Goal: Information Seeking & Learning: Learn about a topic

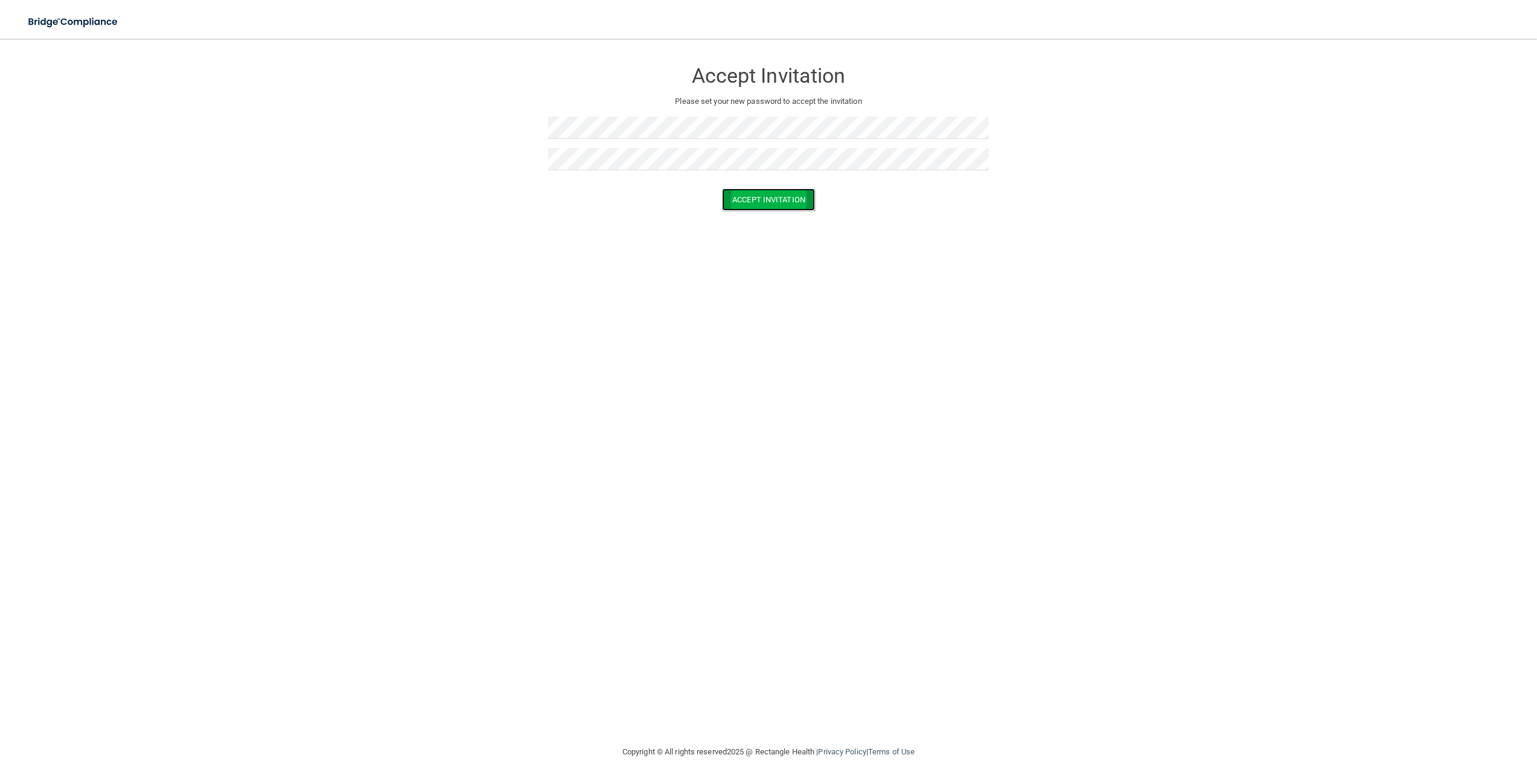
click at [765, 193] on button "Accept Invitation" at bounding box center [768, 199] width 93 height 22
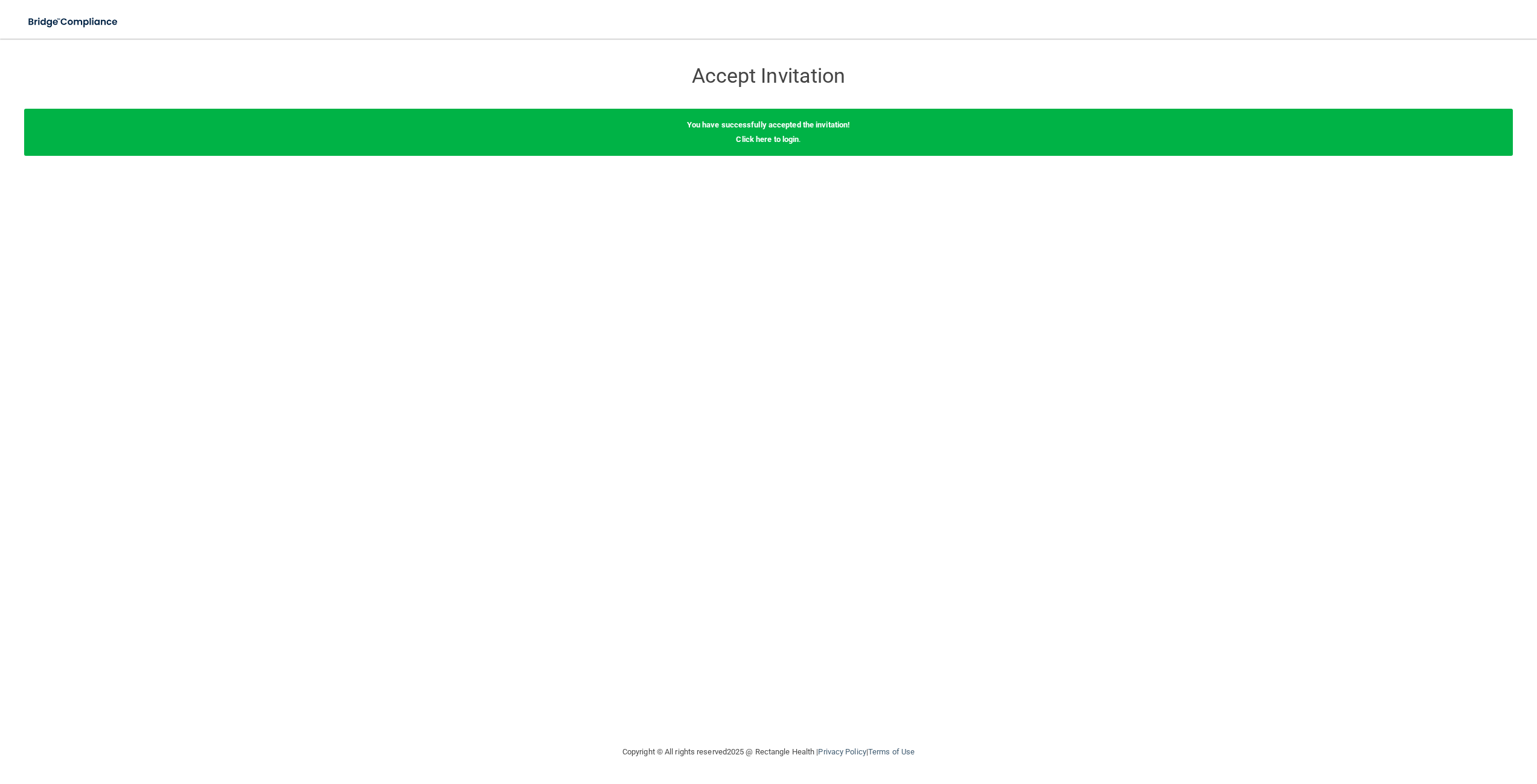
click at [827, 143] on div "You have successfully accepted the invitation! Click here to login ." at bounding box center [768, 132] width 1489 height 47
click at [785, 137] on link "Click here to login" at bounding box center [767, 139] width 63 height 9
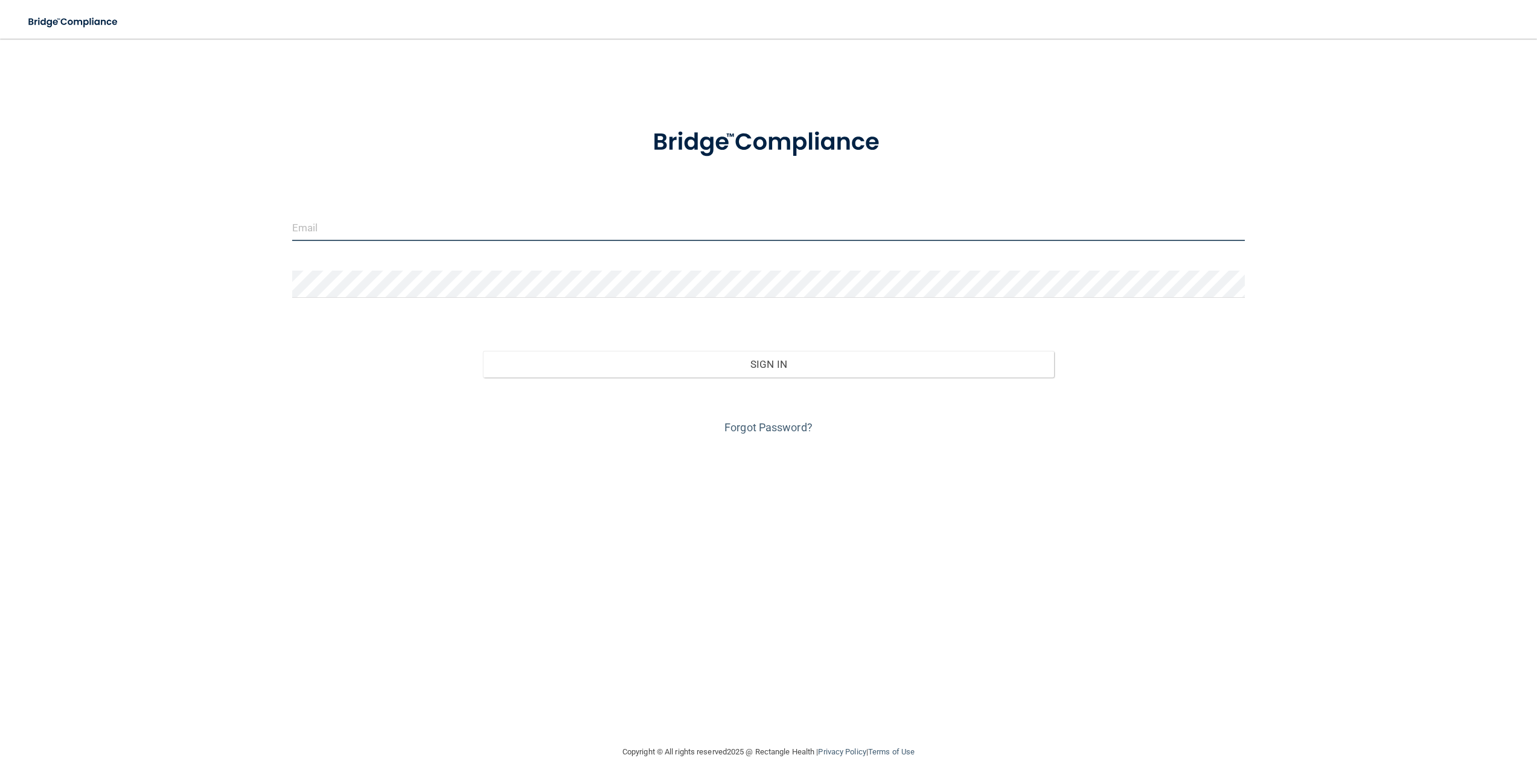
click at [344, 225] on input "email" at bounding box center [768, 227] width 953 height 27
type input "[EMAIL_ADDRESS][DOMAIN_NAME]"
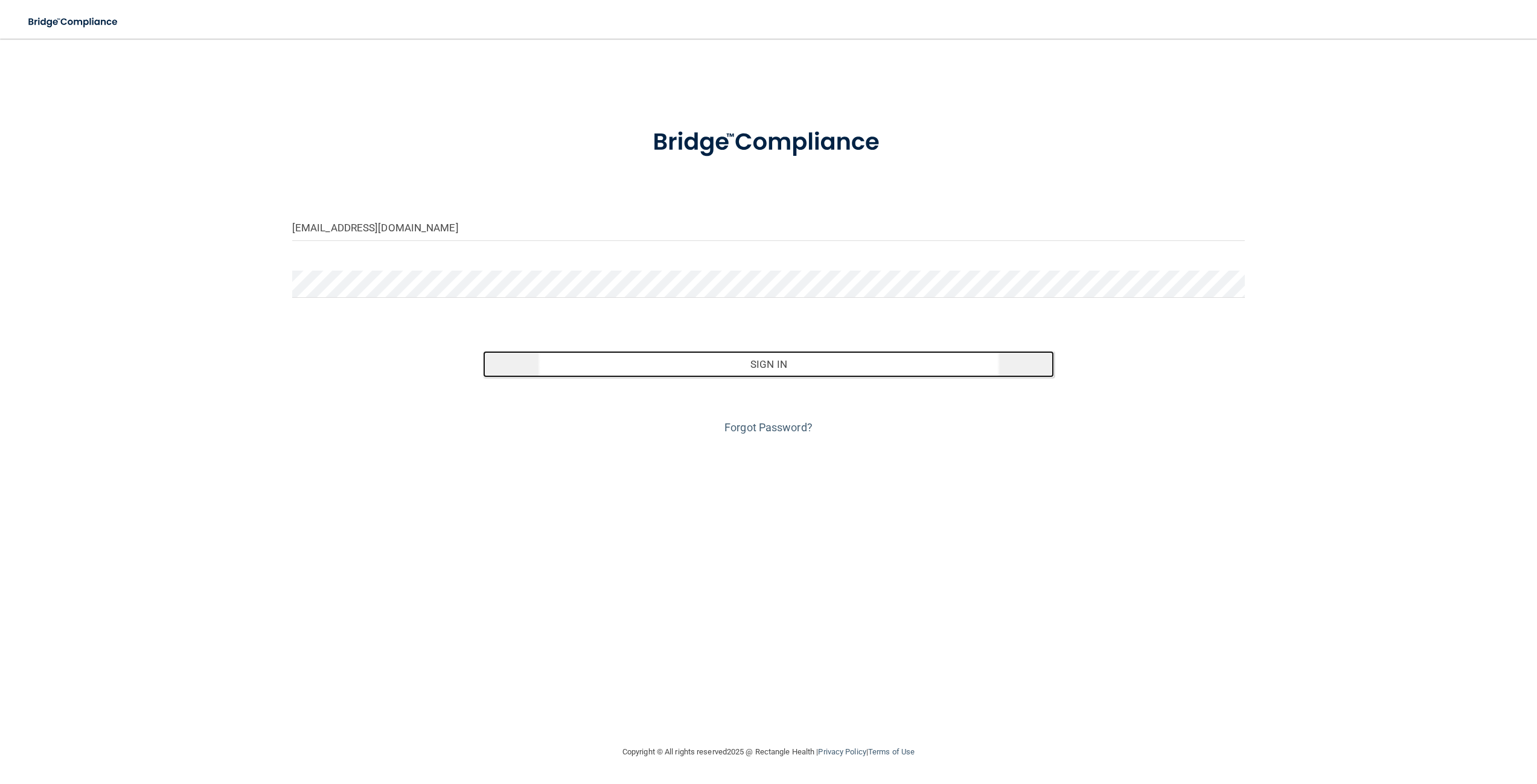
click at [766, 359] on button "Sign In" at bounding box center [769, 364] width 572 height 26
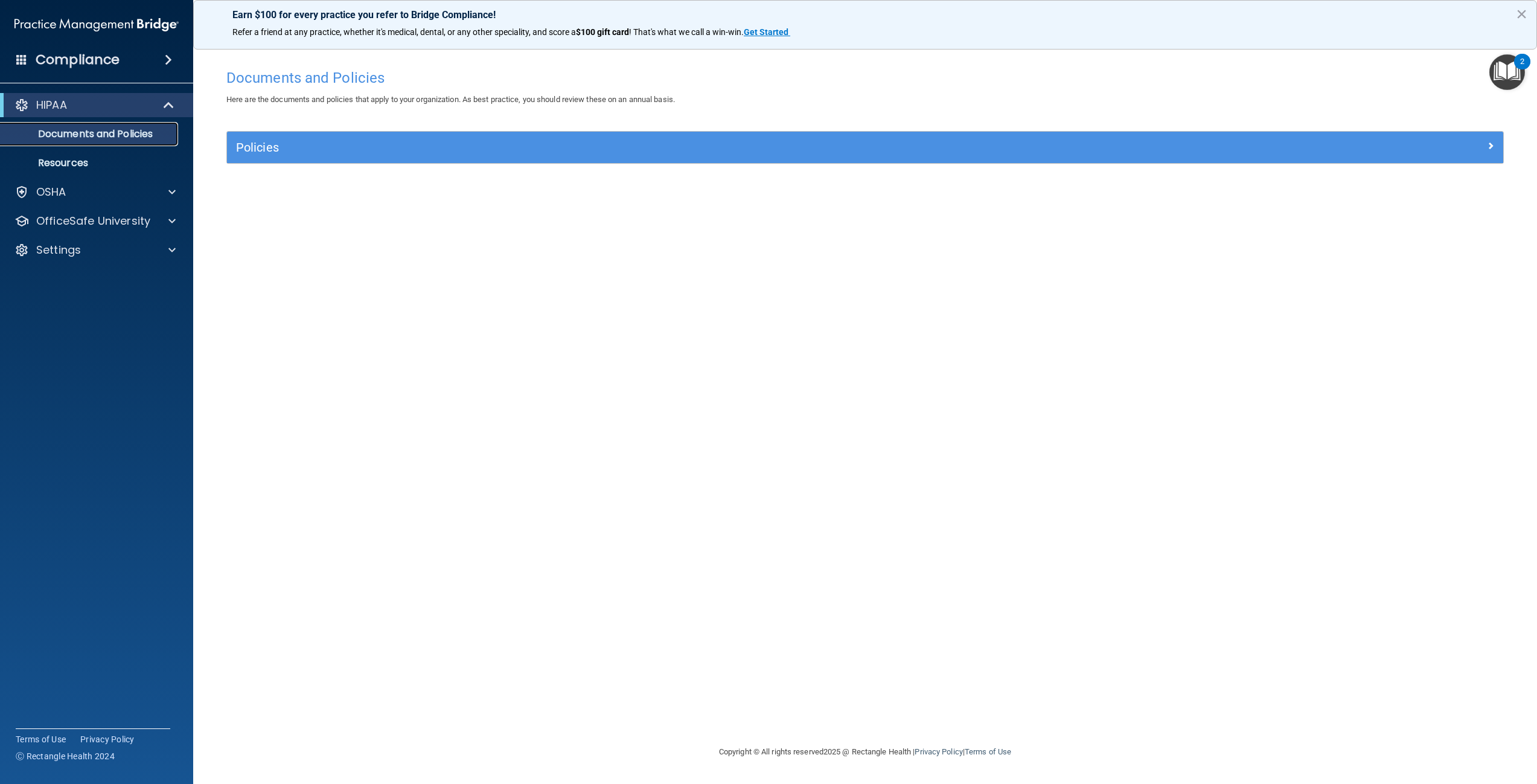
click at [95, 138] on p "Documents and Policies" at bounding box center [90, 134] width 165 height 12
click at [84, 168] on p "Resources" at bounding box center [90, 163] width 165 height 12
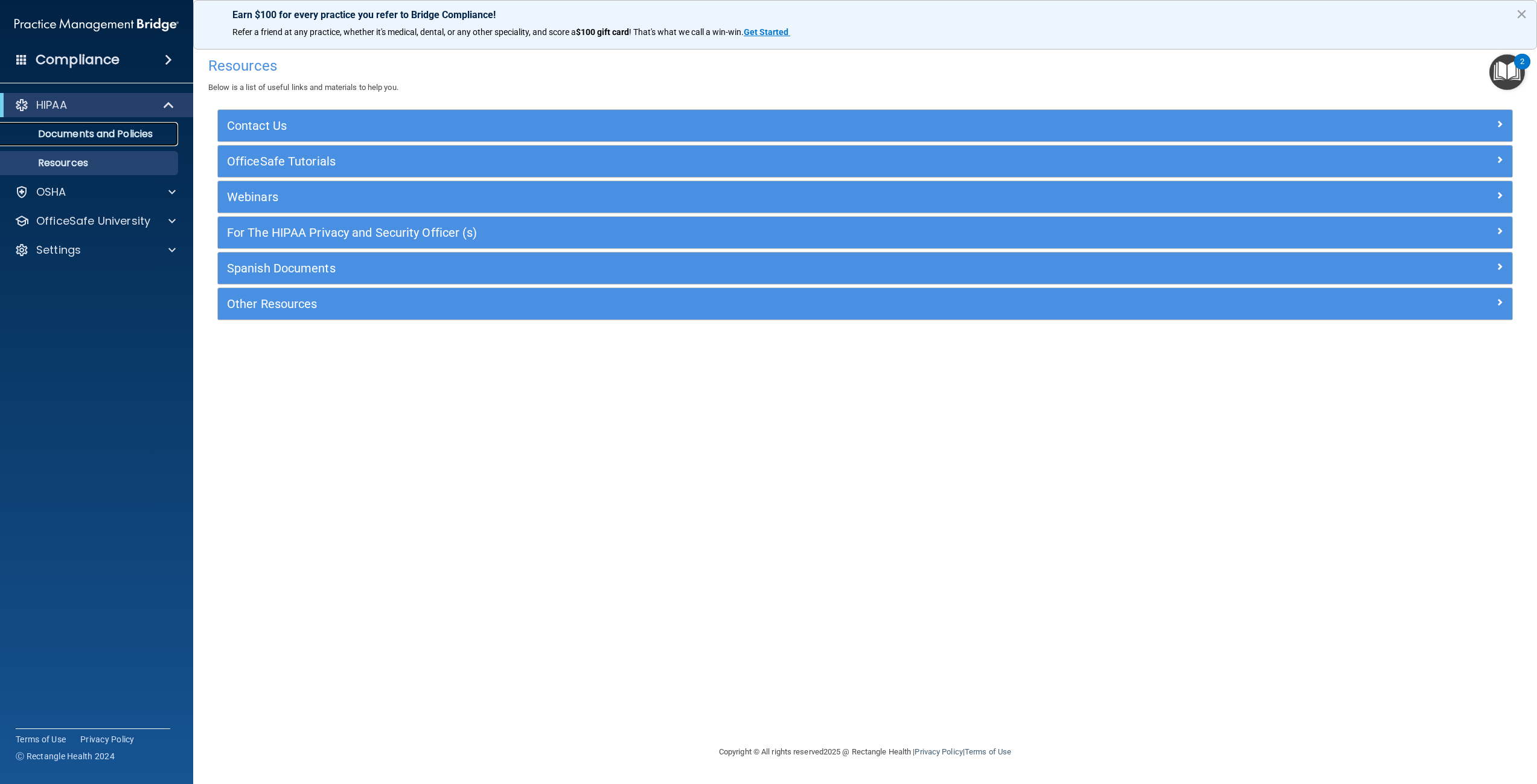
click at [98, 132] on p "Documents and Policies" at bounding box center [90, 134] width 165 height 12
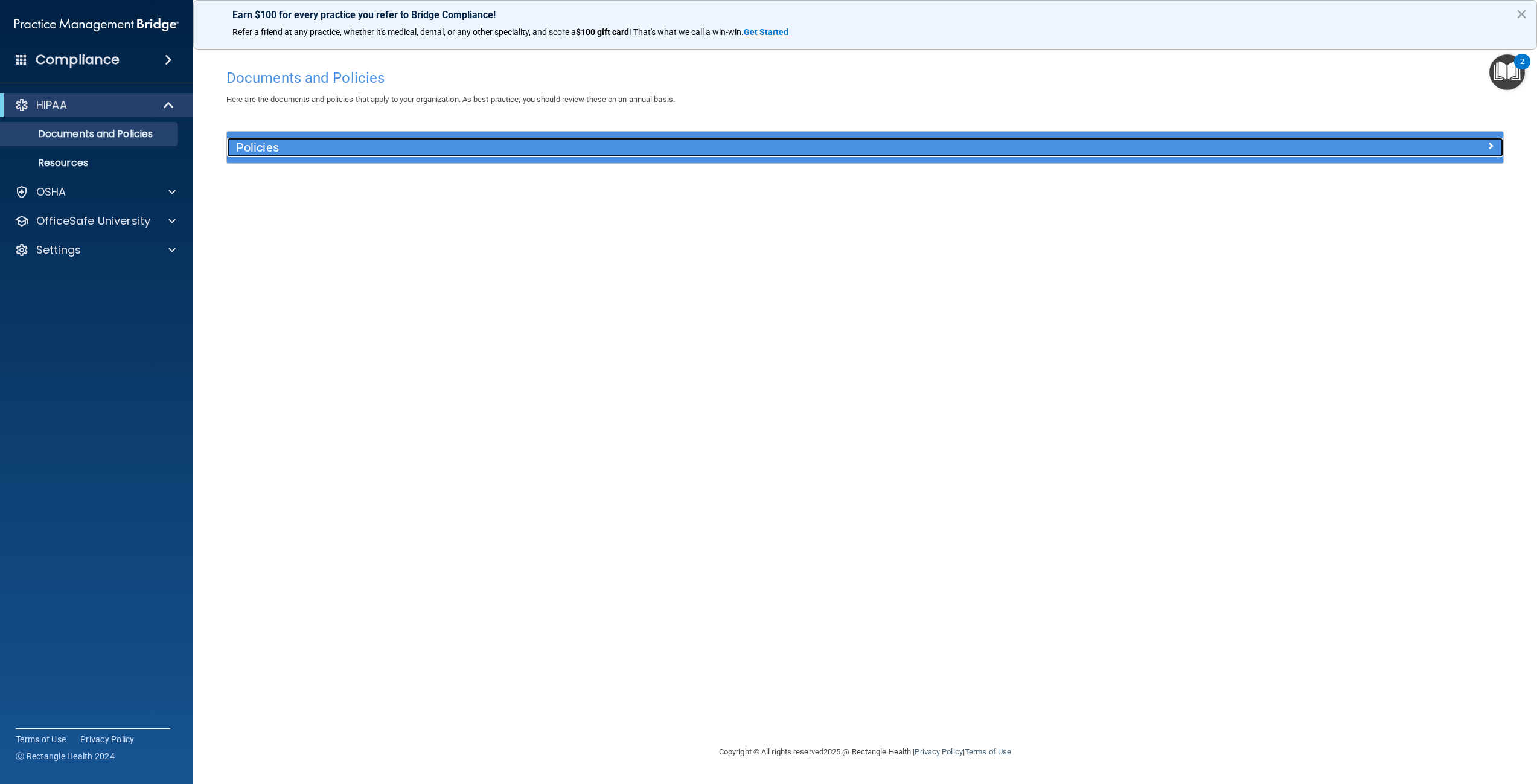
click at [275, 149] on h5 "Policies" at bounding box center [706, 147] width 940 height 13
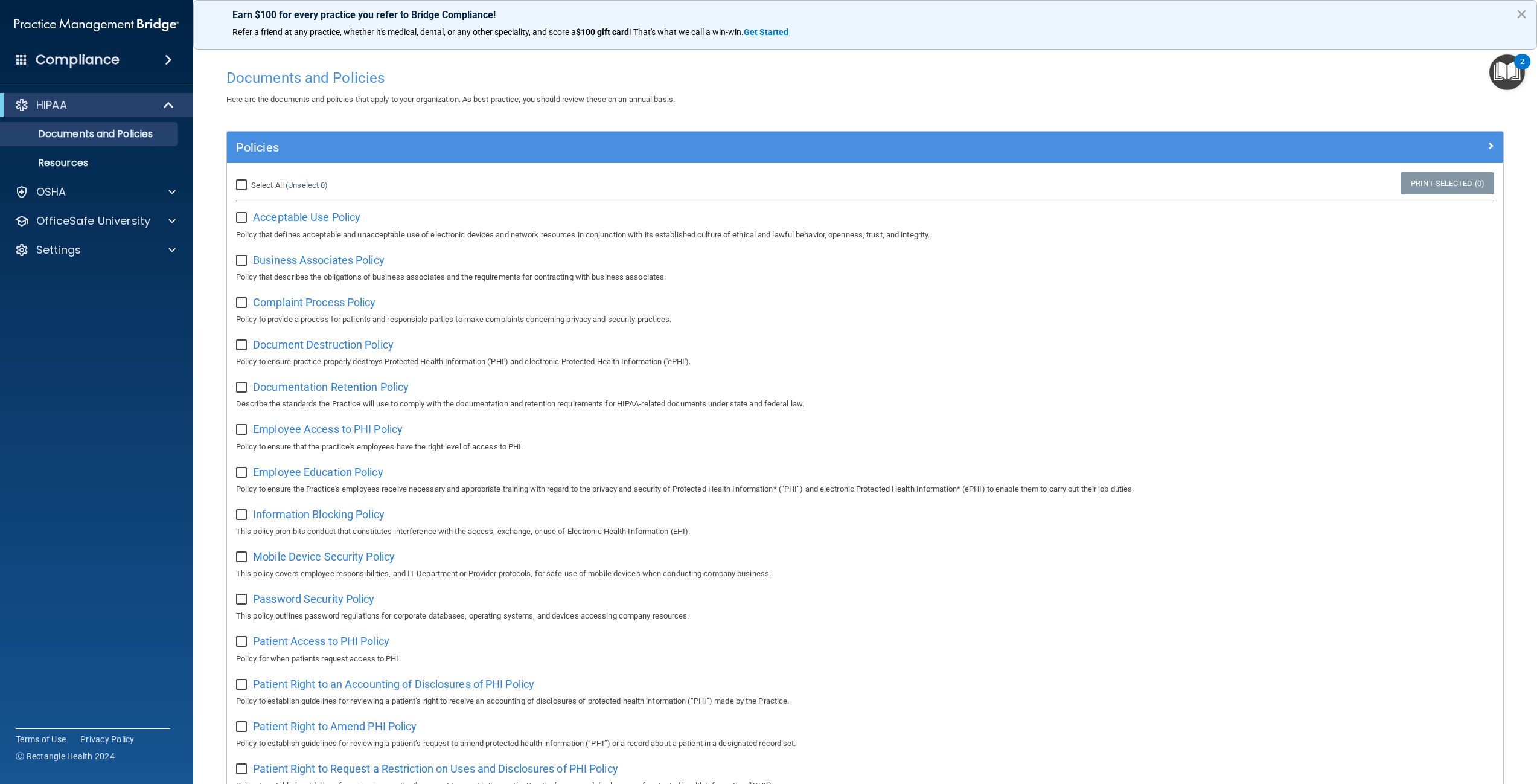
click at [307, 218] on span "Acceptable Use Policy" at bounding box center [307, 217] width 108 height 12
click at [242, 219] on input "checkbox" at bounding box center [243, 218] width 14 height 9
checkbox input "true"
click at [314, 260] on span "Business Associates Policy" at bounding box center [319, 260] width 132 height 12
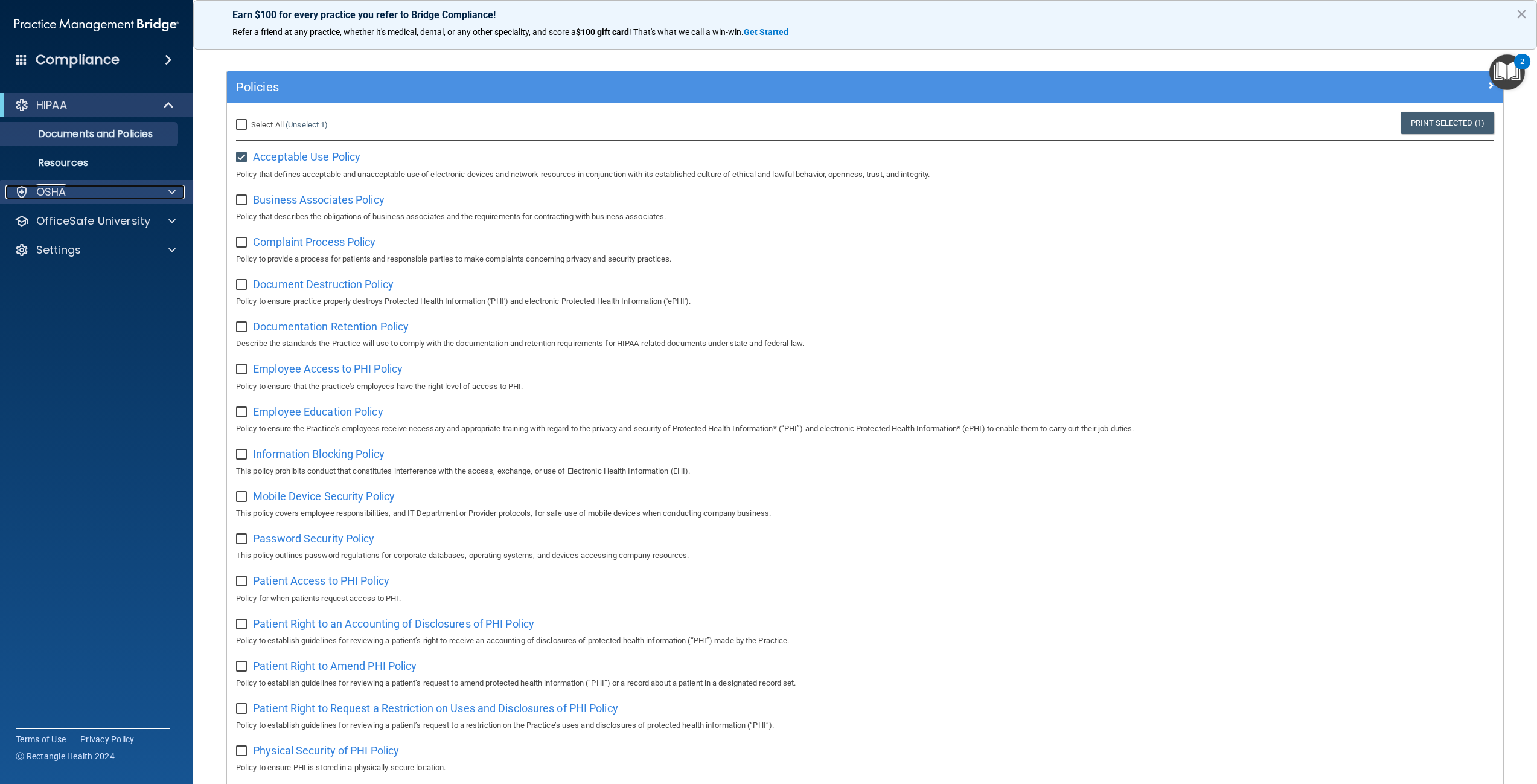
click at [173, 191] on span at bounding box center [171, 191] width 7 height 15
click at [173, 215] on span at bounding box center [171, 221] width 7 height 15
click at [97, 250] on p "HIPAA Training" at bounding box center [57, 250] width 100 height 12
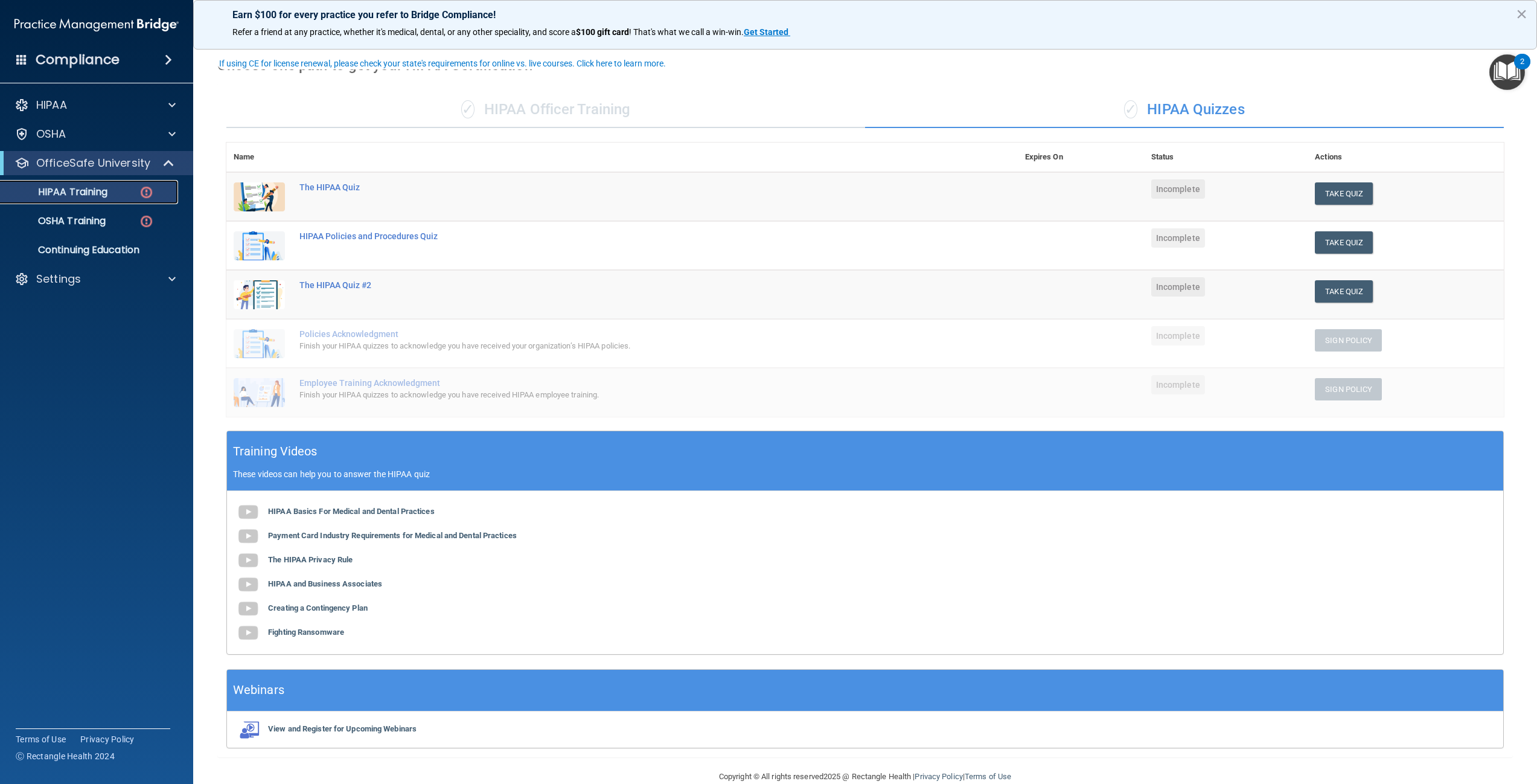
scroll to position [59, 0]
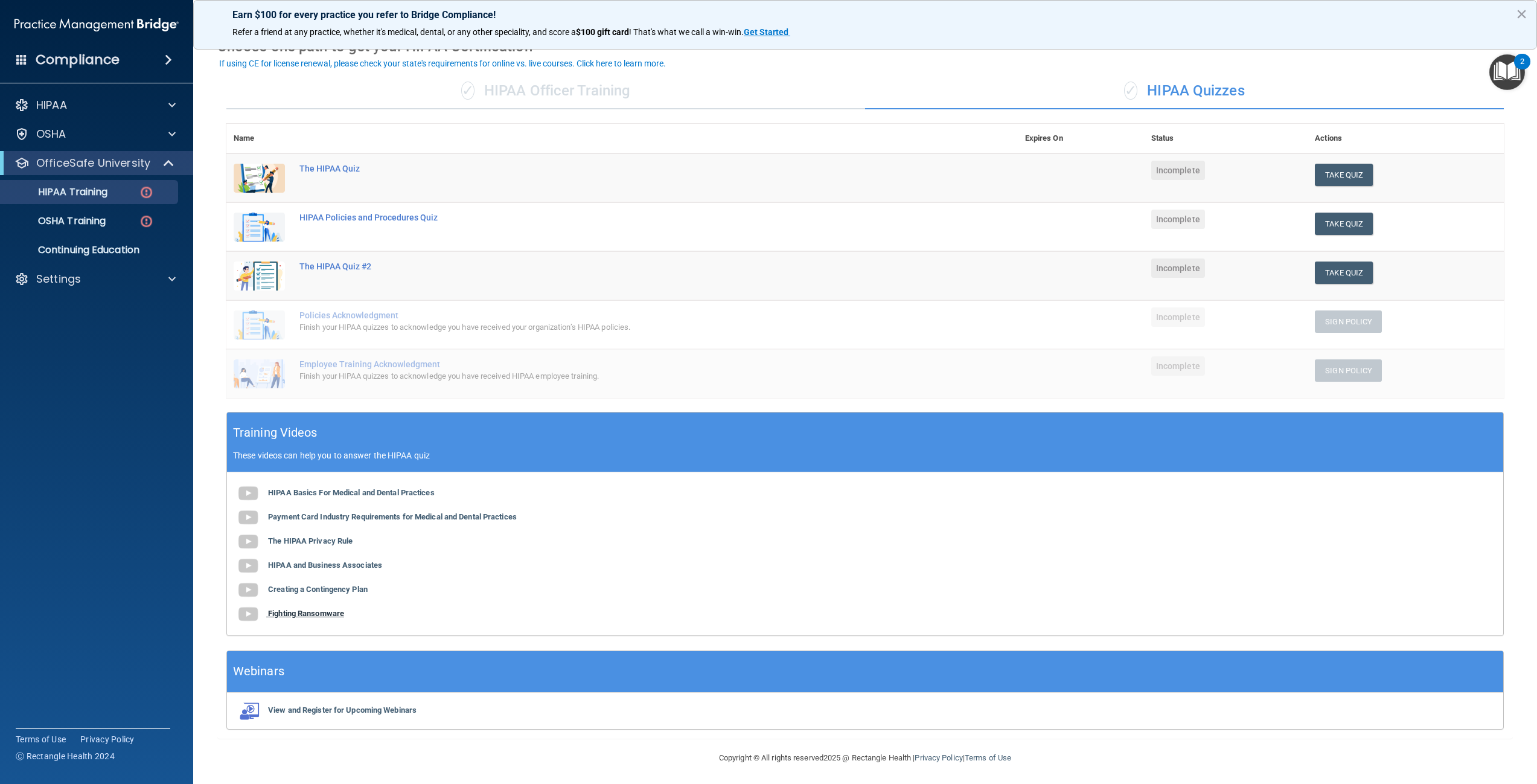
click at [300, 609] on b "Fighting Ransomware" at bounding box center [306, 614] width 76 height 9
click at [309, 587] on b "Creating a Contingency Plan" at bounding box center [318, 589] width 100 height 9
click at [344, 565] on b "HIPAA and Business Associates" at bounding box center [325, 565] width 114 height 9
click at [311, 537] on b "The HIPAA Privacy Rule" at bounding box center [310, 541] width 84 height 9
click at [294, 516] on b "Payment Card Industry Requirements for Medical and Dental Practices" at bounding box center [392, 517] width 249 height 9
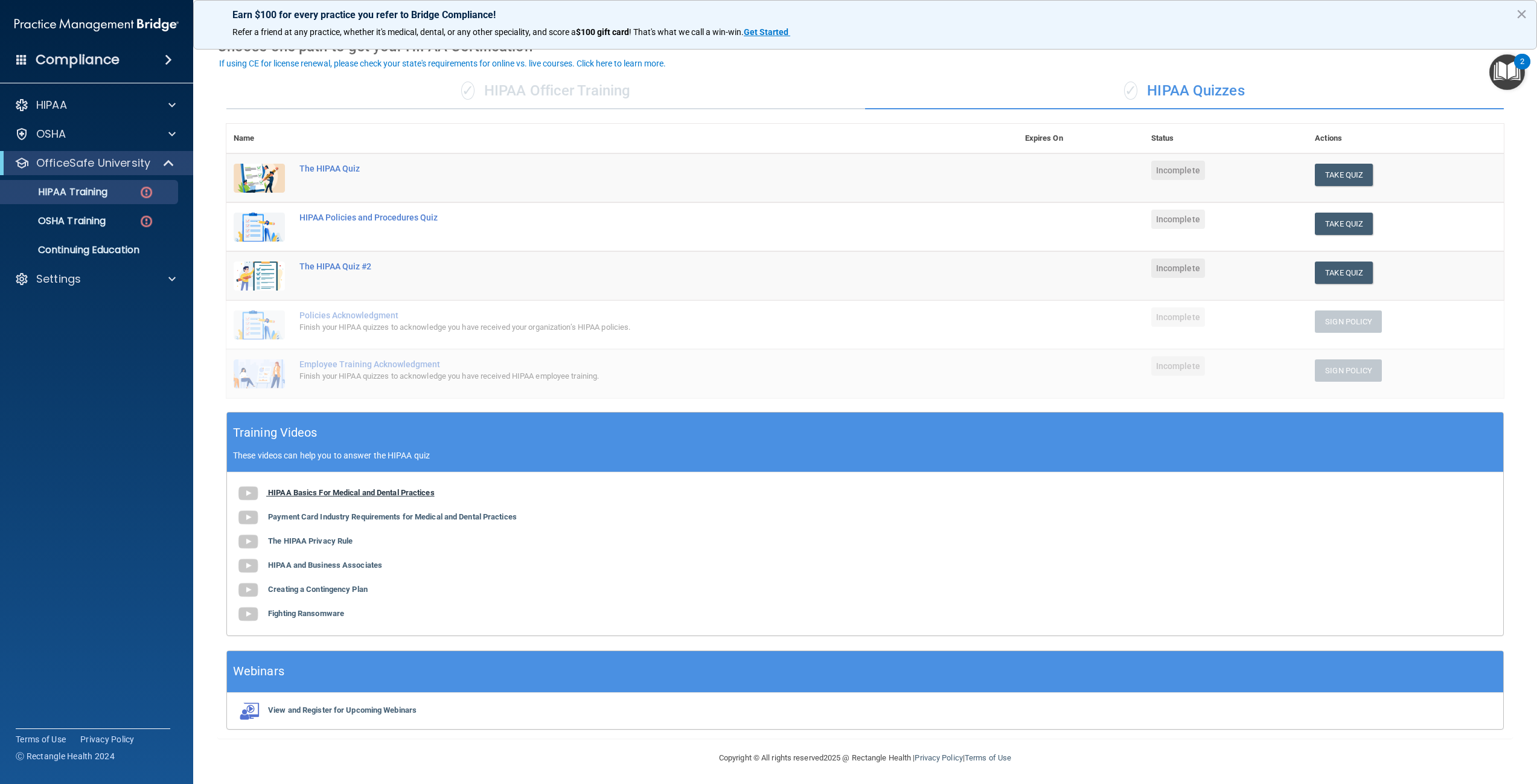
click at [373, 493] on b "HIPAA Basics For Medical and Dental Practices" at bounding box center [351, 493] width 167 height 9
click at [1339, 177] on button "Take Quiz" at bounding box center [1344, 174] width 58 height 22
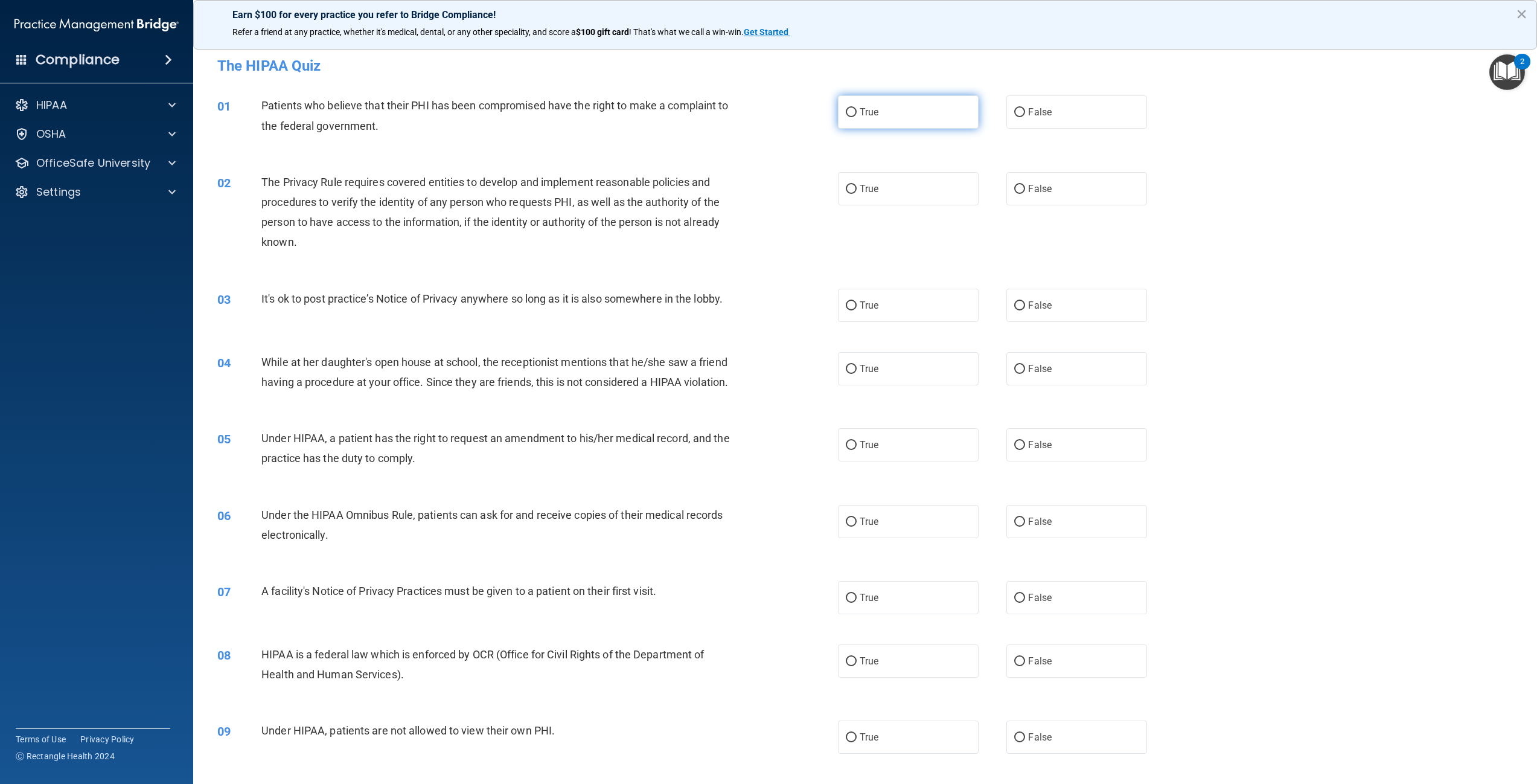
click at [846, 109] on input "True" at bounding box center [851, 113] width 11 height 9
radio input "true"
click at [848, 187] on input "True" at bounding box center [851, 189] width 11 height 9
radio input "true"
click at [1017, 373] on input "False" at bounding box center [1020, 370] width 11 height 9
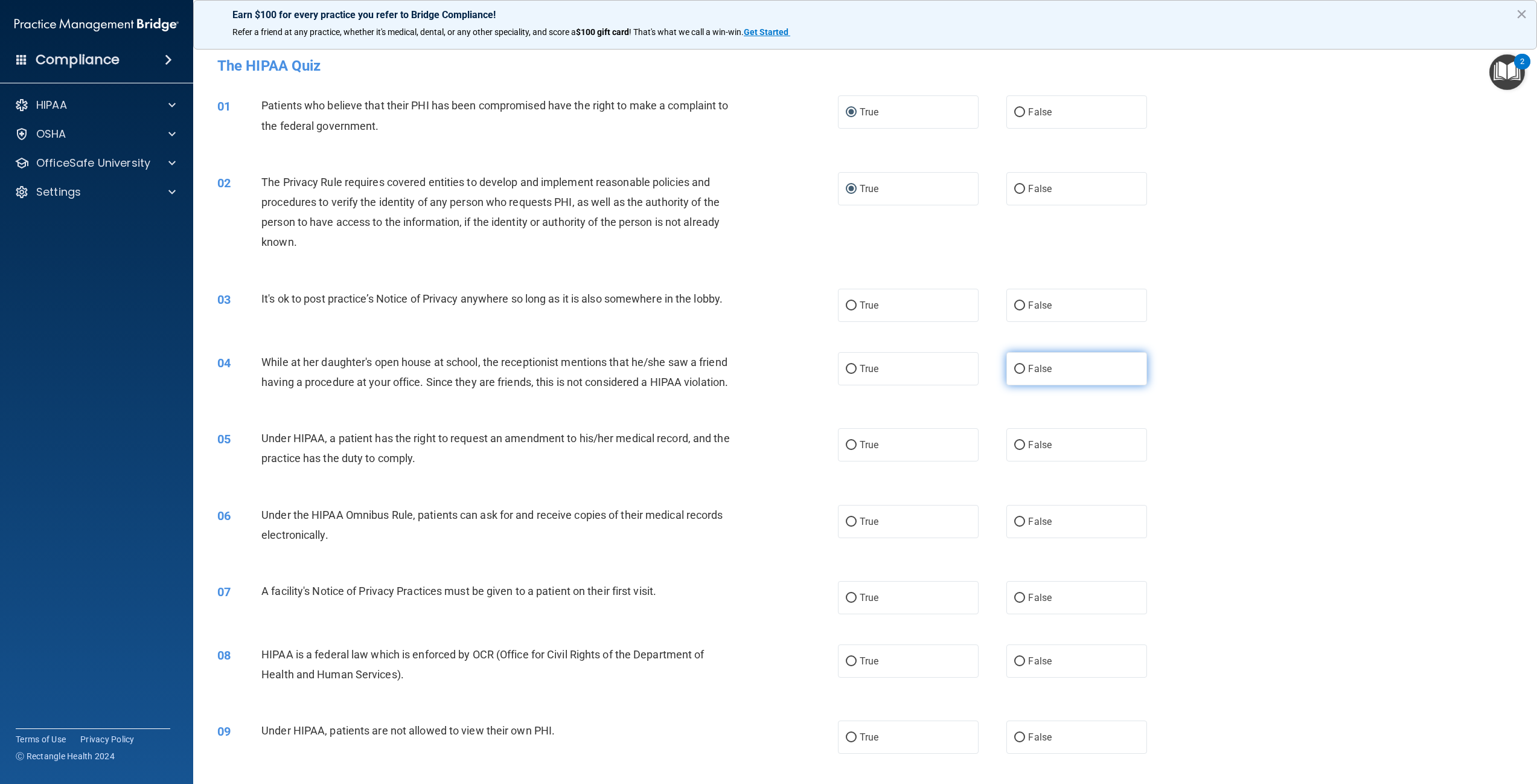
radio input "true"
click at [1020, 461] on label "False" at bounding box center [1077, 445] width 141 height 33
click at [1020, 450] on input "False" at bounding box center [1020, 445] width 11 height 9
radio input "true"
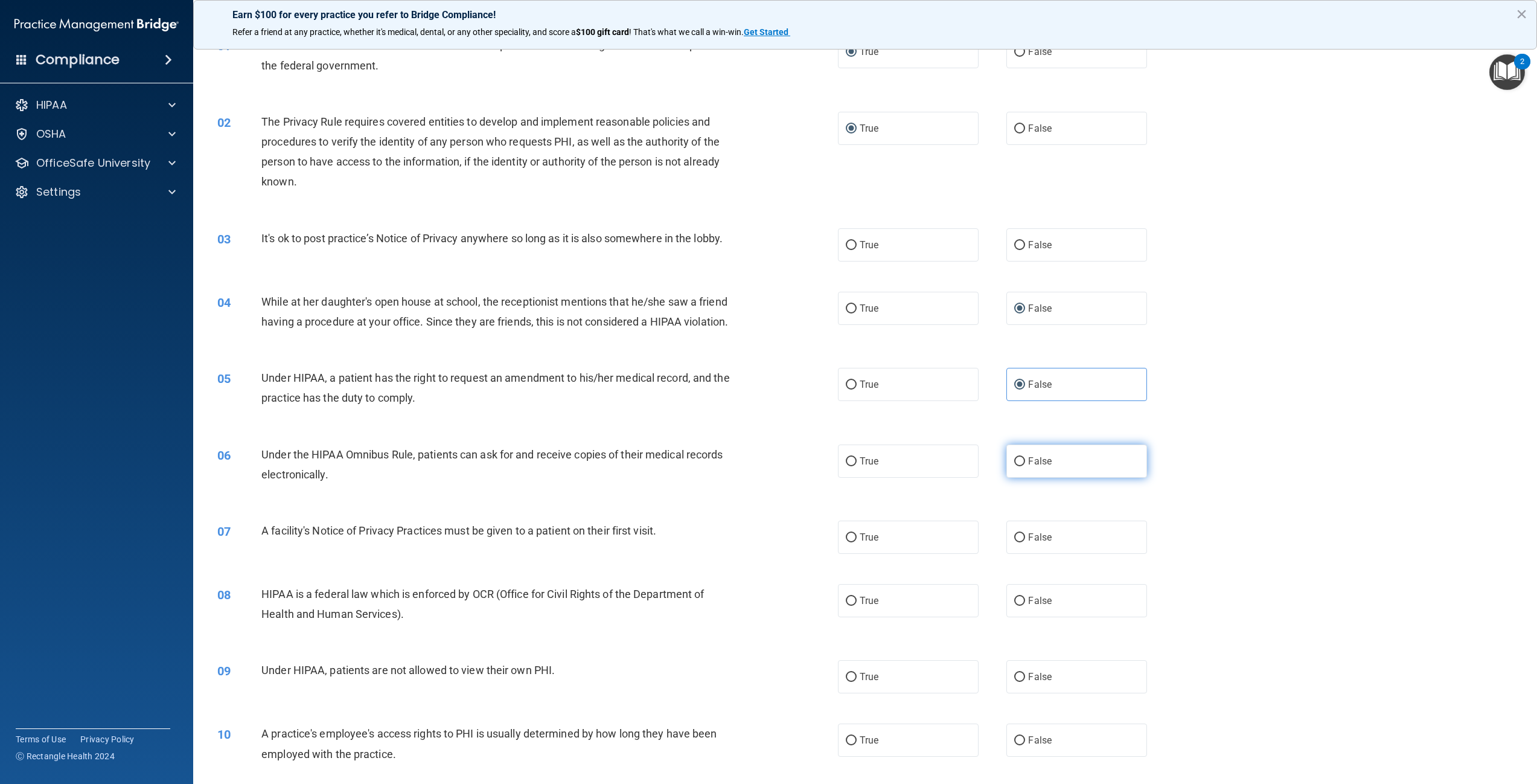
click at [1016, 466] on input "False" at bounding box center [1020, 462] width 11 height 9
radio input "true"
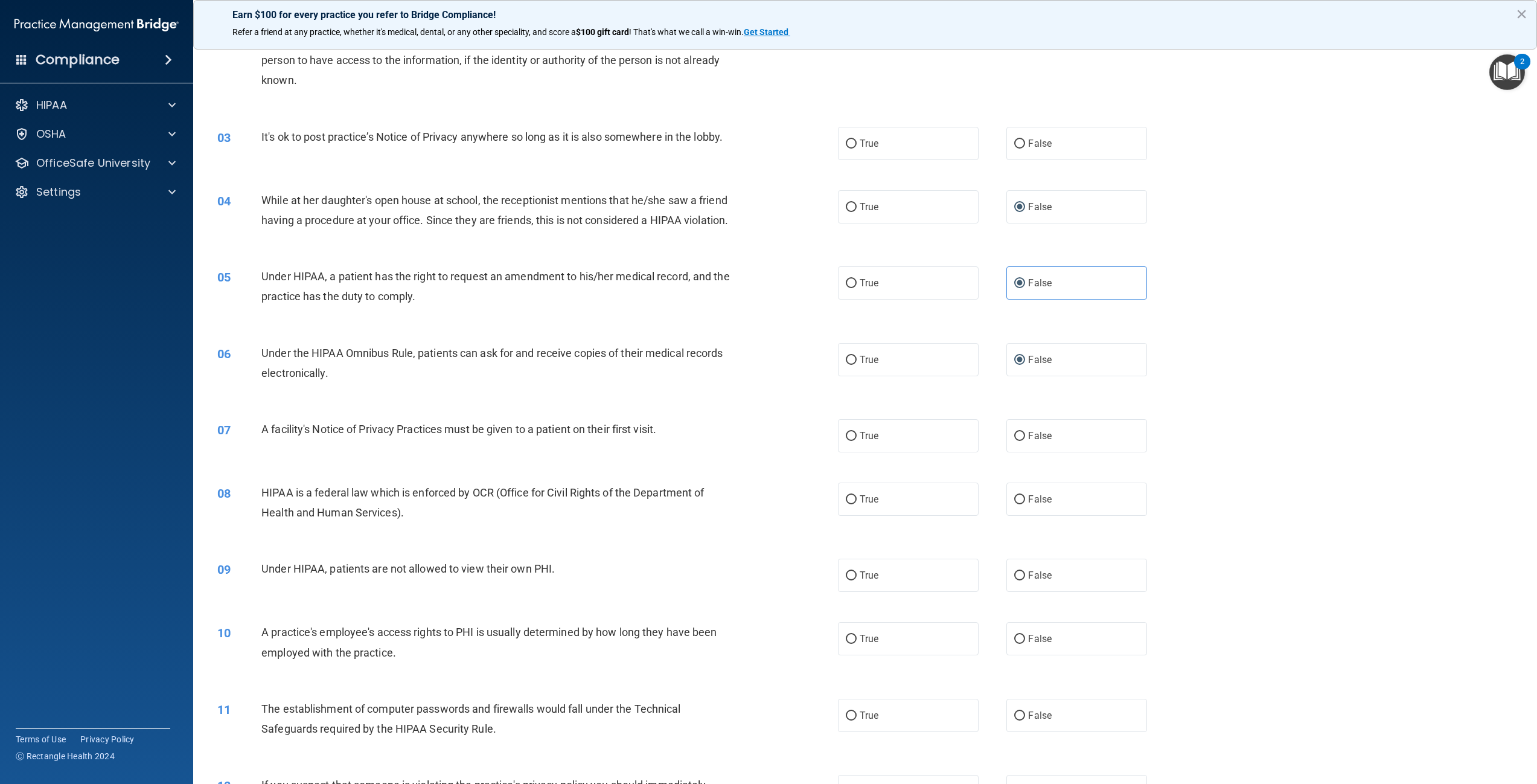
scroll to position [181, 0]
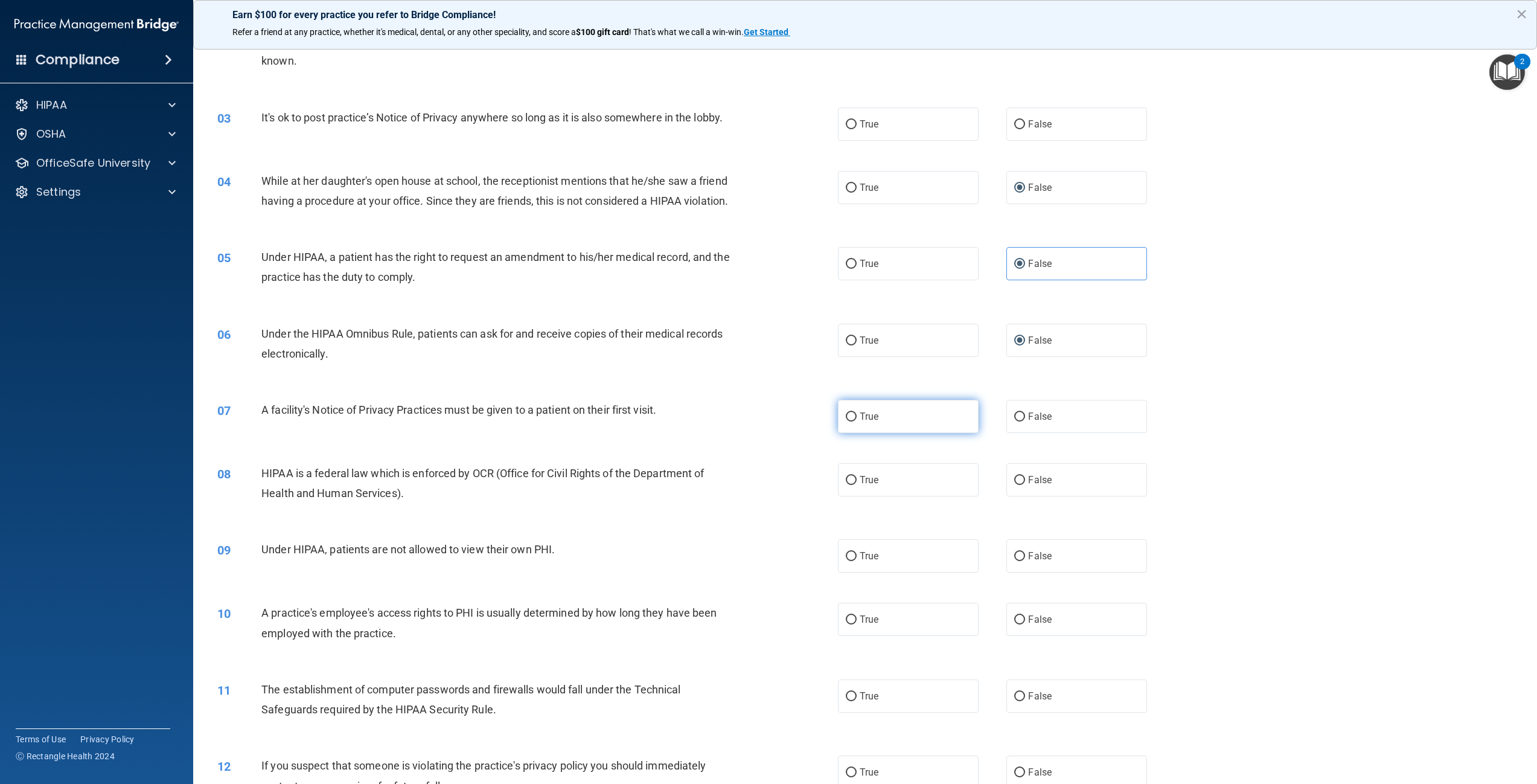
click at [846, 421] on input "True" at bounding box center [851, 417] width 11 height 9
radio input "true"
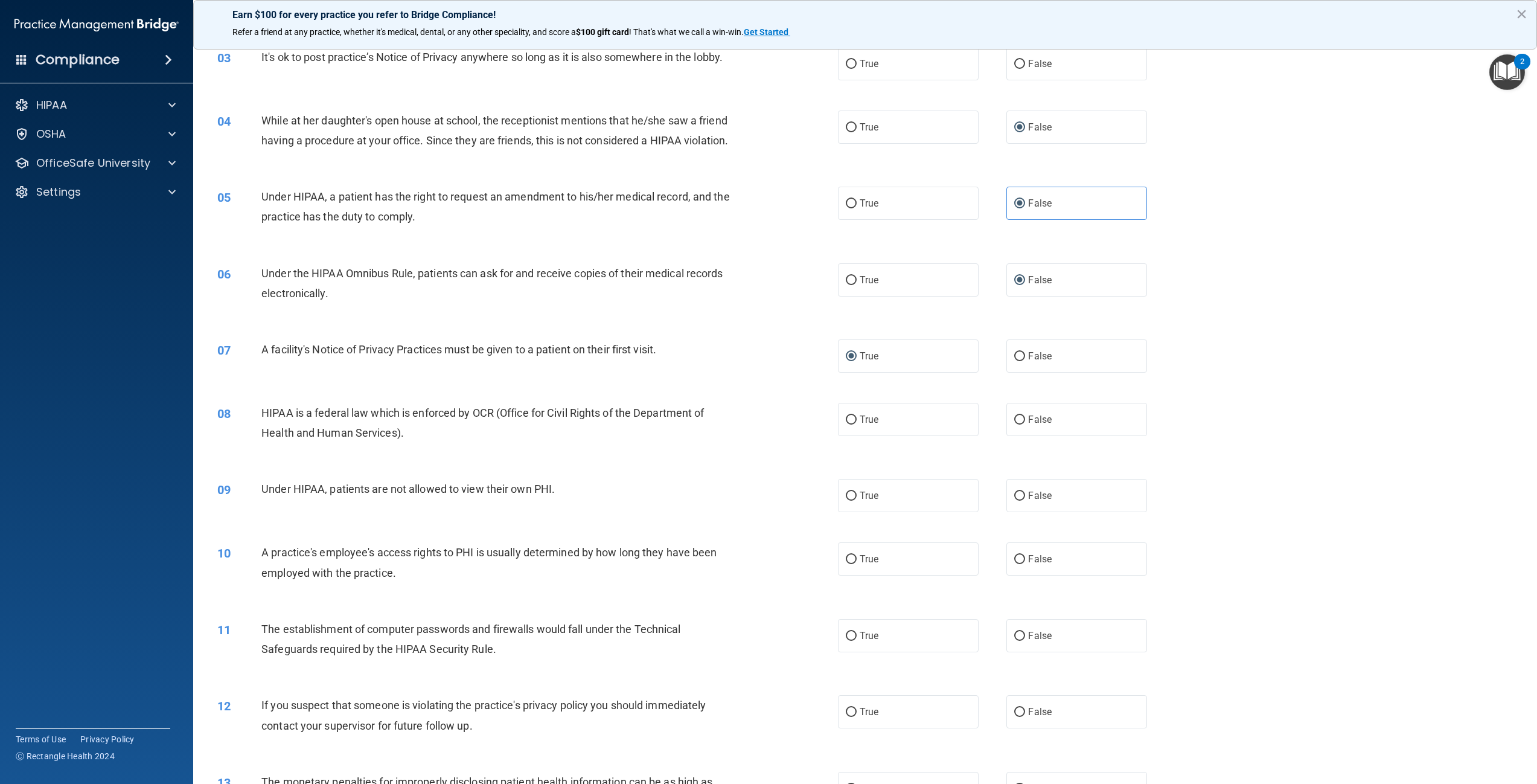
scroll to position [302, 0]
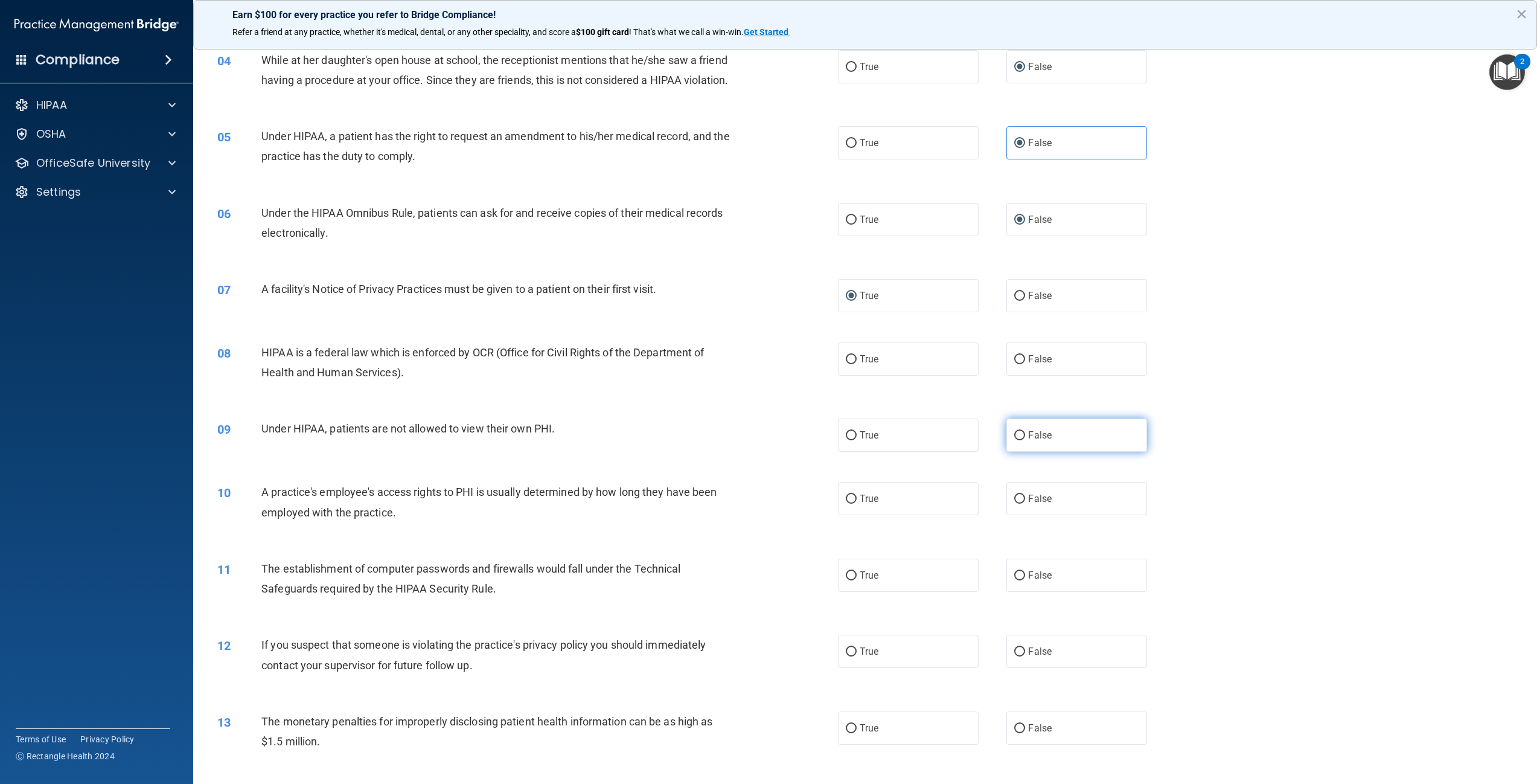
click at [1016, 440] on input "False" at bounding box center [1020, 435] width 11 height 9
radio input "true"
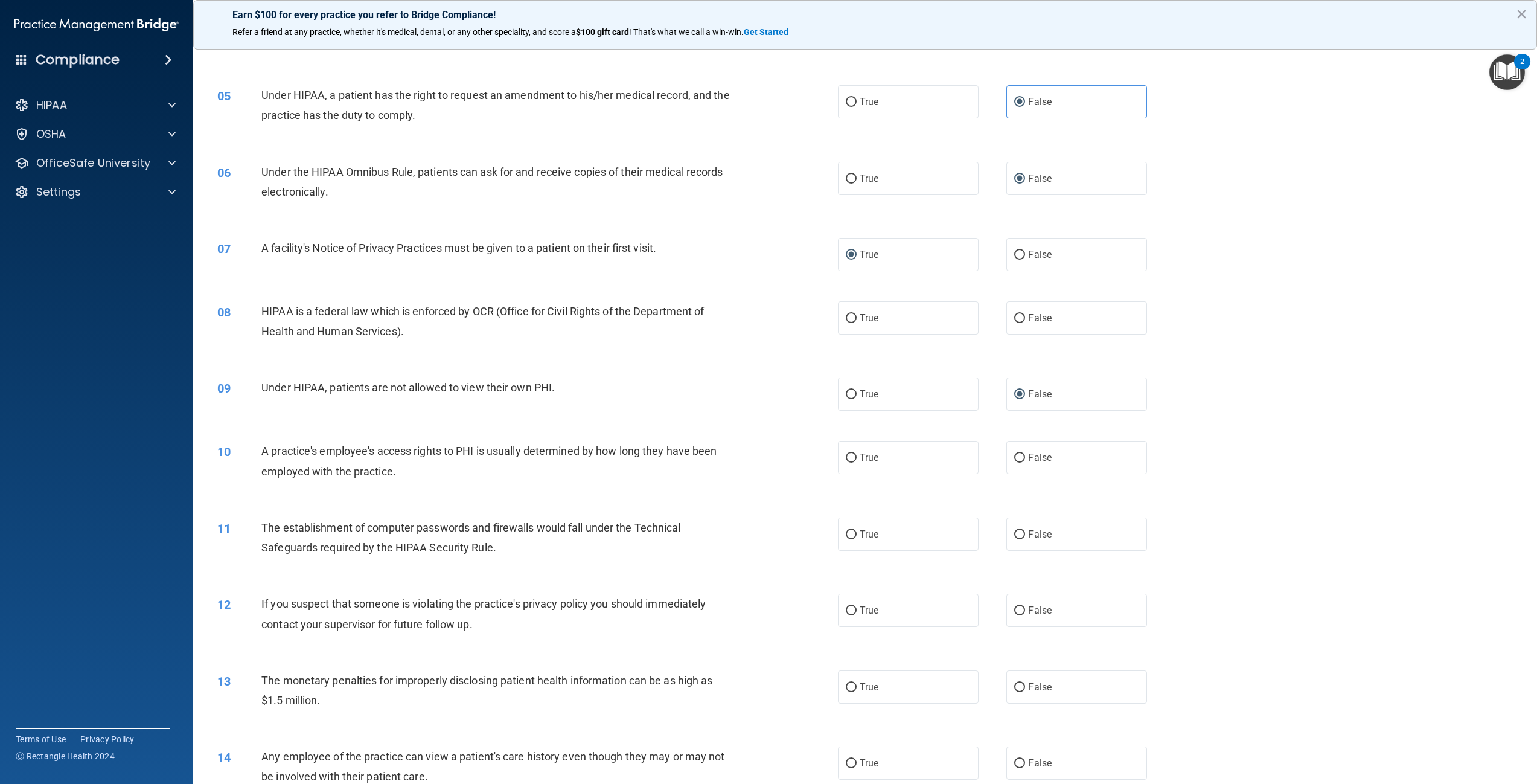
scroll to position [363, 0]
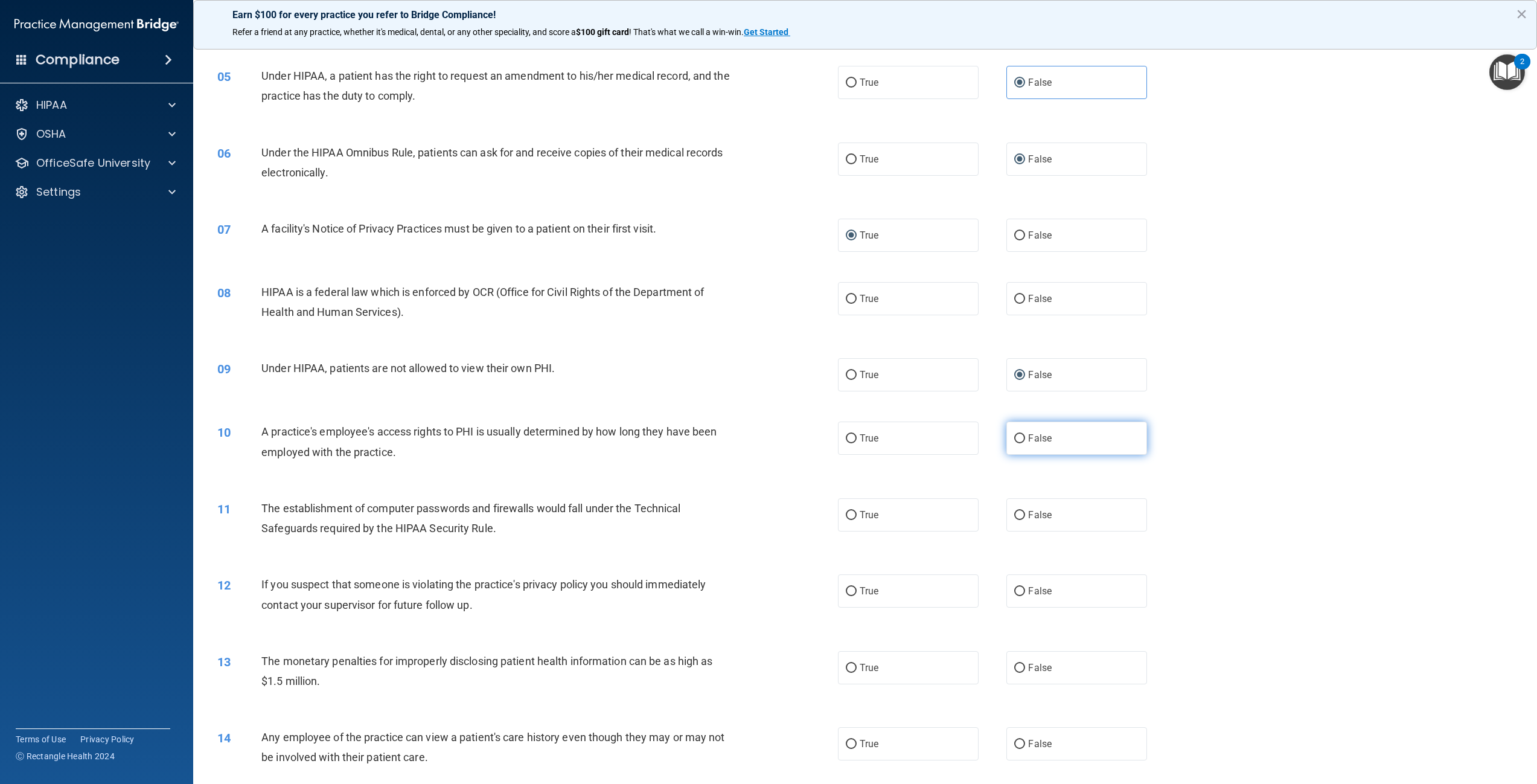
click at [1014, 443] on input "False" at bounding box center [1020, 438] width 11 height 9
radio input "true"
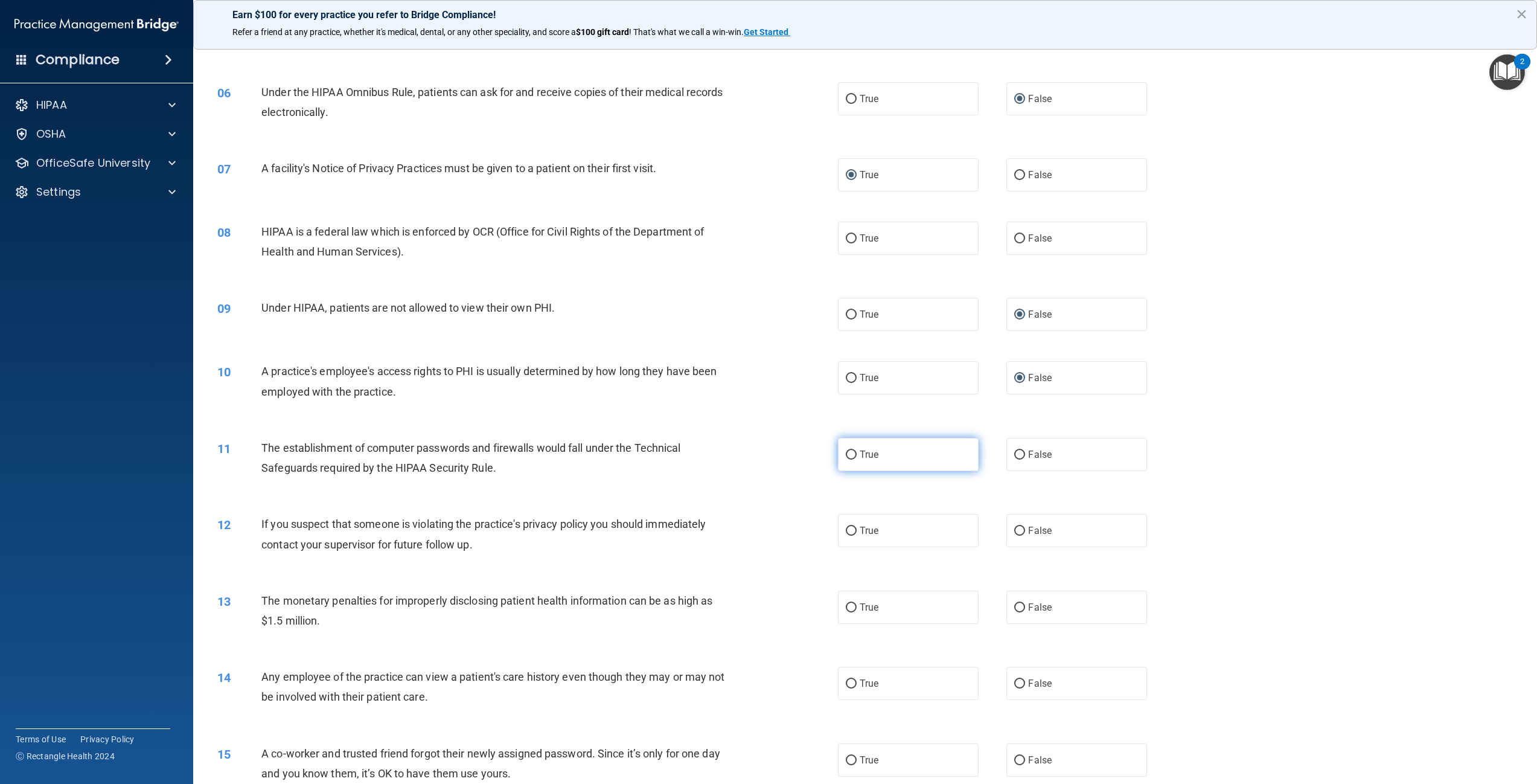
click at [850, 459] on input "True" at bounding box center [851, 455] width 11 height 9
radio input "true"
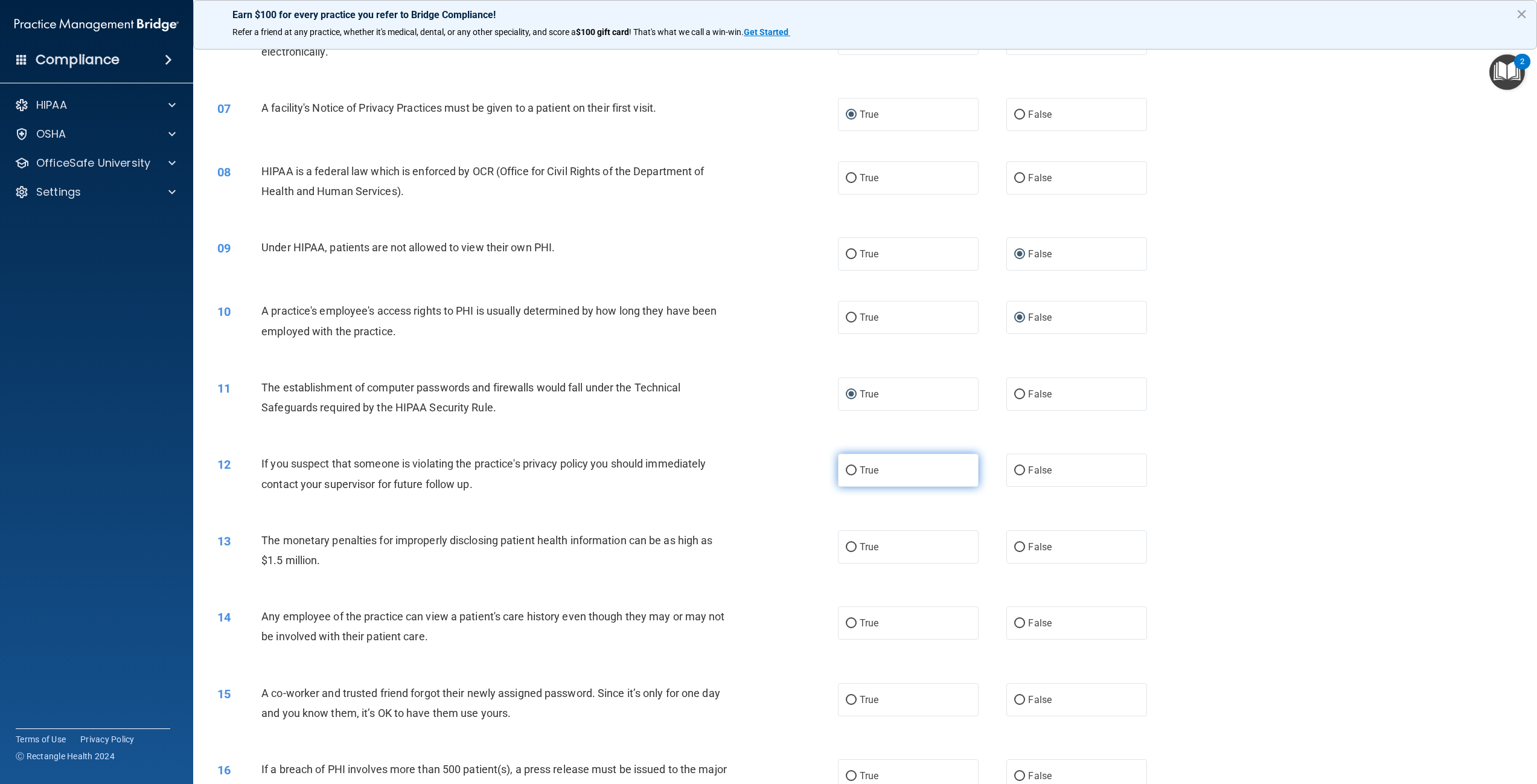
click at [847, 475] on input "True" at bounding box center [851, 471] width 11 height 9
radio input "true"
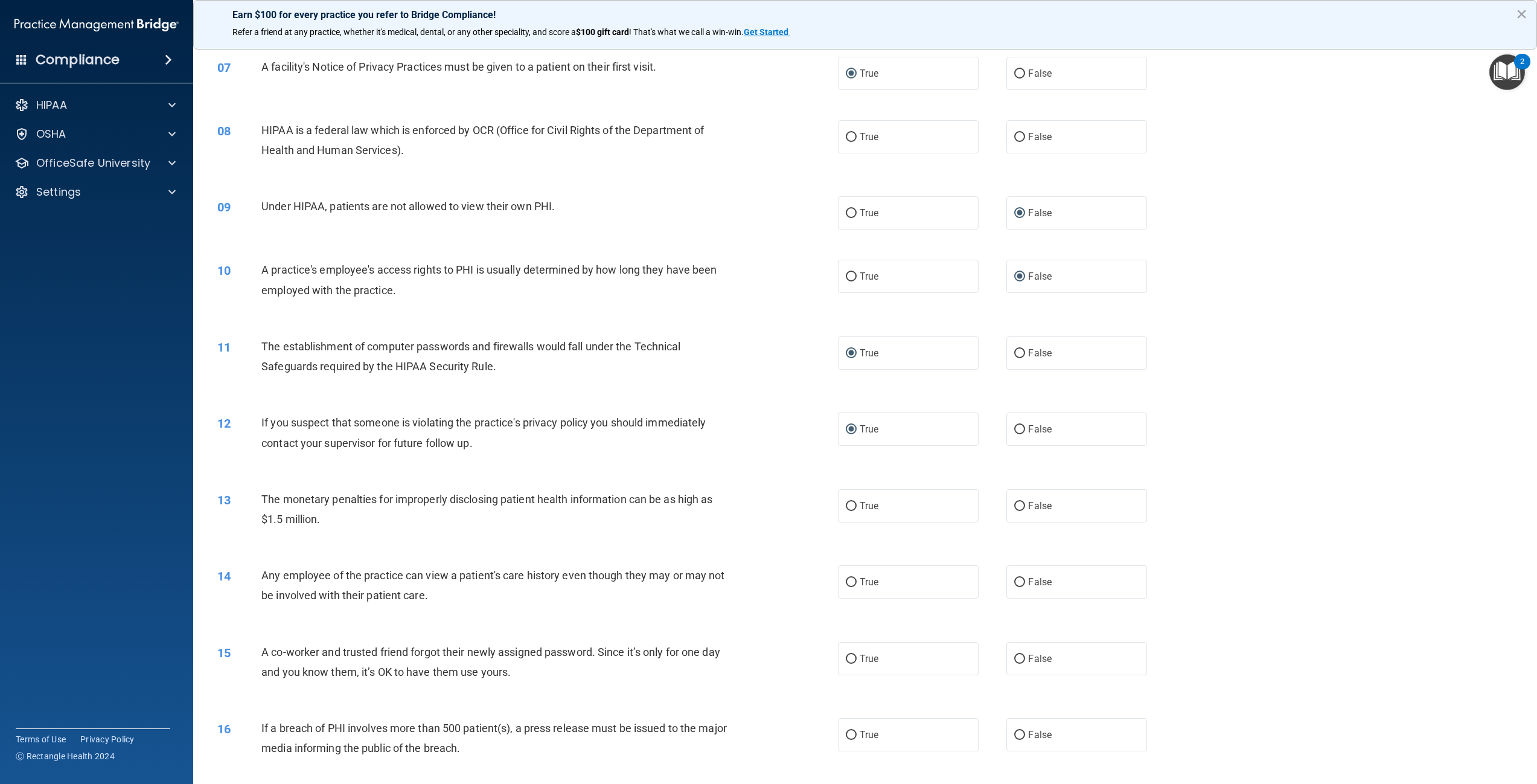
scroll to position [543, 0]
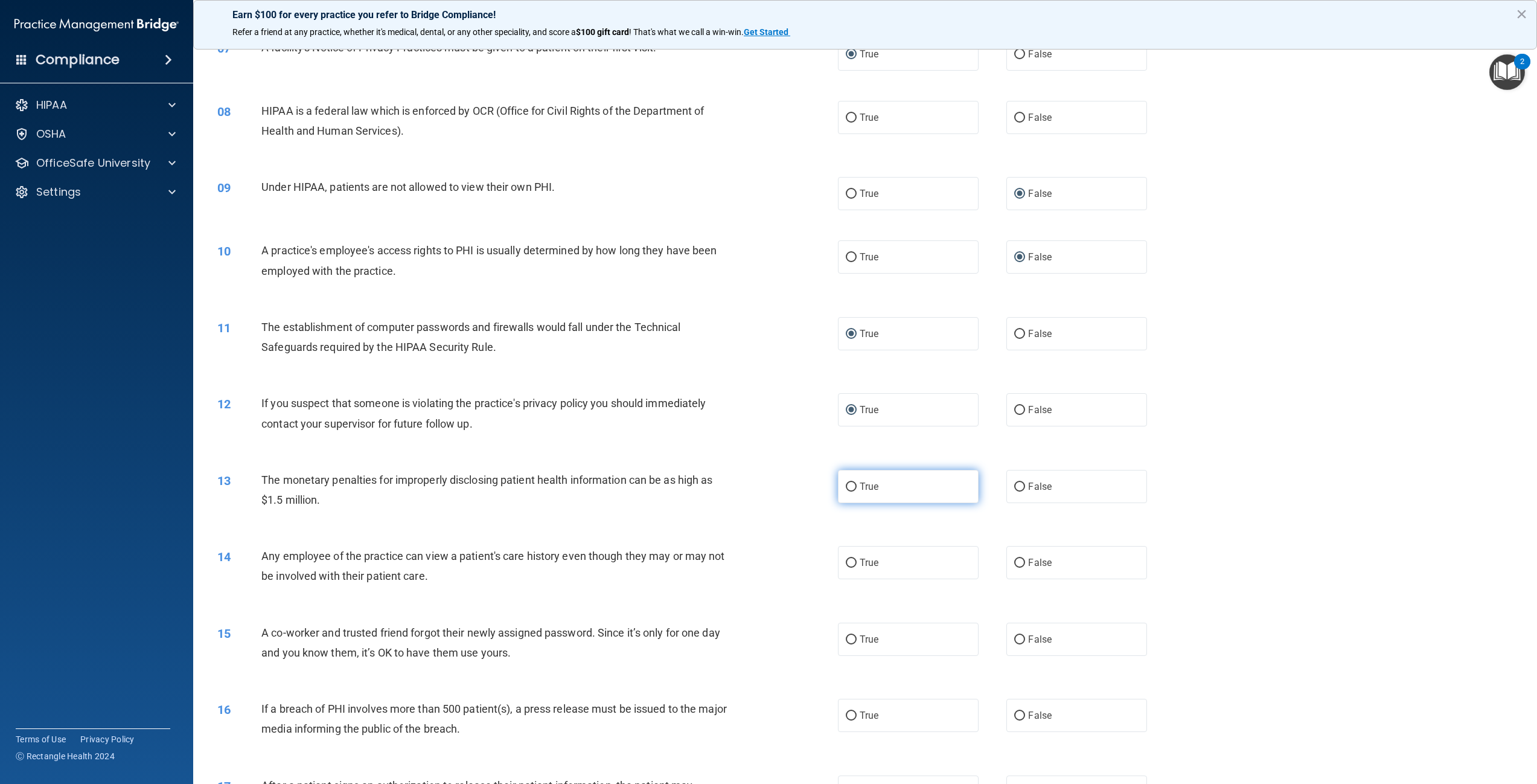
click at [846, 491] on input "True" at bounding box center [851, 487] width 11 height 9
radio input "true"
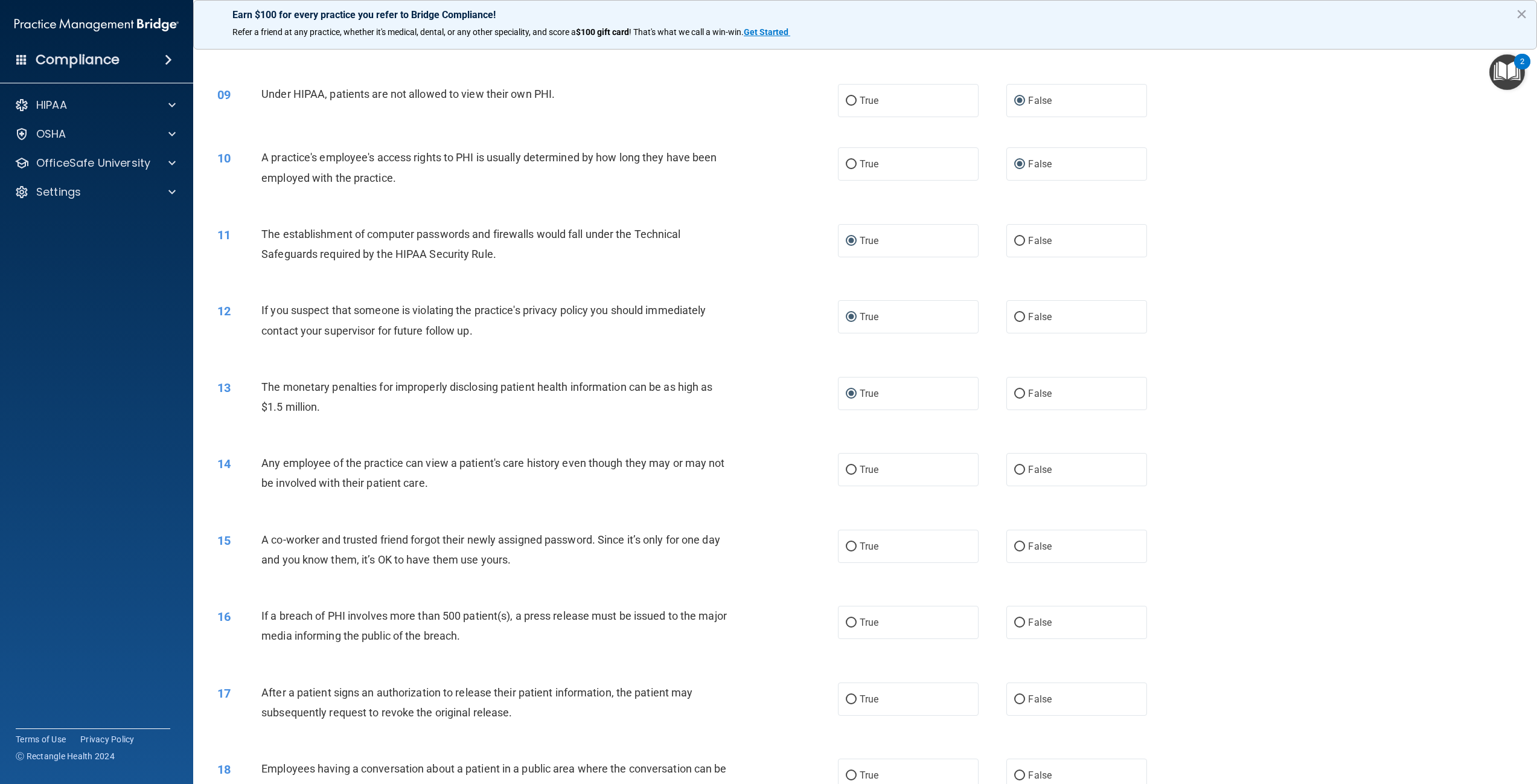
scroll to position [664, 0]
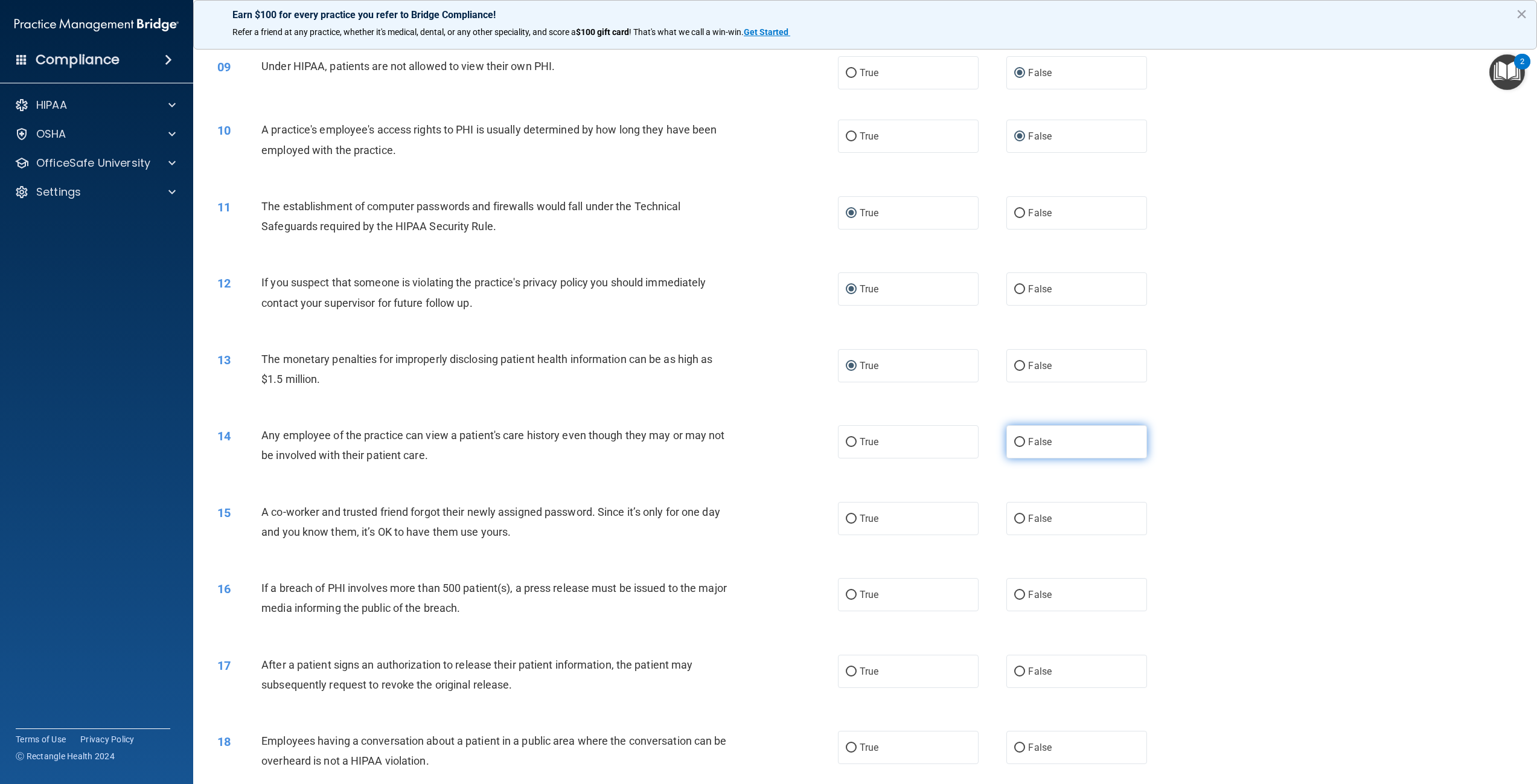
click at [1016, 447] on input "False" at bounding box center [1020, 442] width 11 height 9
radio input "true"
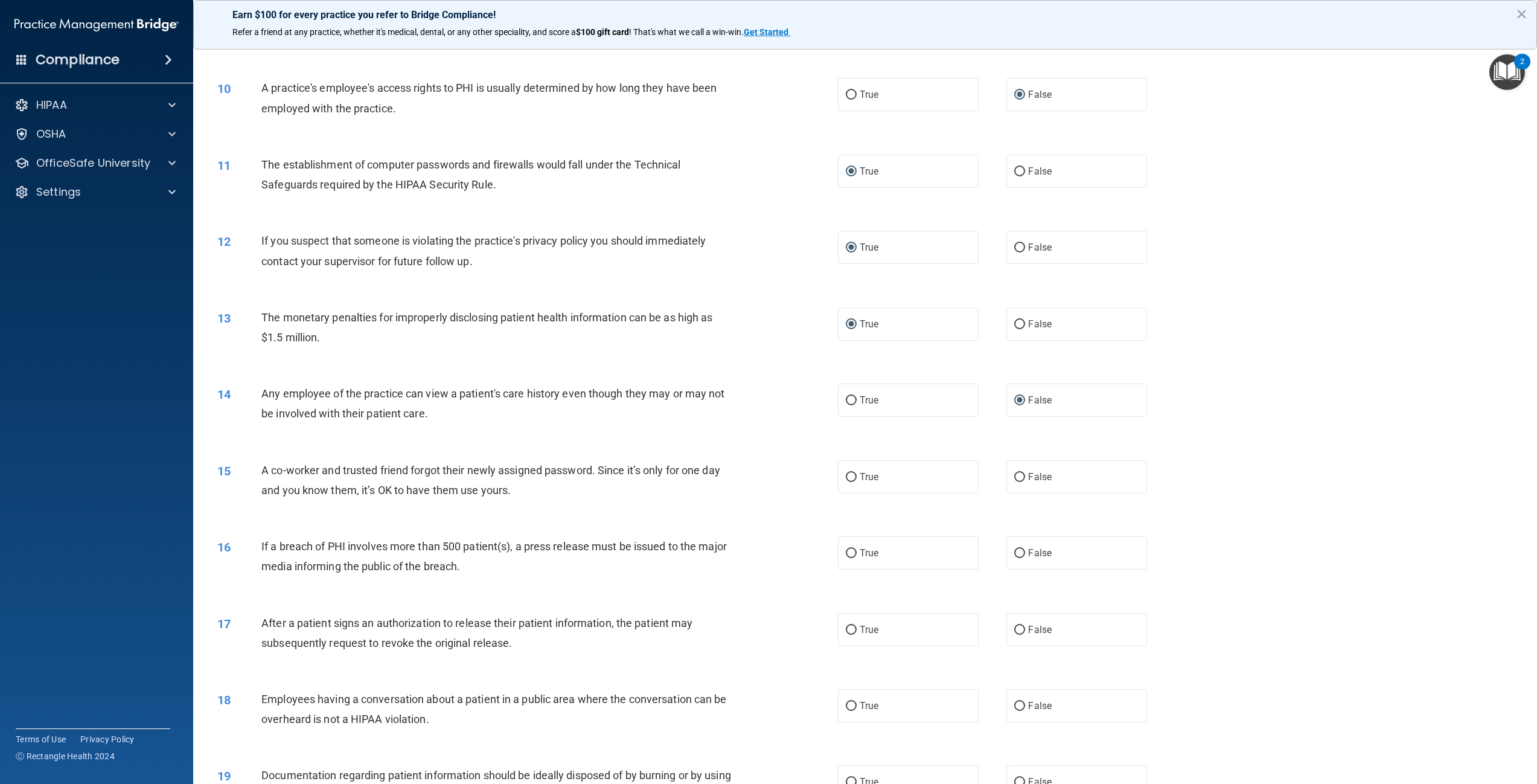
scroll to position [724, 0]
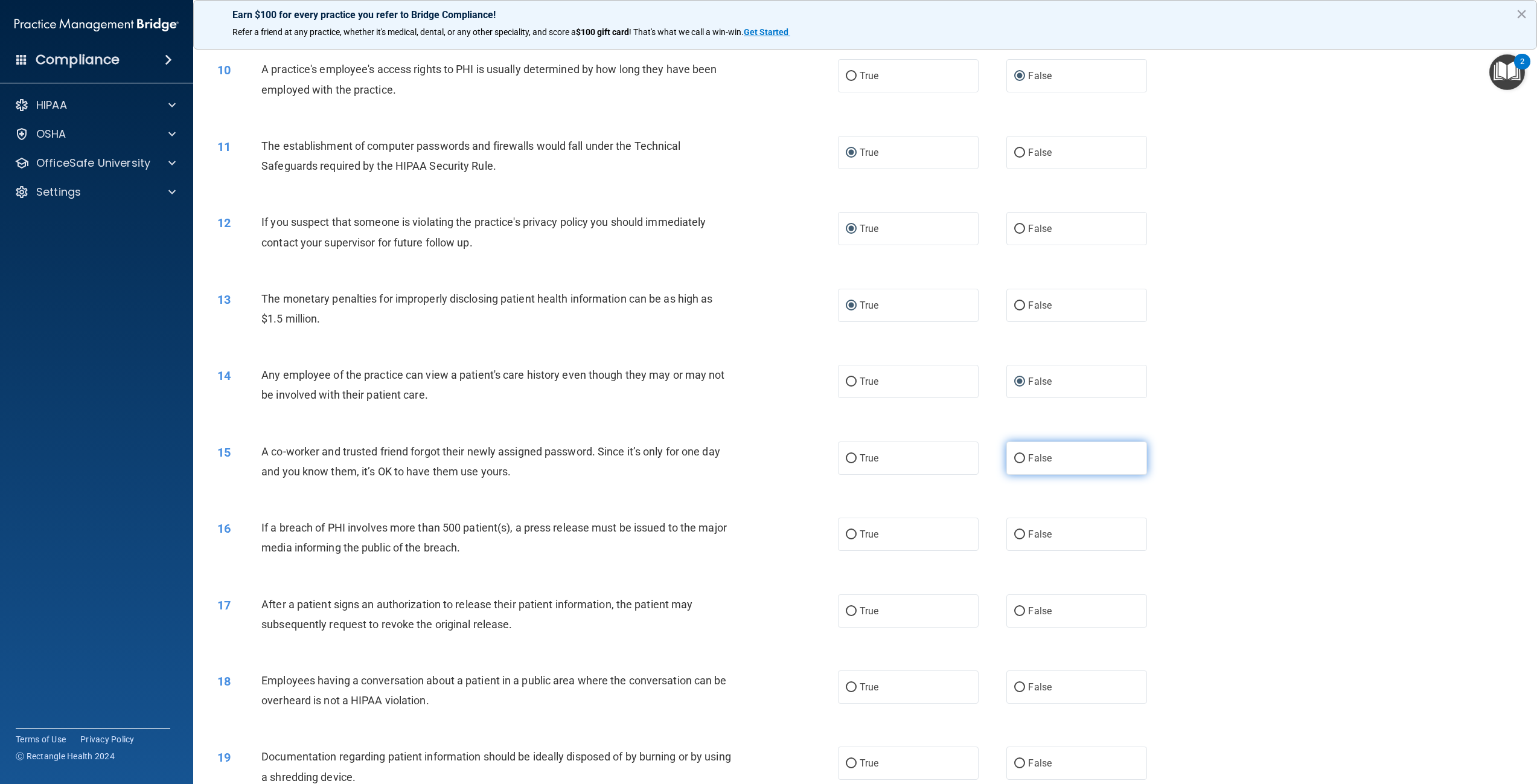
click at [1016, 463] on input "False" at bounding box center [1020, 459] width 11 height 9
radio input "true"
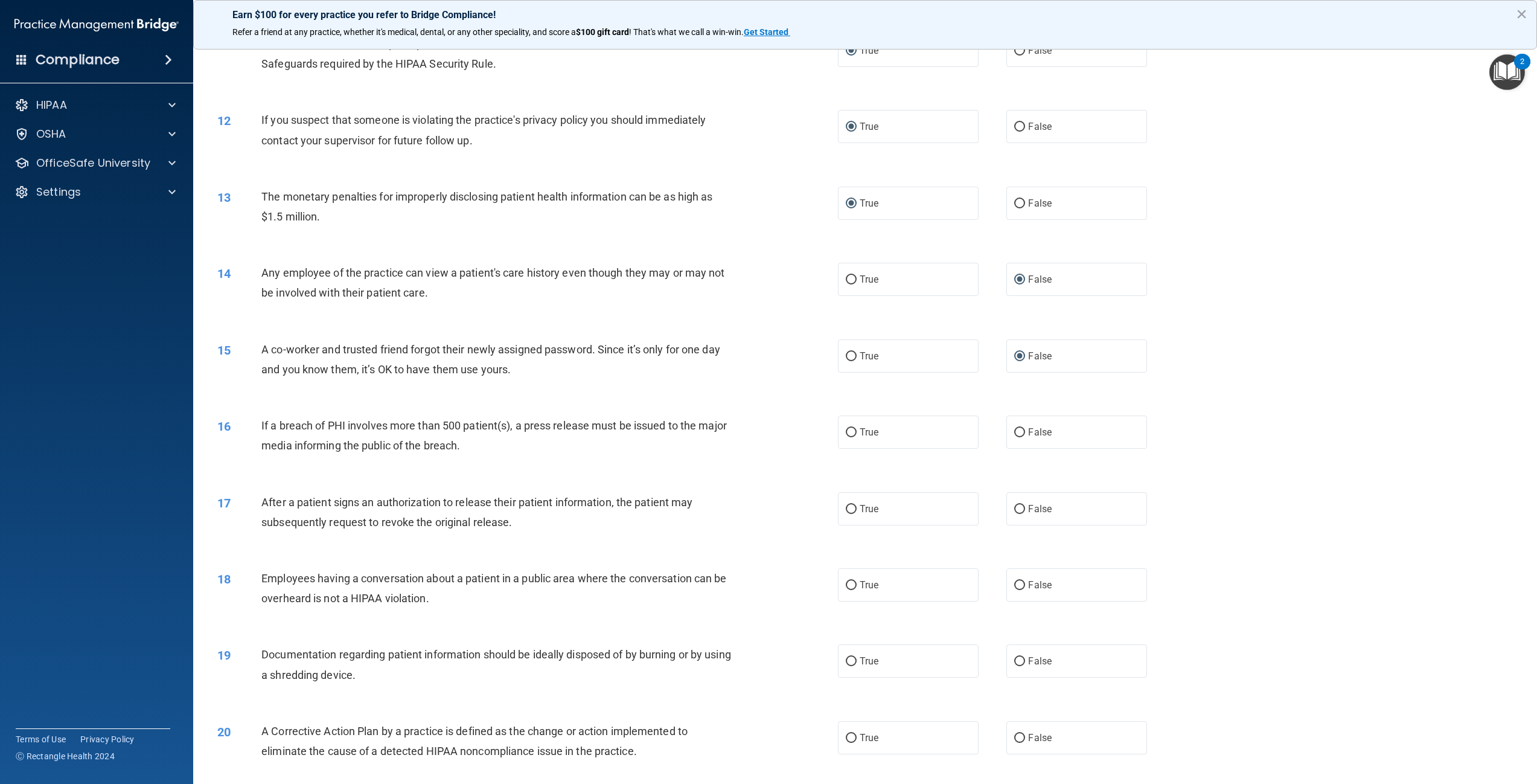
scroll to position [845, 0]
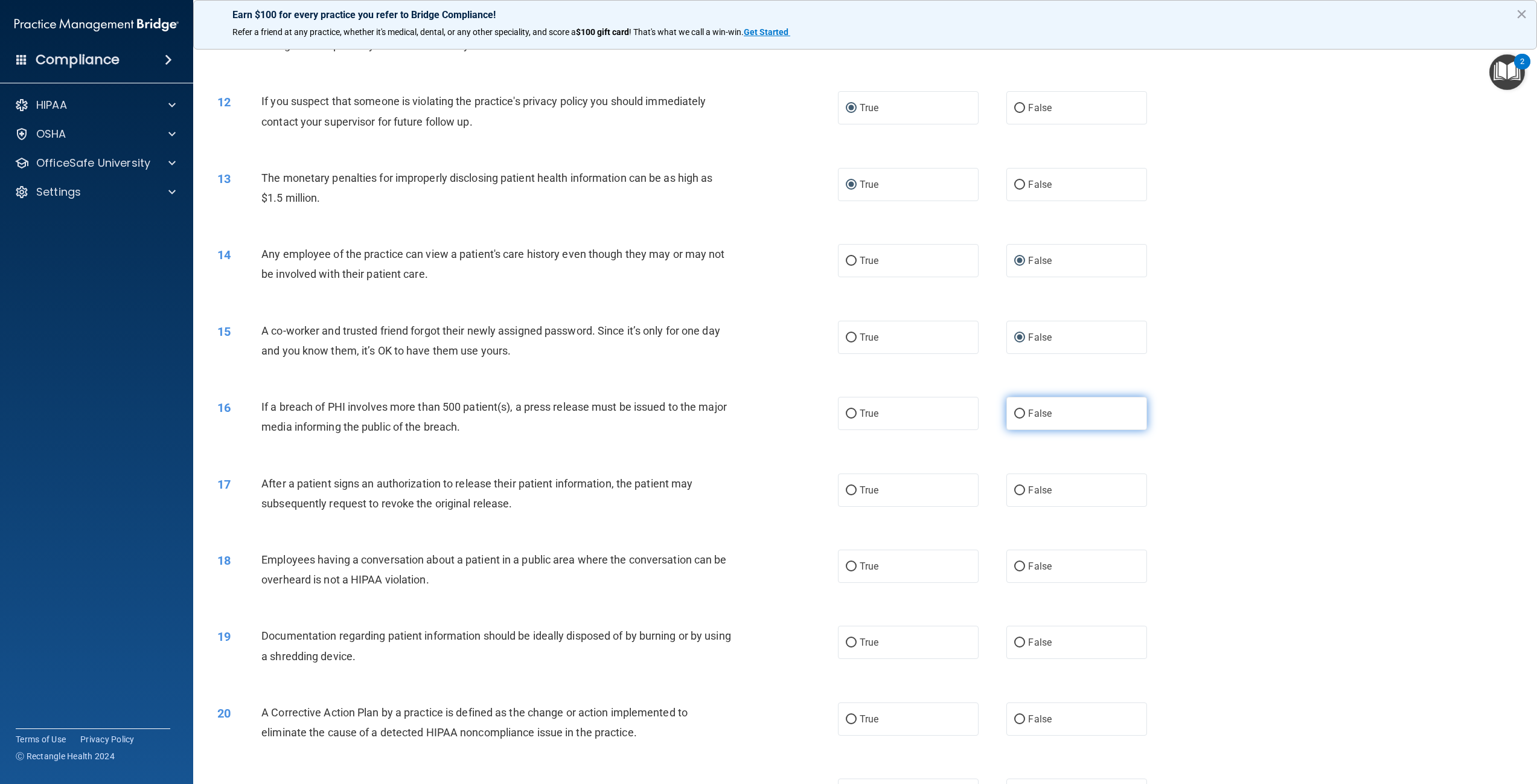
click at [1016, 418] on input "False" at bounding box center [1020, 414] width 11 height 9
radio input "true"
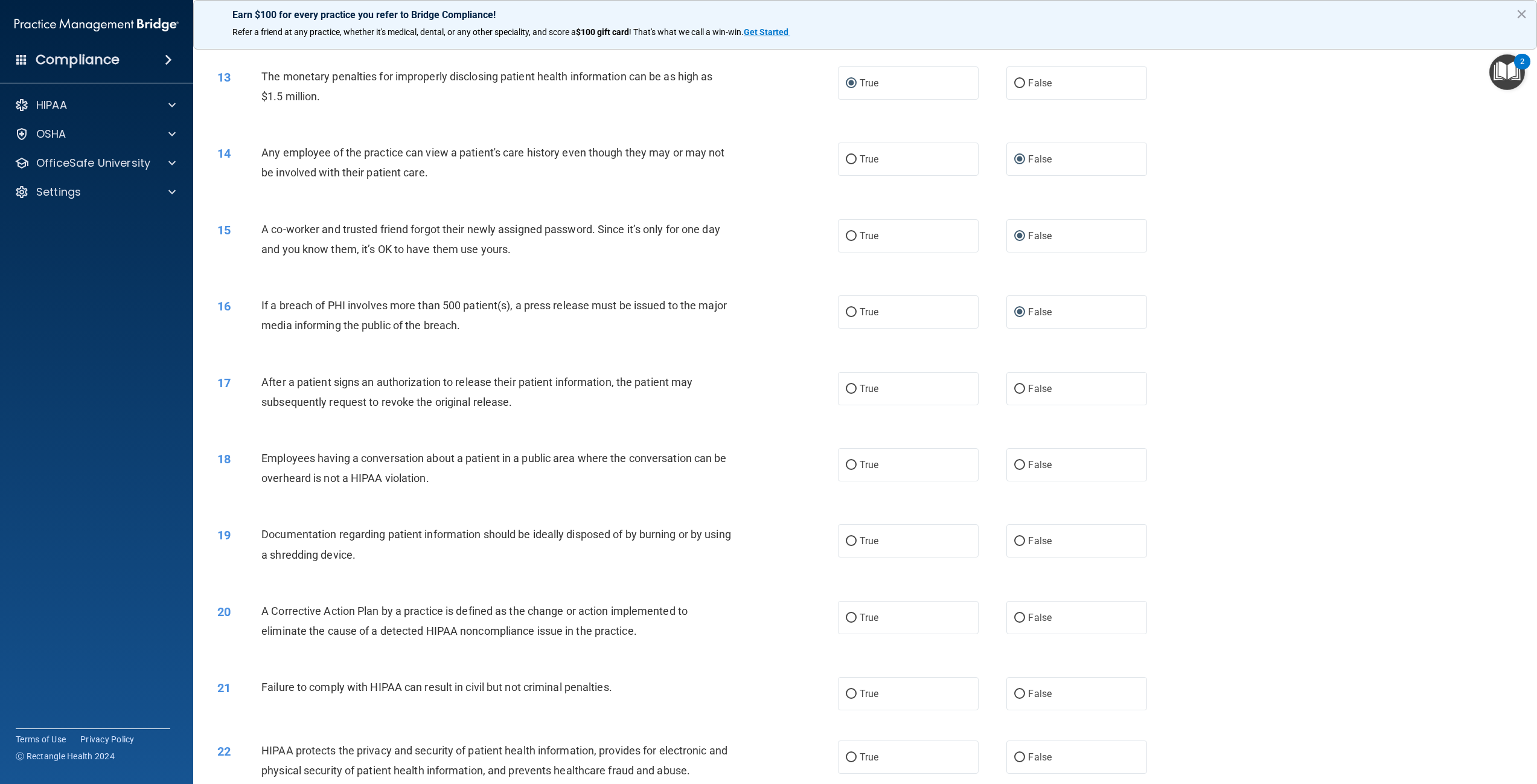
scroll to position [966, 0]
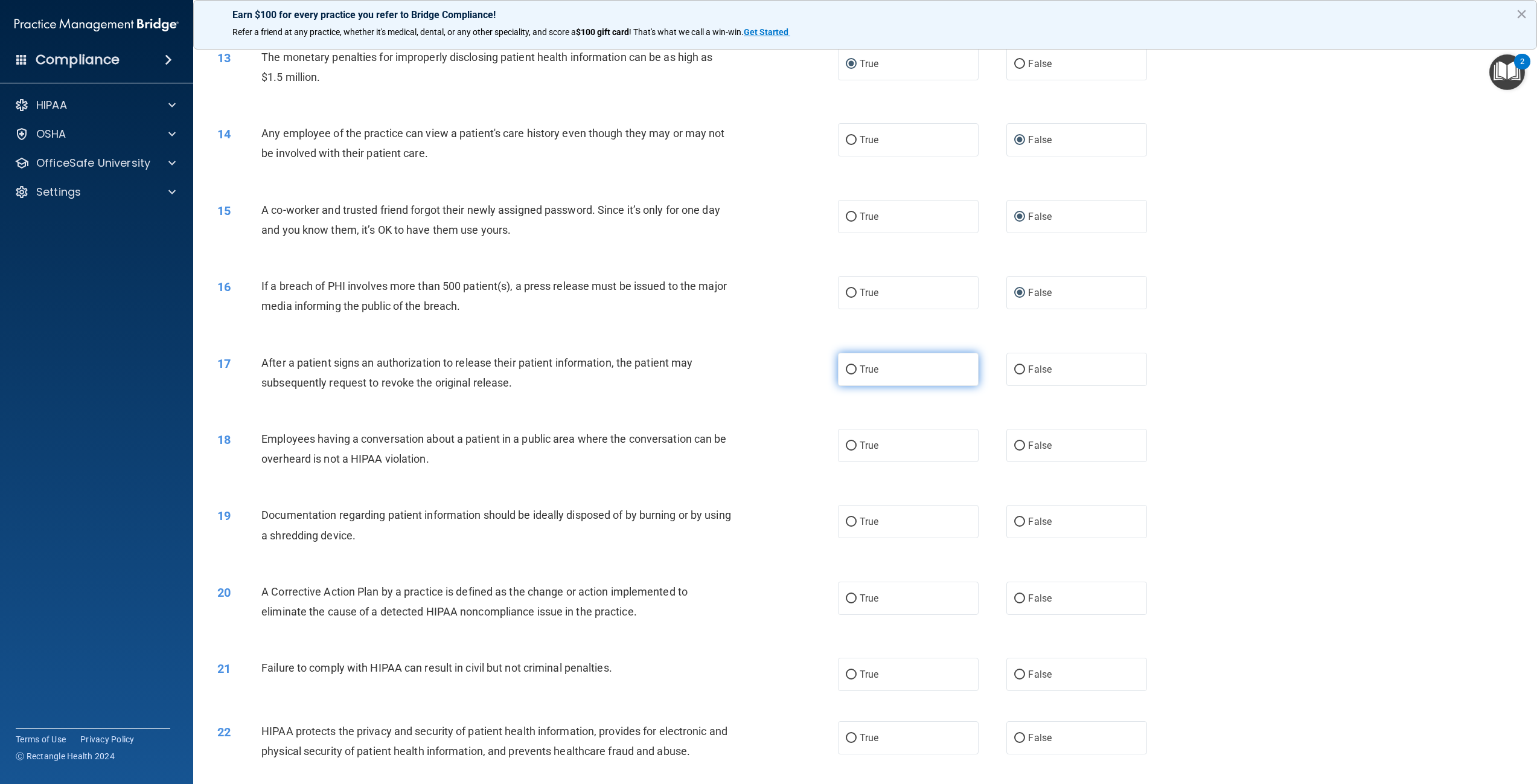
click at [849, 374] on input "True" at bounding box center [851, 370] width 11 height 9
radio input "true"
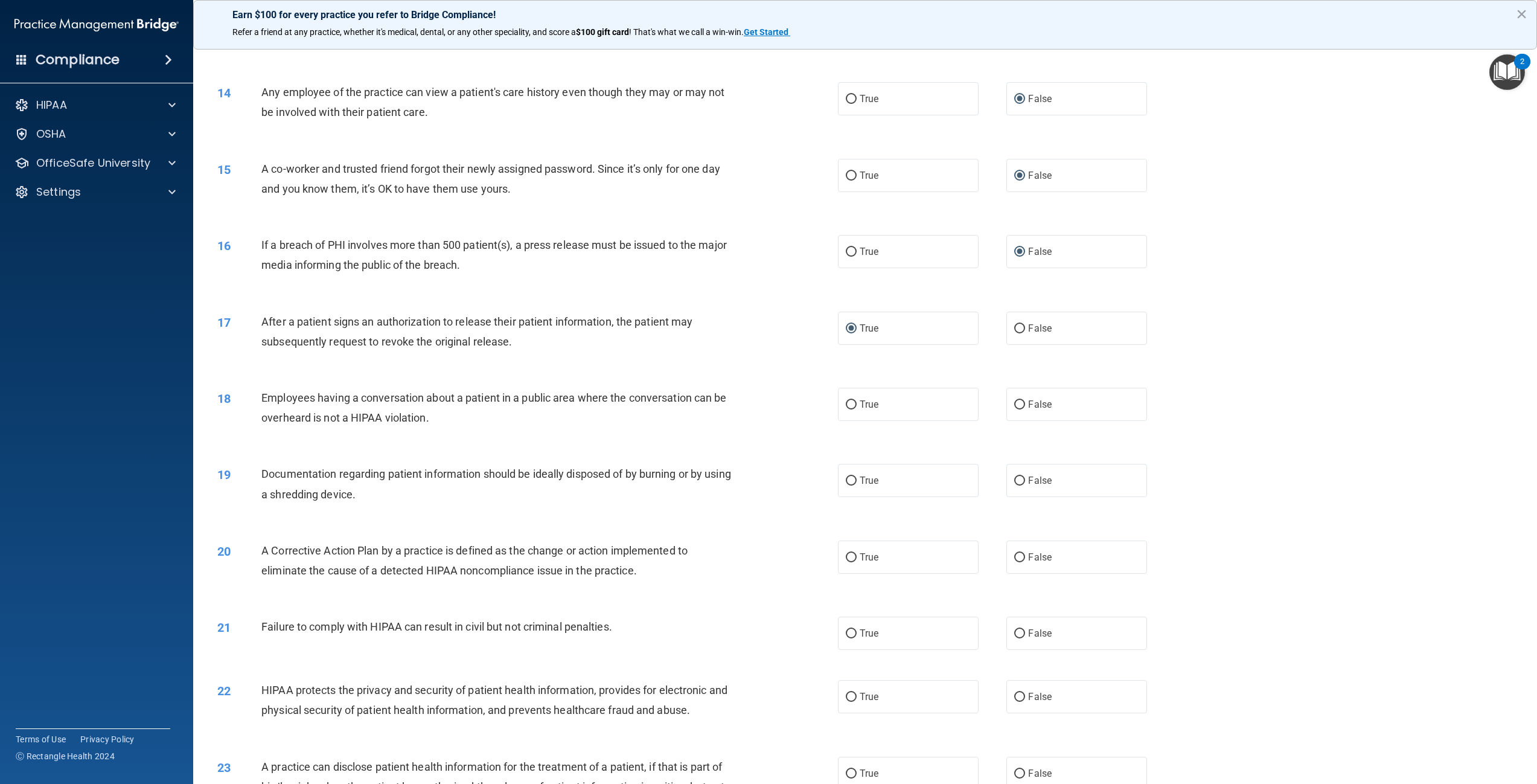
scroll to position [1026, 0]
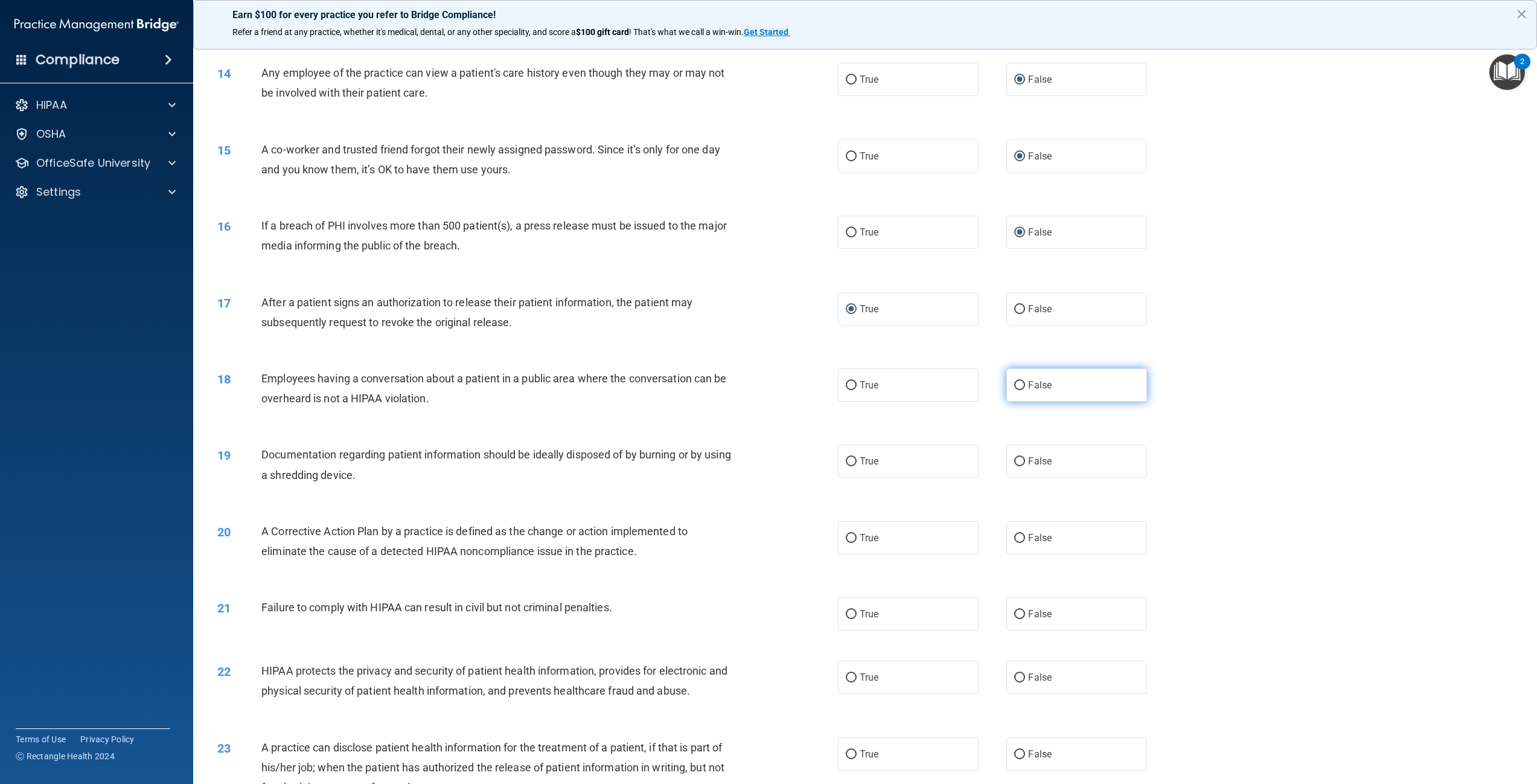
click at [1014, 390] on input "False" at bounding box center [1020, 386] width 11 height 9
radio input "true"
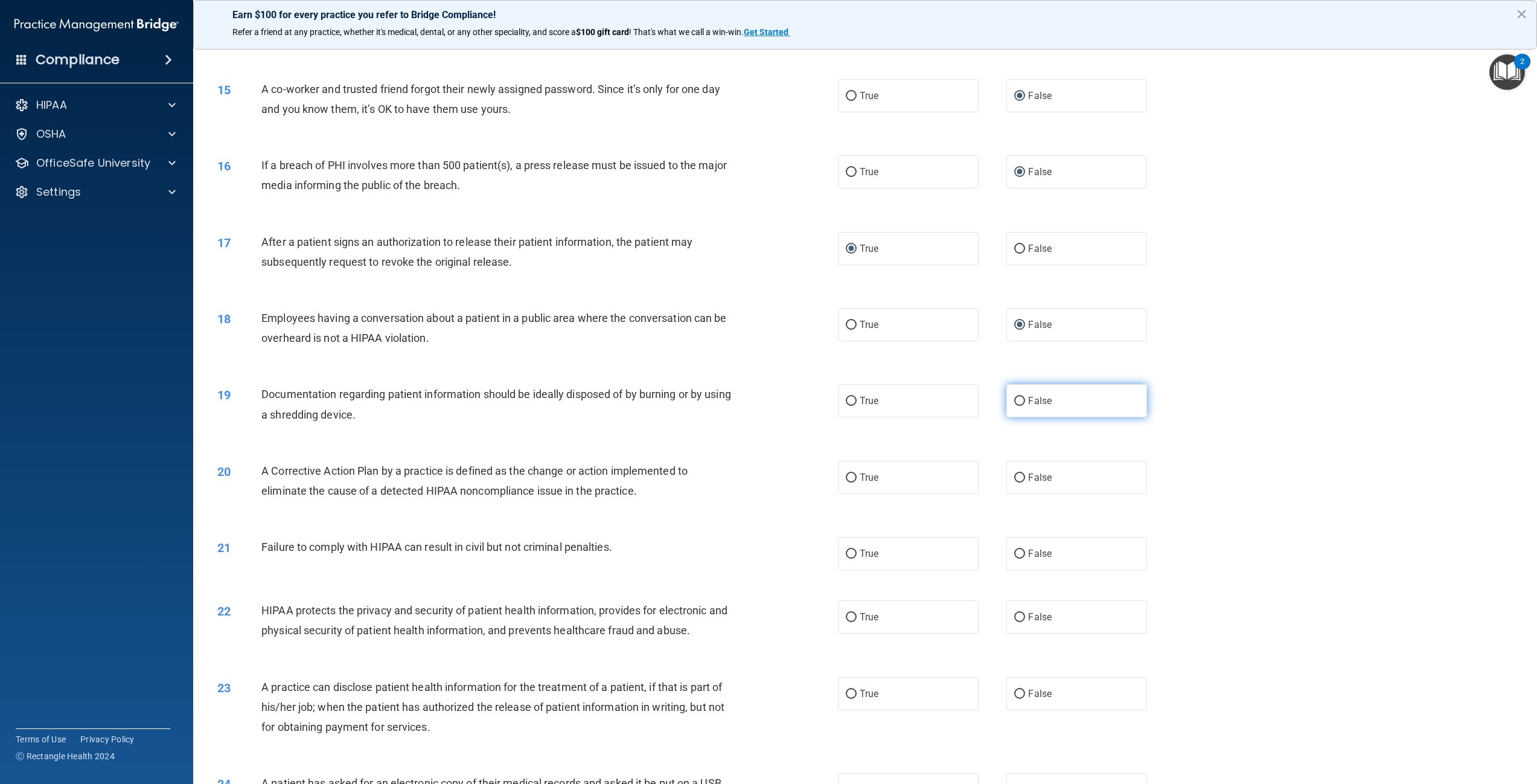
click at [1016, 406] on input "False" at bounding box center [1020, 401] width 11 height 9
radio input "true"
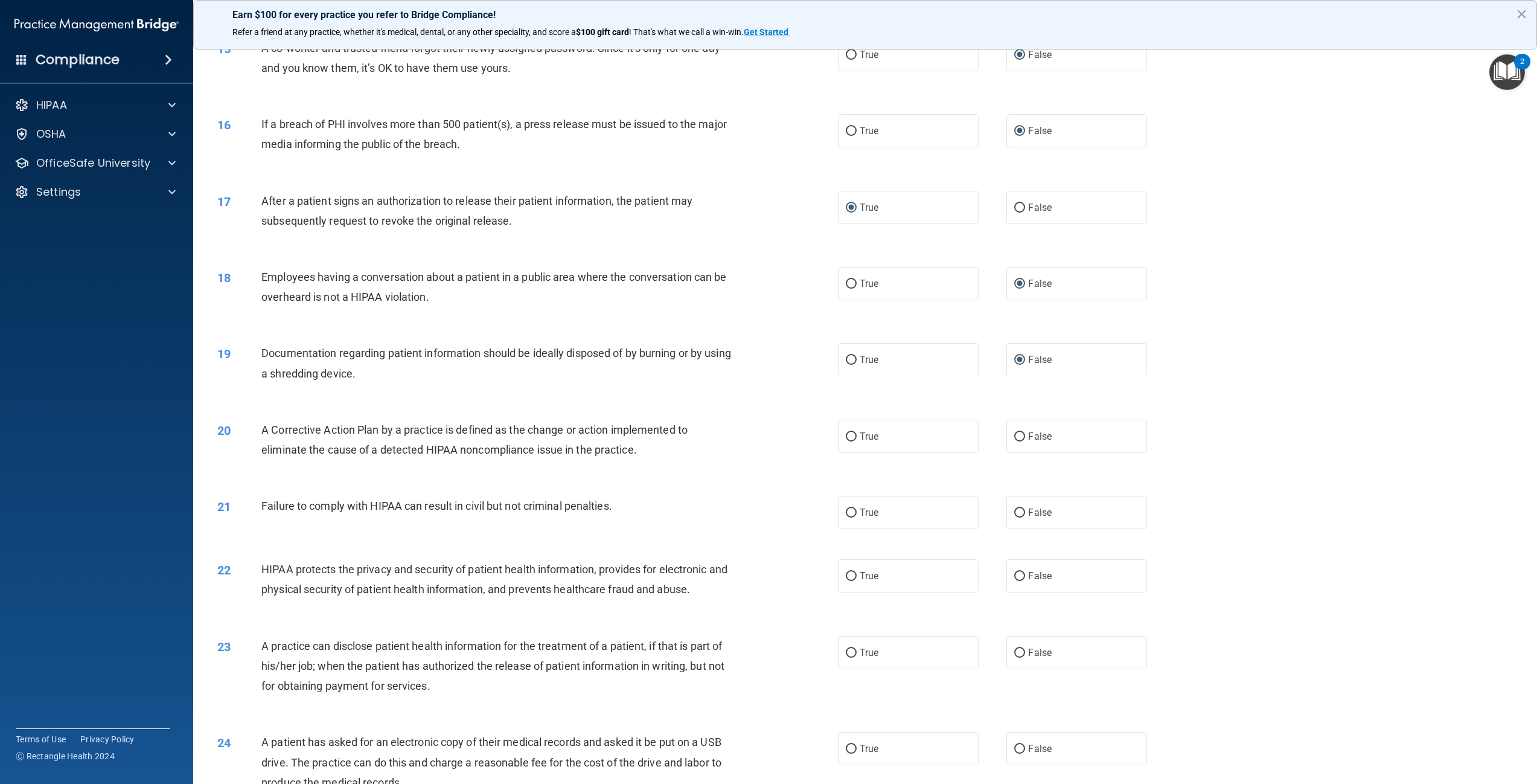
scroll to position [1147, 0]
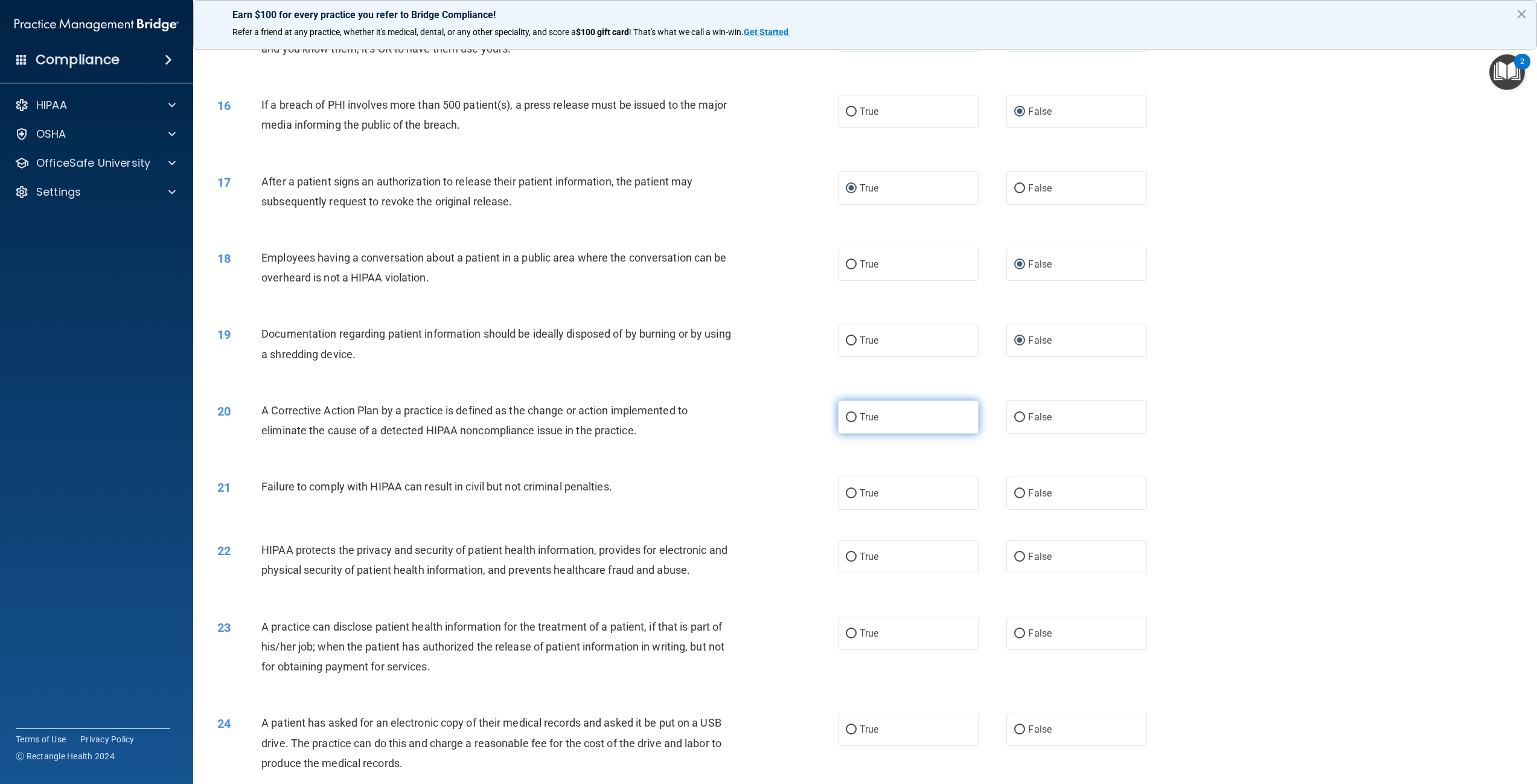
click at [848, 422] on input "True" at bounding box center [851, 418] width 11 height 9
radio input "true"
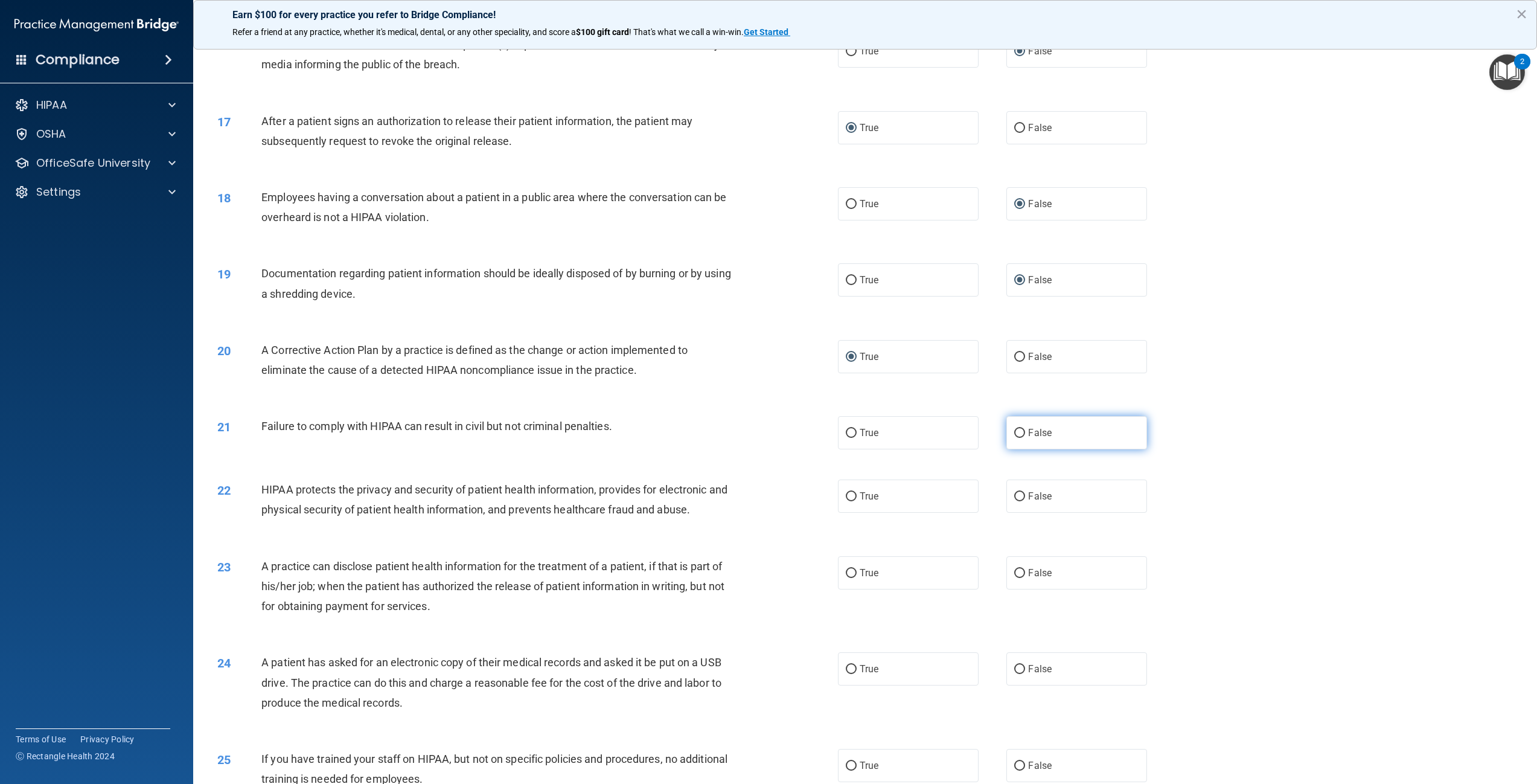
click at [1014, 438] on input "False" at bounding box center [1020, 433] width 11 height 9
radio input "true"
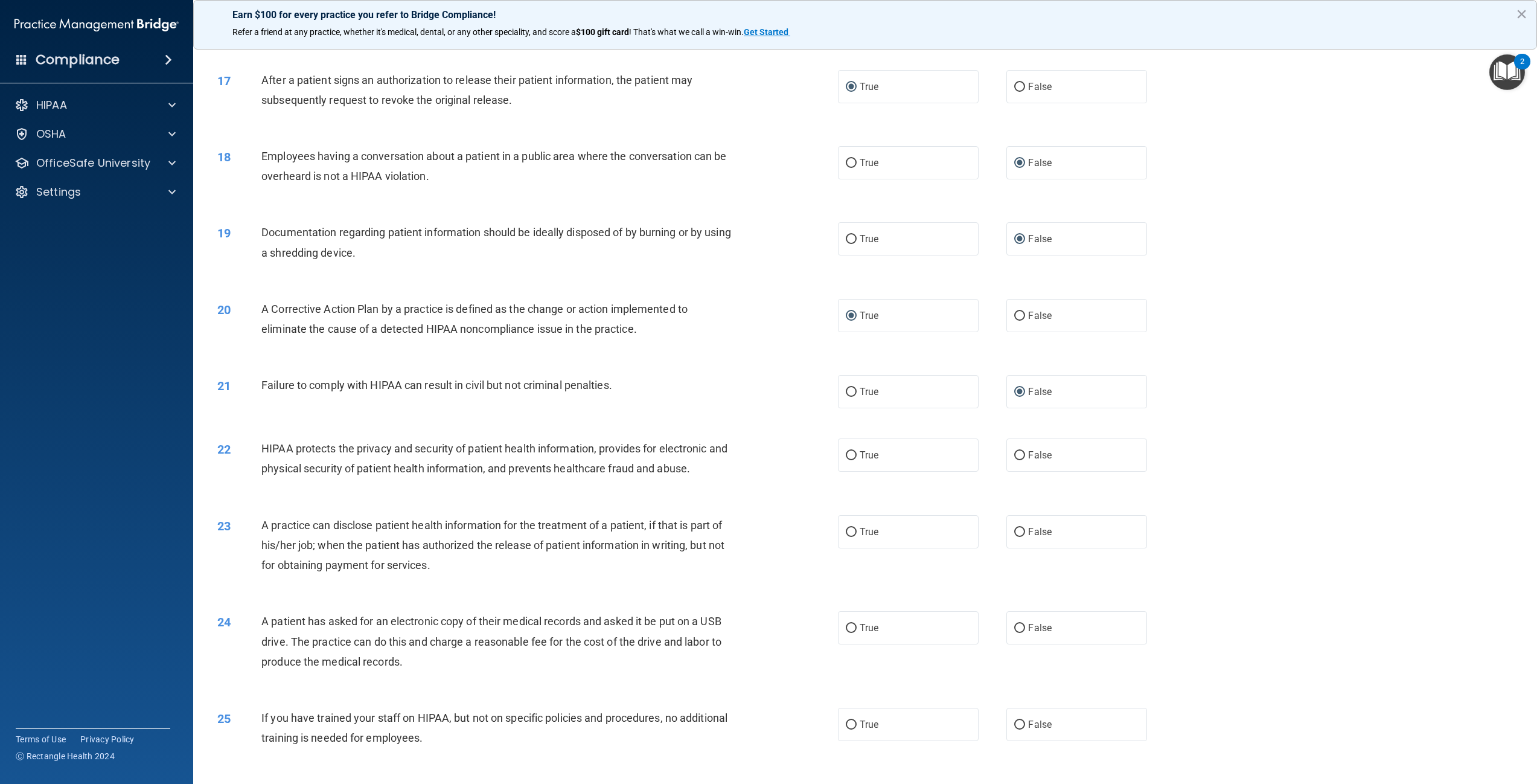
scroll to position [1268, 0]
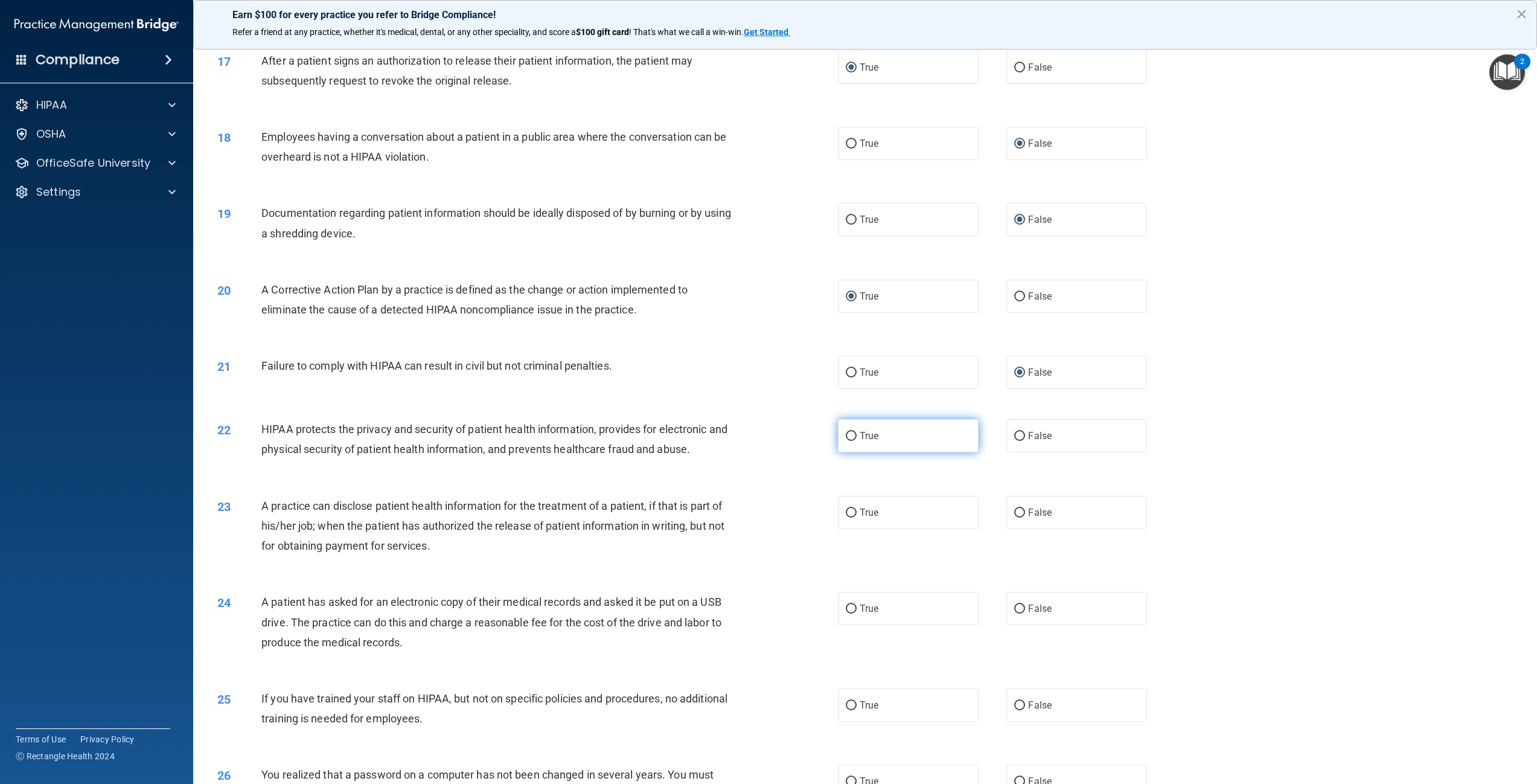
click at [848, 441] on input "True" at bounding box center [851, 436] width 11 height 9
radio input "true"
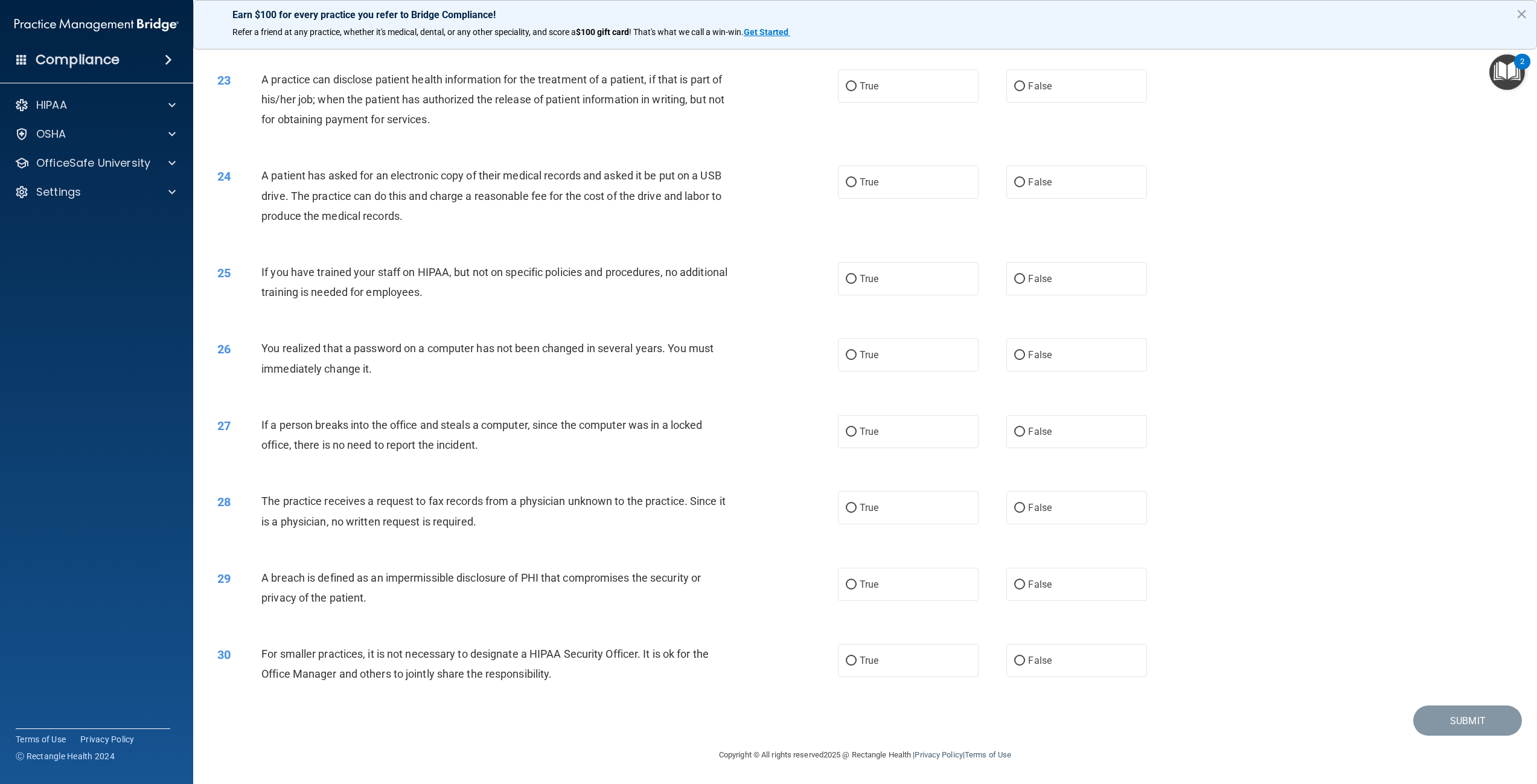
scroll to position [1425, 0]
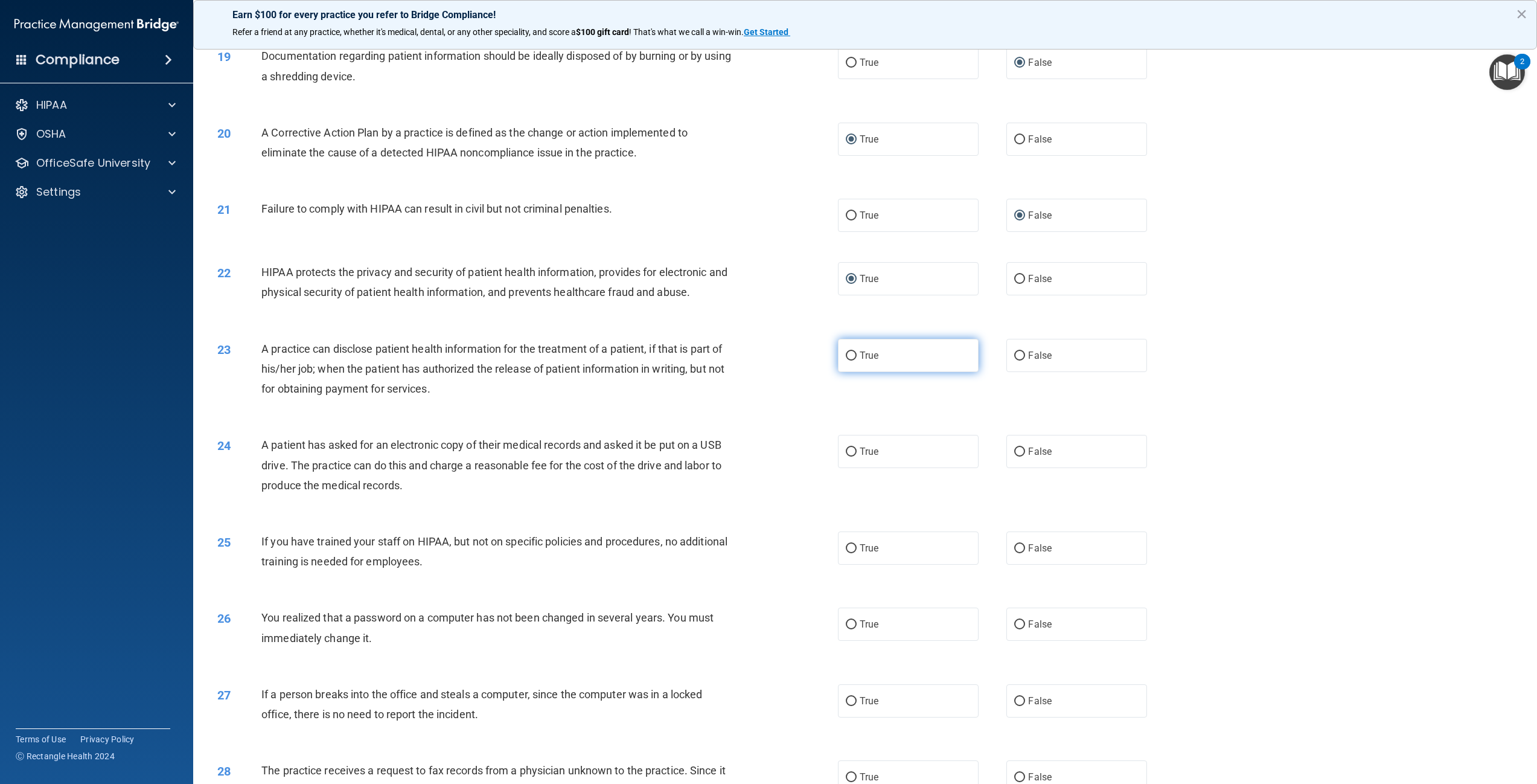
click at [879, 372] on label "True" at bounding box center [909, 355] width 141 height 33
click at [857, 360] on input "True" at bounding box center [851, 356] width 11 height 9
radio input "true"
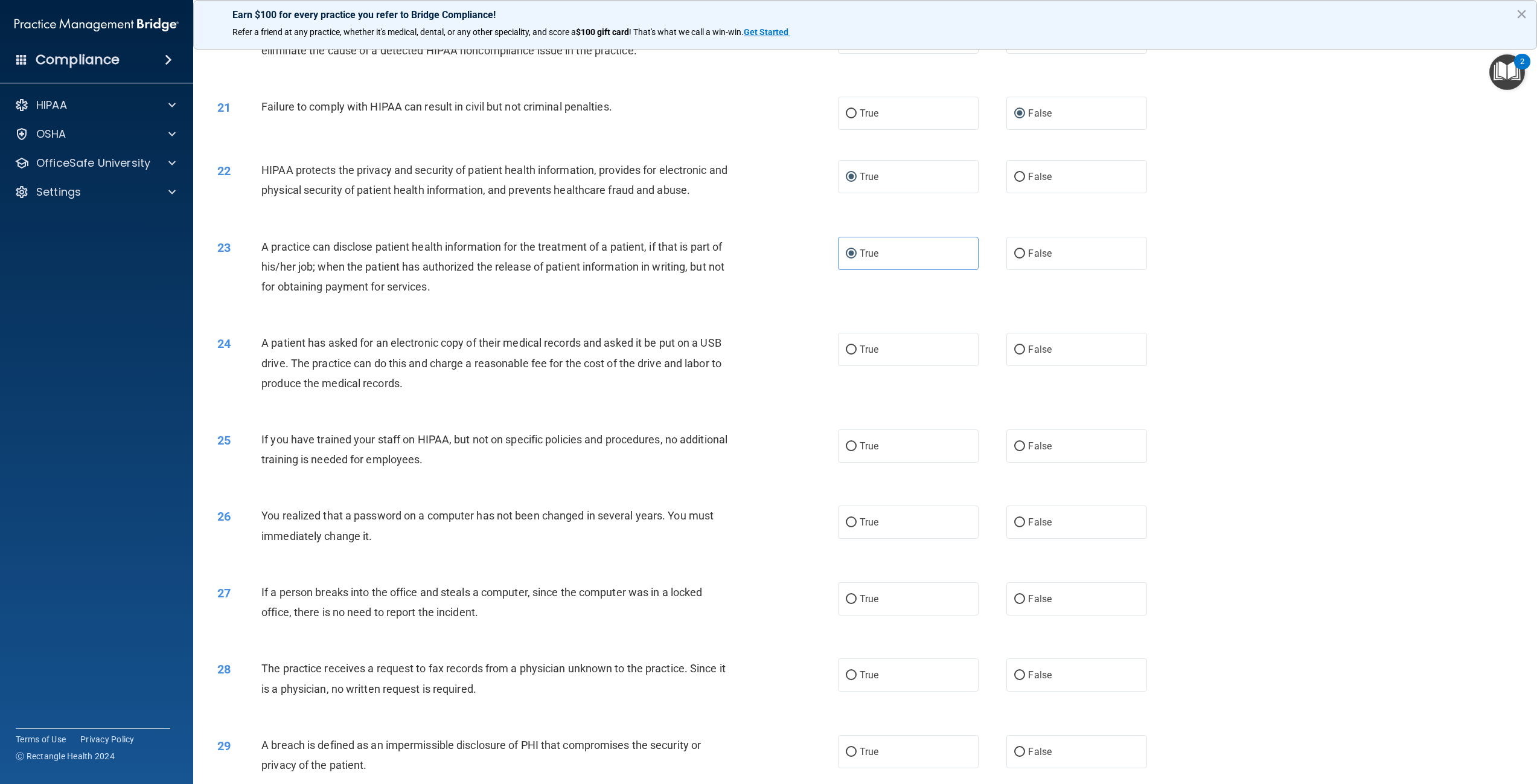
scroll to position [1546, 0]
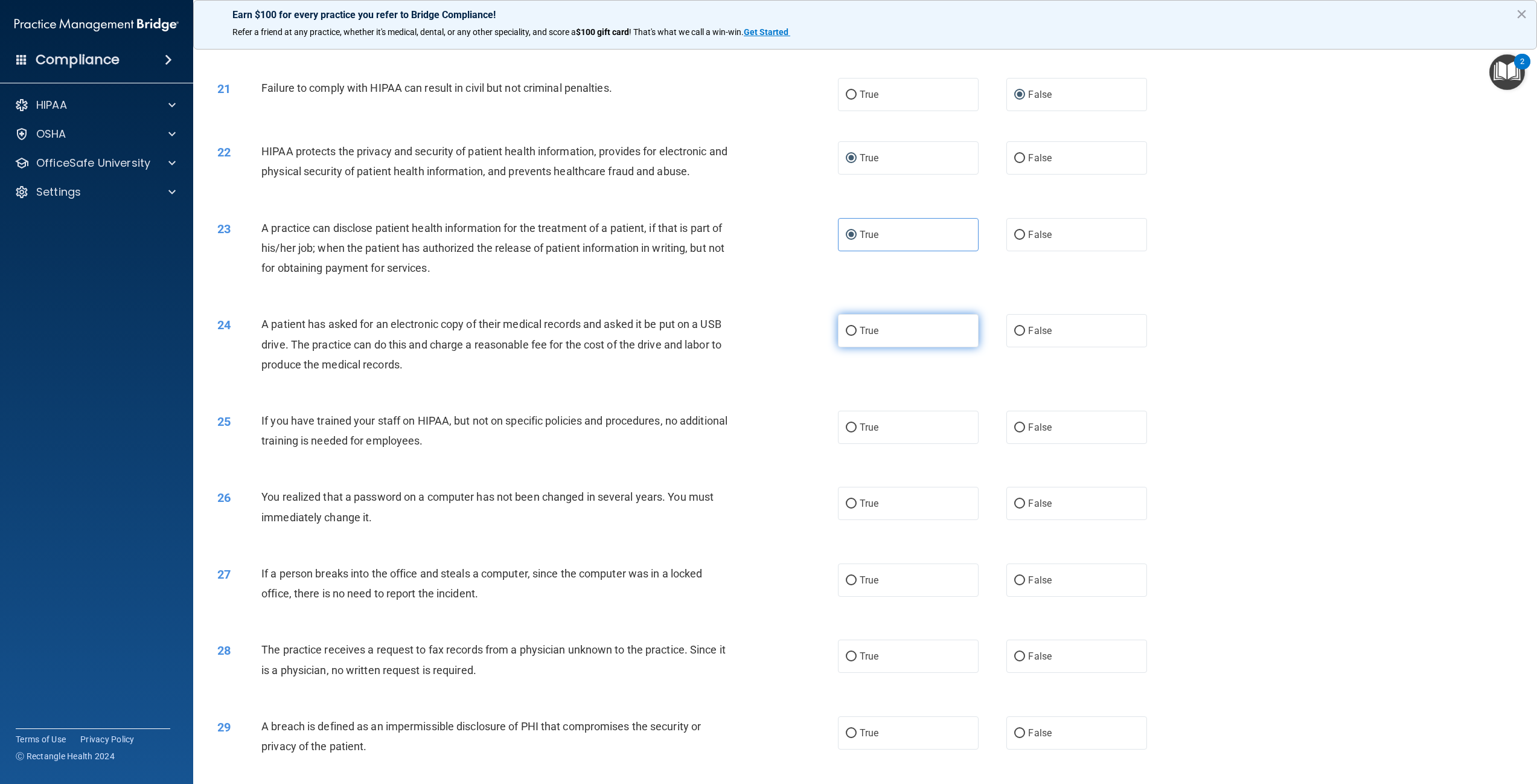
click at [875, 347] on label "True" at bounding box center [909, 330] width 141 height 33
click at [857, 335] on input "True" at bounding box center [851, 332] width 11 height 9
radio input "true"
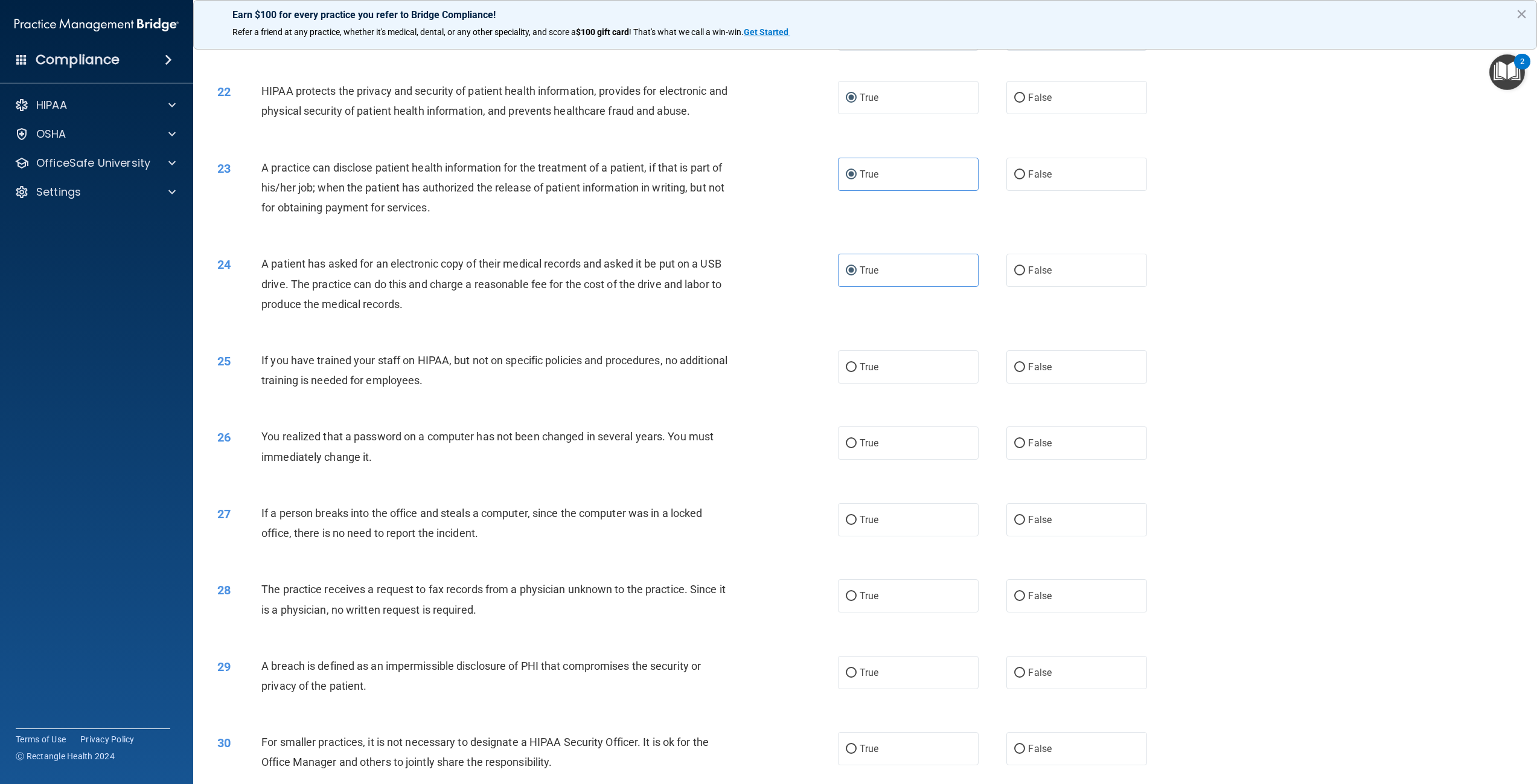
scroll to position [1666, 0]
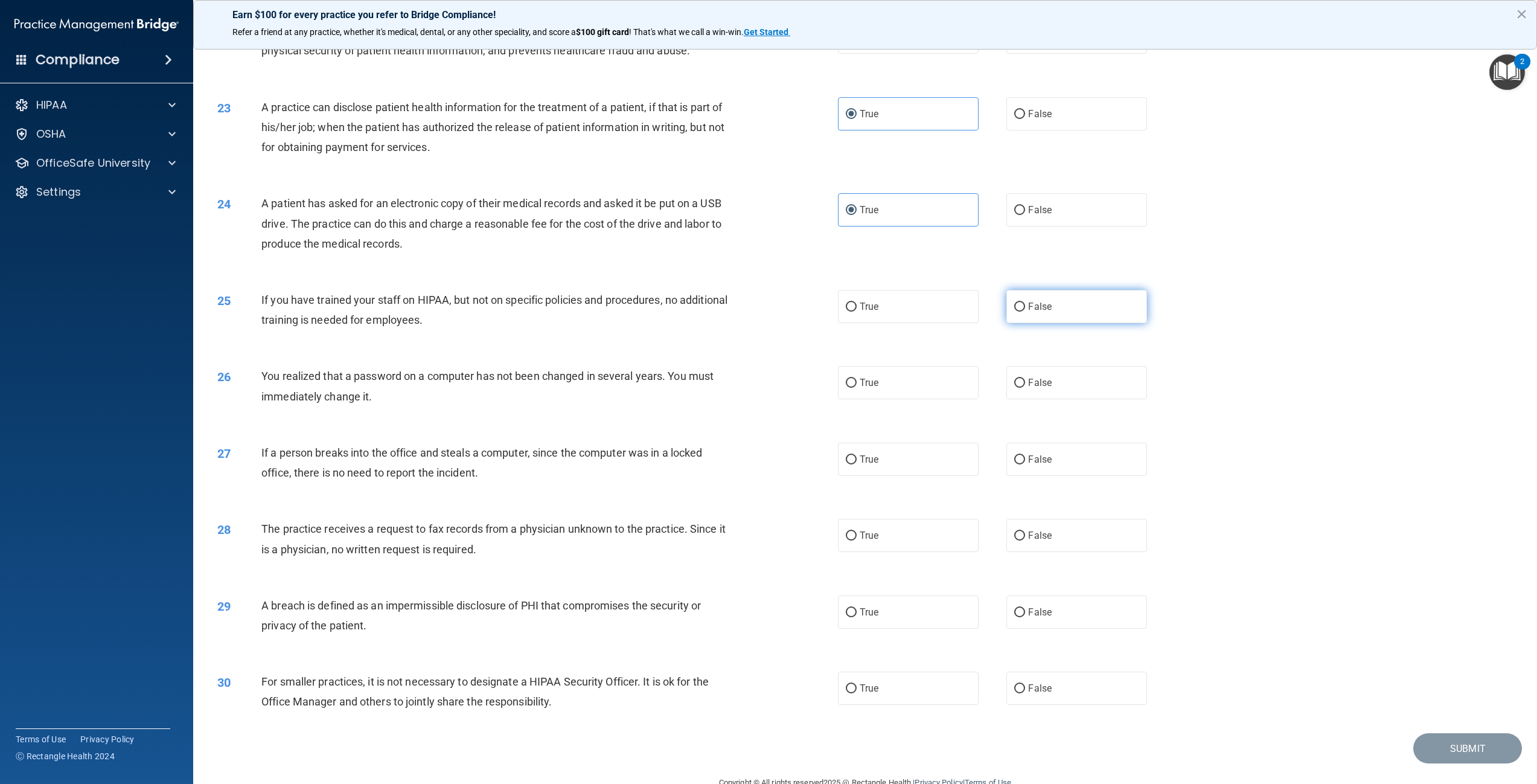
click at [1014, 311] on input "False" at bounding box center [1020, 307] width 11 height 9
radio input "true"
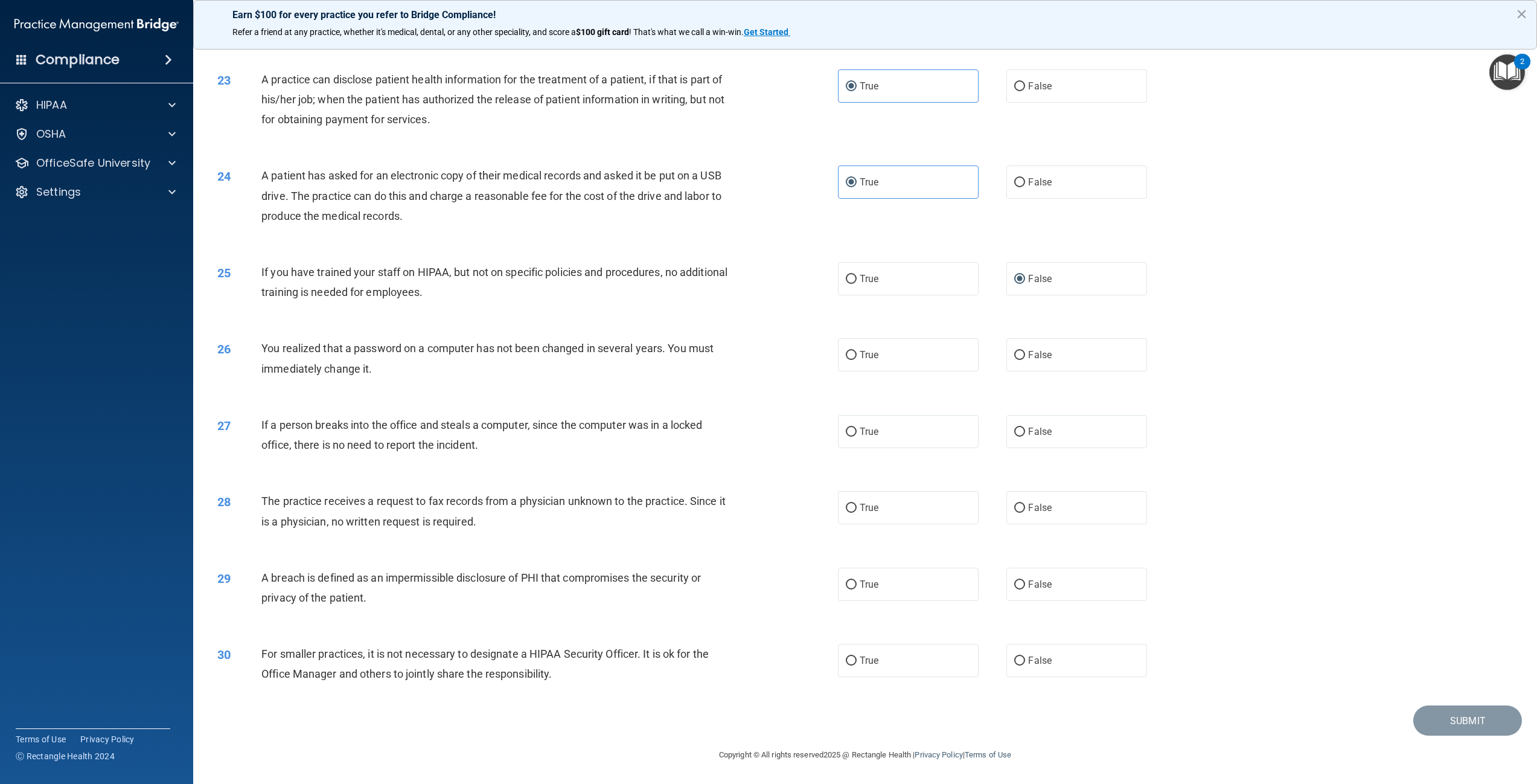
scroll to position [1727, 0]
click at [895, 359] on label "True" at bounding box center [909, 354] width 141 height 33
click at [857, 359] on input "True" at bounding box center [851, 356] width 11 height 9
radio input "true"
click at [1028, 435] on span "False" at bounding box center [1040, 431] width 23 height 12
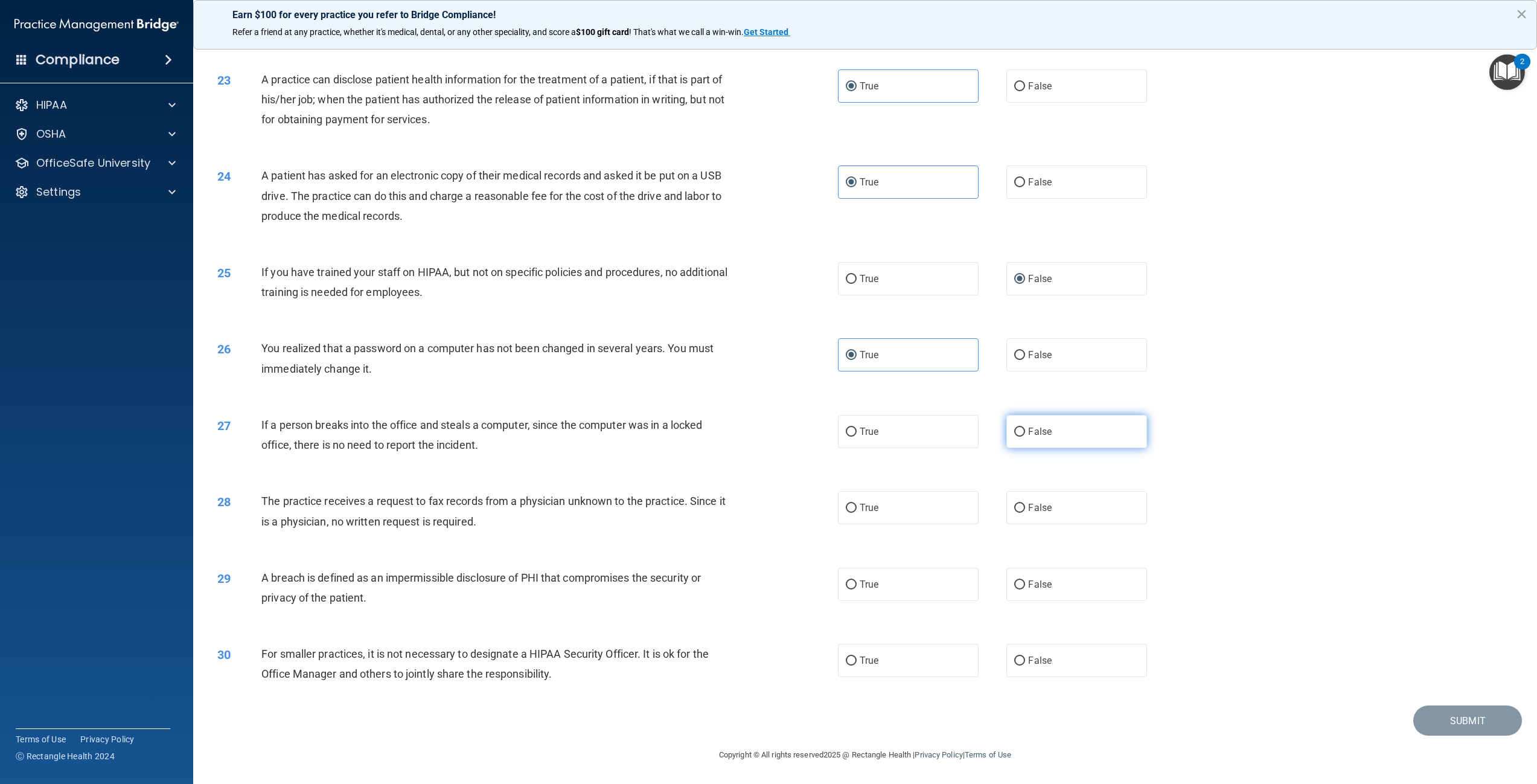
click at [1023, 435] on input "False" at bounding box center [1020, 432] width 11 height 9
radio input "true"
click at [1036, 504] on span "False" at bounding box center [1040, 507] width 23 height 12
click at [1025, 504] on input "False" at bounding box center [1020, 508] width 11 height 9
radio input "true"
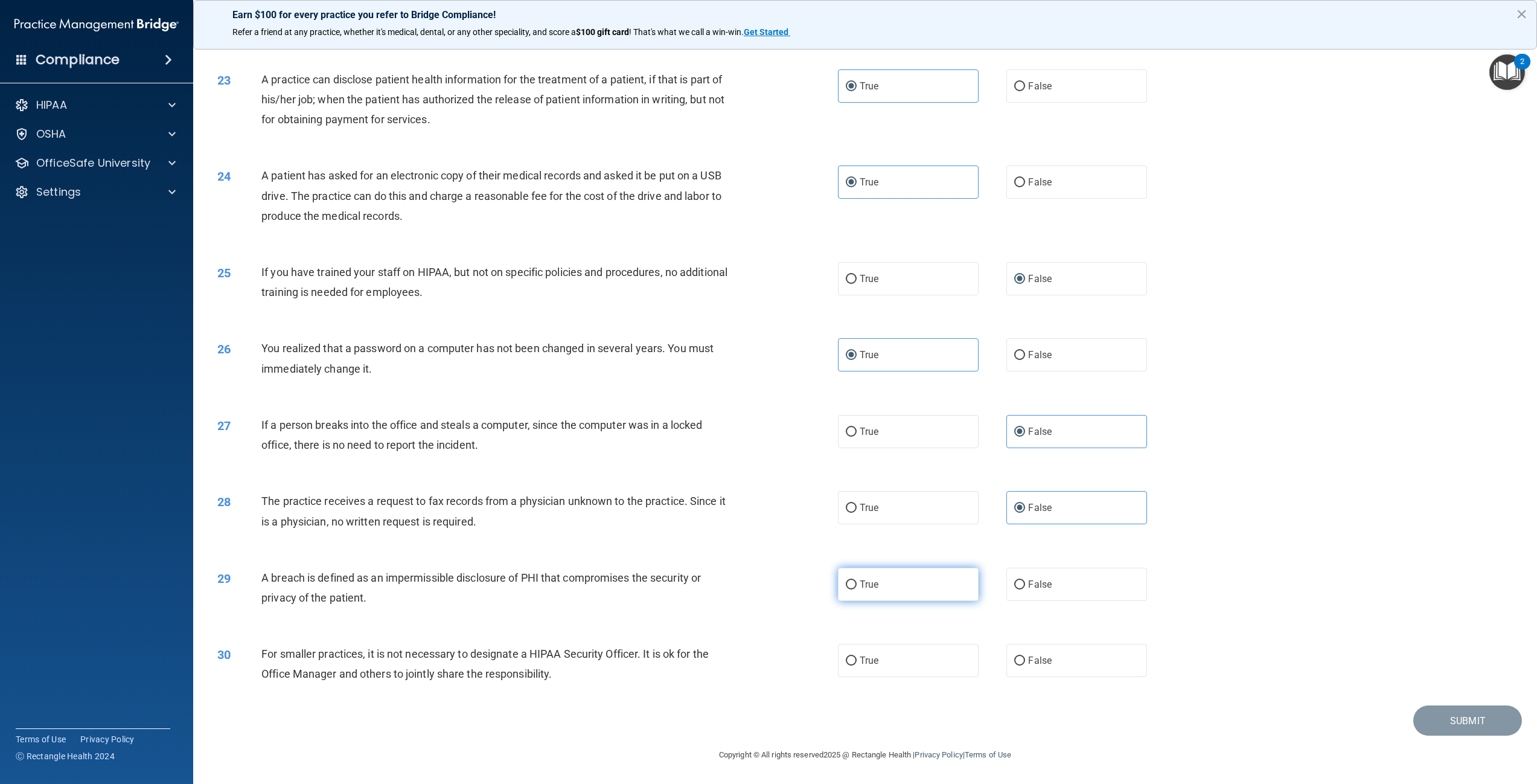
click at [866, 582] on span "True" at bounding box center [869, 584] width 19 height 12
click at [857, 582] on input "True" at bounding box center [851, 585] width 11 height 9
radio input "true"
click at [1029, 658] on span "False" at bounding box center [1040, 660] width 23 height 12
click at [1025, 658] on input "False" at bounding box center [1020, 661] width 11 height 9
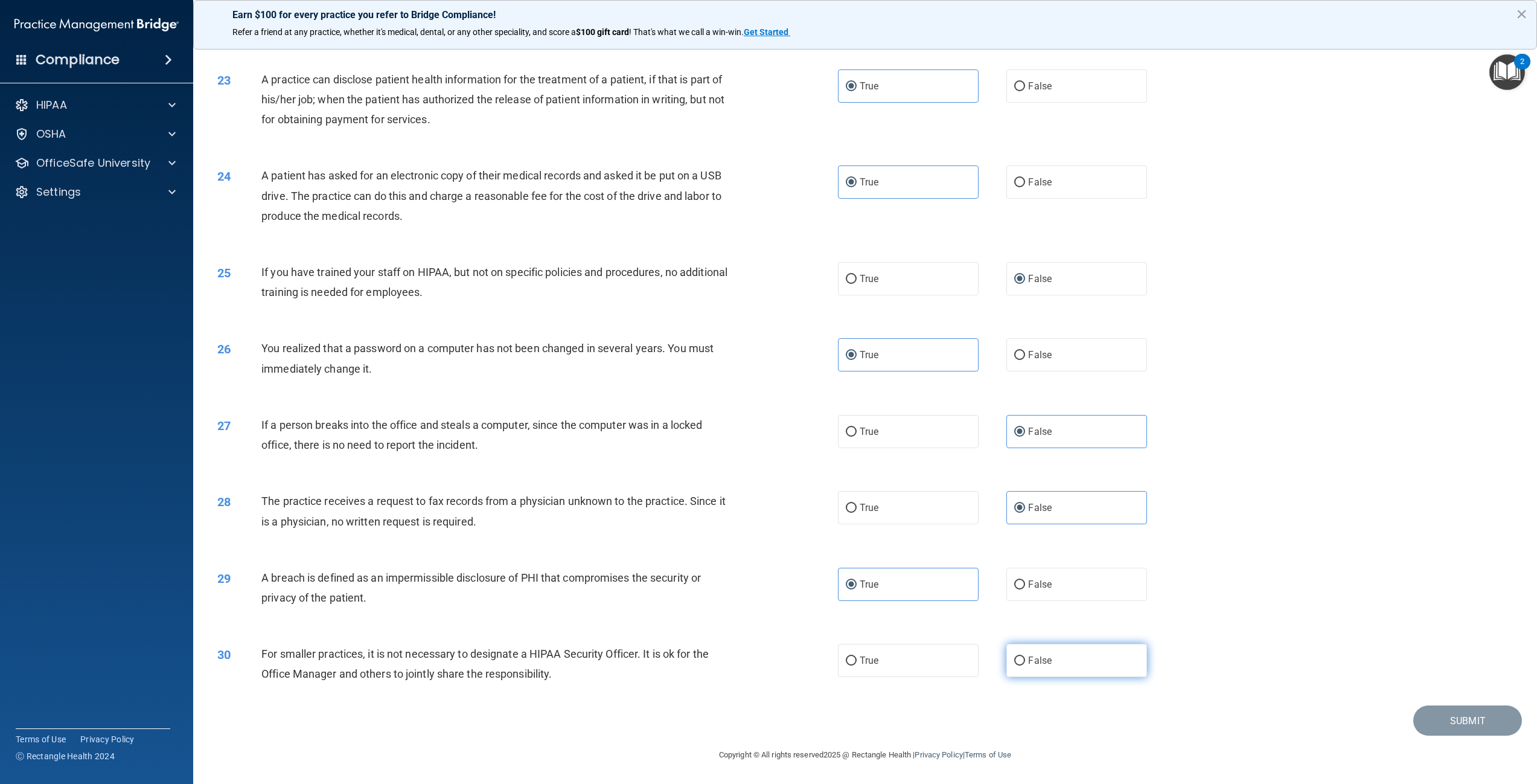
radio input "true"
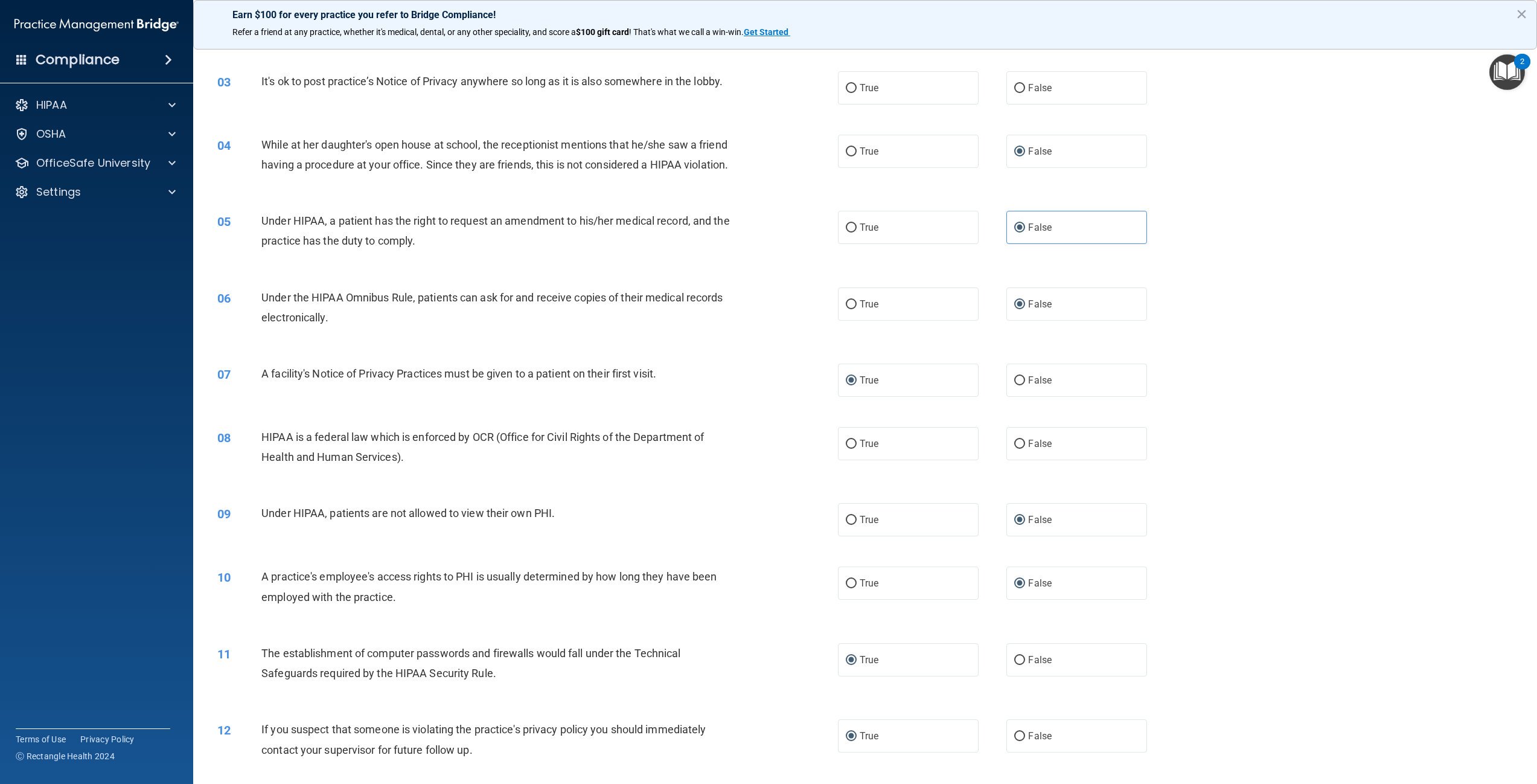
scroll to position [0, 0]
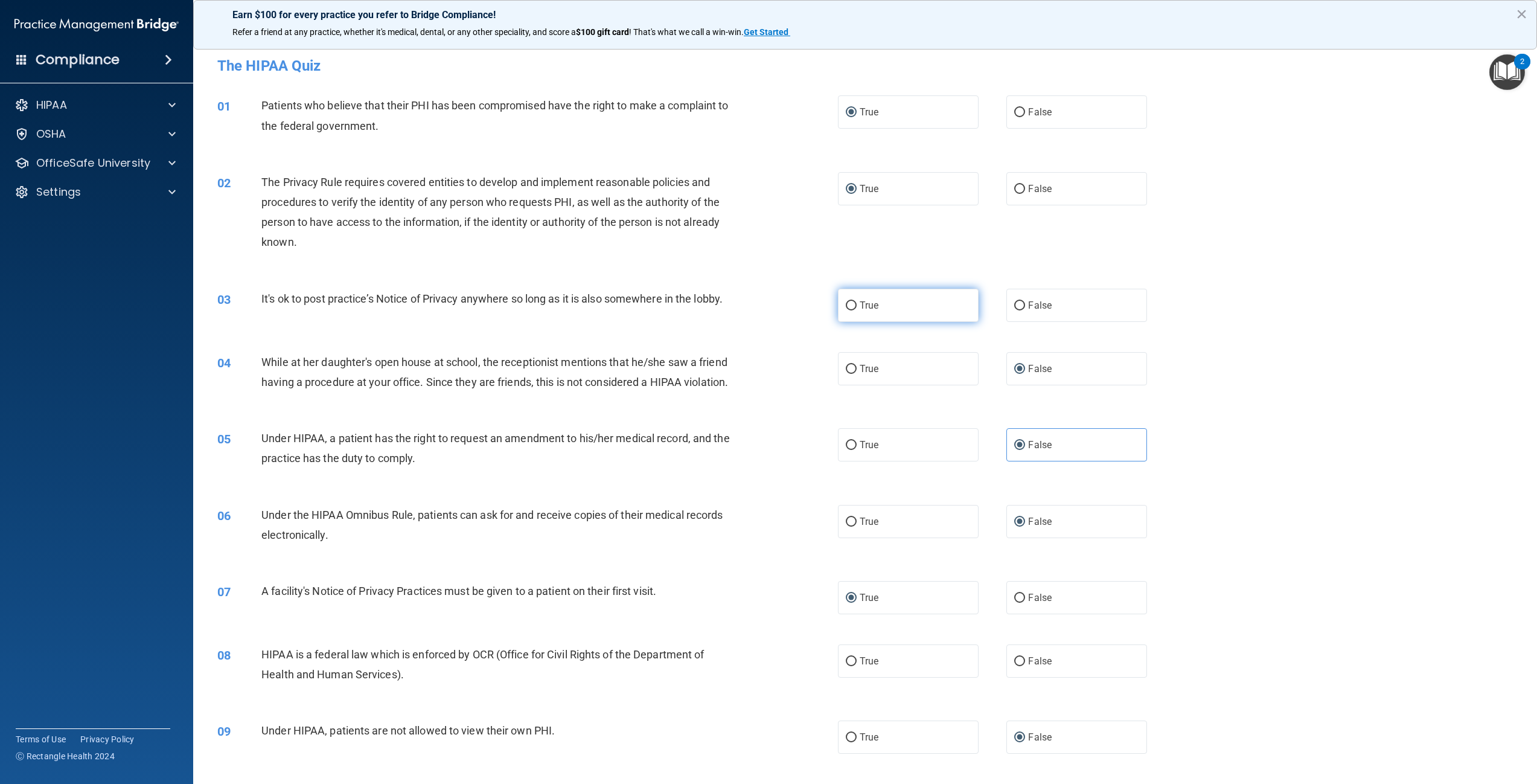
click at [861, 301] on span "True" at bounding box center [869, 305] width 19 height 12
click at [857, 301] on input "True" at bounding box center [851, 306] width 11 height 9
radio input "true"
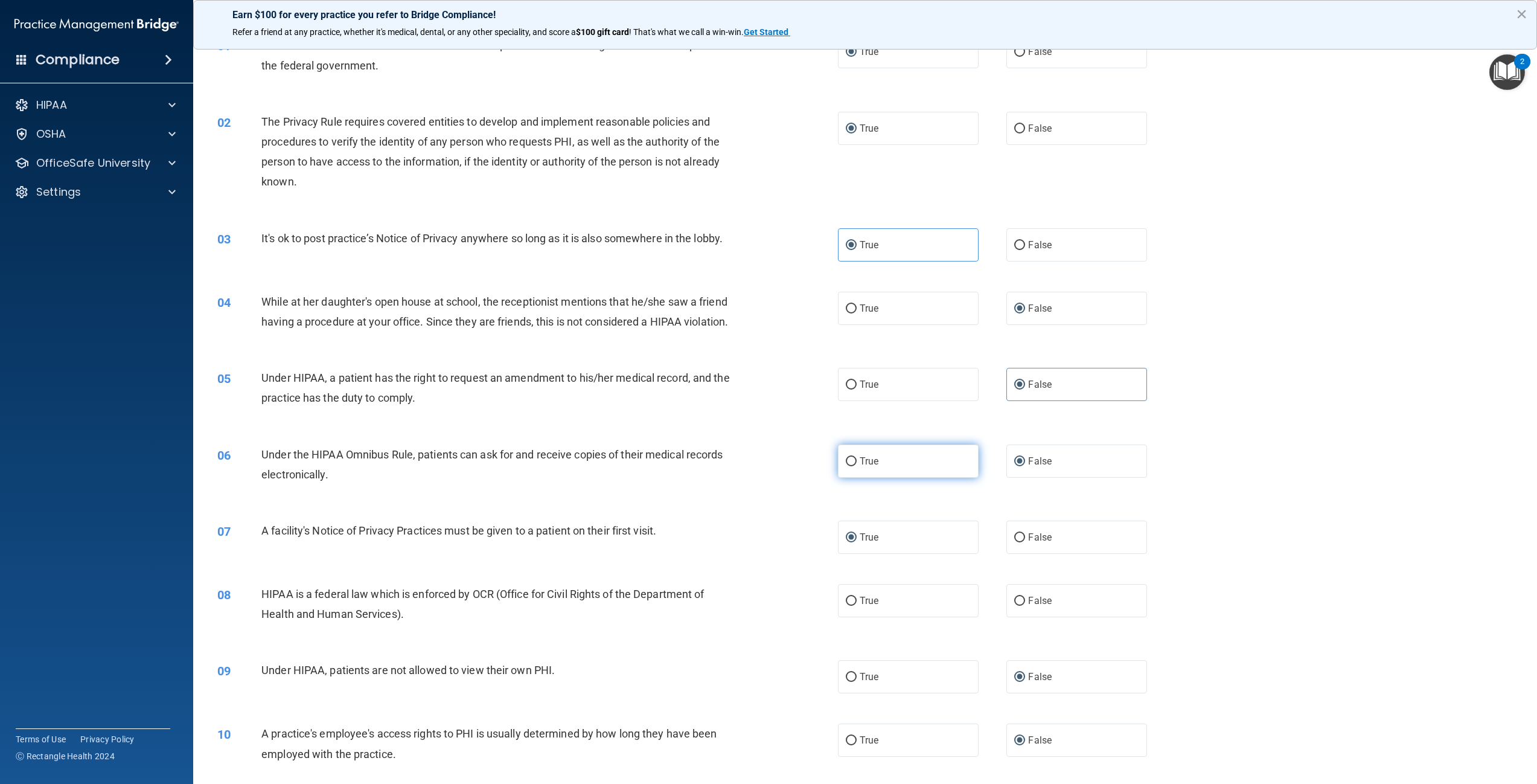
scroll to position [121, 0]
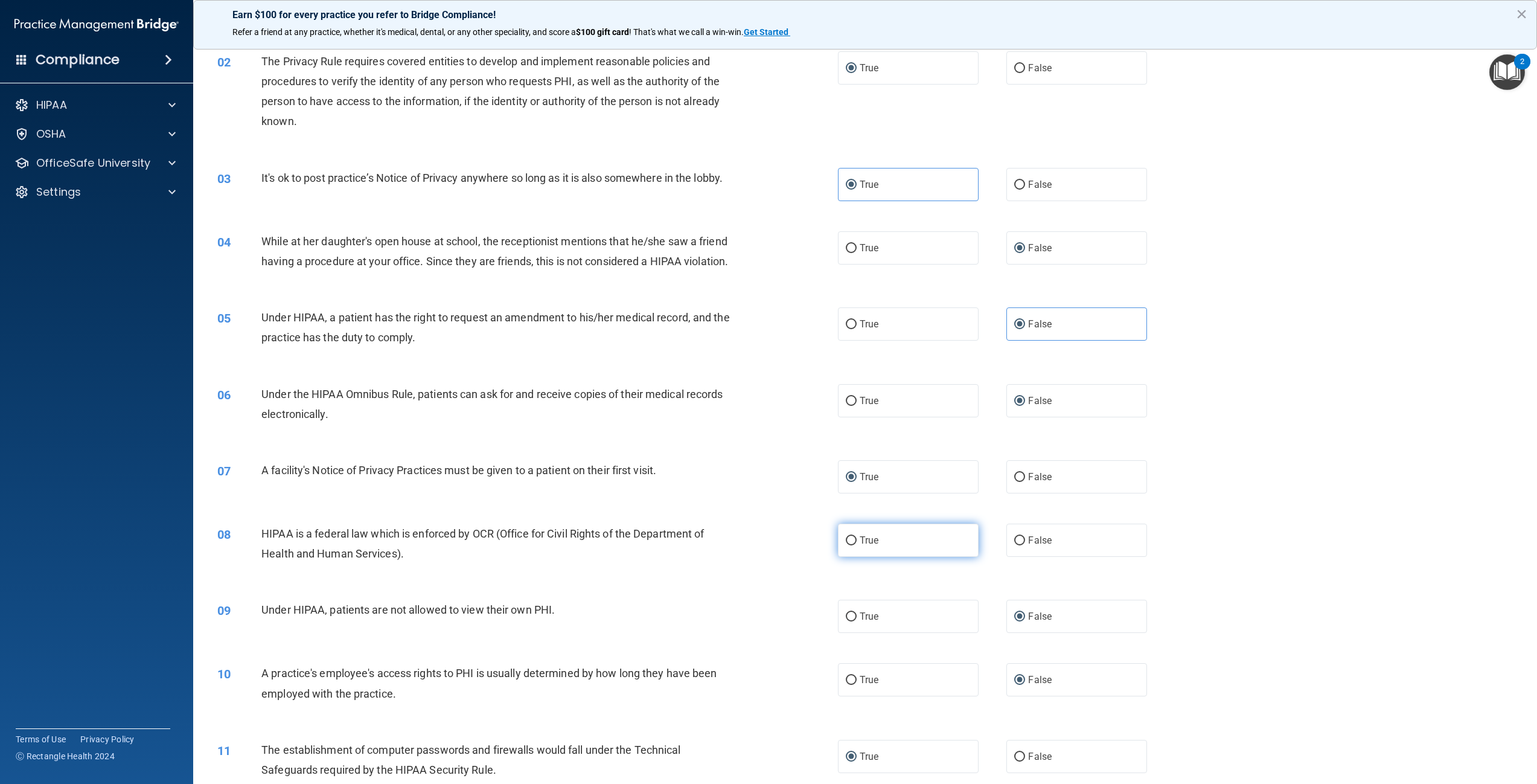
click at [845, 557] on label "True" at bounding box center [909, 540] width 141 height 33
click at [846, 545] on input "True" at bounding box center [851, 541] width 11 height 9
radio input "true"
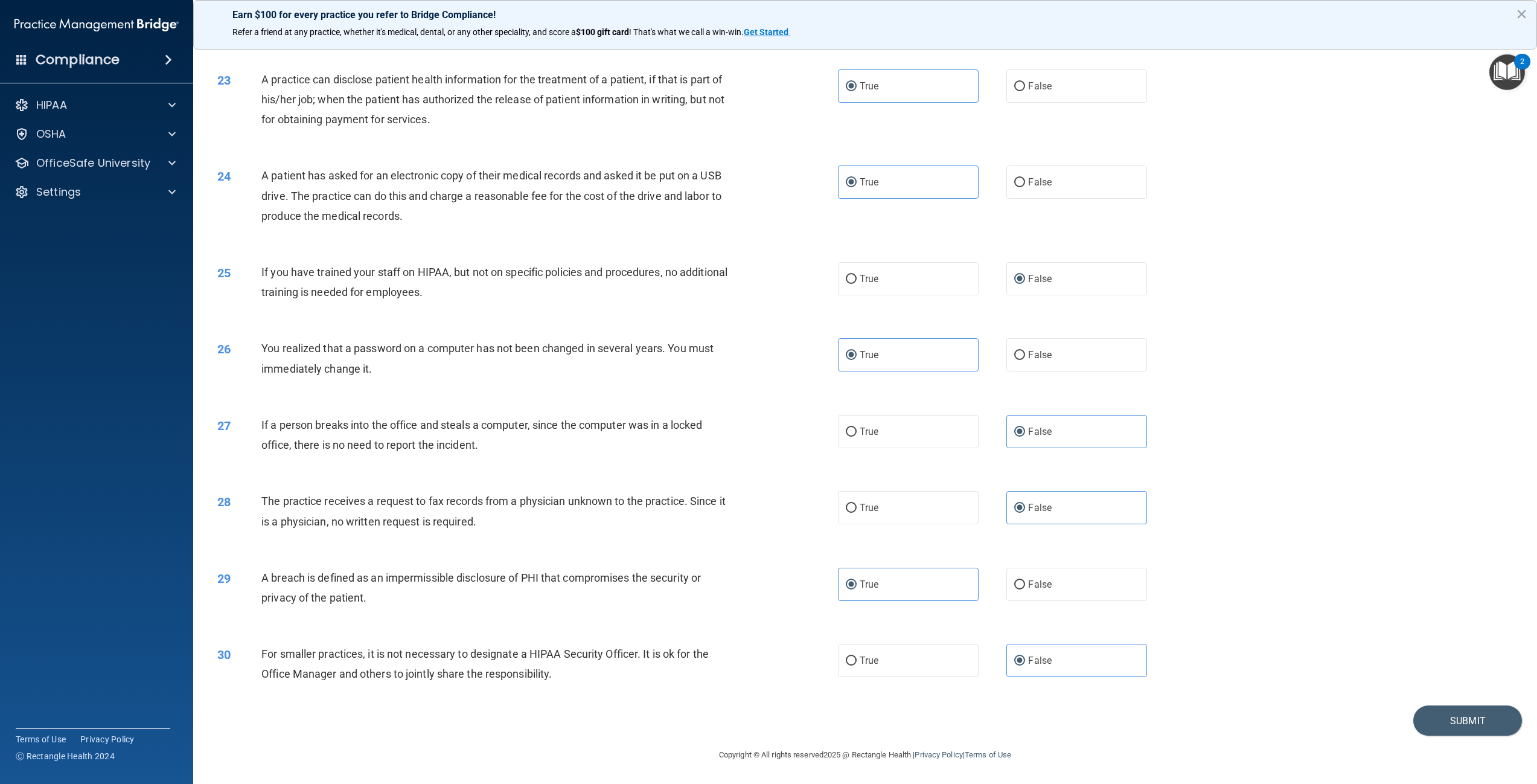
scroll to position [1727, 0]
click at [1485, 722] on button "Submit" at bounding box center [1468, 720] width 108 height 31
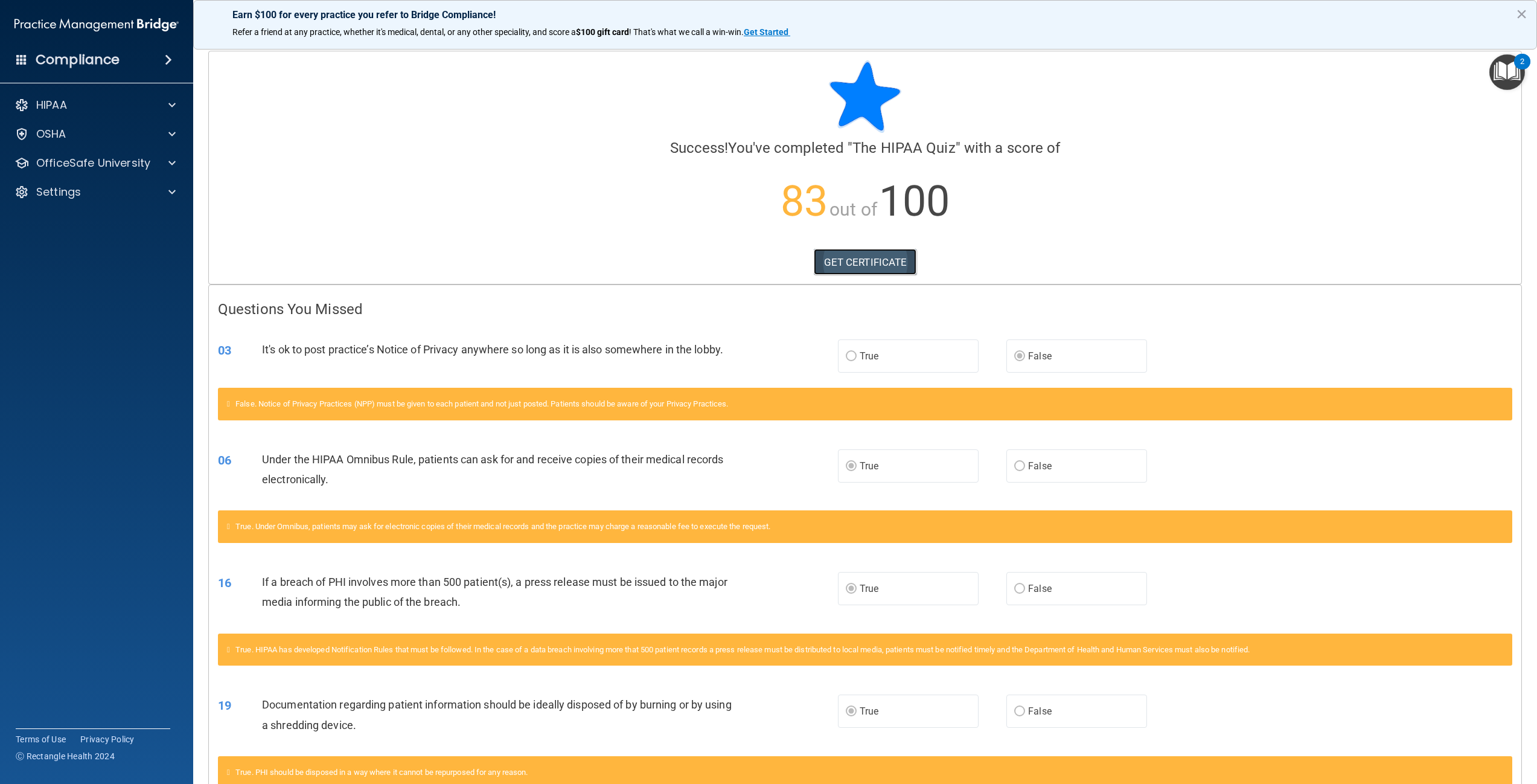
click at [855, 264] on link "GET CERTIFICATE" at bounding box center [865, 262] width 103 height 26
click at [171, 112] on div "HIPAA" at bounding box center [97, 105] width 194 height 24
click at [60, 105] on p "HIPAA" at bounding box center [52, 105] width 31 height 15
click at [60, 130] on p "Documents and Policies" at bounding box center [90, 134] width 165 height 12
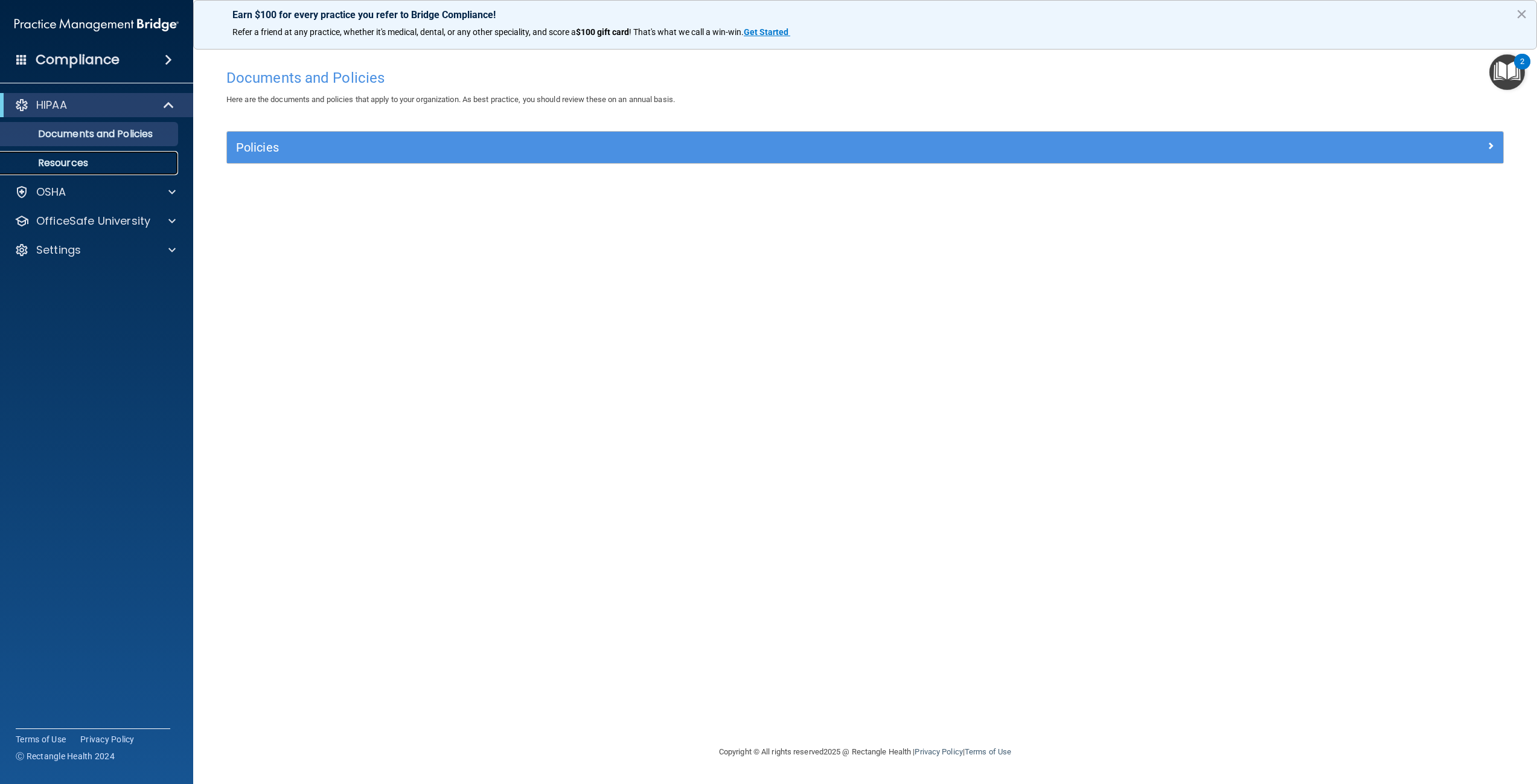
click at [60, 163] on p "Resources" at bounding box center [90, 163] width 165 height 12
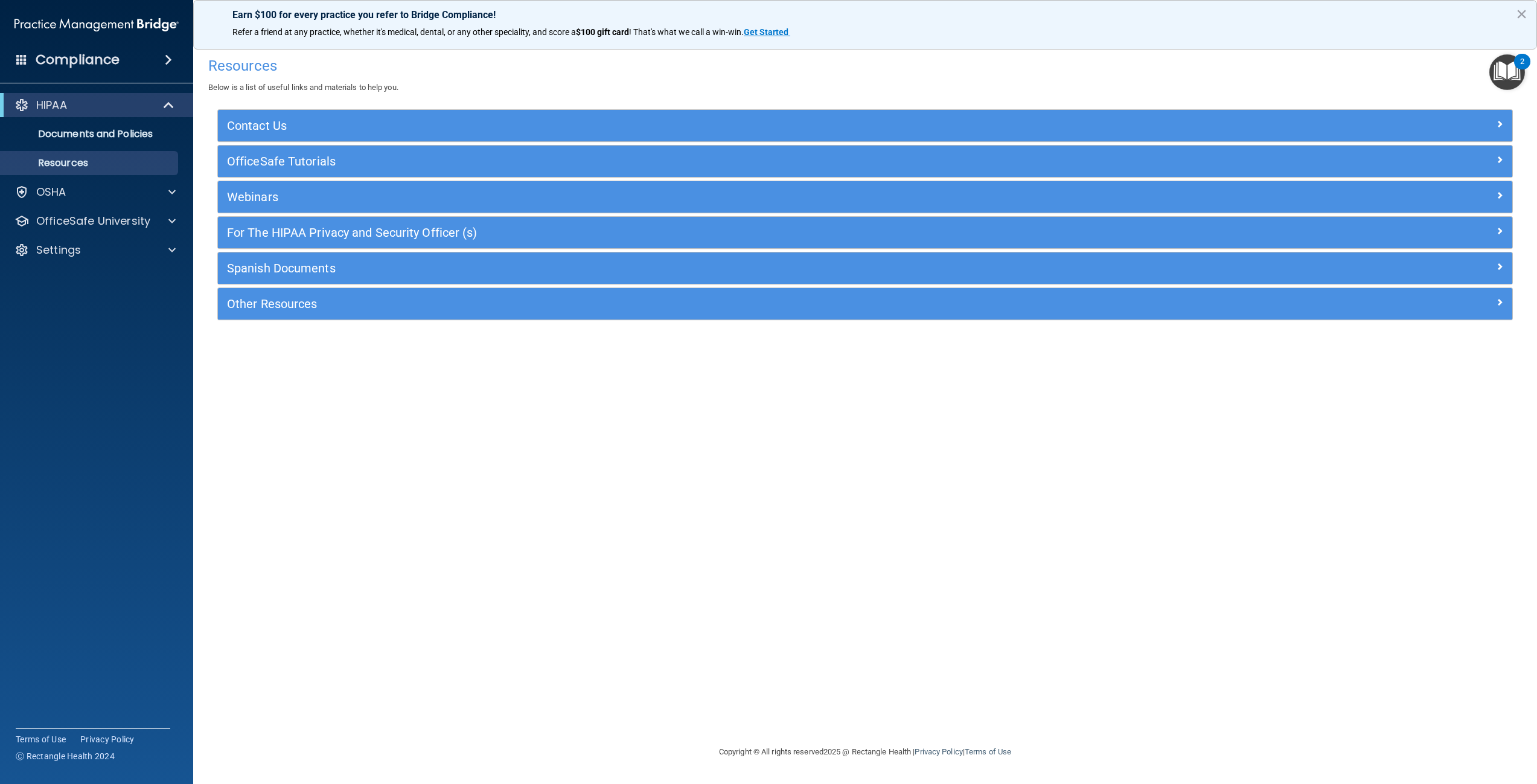
click at [169, 56] on span at bounding box center [168, 60] width 7 height 15
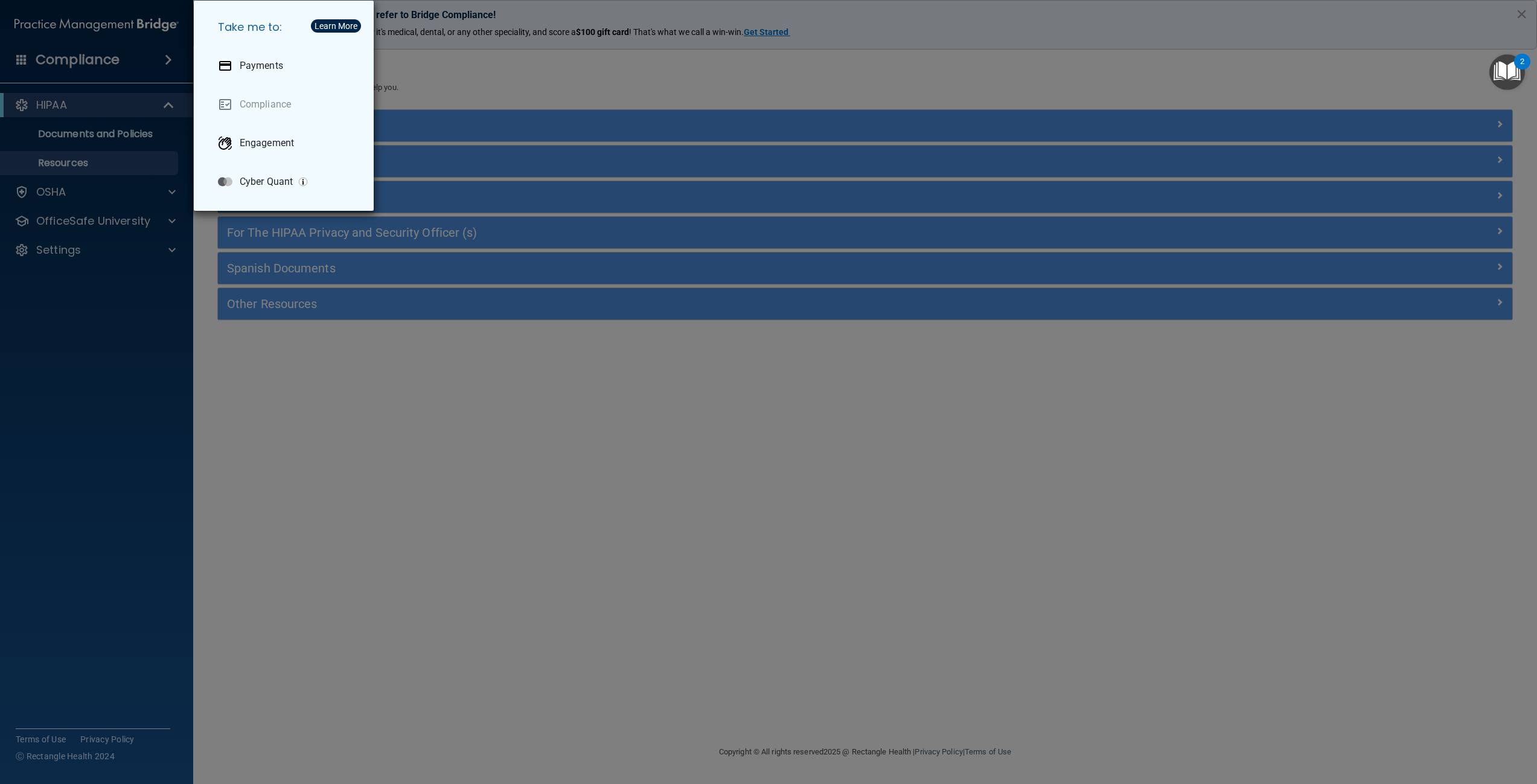
click at [60, 195] on div "Take me to: Payments Compliance Engagement Cyber Quant" at bounding box center [768, 392] width 1537 height 784
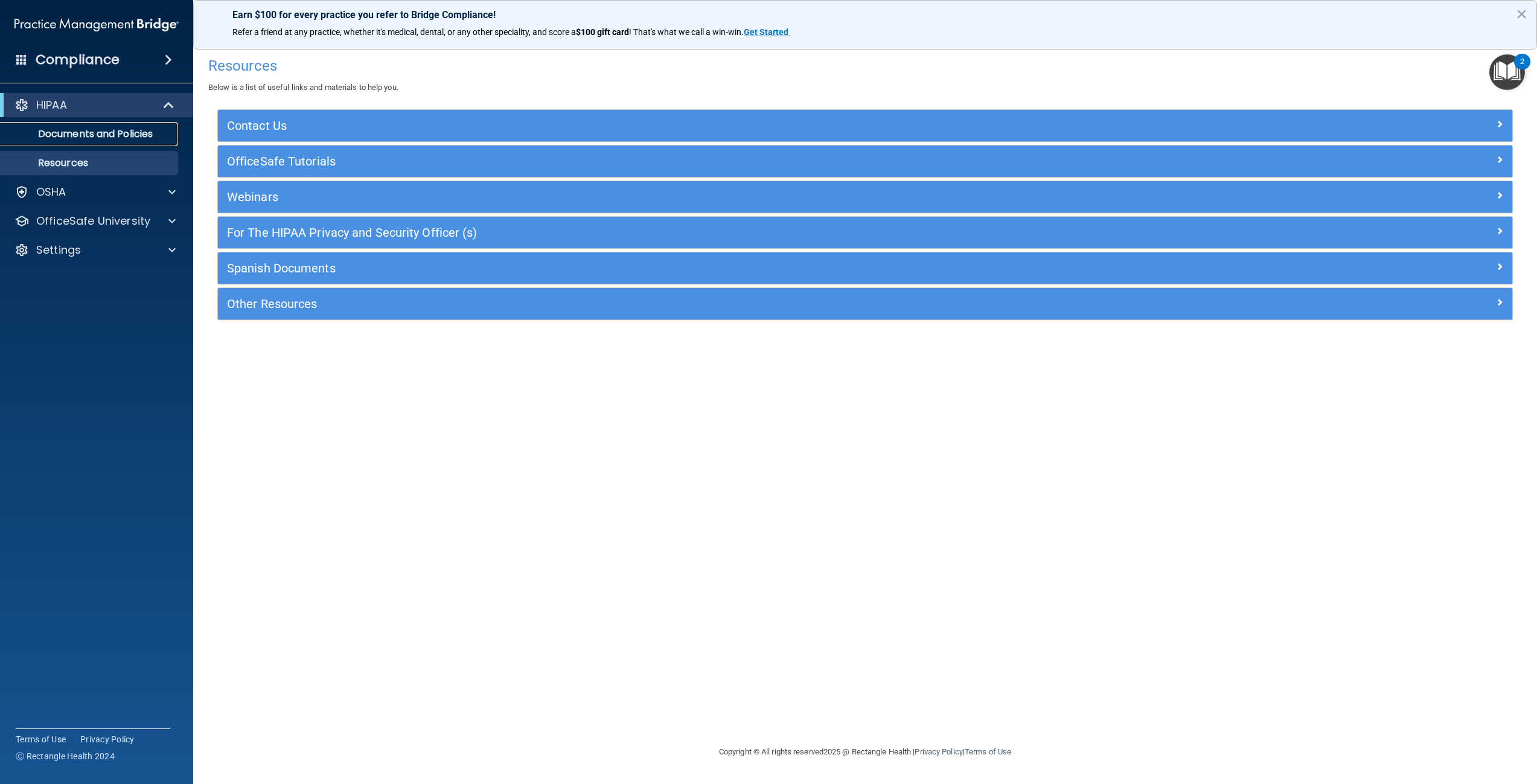
click at [64, 137] on p "Documents and Policies" at bounding box center [90, 134] width 165 height 12
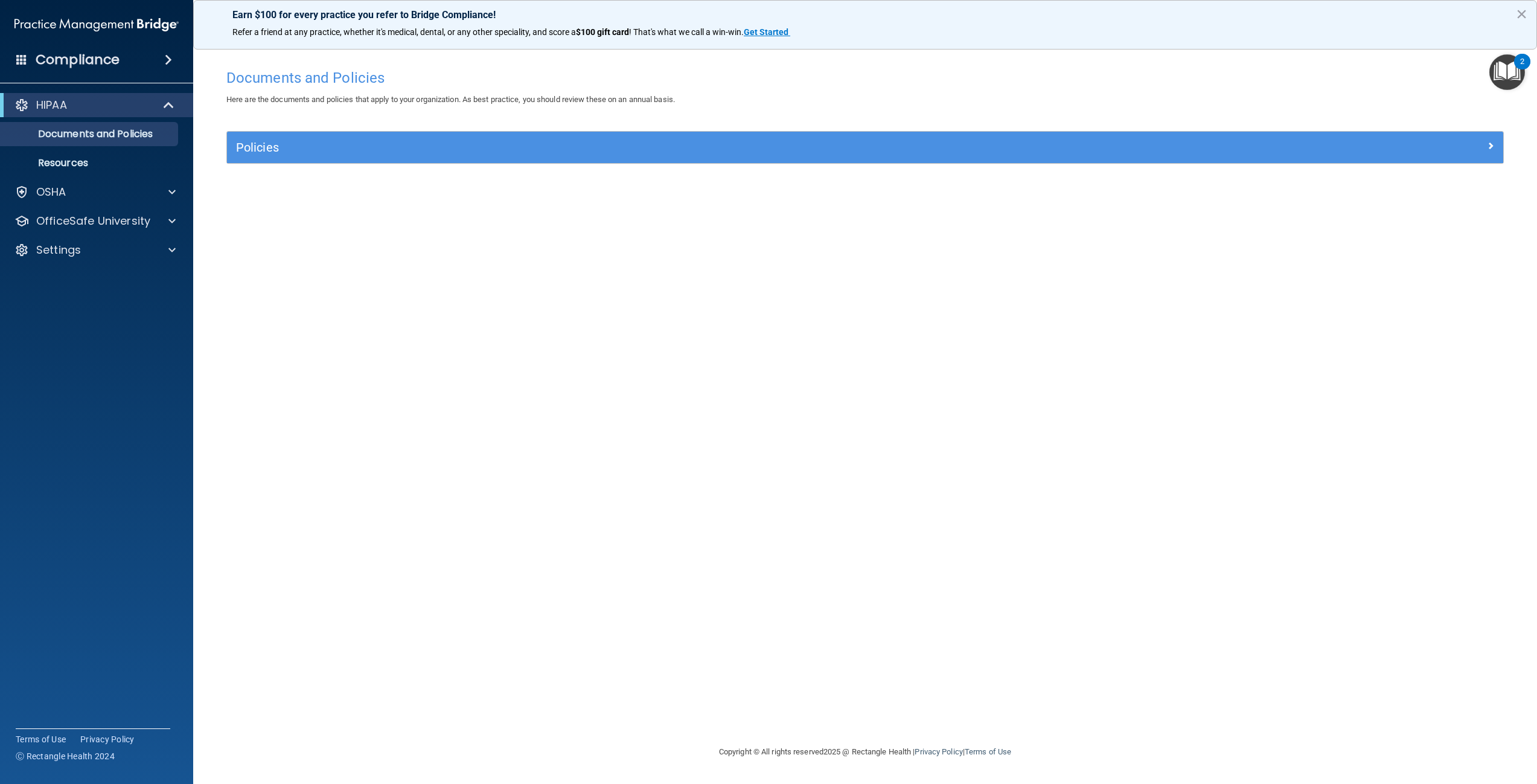
click at [1513, 70] on img "Open Resource Center, 2 new notifications" at bounding box center [1508, 72] width 36 height 36
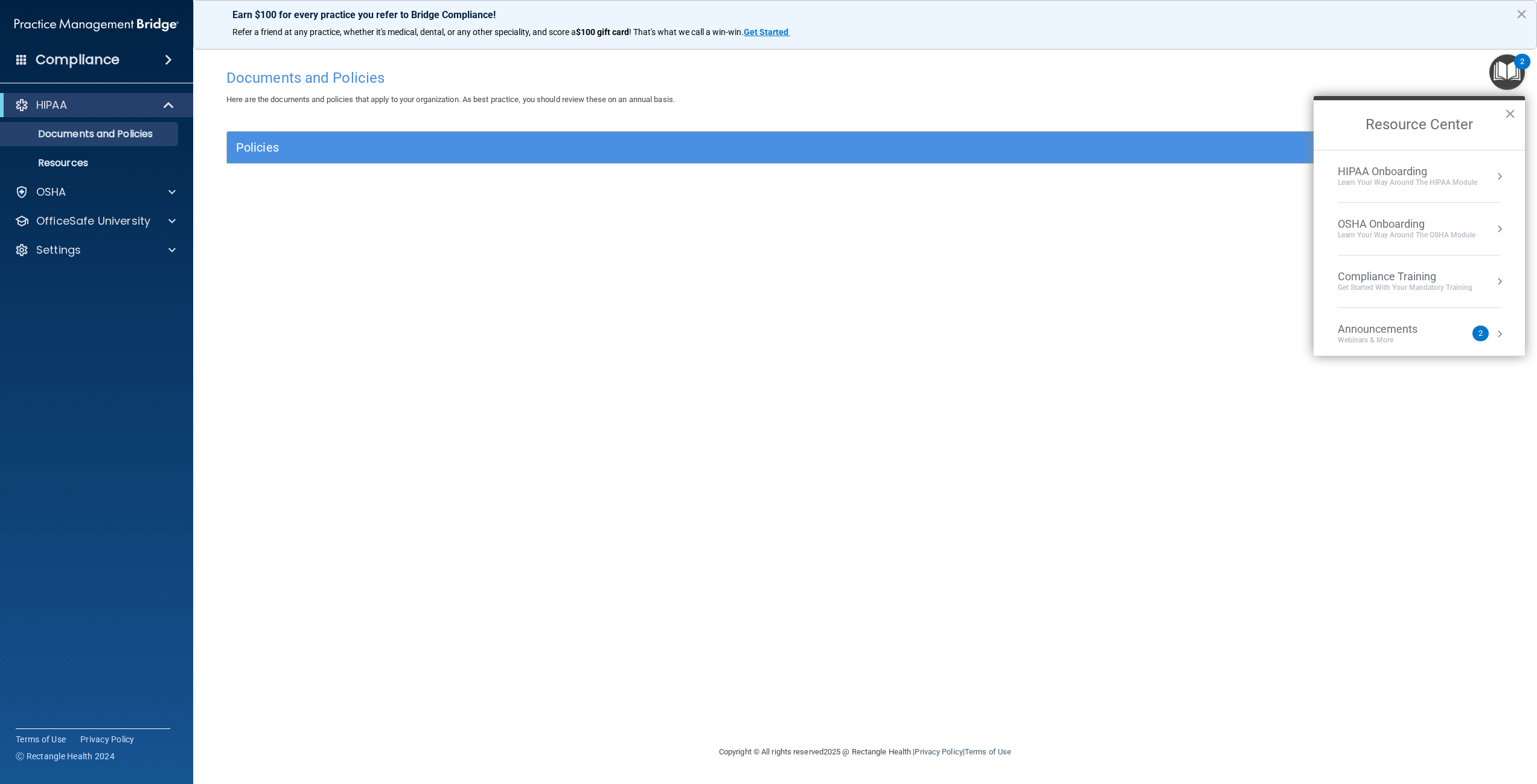
click at [482, 250] on div "Documents and Policies Here are the documents and policies that apply to your o…" at bounding box center [865, 404] width 1296 height 682
click at [67, 159] on p "Resources" at bounding box center [90, 163] width 165 height 12
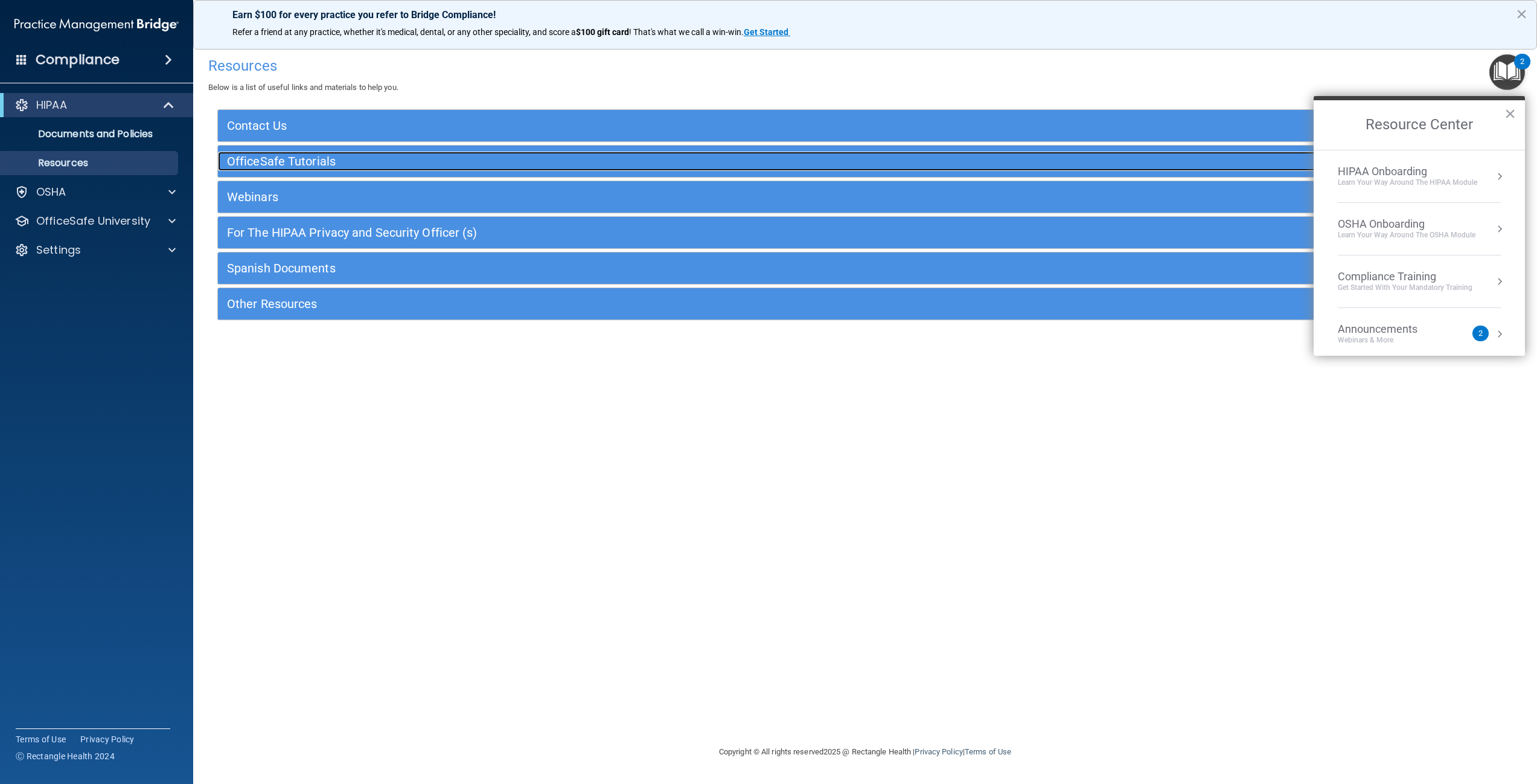
click at [263, 159] on h5 "OfficeSafe Tutorials" at bounding box center [703, 161] width 953 height 13
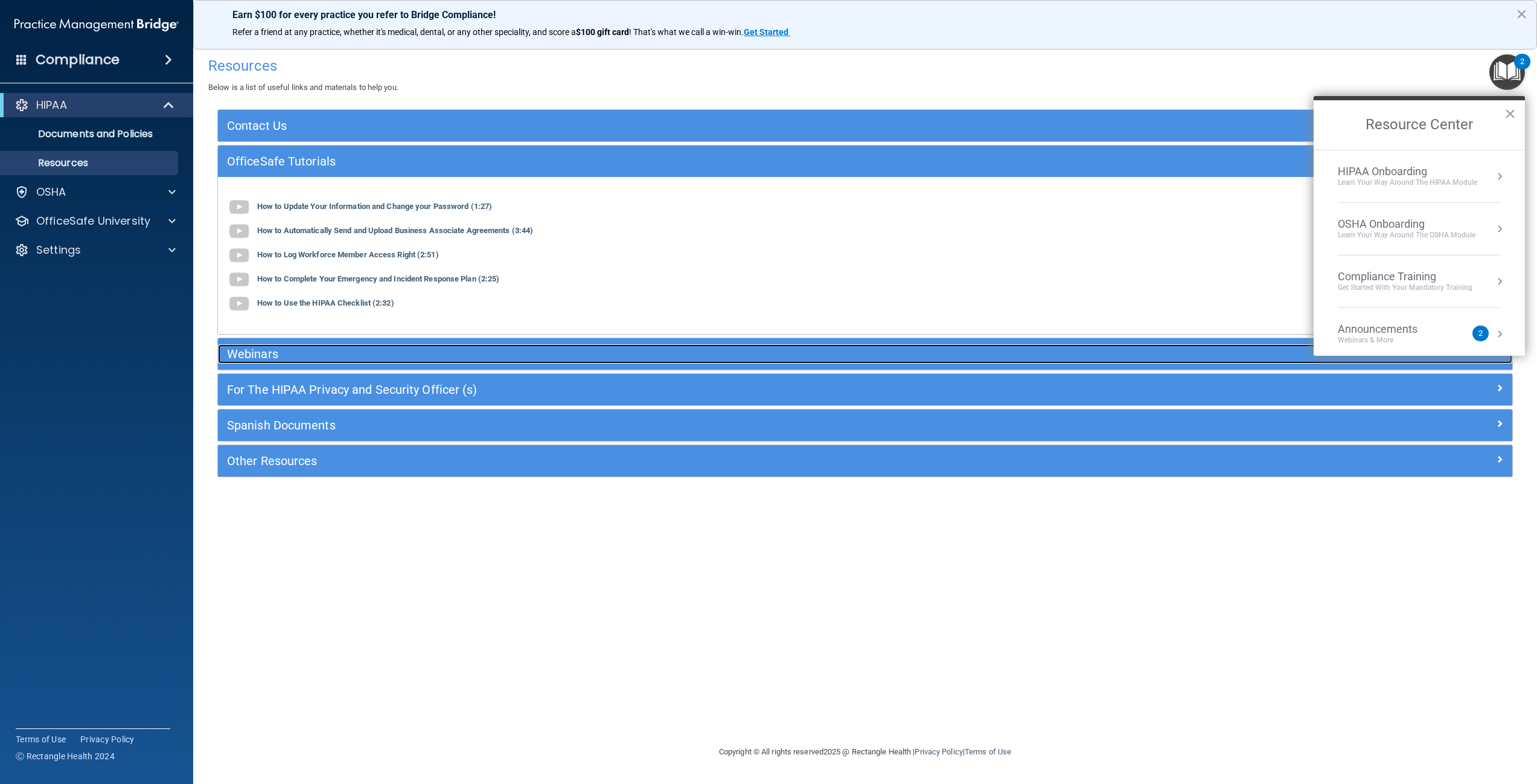
click at [260, 351] on h5 "Webinars" at bounding box center [703, 353] width 953 height 13
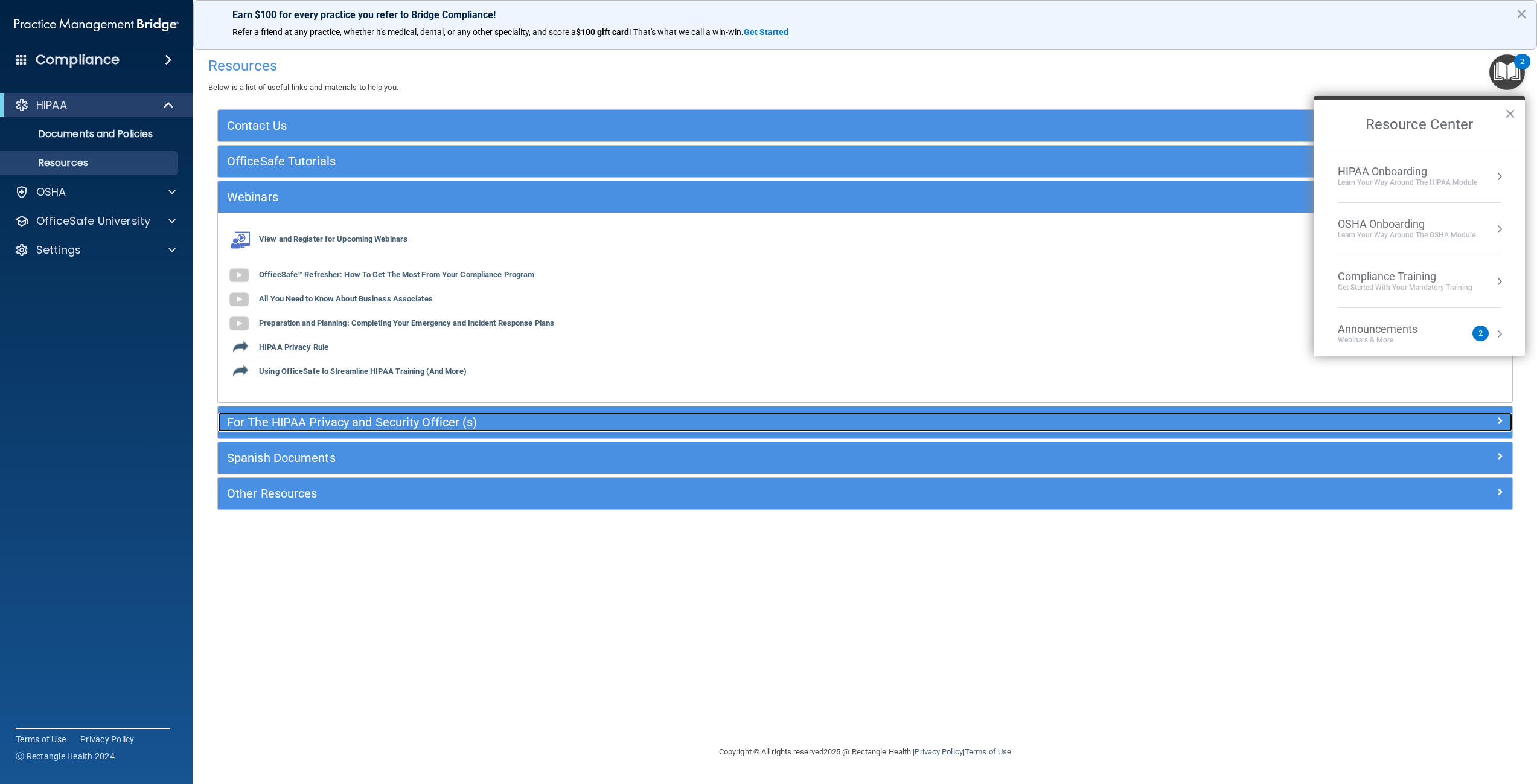
click at [303, 412] on div "For The HIPAA Privacy and Security Officer (s)" at bounding box center [703, 421] width 971 height 19
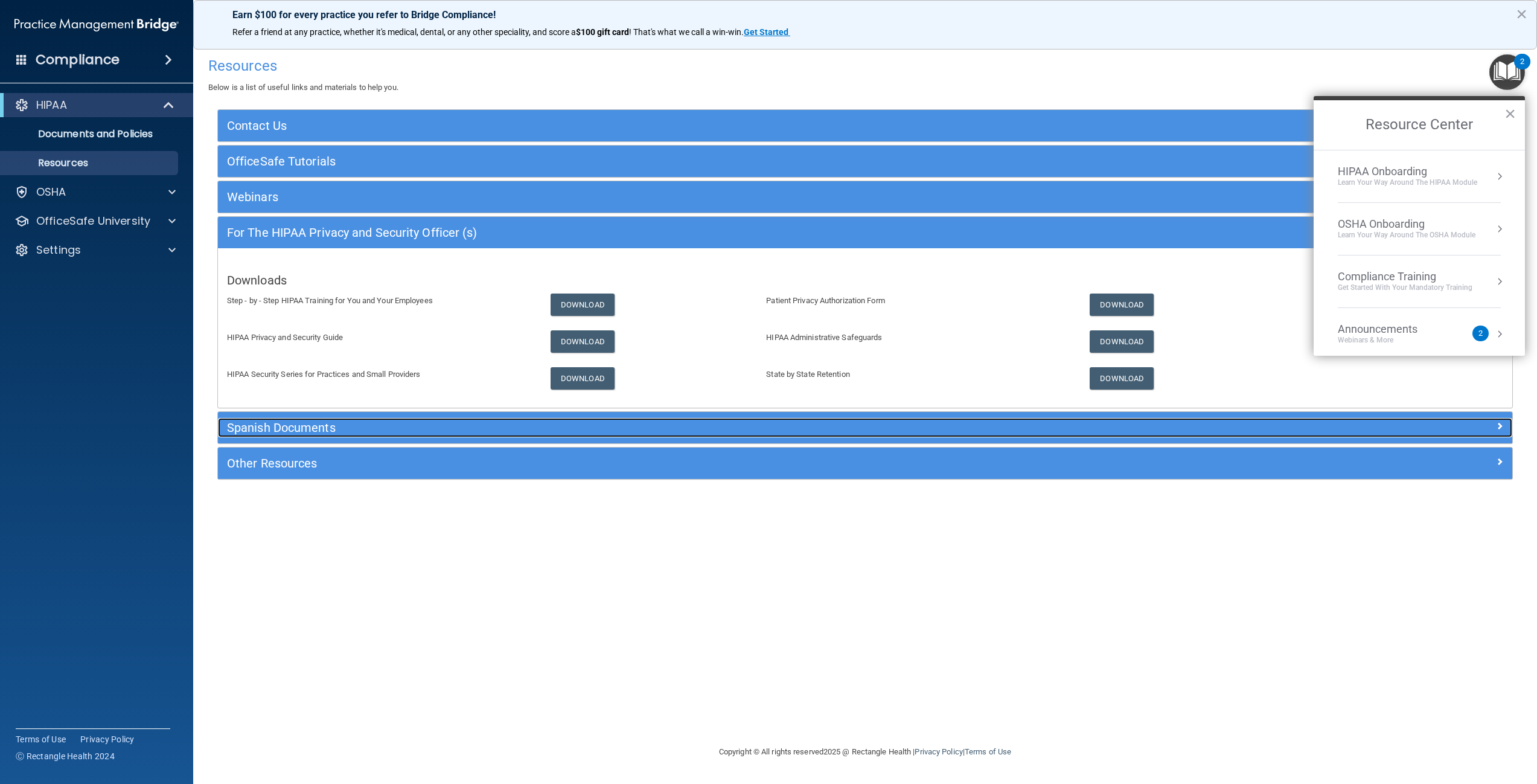
click at [300, 428] on h5 "Spanish Documents" at bounding box center [703, 427] width 953 height 13
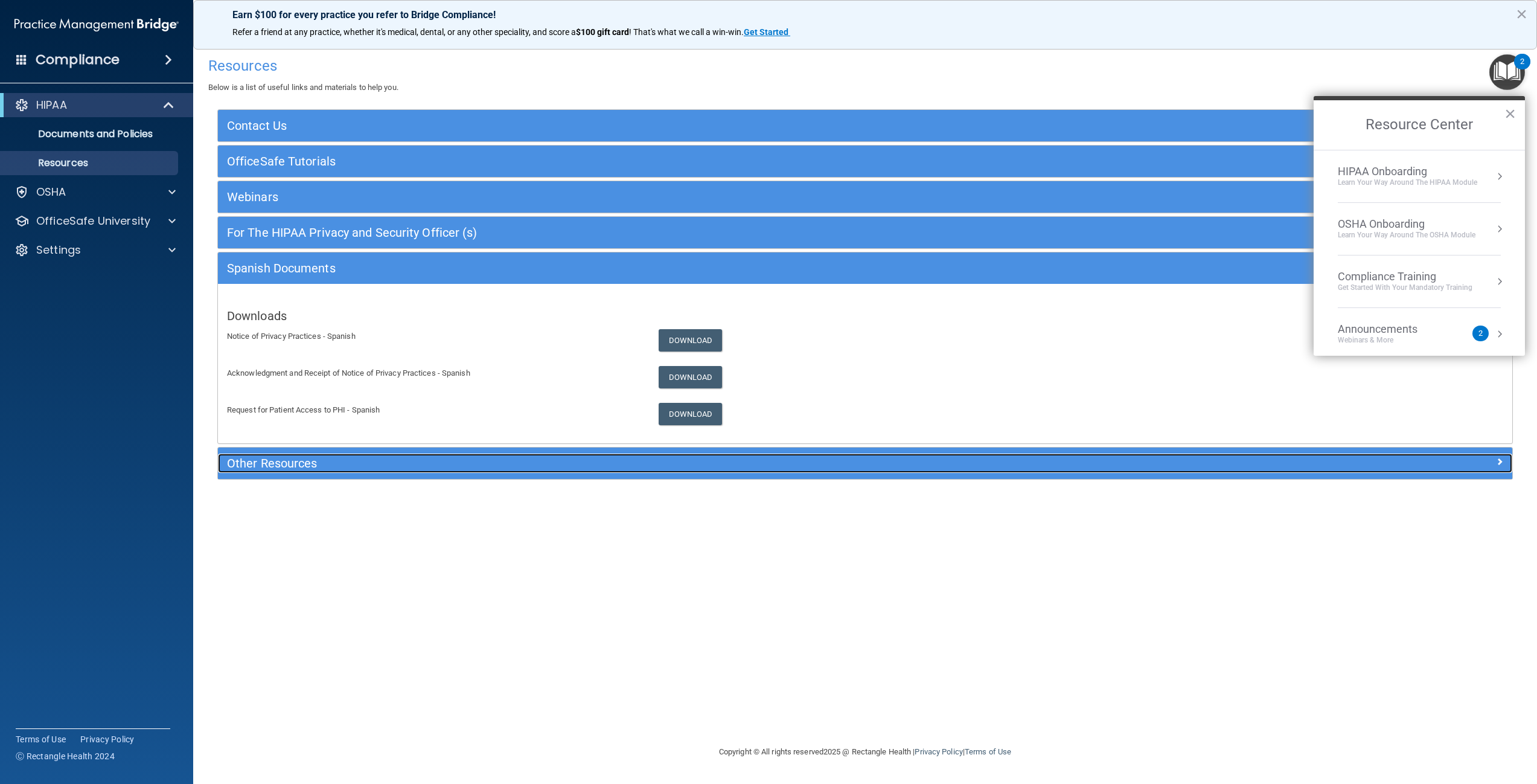
click at [292, 464] on h5 "Other Resources" at bounding box center [703, 462] width 953 height 13
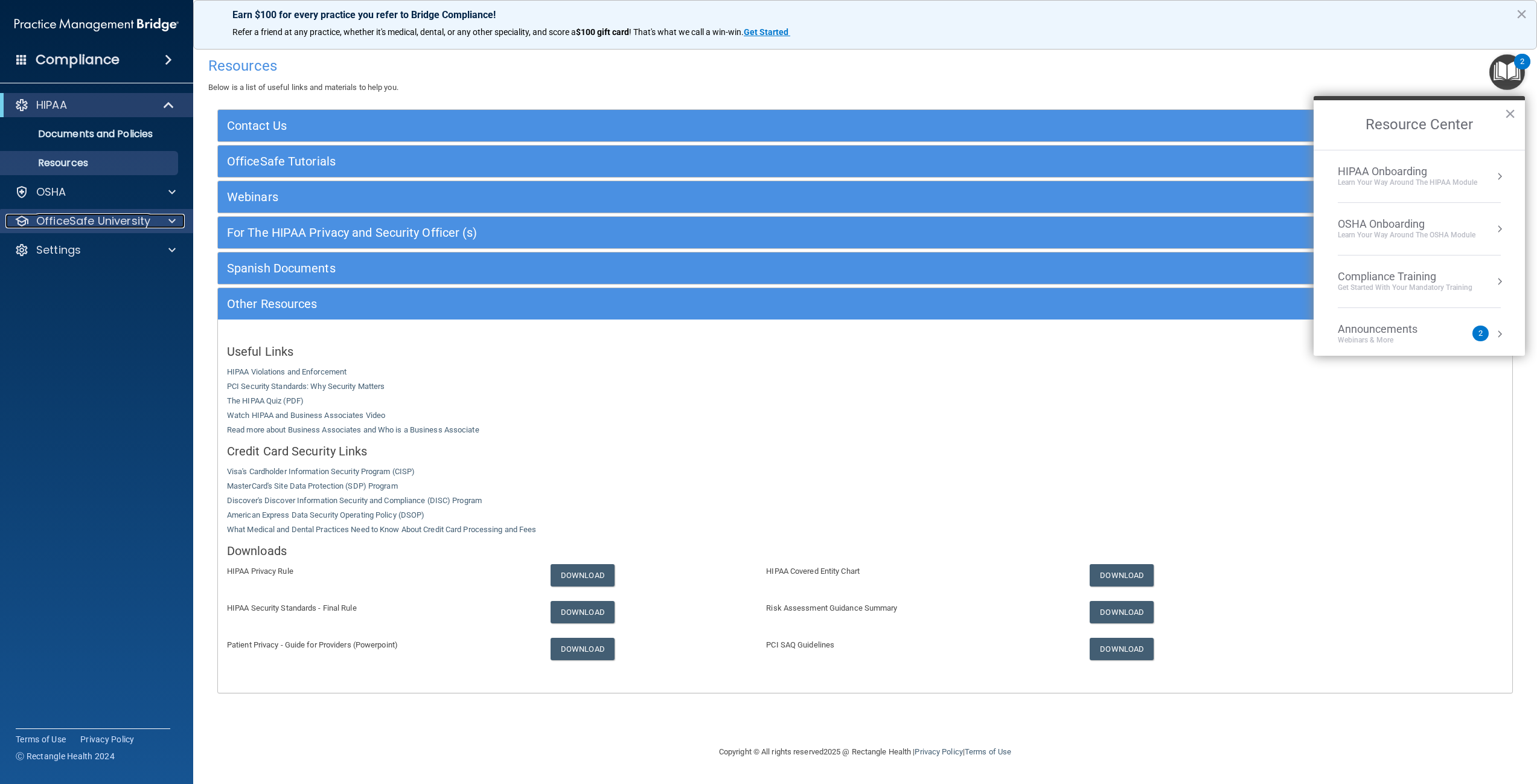
click at [126, 214] on p "OfficeSafe University" at bounding box center [93, 221] width 114 height 15
click at [84, 249] on p "HIPAA Training" at bounding box center [57, 250] width 100 height 12
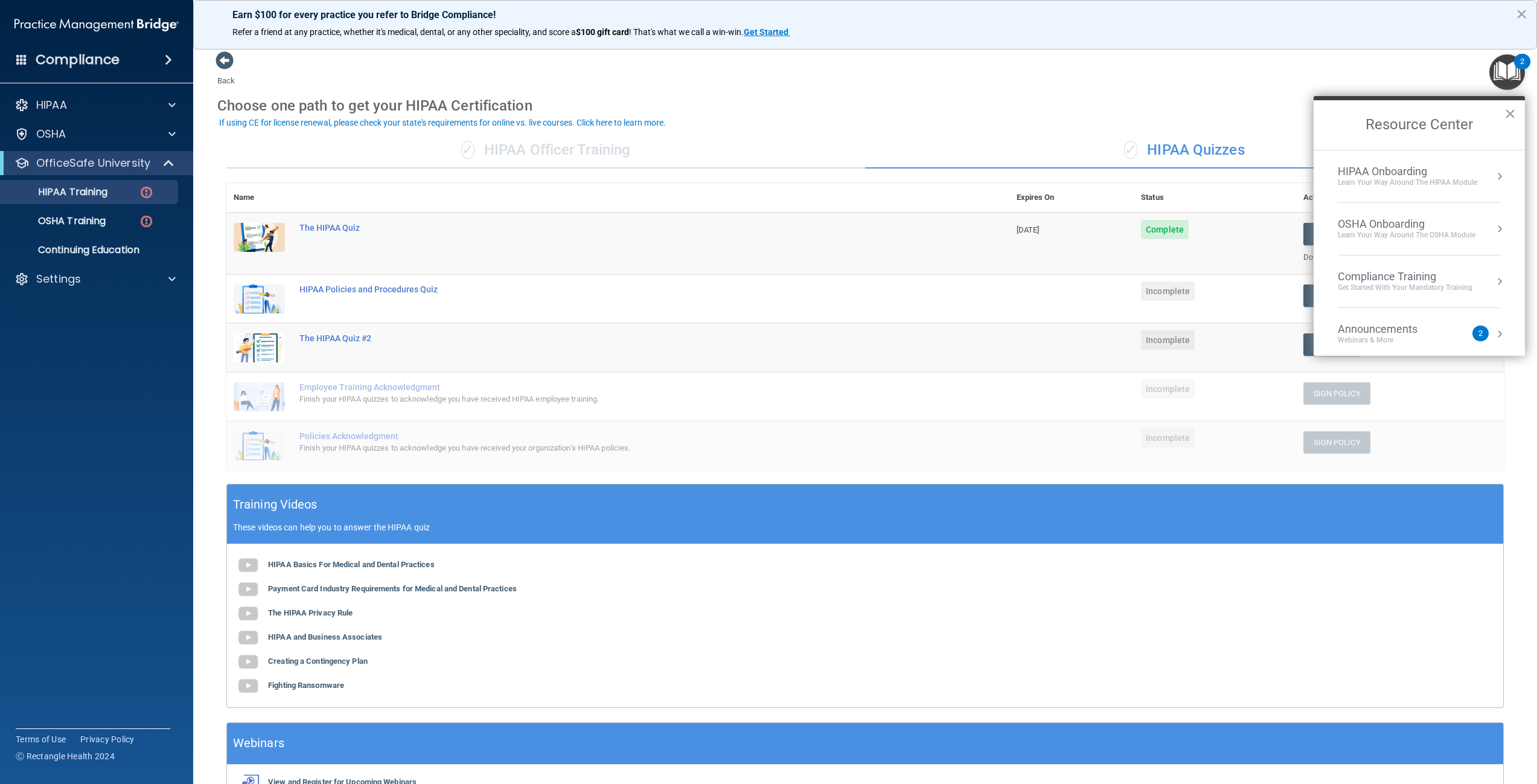
click at [1513, 110] on button "×" at bounding box center [1510, 113] width 12 height 19
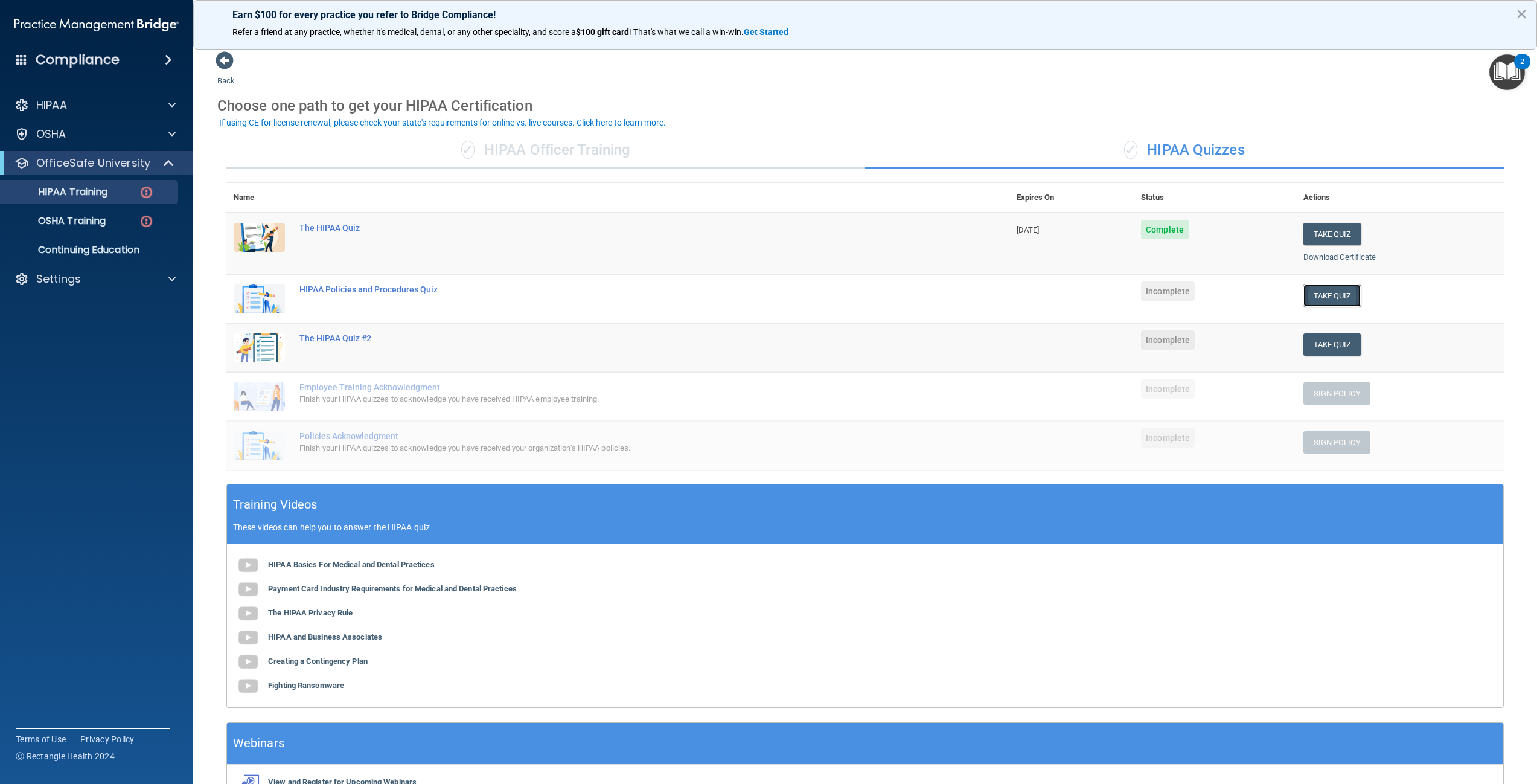
click at [1319, 291] on button "Take Quiz" at bounding box center [1332, 295] width 58 height 22
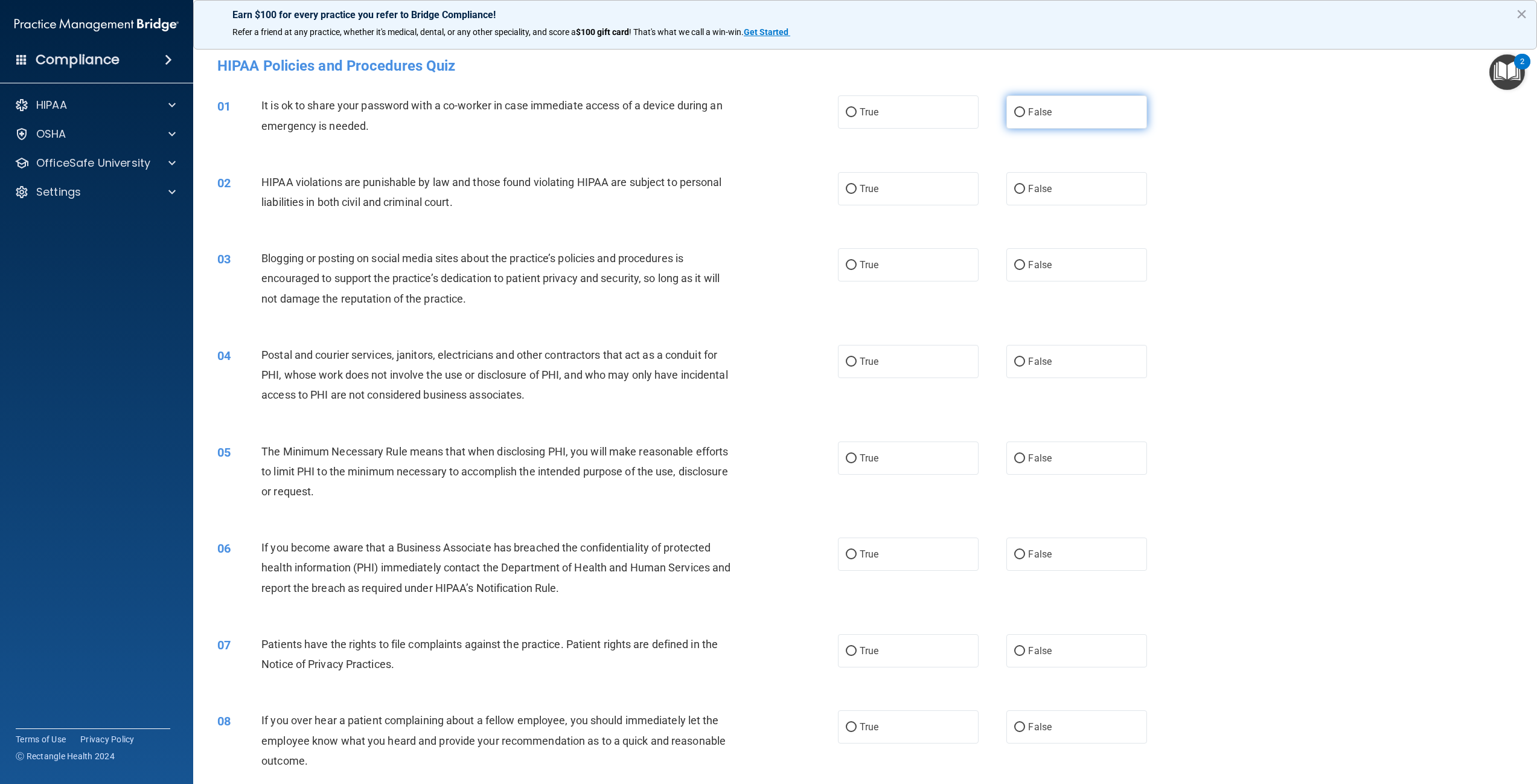
click at [1015, 116] on input "False" at bounding box center [1020, 113] width 11 height 9
radio input "true"
click at [875, 195] on label "True" at bounding box center [909, 188] width 141 height 33
click at [857, 194] on input "True" at bounding box center [851, 189] width 11 height 9
radio input "true"
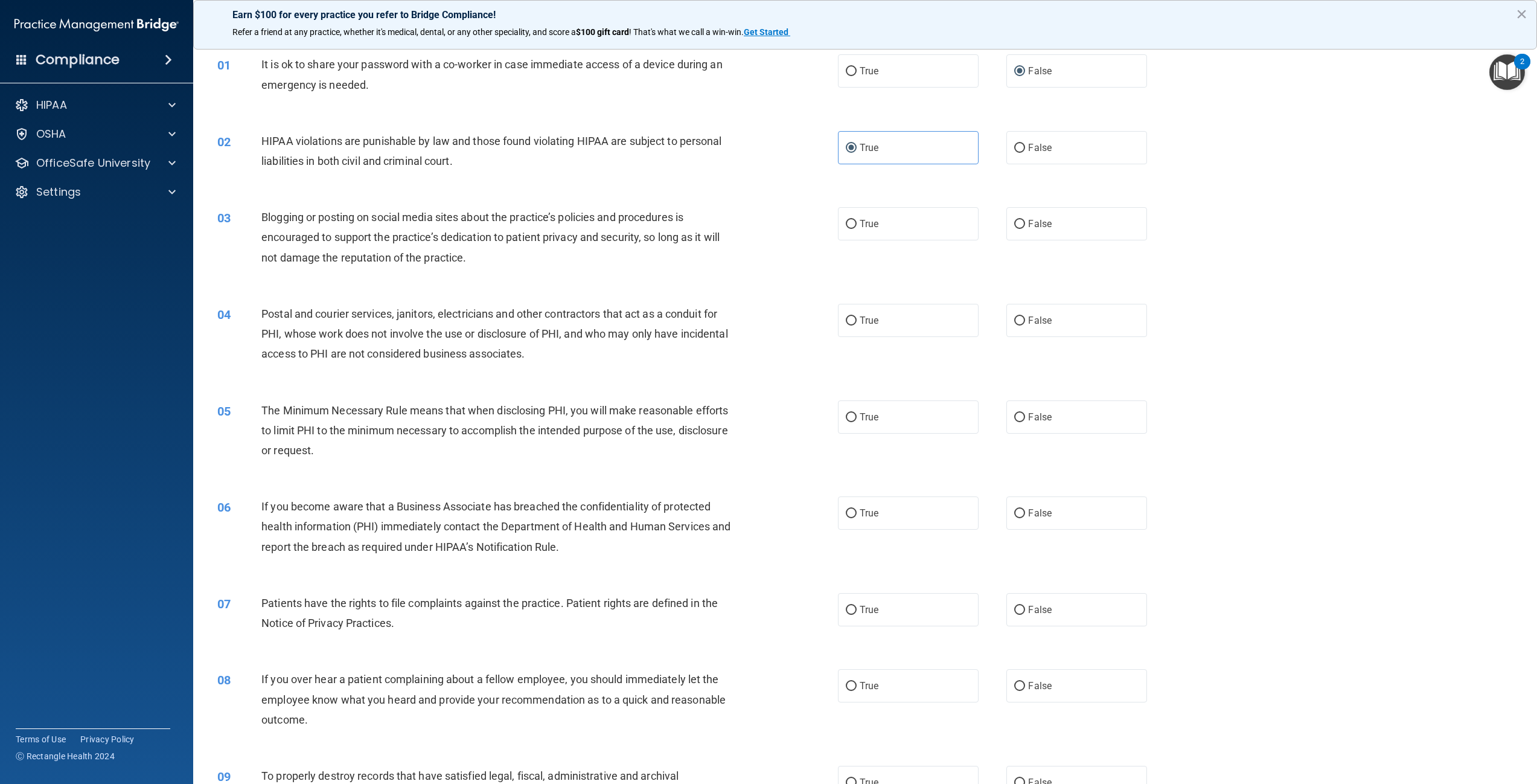
scroll to position [60, 0]
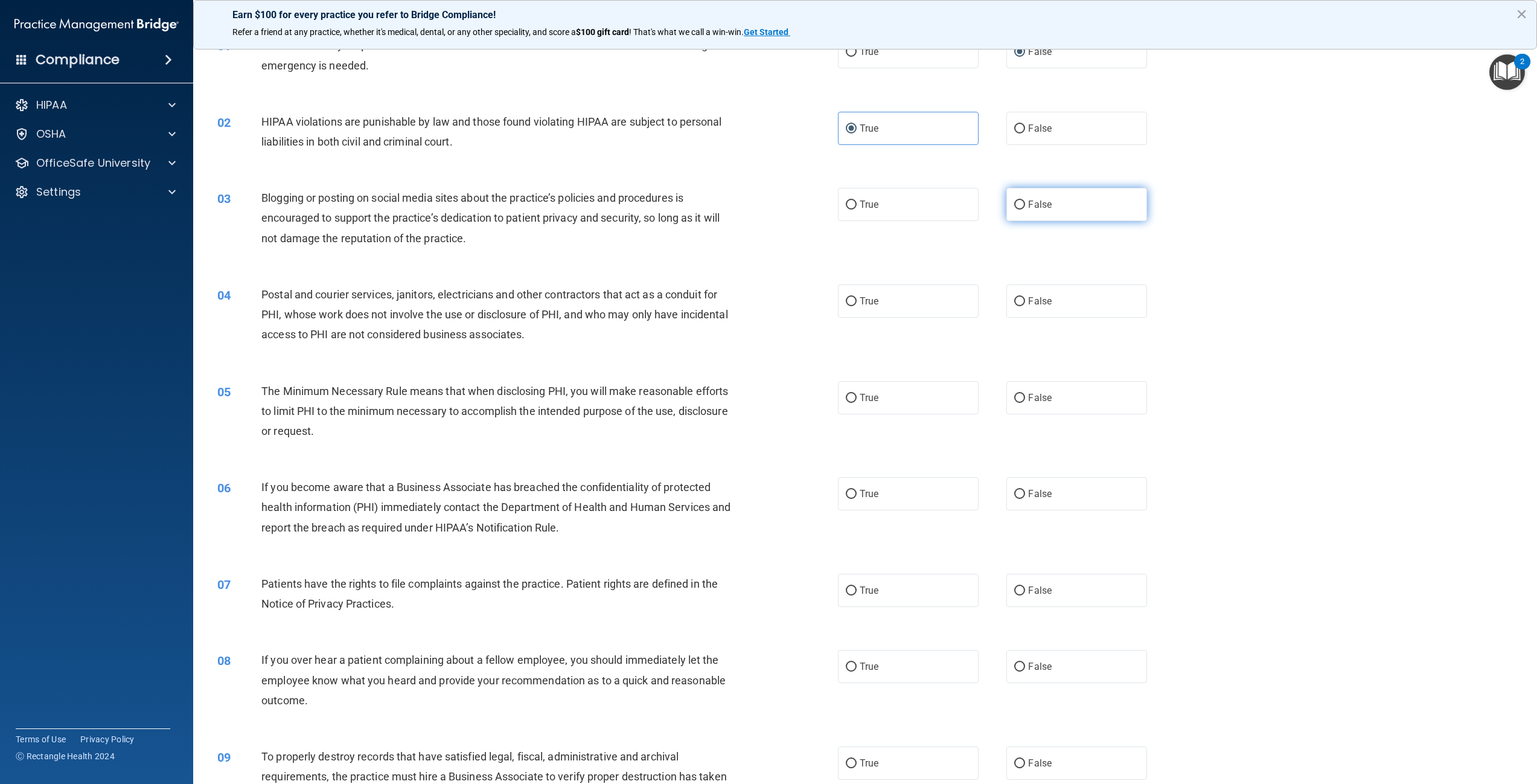
click at [1028, 202] on span "False" at bounding box center [1040, 204] width 23 height 12
click at [1025, 202] on input "False" at bounding box center [1020, 205] width 11 height 9
radio input "true"
click at [846, 304] on input "True" at bounding box center [851, 301] width 11 height 9
radio input "true"
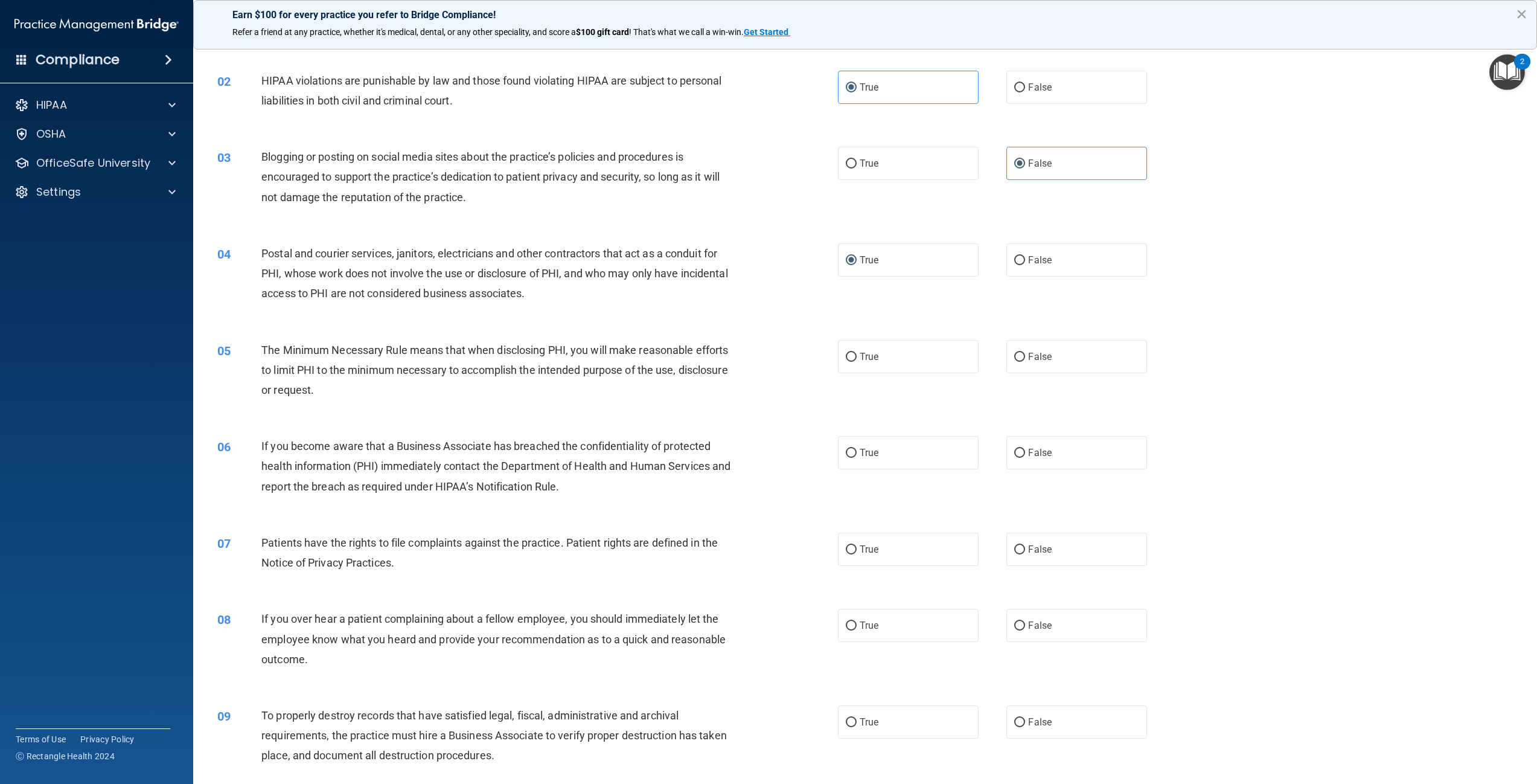
scroll to position [121, 0]
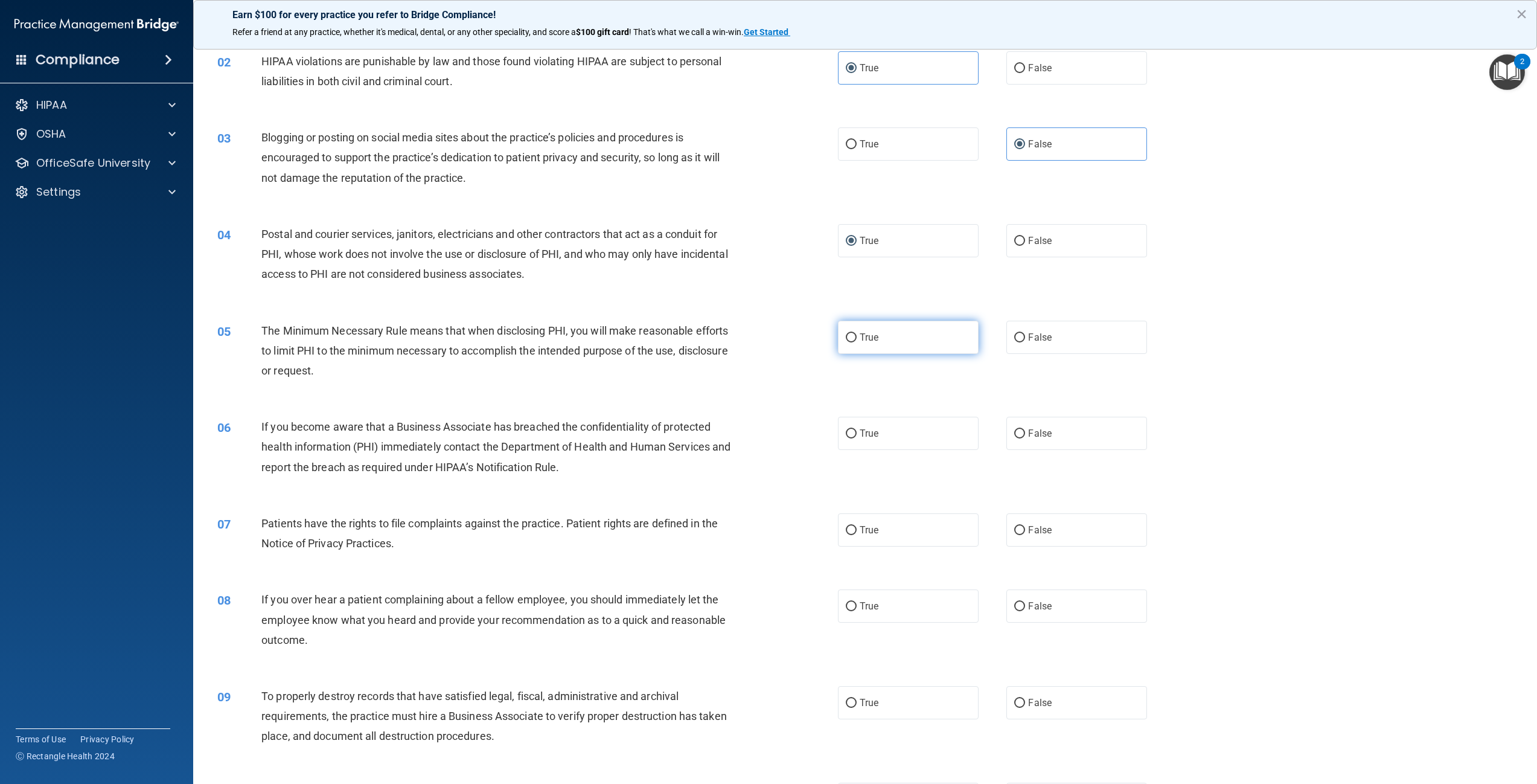
click at [851, 335] on input "True" at bounding box center [851, 338] width 11 height 9
radio input "true"
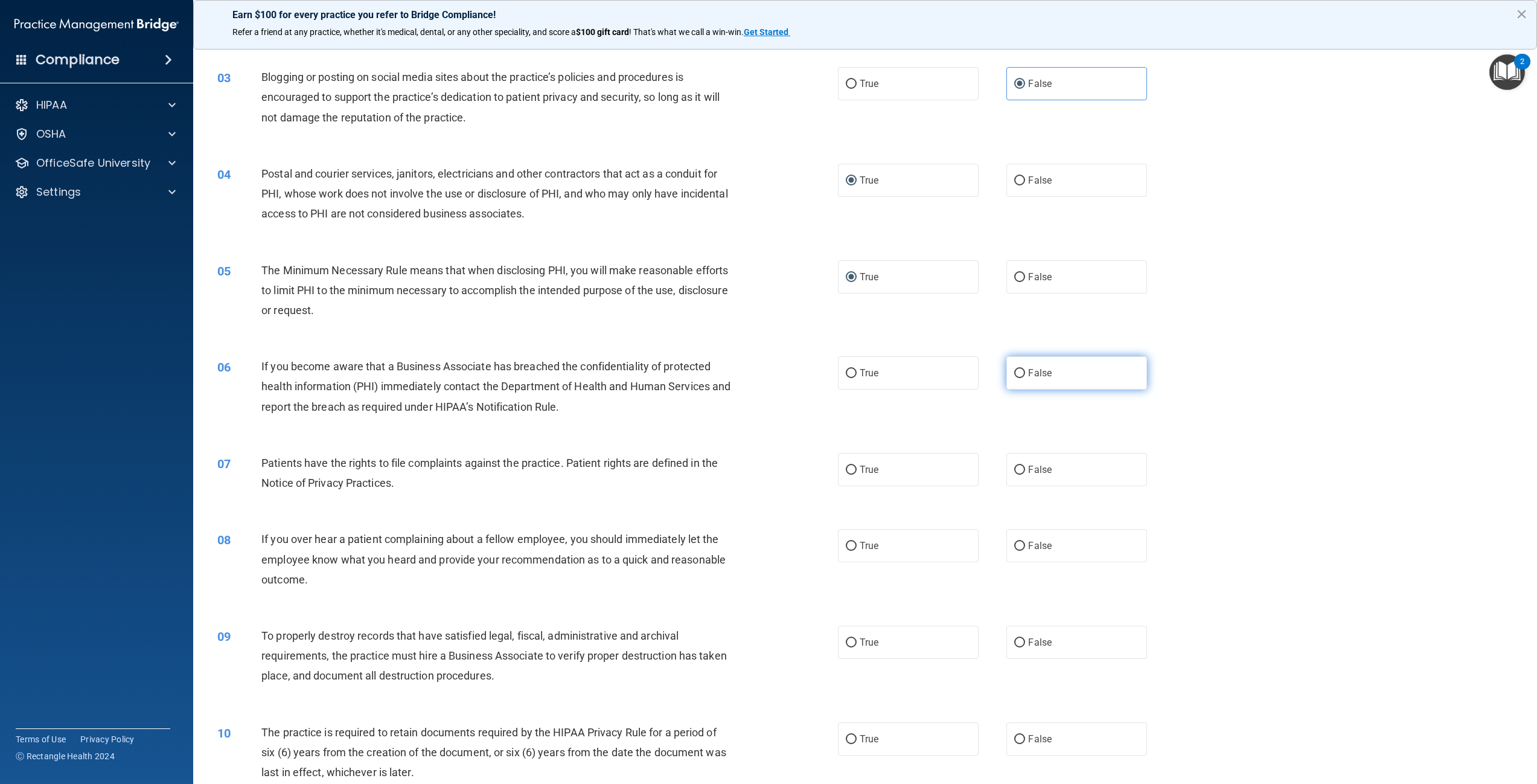
click at [1028, 376] on span "False" at bounding box center [1040, 373] width 23 height 12
click at [1023, 376] on input "False" at bounding box center [1020, 373] width 11 height 9
radio input "true"
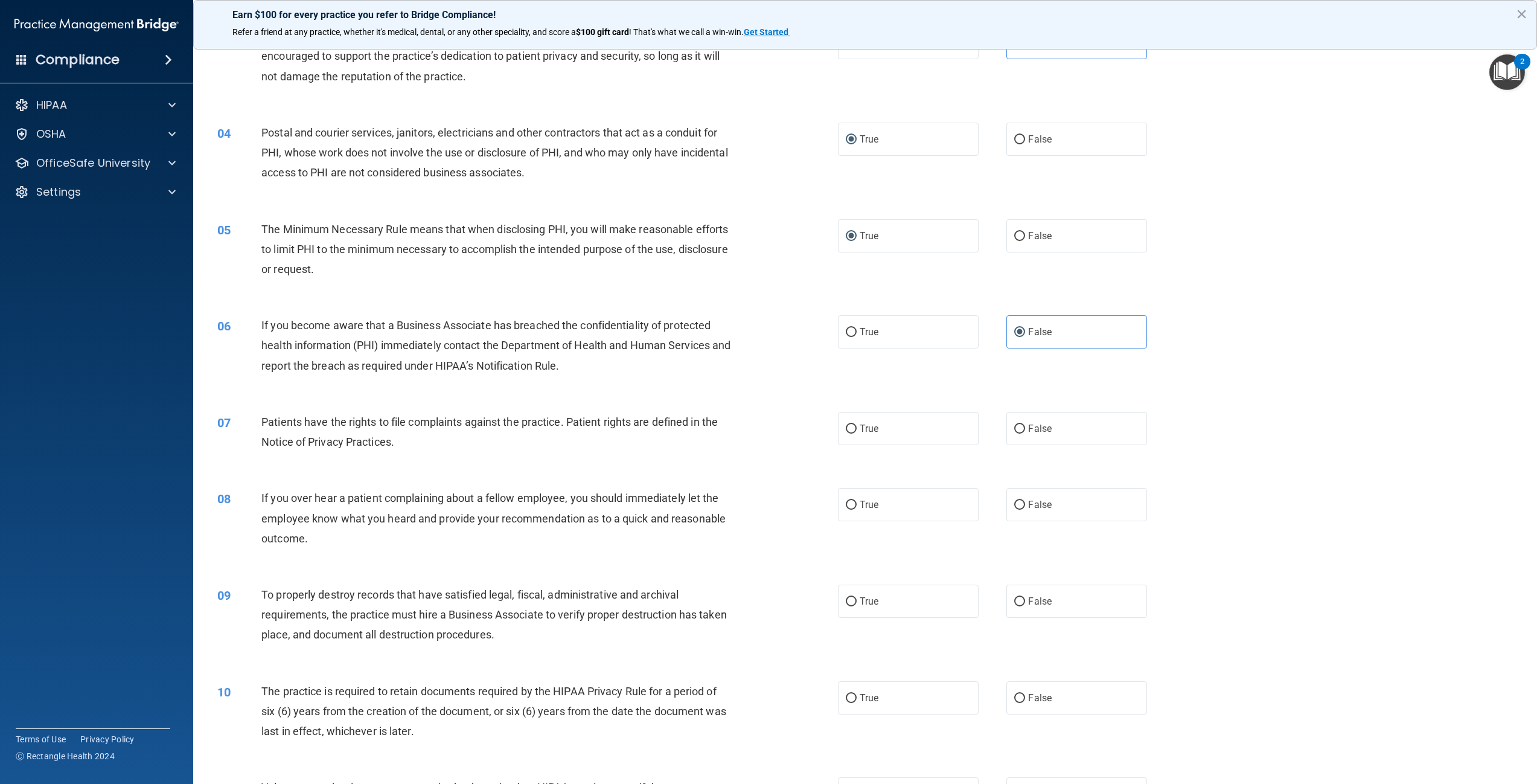
scroll to position [242, 0]
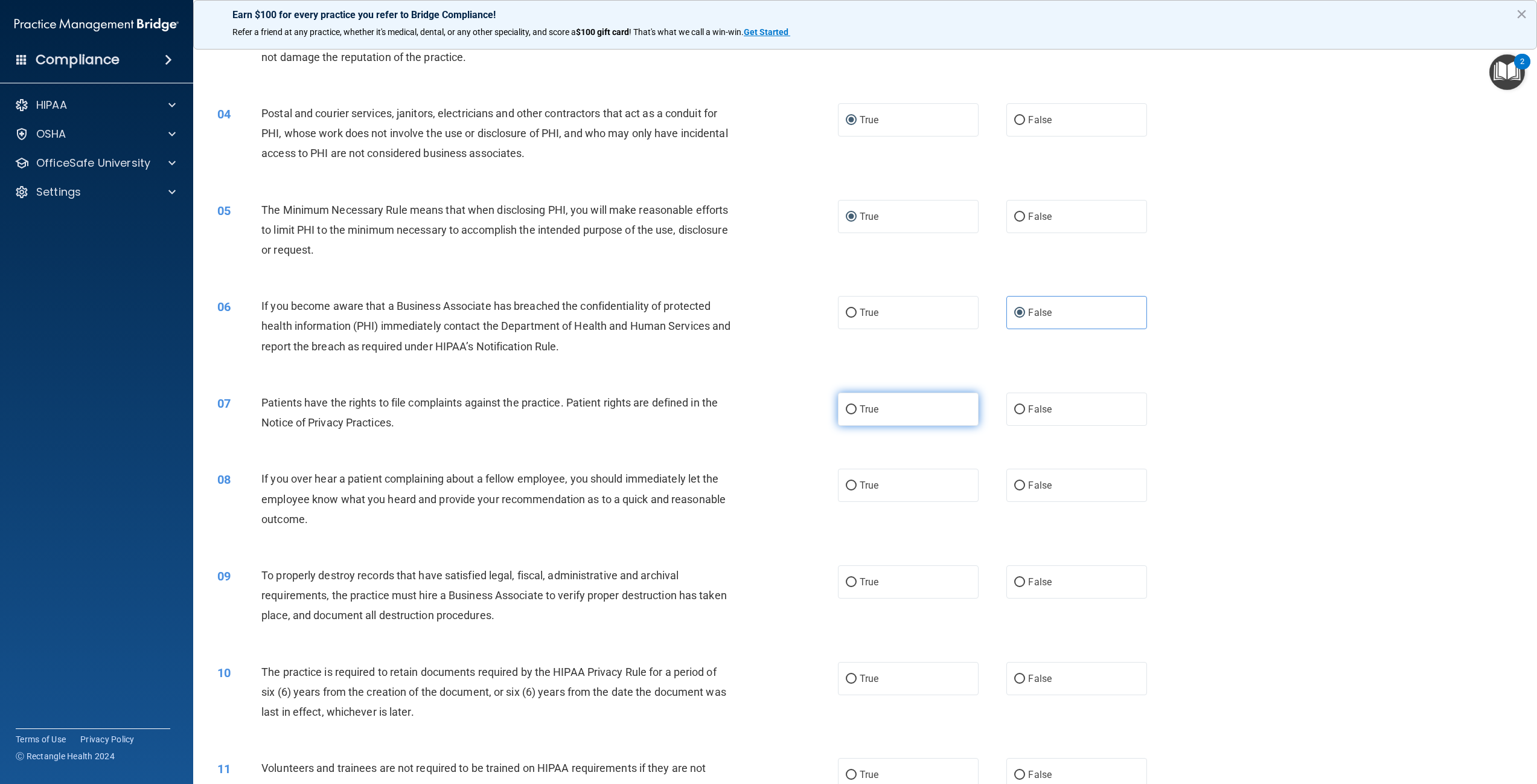
click at [852, 414] on label "True" at bounding box center [909, 409] width 141 height 33
click at [852, 414] on input "True" at bounding box center [851, 410] width 11 height 9
radio input "true"
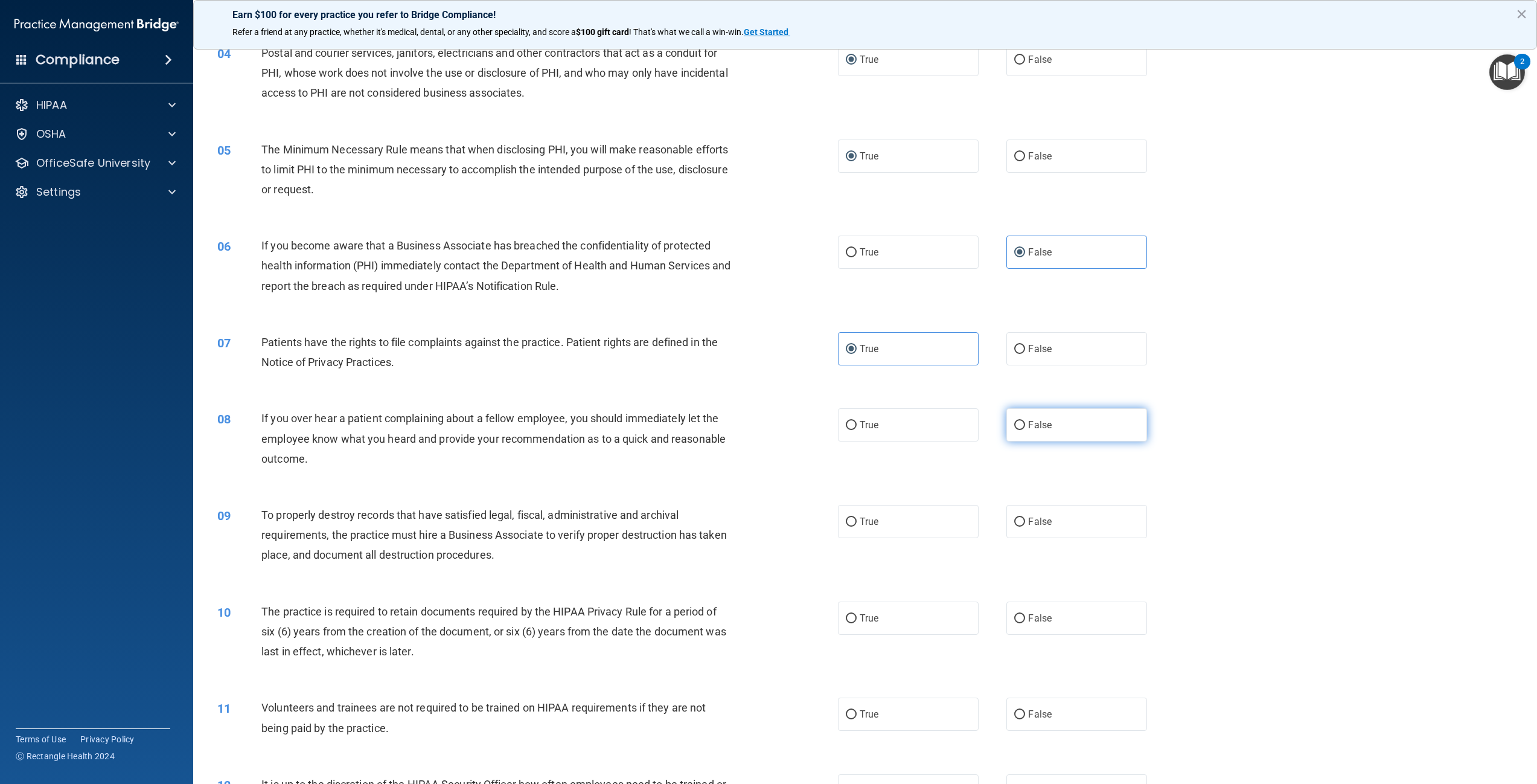
click at [1018, 421] on input "False" at bounding box center [1020, 425] width 11 height 9
radio input "true"
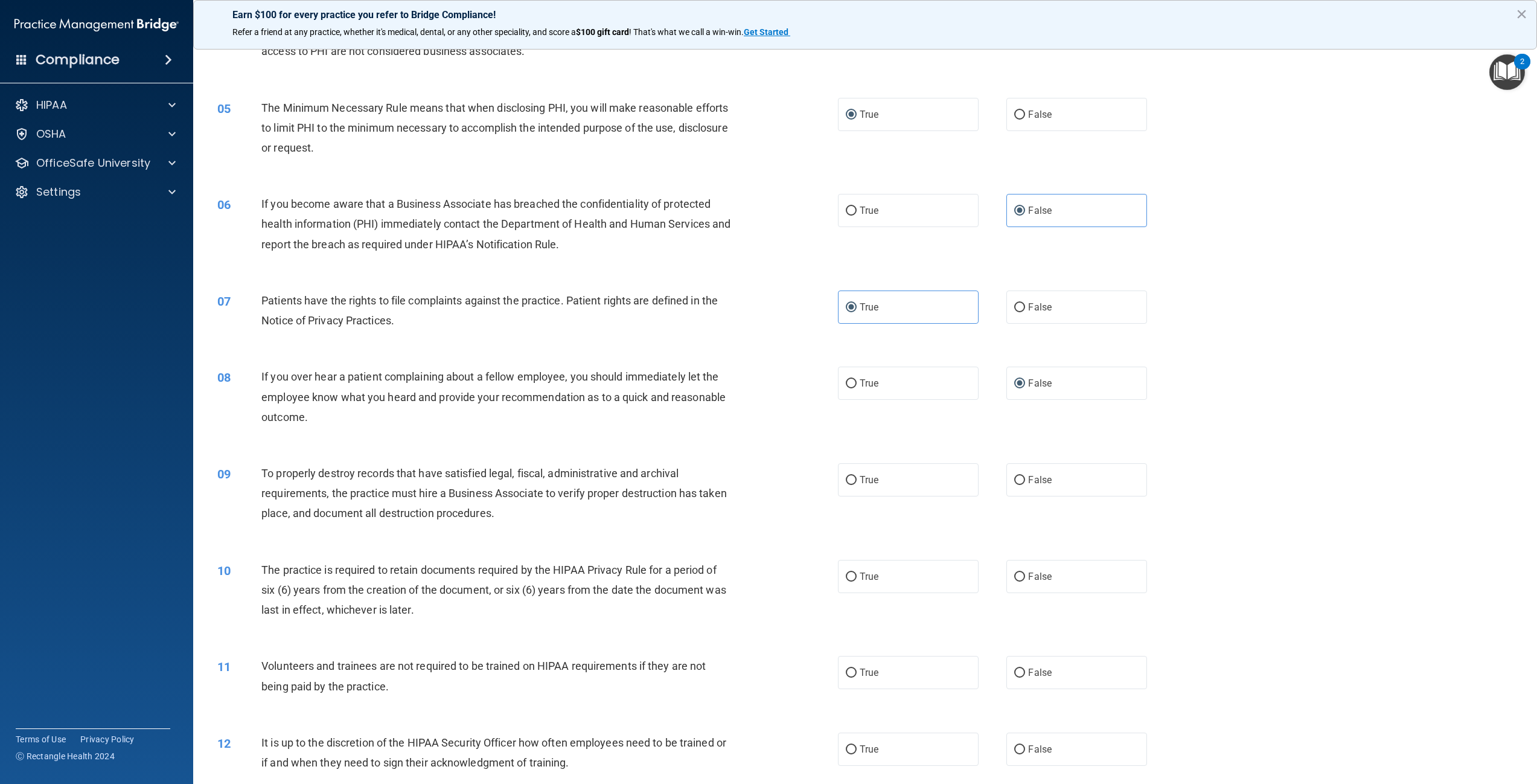
scroll to position [363, 0]
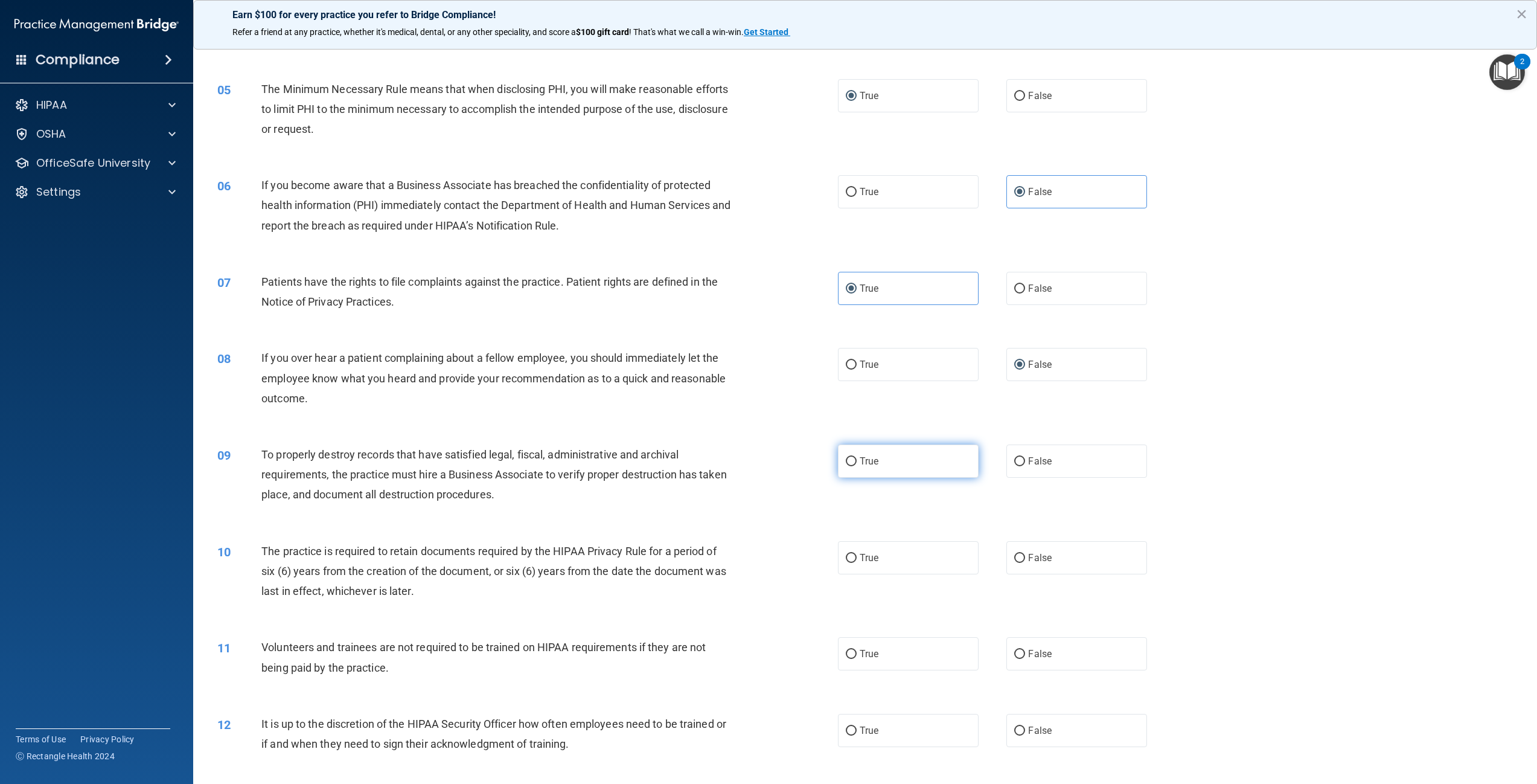
click at [866, 464] on span "True" at bounding box center [869, 461] width 19 height 12
click at [857, 464] on input "True" at bounding box center [851, 462] width 11 height 9
radio input "true"
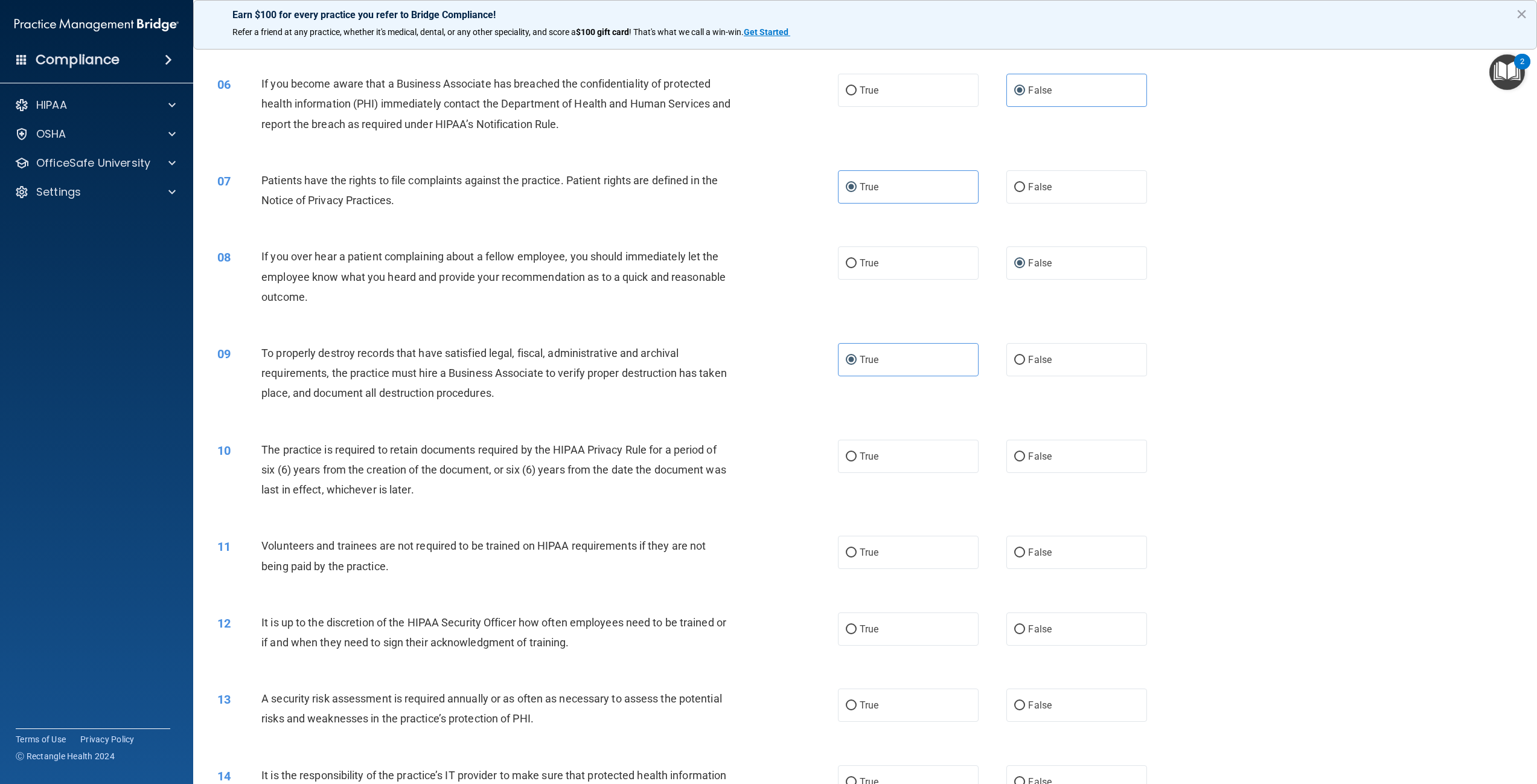
scroll to position [483, 0]
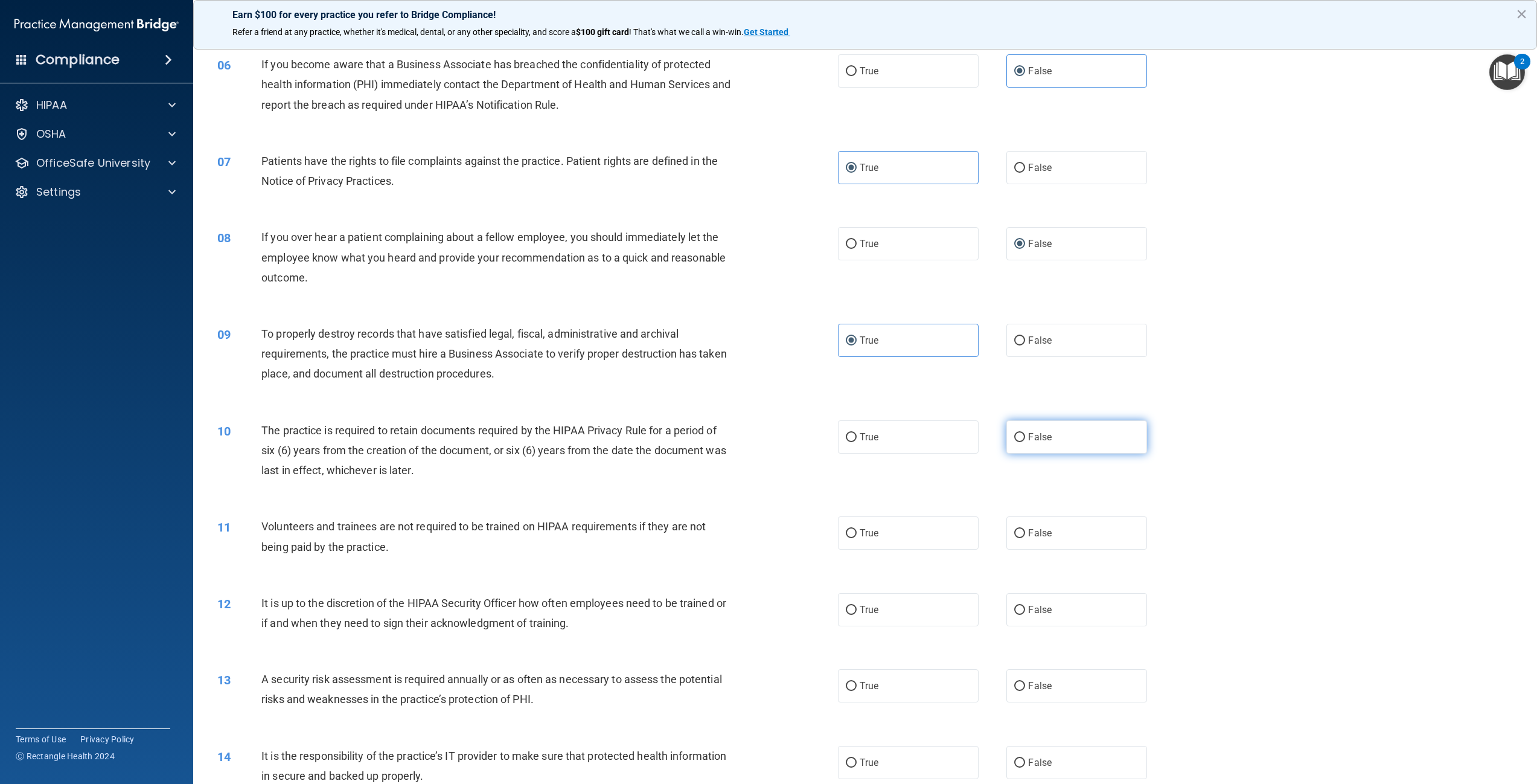
click at [1061, 438] on label "False" at bounding box center [1077, 436] width 141 height 33
click at [1025, 438] on input "False" at bounding box center [1020, 438] width 11 height 9
radio input "true"
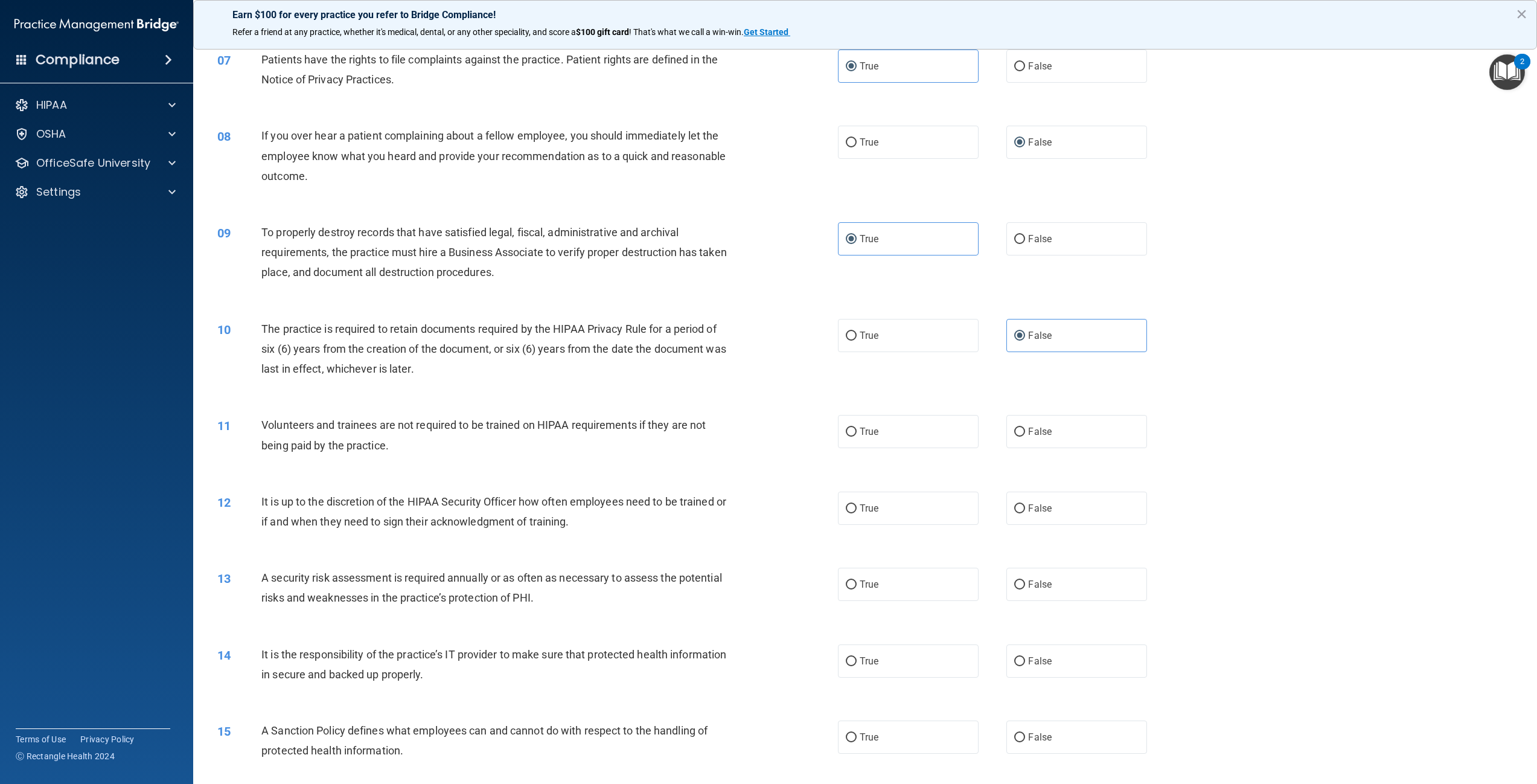
scroll to position [603, 0]
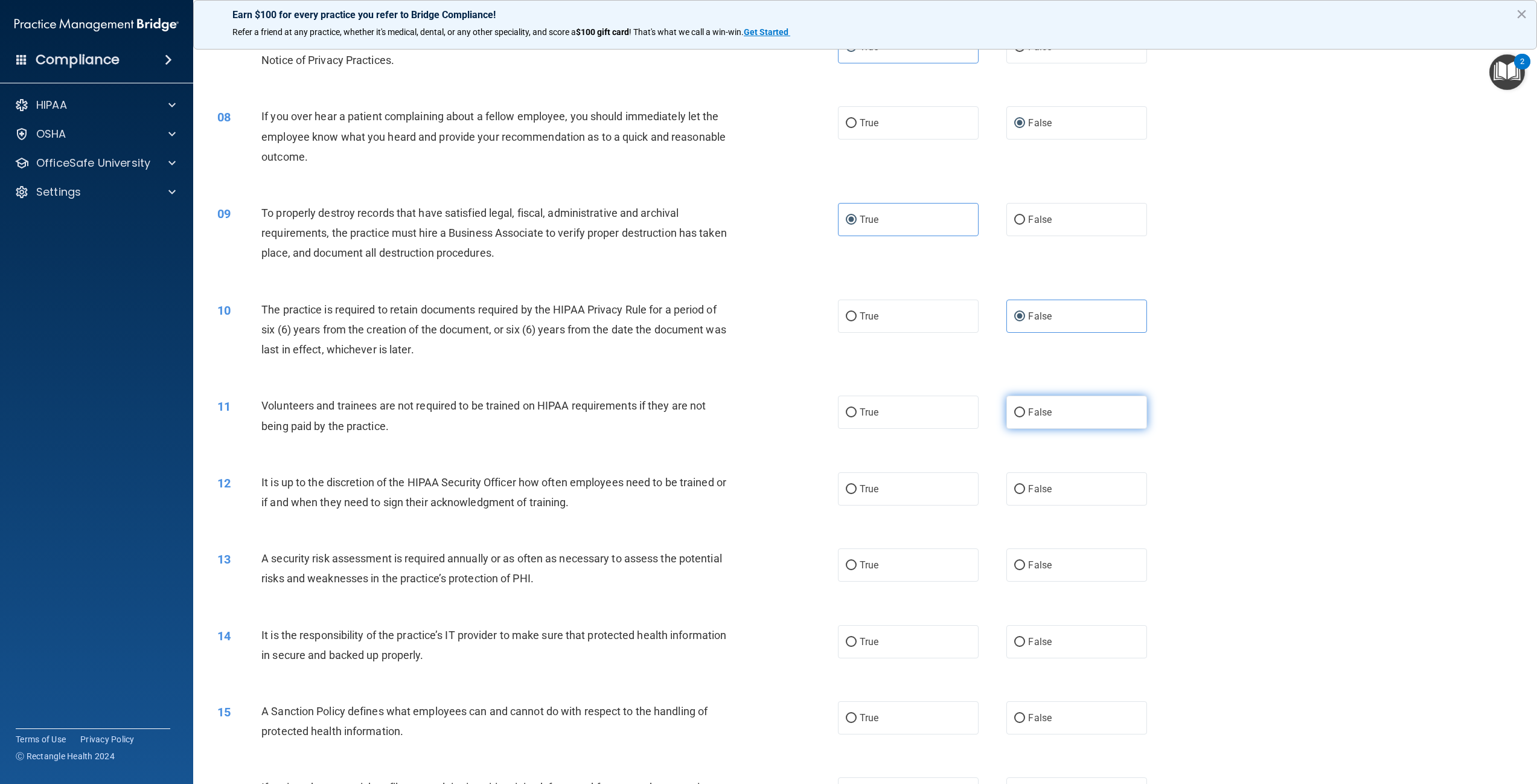
click at [1044, 407] on span "False" at bounding box center [1040, 412] width 23 height 12
click at [1025, 408] on input "False" at bounding box center [1020, 413] width 11 height 9
radio input "true"
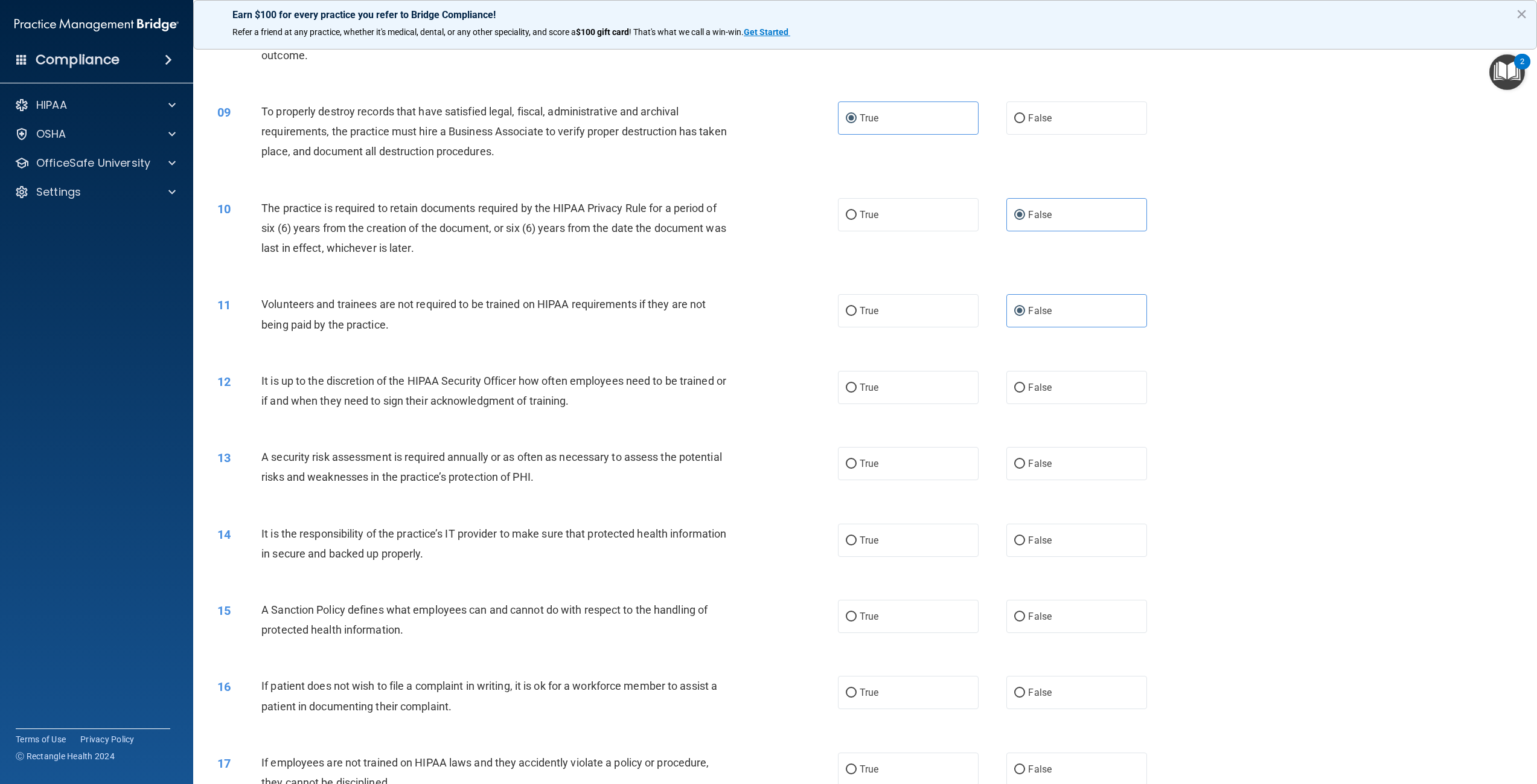
scroll to position [724, 0]
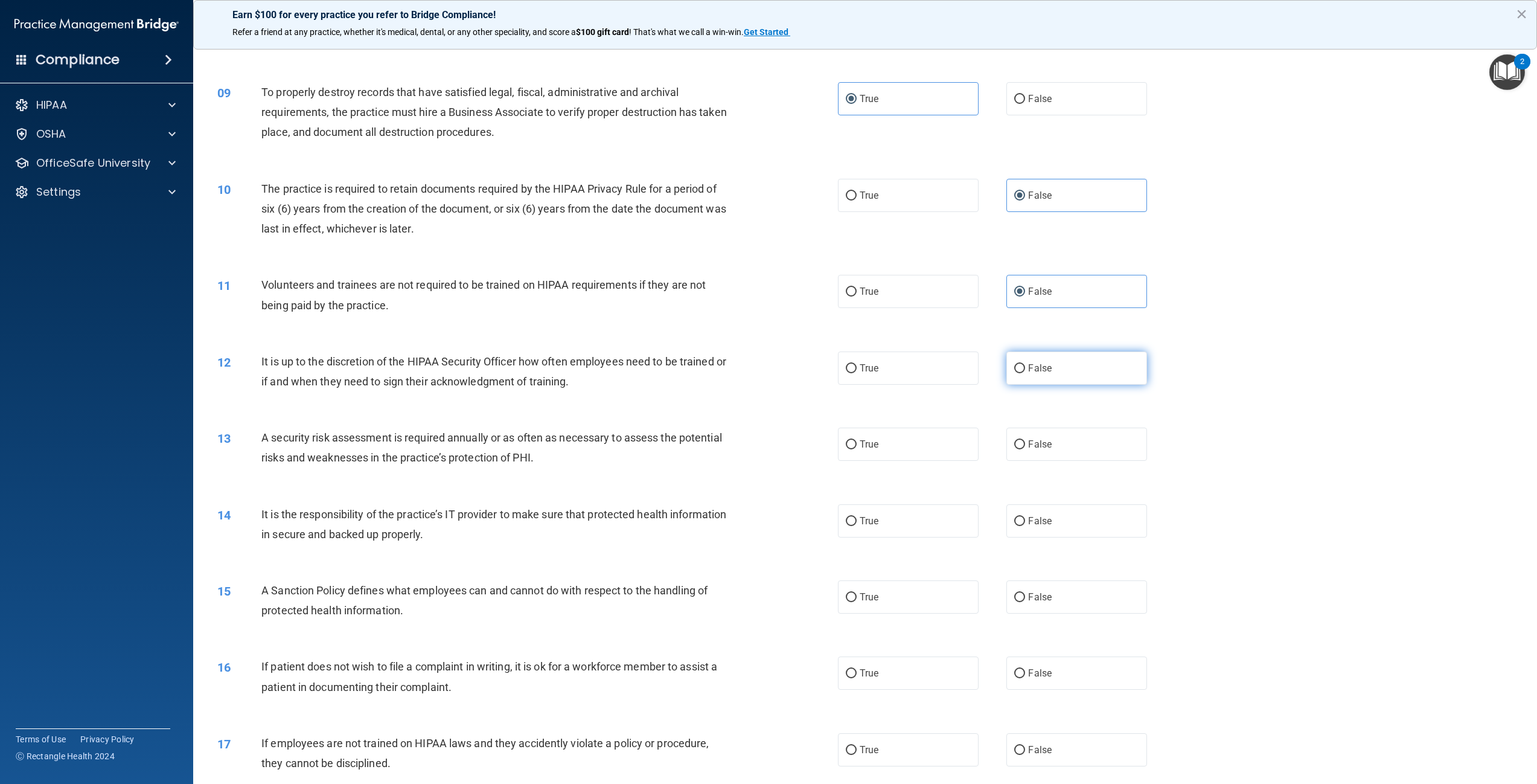
click at [1055, 366] on label "False" at bounding box center [1077, 368] width 141 height 33
click at [1025, 366] on input "False" at bounding box center [1020, 369] width 11 height 9
radio input "true"
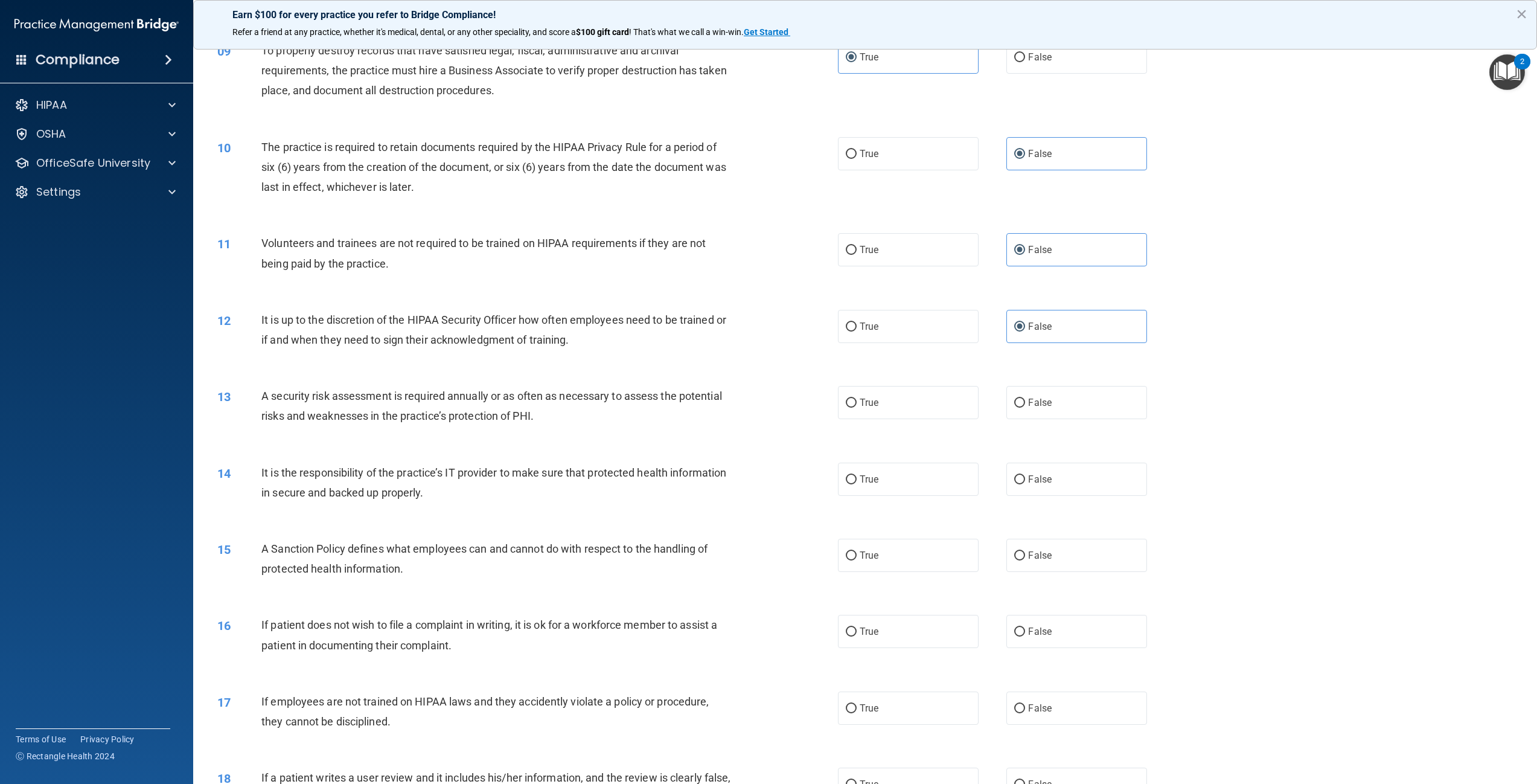
scroll to position [785, 0]
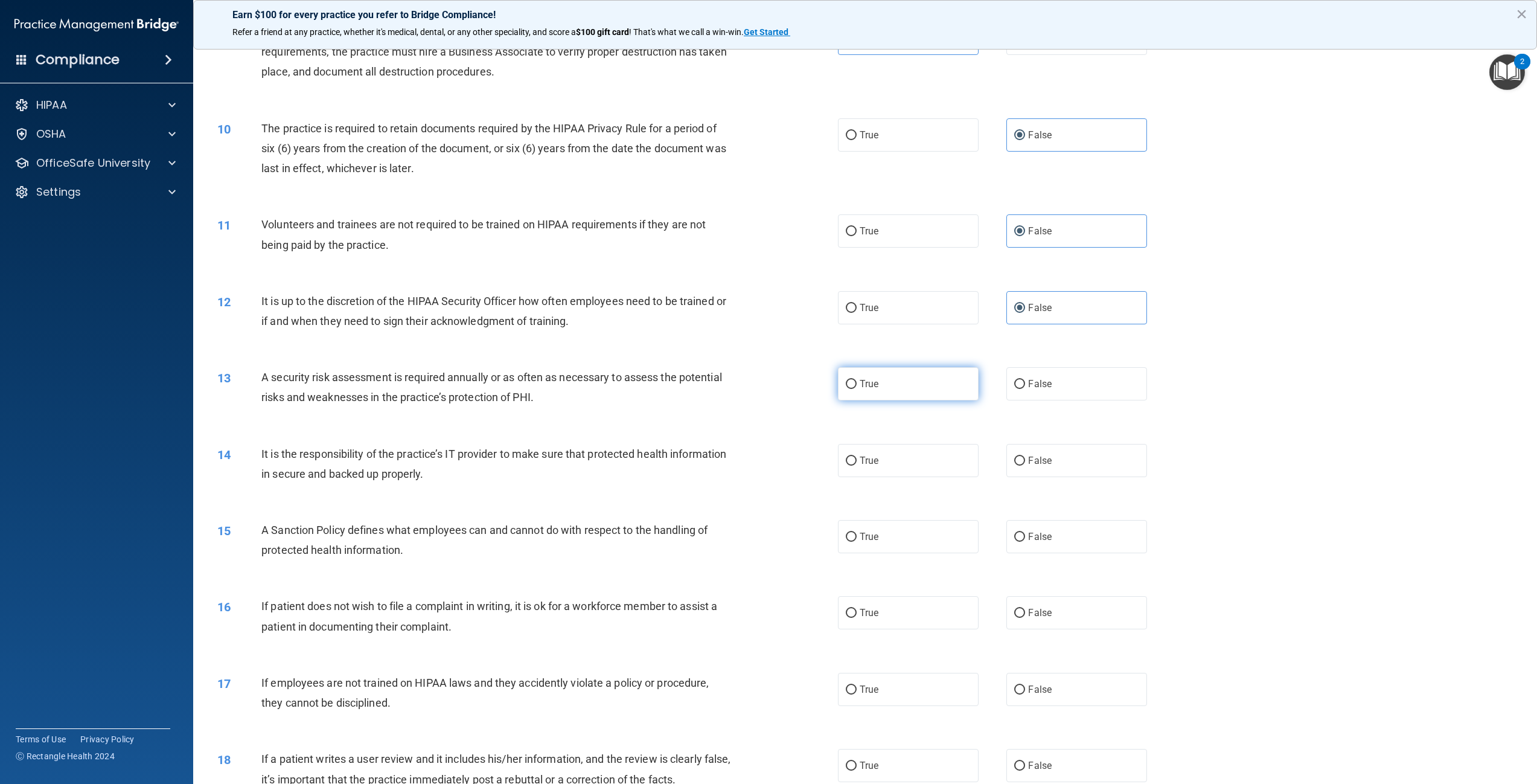
click at [860, 380] on span "True" at bounding box center [869, 383] width 19 height 12
click at [857, 380] on input "True" at bounding box center [851, 384] width 11 height 9
radio input "true"
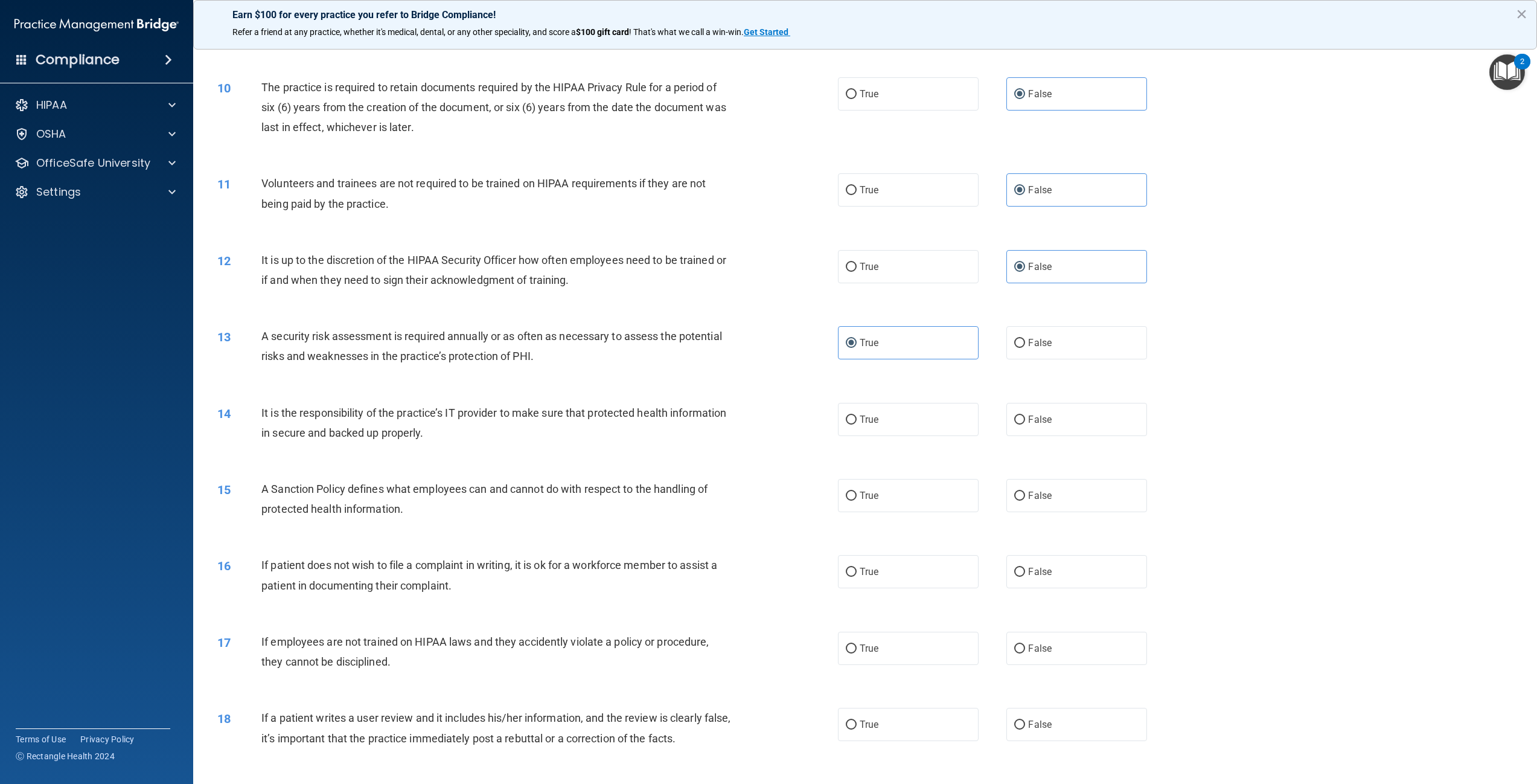
scroll to position [845, 0]
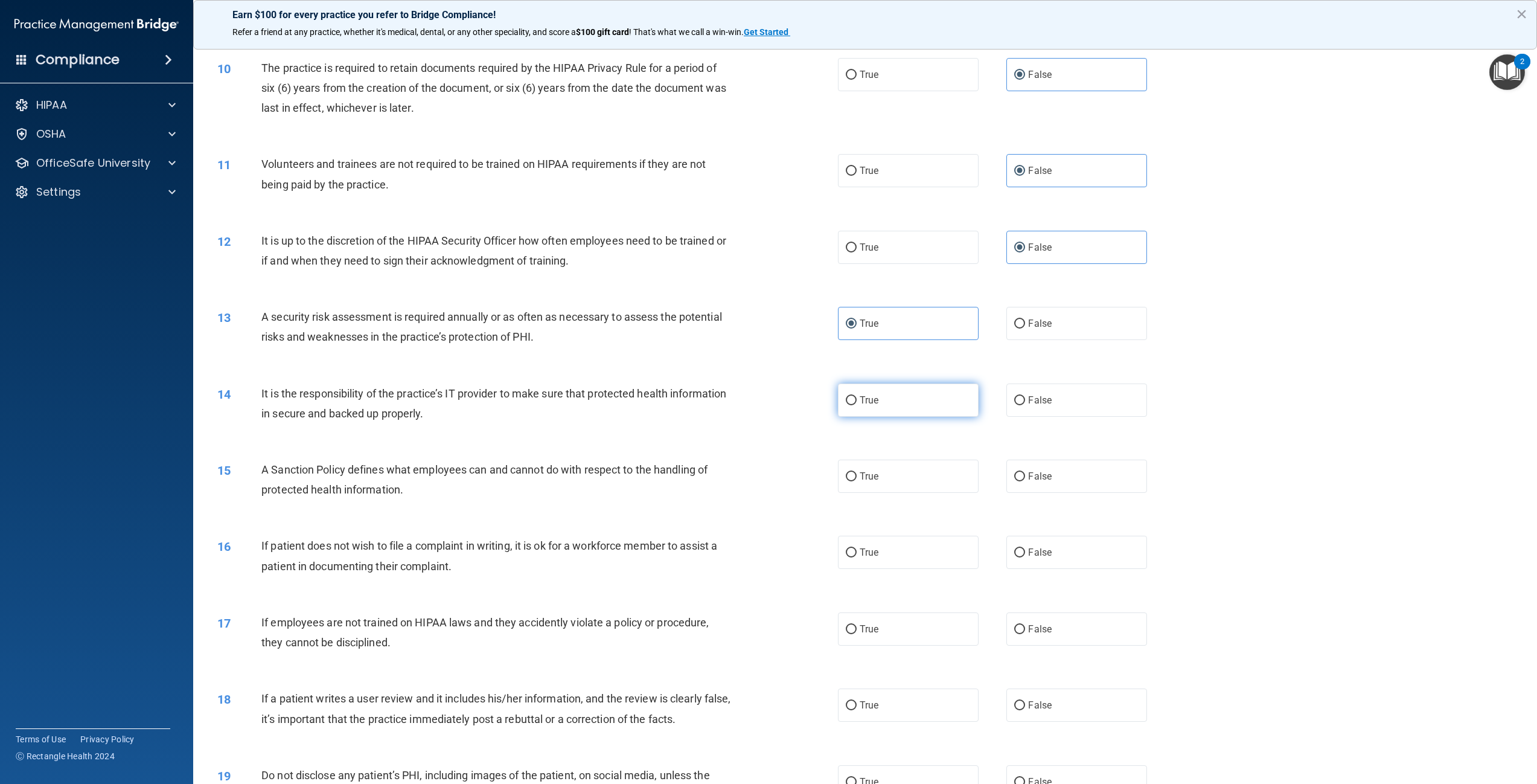
click at [886, 398] on label "True" at bounding box center [909, 400] width 141 height 33
click at [857, 398] on input "True" at bounding box center [851, 401] width 11 height 9
radio input "true"
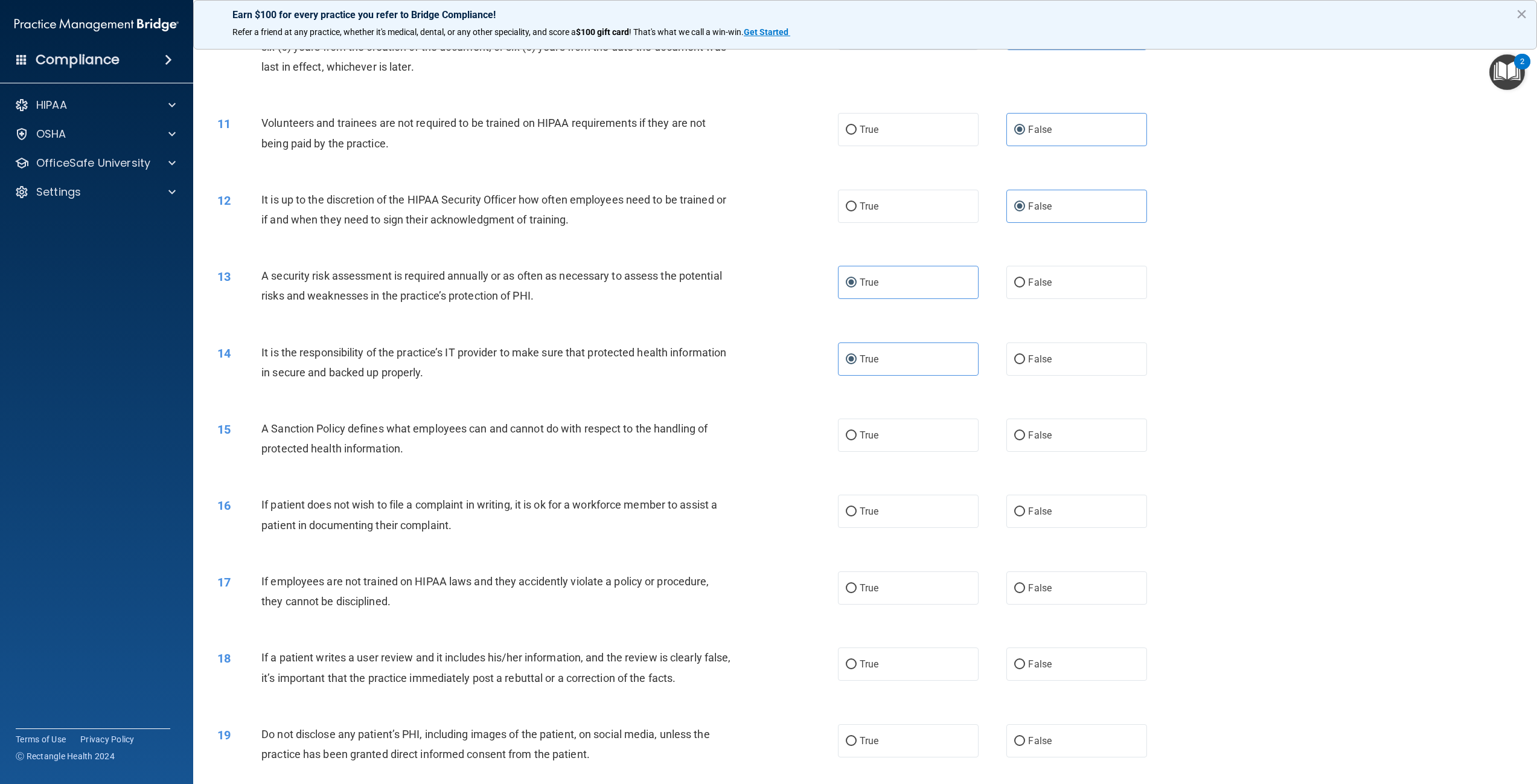
scroll to position [906, 0]
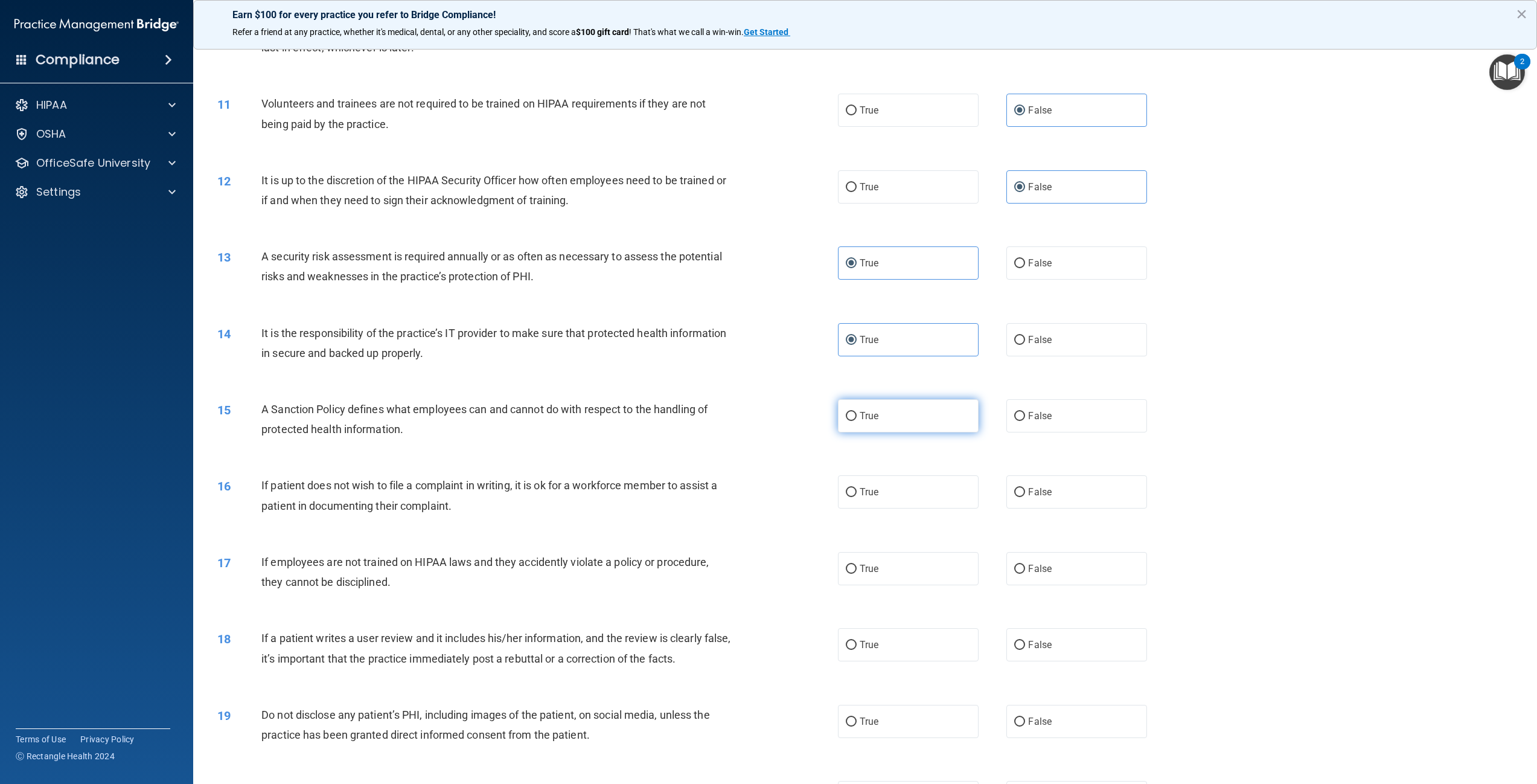
click at [860, 413] on span "True" at bounding box center [869, 415] width 19 height 12
click at [857, 413] on input "True" at bounding box center [851, 417] width 11 height 9
radio input "true"
click at [1068, 420] on label "False" at bounding box center [1077, 415] width 141 height 33
click at [1025, 420] on input "False" at bounding box center [1020, 417] width 11 height 9
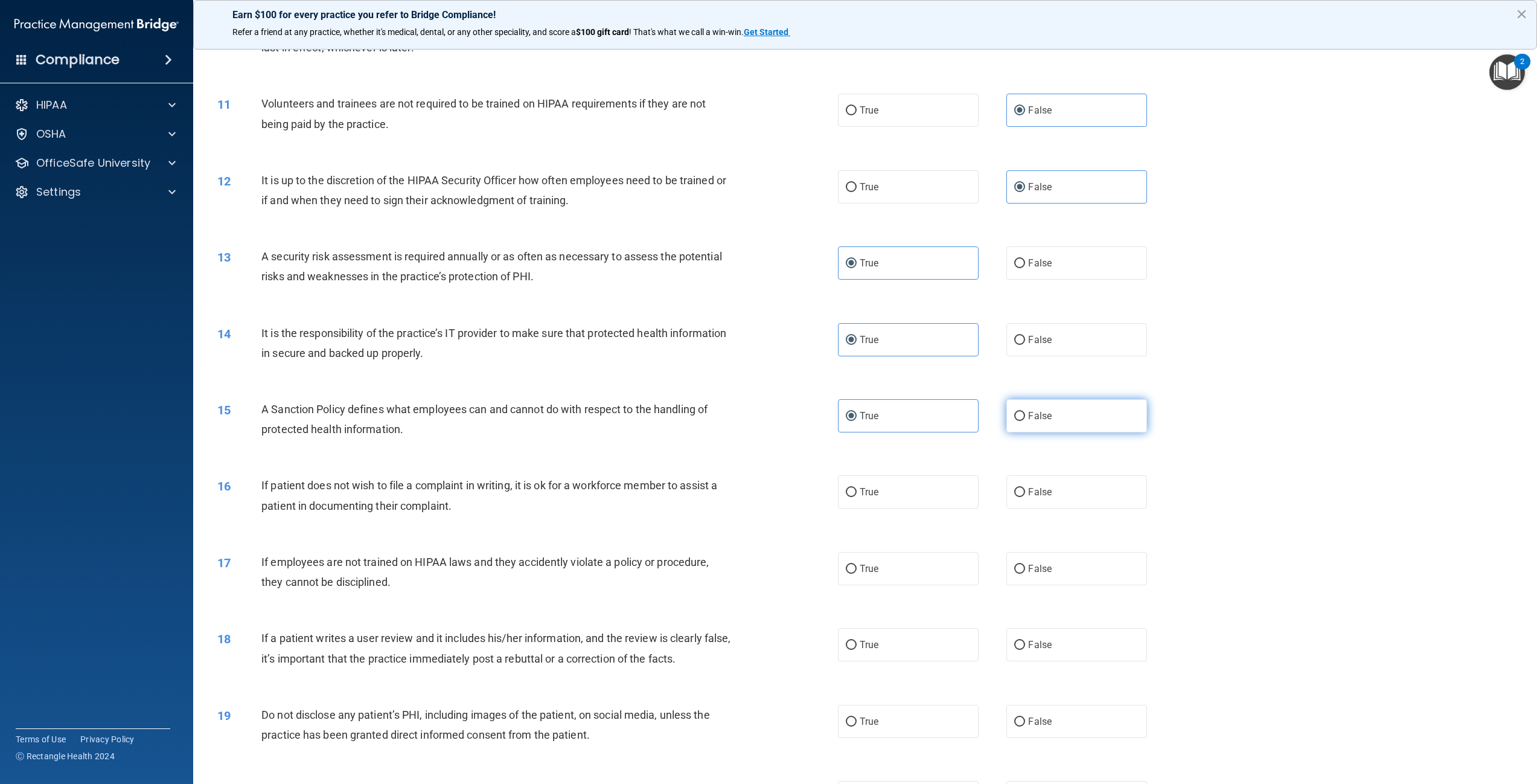
radio input "true"
click at [933, 421] on label "True" at bounding box center [909, 415] width 141 height 33
click at [857, 421] on input "True" at bounding box center [851, 417] width 11 height 9
radio input "true"
radio input "false"
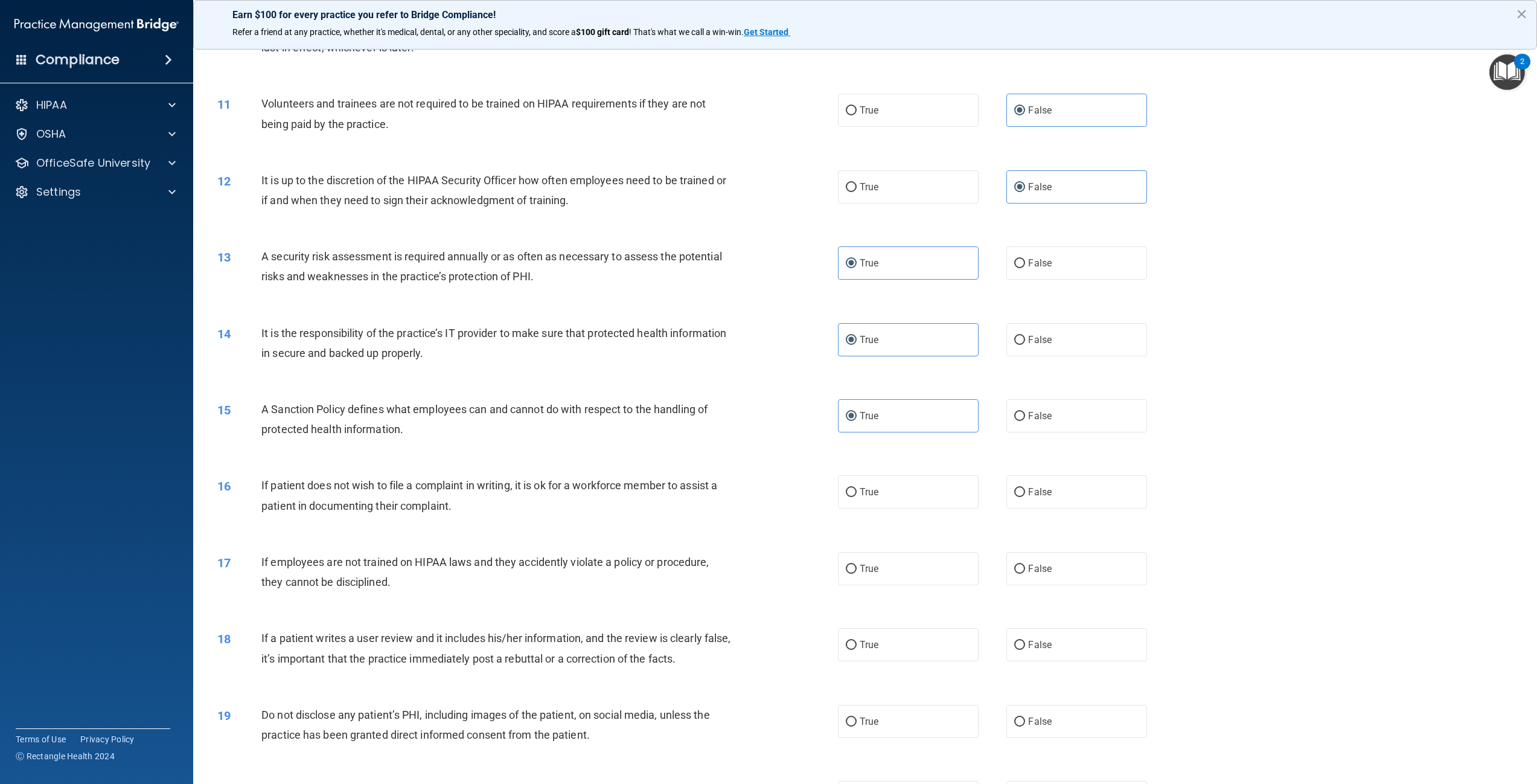
scroll to position [966, 0]
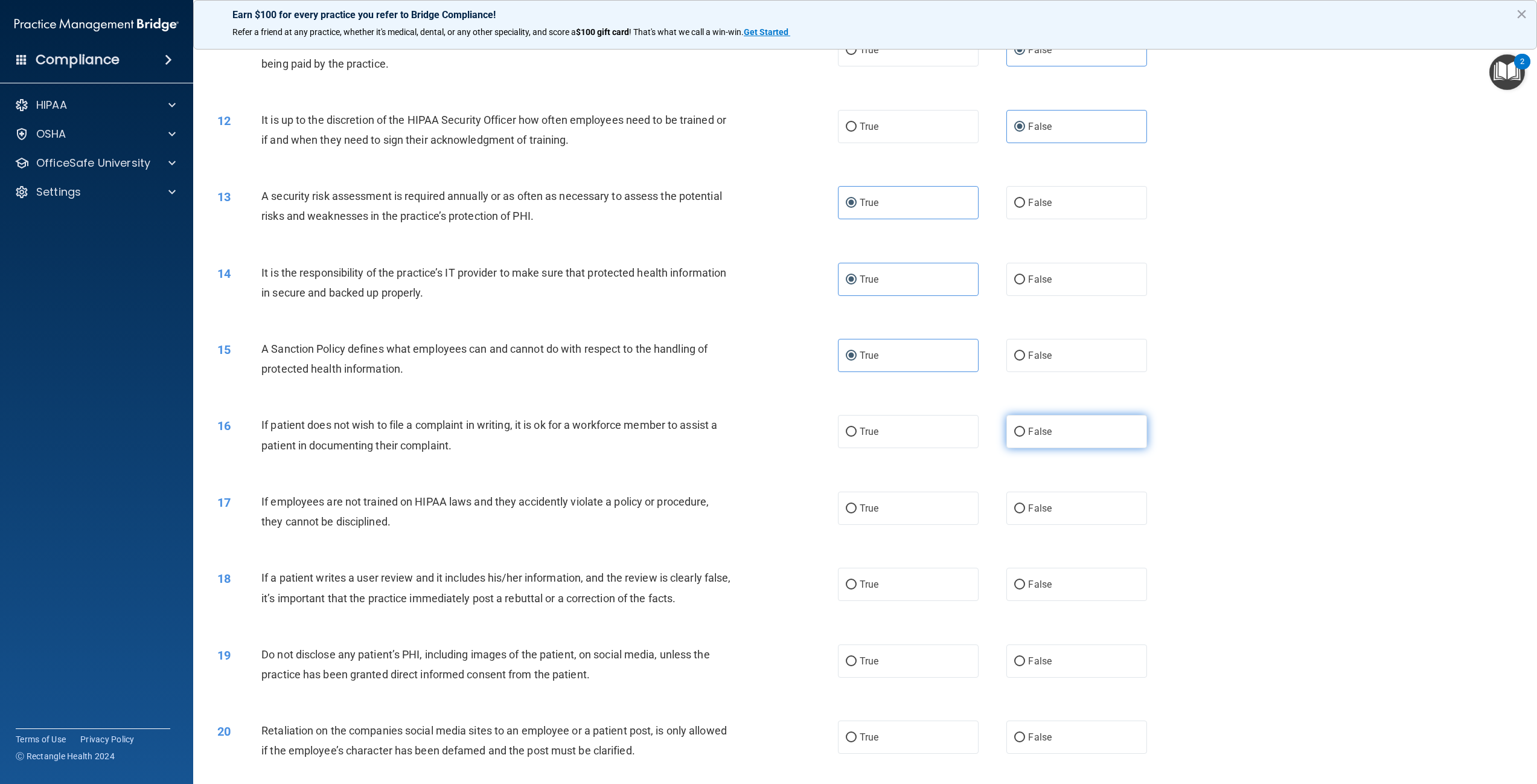
click at [1040, 434] on span "False" at bounding box center [1040, 431] width 23 height 12
click at [1025, 434] on input "False" at bounding box center [1020, 432] width 11 height 9
radio input "true"
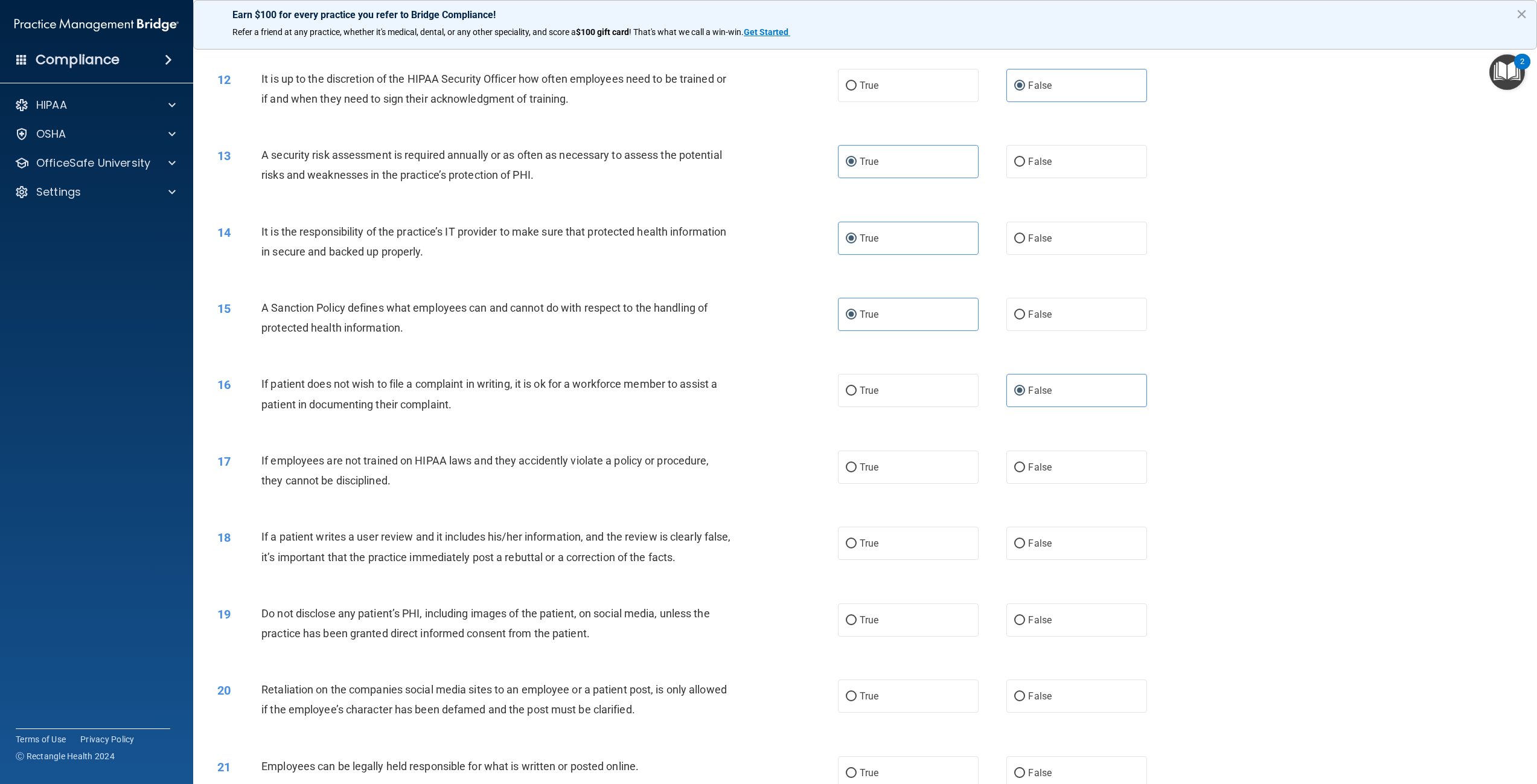
scroll to position [1026, 0]
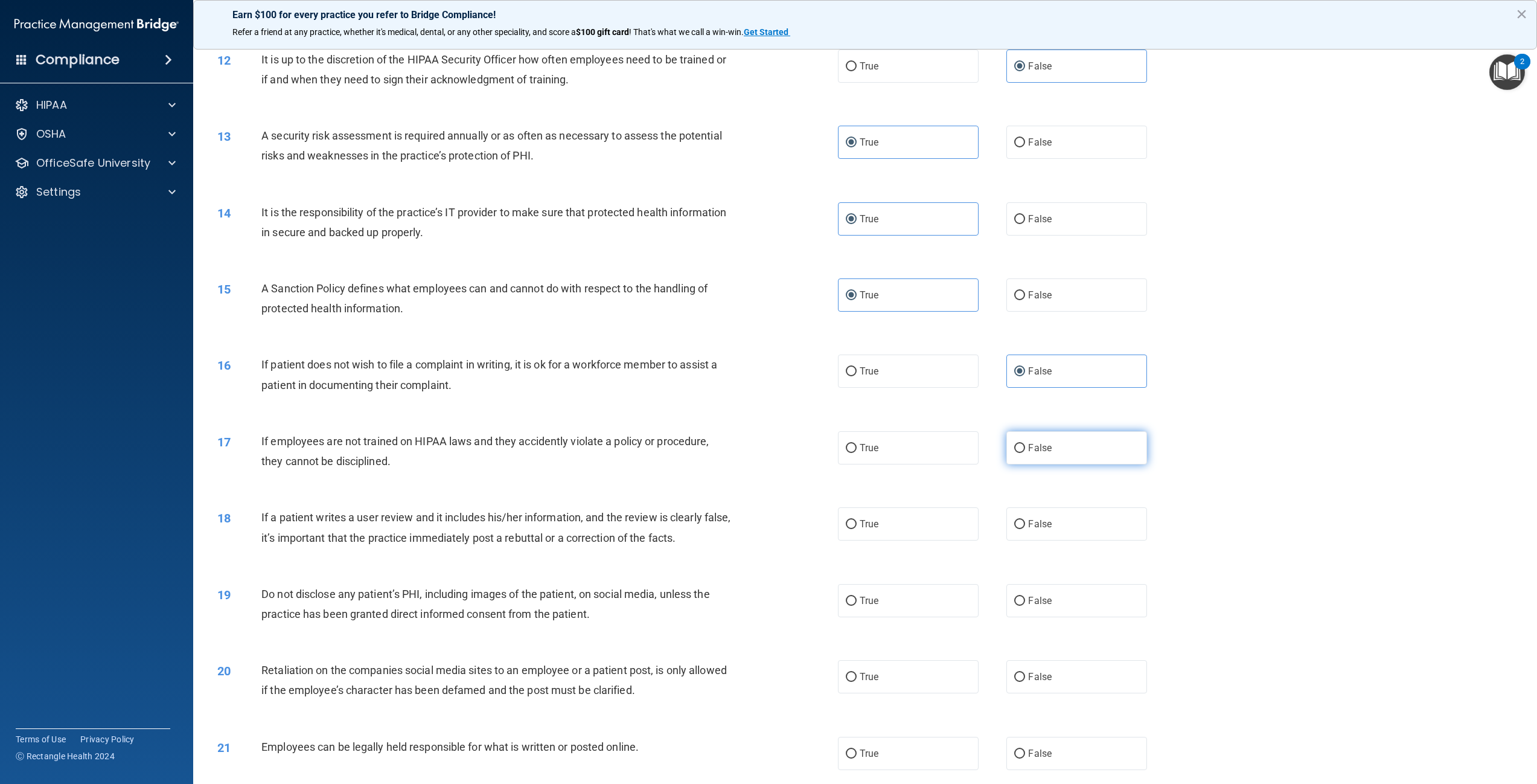
click at [1041, 448] on span "False" at bounding box center [1040, 448] width 23 height 12
click at [1025, 448] on input "False" at bounding box center [1020, 449] width 11 height 9
radio input "true"
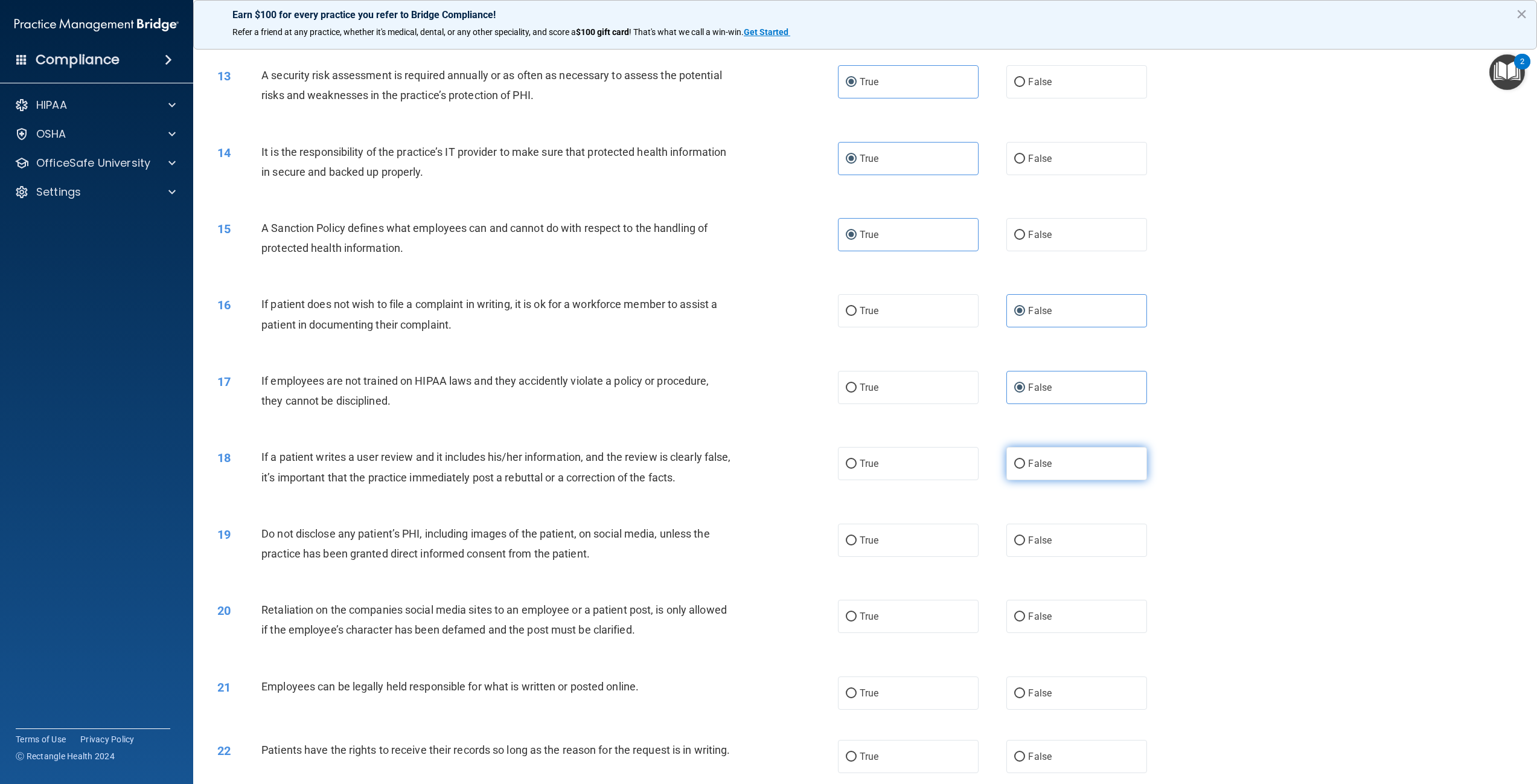
click at [1028, 458] on span "False" at bounding box center [1040, 463] width 23 height 12
click at [1025, 459] on input "False" at bounding box center [1020, 464] width 11 height 9
radio input "true"
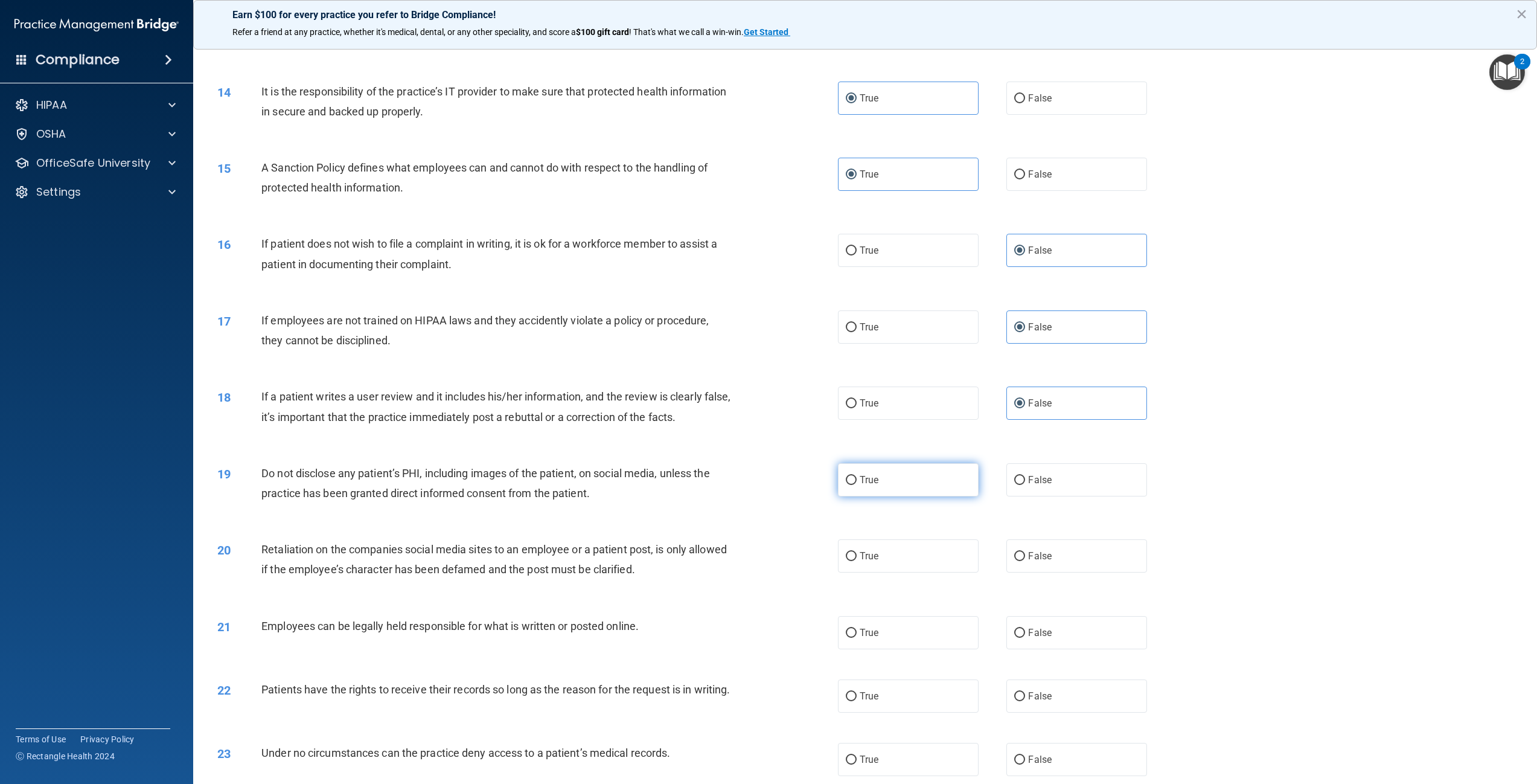
click at [882, 476] on label "True" at bounding box center [909, 480] width 141 height 33
click at [857, 476] on input "True" at bounding box center [851, 480] width 11 height 9
radio input "true"
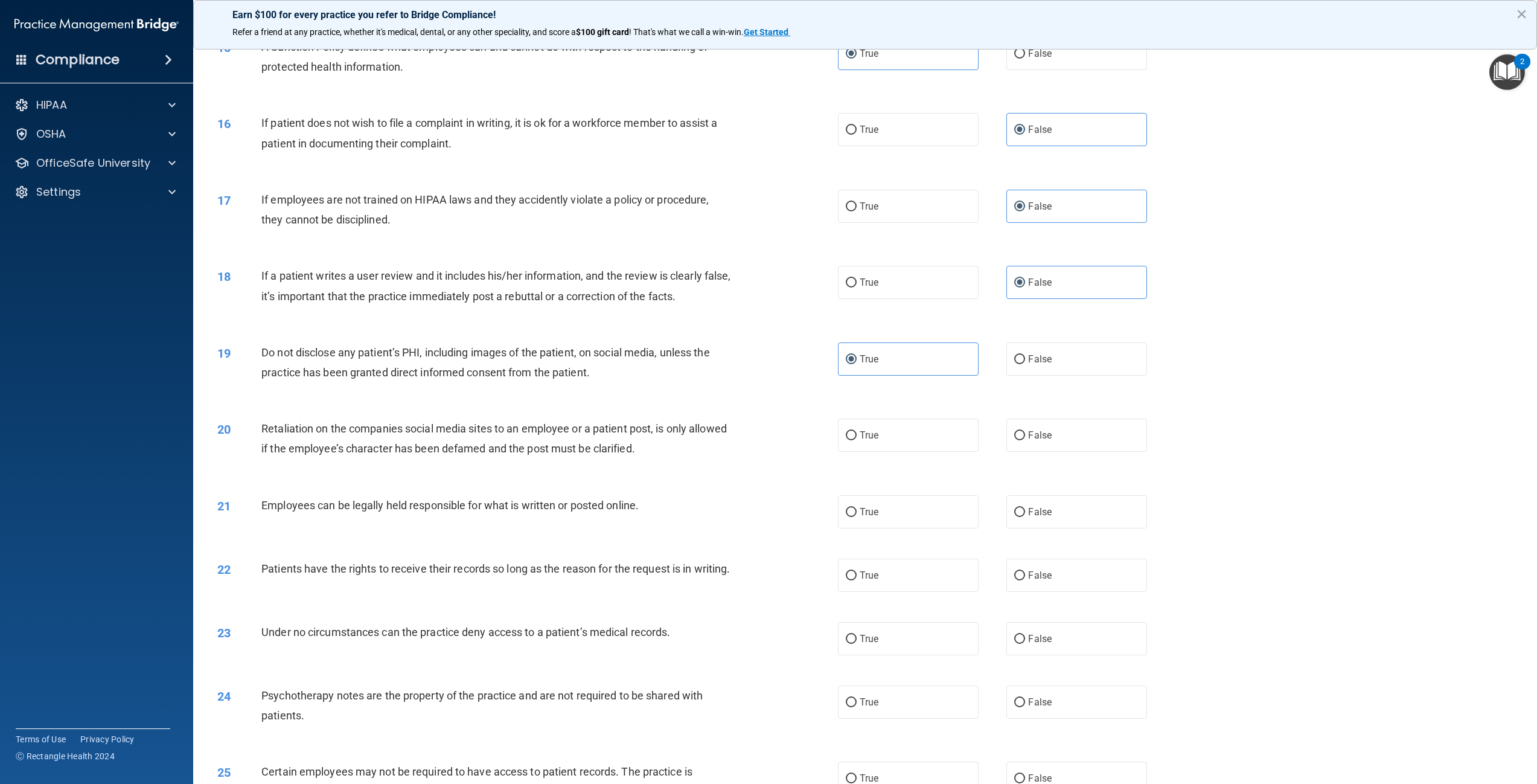
scroll to position [1329, 0]
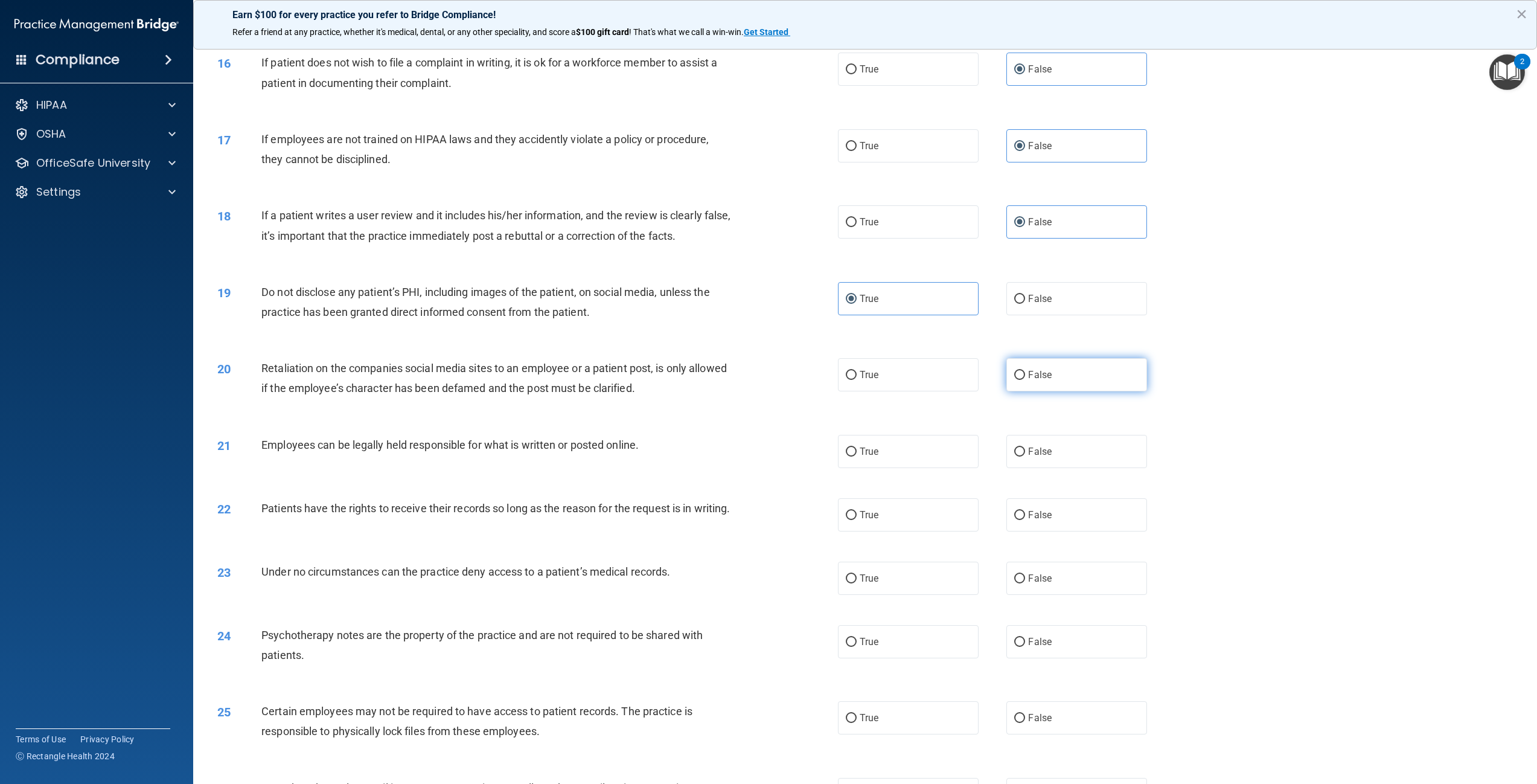
click at [1043, 383] on label "False" at bounding box center [1077, 374] width 141 height 33
click at [1025, 380] on input "False" at bounding box center [1020, 376] width 11 height 9
radio input "true"
click at [860, 450] on span "True" at bounding box center [869, 451] width 19 height 12
click at [857, 450] on input "True" at bounding box center [851, 452] width 11 height 9
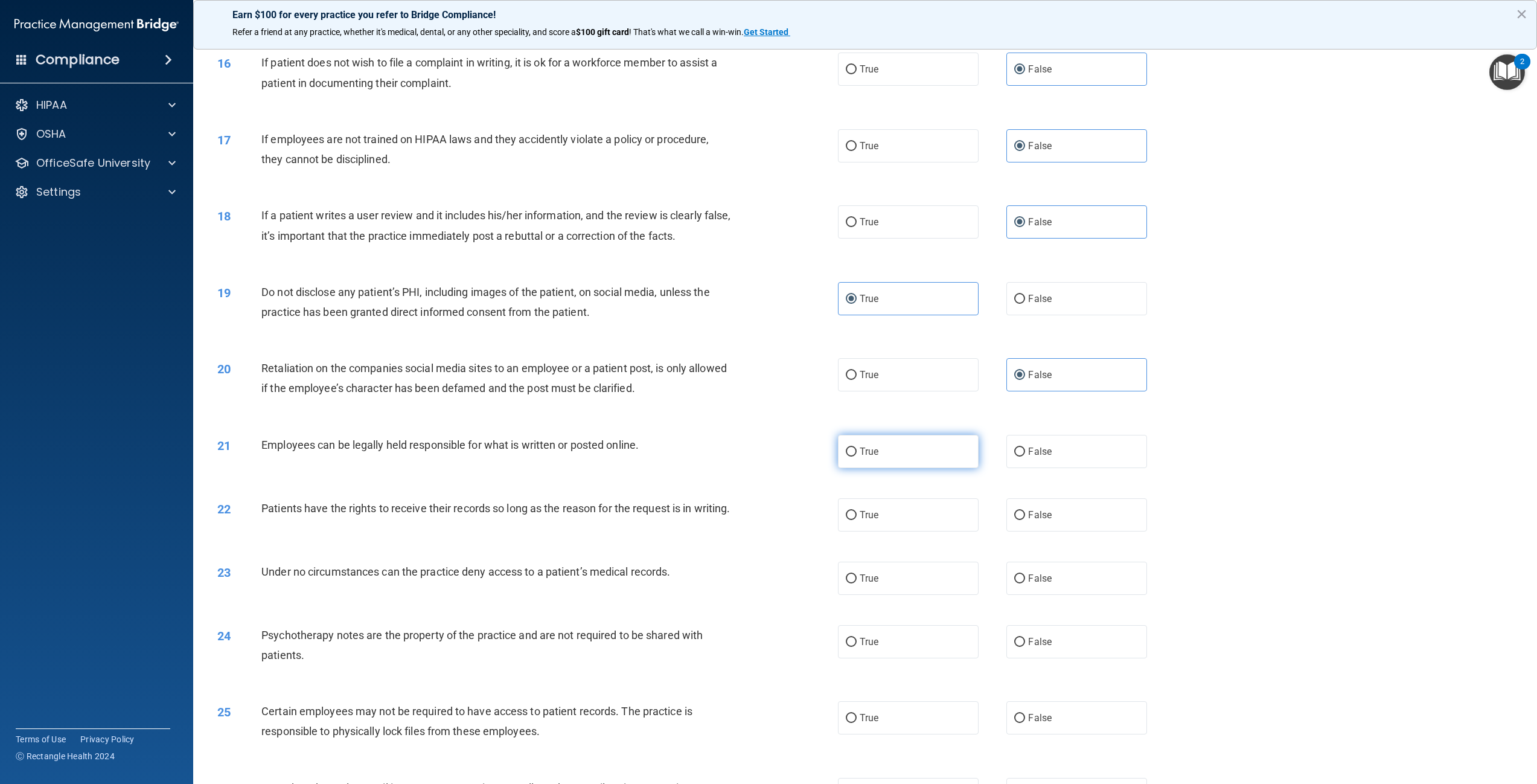
radio input "true"
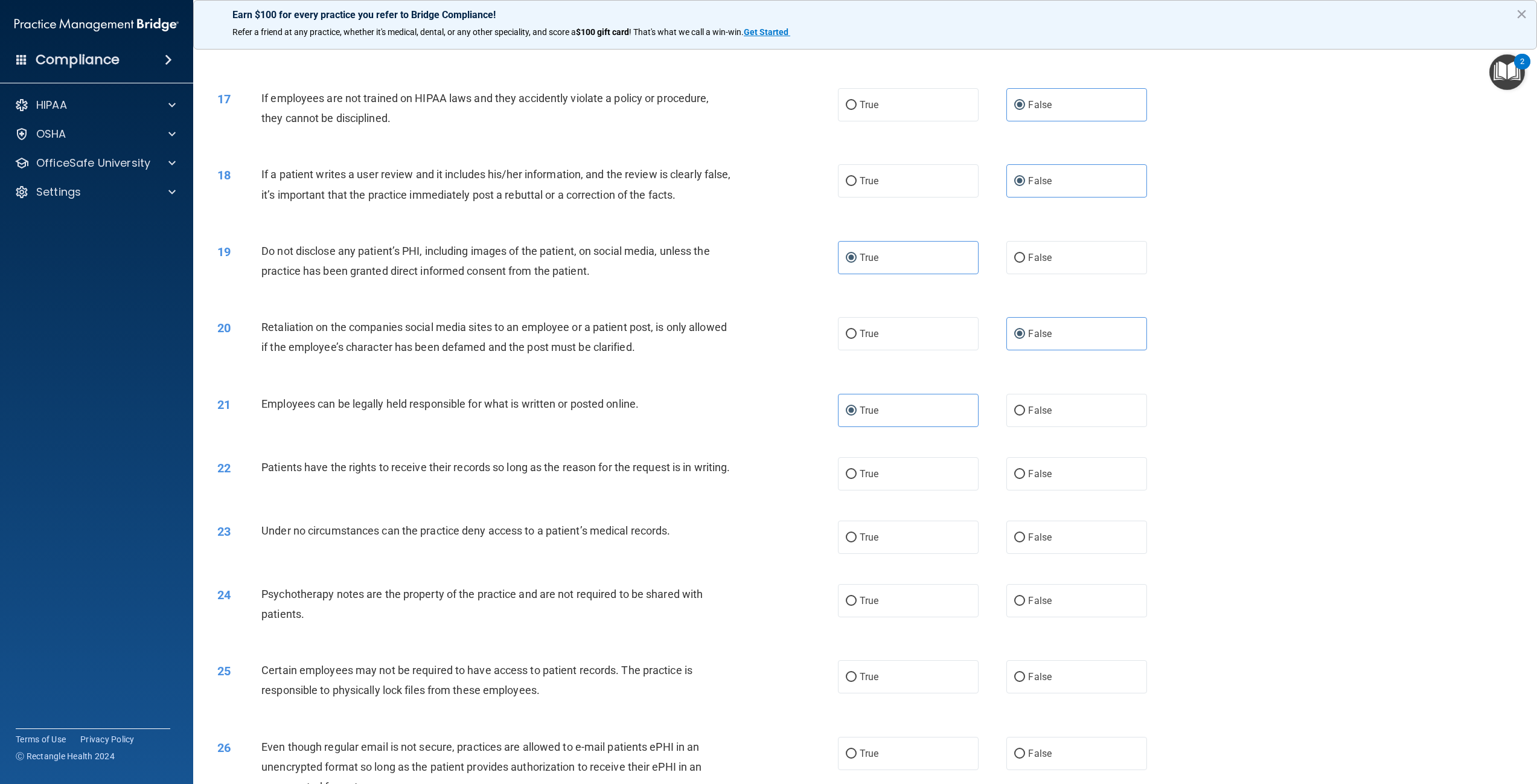
scroll to position [1389, 0]
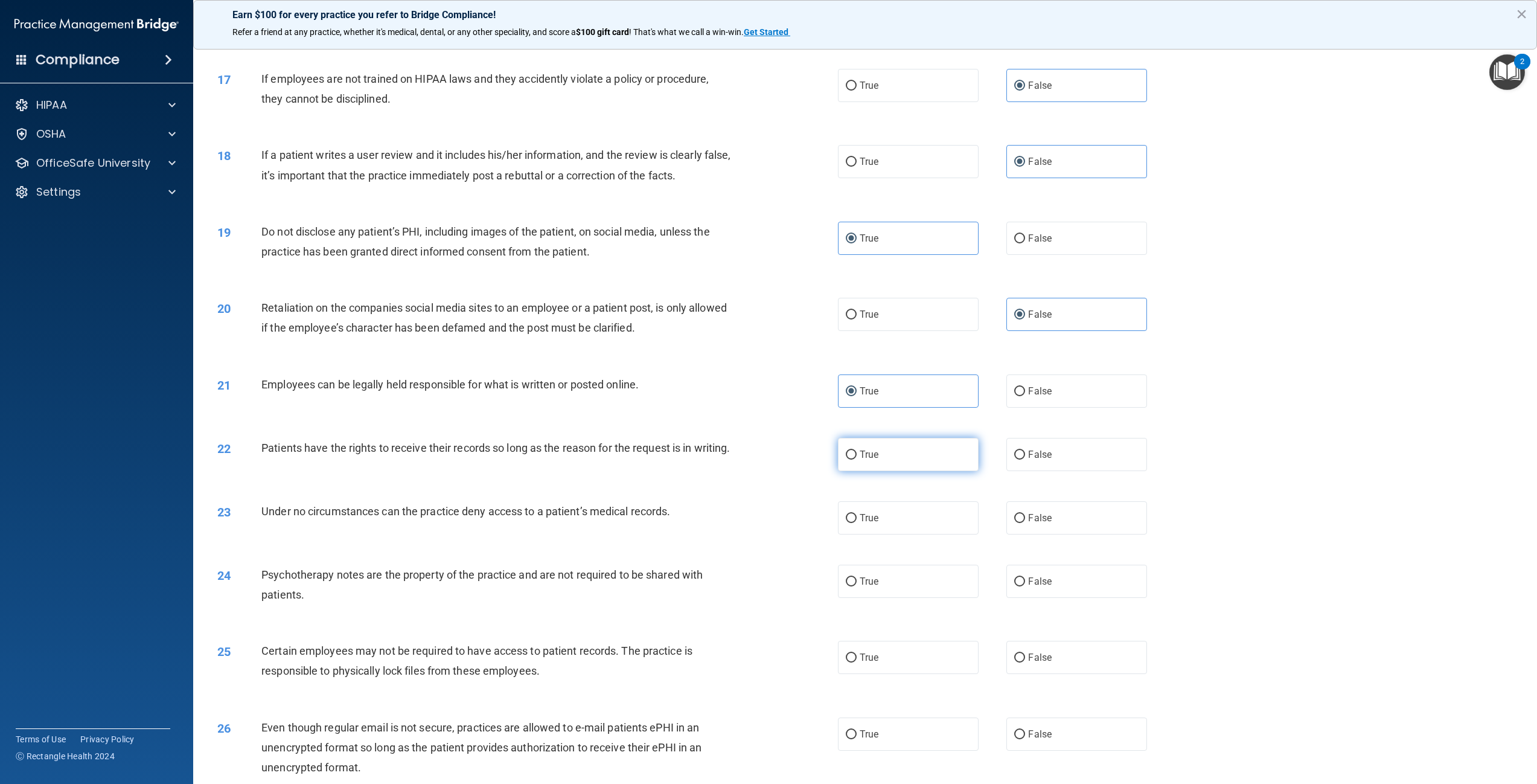
click at [897, 459] on label "True" at bounding box center [909, 454] width 141 height 33
click at [857, 459] on input "True" at bounding box center [851, 455] width 11 height 9
radio input "true"
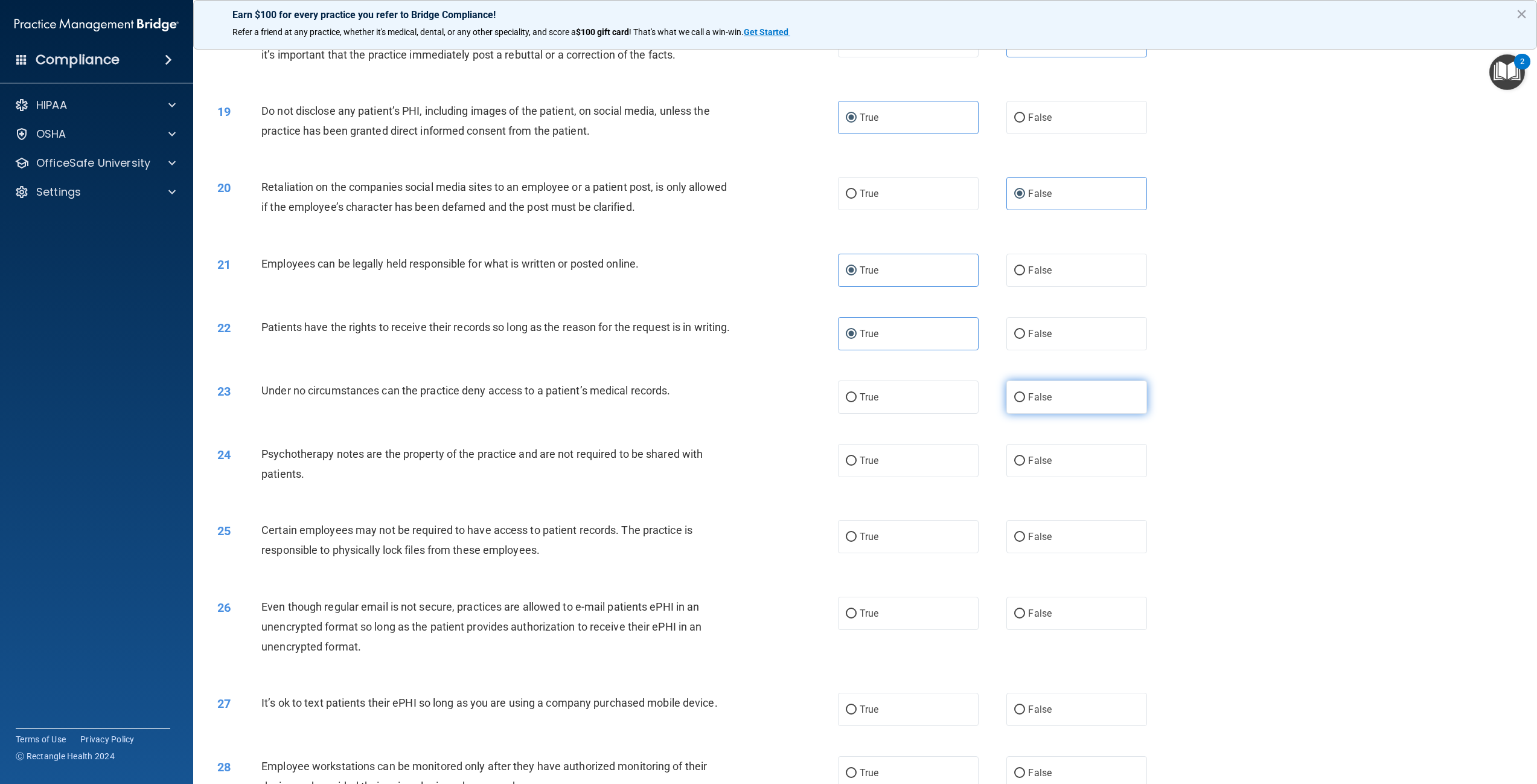
click at [1014, 402] on input "False" at bounding box center [1020, 397] width 11 height 9
radio input "true"
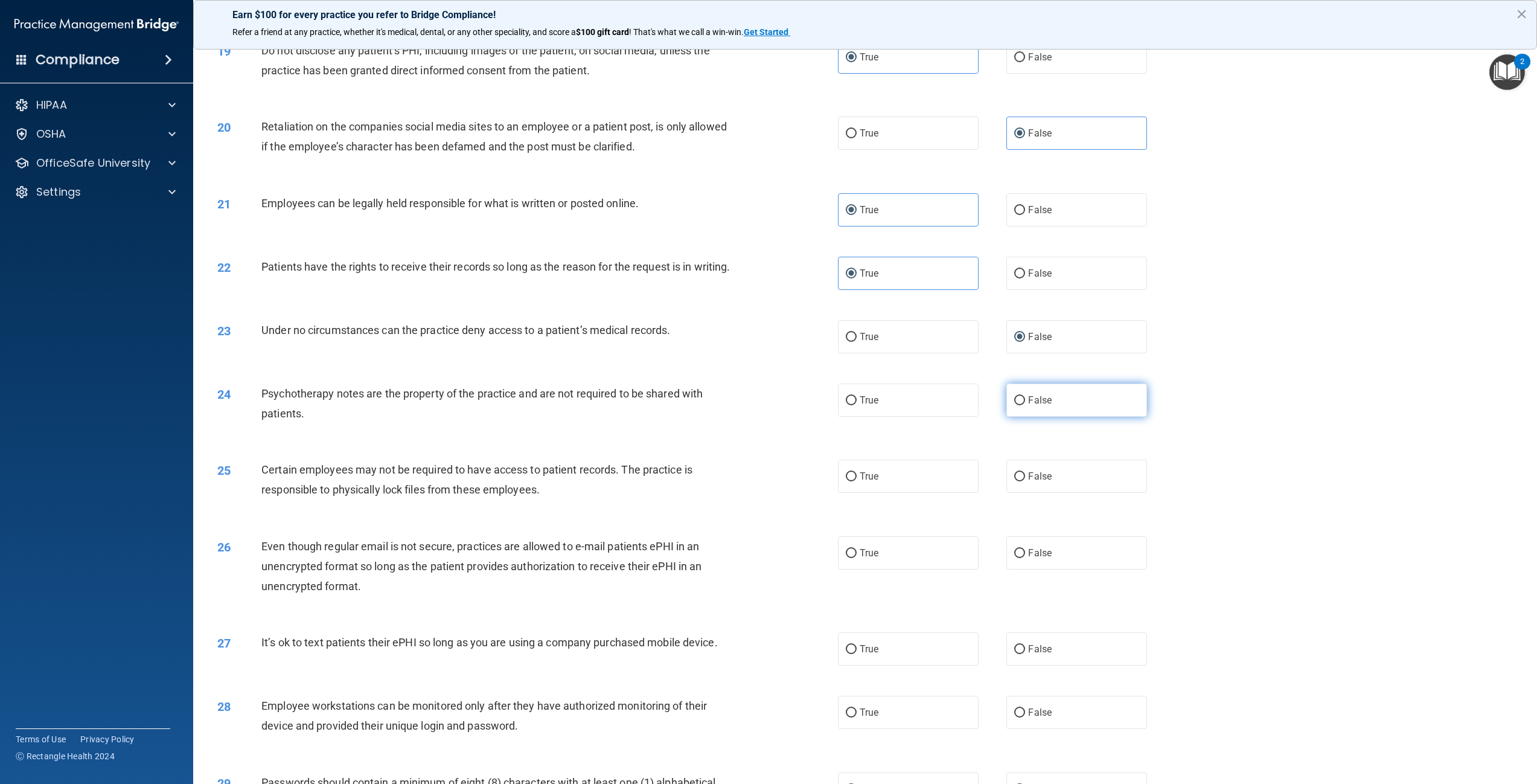
click at [1036, 406] on span "False" at bounding box center [1040, 400] width 23 height 12
click at [1025, 405] on input "False" at bounding box center [1020, 401] width 11 height 9
radio input "true"
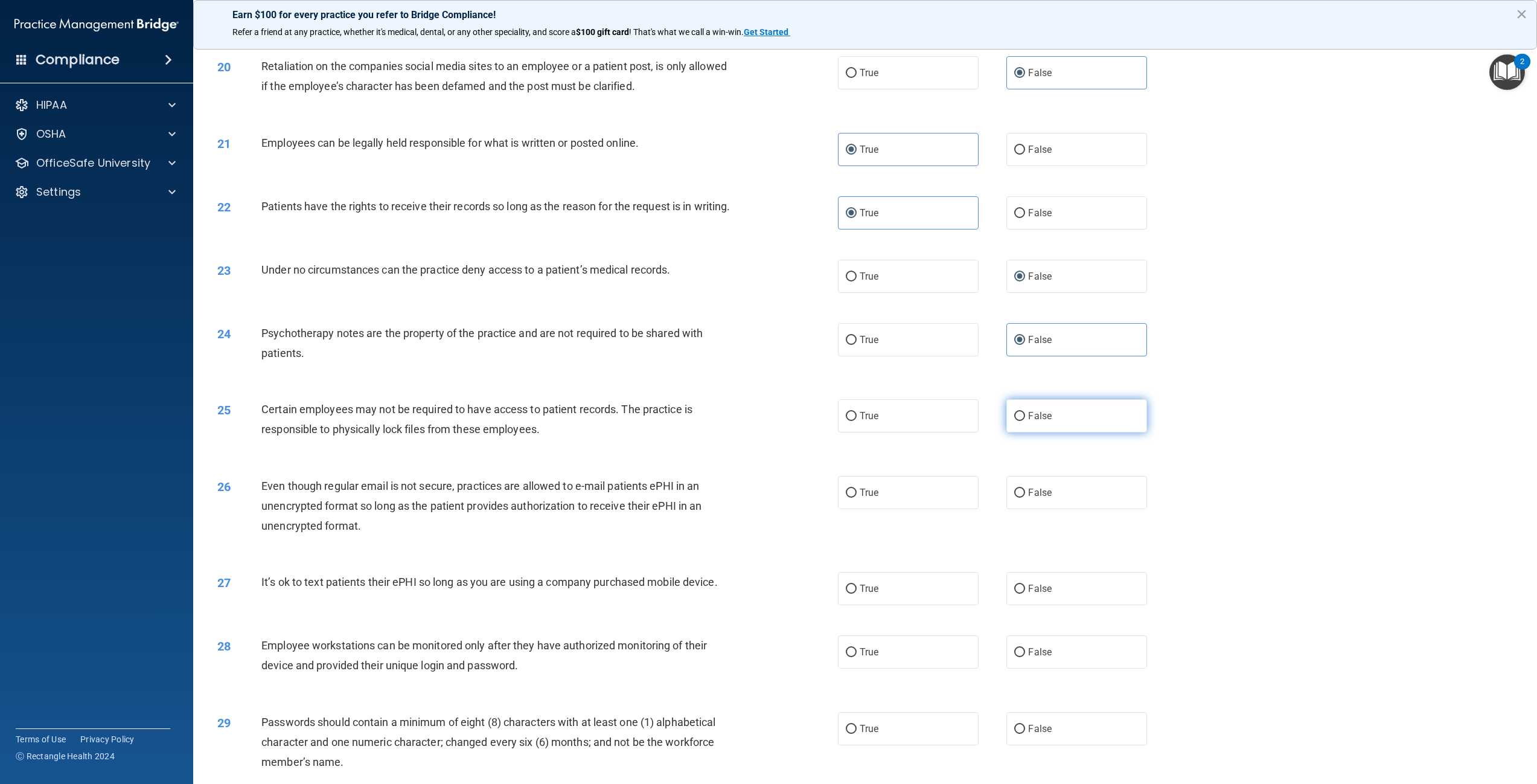
click at [1006, 427] on label "False" at bounding box center [1077, 415] width 141 height 33
click at [1014, 421] on input "False" at bounding box center [1020, 417] width 11 height 9
radio input "true"
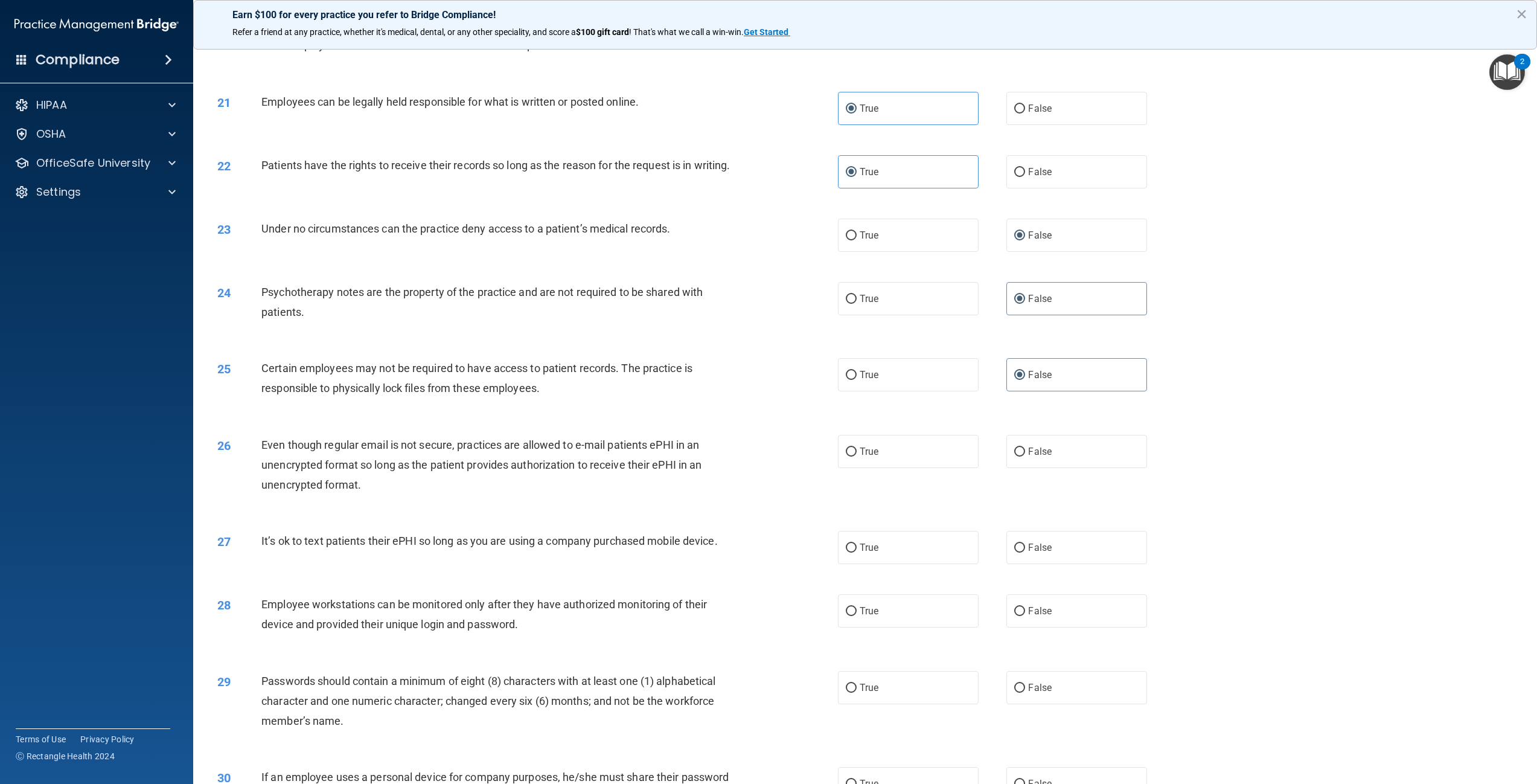
scroll to position [1690, 0]
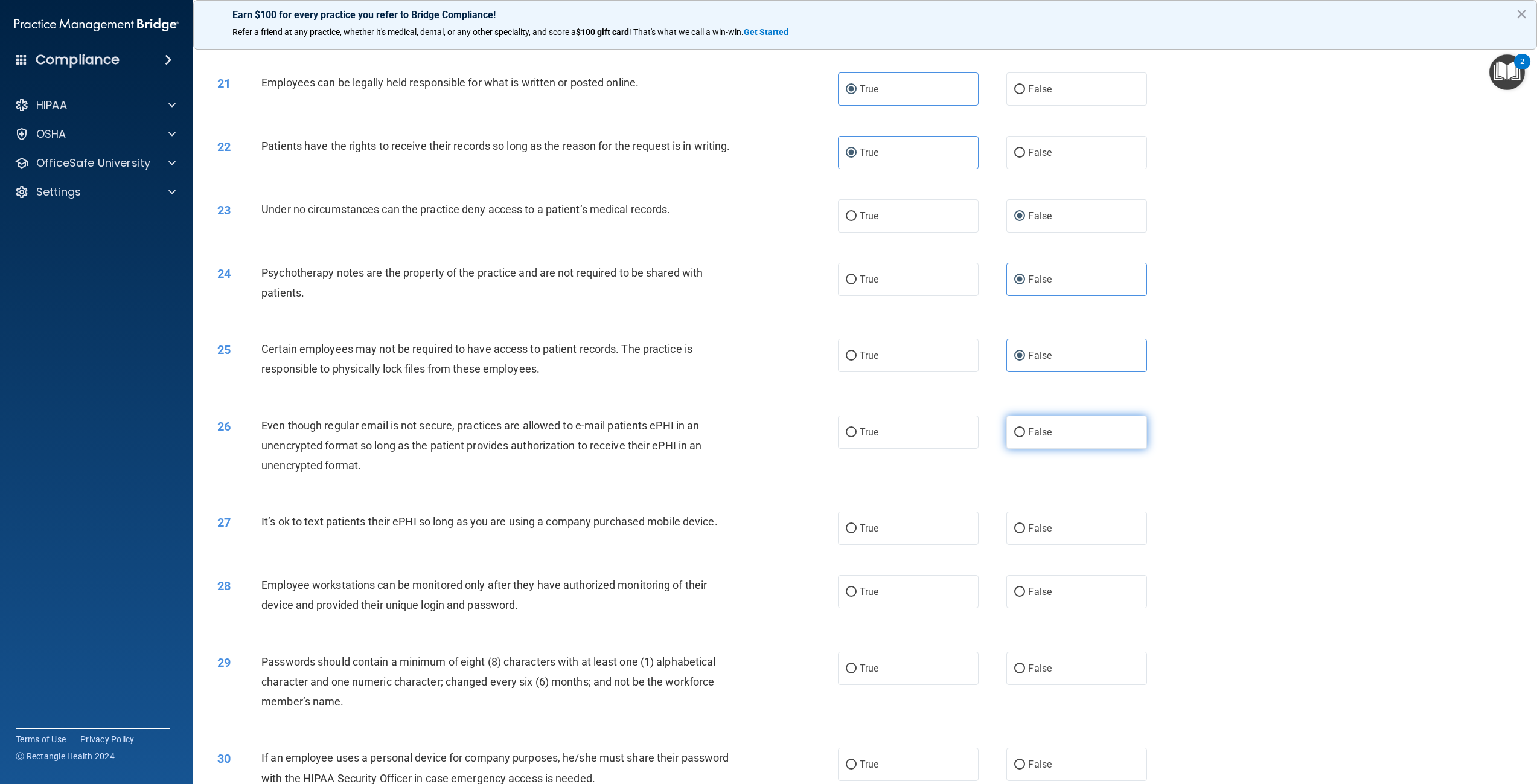
click at [1054, 449] on label "False" at bounding box center [1077, 432] width 141 height 33
click at [1025, 437] on input "False" at bounding box center [1020, 433] width 11 height 9
radio input "true"
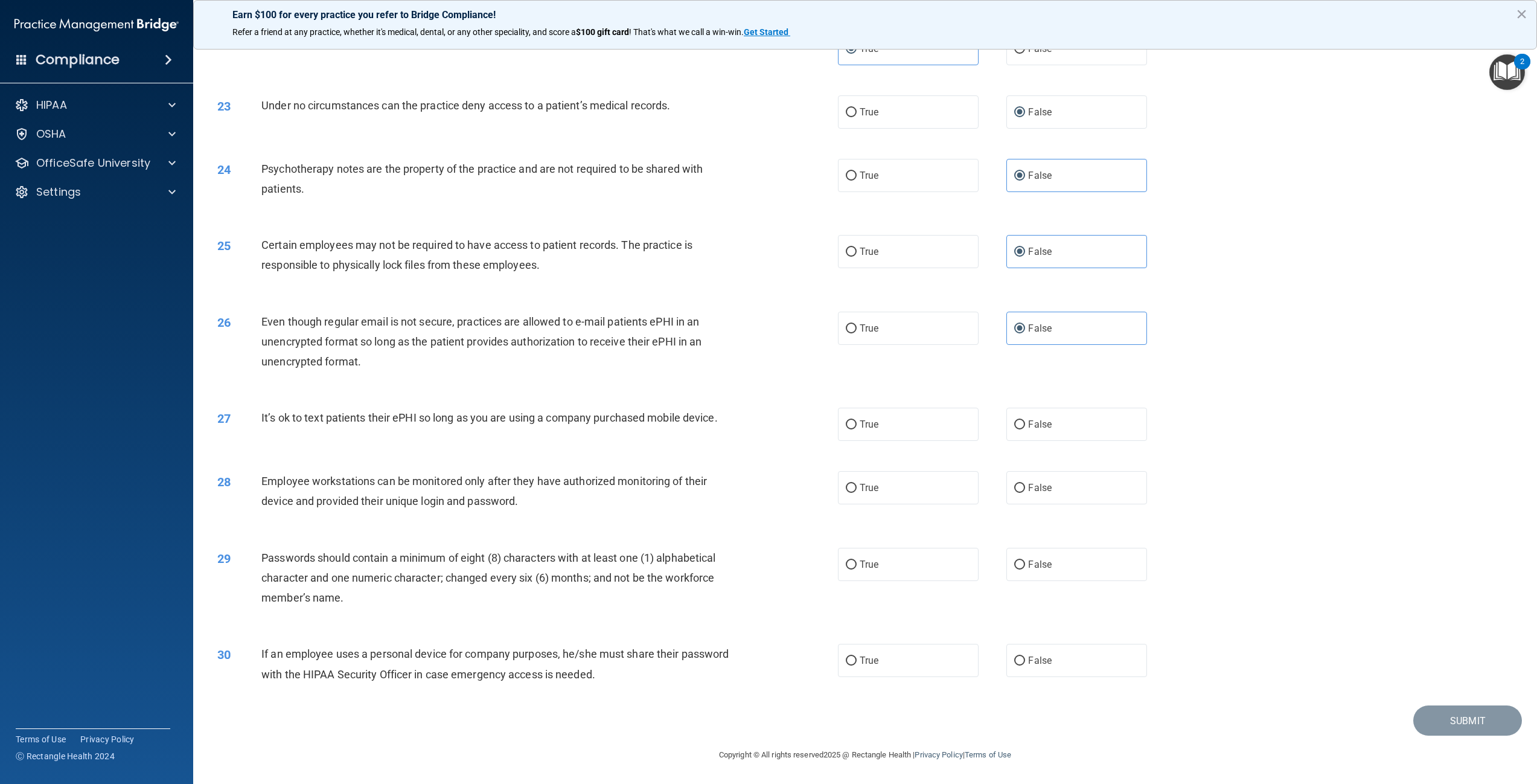
scroll to position [1807, 0]
click at [1038, 434] on label "False" at bounding box center [1077, 424] width 141 height 33
click at [1025, 429] on input "False" at bounding box center [1020, 425] width 11 height 9
radio input "true"
click at [1050, 494] on label "False" at bounding box center [1077, 487] width 141 height 33
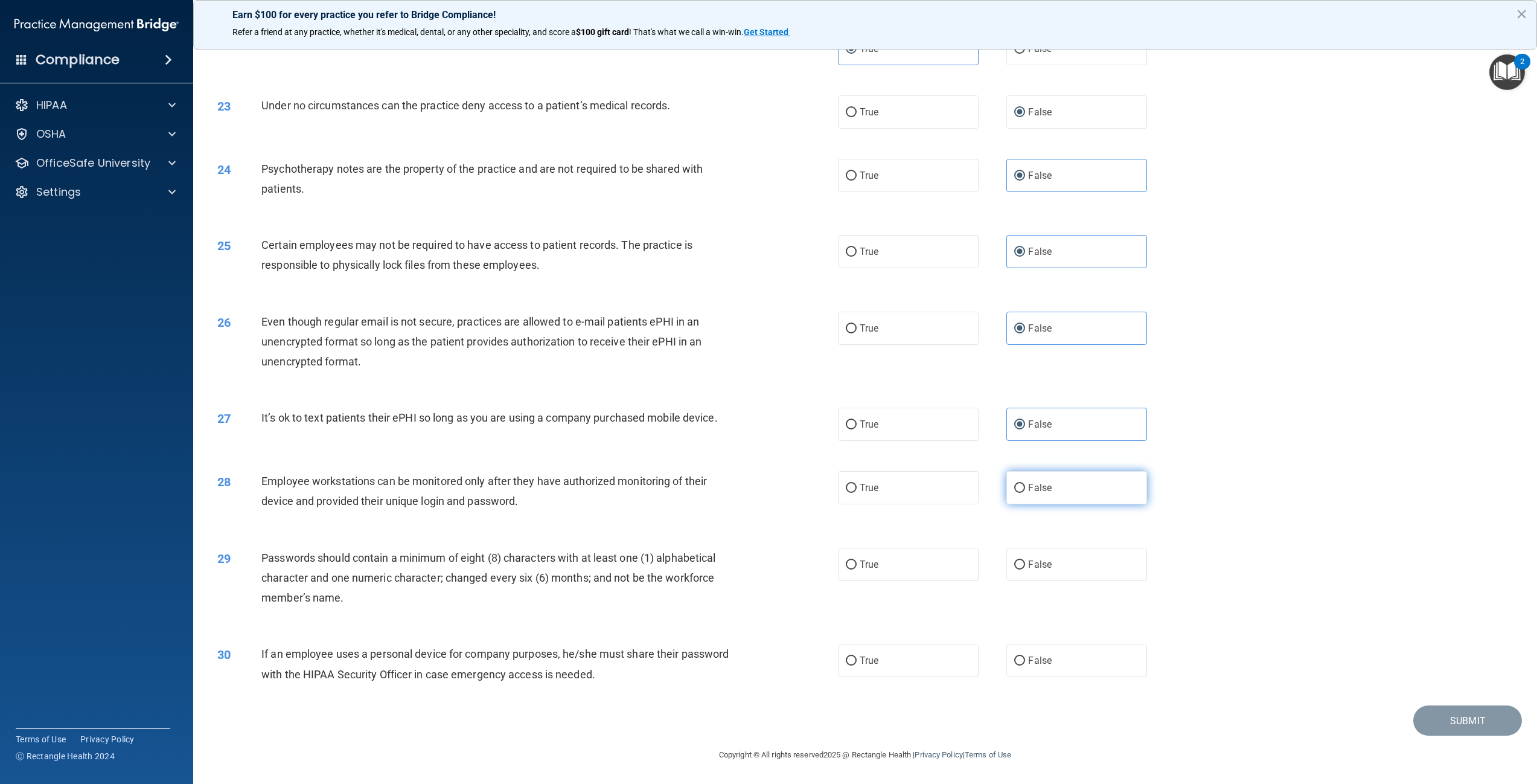
click at [1025, 493] on input "False" at bounding box center [1020, 488] width 11 height 9
radio input "true"
click at [860, 559] on span "True" at bounding box center [869, 564] width 19 height 12
click at [856, 560] on input "True" at bounding box center [851, 565] width 11 height 9
radio input "true"
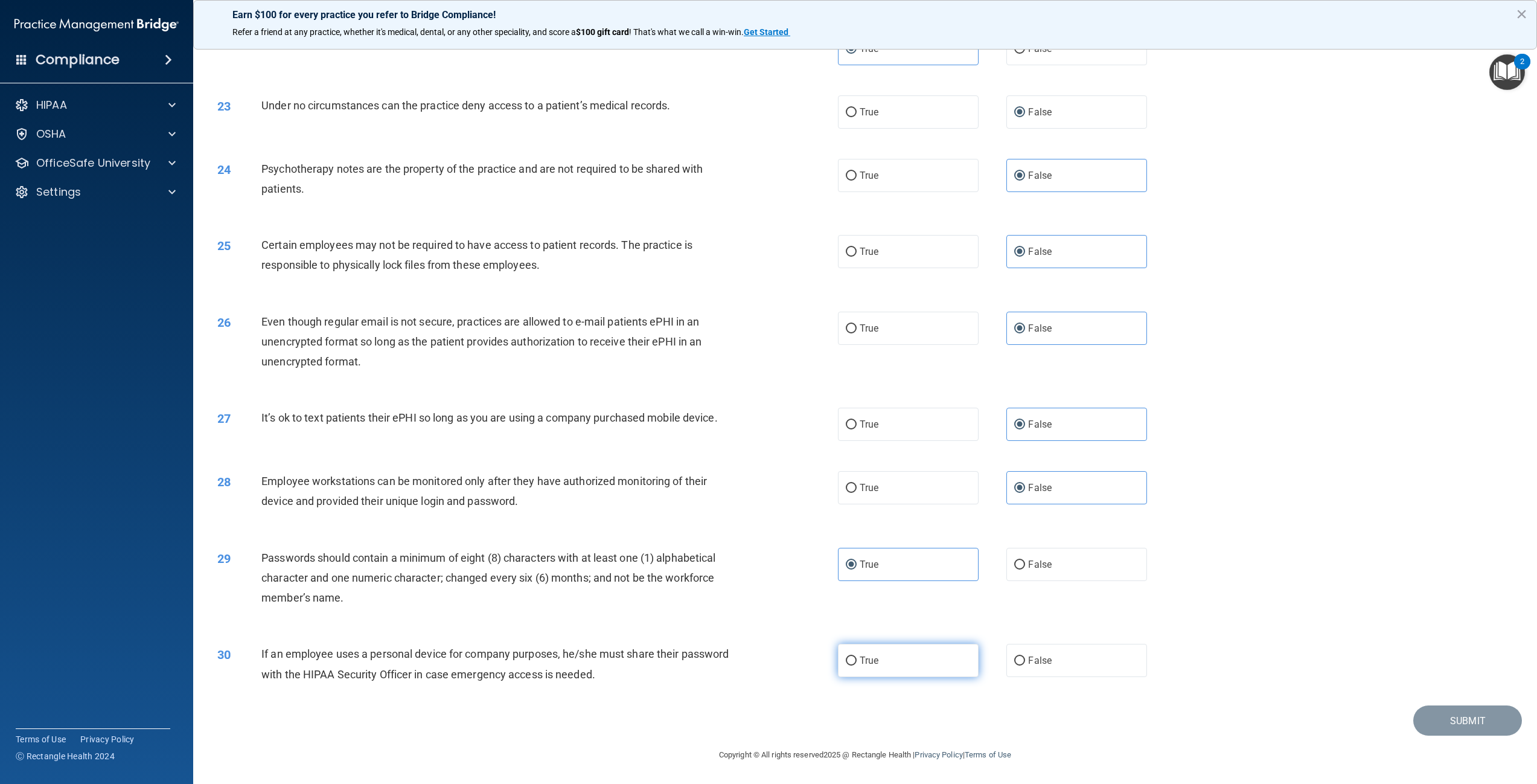
click at [854, 656] on label "True" at bounding box center [909, 660] width 141 height 33
click at [854, 656] on input "True" at bounding box center [851, 661] width 11 height 9
radio input "true"
click at [1460, 714] on button "Submit" at bounding box center [1468, 720] width 108 height 31
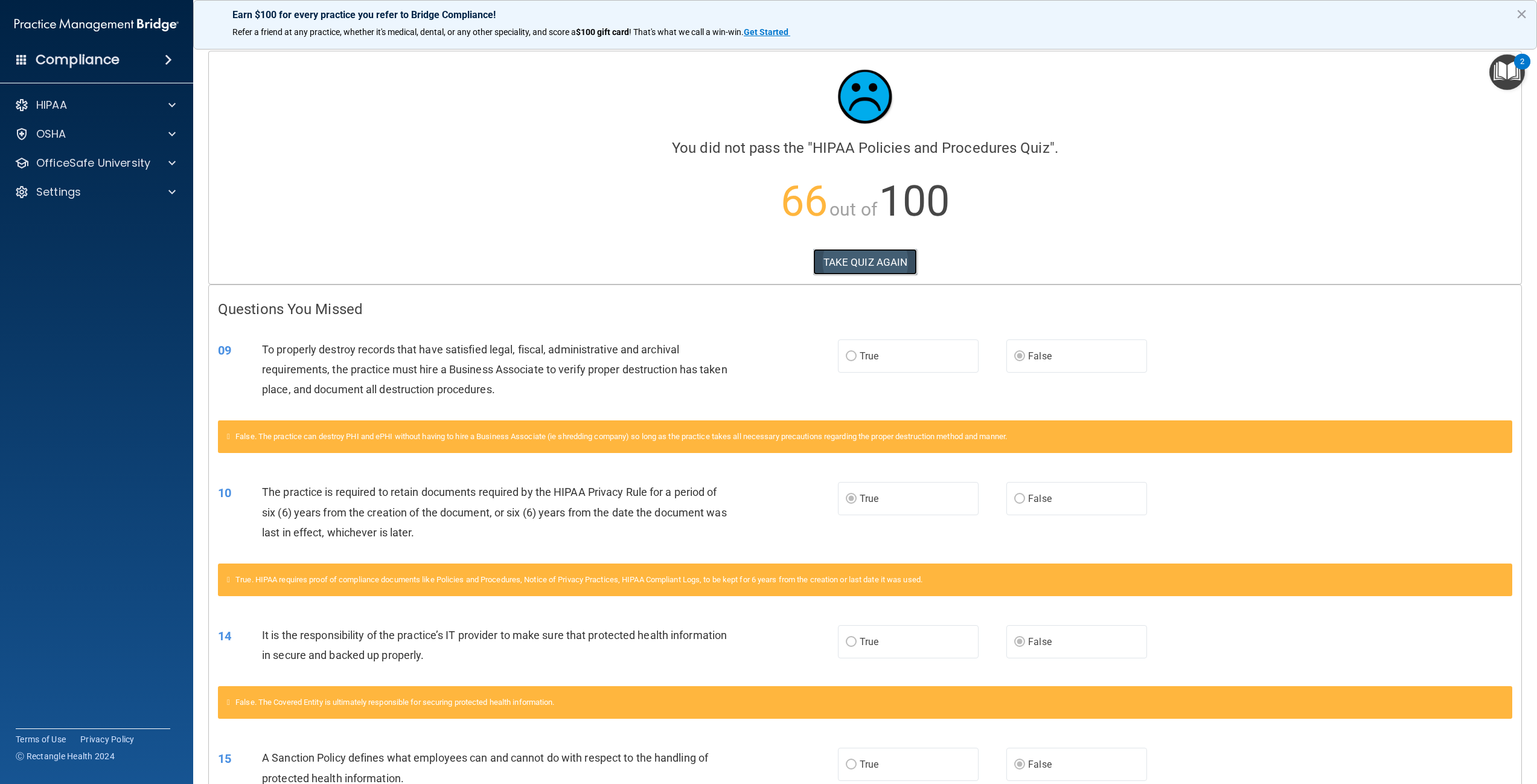
click at [868, 256] on button "TAKE QUIZ AGAIN" at bounding box center [865, 262] width 105 height 26
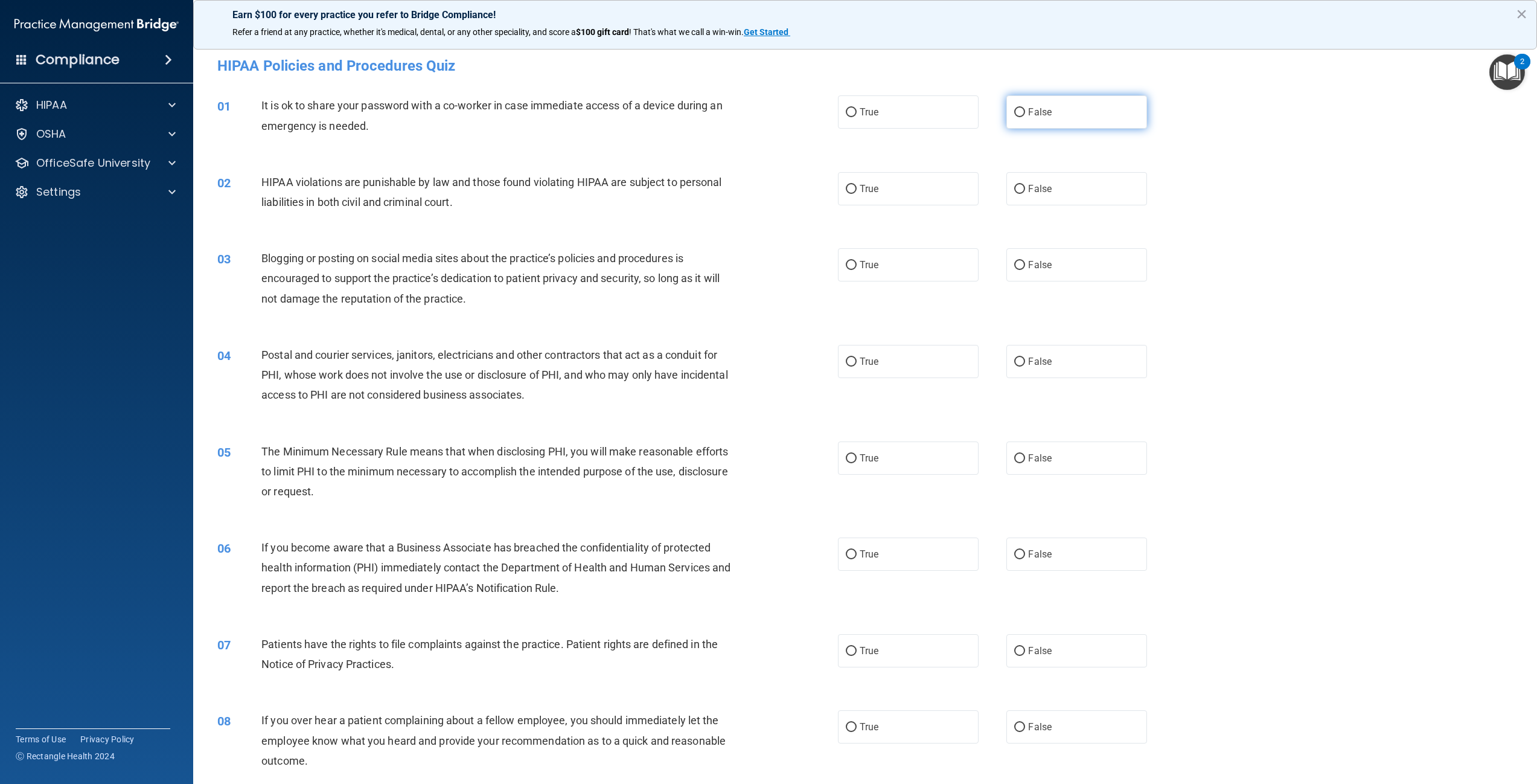
click at [1037, 106] on span "False" at bounding box center [1040, 112] width 23 height 12
click at [1025, 108] on input "False" at bounding box center [1020, 113] width 11 height 9
radio input "true"
click at [885, 191] on label "True" at bounding box center [909, 188] width 141 height 33
click at [857, 191] on input "True" at bounding box center [851, 189] width 11 height 9
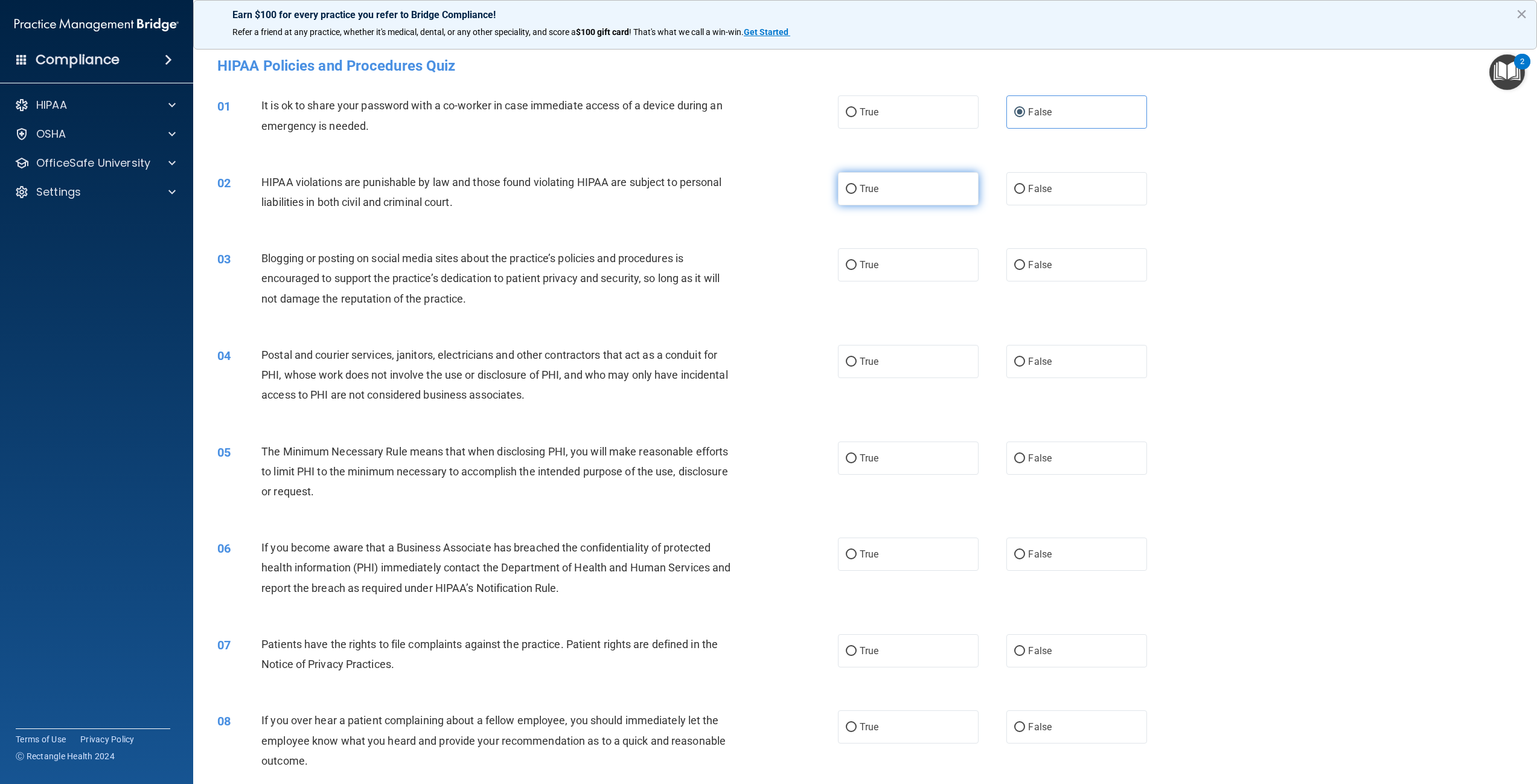
radio input "true"
click at [1057, 256] on label "False" at bounding box center [1077, 264] width 141 height 33
click at [1025, 261] on input "False" at bounding box center [1020, 266] width 11 height 9
radio input "true"
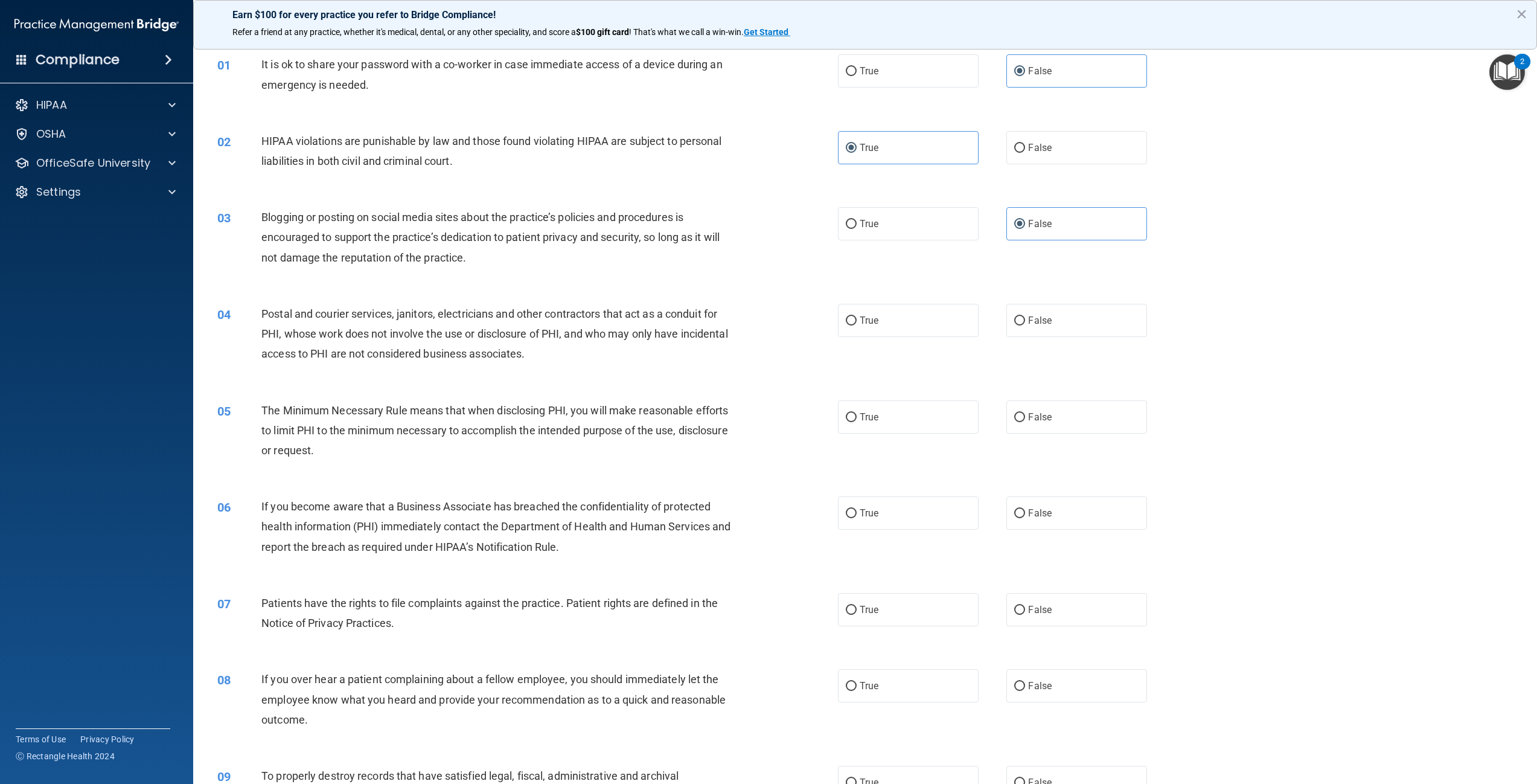
scroll to position [60, 0]
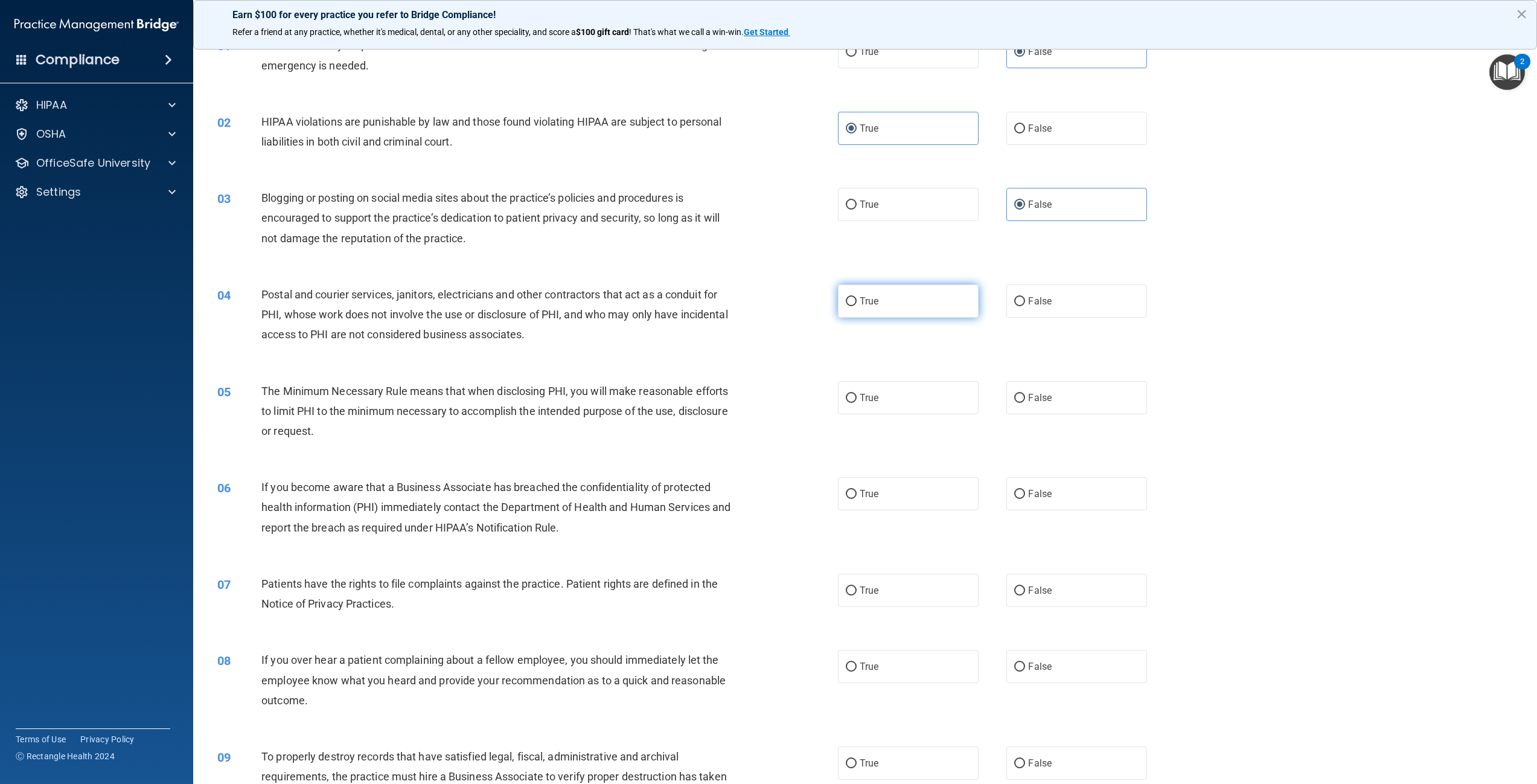
click at [864, 302] on span "True" at bounding box center [869, 301] width 19 height 12
click at [857, 302] on input "True" at bounding box center [851, 301] width 11 height 9
radio input "true"
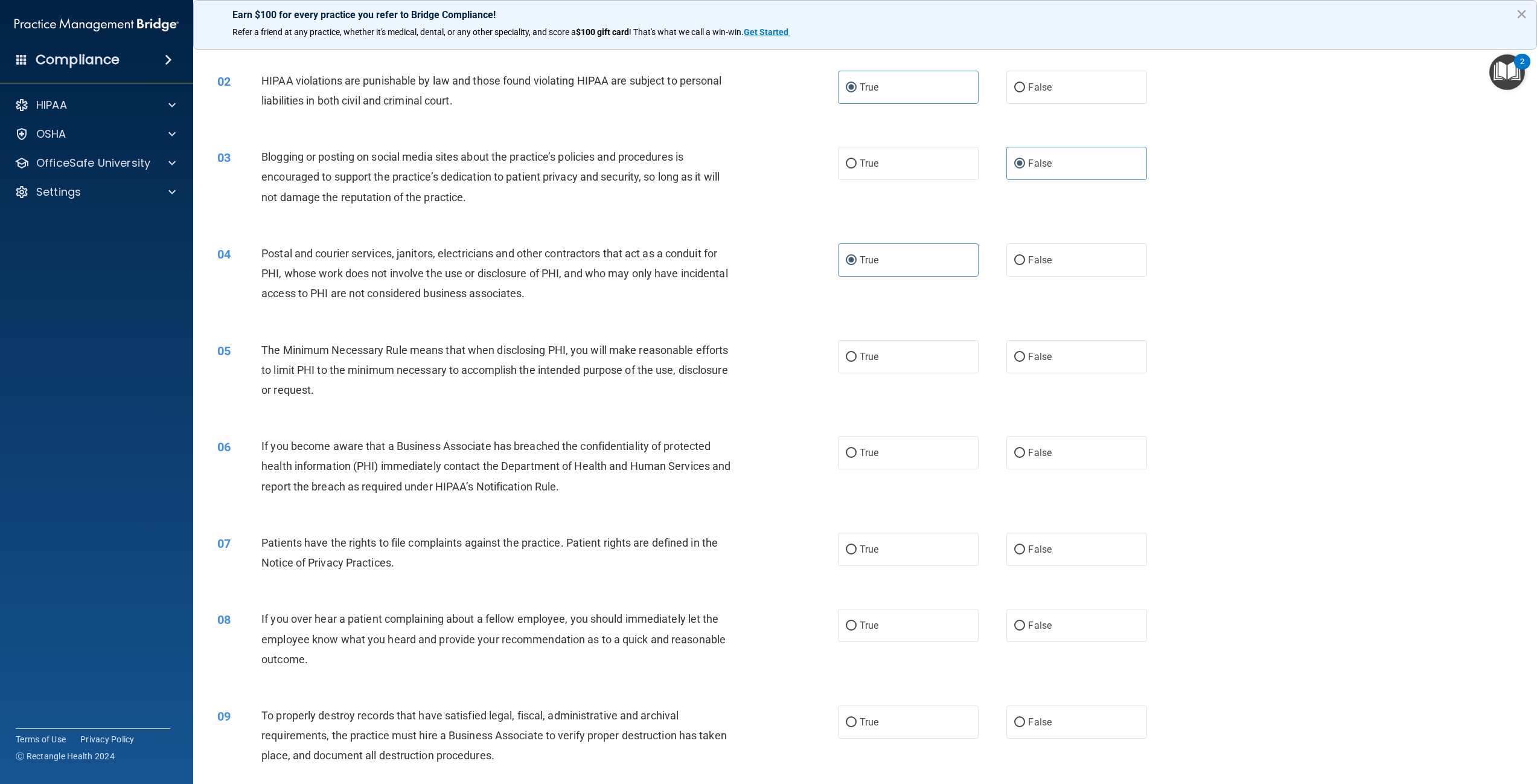
scroll to position [121, 0]
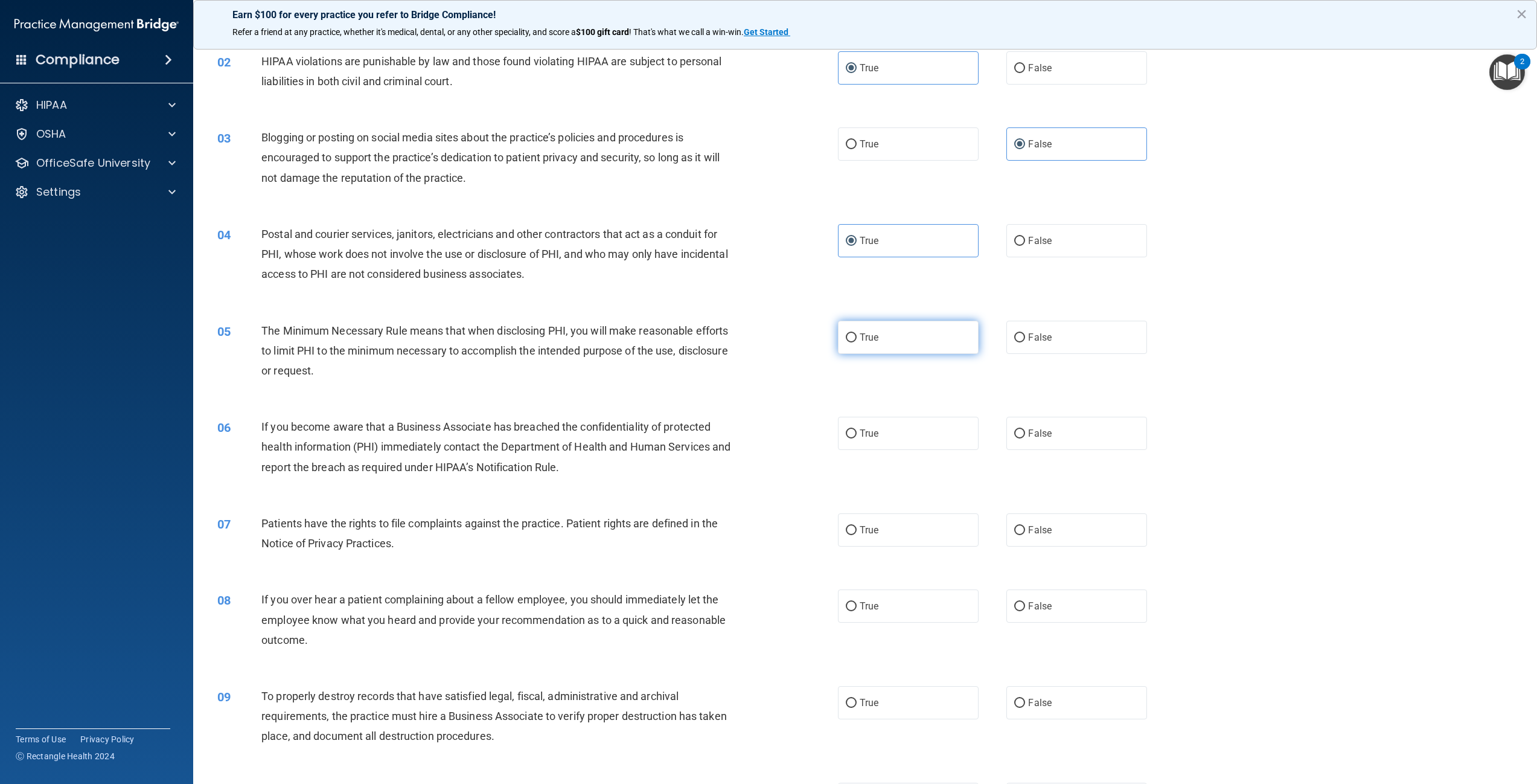
click at [899, 331] on label "True" at bounding box center [909, 337] width 141 height 33
click at [857, 333] on input "True" at bounding box center [851, 338] width 11 height 9
radio input "true"
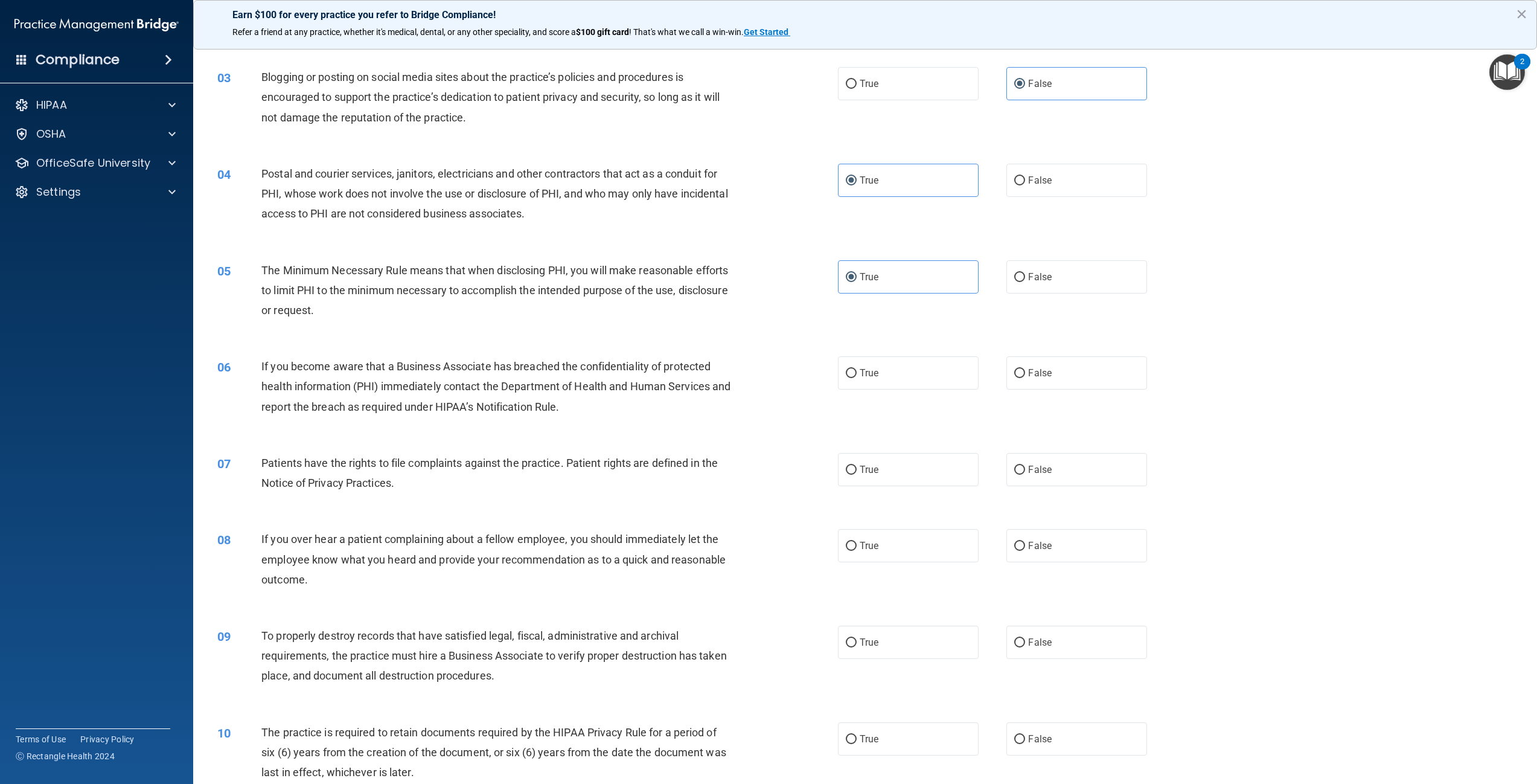
scroll to position [242, 0]
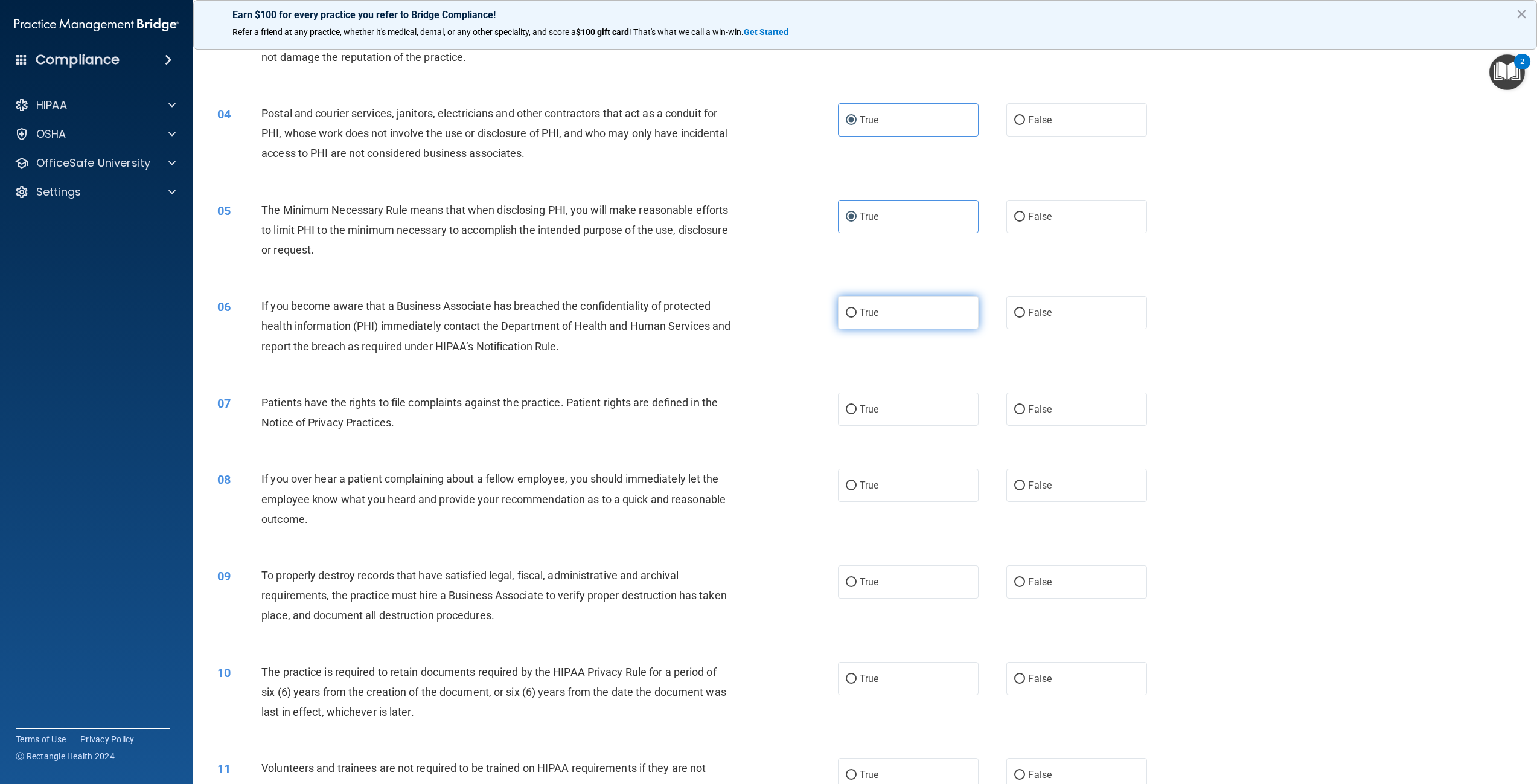
click at [865, 312] on span "True" at bounding box center [869, 312] width 19 height 12
click at [857, 312] on input "True" at bounding box center [851, 313] width 11 height 9
radio input "true"
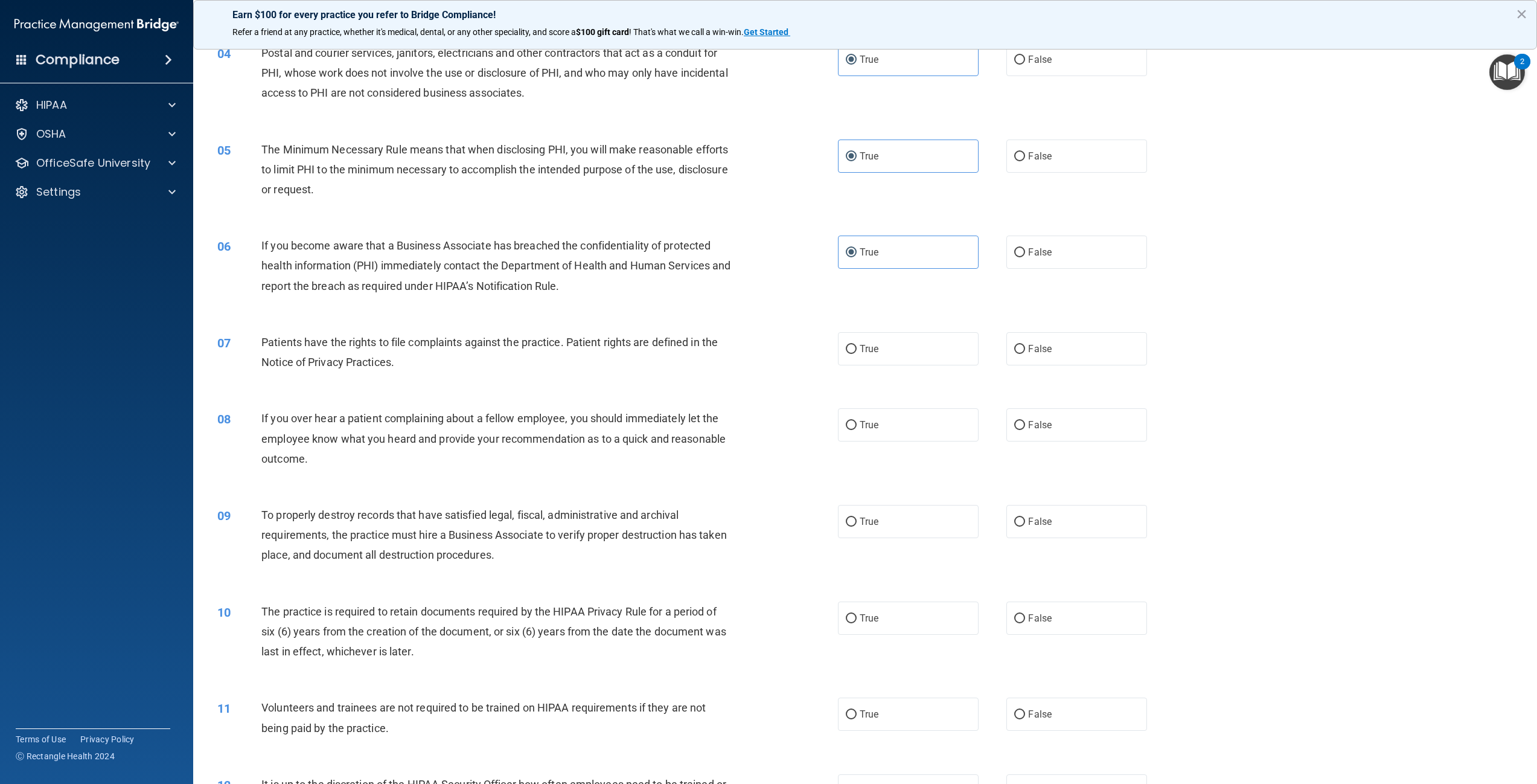
scroll to position [363, 0]
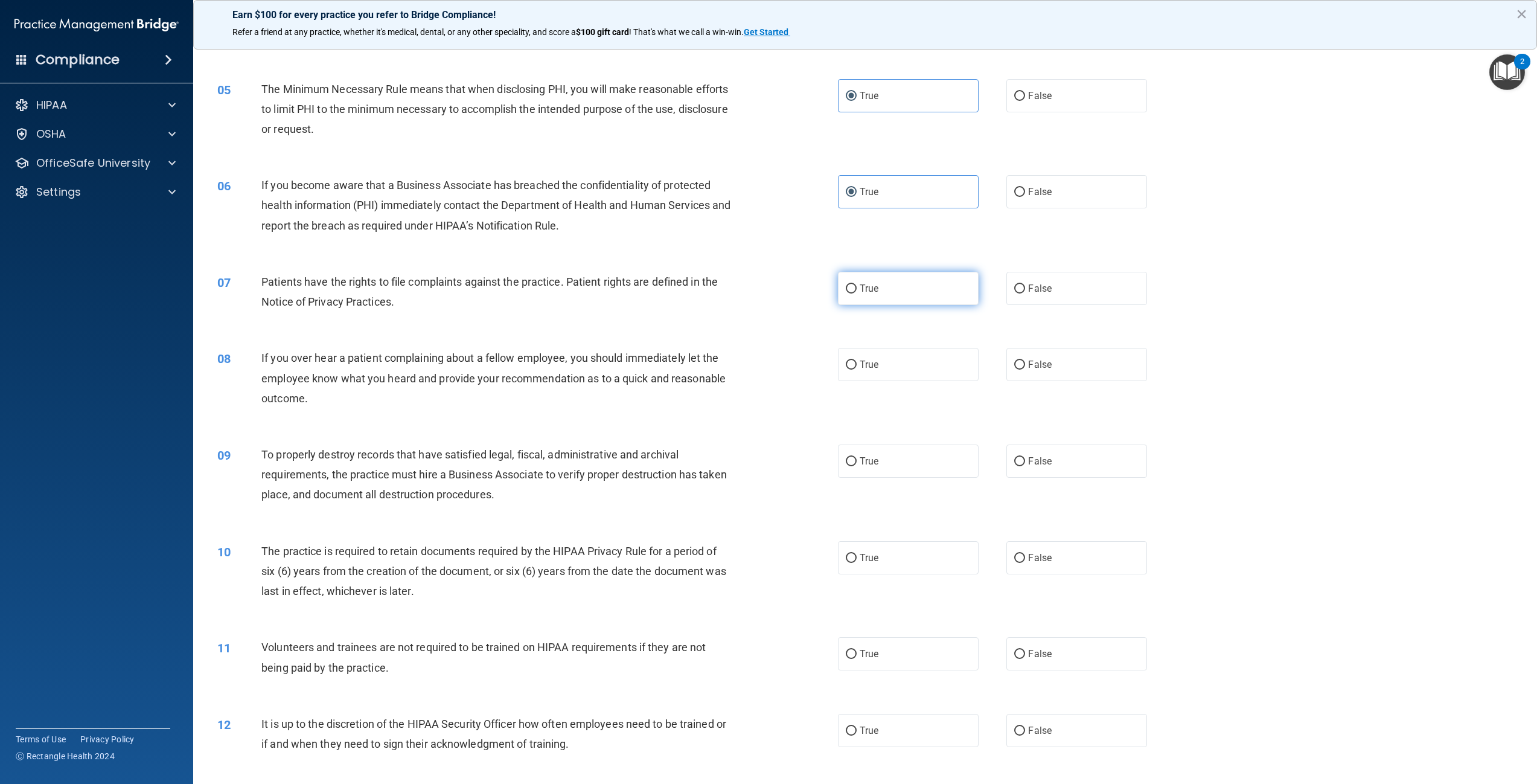
click at [861, 284] on span "True" at bounding box center [869, 288] width 19 height 12
click at [857, 284] on input "True" at bounding box center [851, 289] width 11 height 9
radio input "true"
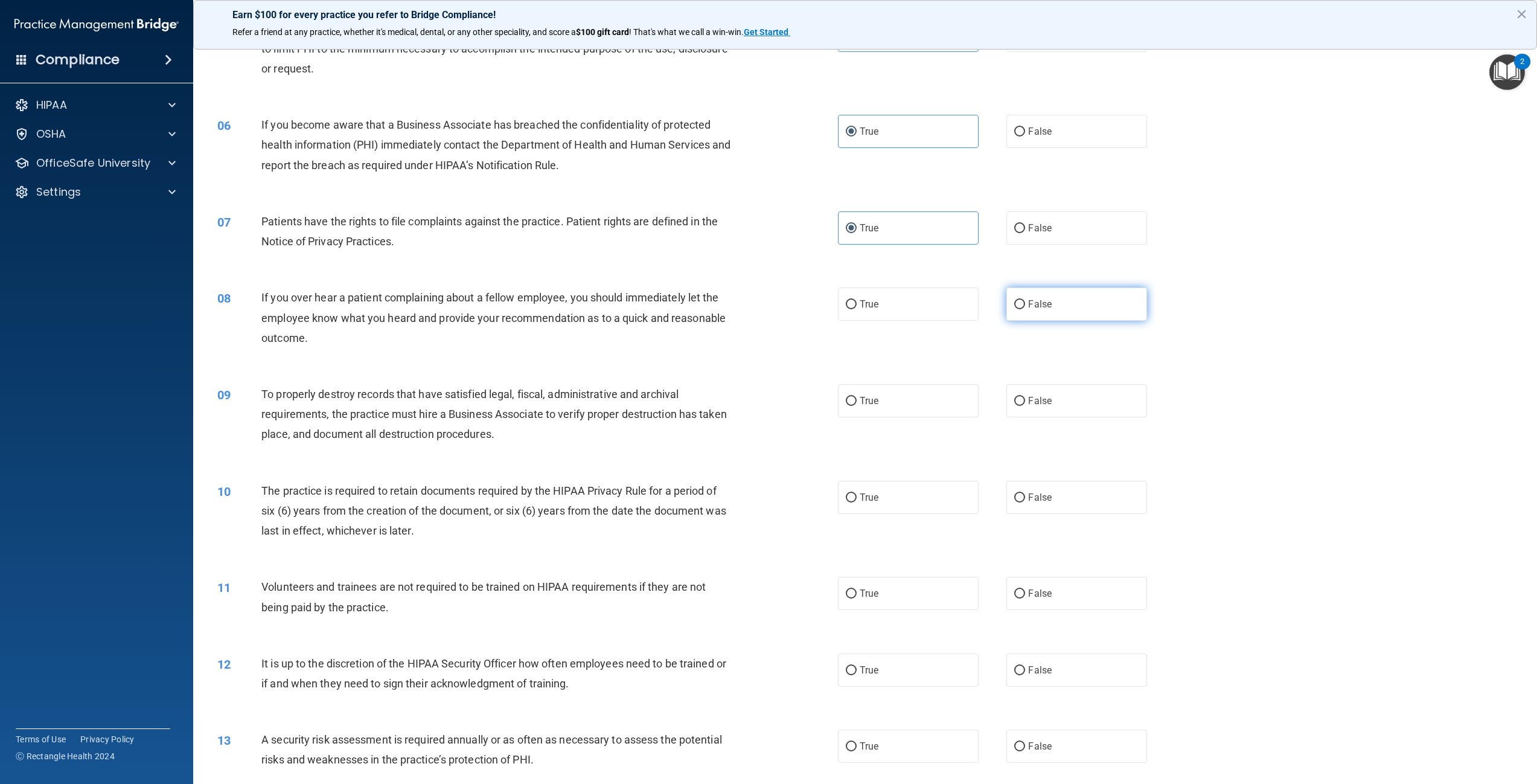
click at [1050, 306] on label "False" at bounding box center [1077, 304] width 141 height 33
click at [1025, 306] on input "False" at bounding box center [1020, 304] width 11 height 9
radio input "true"
click at [1050, 401] on label "False" at bounding box center [1077, 401] width 141 height 33
click at [1025, 401] on input "False" at bounding box center [1020, 401] width 11 height 9
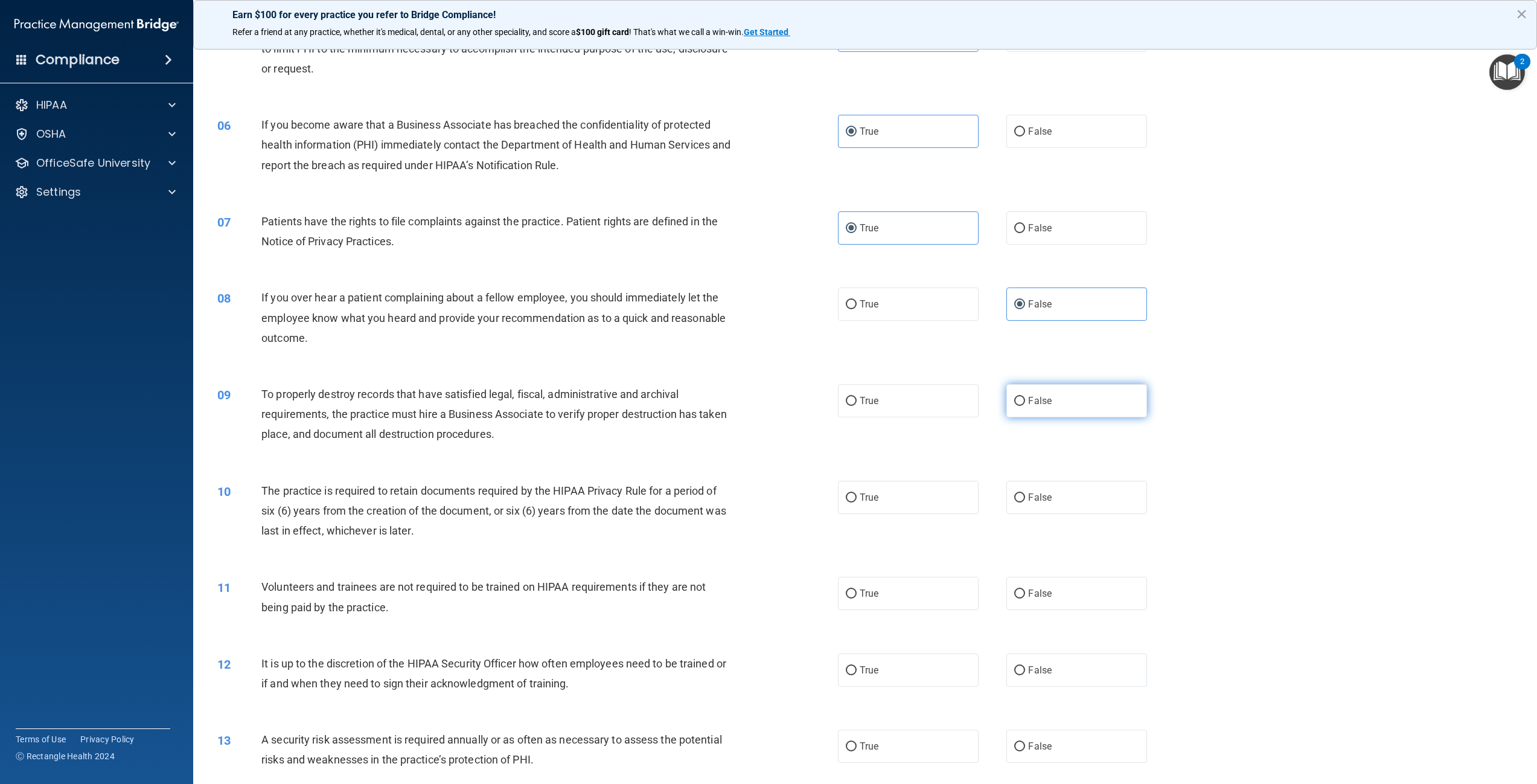
radio input "true"
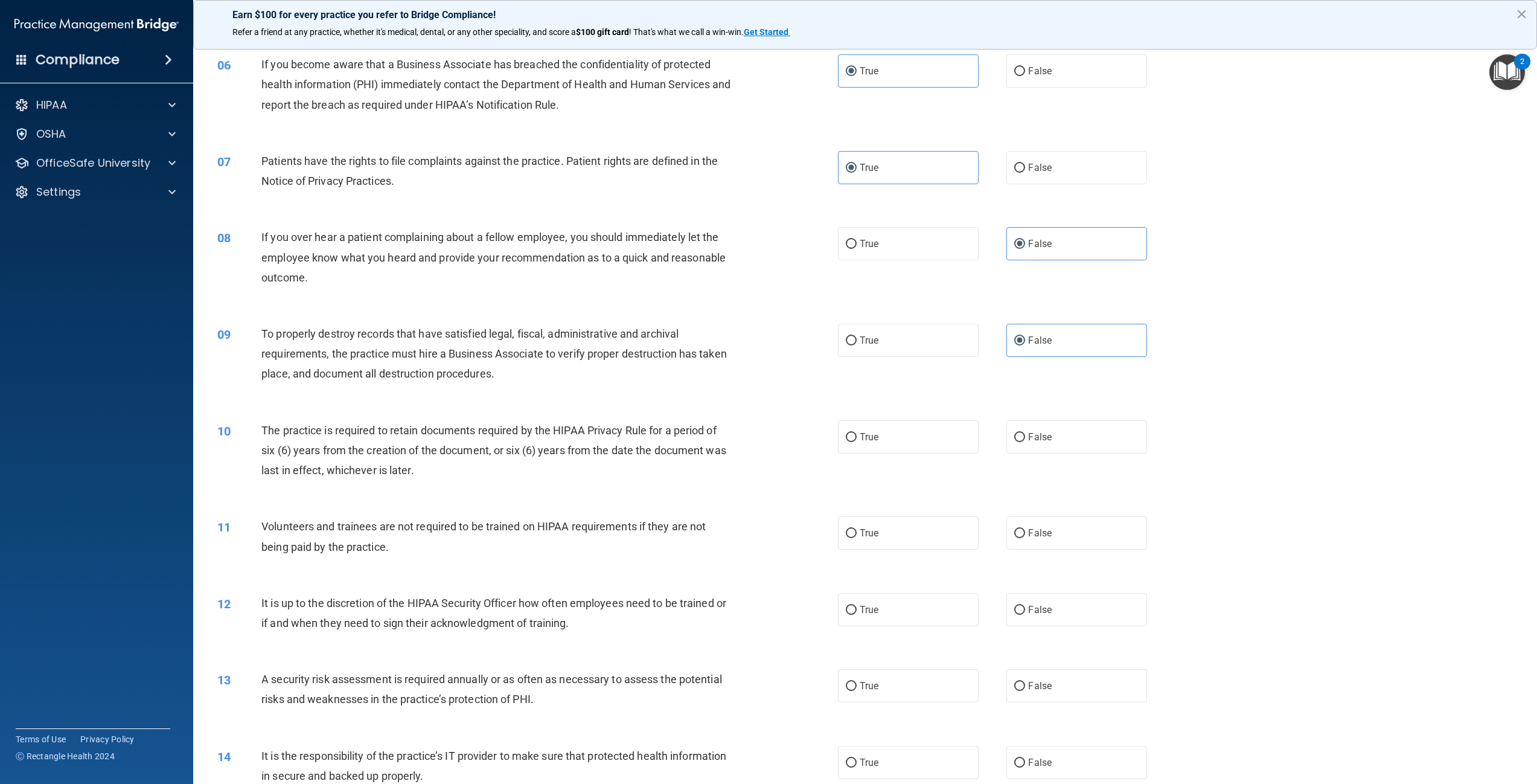
scroll to position [543, 0]
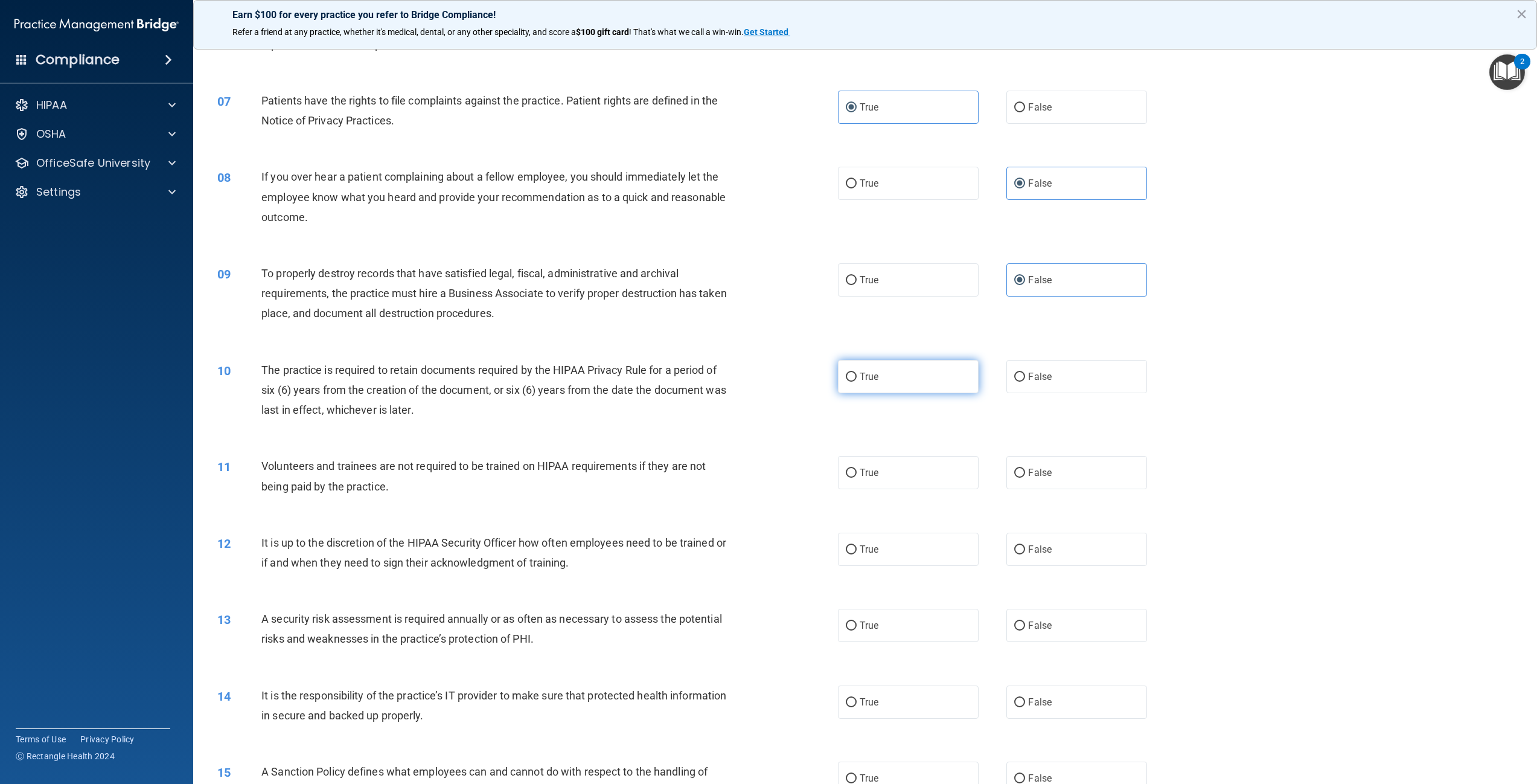
click at [860, 376] on span "True" at bounding box center [869, 377] width 19 height 12
click at [857, 376] on input "True" at bounding box center [851, 377] width 11 height 9
radio input "true"
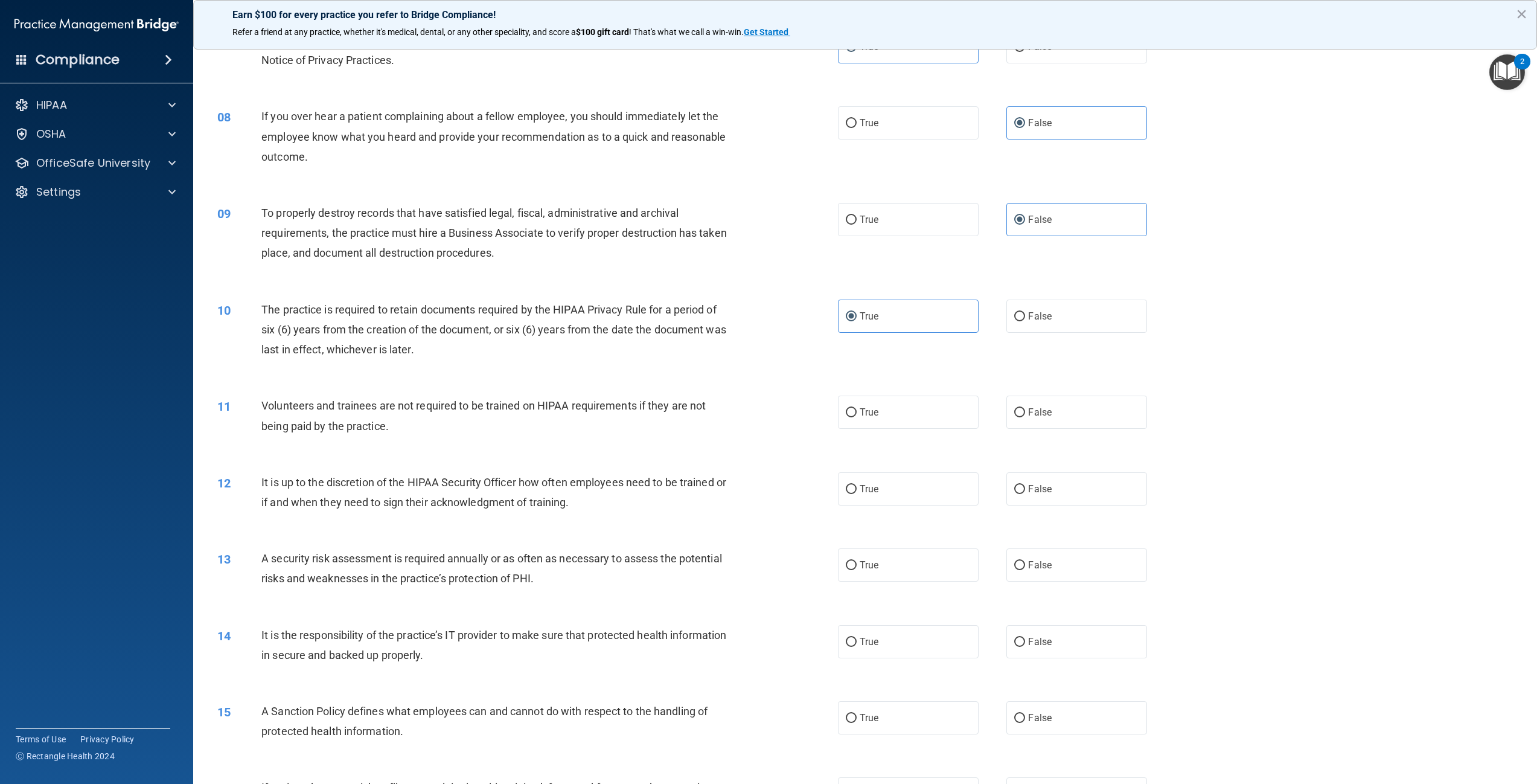
scroll to position [664, 0]
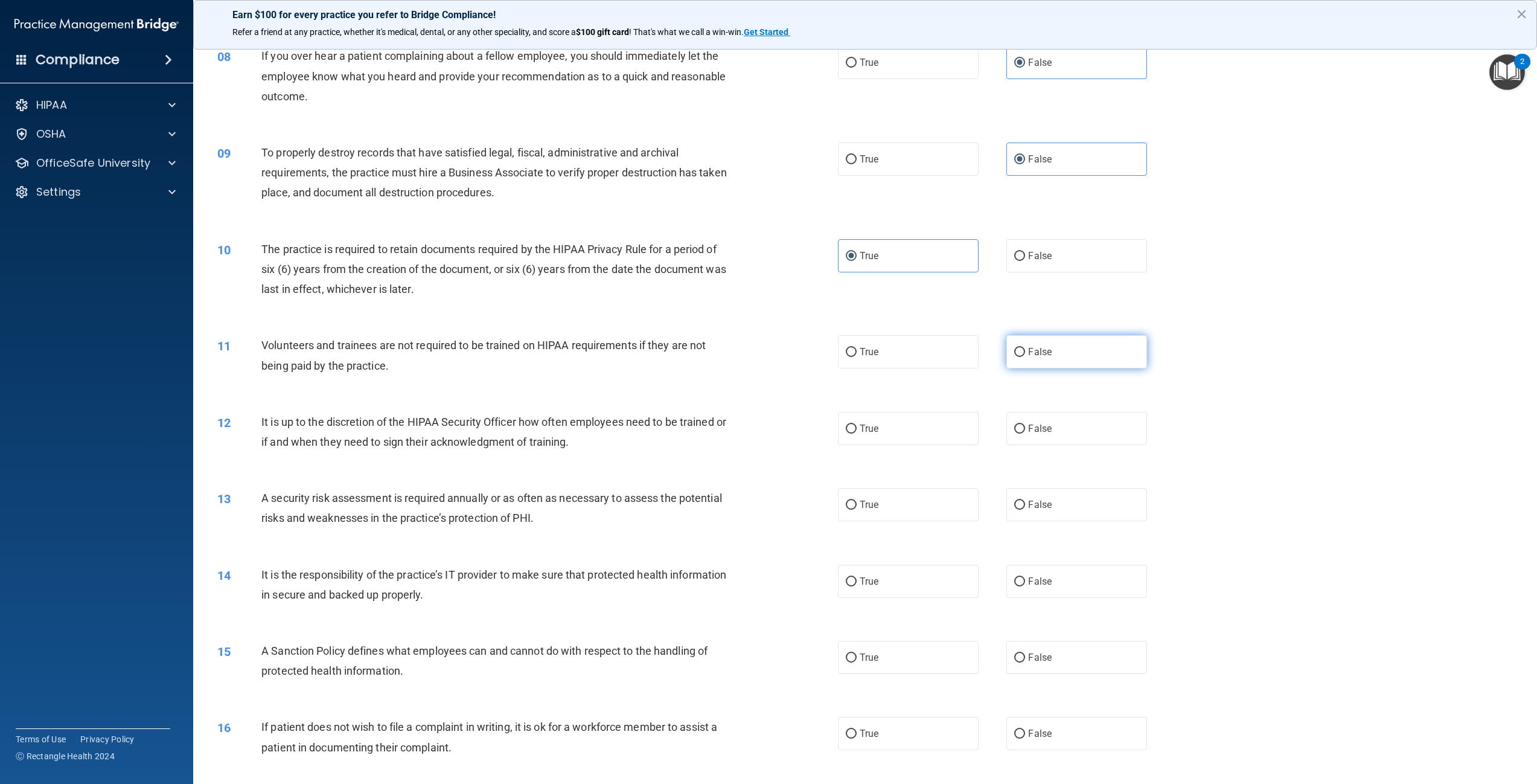
click at [1045, 346] on span "False" at bounding box center [1040, 352] width 23 height 12
click at [1025, 348] on input "False" at bounding box center [1020, 352] width 11 height 9
radio input "true"
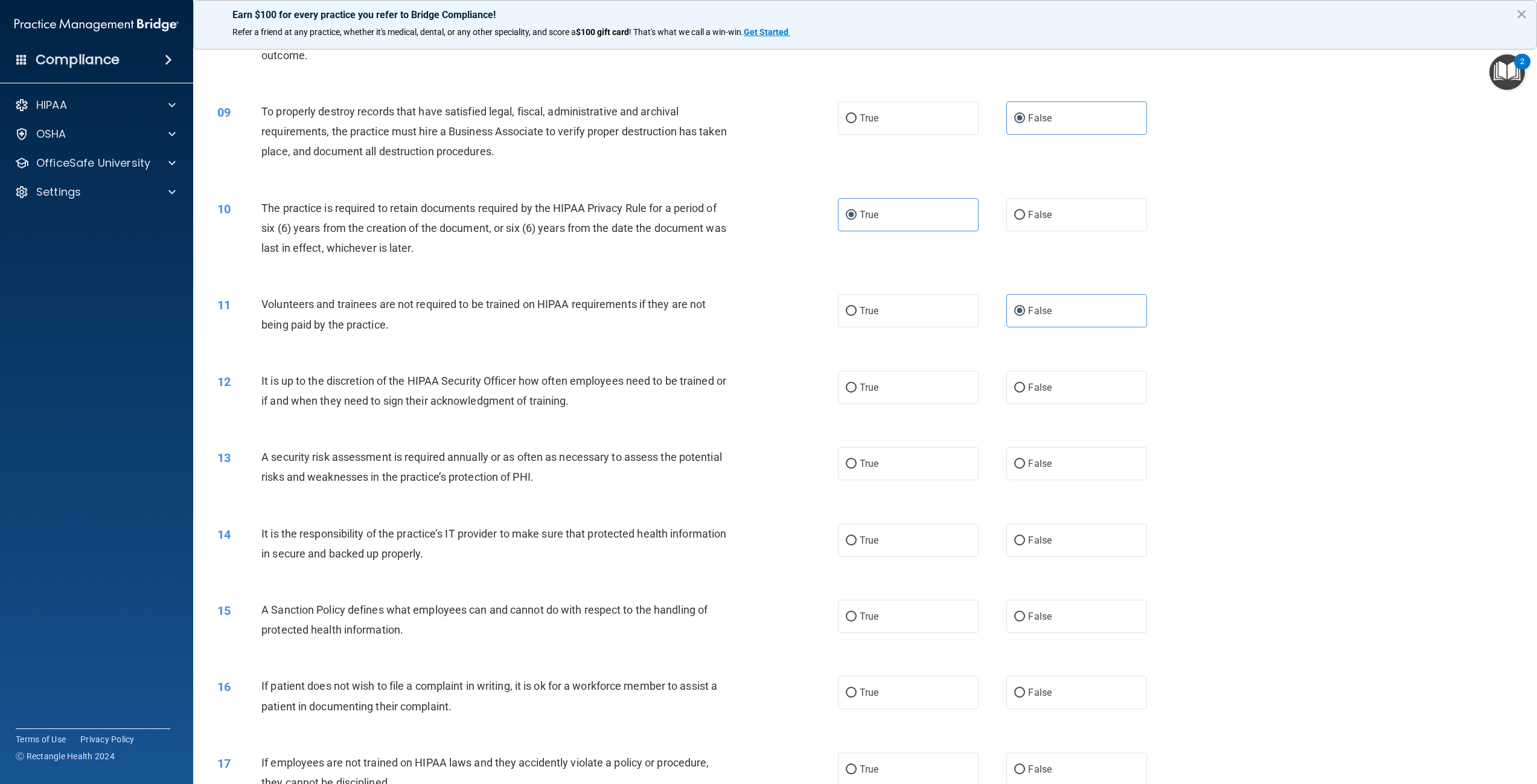
scroll to position [724, 0]
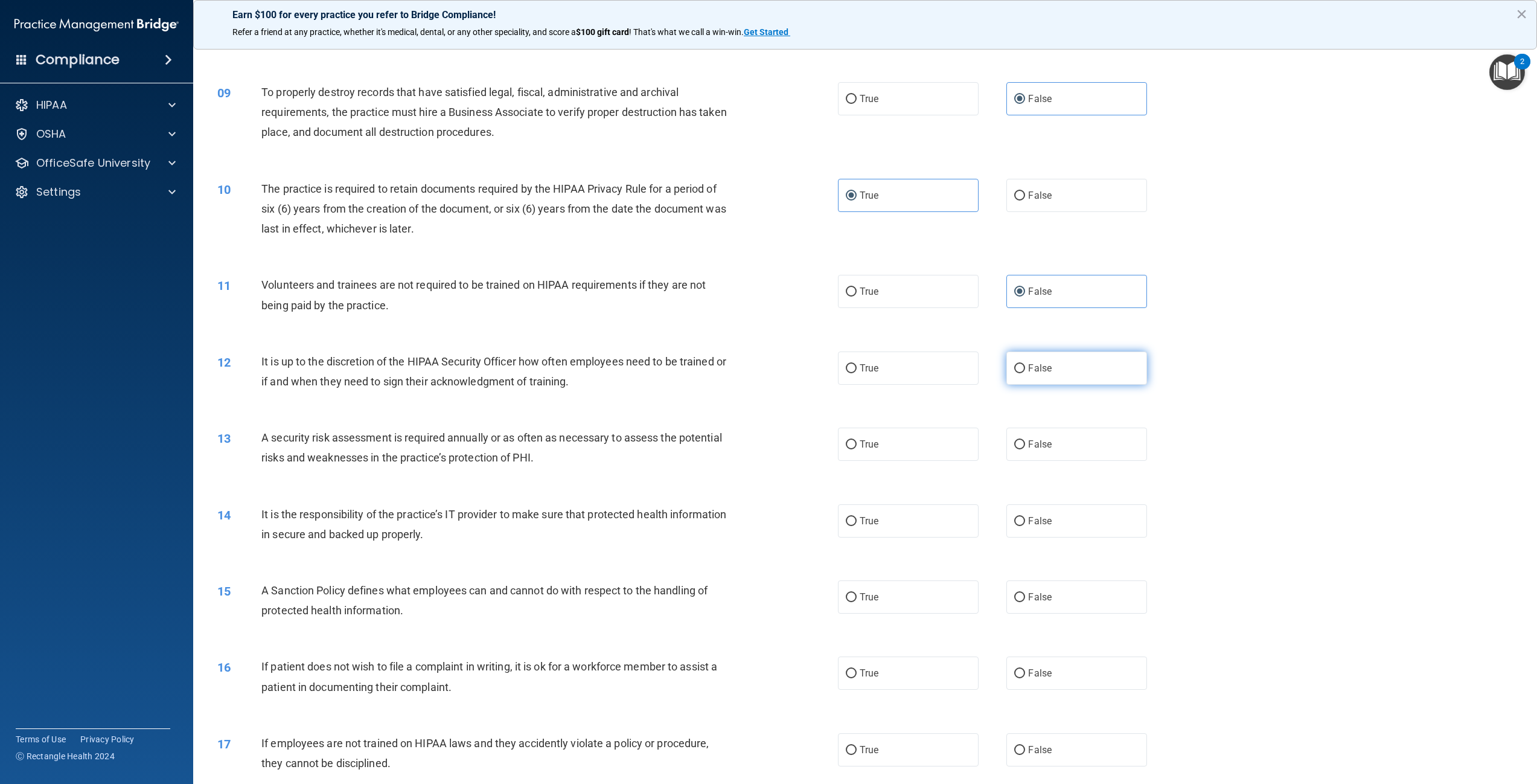
click at [1028, 363] on span "False" at bounding box center [1040, 368] width 23 height 12
click at [1023, 364] on input "False" at bounding box center [1020, 369] width 11 height 9
radio input "true"
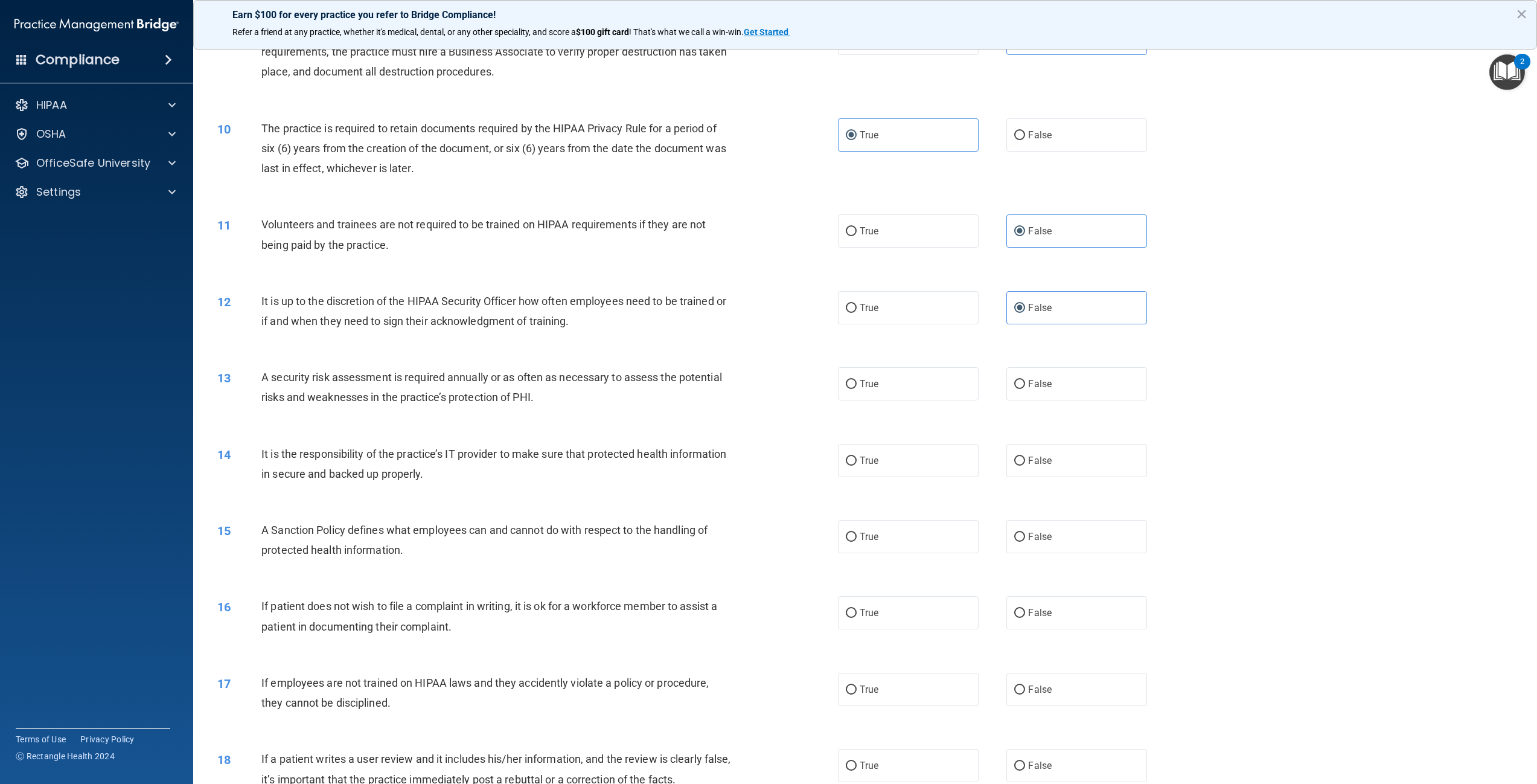
scroll to position [845, 0]
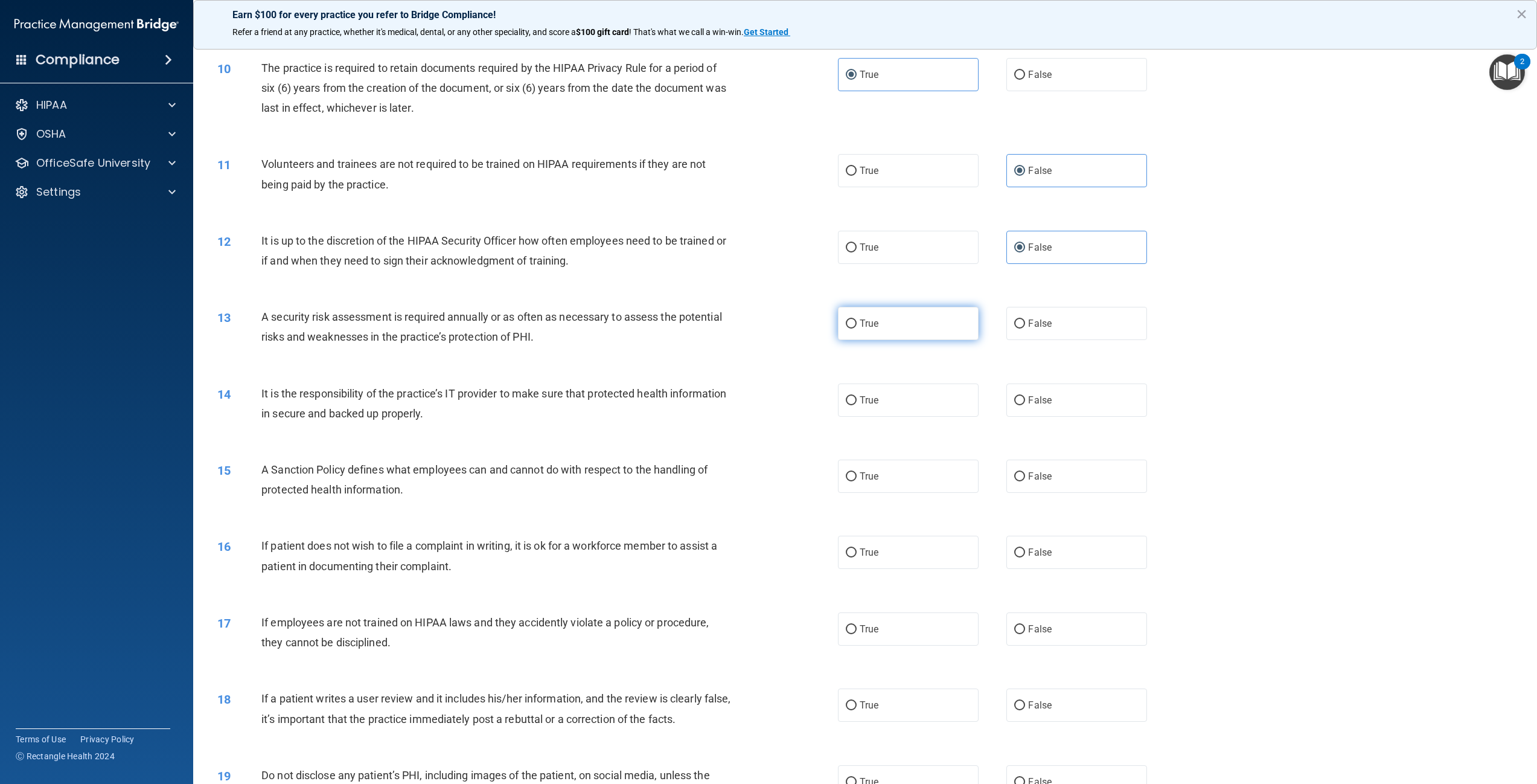
click at [869, 324] on span "True" at bounding box center [869, 323] width 19 height 12
click at [857, 324] on input "True" at bounding box center [851, 324] width 11 height 9
radio input "true"
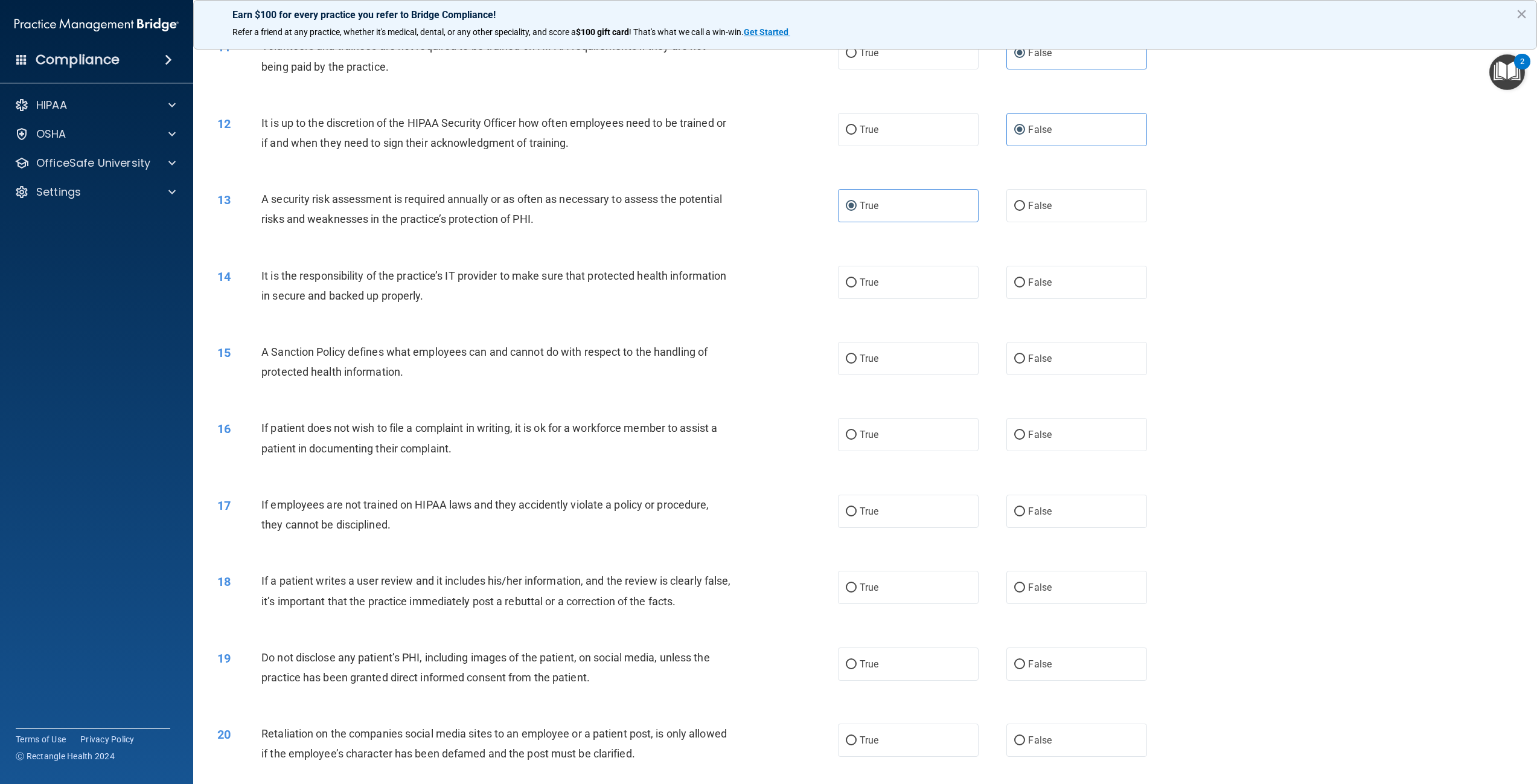
scroll to position [966, 0]
click at [1055, 275] on label "False" at bounding box center [1077, 279] width 141 height 33
click at [1025, 275] on input "False" at bounding box center [1020, 280] width 11 height 9
radio input "true"
click at [1045, 349] on span "False" at bounding box center [1040, 355] width 23 height 12
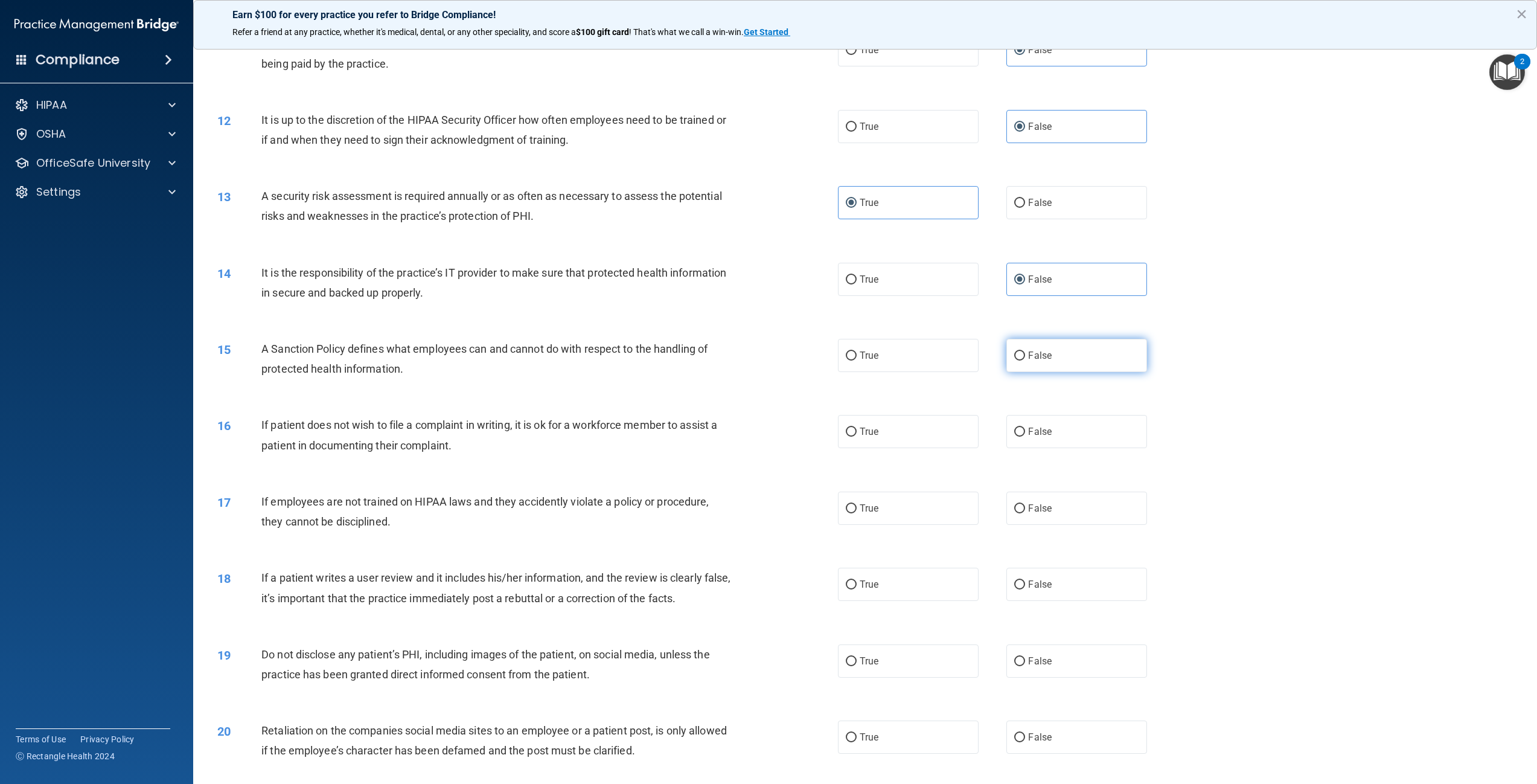
click at [1025, 352] on input "False" at bounding box center [1020, 356] width 11 height 9
radio input "true"
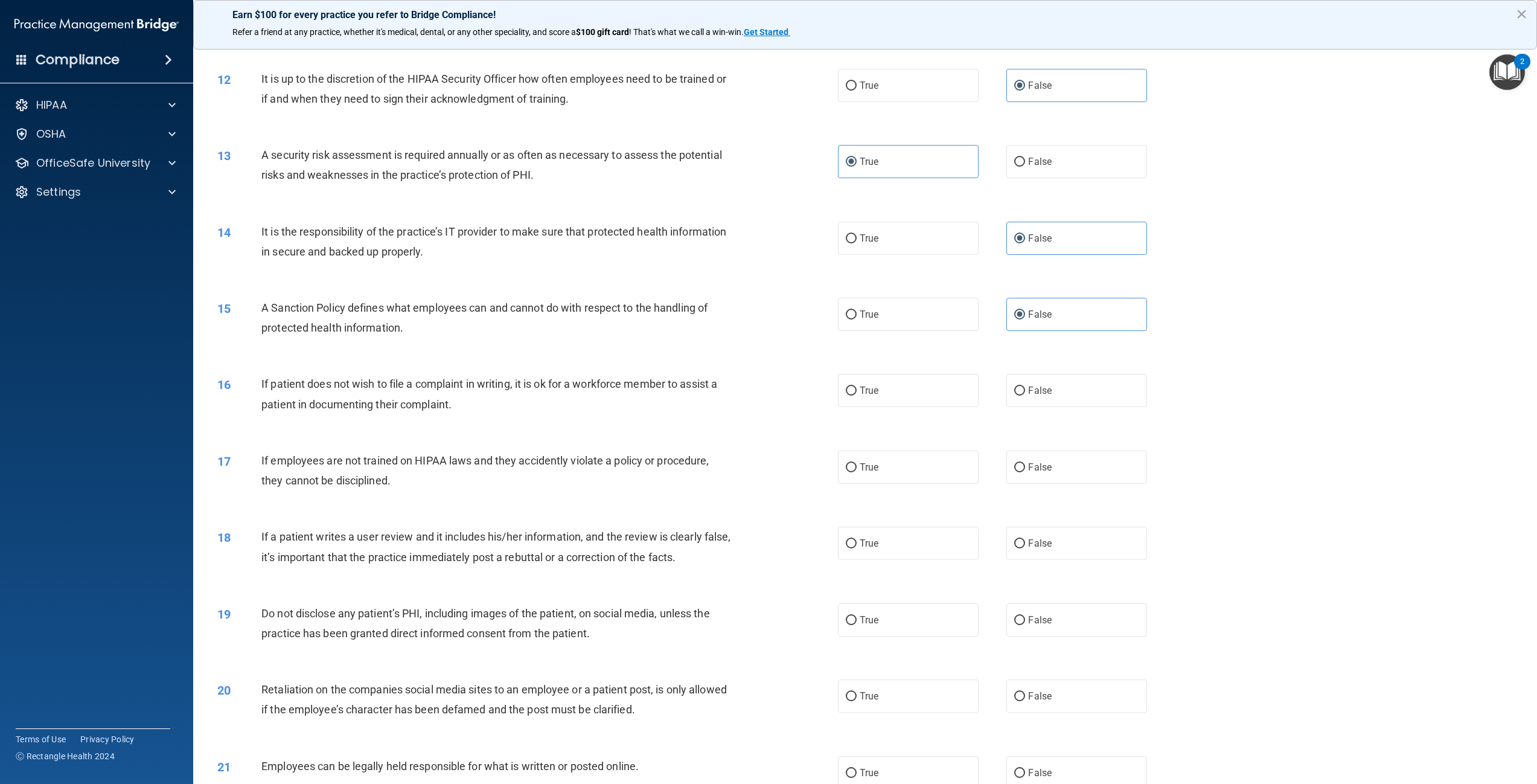
scroll to position [1026, 0]
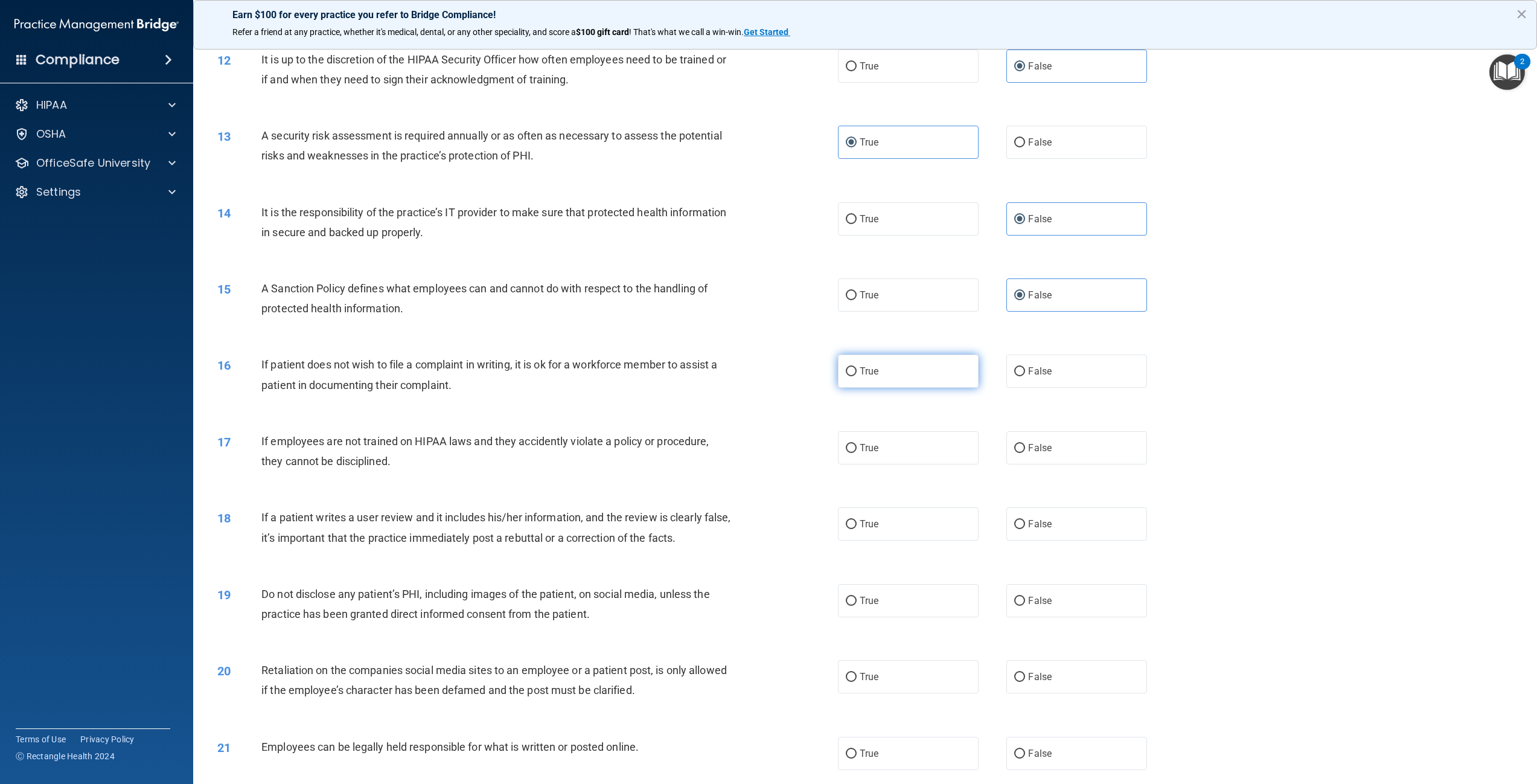
click at [876, 373] on label "True" at bounding box center [909, 371] width 141 height 33
click at [857, 373] on input "True" at bounding box center [851, 372] width 11 height 9
radio input "true"
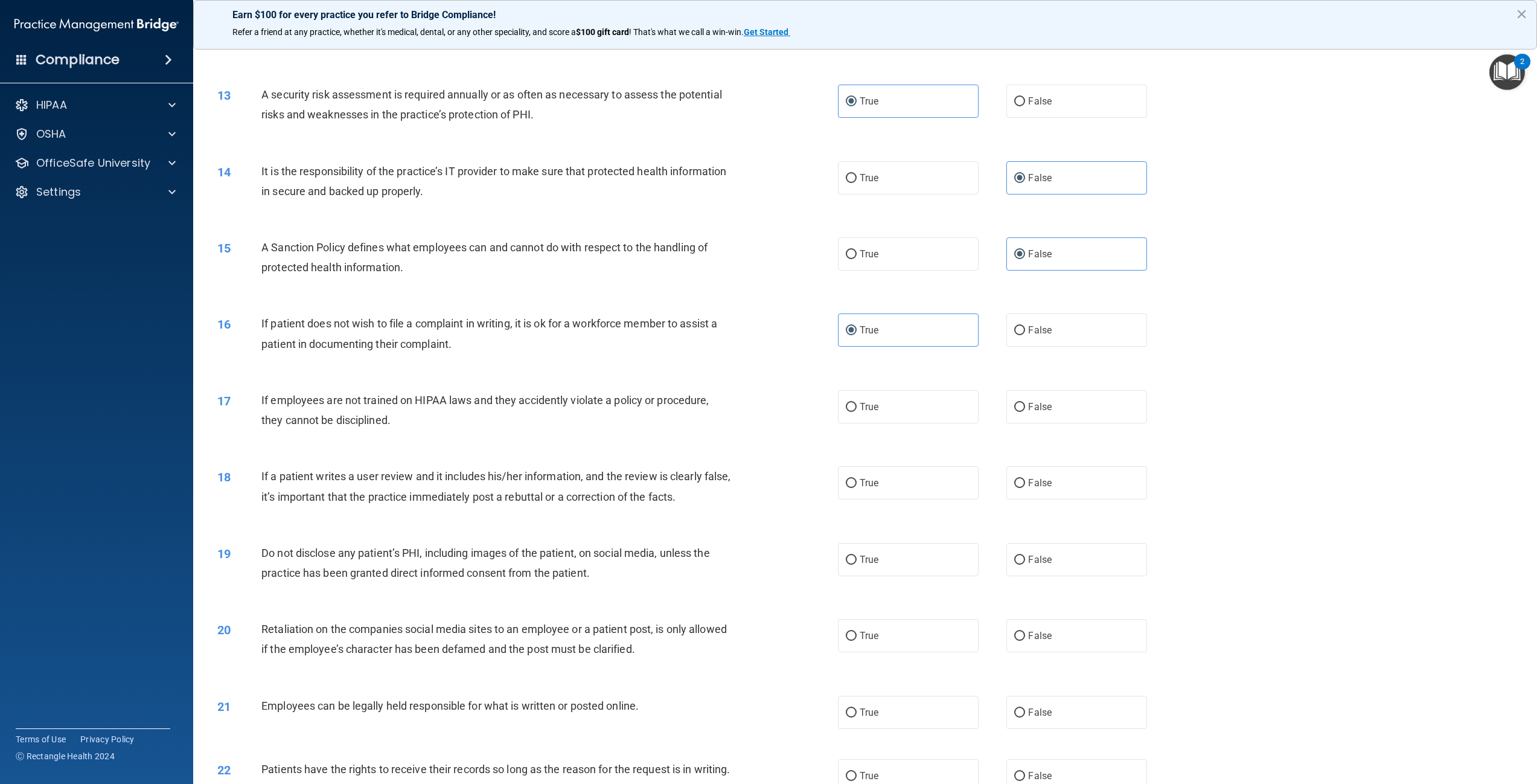
scroll to position [1087, 0]
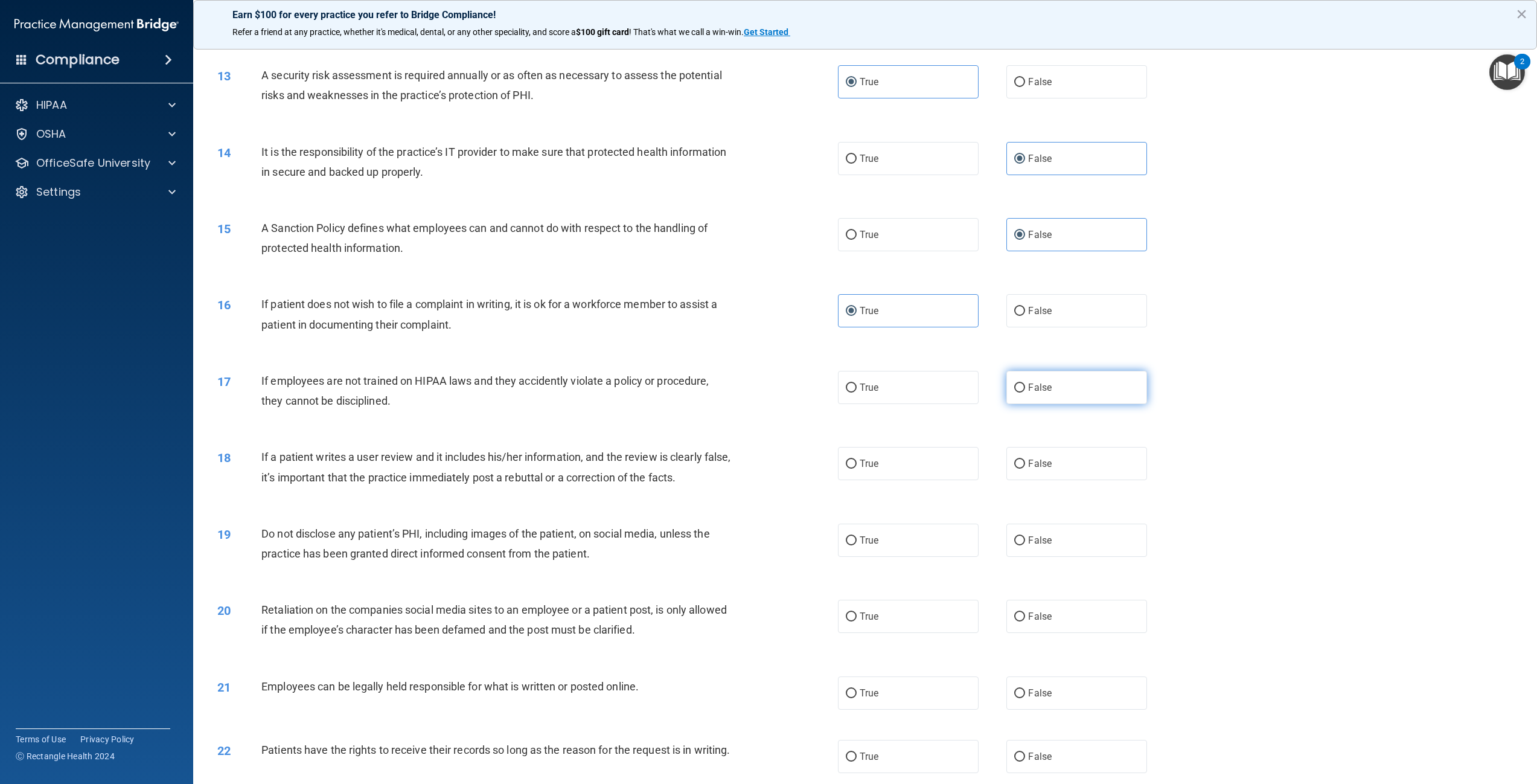
click at [1044, 388] on span "False" at bounding box center [1040, 387] width 23 height 12
click at [1025, 388] on input "False" at bounding box center [1020, 388] width 11 height 9
radio input "true"
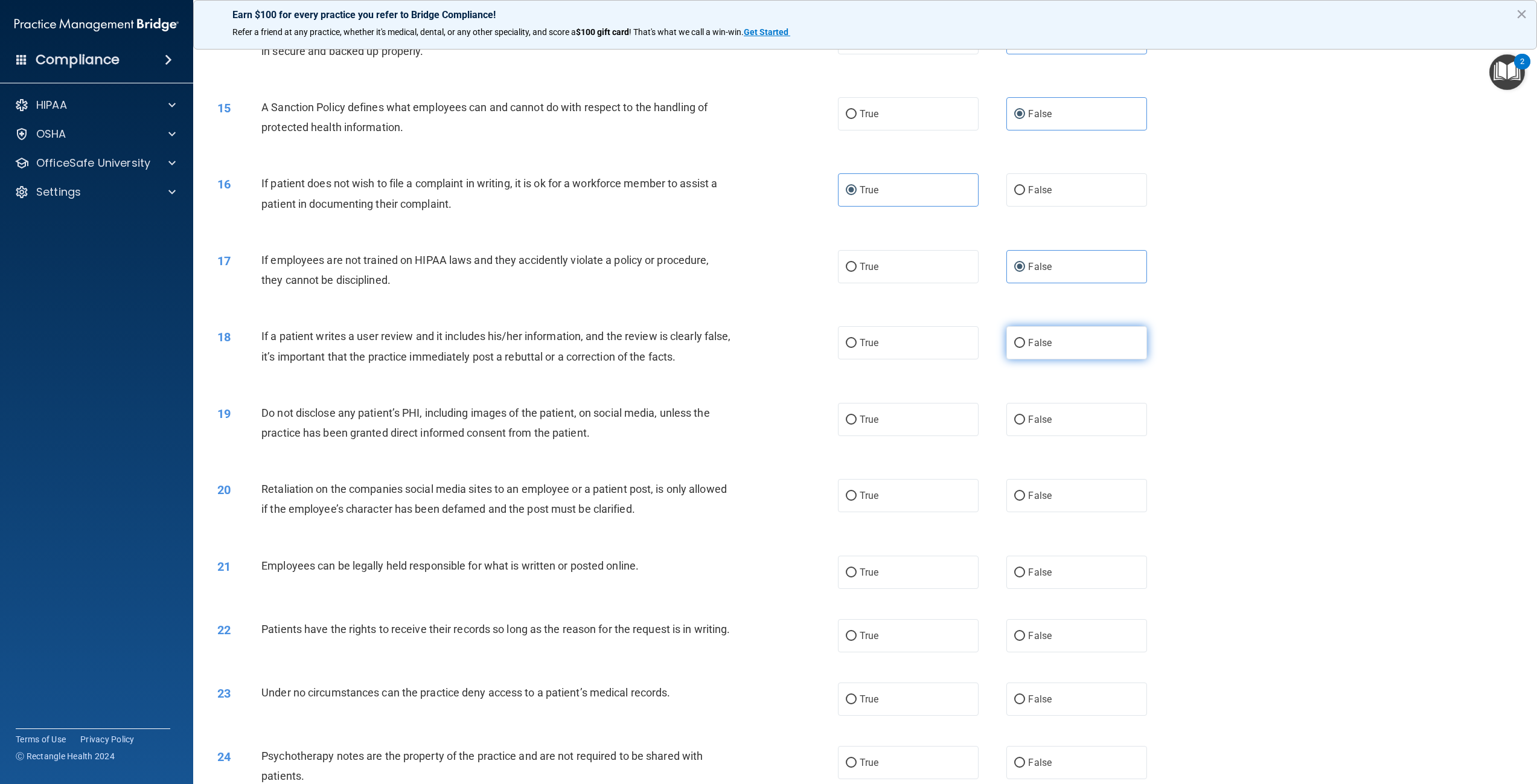
click at [1054, 345] on label "False" at bounding box center [1077, 342] width 141 height 33
click at [1025, 345] on input "False" at bounding box center [1020, 343] width 11 height 9
radio input "true"
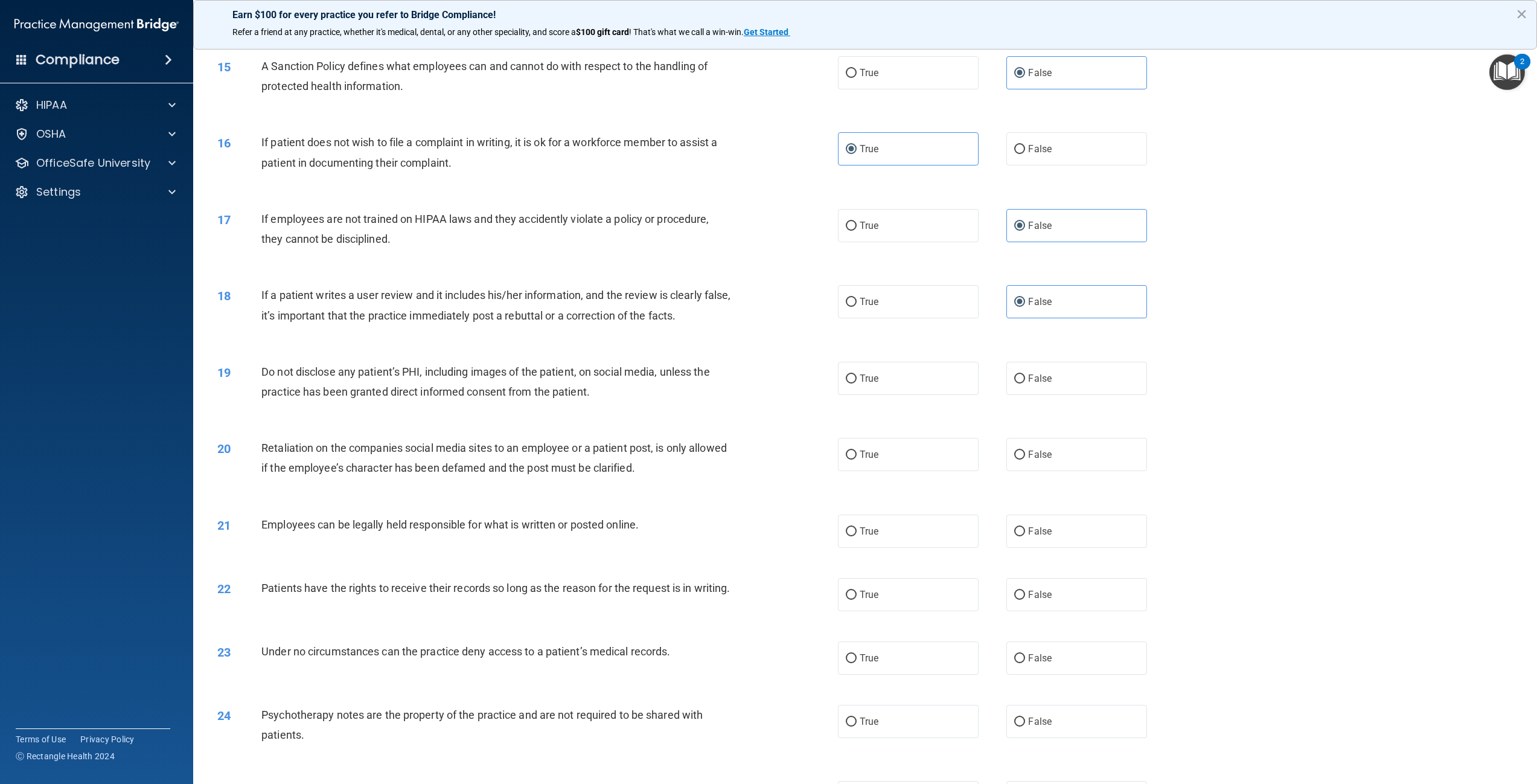
scroll to position [1268, 0]
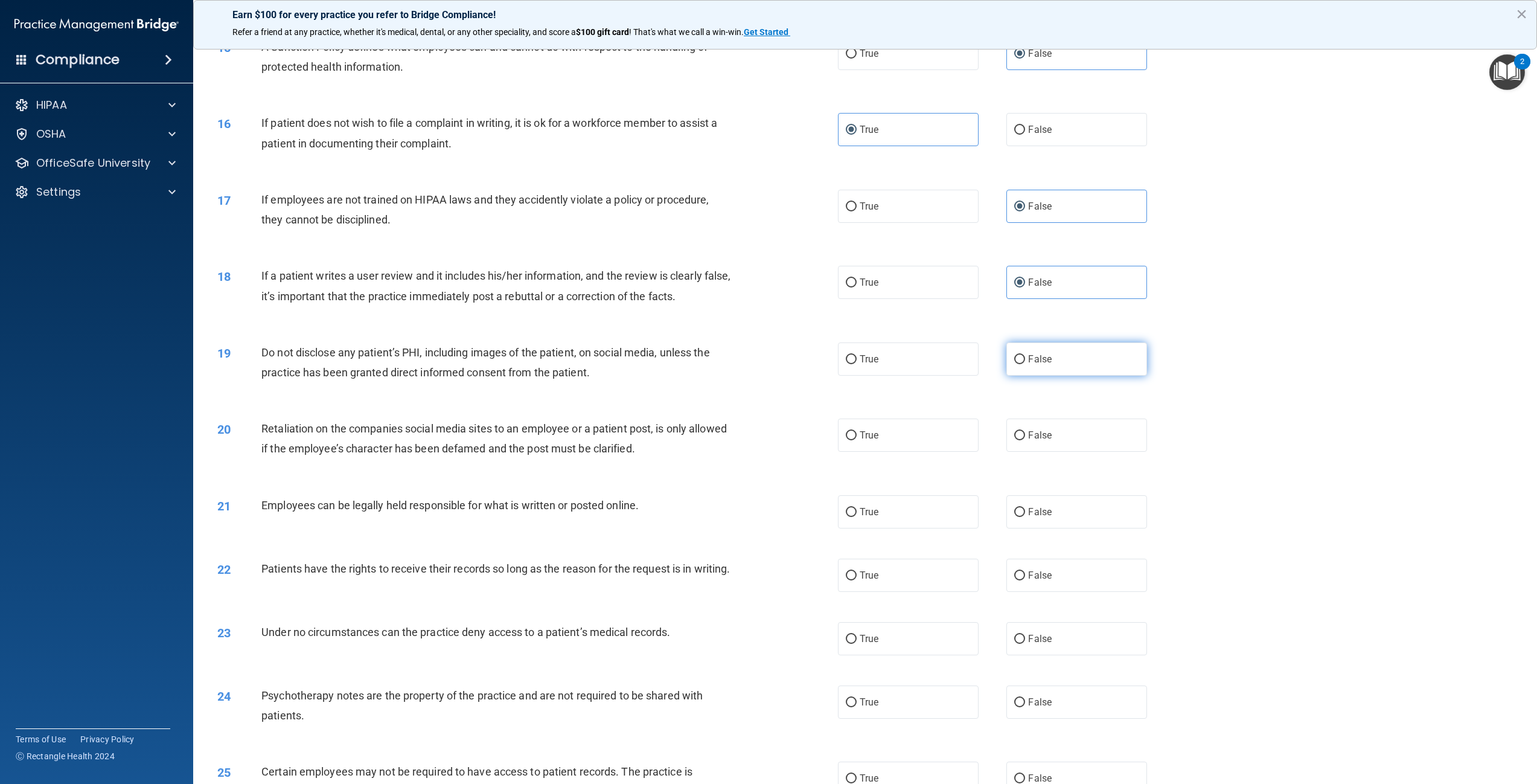
click at [1036, 361] on span "False" at bounding box center [1040, 359] width 23 height 12
click at [1025, 361] on input "False" at bounding box center [1020, 359] width 11 height 9
radio input "true"
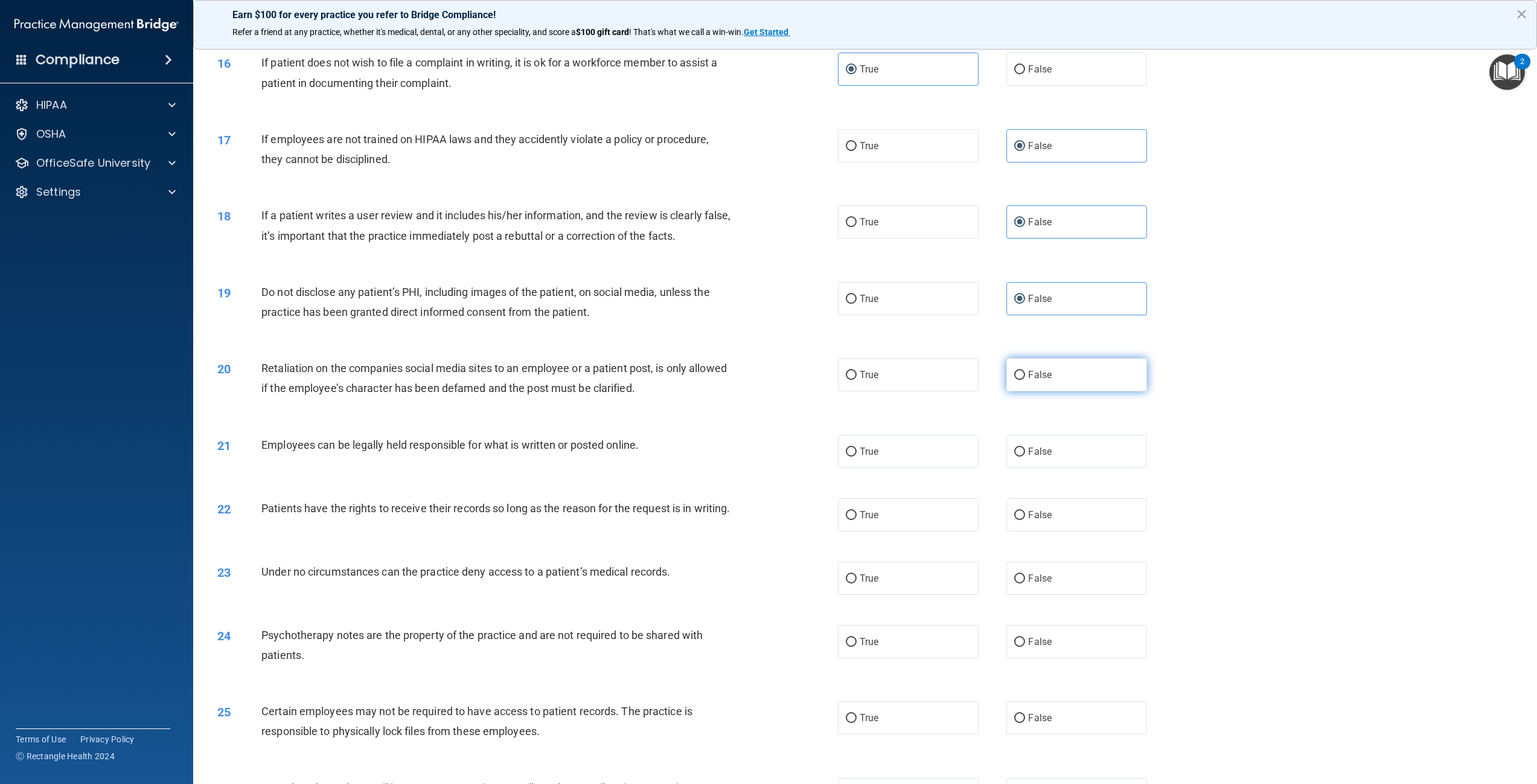
click at [1039, 369] on span "False" at bounding box center [1040, 374] width 23 height 12
click at [1025, 371] on input "False" at bounding box center [1020, 376] width 11 height 9
radio input "true"
click at [872, 456] on span "True" at bounding box center [869, 451] width 19 height 12
click at [857, 456] on input "True" at bounding box center [851, 452] width 11 height 9
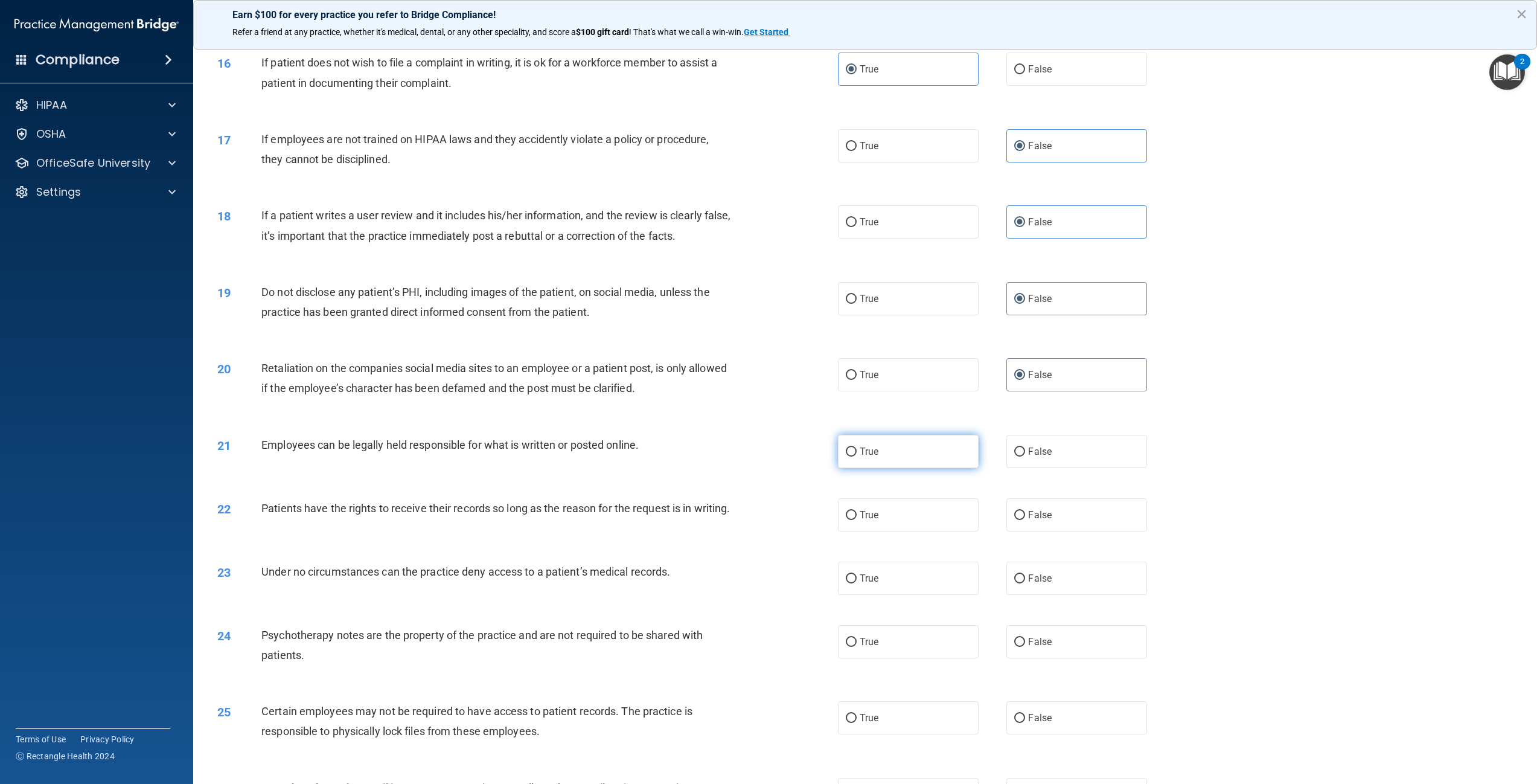
radio input "true"
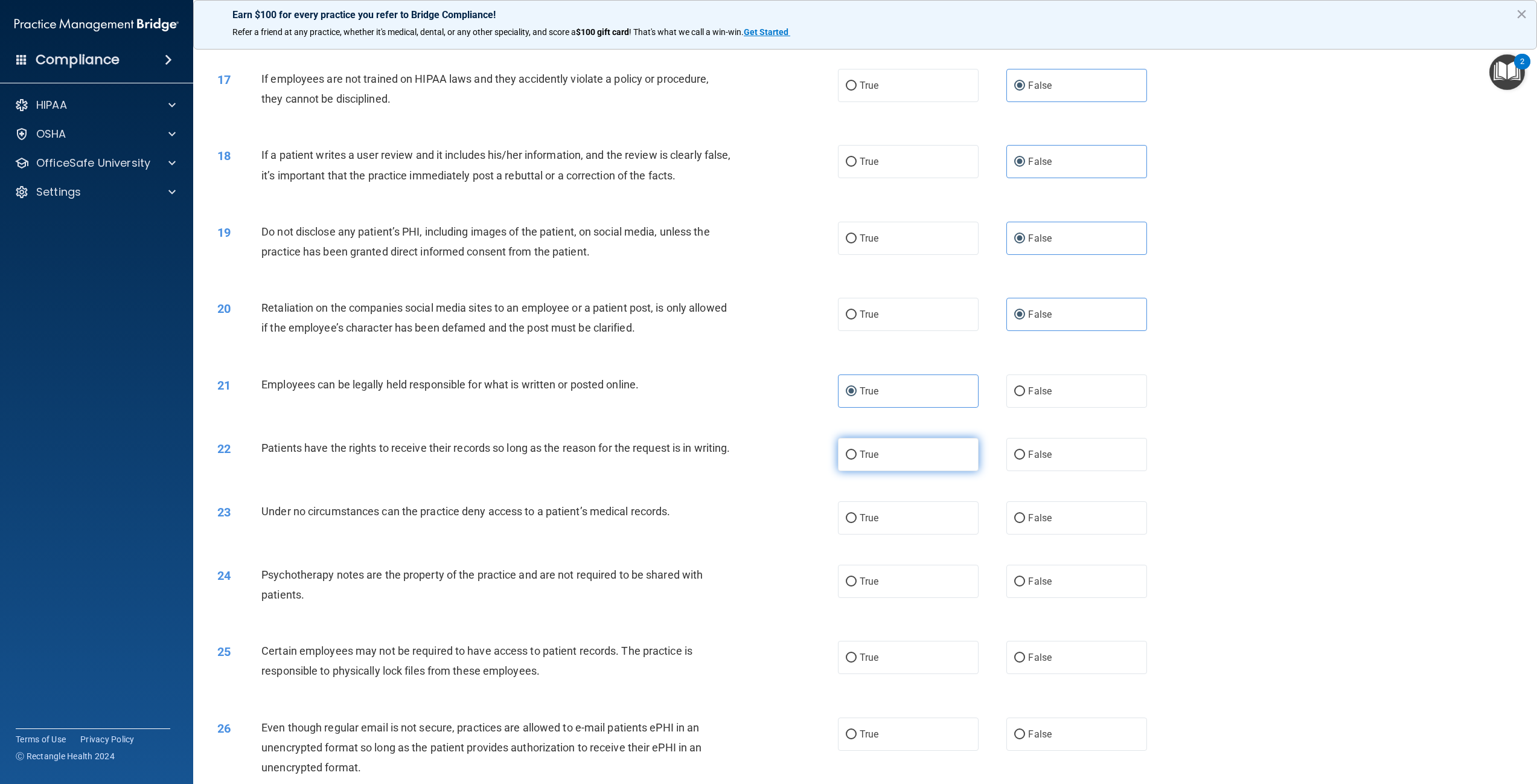
click at [920, 452] on label "True" at bounding box center [909, 454] width 141 height 33
click at [857, 452] on input "True" at bounding box center [851, 455] width 11 height 9
radio input "true"
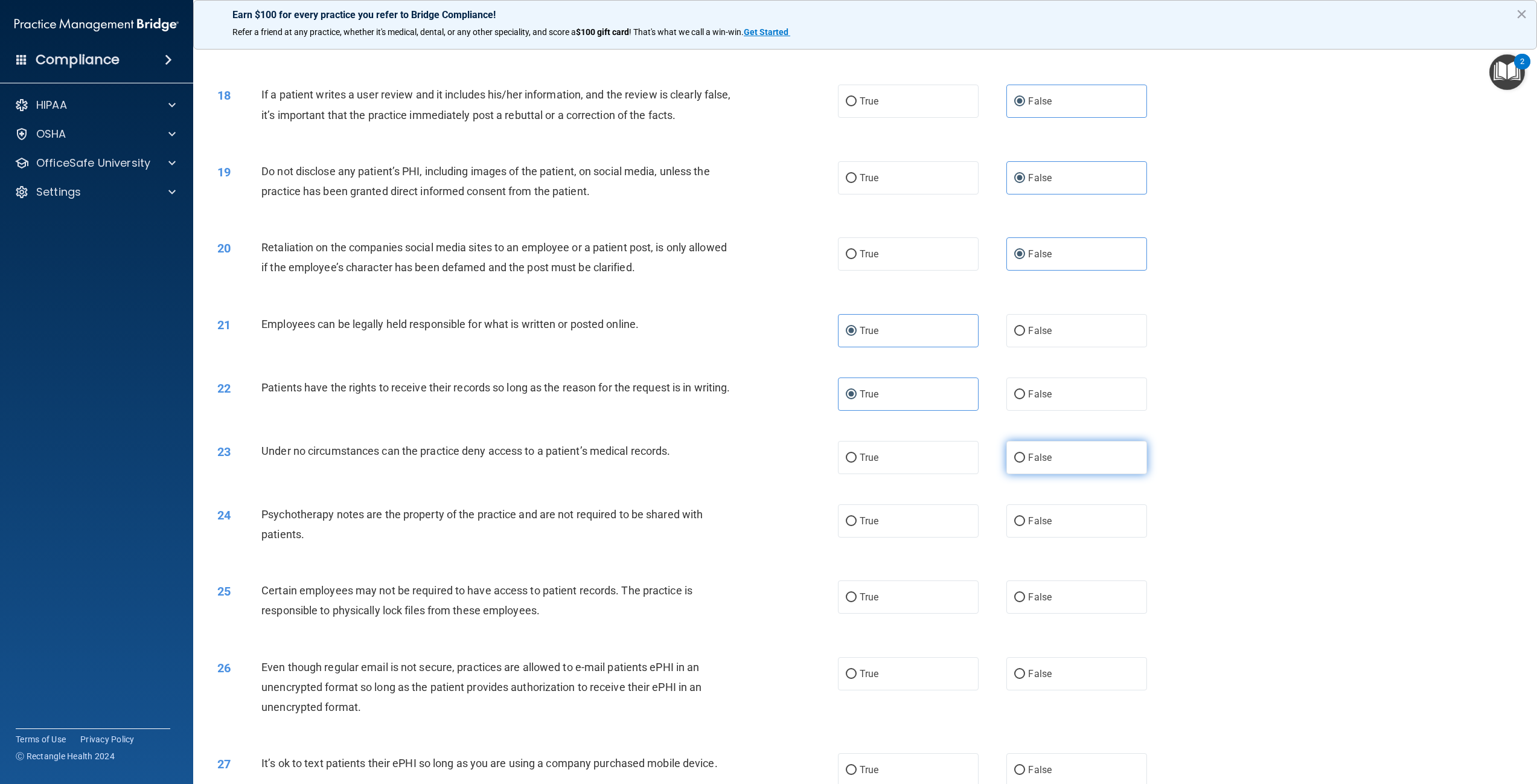
click at [1039, 463] on span "False" at bounding box center [1040, 457] width 23 height 12
click at [1025, 462] on input "False" at bounding box center [1020, 458] width 11 height 9
radio input "true"
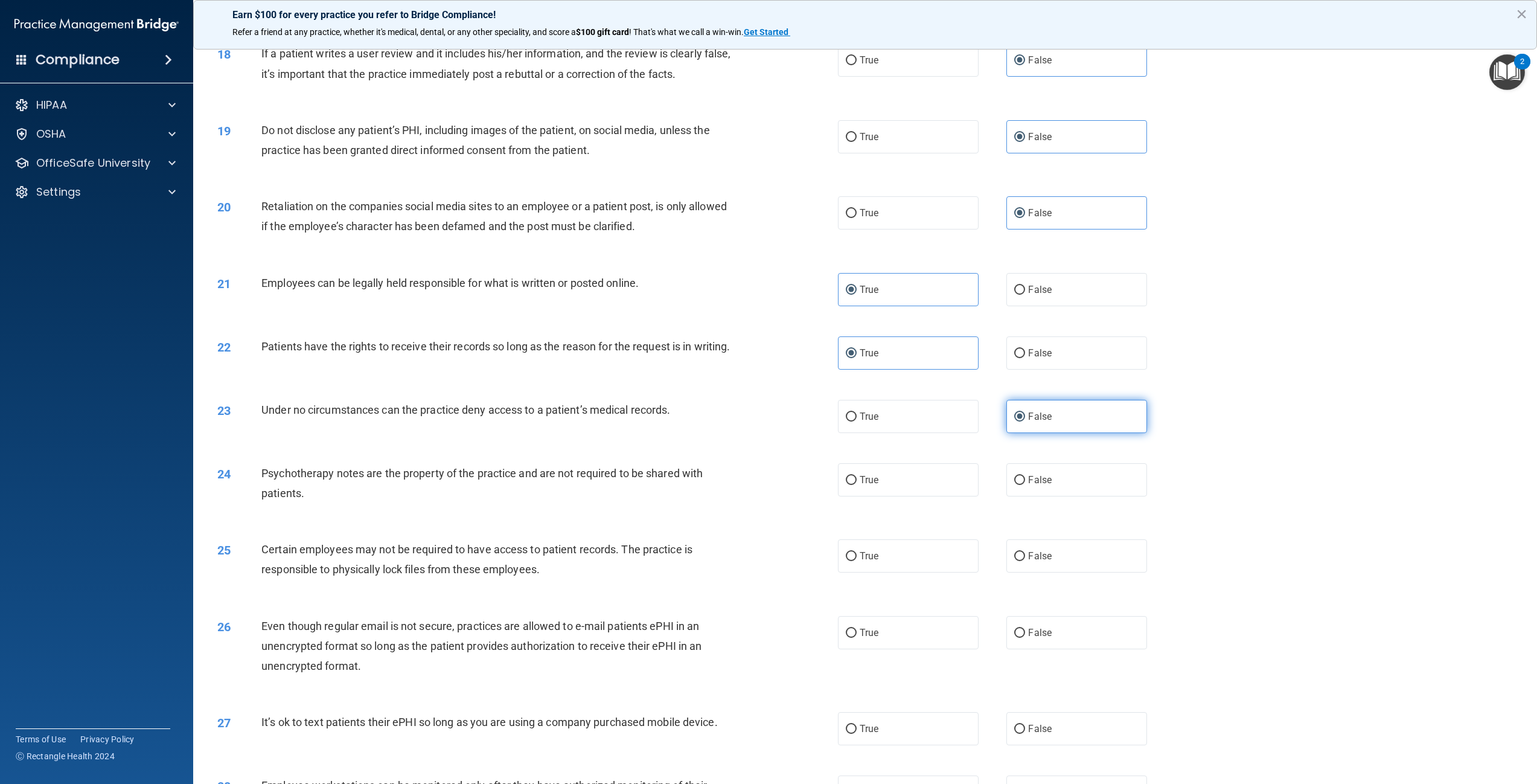
scroll to position [1509, 0]
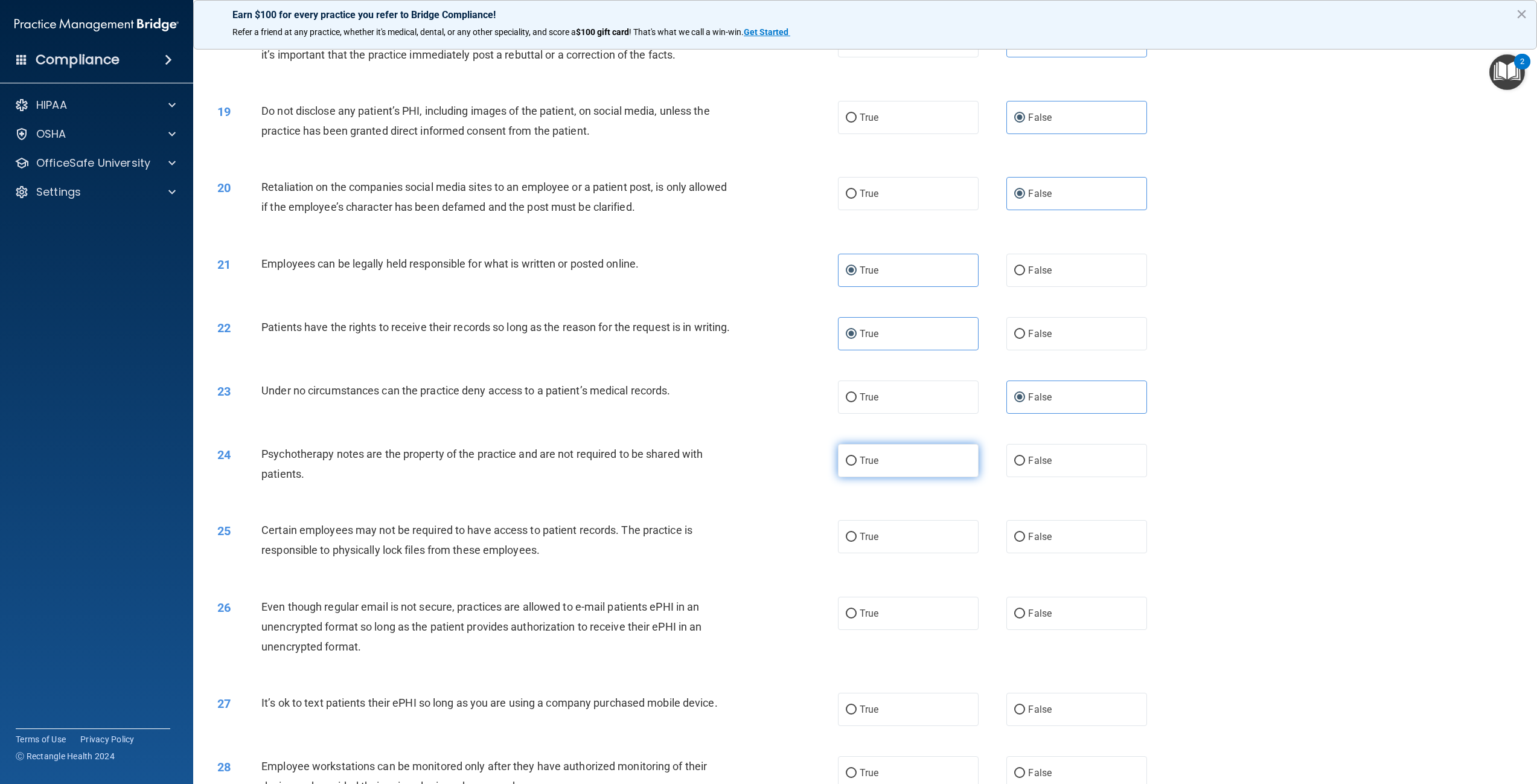
click at [845, 477] on label "True" at bounding box center [909, 460] width 141 height 33
click at [846, 466] on input "True" at bounding box center [851, 461] width 11 height 9
radio input "true"
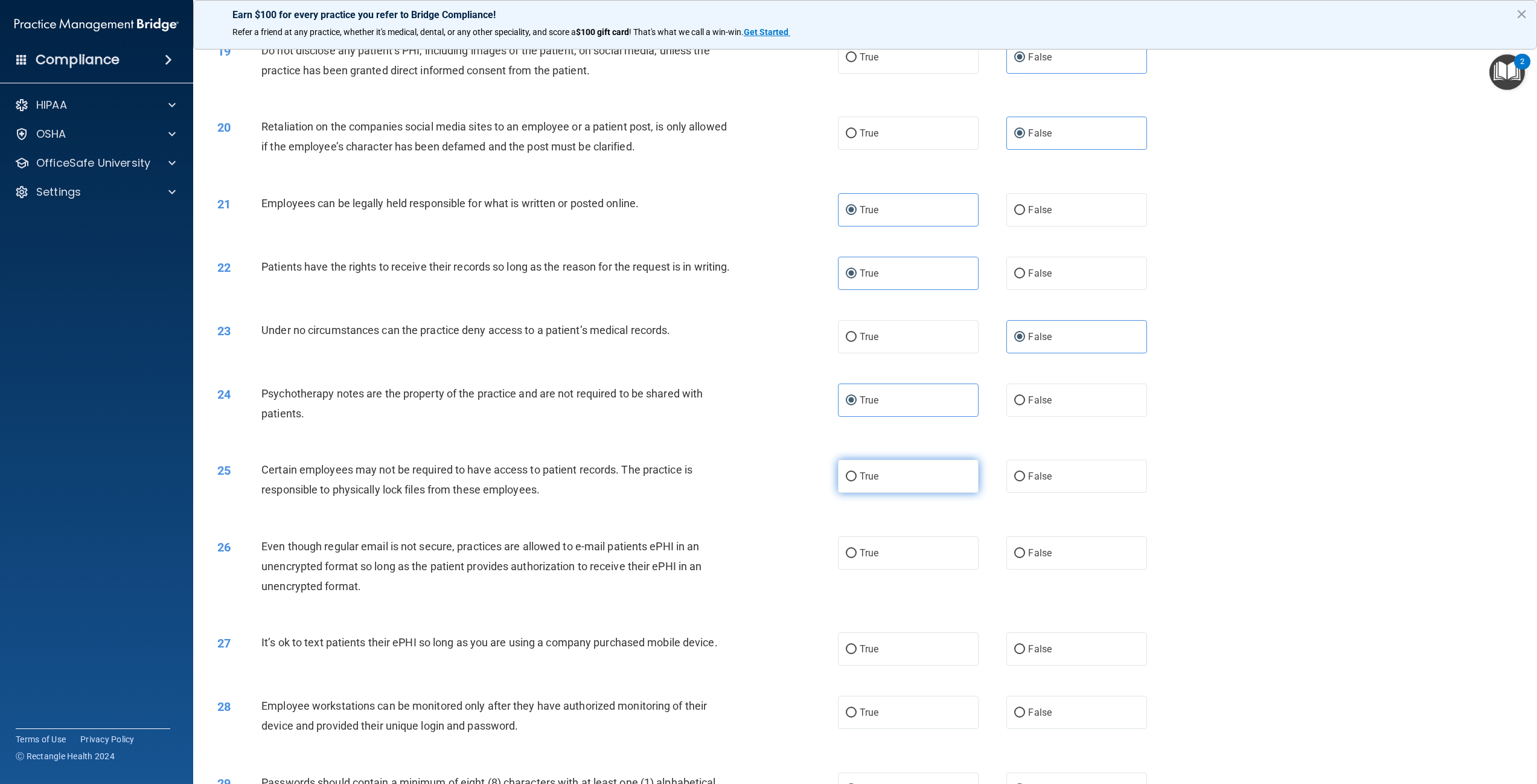
click at [865, 482] on span "True" at bounding box center [869, 476] width 19 height 12
click at [857, 481] on input "True" at bounding box center [851, 476] width 11 height 9
radio input "true"
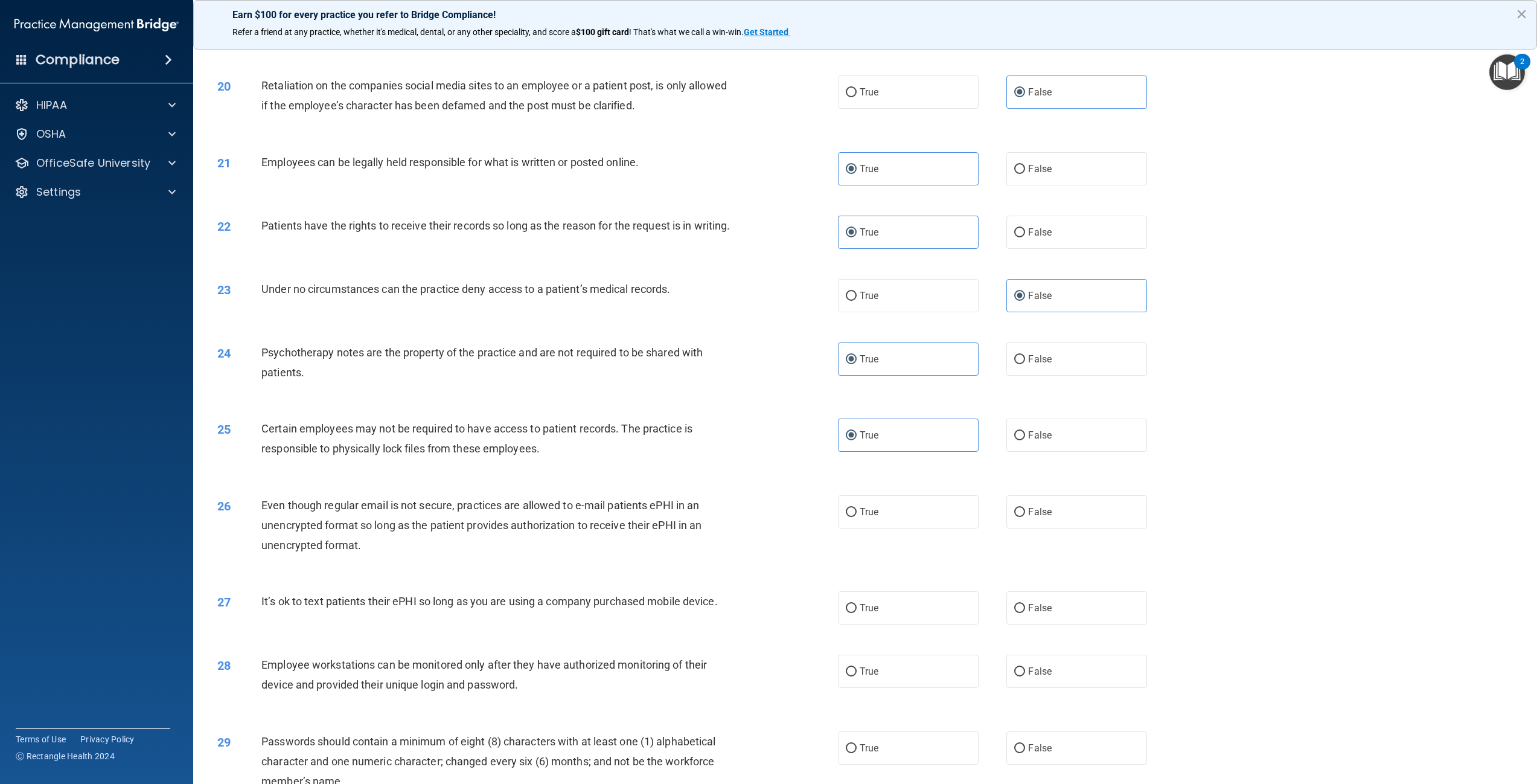
scroll to position [1630, 0]
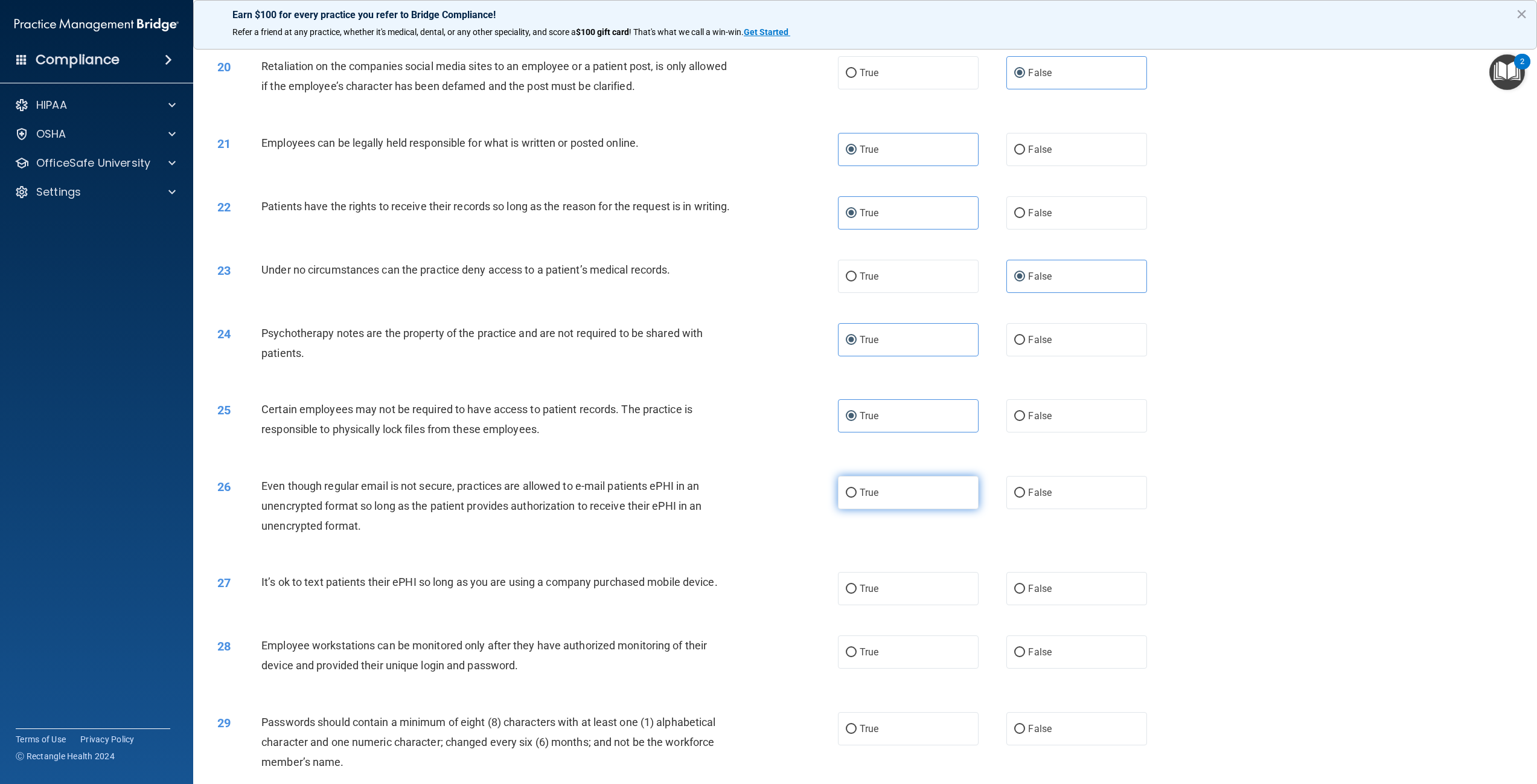
click at [889, 503] on label "True" at bounding box center [909, 492] width 141 height 33
click at [857, 497] on input "True" at bounding box center [851, 493] width 11 height 9
radio input "true"
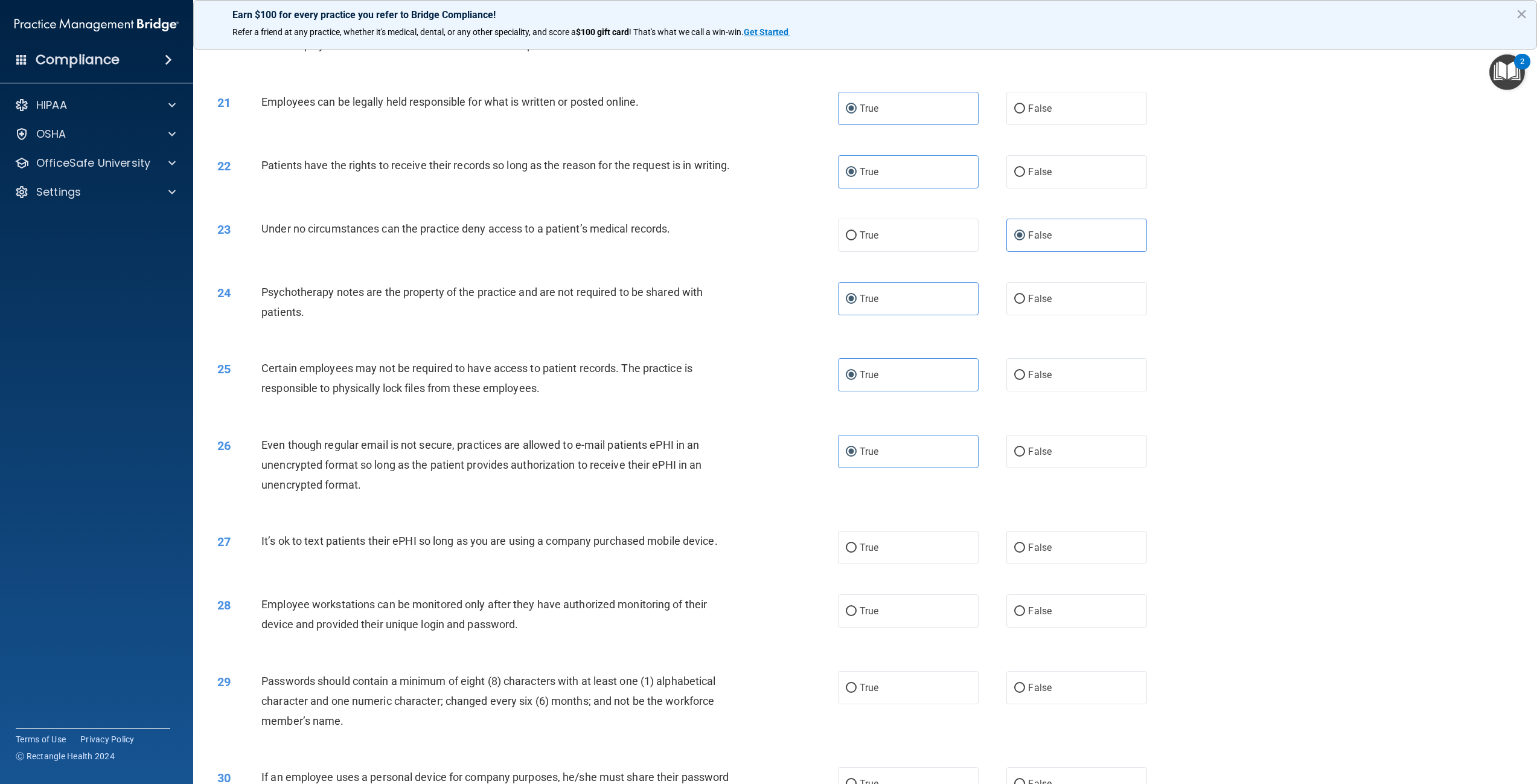
scroll to position [1690, 0]
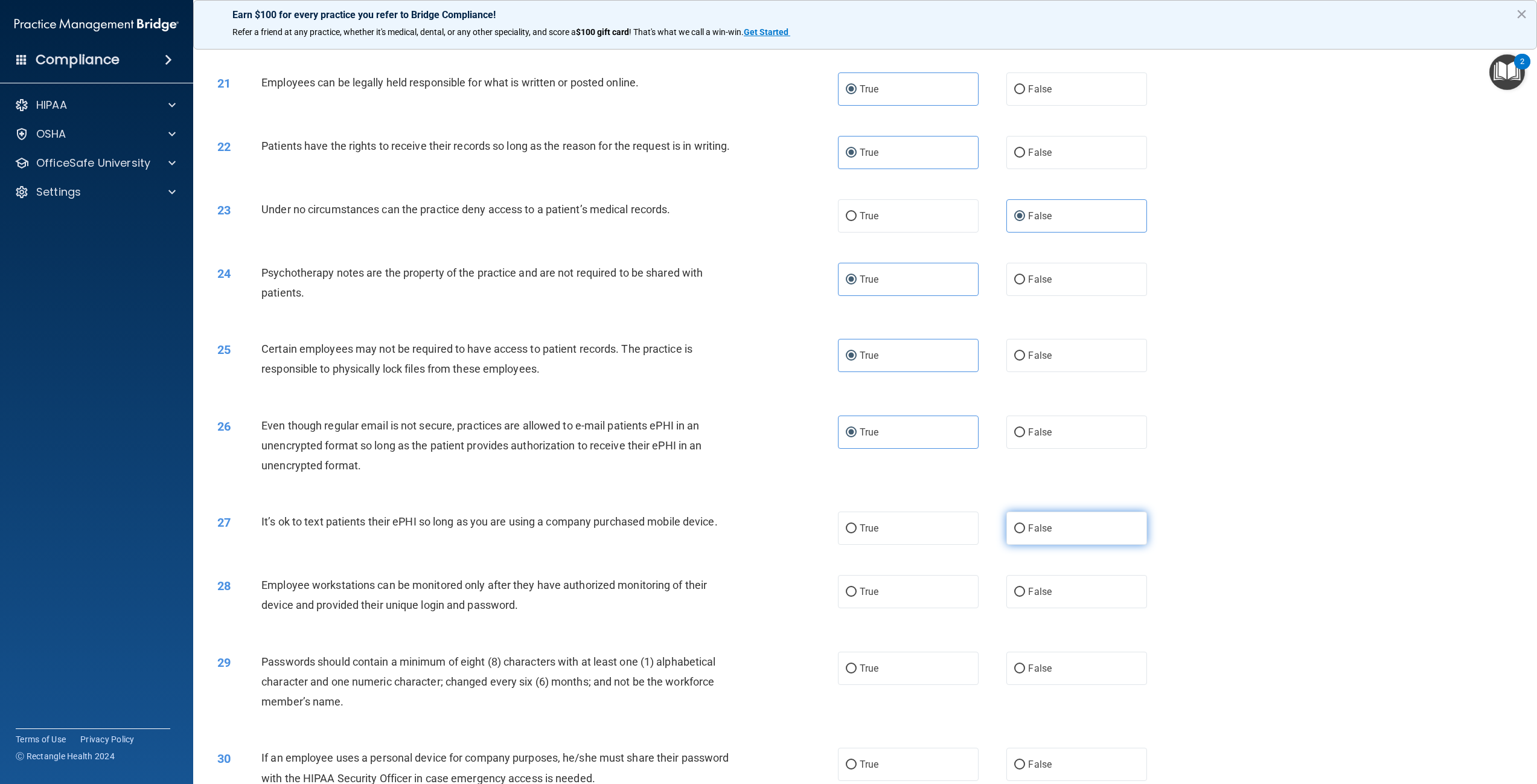
click at [1029, 533] on label "False" at bounding box center [1077, 528] width 141 height 33
click at [1025, 533] on input "False" at bounding box center [1020, 529] width 11 height 9
radio input "true"
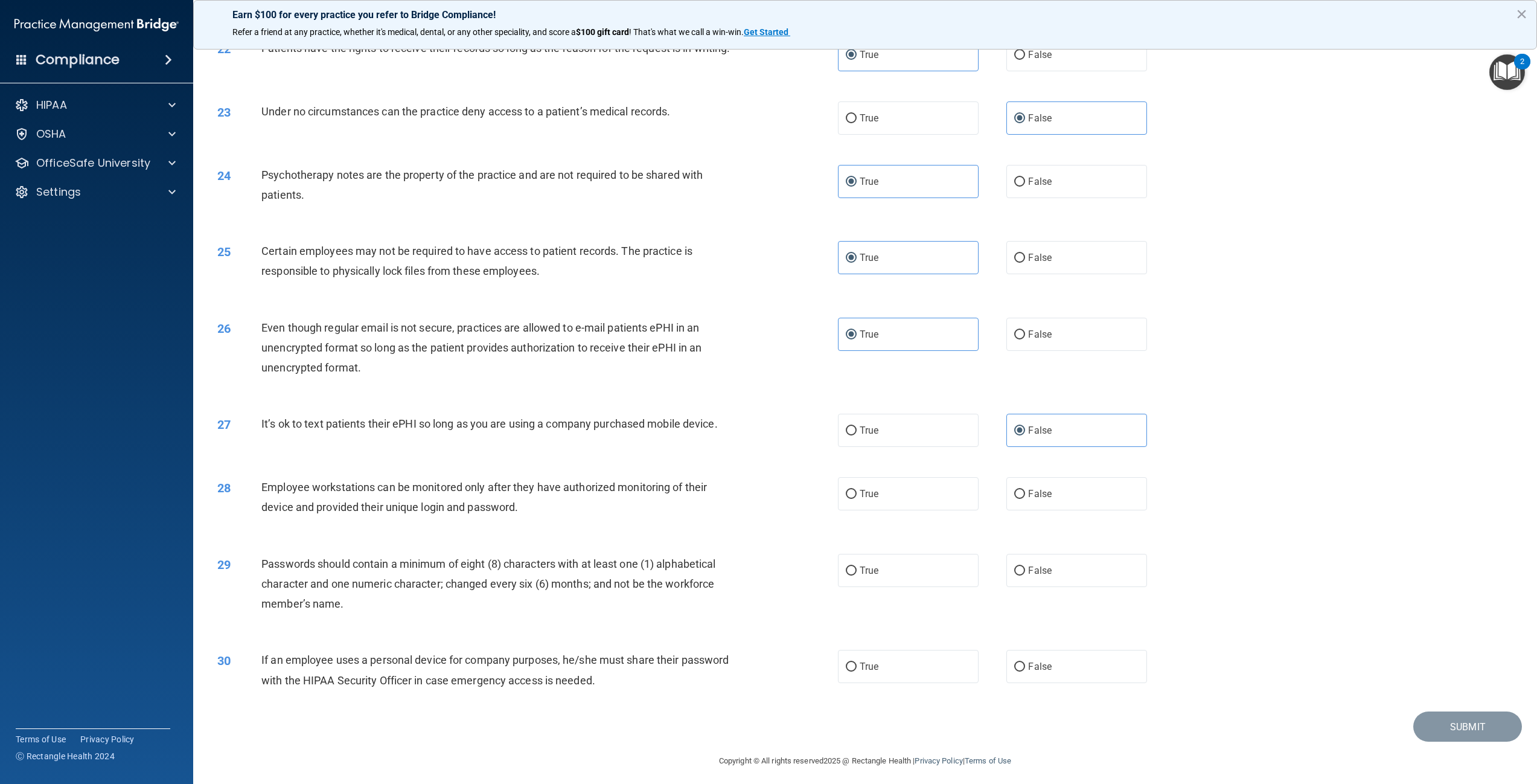
scroll to position [1807, 0]
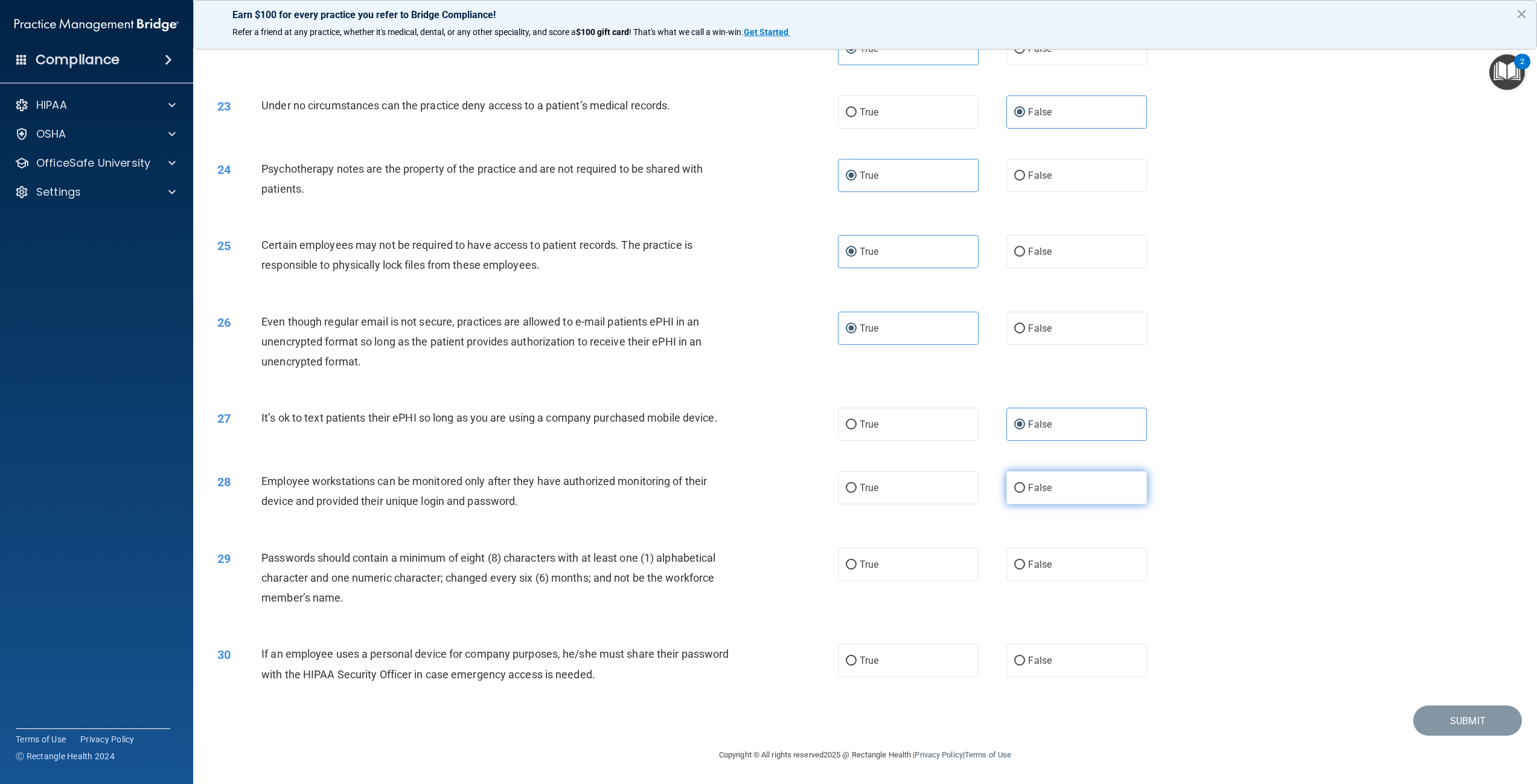
click at [1033, 486] on span "False" at bounding box center [1040, 487] width 23 height 12
click at [1025, 486] on input "False" at bounding box center [1020, 488] width 11 height 9
radio input "true"
click at [910, 557] on label "True" at bounding box center [909, 564] width 141 height 33
click at [857, 560] on input "True" at bounding box center [851, 565] width 11 height 9
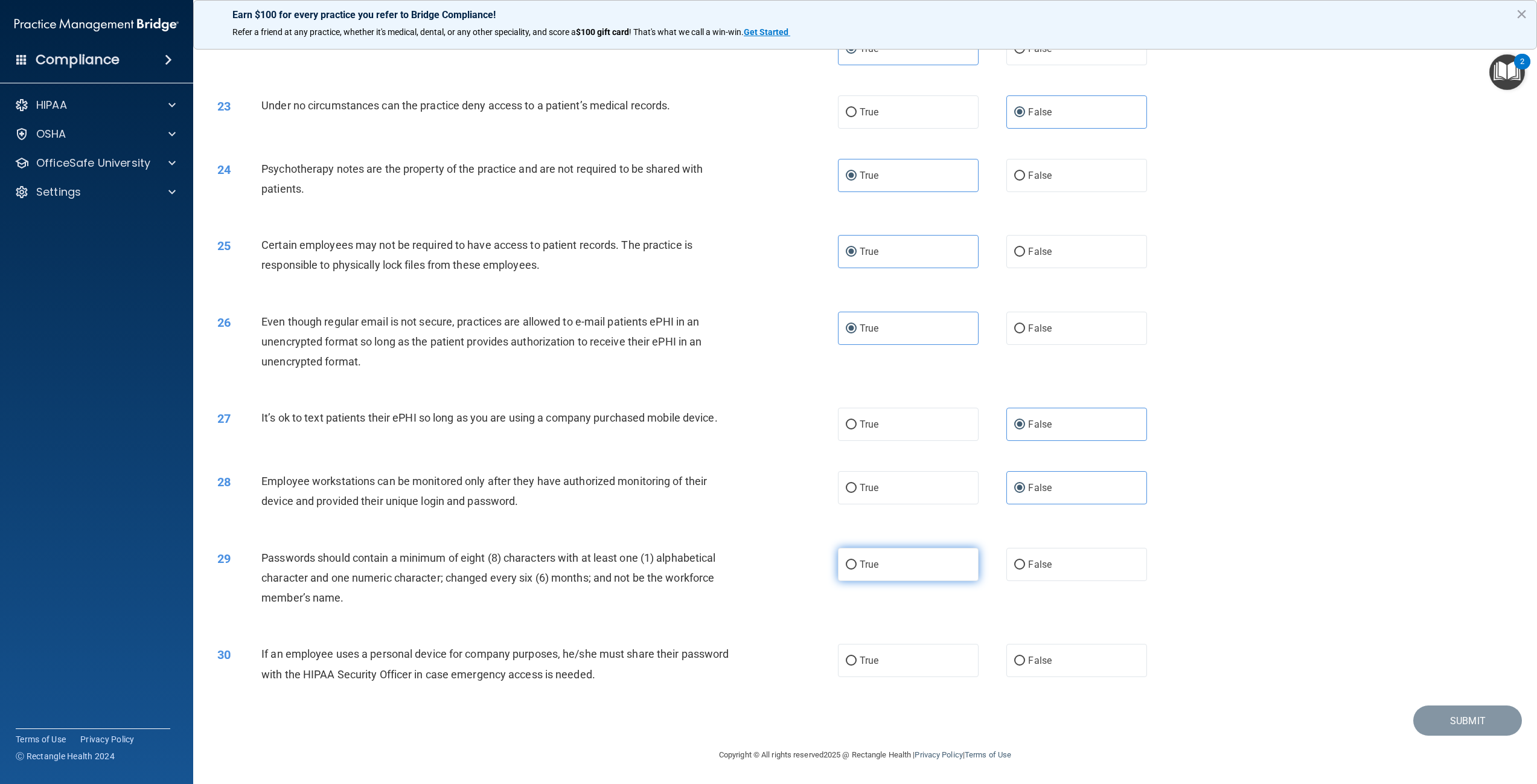
radio input "true"
click at [1023, 653] on label "False" at bounding box center [1077, 660] width 141 height 33
click at [1023, 656] on input "False" at bounding box center [1020, 661] width 11 height 9
radio input "true"
click at [1441, 716] on button "Submit" at bounding box center [1468, 720] width 108 height 31
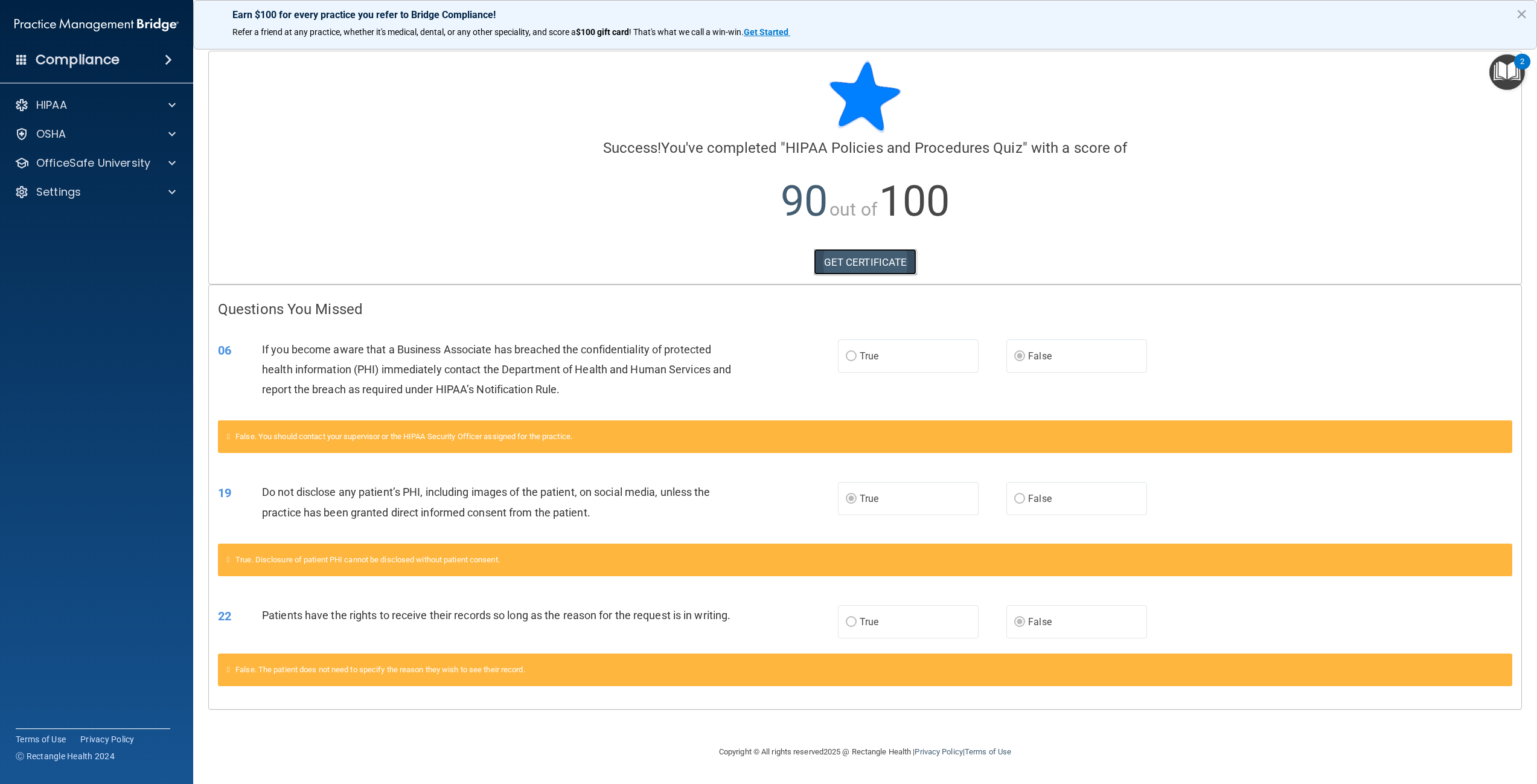
click at [871, 256] on link "GET CERTIFICATE" at bounding box center [865, 262] width 103 height 26
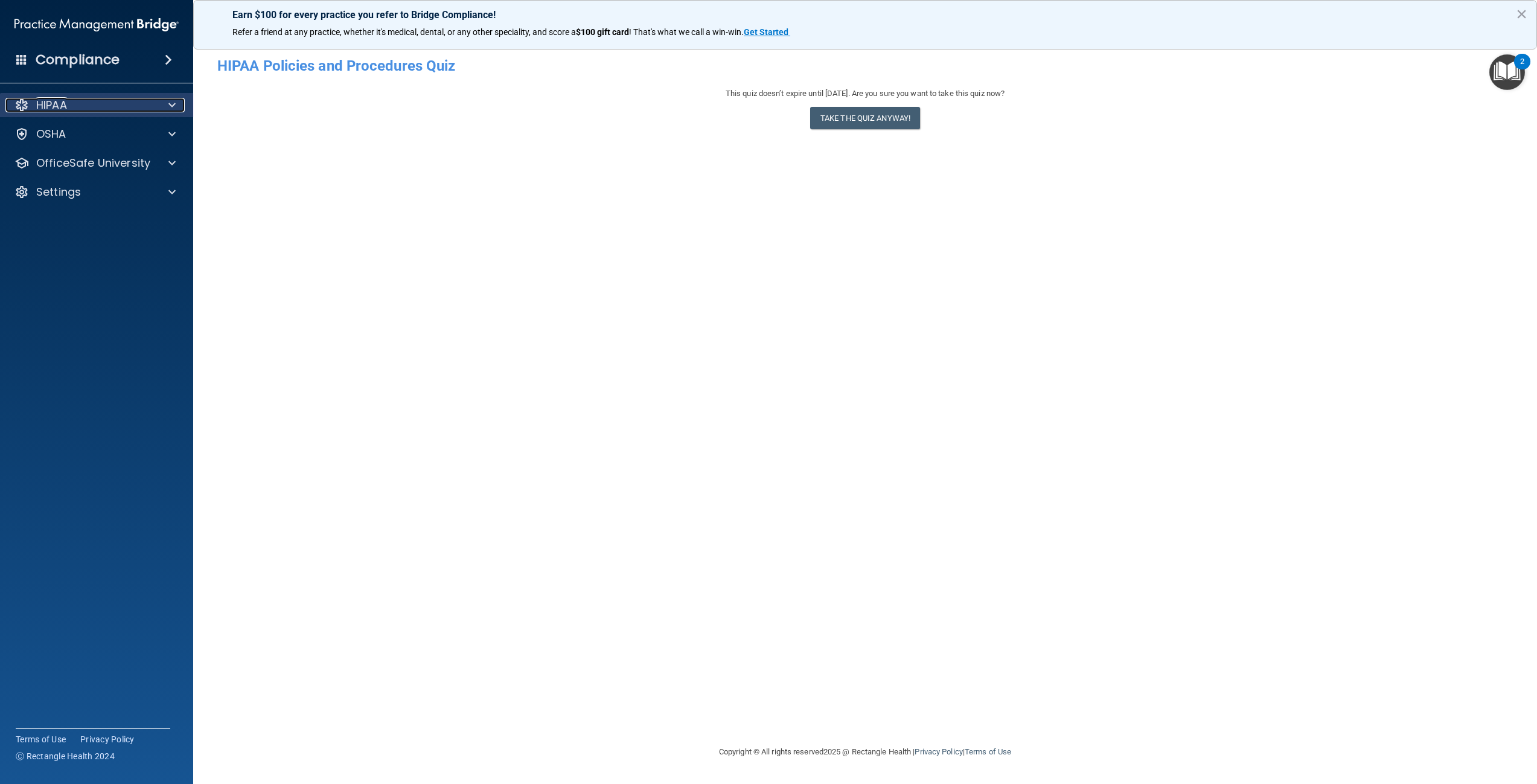
click at [177, 107] on div at bounding box center [170, 105] width 30 height 15
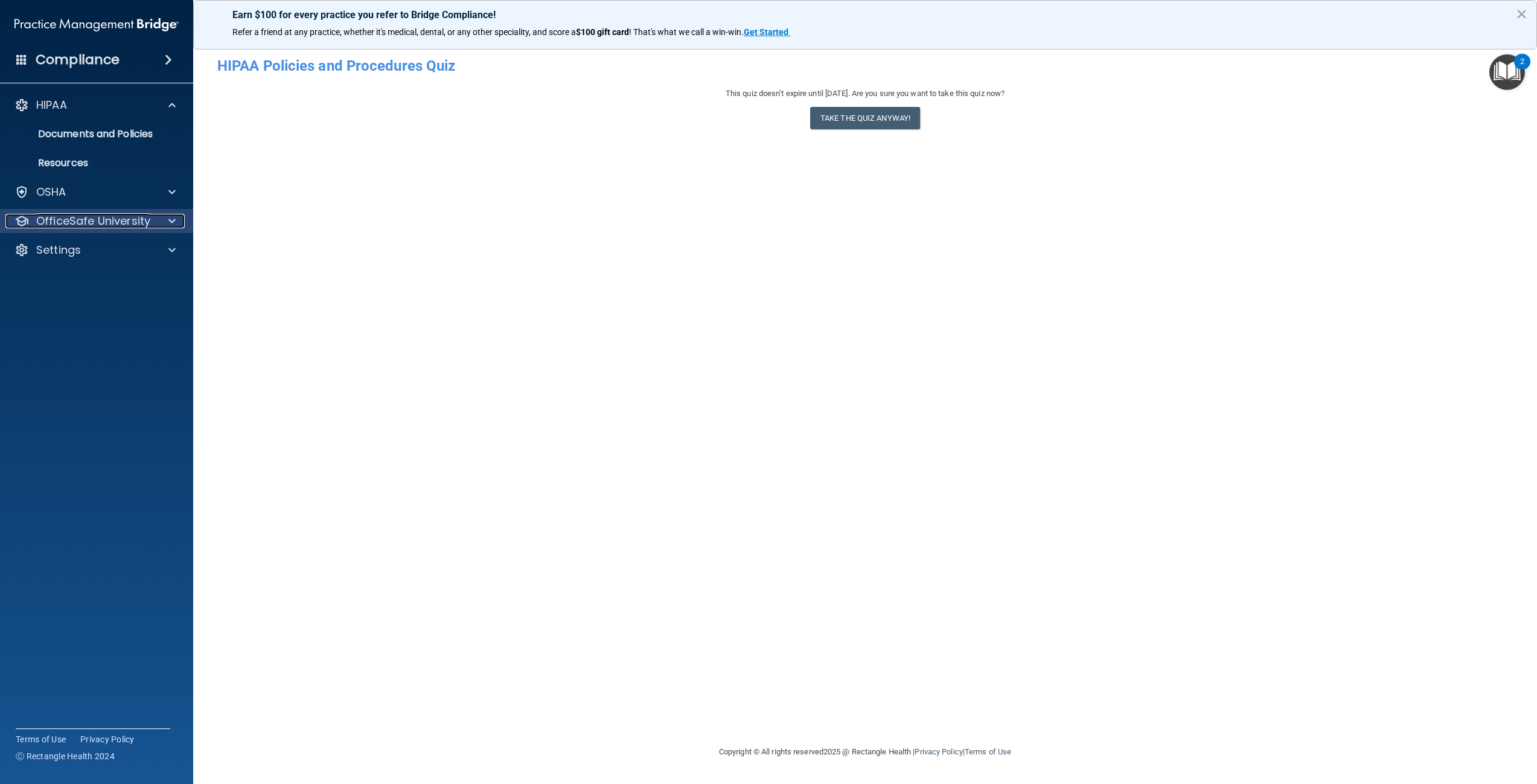
click at [169, 220] on span at bounding box center [171, 221] width 7 height 15
click at [98, 249] on p "HIPAA Training" at bounding box center [57, 250] width 100 height 12
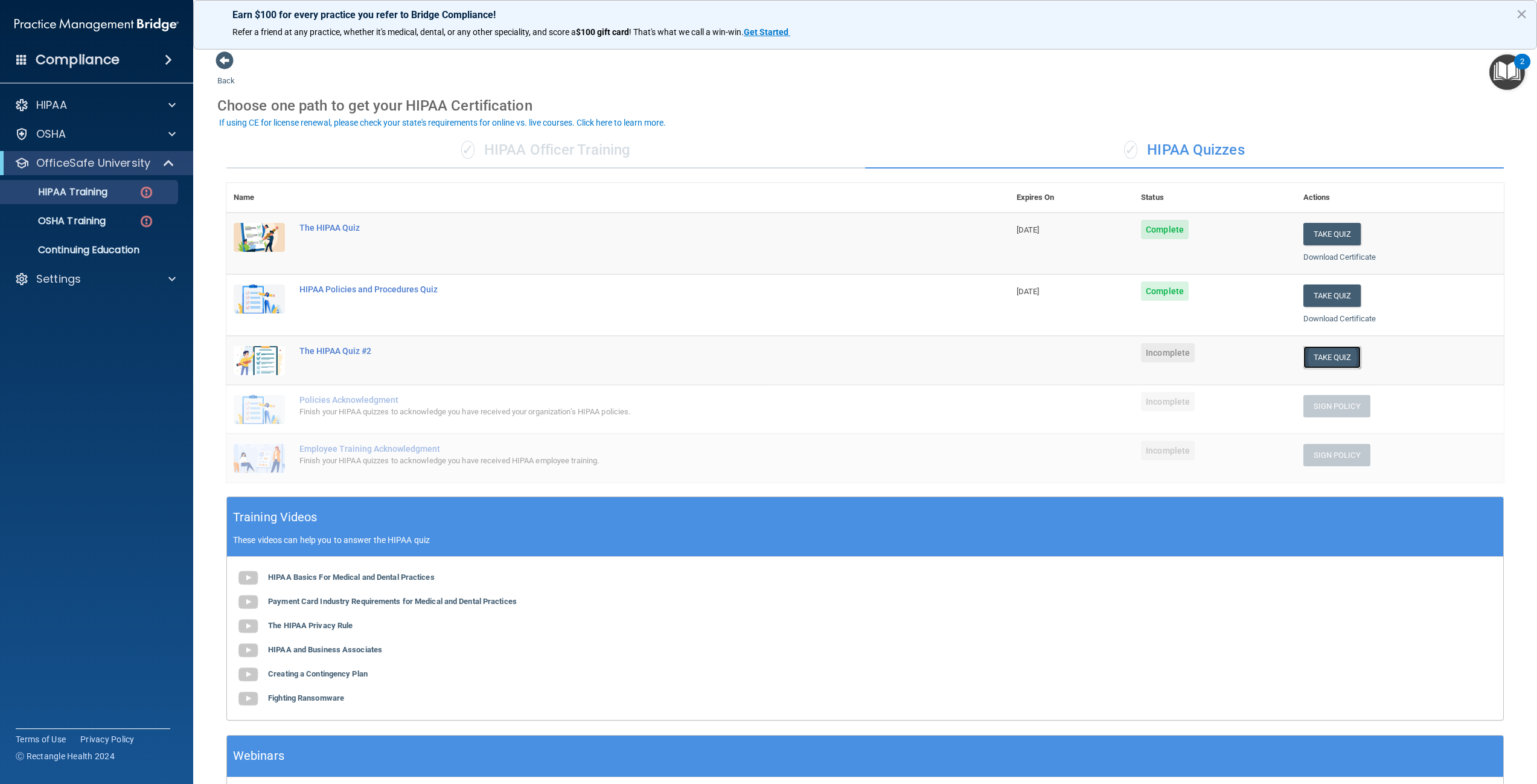
click at [1331, 351] on button "Take Quiz" at bounding box center [1332, 357] width 58 height 22
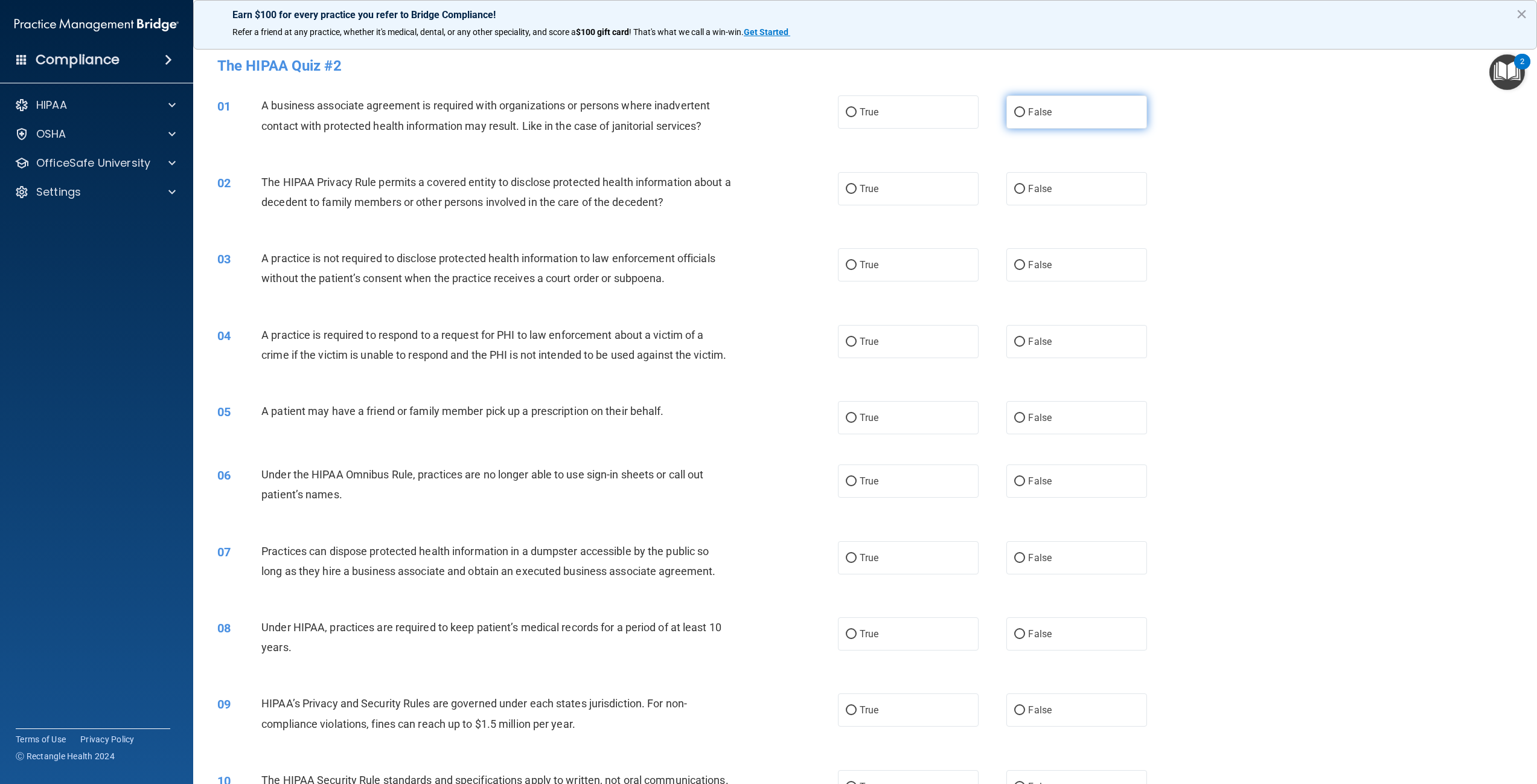
click at [1014, 116] on input "False" at bounding box center [1020, 113] width 11 height 9
radio input "true"
click at [861, 185] on span "True" at bounding box center [869, 188] width 19 height 12
click at [857, 185] on input "True" at bounding box center [851, 189] width 11 height 9
radio input "true"
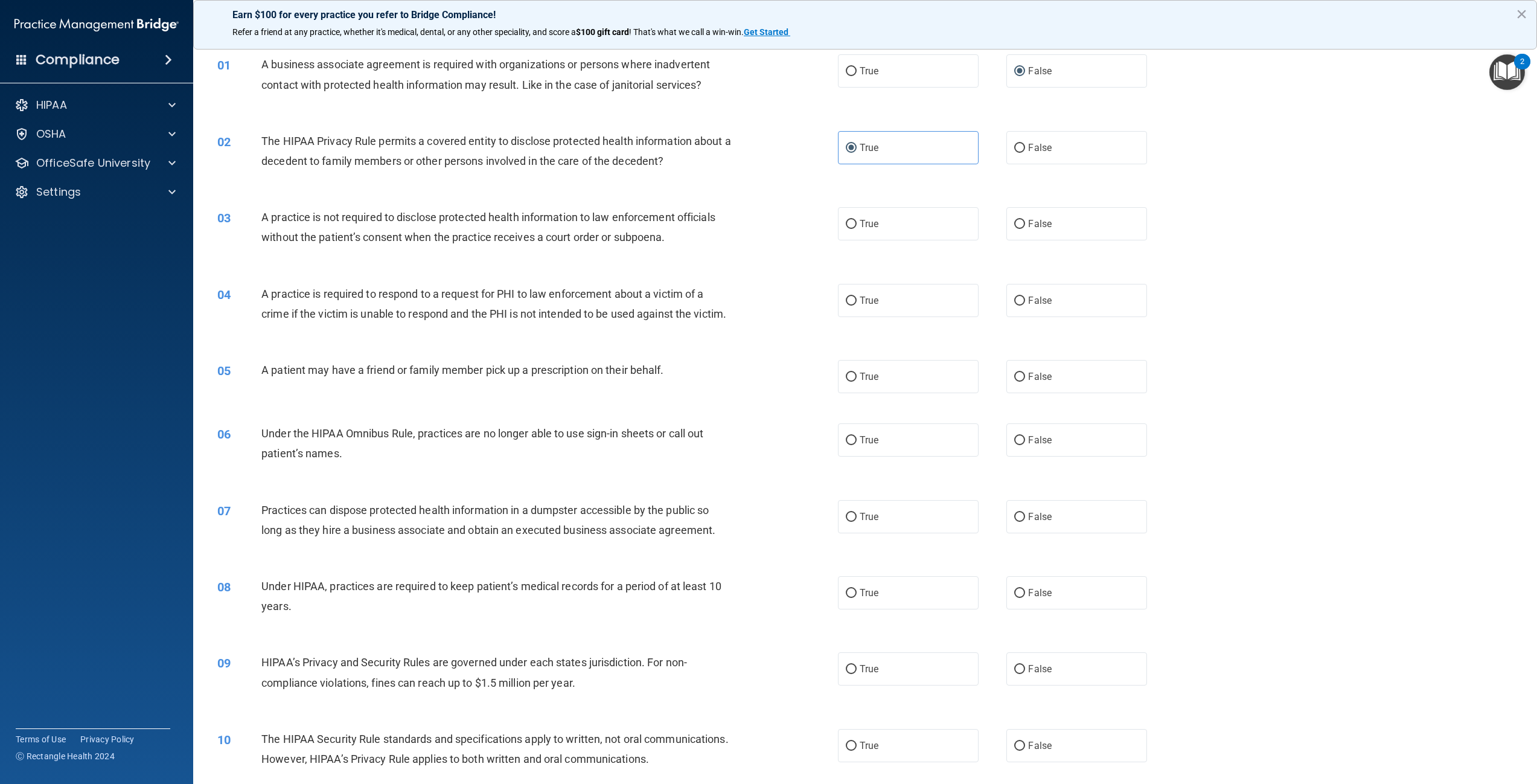
scroll to position [60, 0]
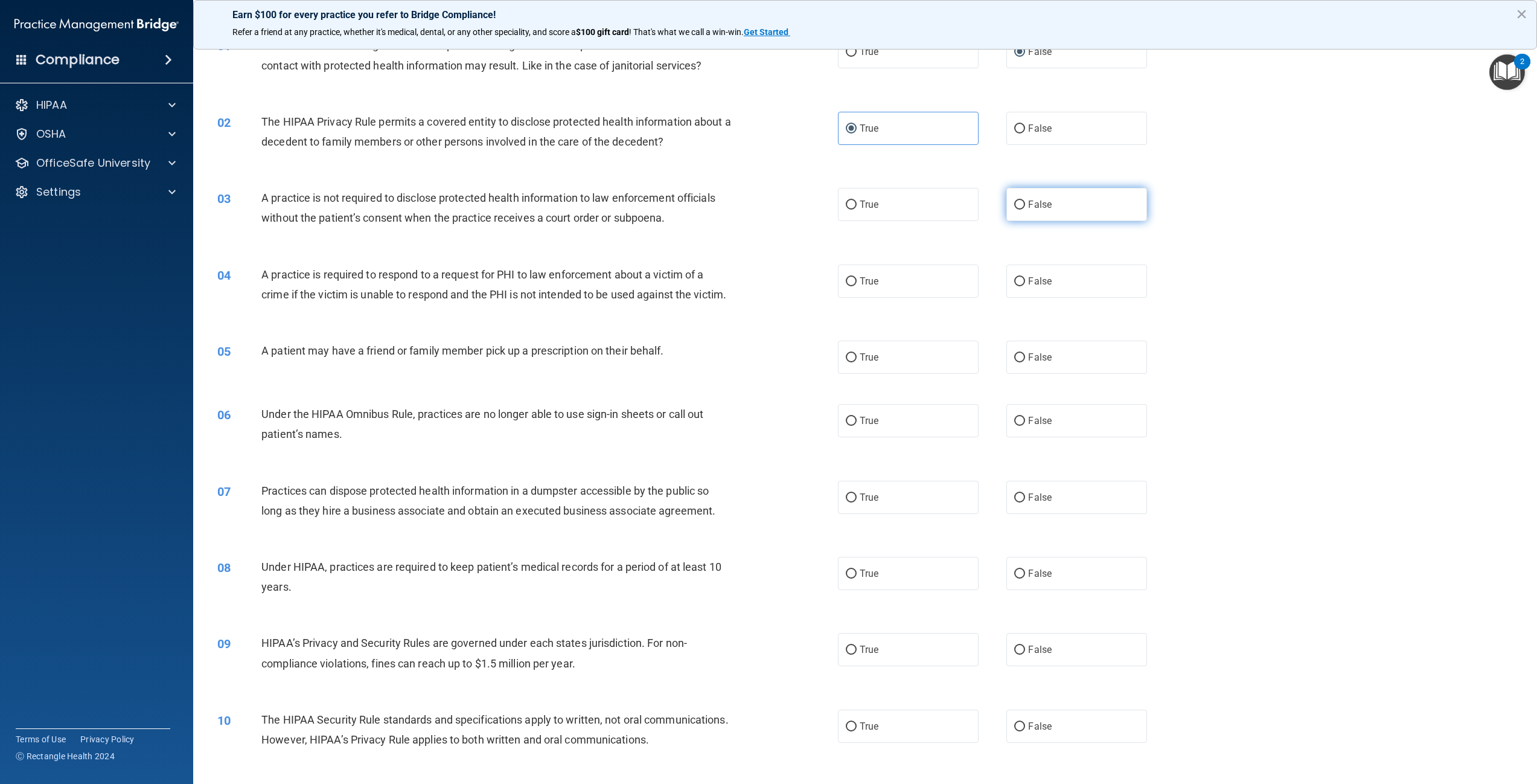
click at [1041, 204] on span "False" at bounding box center [1040, 204] width 23 height 12
click at [1025, 204] on input "False" at bounding box center [1020, 205] width 11 height 9
radio input "true"
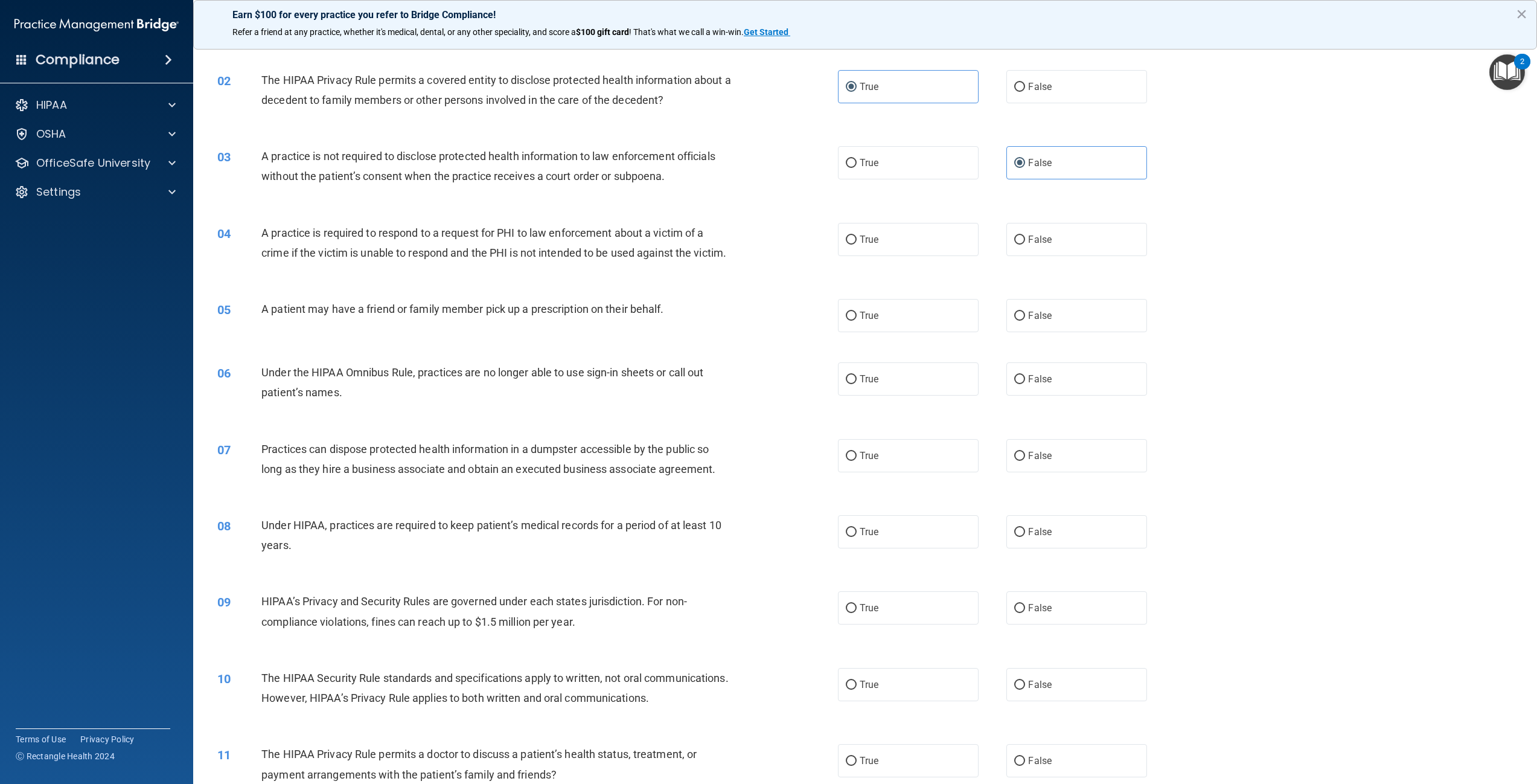
scroll to position [121, 0]
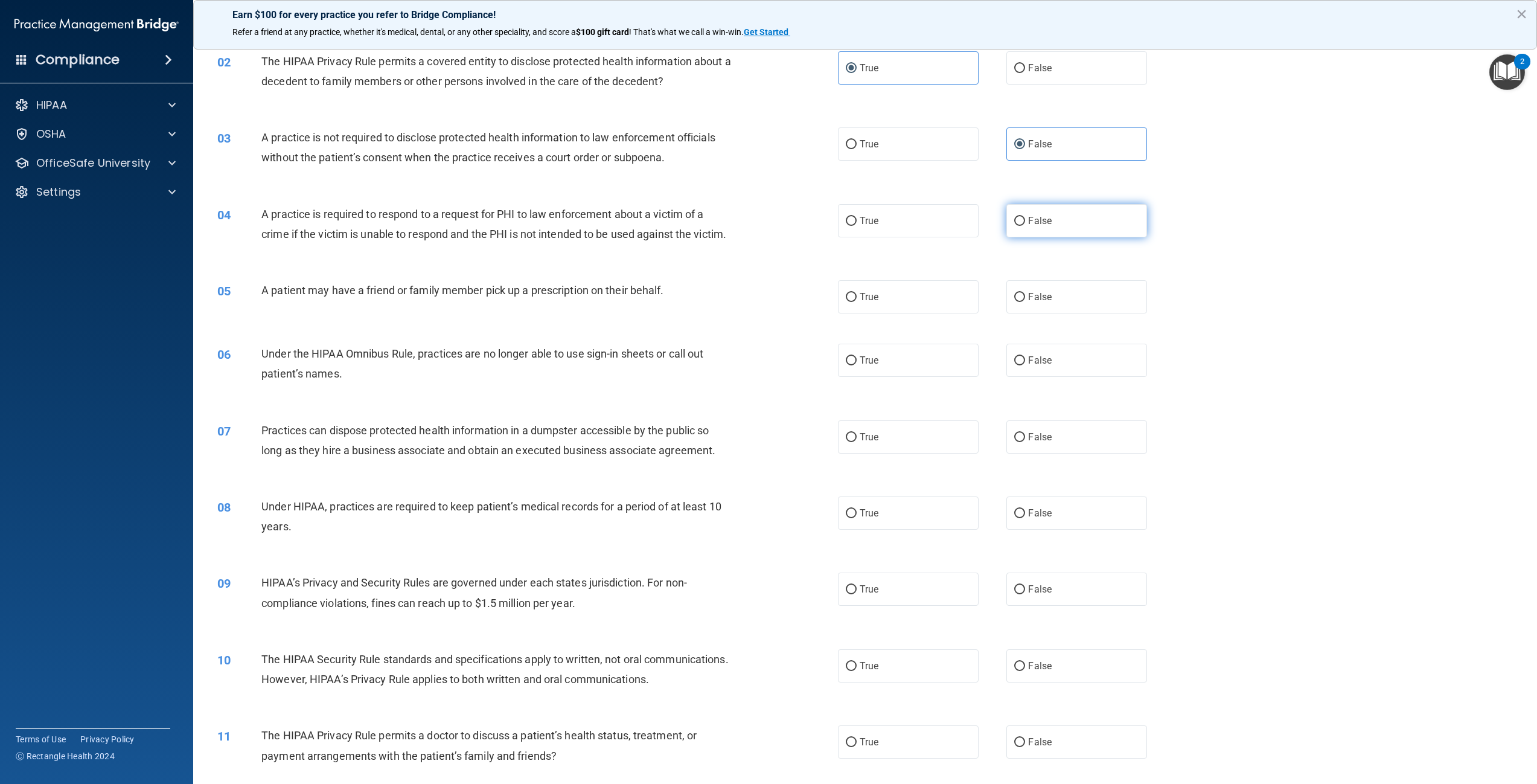
click at [1061, 232] on label "False" at bounding box center [1077, 220] width 141 height 33
click at [1025, 225] on input "False" at bounding box center [1020, 222] width 11 height 9
radio input "true"
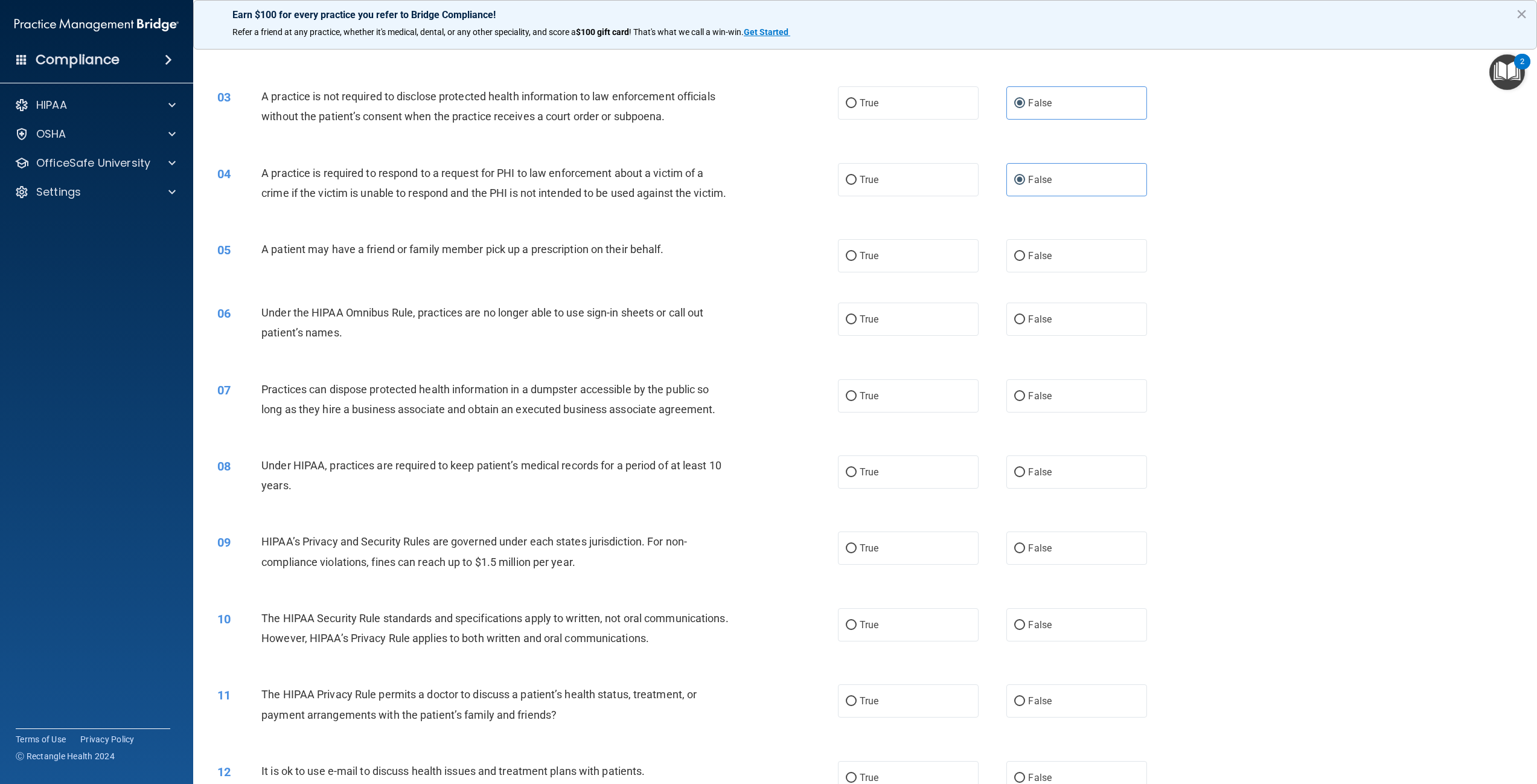
scroll to position [181, 0]
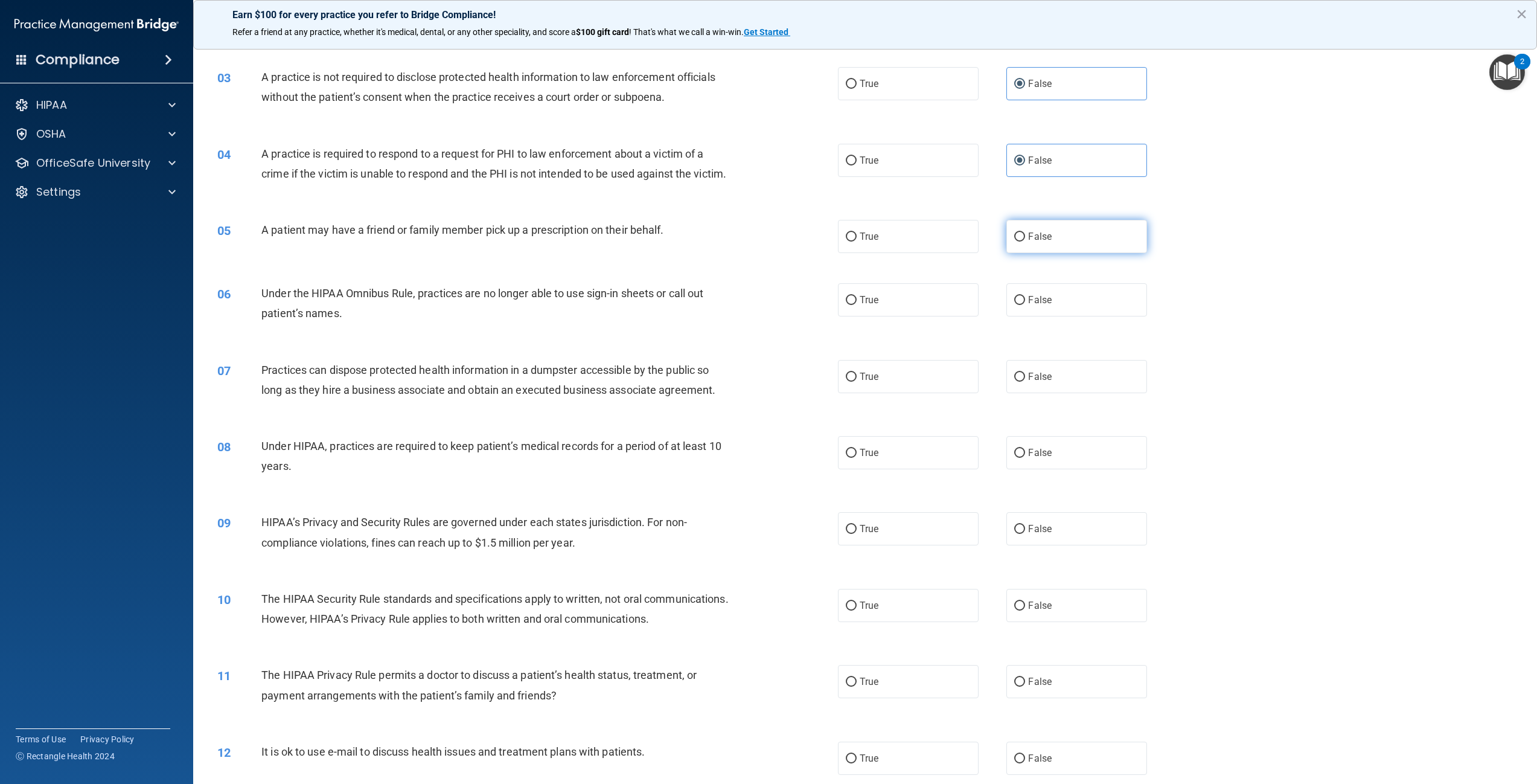
click at [1020, 253] on label "False" at bounding box center [1077, 236] width 141 height 33
click at [1020, 242] on input "False" at bounding box center [1020, 237] width 11 height 9
radio input "true"
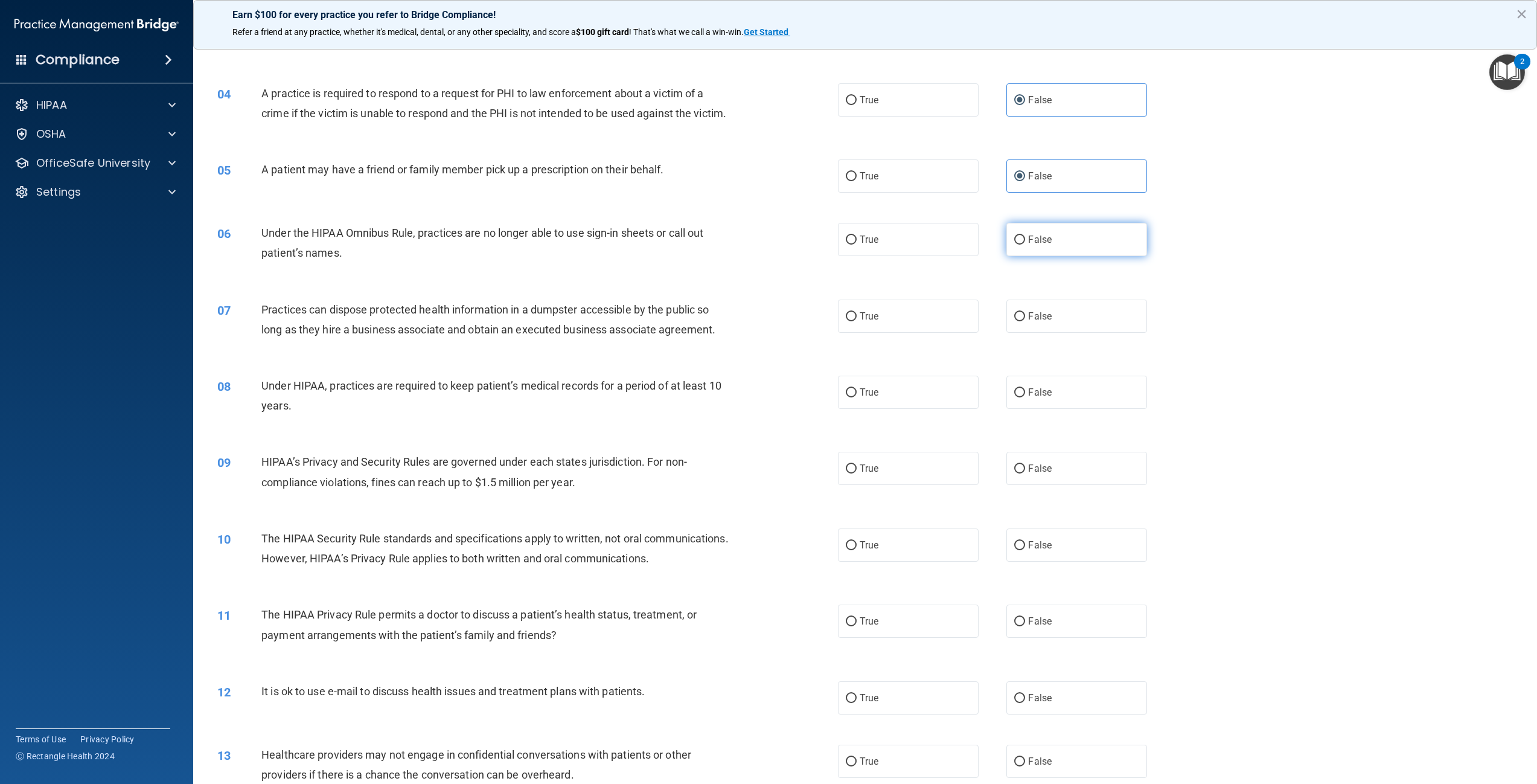
click at [1029, 245] on span "False" at bounding box center [1040, 239] width 23 height 12
click at [1025, 245] on input "False" at bounding box center [1020, 240] width 11 height 9
radio input "true"
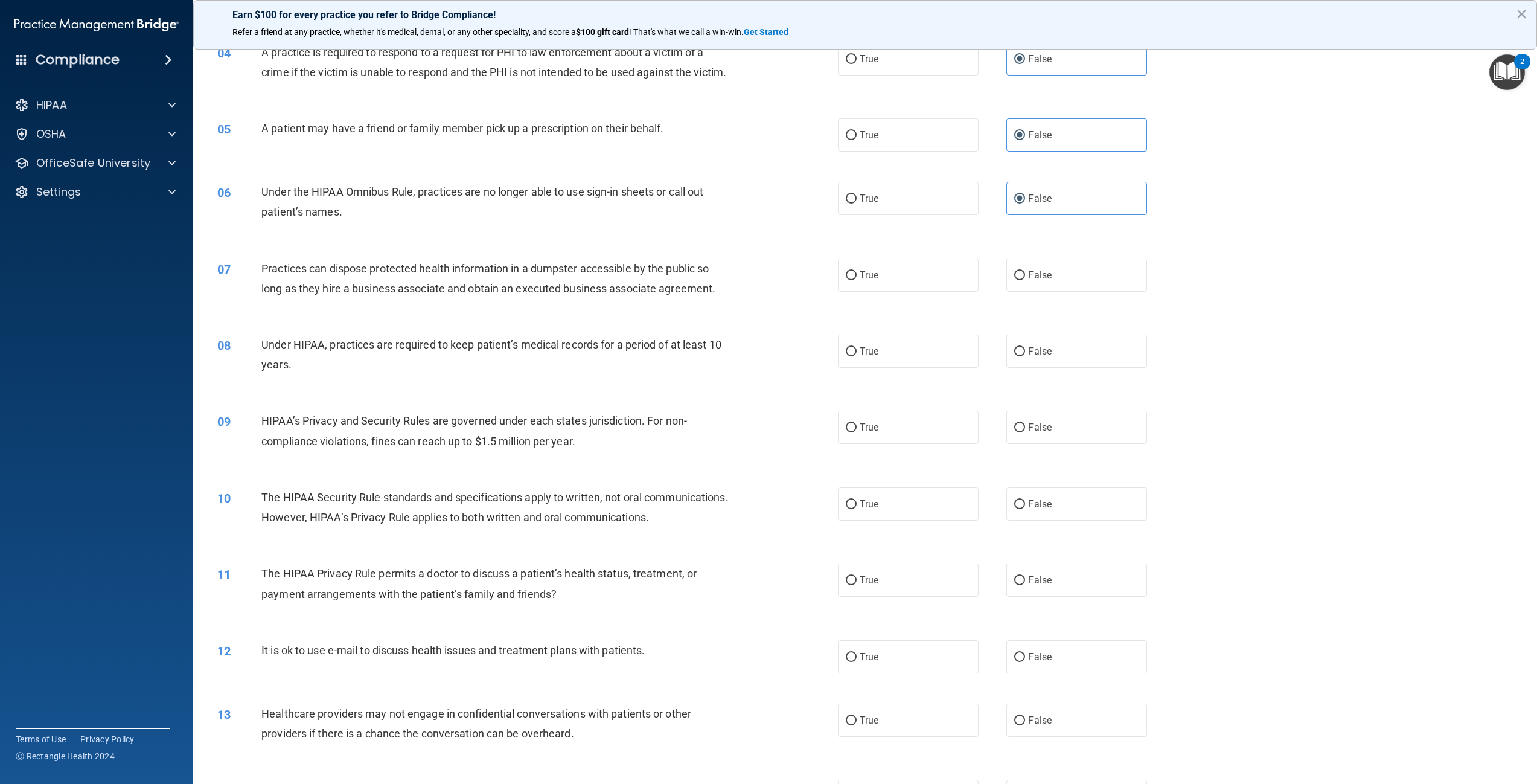
scroll to position [302, 0]
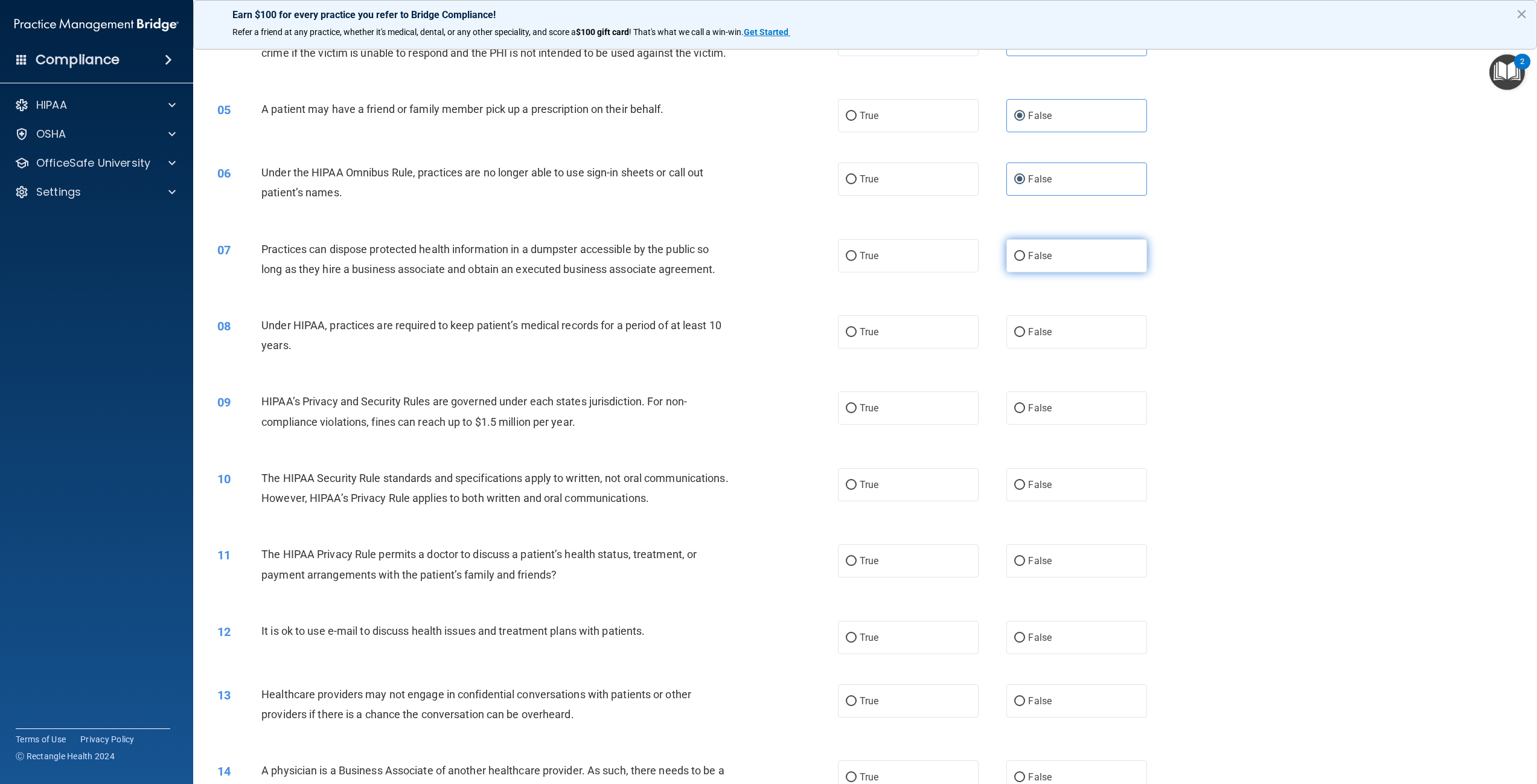
click at [1041, 273] on label "False" at bounding box center [1077, 256] width 141 height 33
click at [1025, 261] on input "False" at bounding box center [1020, 256] width 11 height 9
radio input "true"
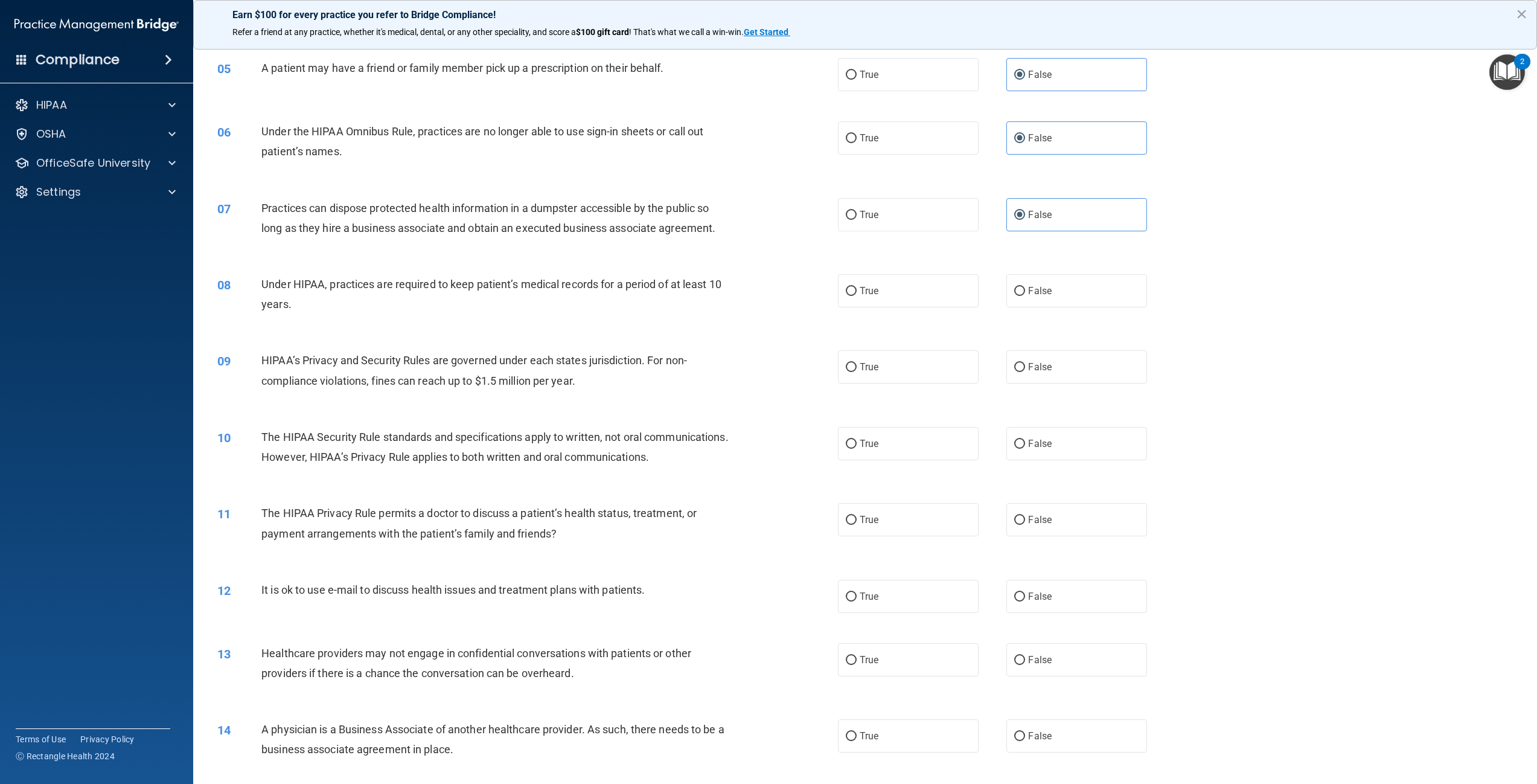
scroll to position [363, 0]
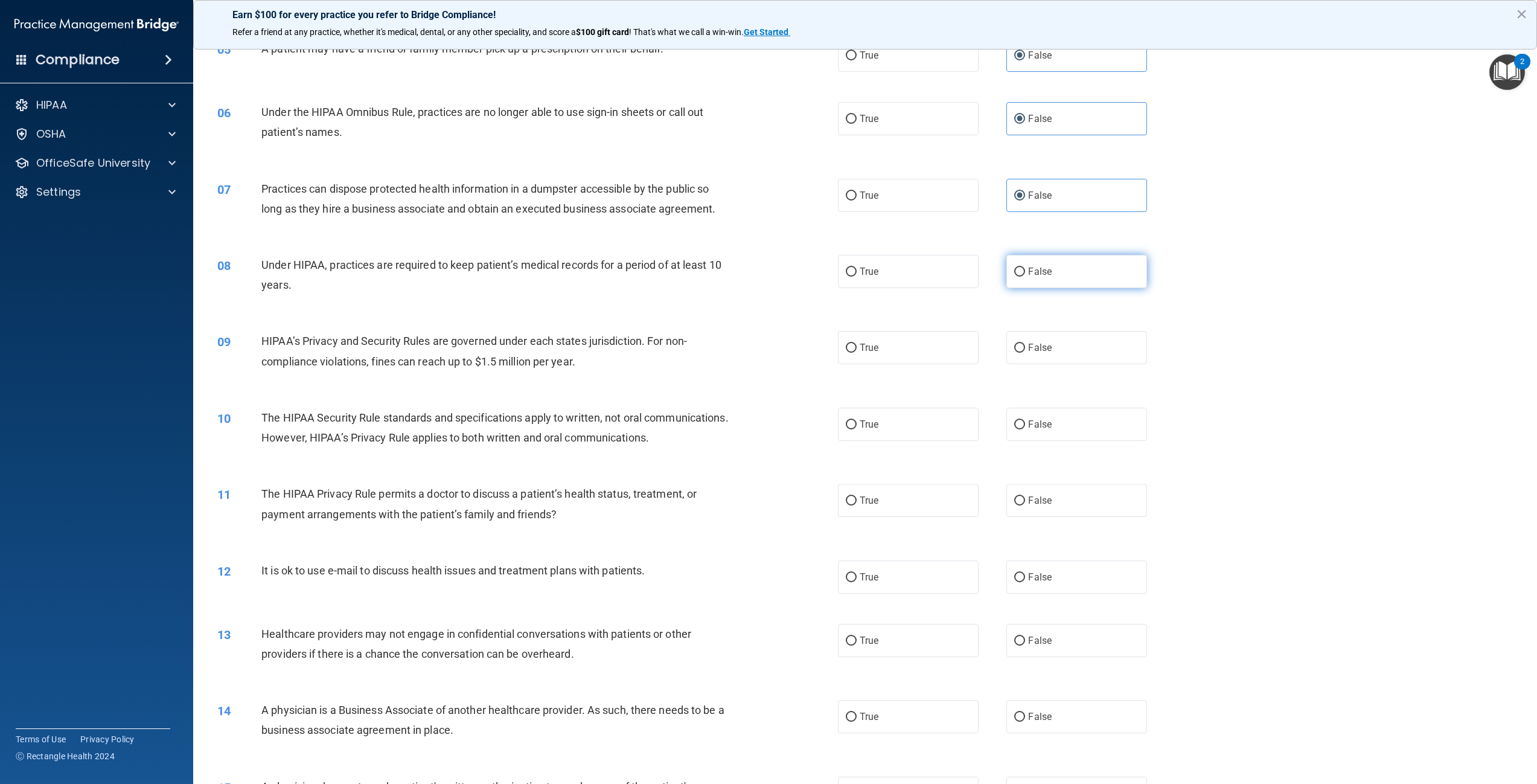
click at [1028, 277] on span "False" at bounding box center [1040, 271] width 23 height 12
click at [1025, 277] on input "False" at bounding box center [1020, 272] width 11 height 9
radio input "true"
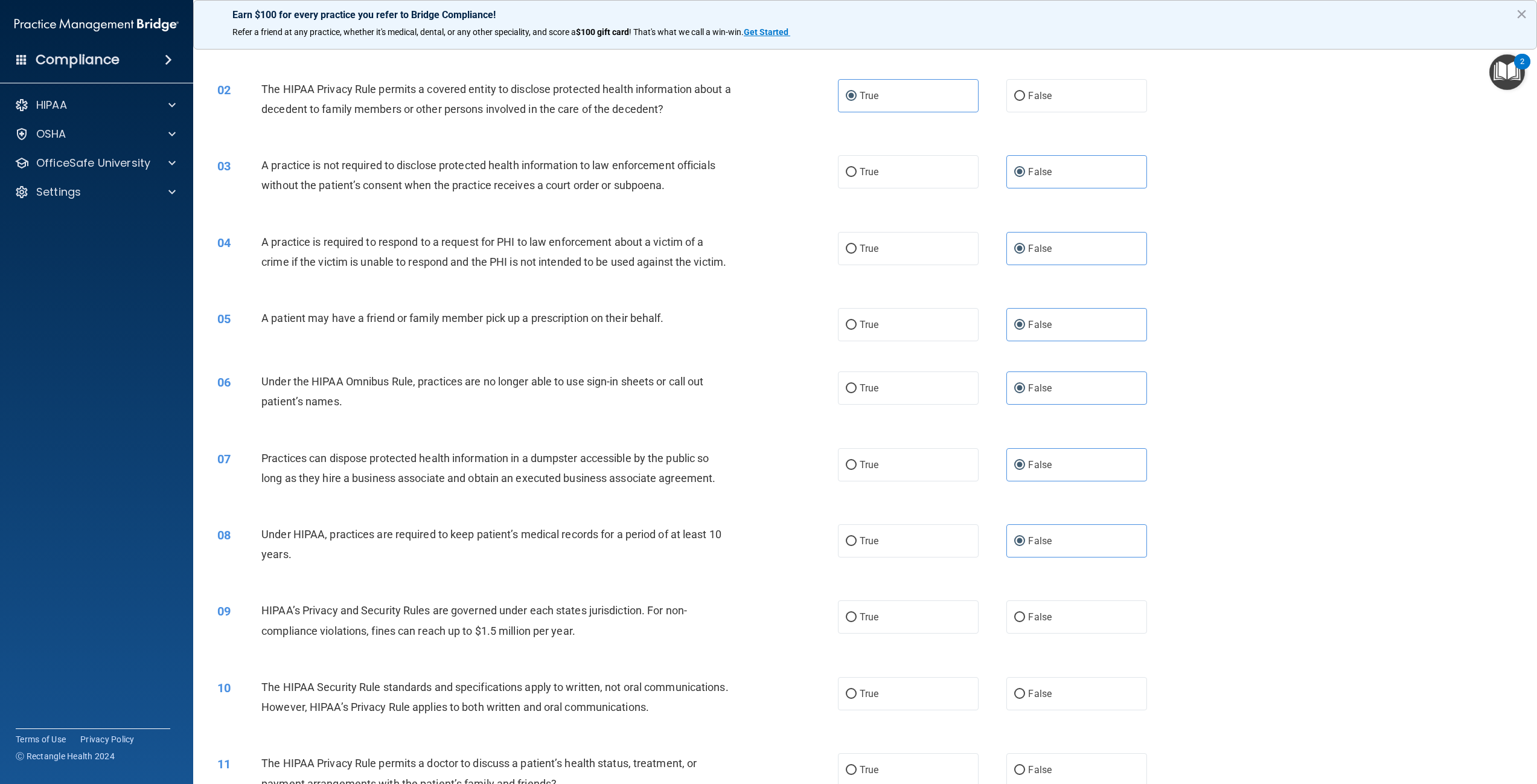
scroll to position [121, 0]
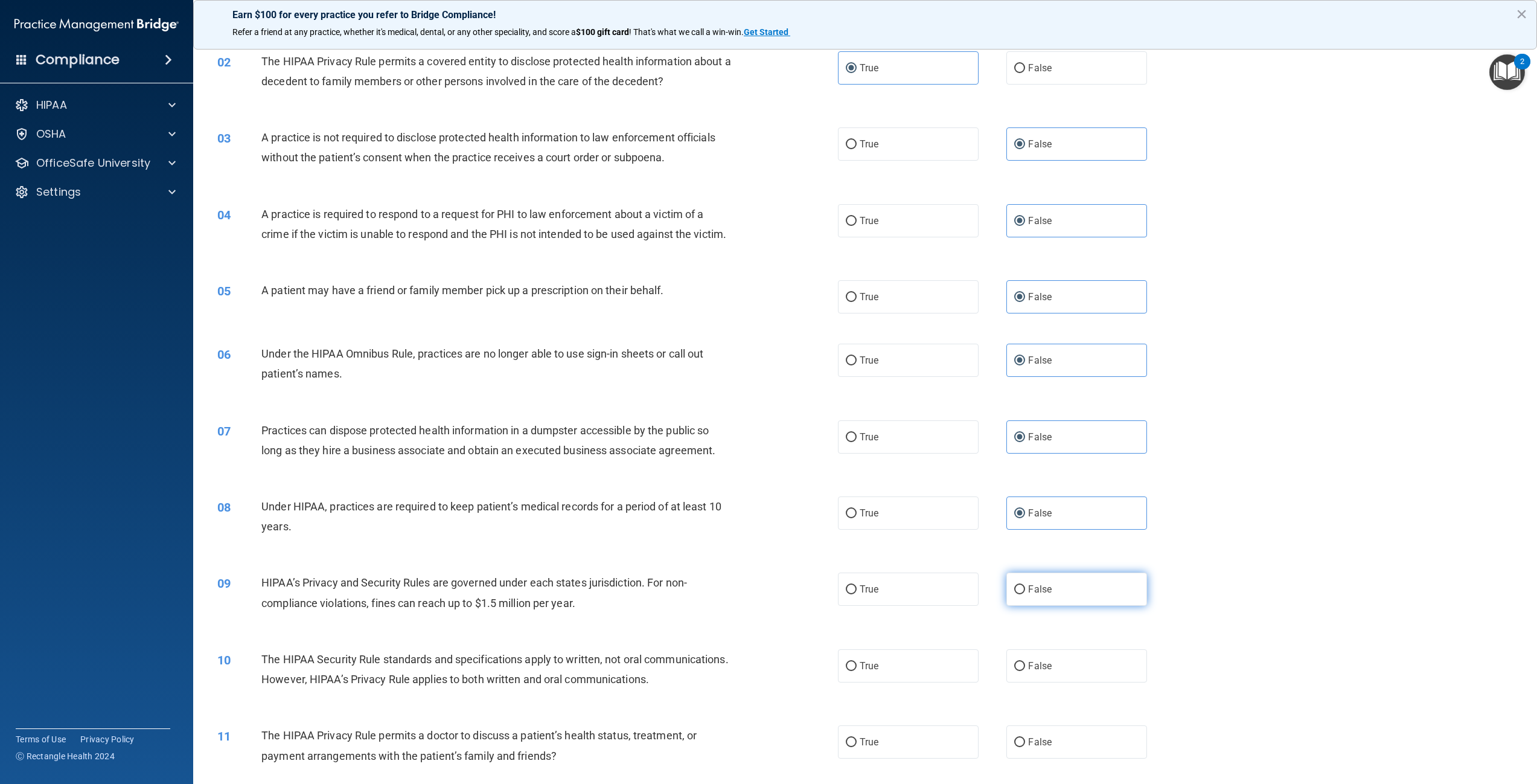
click at [1034, 595] on span "False" at bounding box center [1040, 589] width 23 height 12
click at [1025, 594] on input "False" at bounding box center [1020, 590] width 11 height 9
radio input "true"
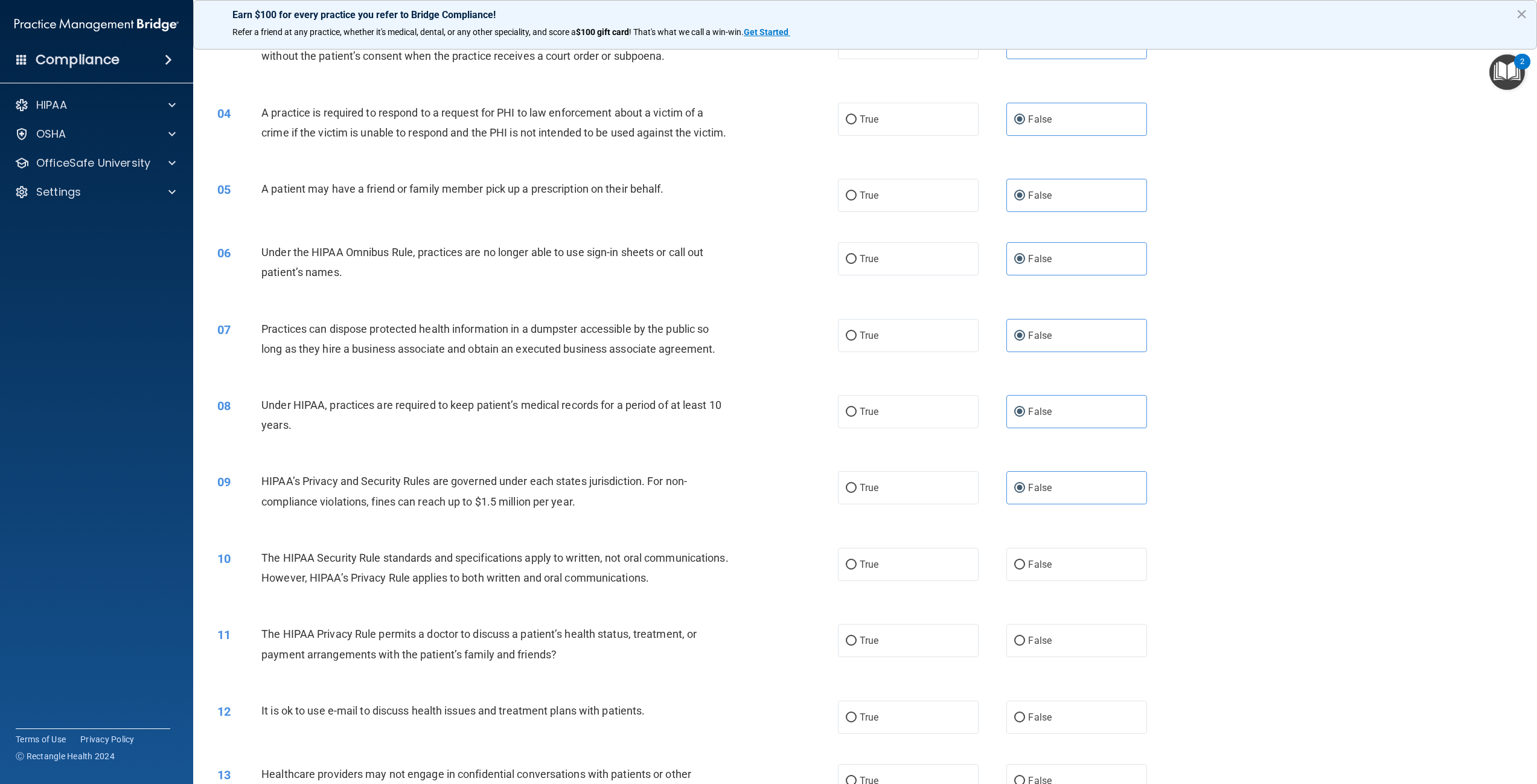
scroll to position [242, 0]
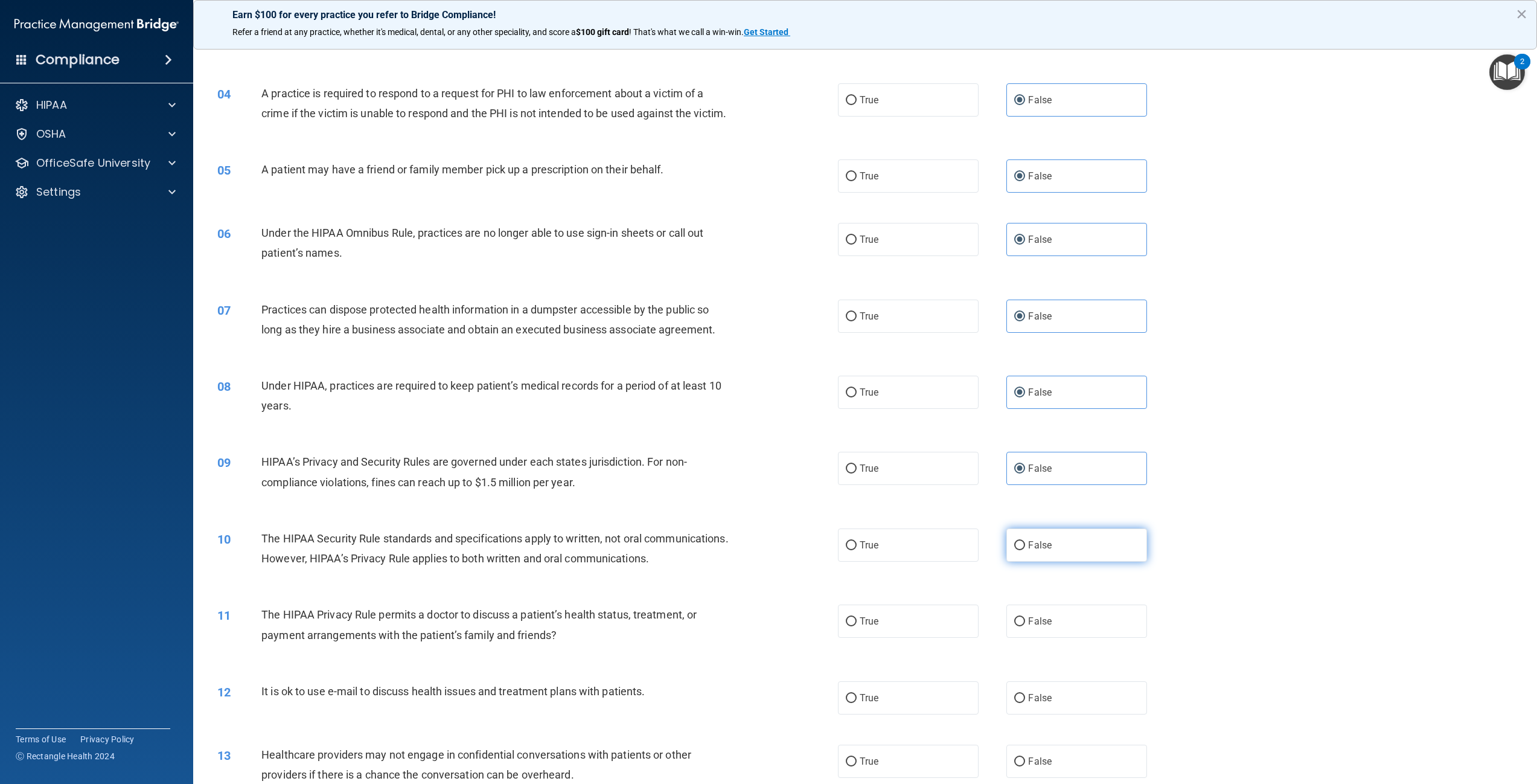
click at [1068, 562] on label "False" at bounding box center [1077, 545] width 141 height 33
click at [1025, 550] on input "False" at bounding box center [1020, 545] width 11 height 9
radio input "true"
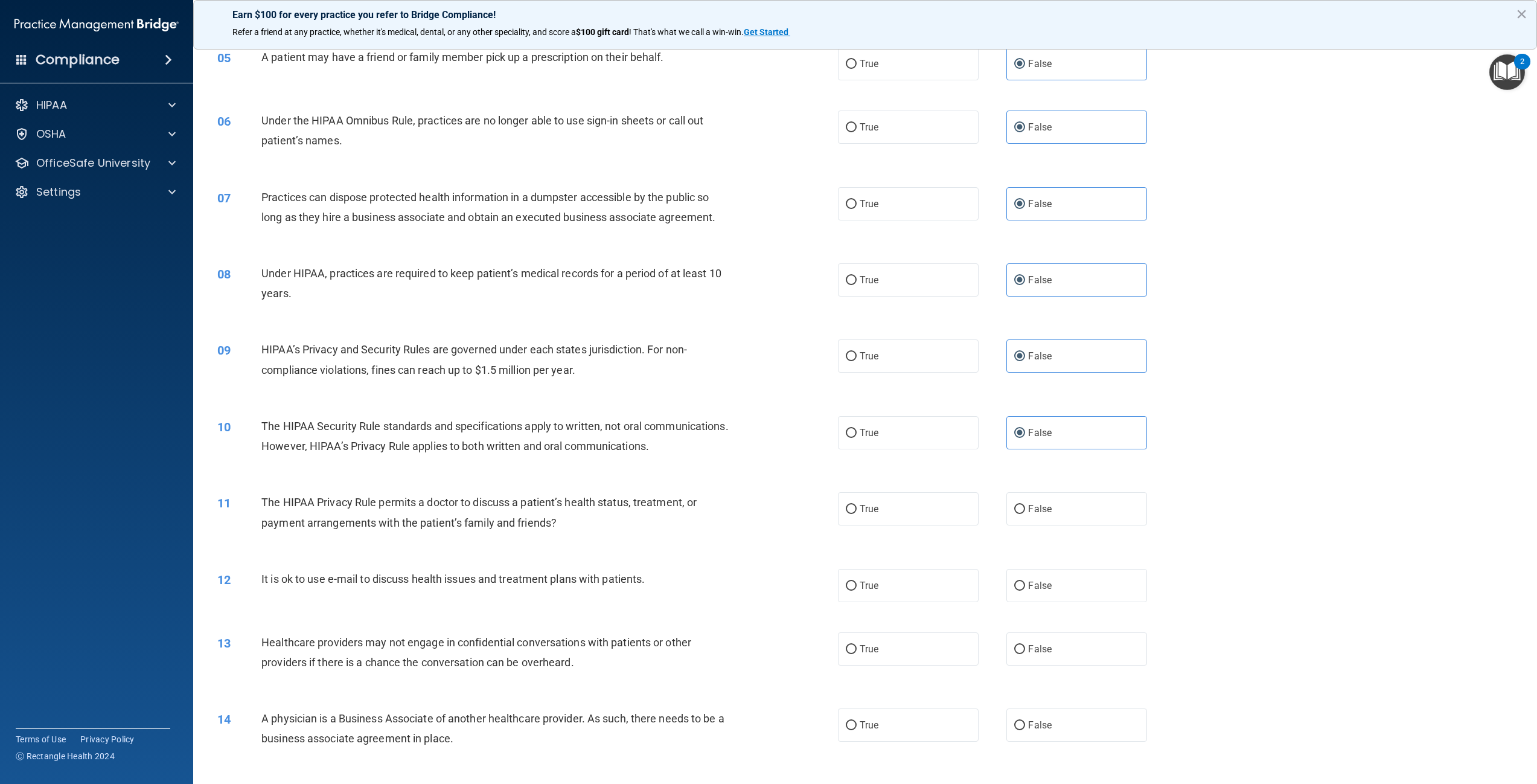
scroll to position [363, 0]
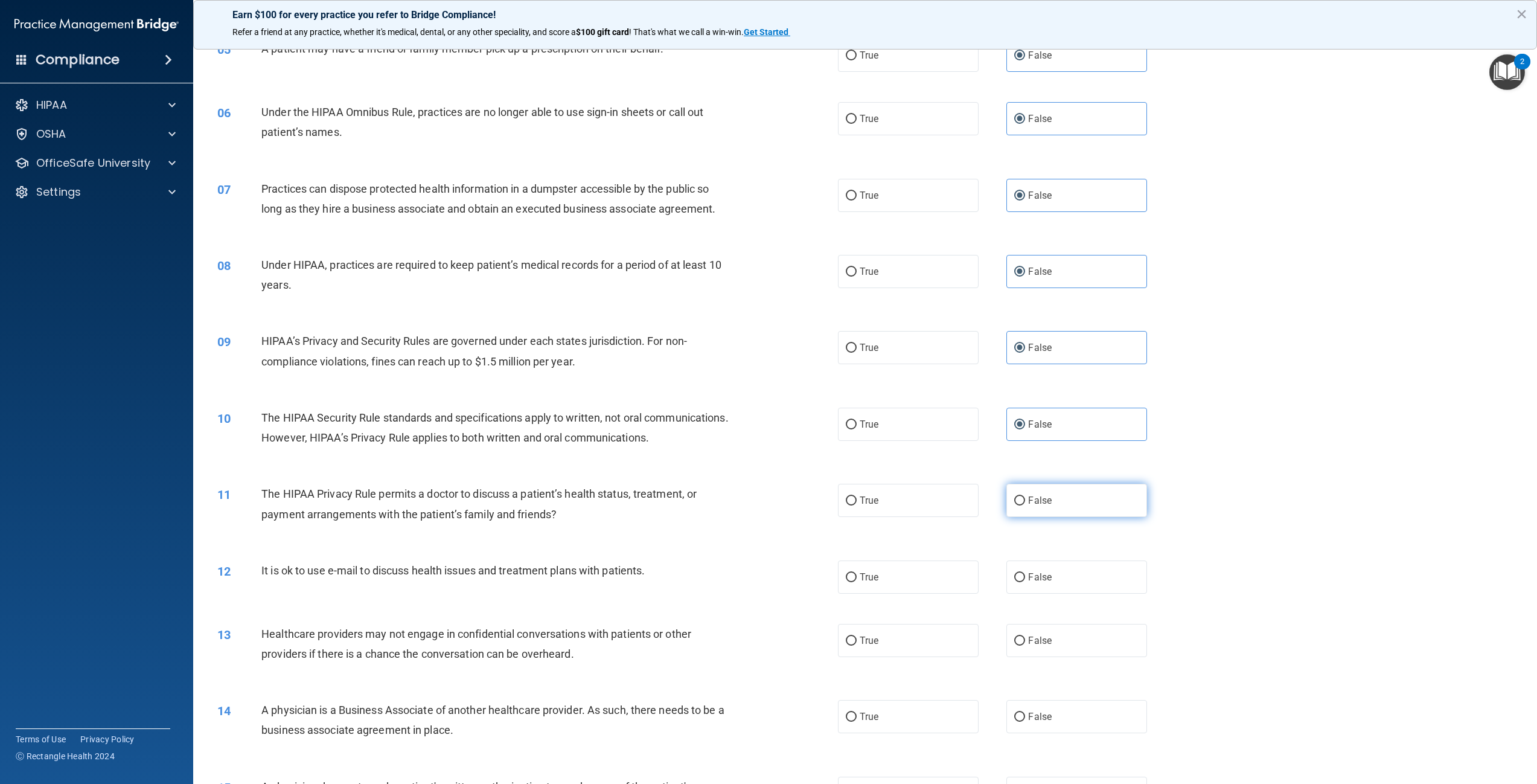
click at [1014, 505] on input "False" at bounding box center [1020, 501] width 11 height 9
radio input "true"
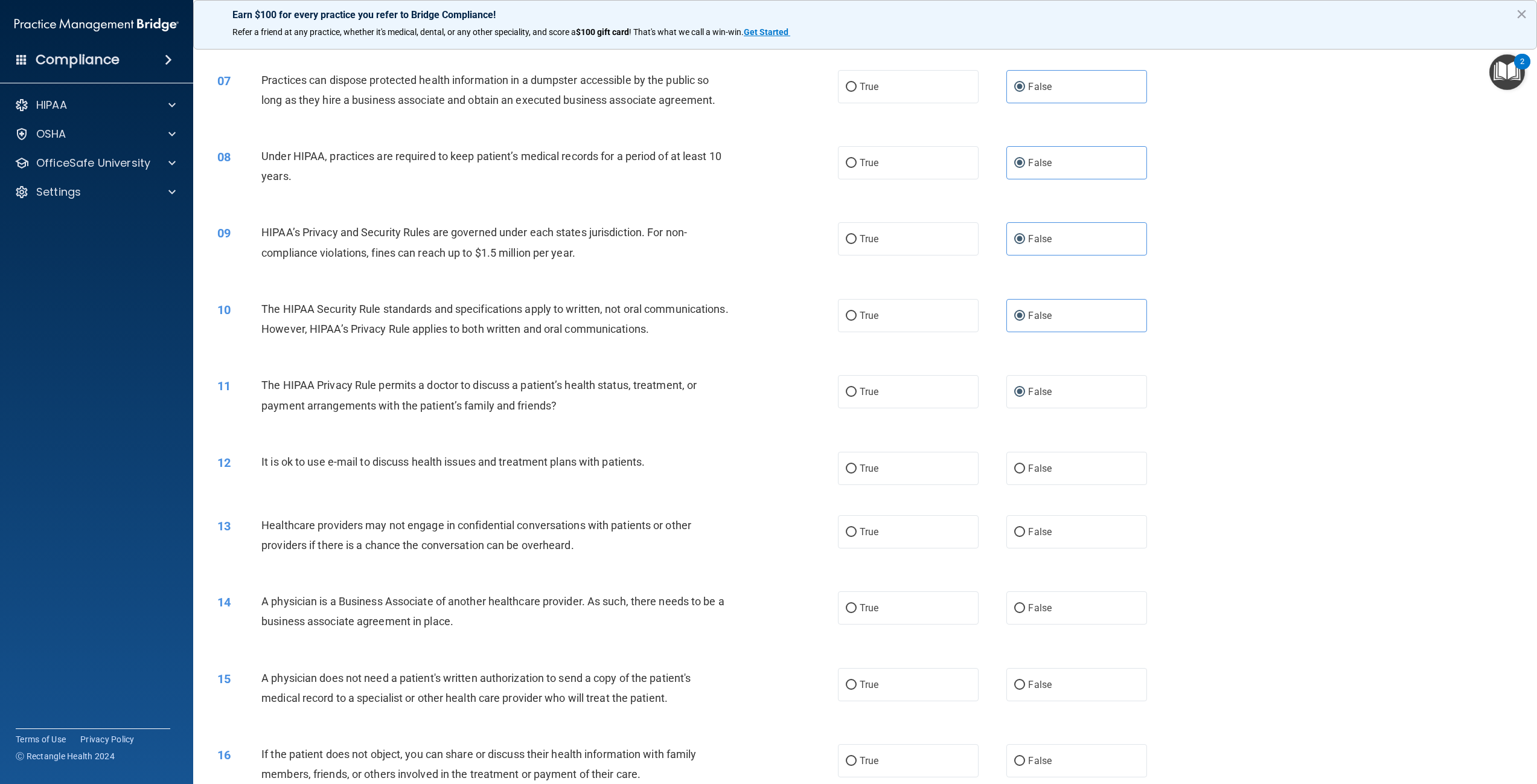
scroll to position [483, 0]
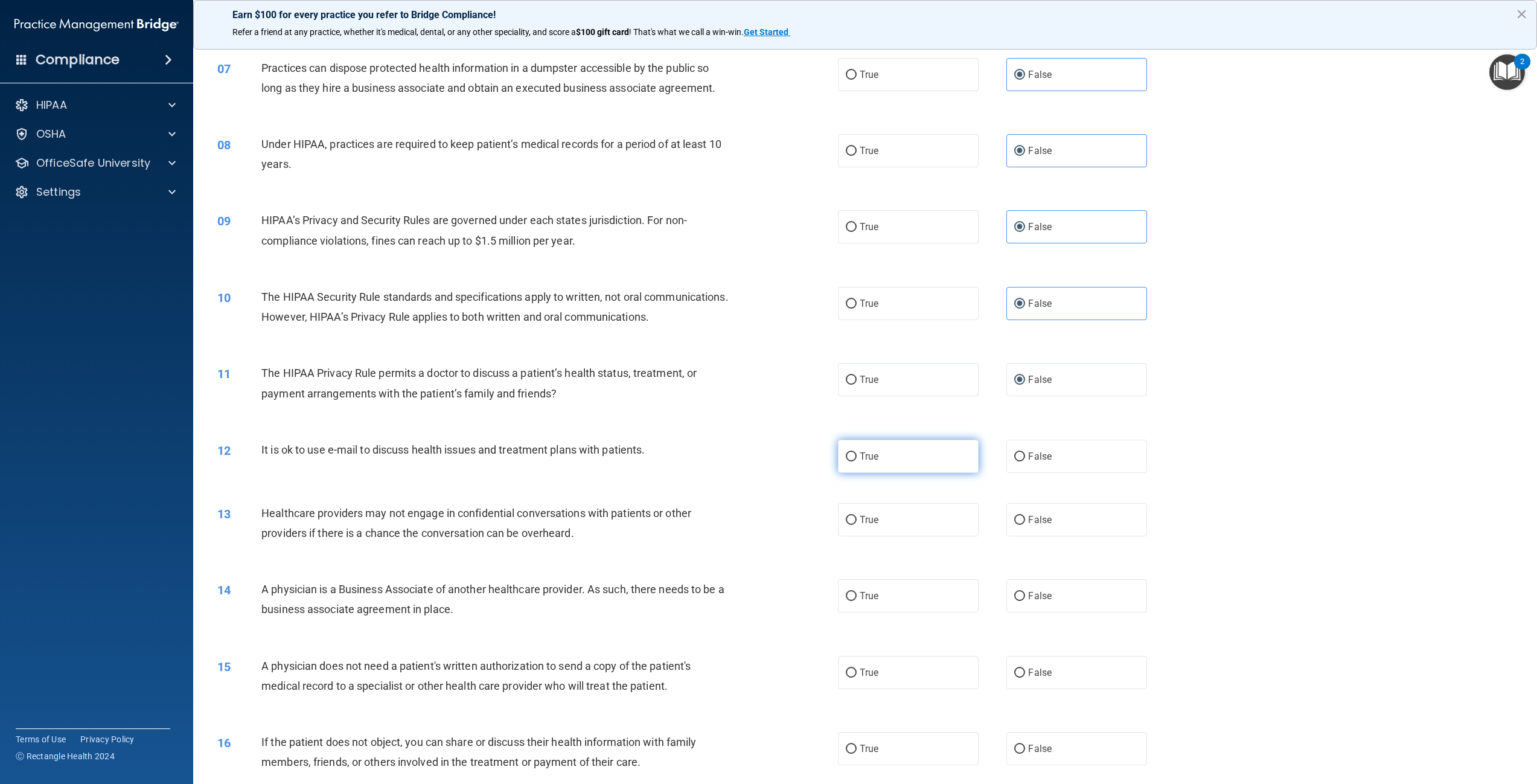
click at [879, 473] on label "True" at bounding box center [909, 456] width 141 height 33
click at [857, 461] on input "True" at bounding box center [851, 457] width 11 height 9
radio input "true"
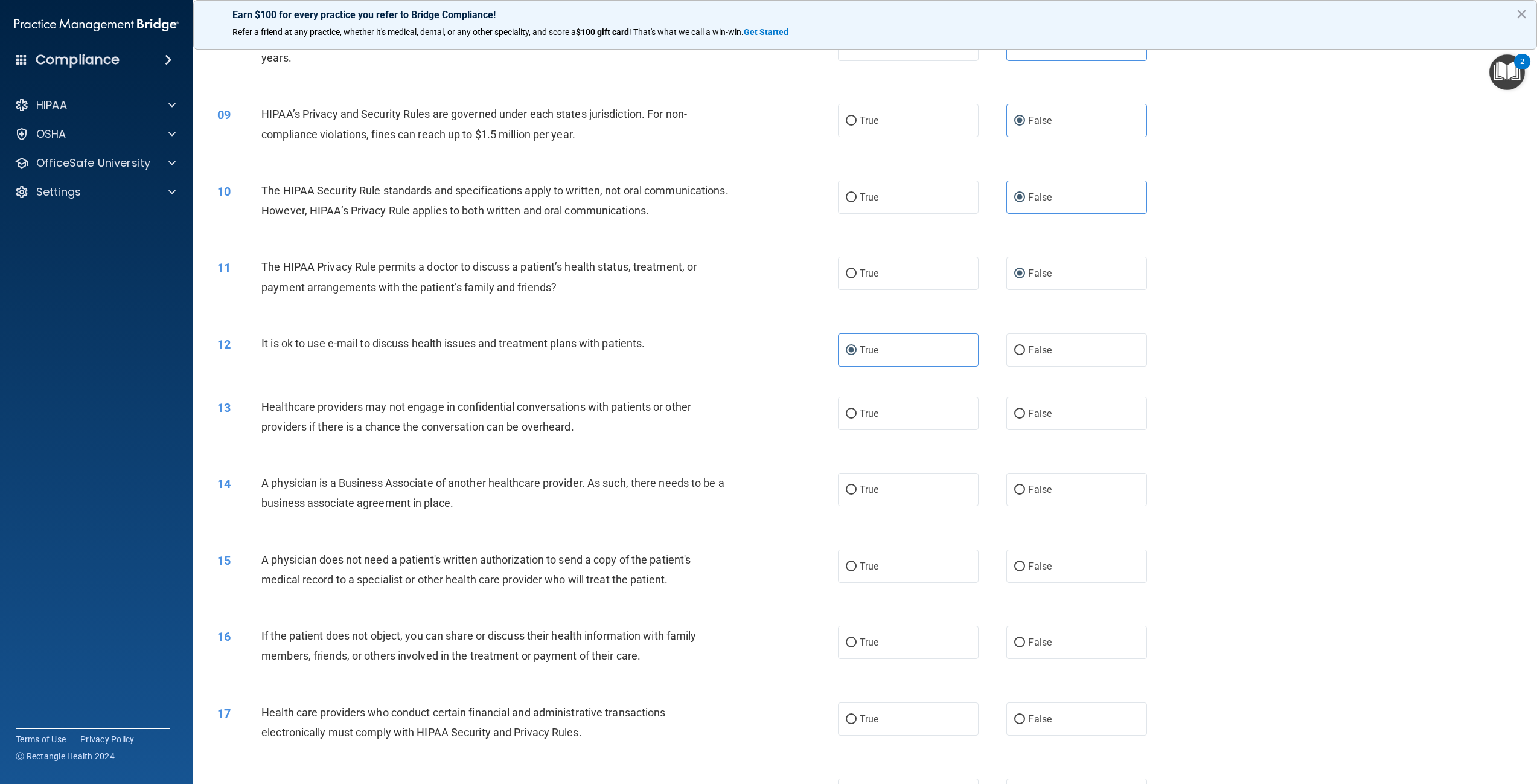
scroll to position [603, 0]
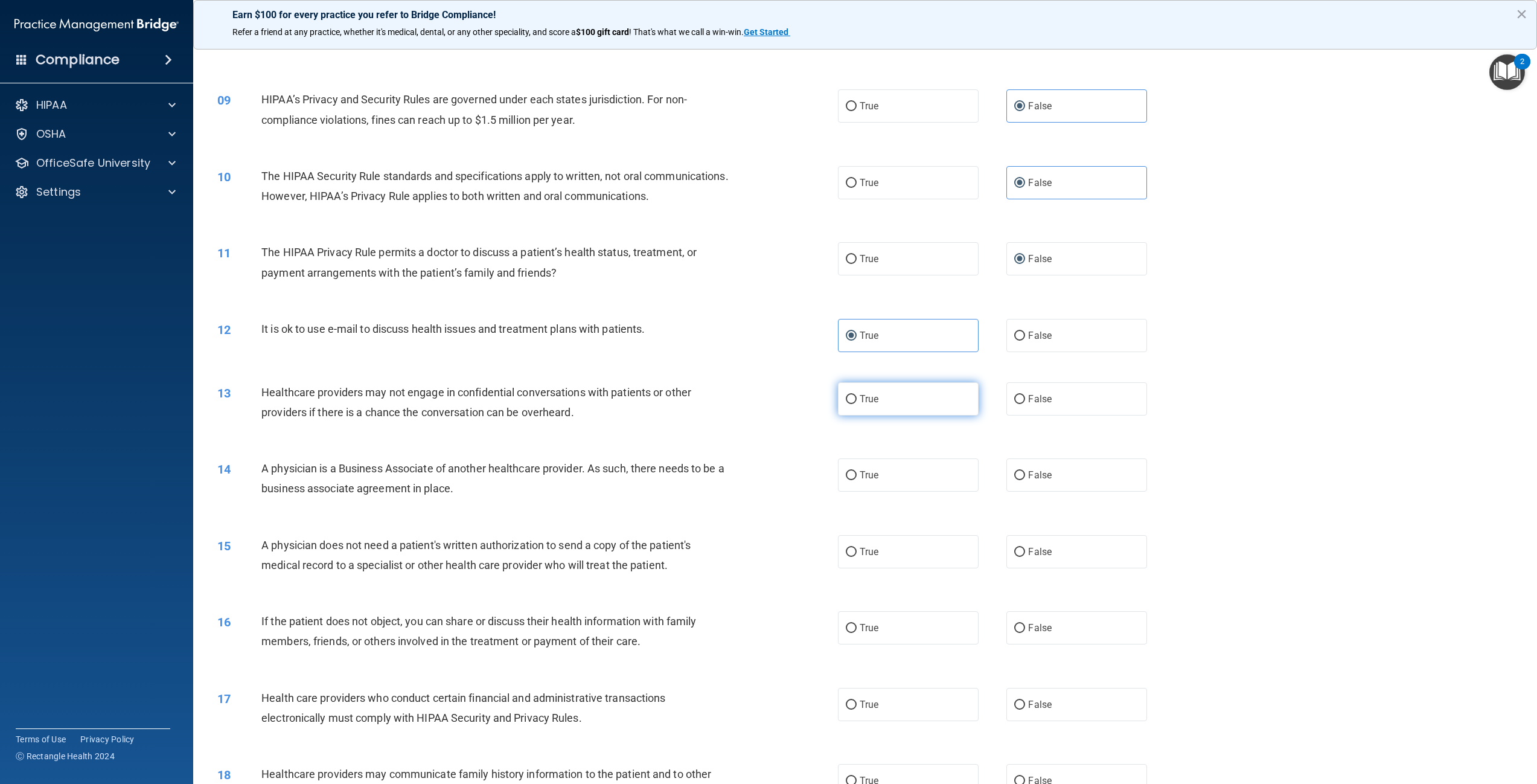
click at [867, 404] on span "True" at bounding box center [869, 398] width 19 height 12
click at [857, 404] on input "True" at bounding box center [851, 400] width 11 height 9
radio input "true"
click at [889, 491] on label "True" at bounding box center [909, 475] width 141 height 33
click at [857, 480] on input "True" at bounding box center [851, 476] width 11 height 9
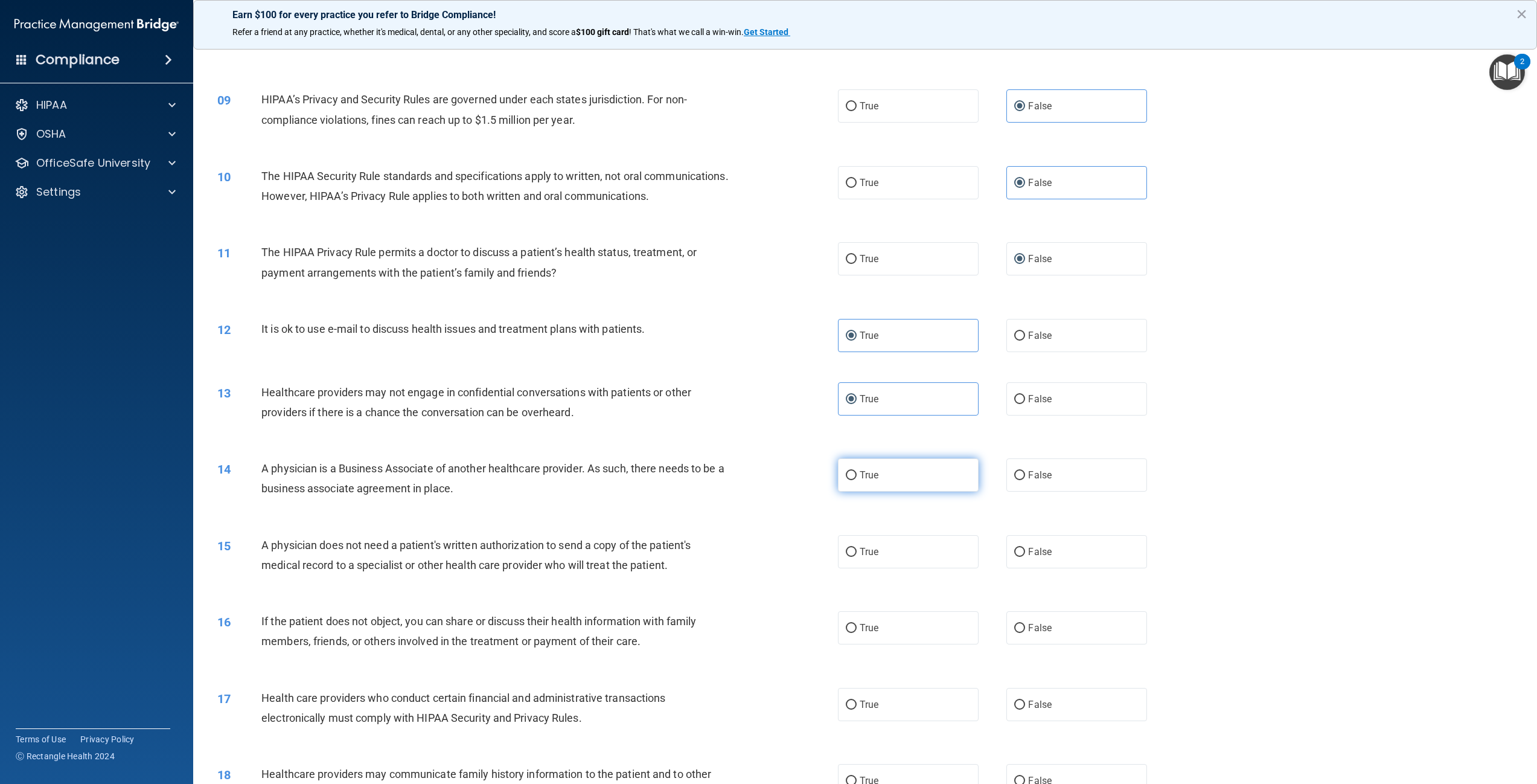
radio input "true"
click at [872, 568] on label "True" at bounding box center [909, 552] width 141 height 33
click at [857, 557] on input "True" at bounding box center [851, 552] width 11 height 9
radio input "true"
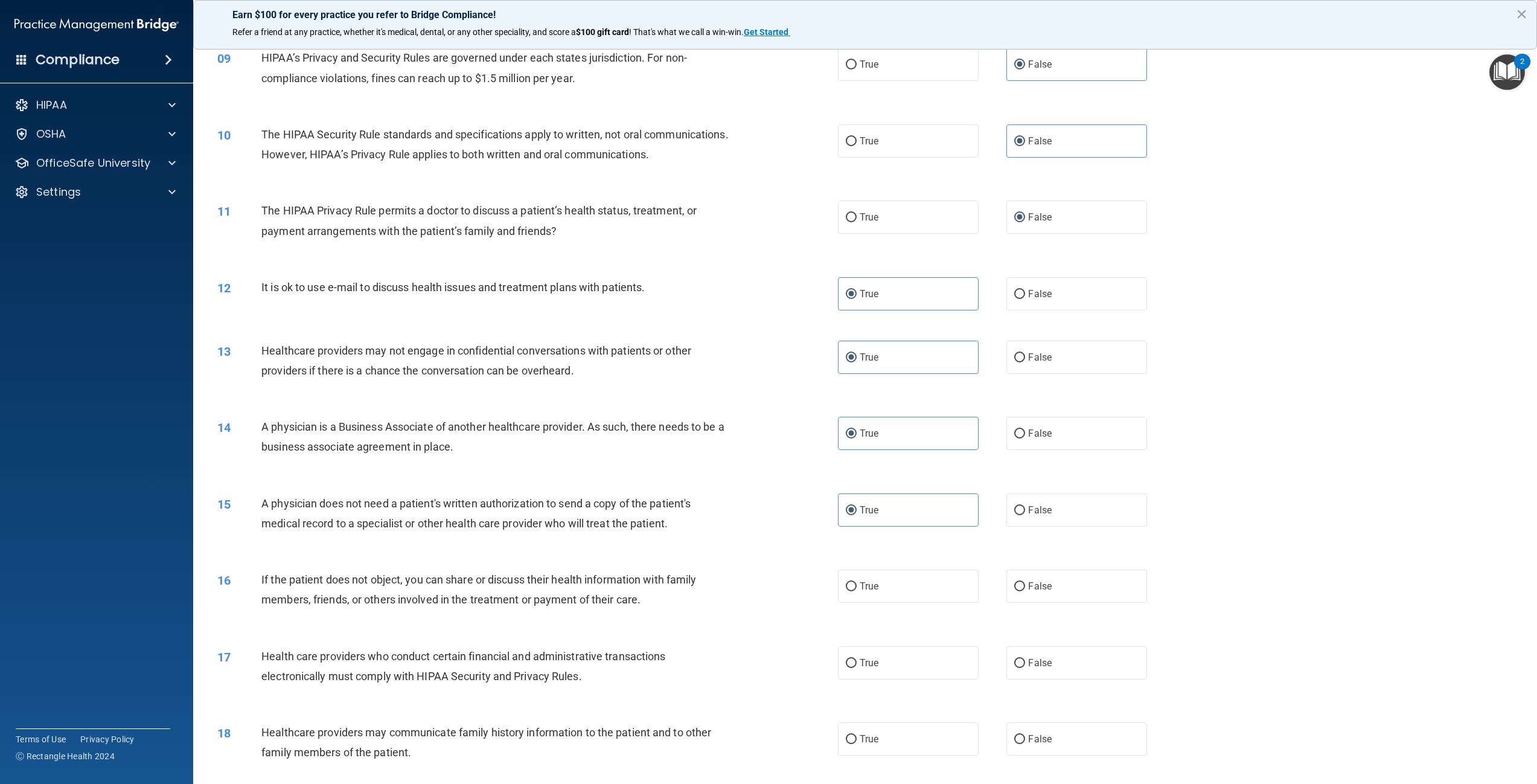
scroll to position [724, 0]
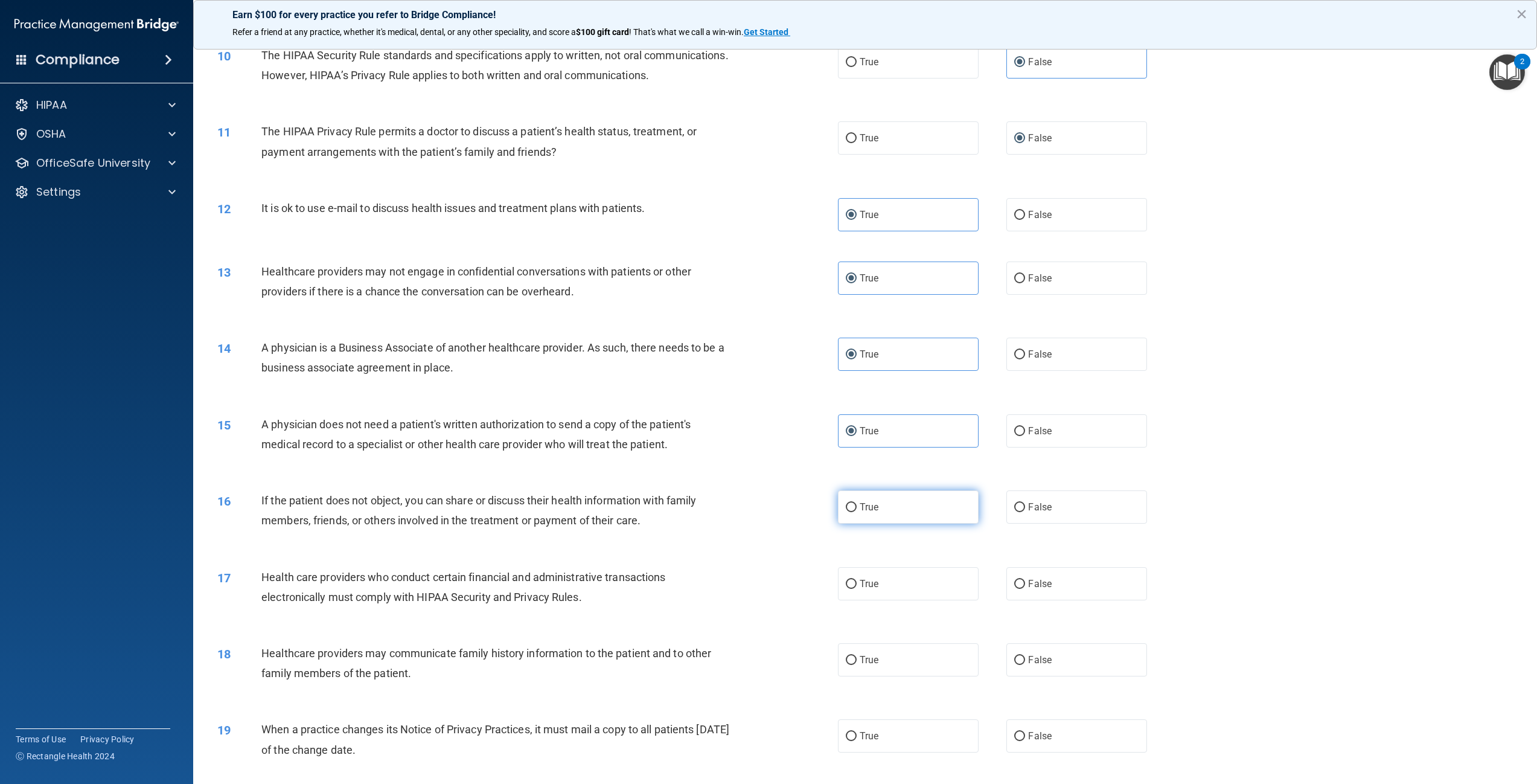
click at [875, 524] on label "True" at bounding box center [909, 507] width 141 height 33
click at [857, 512] on input "True" at bounding box center [851, 507] width 11 height 9
radio input "true"
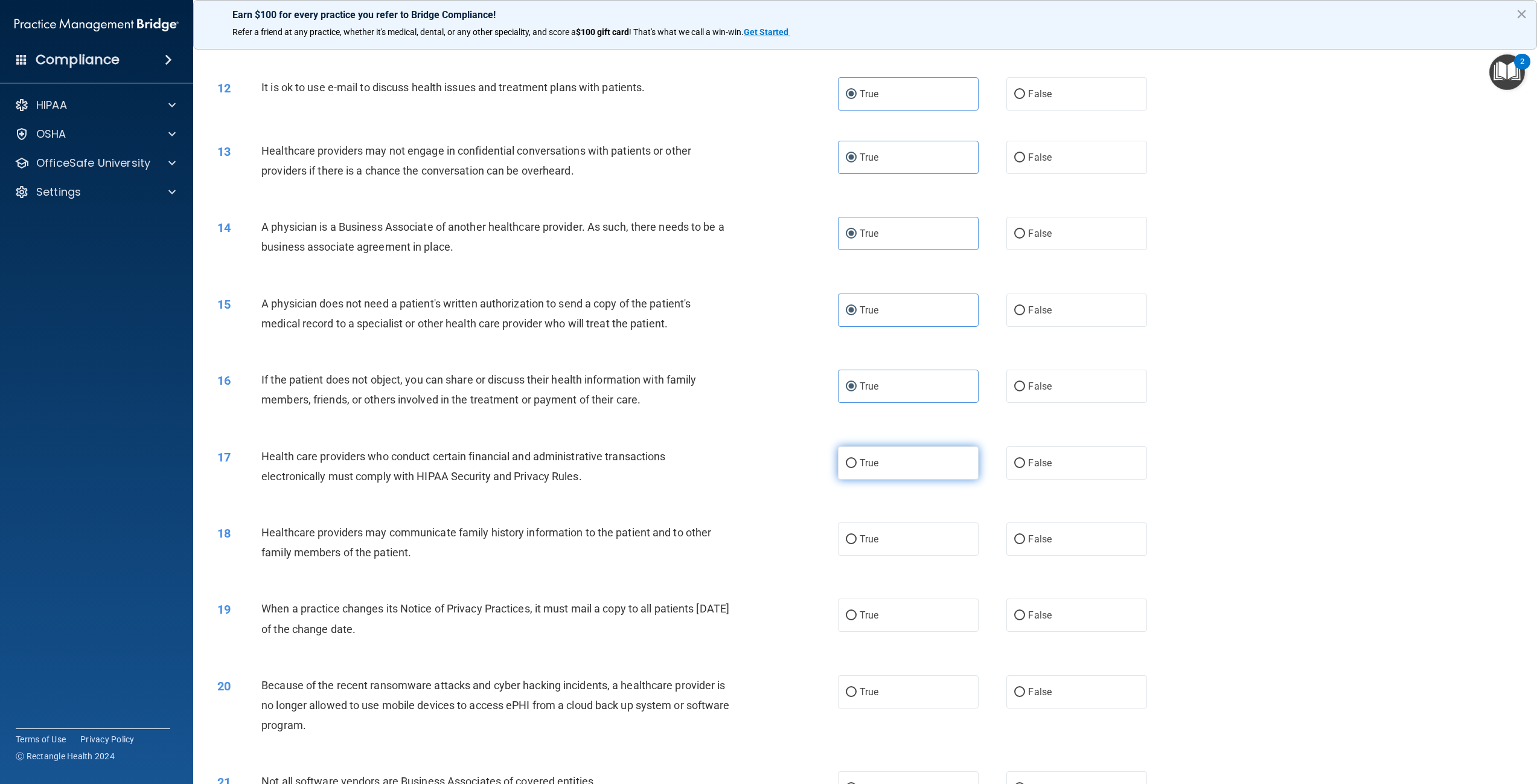
click at [875, 480] on label "True" at bounding box center [909, 462] width 141 height 33
click at [857, 468] on input "True" at bounding box center [851, 463] width 11 height 9
radio input "true"
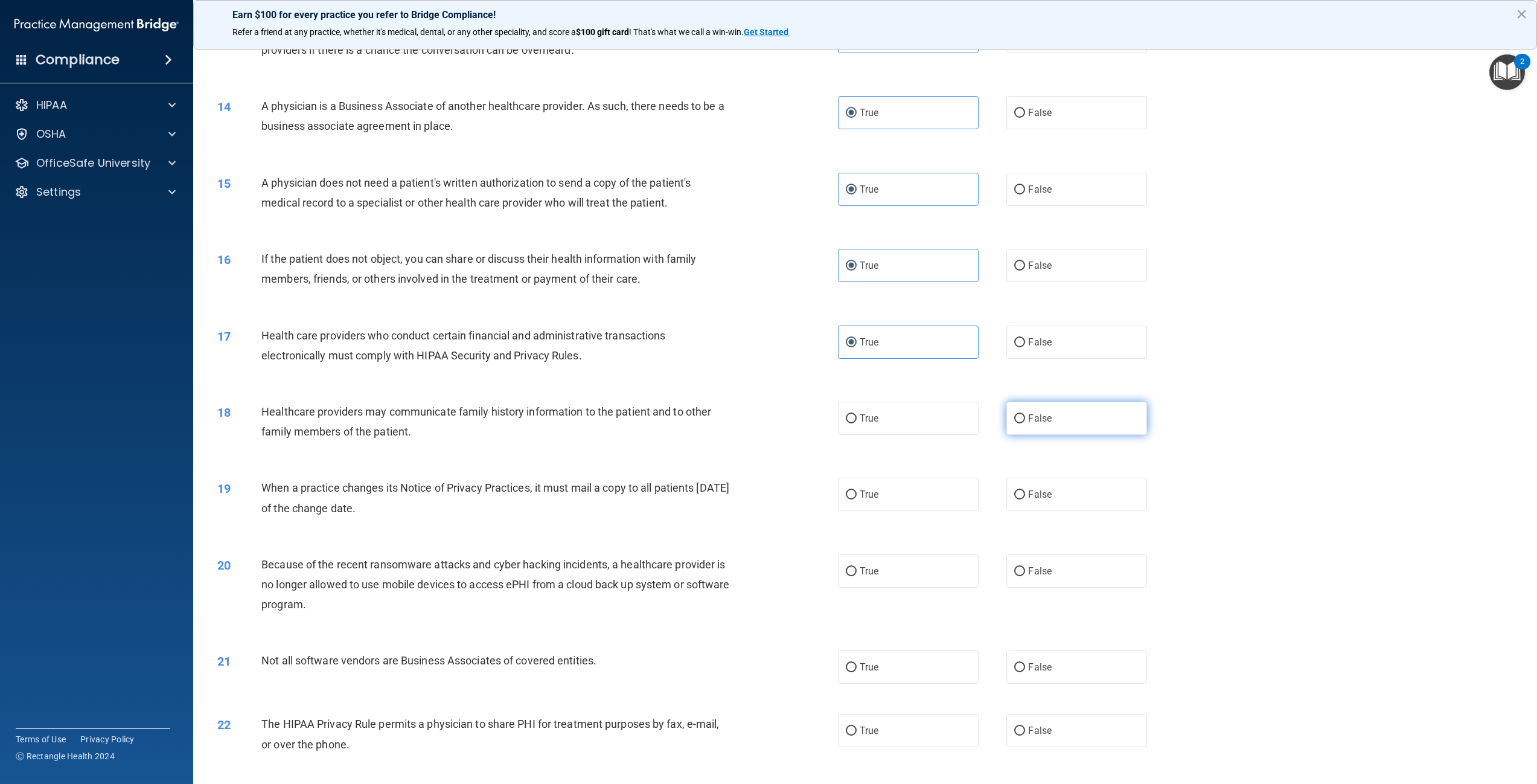
click at [1028, 424] on span "False" at bounding box center [1040, 418] width 23 height 12
click at [1025, 423] on input "False" at bounding box center [1020, 419] width 11 height 9
radio input "true"
click at [1023, 511] on label "False" at bounding box center [1077, 493] width 141 height 33
click at [1023, 500] on input "False" at bounding box center [1020, 495] width 11 height 9
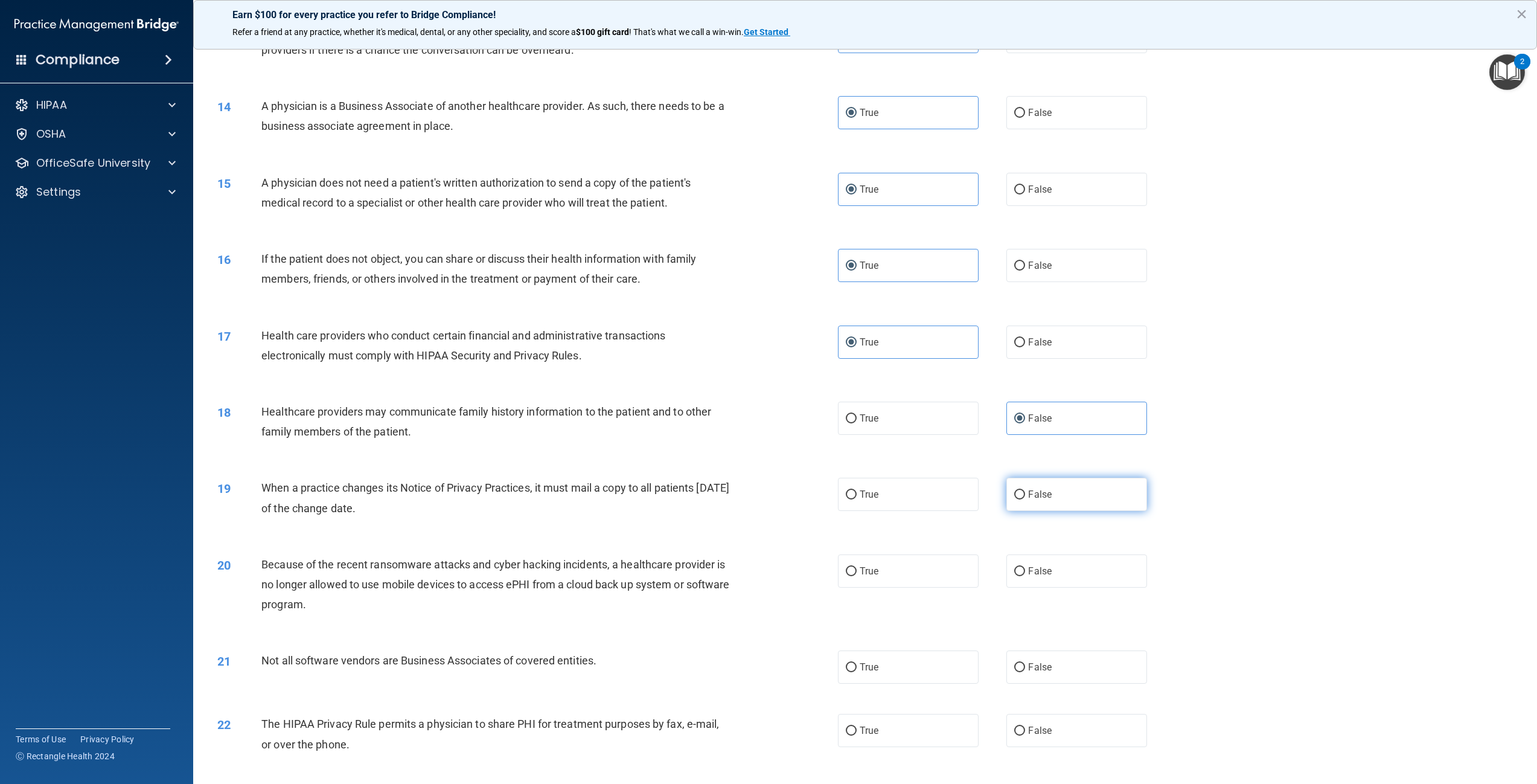
radio input "true"
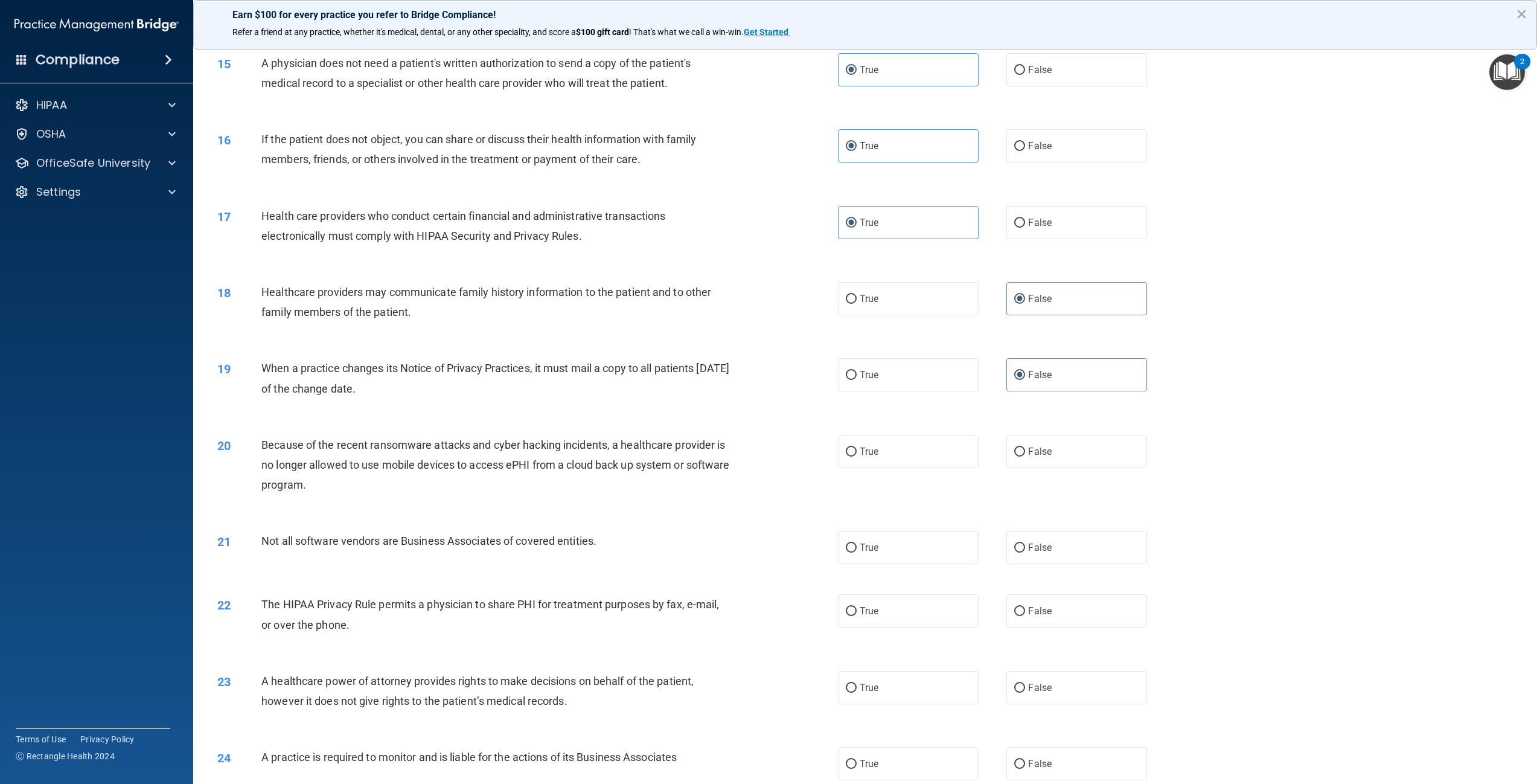
scroll to position [1087, 0]
click at [1033, 456] on span "False" at bounding box center [1040, 450] width 23 height 12
click at [1025, 456] on input "False" at bounding box center [1020, 451] width 11 height 9
radio input "true"
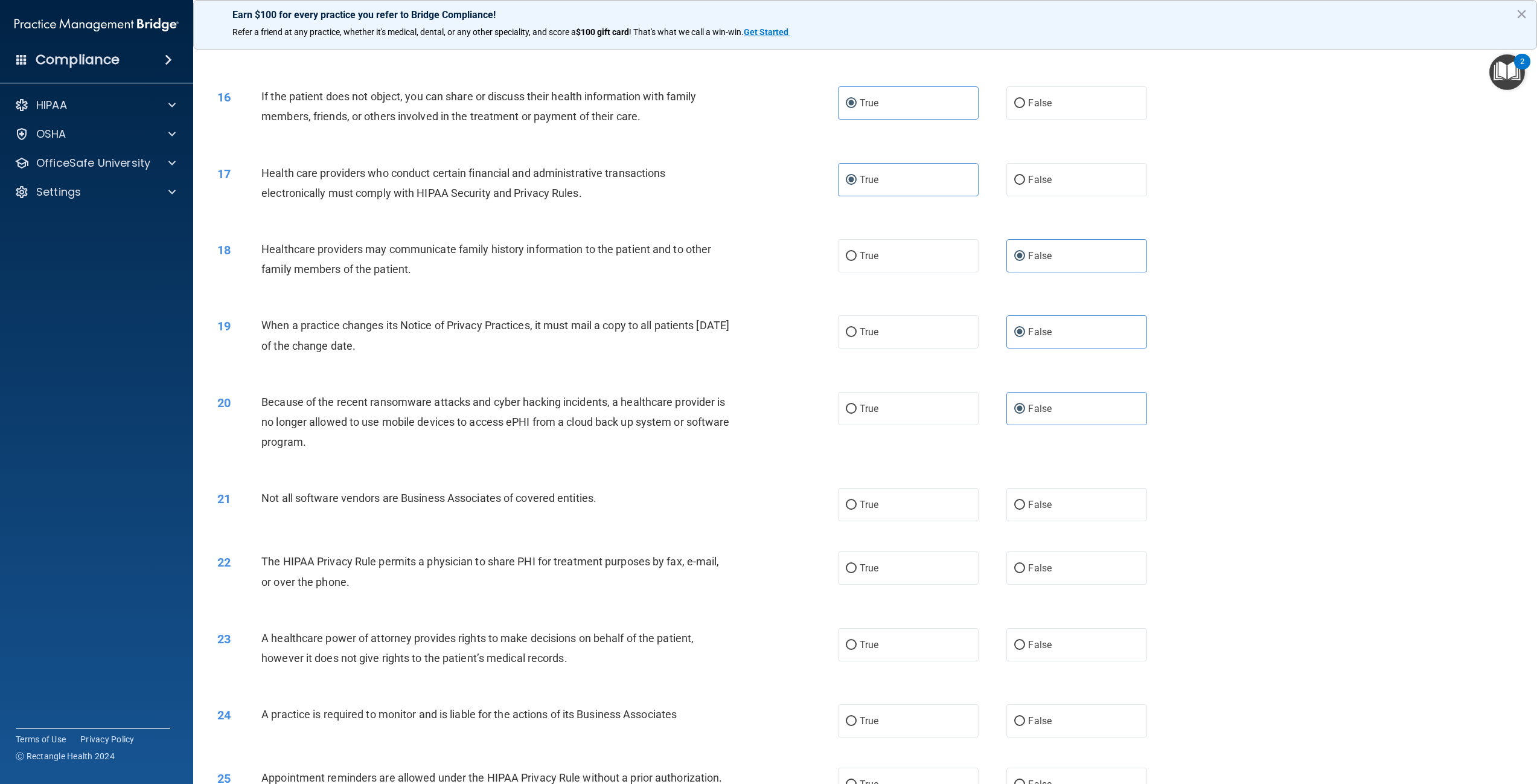
scroll to position [1147, 0]
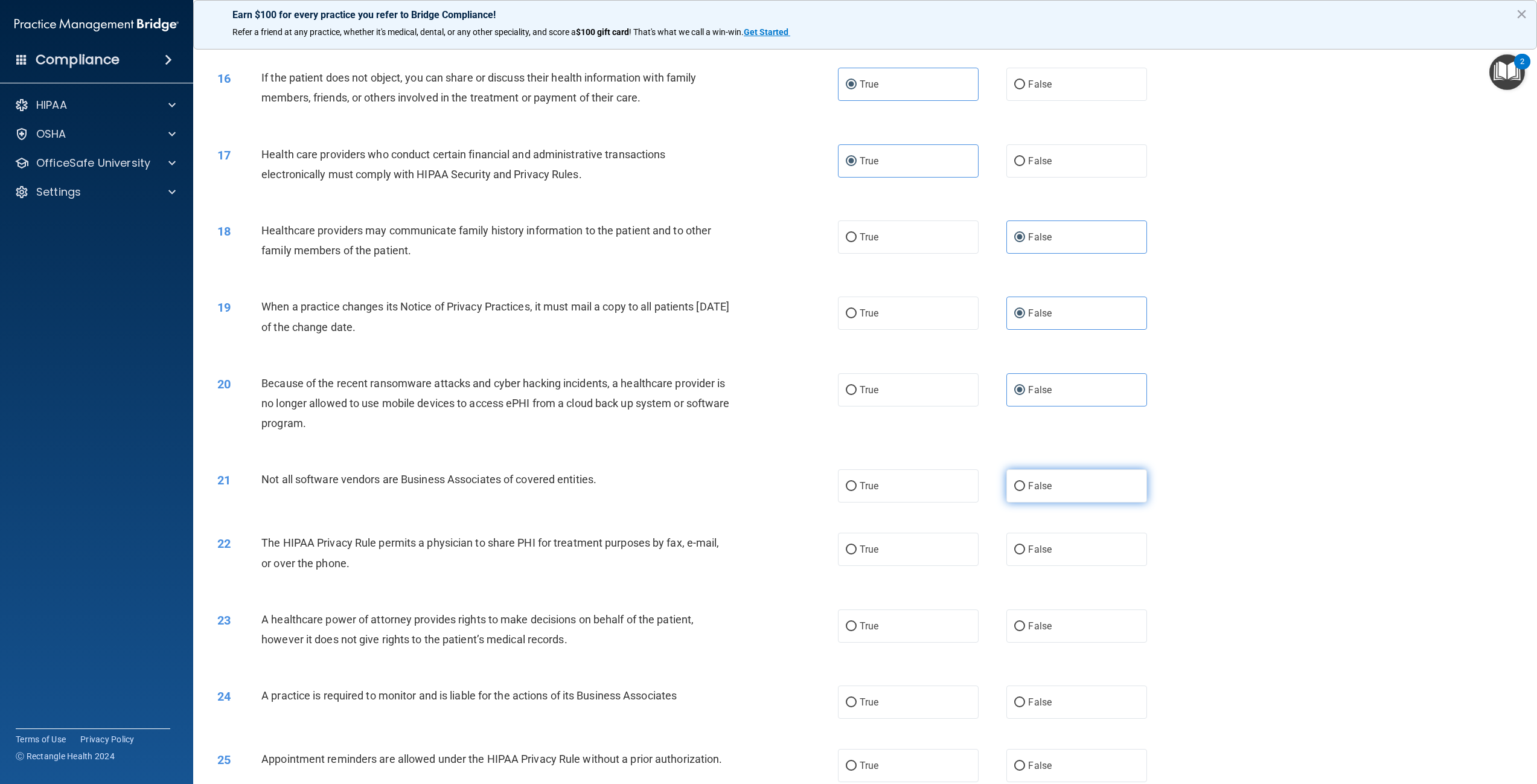
click at [1006, 502] on label "False" at bounding box center [1077, 486] width 141 height 33
click at [1014, 491] on input "False" at bounding box center [1020, 487] width 11 height 9
radio input "true"
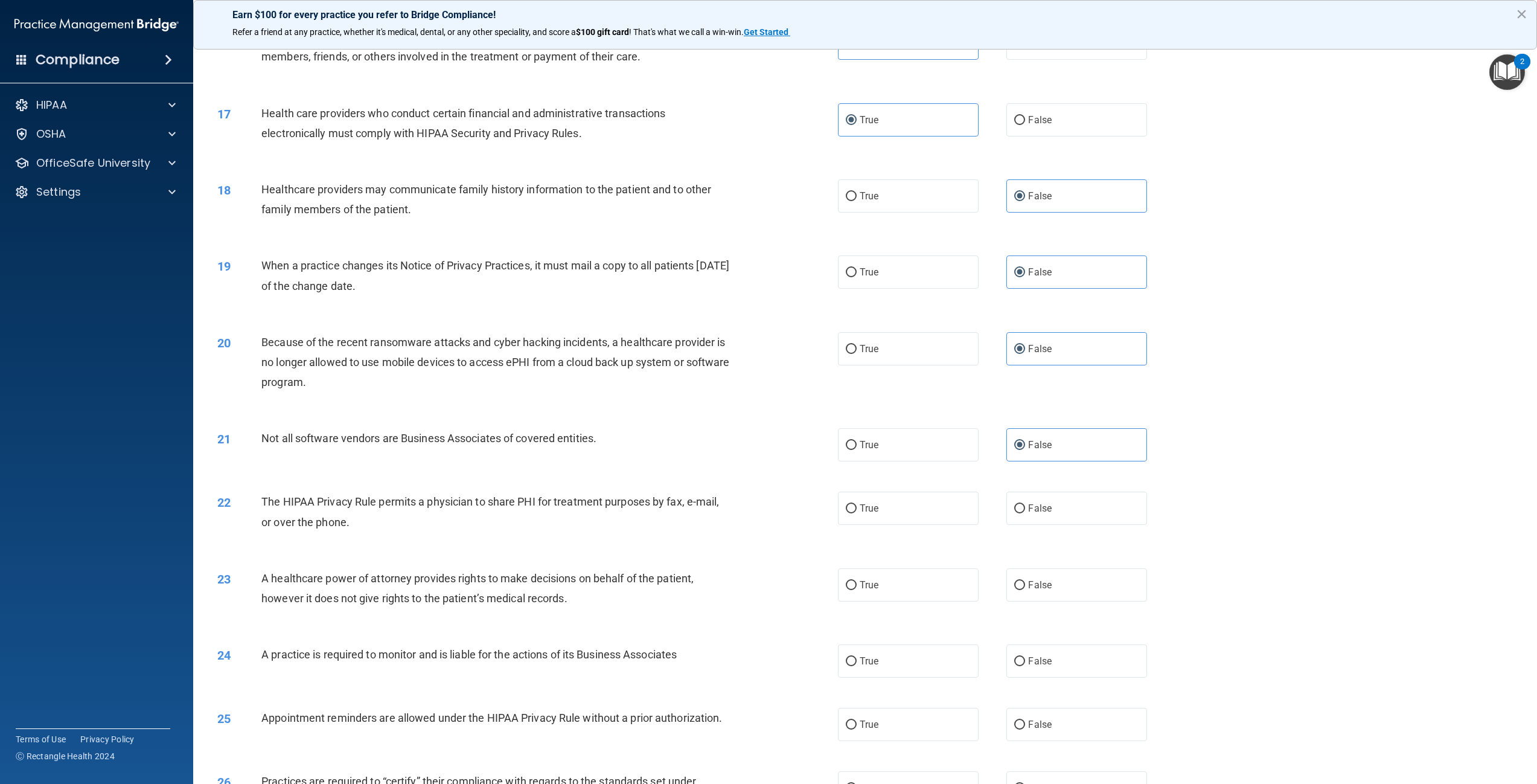
scroll to position [1208, 0]
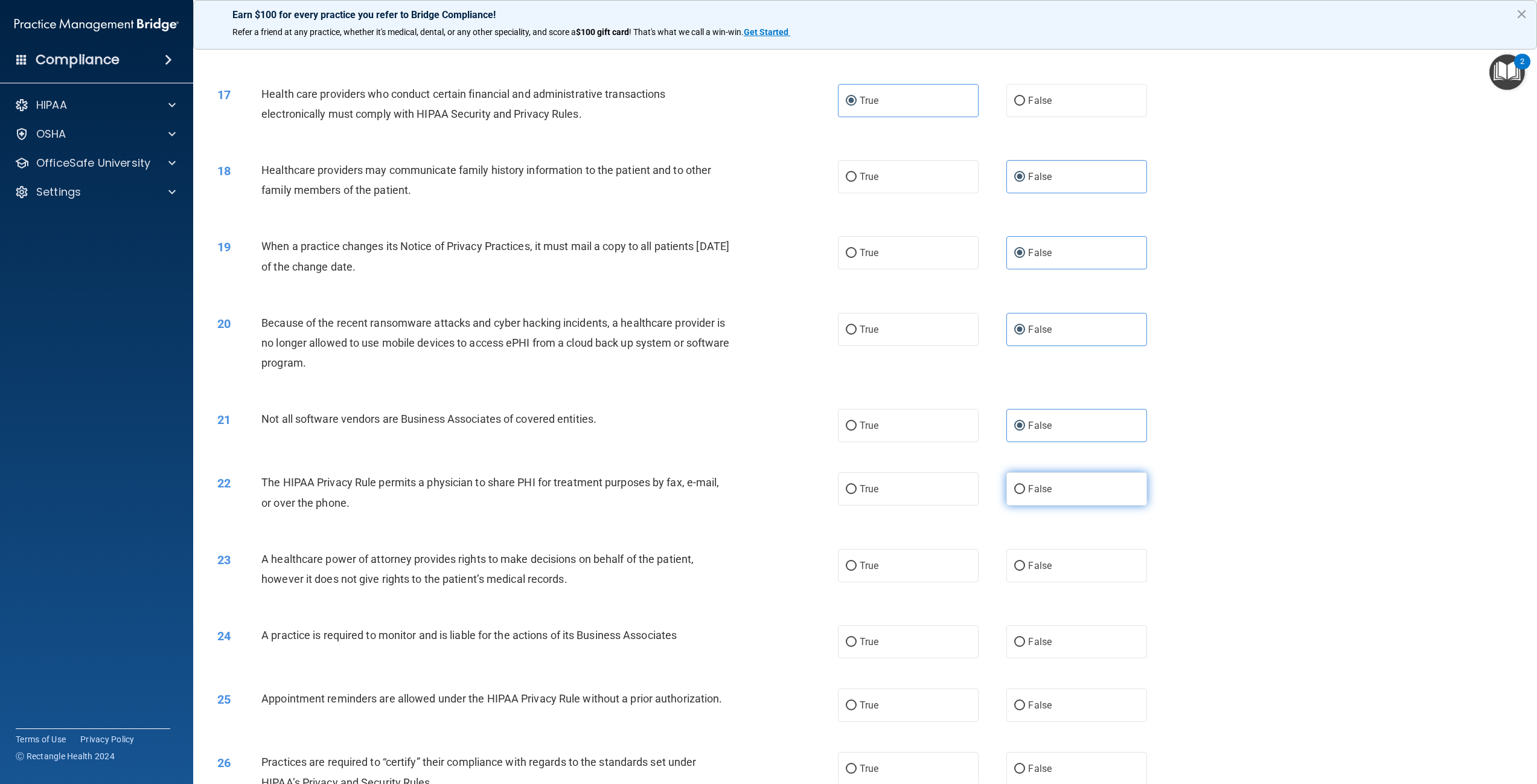
click at [1028, 494] on span "False" at bounding box center [1040, 489] width 23 height 12
click at [1025, 494] on input "False" at bounding box center [1020, 490] width 11 height 9
radio input "true"
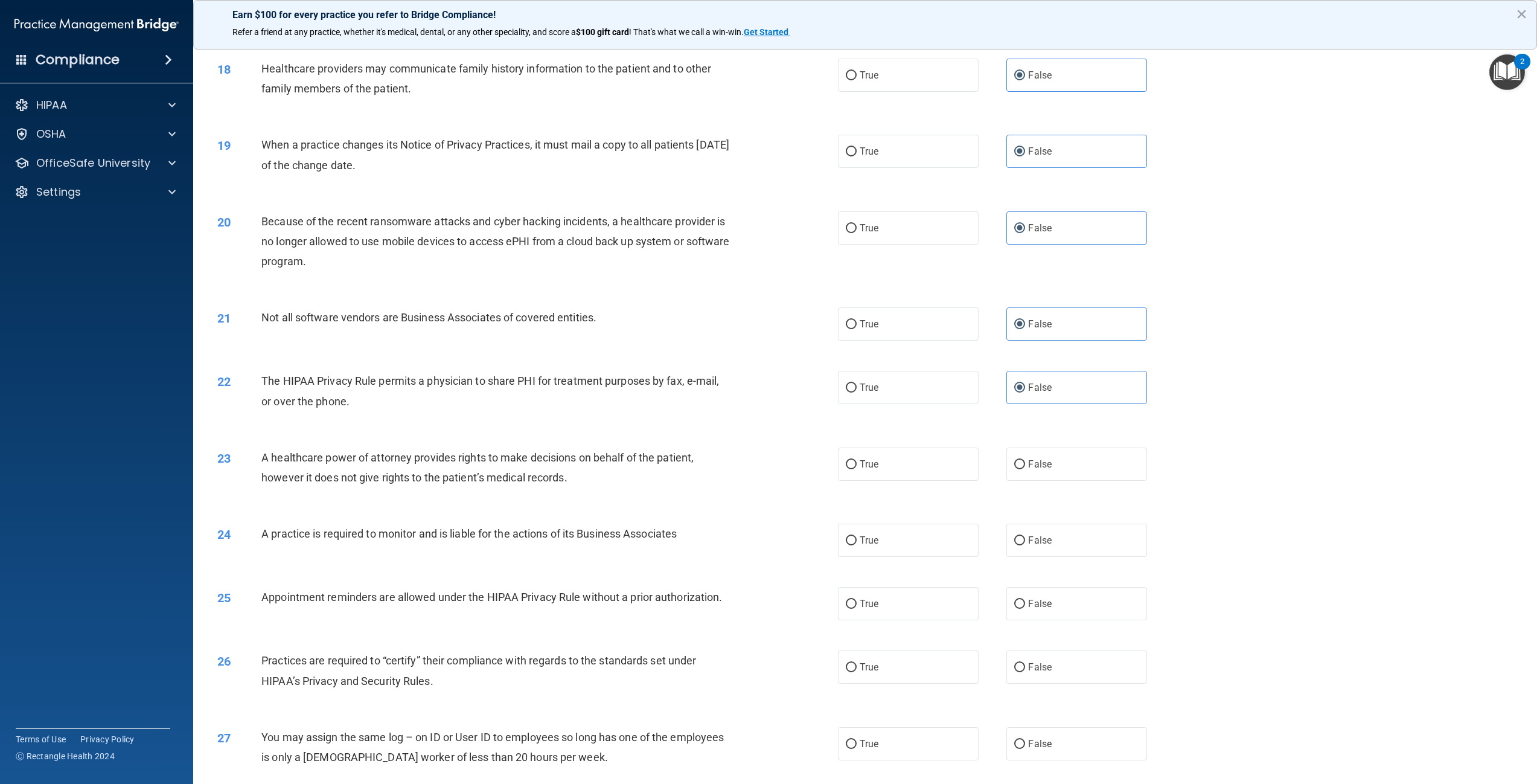
scroll to position [1329, 0]
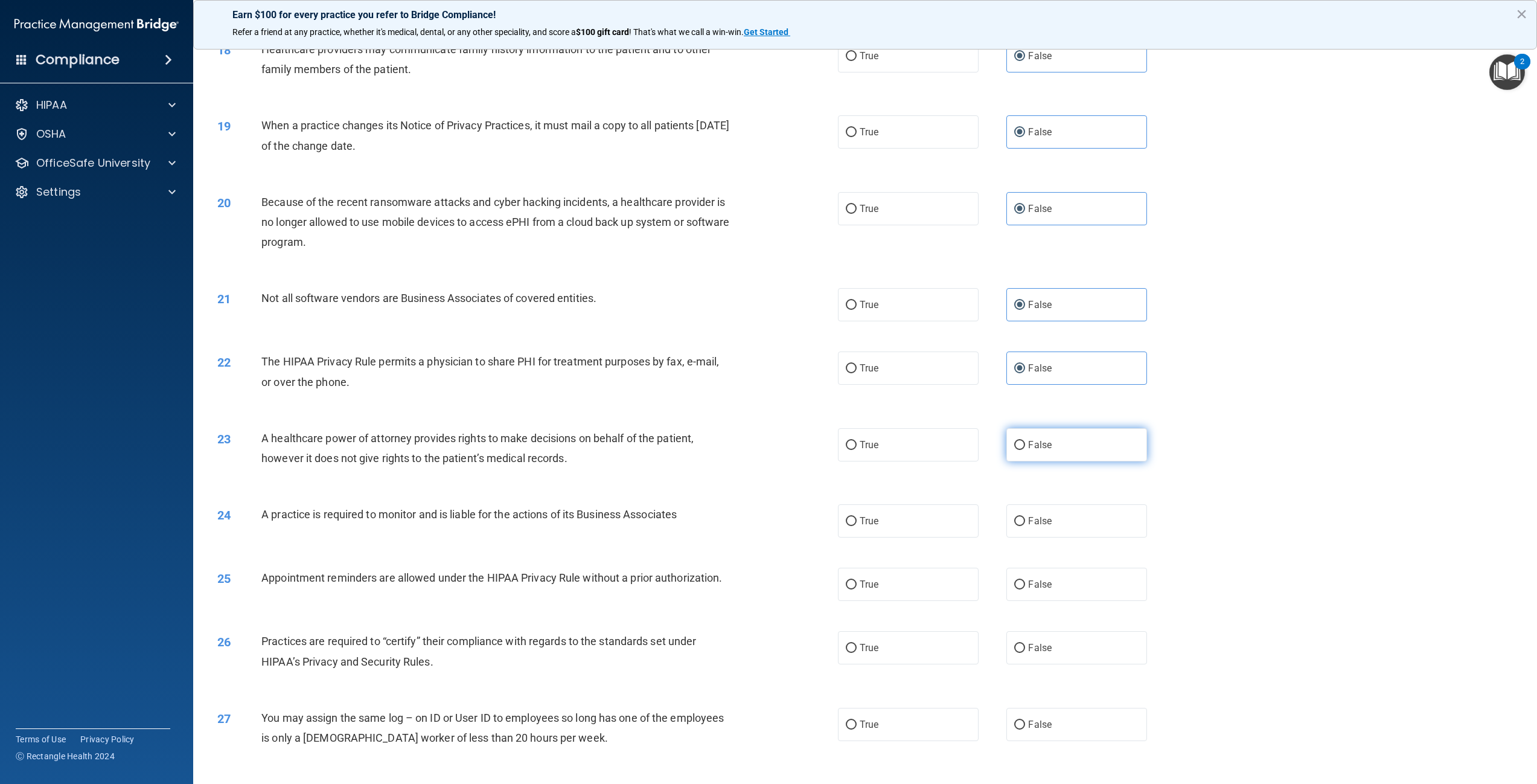
click at [1066, 461] on label "False" at bounding box center [1077, 445] width 141 height 33
click at [1025, 450] on input "False" at bounding box center [1020, 445] width 11 height 9
radio input "true"
click at [891, 538] on label "True" at bounding box center [909, 521] width 141 height 33
click at [857, 526] on input "True" at bounding box center [851, 521] width 11 height 9
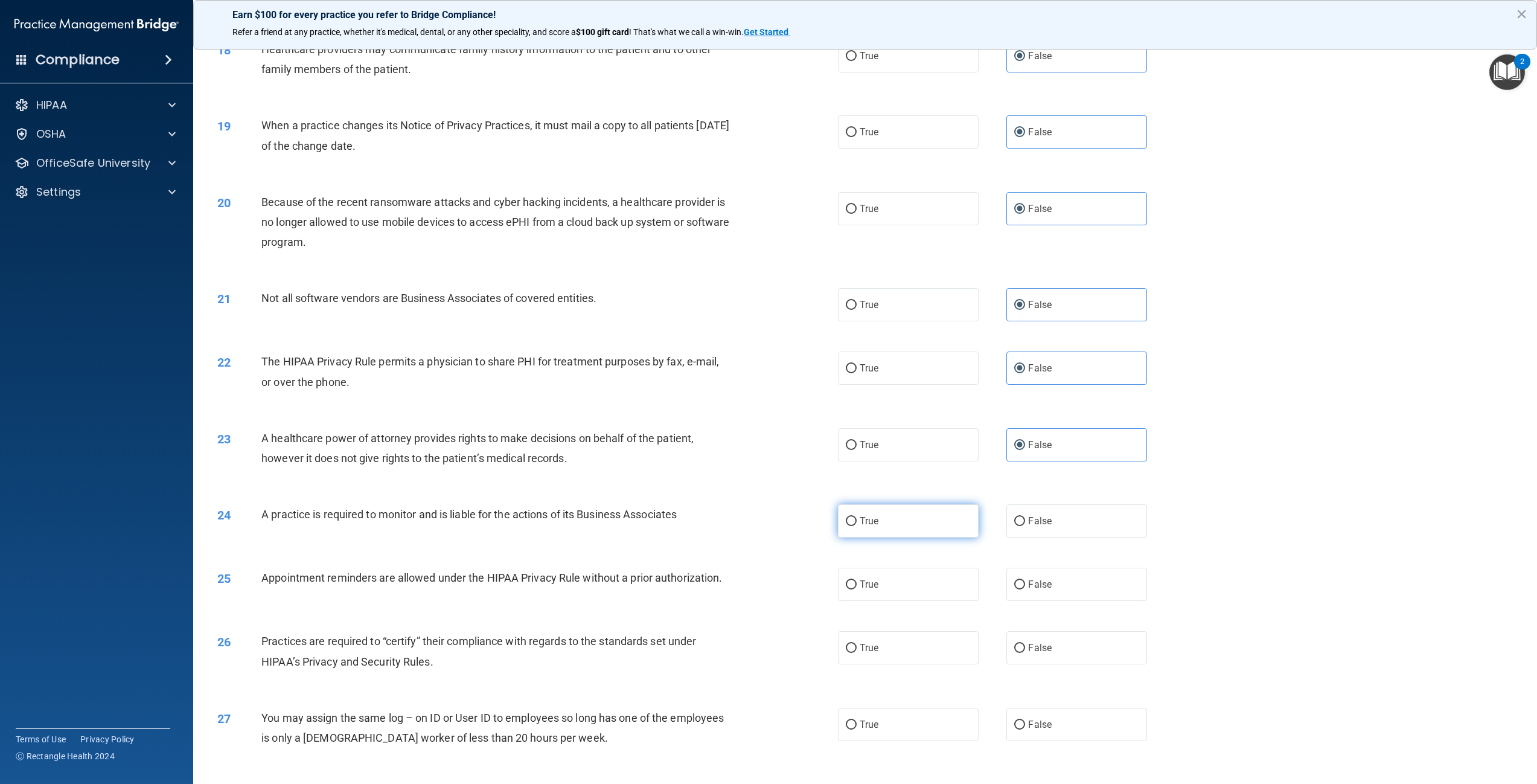
radio input "true"
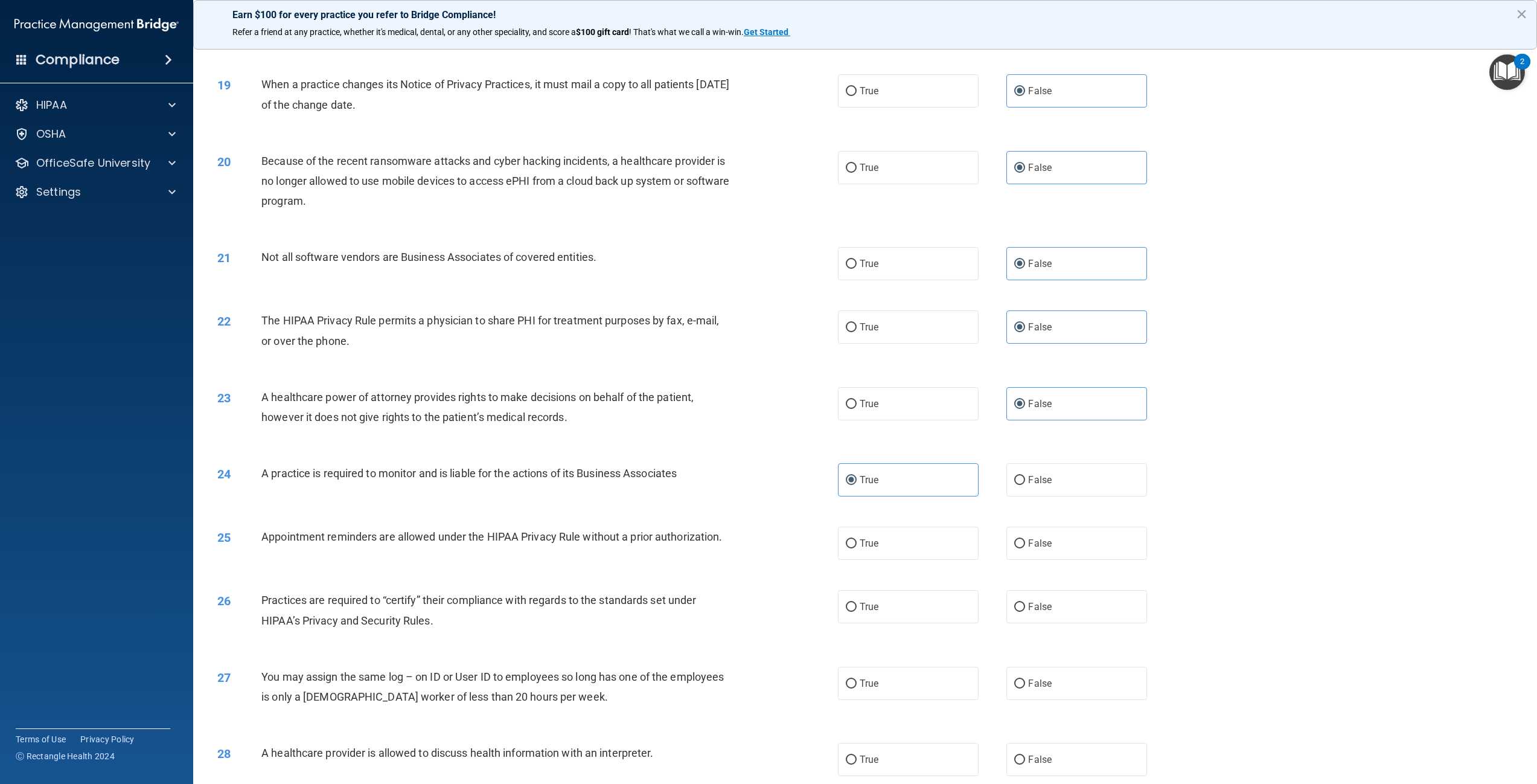
scroll to position [1389, 0]
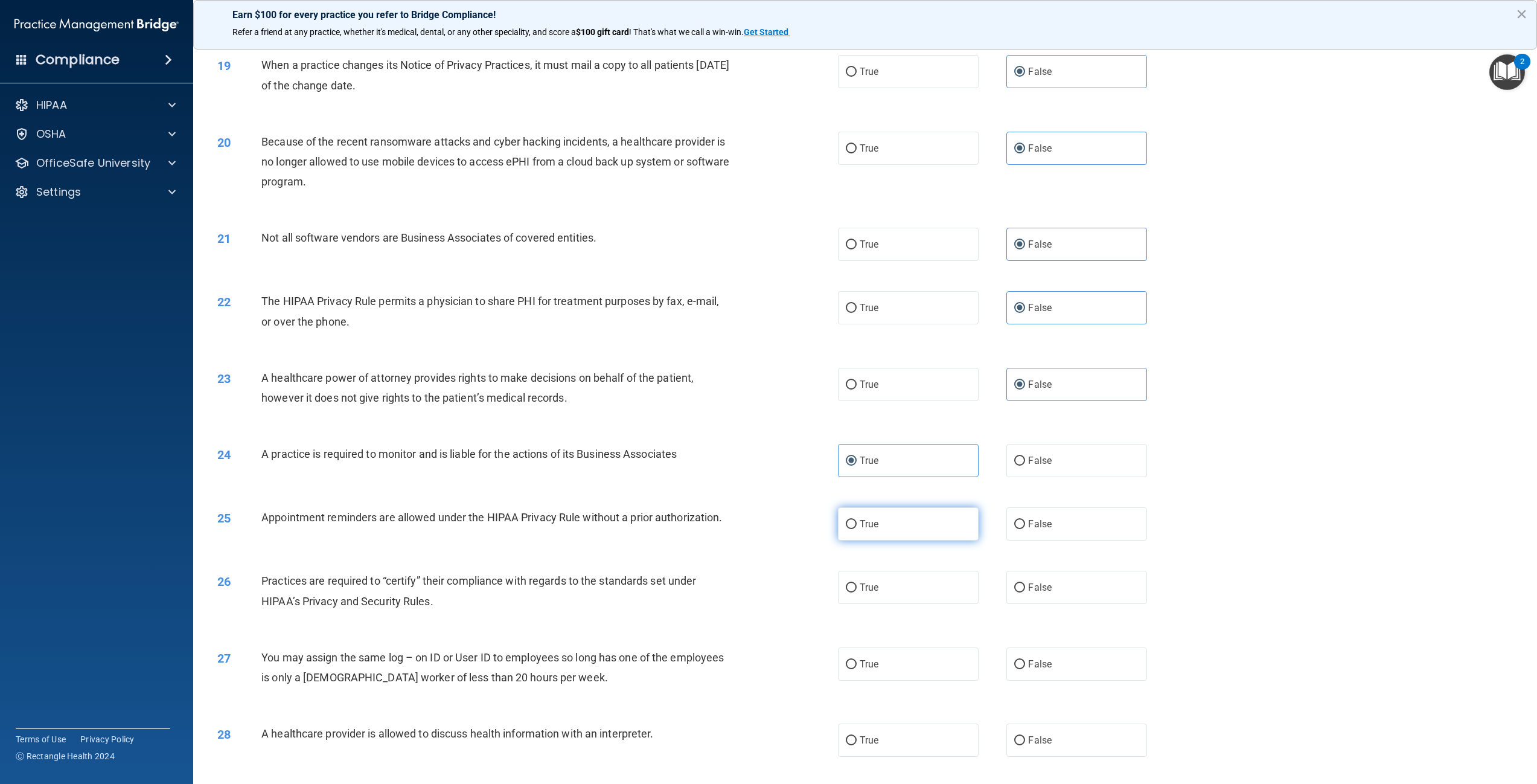
click at [864, 530] on span "True" at bounding box center [869, 524] width 19 height 12
click at [857, 529] on input "True" at bounding box center [851, 524] width 11 height 9
radio input "true"
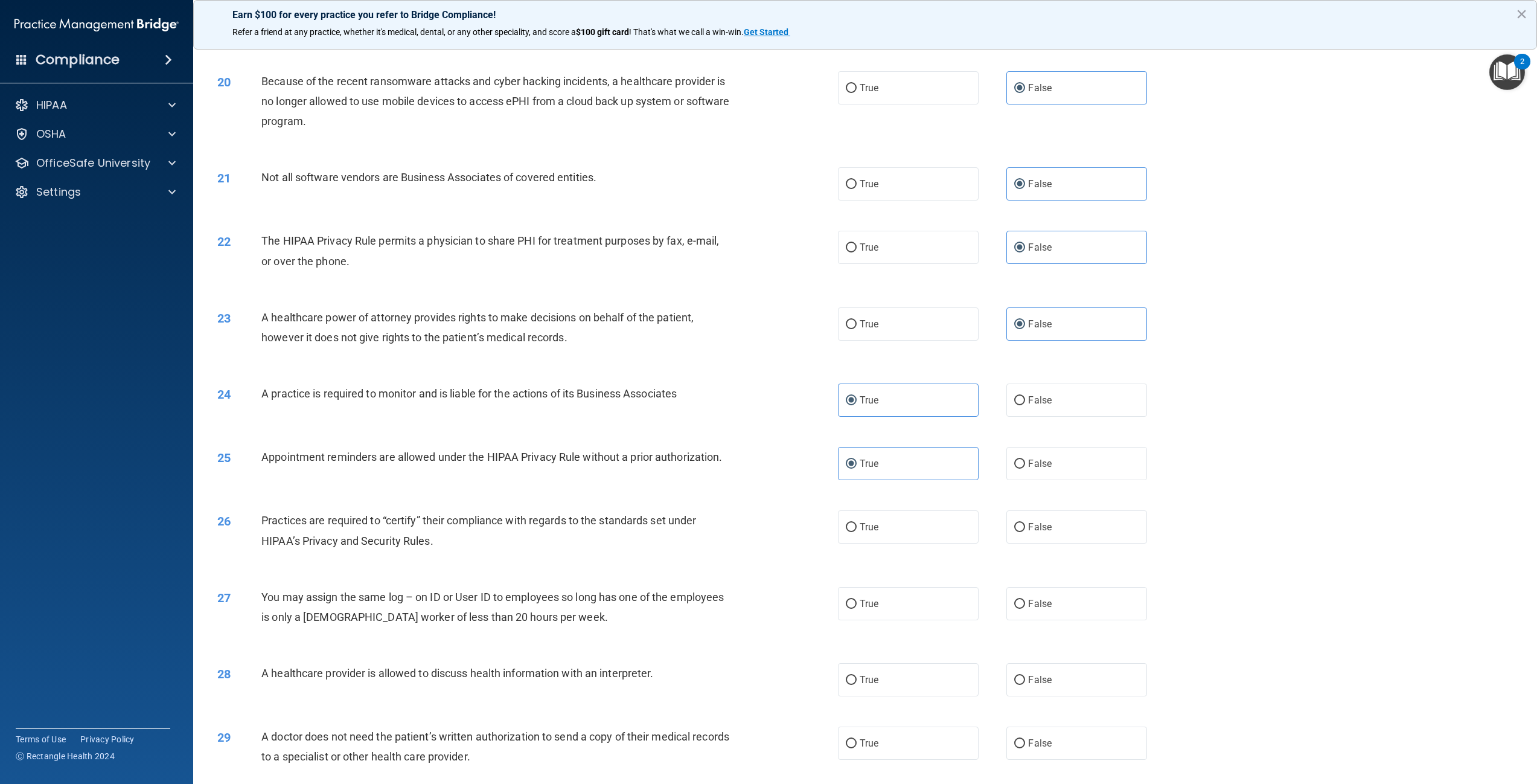
scroll to position [1509, 0]
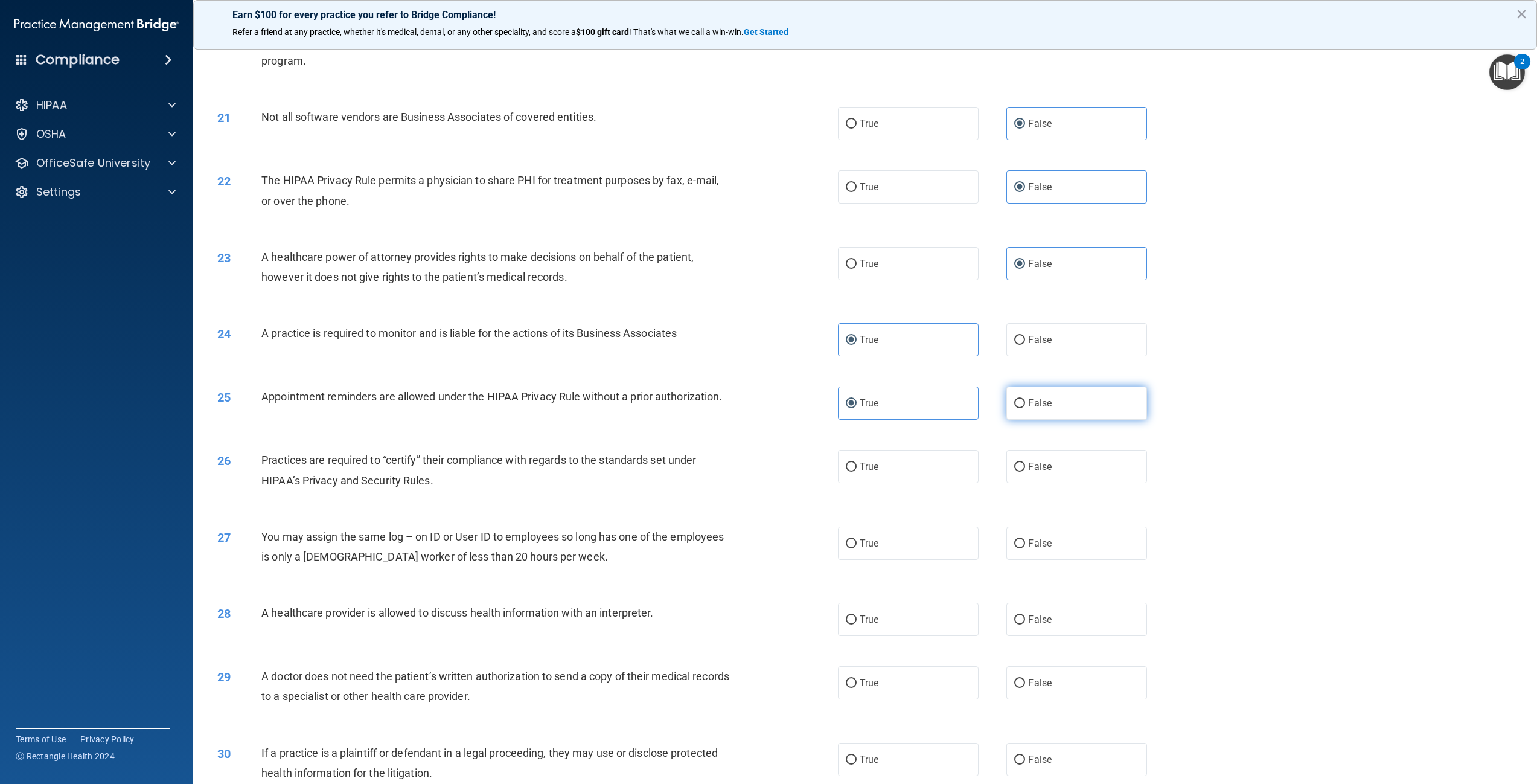
click at [1034, 409] on span "False" at bounding box center [1040, 403] width 23 height 12
click at [1025, 408] on input "False" at bounding box center [1020, 404] width 11 height 9
radio input "true"
radio input "false"
click at [879, 483] on label "True" at bounding box center [909, 466] width 141 height 33
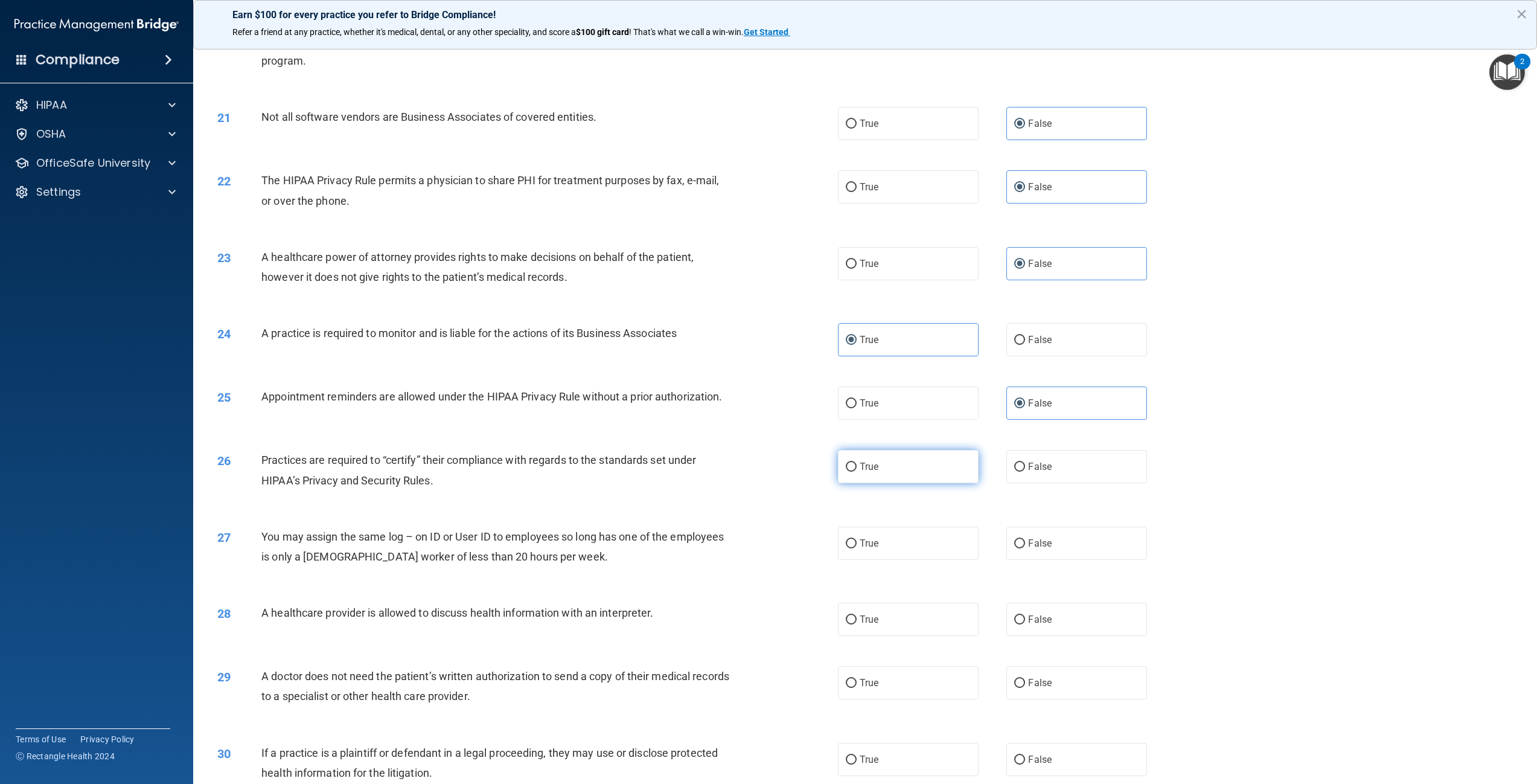
click at [857, 472] on input "True" at bounding box center [851, 467] width 11 height 9
radio input "true"
click at [1029, 548] on span "False" at bounding box center [1040, 543] width 23 height 12
click at [1025, 548] on input "False" at bounding box center [1020, 544] width 11 height 9
radio input "true"
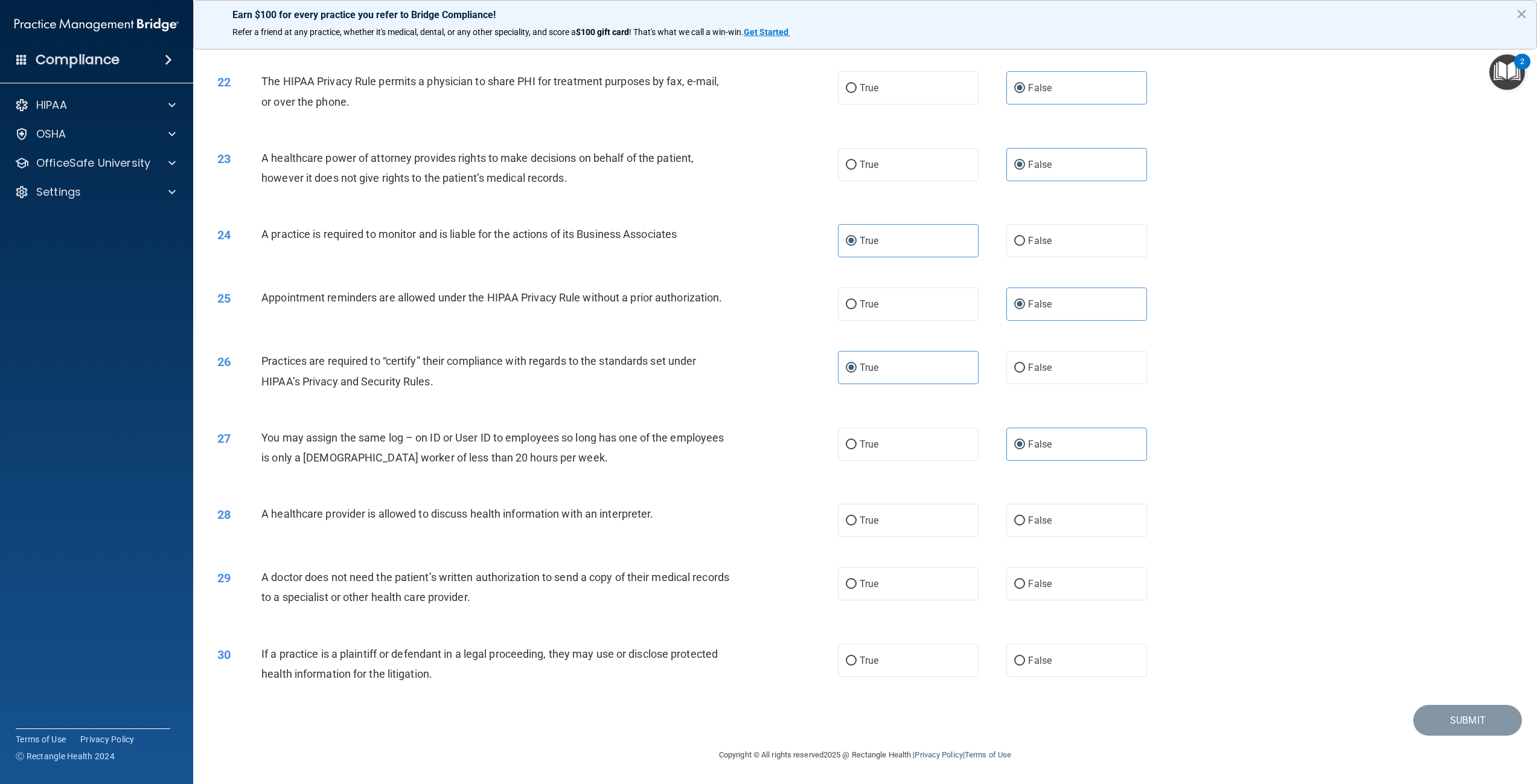
scroll to position [1649, 0]
click at [867, 518] on span "True" at bounding box center [869, 520] width 19 height 12
click at [857, 518] on input "True" at bounding box center [851, 521] width 11 height 9
radio input "true"
click at [879, 580] on label "True" at bounding box center [909, 583] width 141 height 33
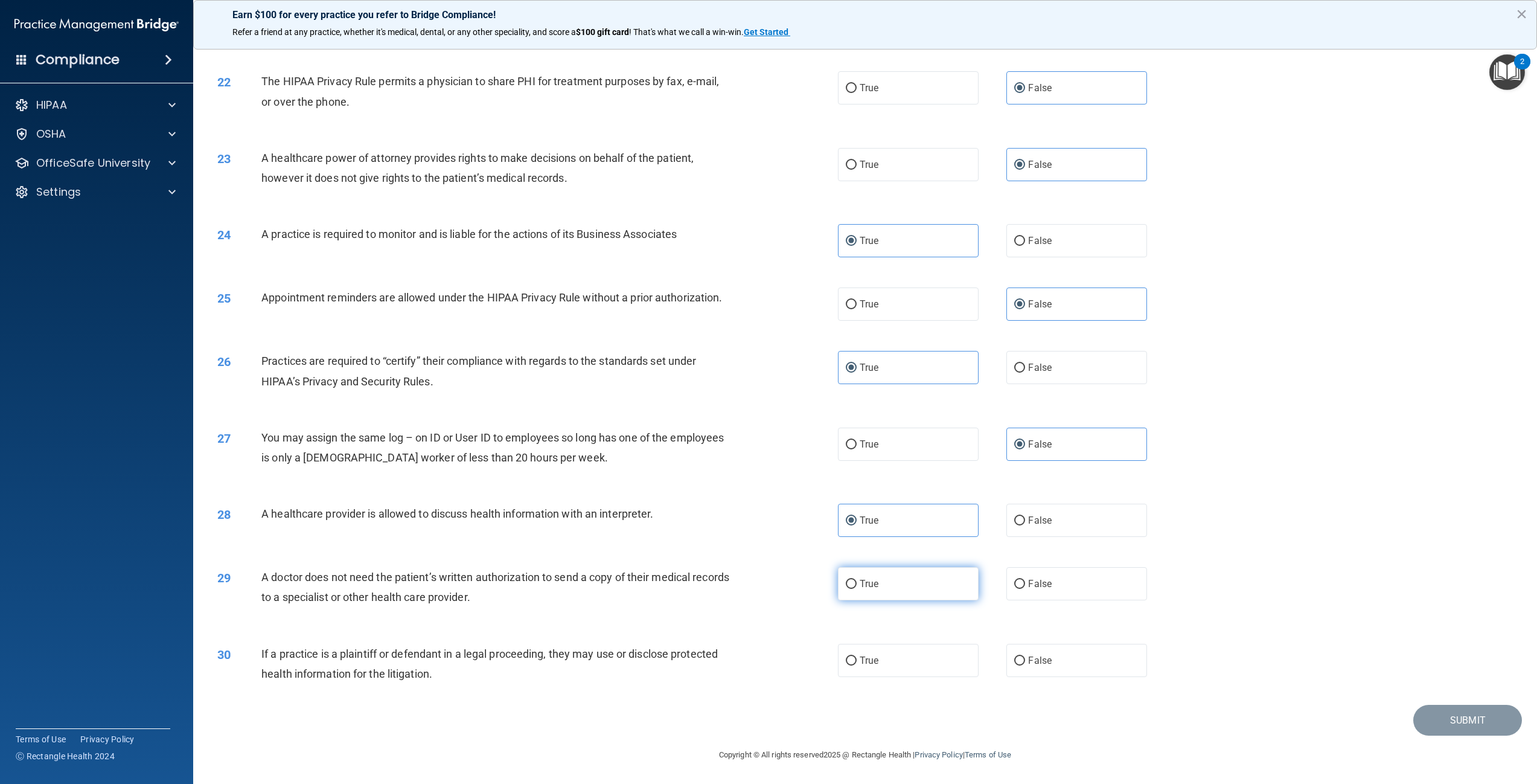
click at [857, 580] on input "True" at bounding box center [851, 584] width 11 height 9
radio input "true"
click at [891, 663] on label "True" at bounding box center [909, 660] width 141 height 33
click at [857, 663] on input "True" at bounding box center [851, 661] width 11 height 9
radio input "true"
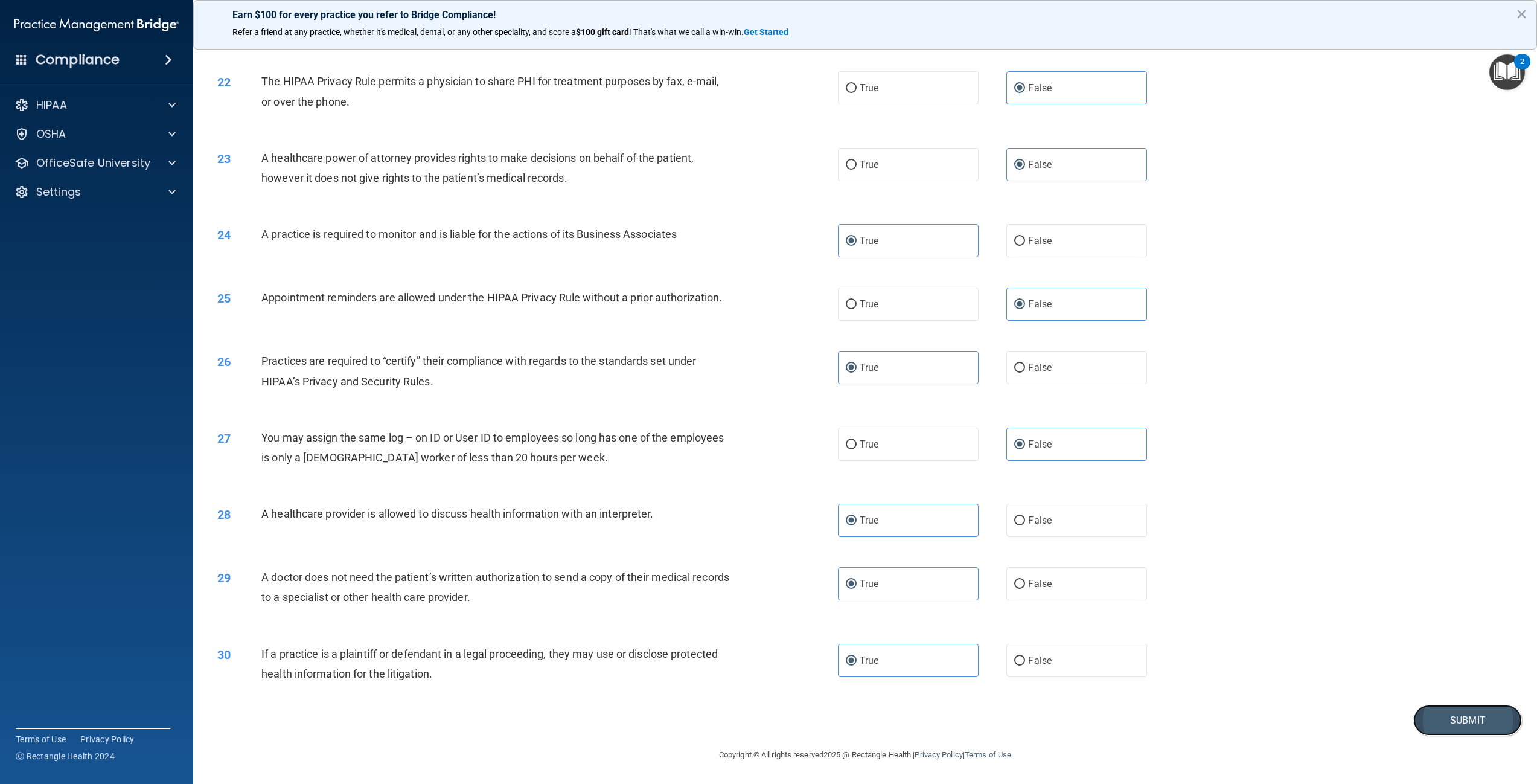
click at [1456, 718] on button "Submit" at bounding box center [1468, 720] width 108 height 31
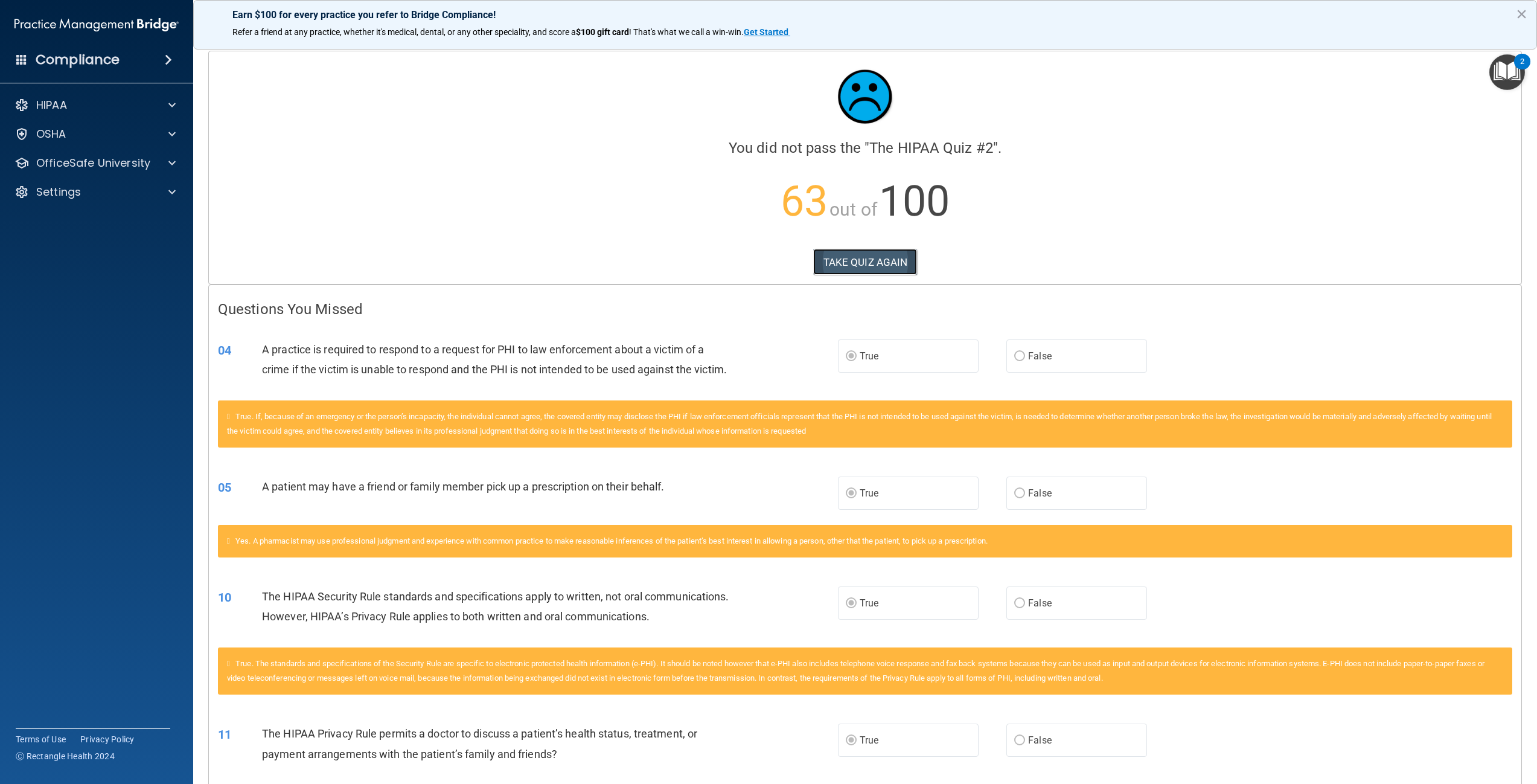
click at [869, 261] on button "TAKE QUIZ AGAIN" at bounding box center [865, 262] width 105 height 26
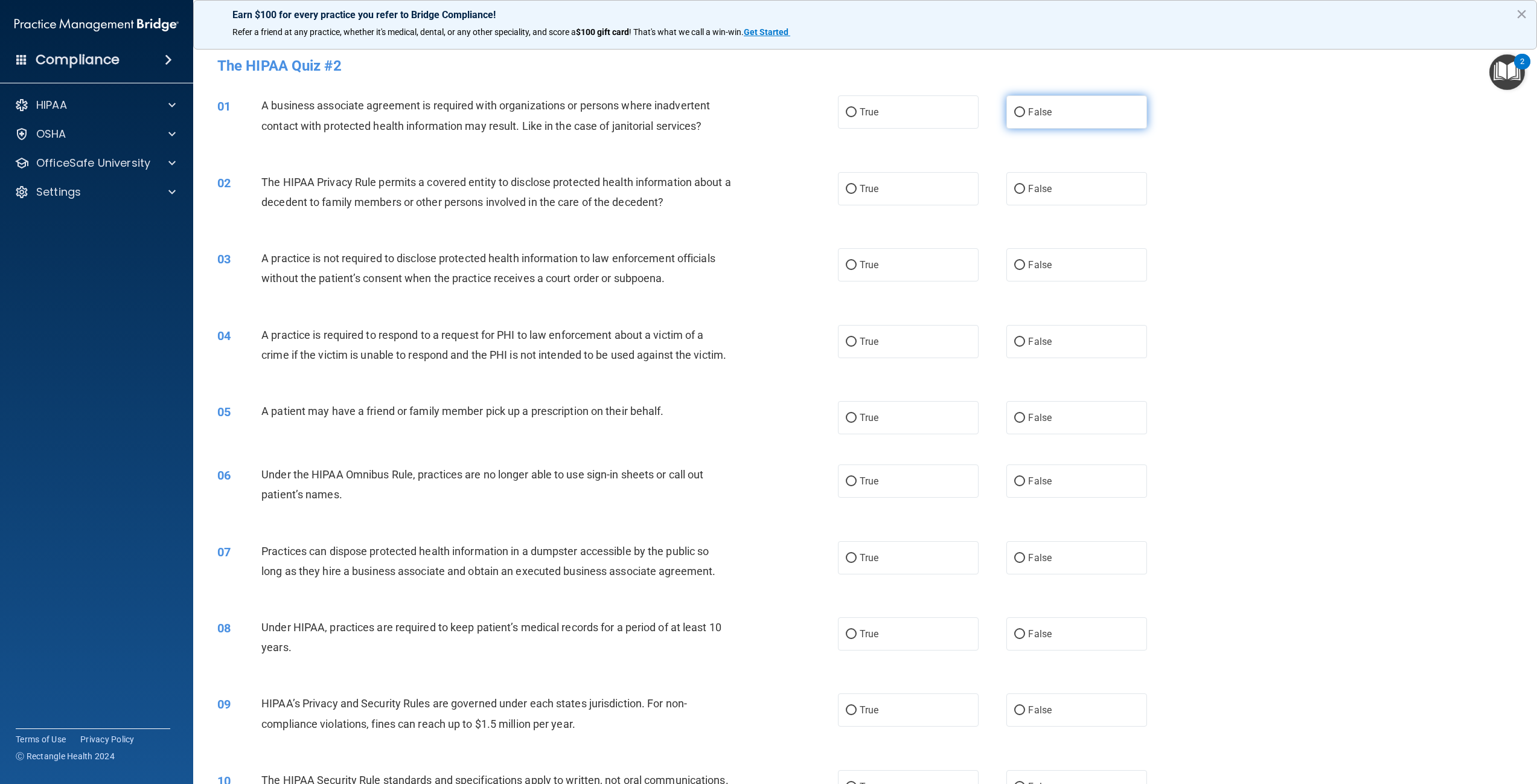
click at [1028, 116] on span "False" at bounding box center [1040, 112] width 23 height 12
click at [1024, 116] on input "False" at bounding box center [1020, 113] width 11 height 9
radio input "true"
click at [875, 191] on label "True" at bounding box center [909, 188] width 141 height 33
click at [857, 191] on input "True" at bounding box center [851, 189] width 11 height 9
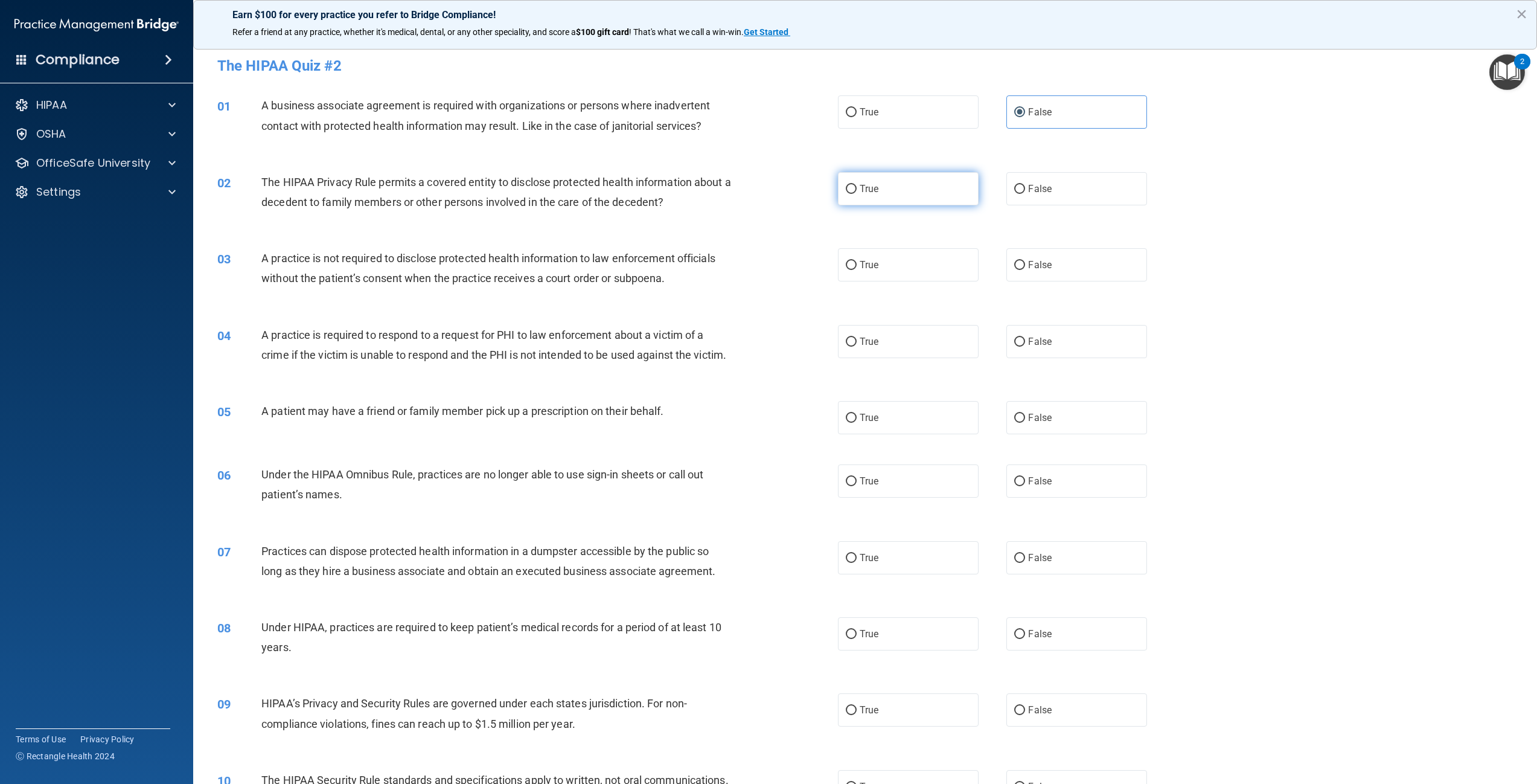
radio input "true"
click at [1036, 266] on span "False" at bounding box center [1040, 264] width 23 height 12
click at [1025, 266] on input "False" at bounding box center [1020, 266] width 11 height 9
radio input "true"
click at [893, 345] on label "True" at bounding box center [909, 341] width 141 height 33
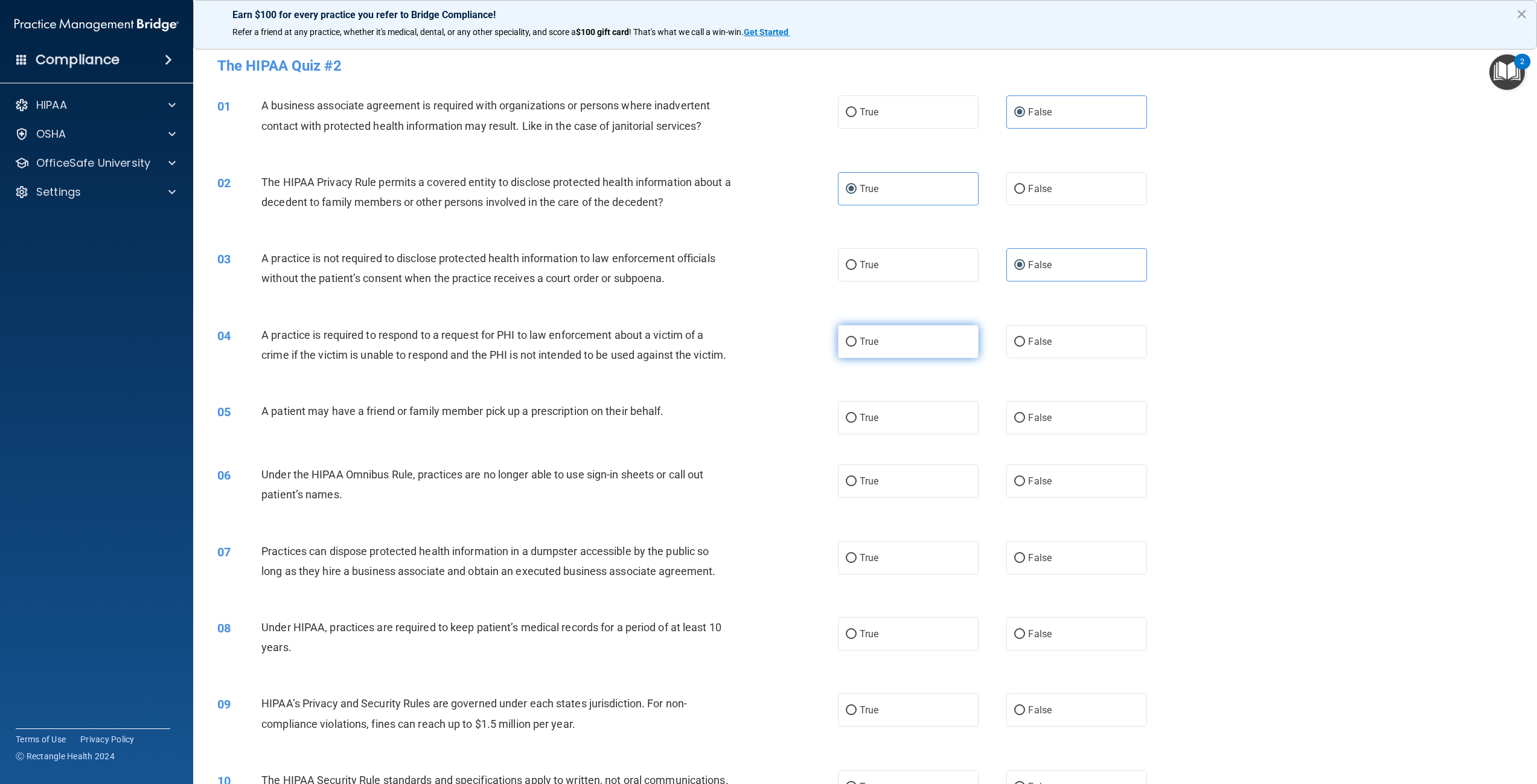
click at [857, 345] on input "True" at bounding box center [851, 342] width 11 height 9
radio input "true"
click at [882, 434] on label "True" at bounding box center [909, 418] width 141 height 33
click at [857, 423] on input "True" at bounding box center [851, 418] width 11 height 9
radio input "true"
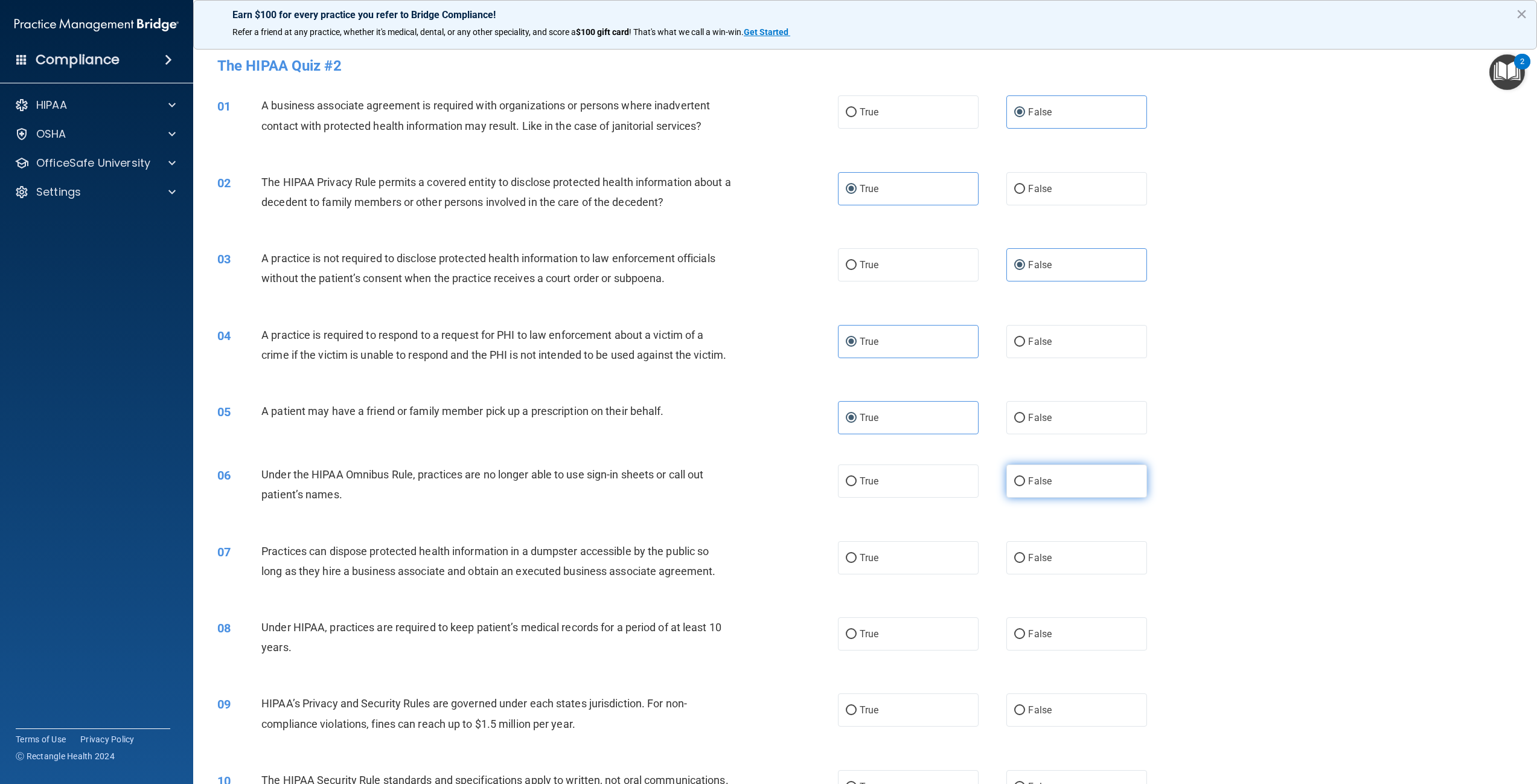
click at [1042, 487] on span "False" at bounding box center [1040, 480] width 23 height 12
click at [1025, 486] on input "False" at bounding box center [1020, 482] width 11 height 9
radio input "true"
click at [1042, 570] on label "False" at bounding box center [1077, 557] width 141 height 33
click at [1025, 562] on input "False" at bounding box center [1020, 559] width 11 height 9
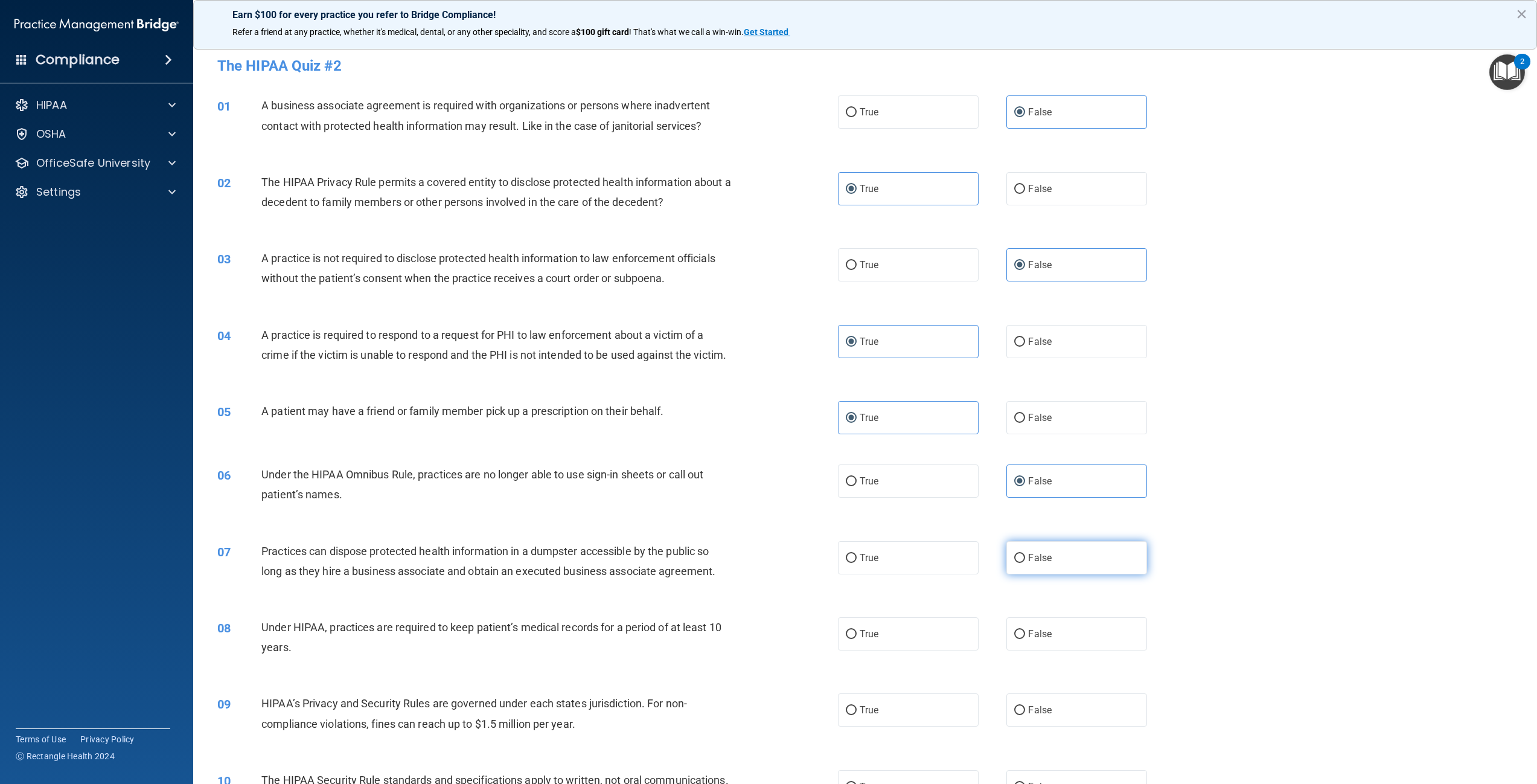
radio input "true"
click at [1041, 639] on span "False" at bounding box center [1040, 634] width 23 height 12
click at [1025, 639] on input "False" at bounding box center [1020, 634] width 11 height 9
radio input "true"
click at [1041, 716] on span "False" at bounding box center [1040, 710] width 23 height 12
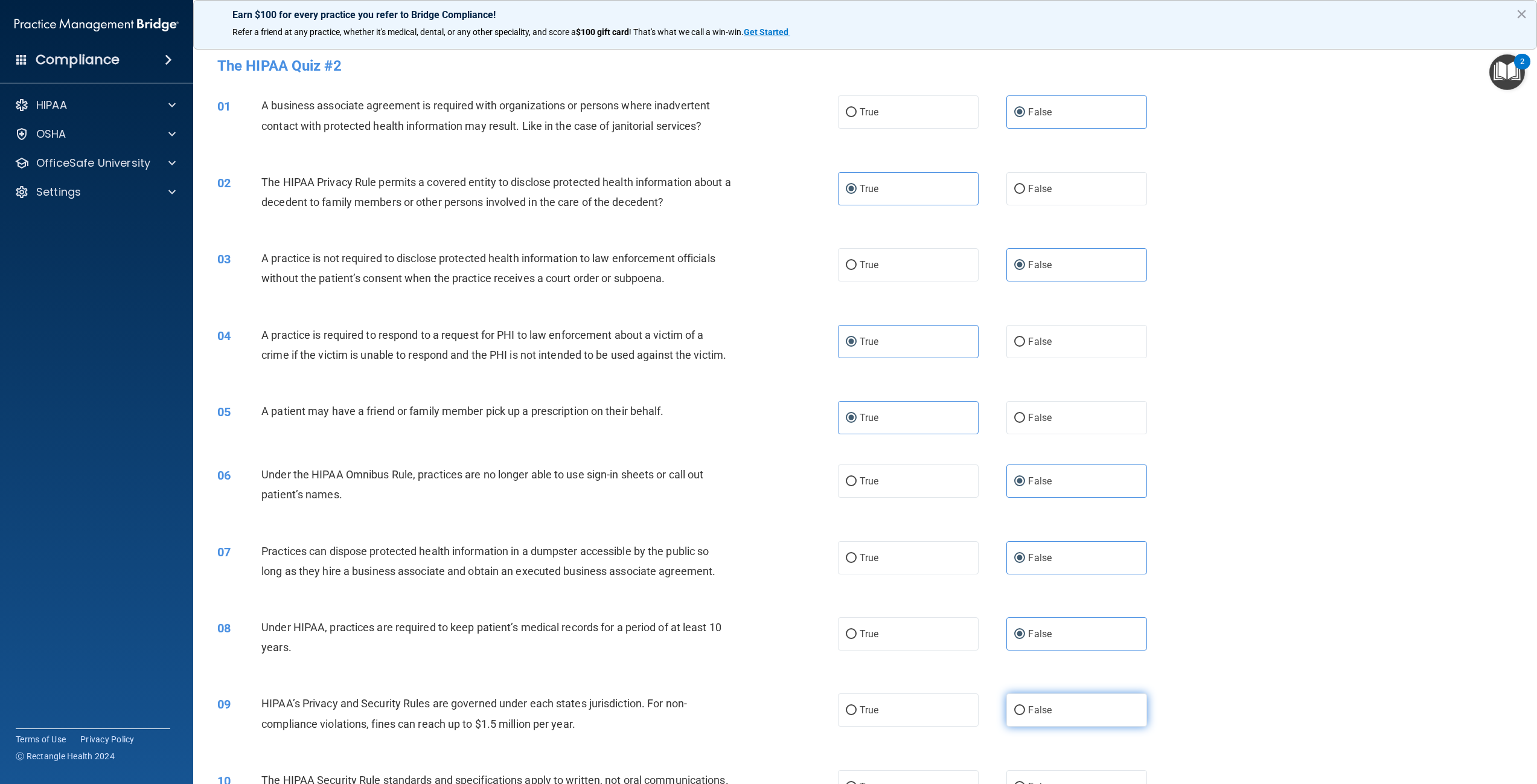
click at [1025, 715] on input "False" at bounding box center [1020, 710] width 11 height 9
radio input "true"
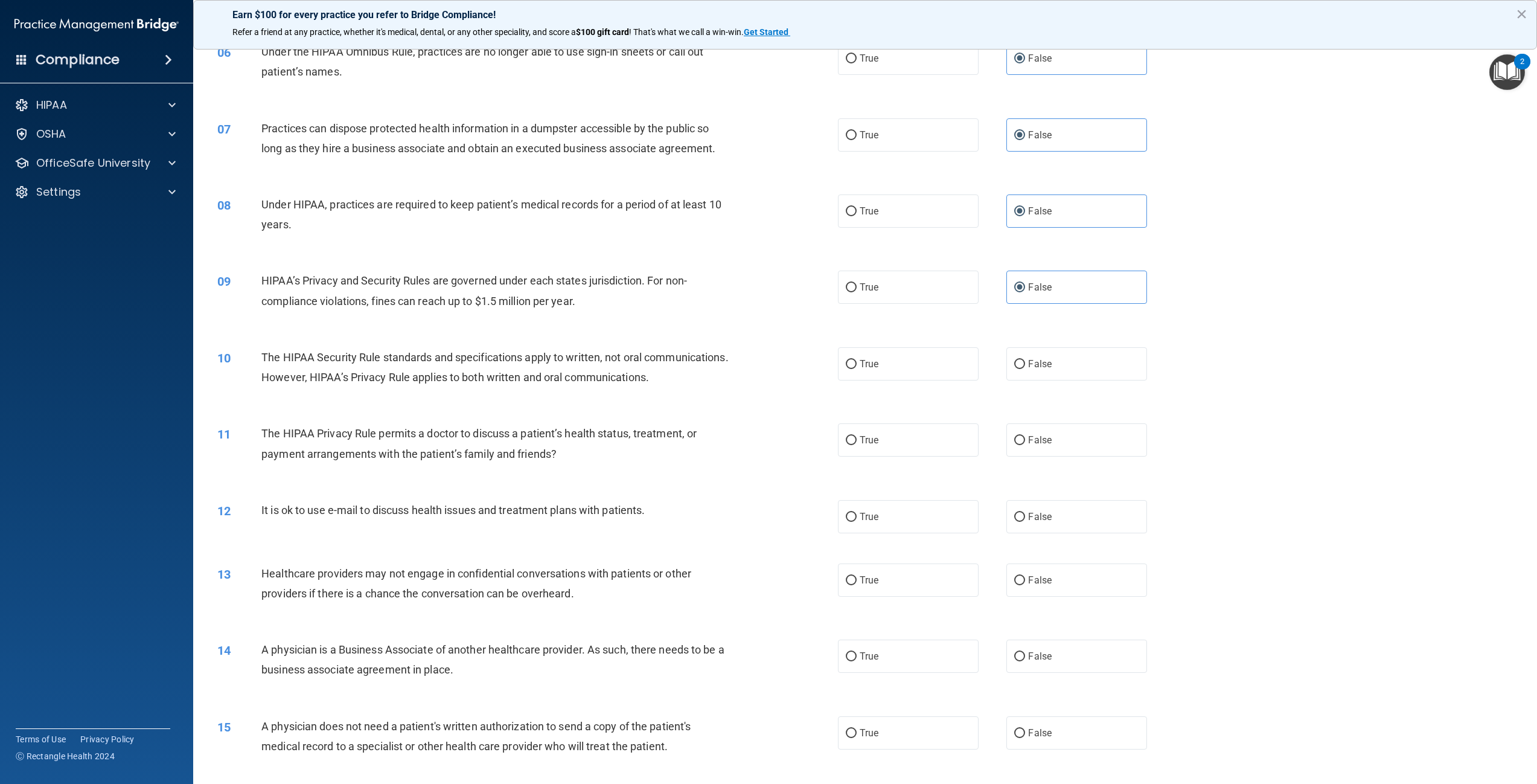
scroll to position [603, 0]
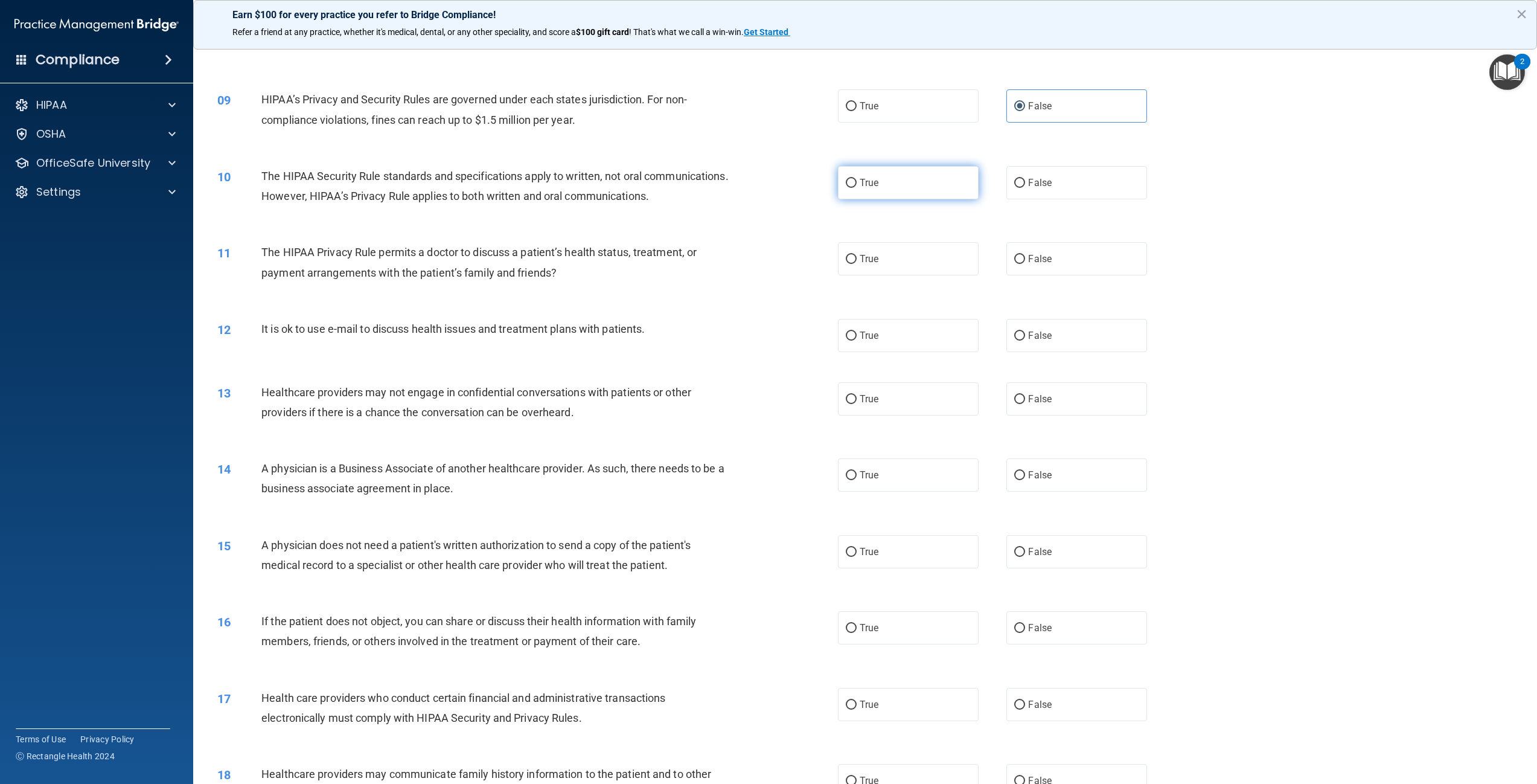
click at [878, 198] on label "True" at bounding box center [909, 182] width 141 height 33
click at [857, 187] on input "True" at bounding box center [851, 184] width 11 height 9
radio input "true"
click at [871, 264] on span "True" at bounding box center [869, 259] width 19 height 12
click at [857, 264] on input "True" at bounding box center [851, 260] width 11 height 9
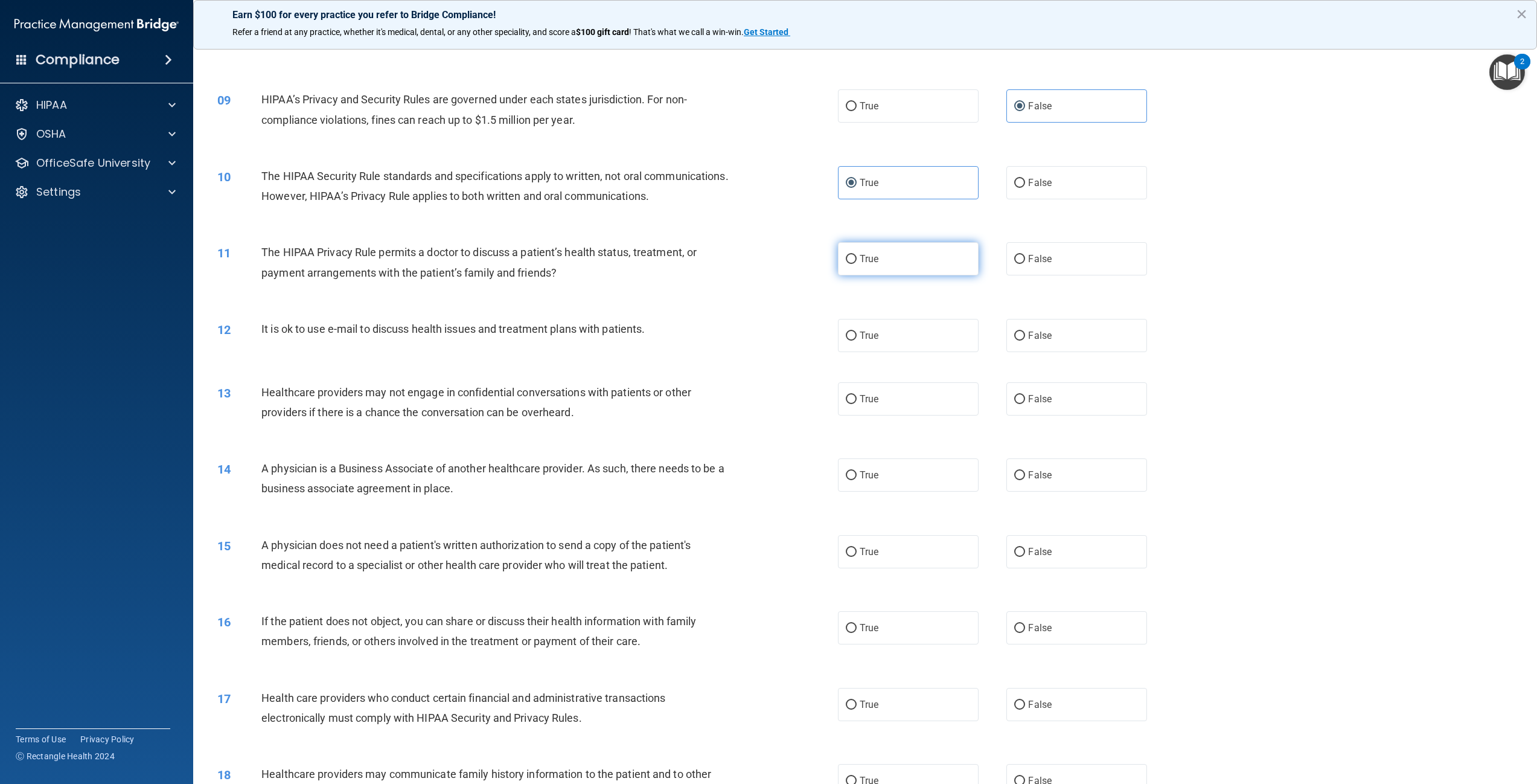
radio input "true"
click at [868, 352] on label "True" at bounding box center [909, 335] width 141 height 33
click at [857, 341] on input "True" at bounding box center [851, 336] width 11 height 9
radio input "true"
click at [1028, 404] on span "False" at bounding box center [1040, 398] width 23 height 12
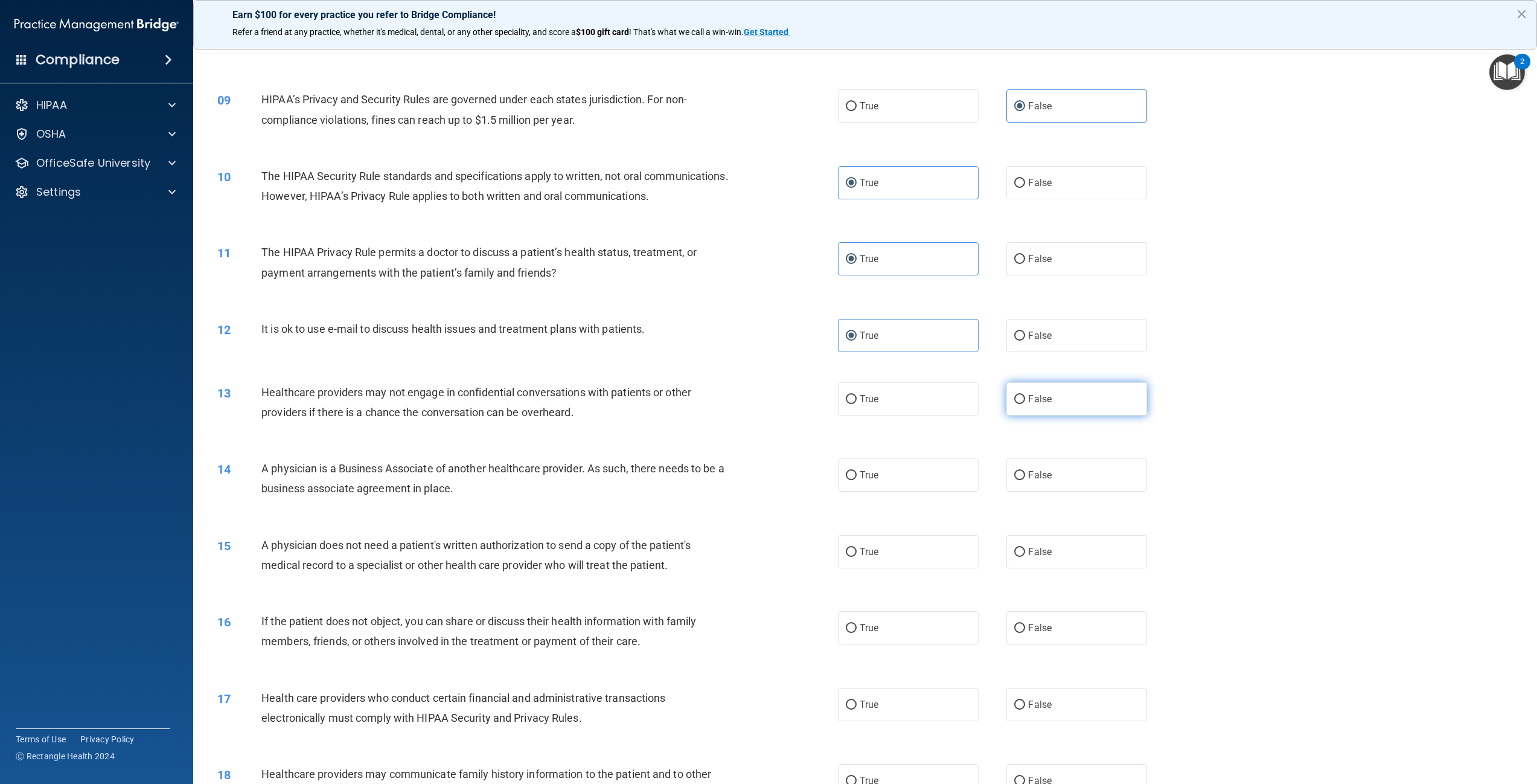
click at [1025, 404] on input "False" at bounding box center [1020, 400] width 11 height 9
radio input "true"
click at [1036, 480] on span "False" at bounding box center [1040, 475] width 23 height 12
click at [1025, 480] on input "False" at bounding box center [1020, 476] width 11 height 9
radio input "true"
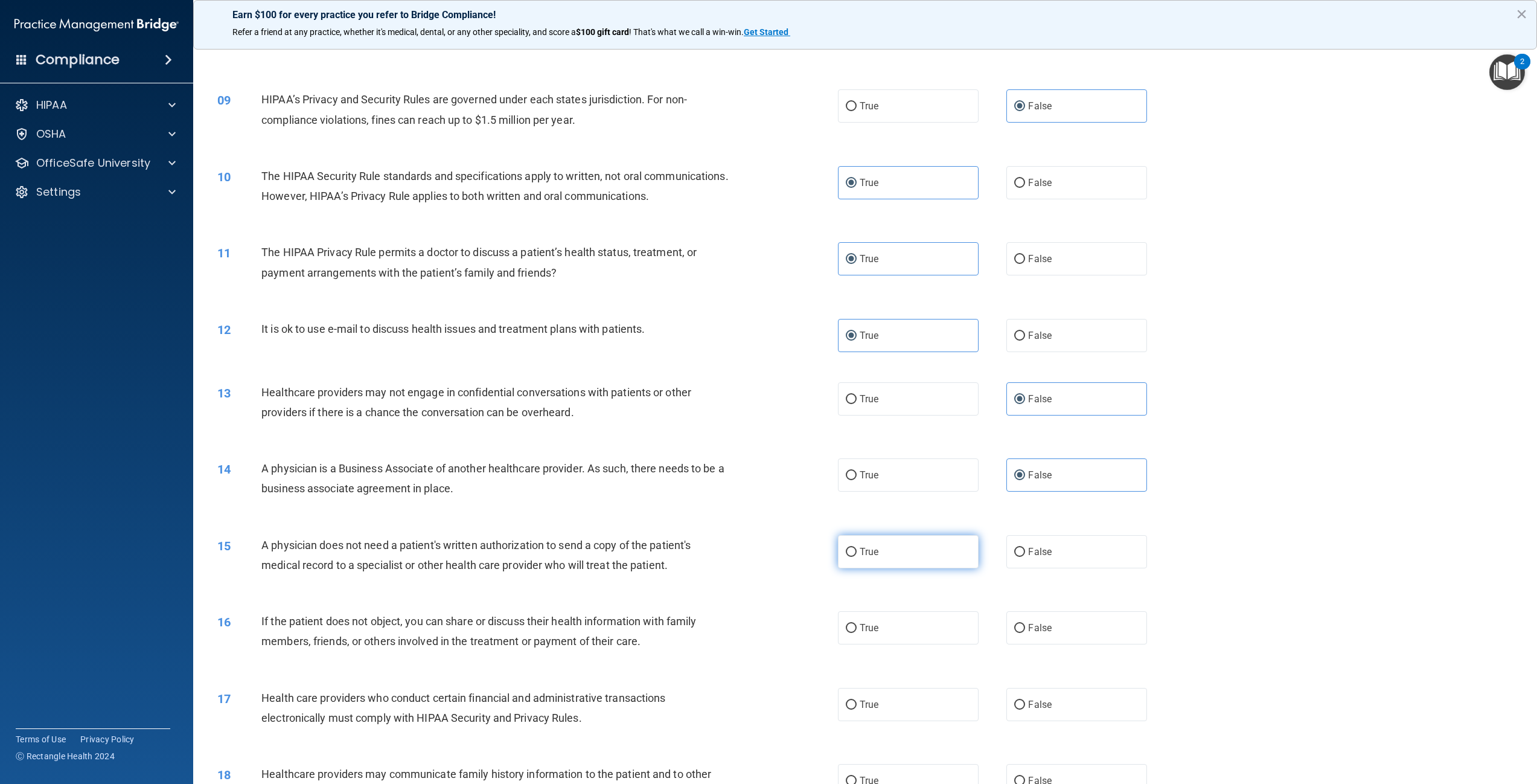
click at [912, 568] on label "True" at bounding box center [909, 552] width 141 height 33
click at [857, 557] on input "True" at bounding box center [851, 552] width 11 height 9
radio input "true"
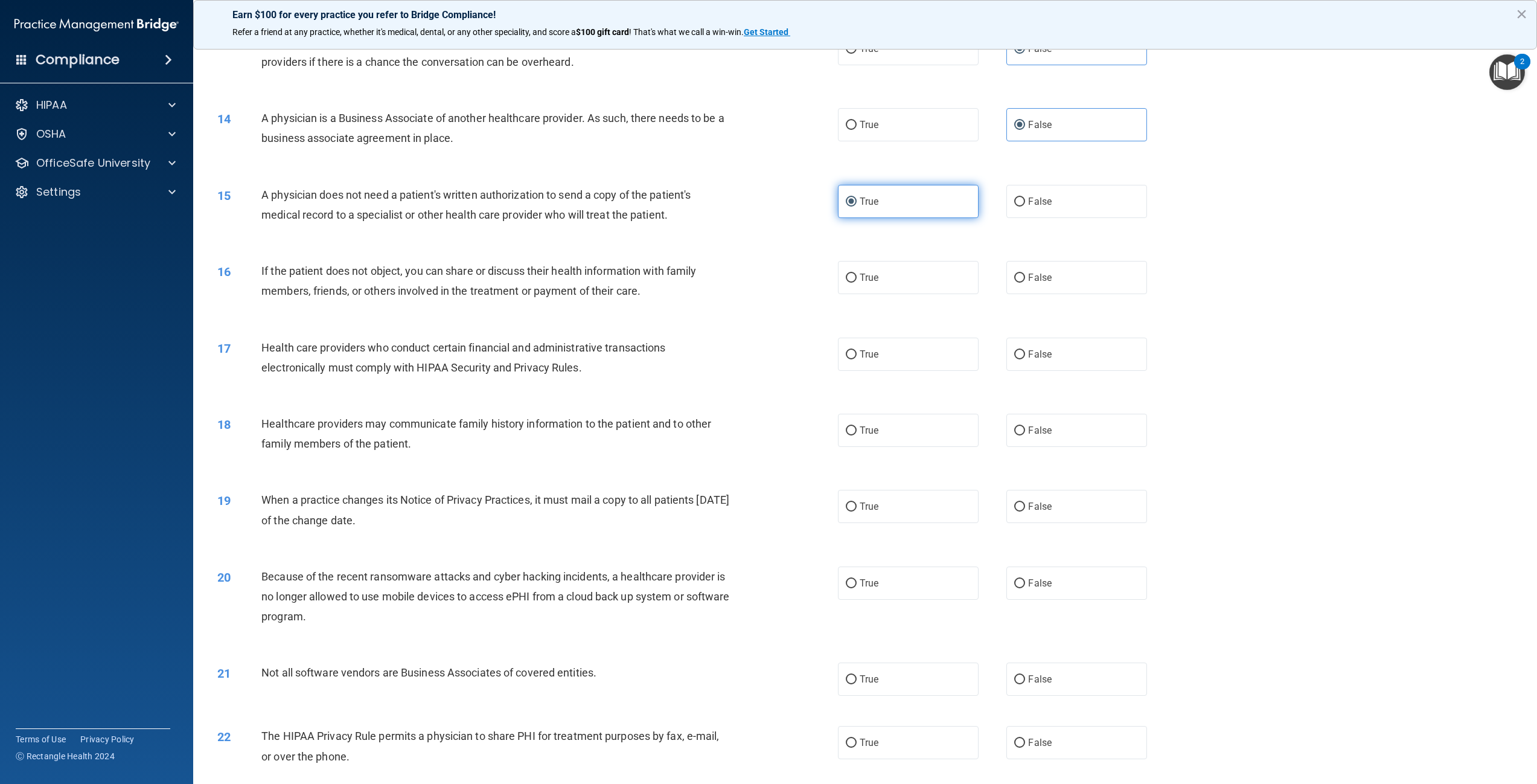
scroll to position [1026, 0]
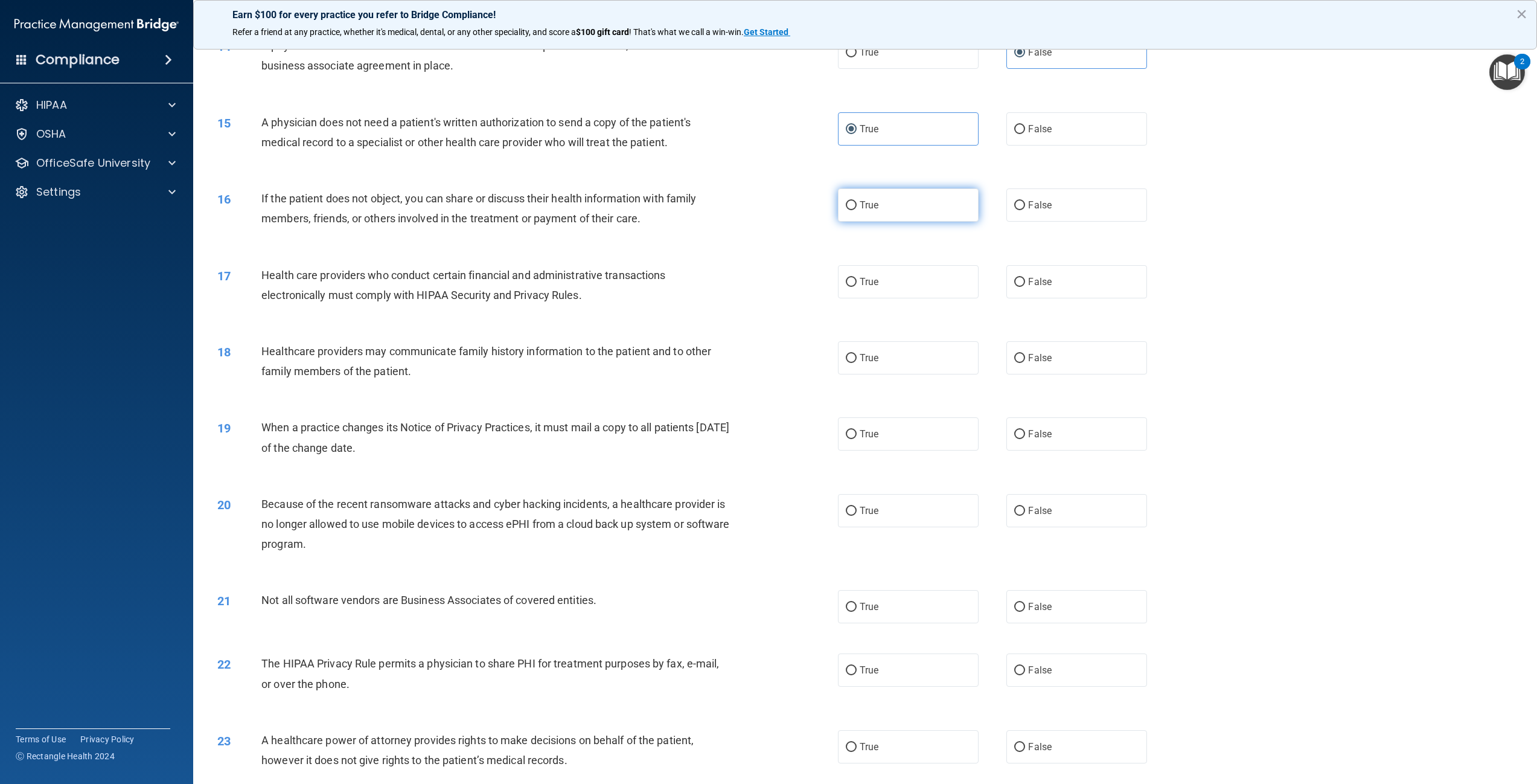
click at [920, 222] on label "True" at bounding box center [909, 205] width 141 height 33
click at [857, 210] on input "True" at bounding box center [851, 206] width 11 height 9
radio input "true"
click at [900, 298] on label "True" at bounding box center [909, 281] width 141 height 33
click at [857, 287] on input "True" at bounding box center [851, 283] width 11 height 9
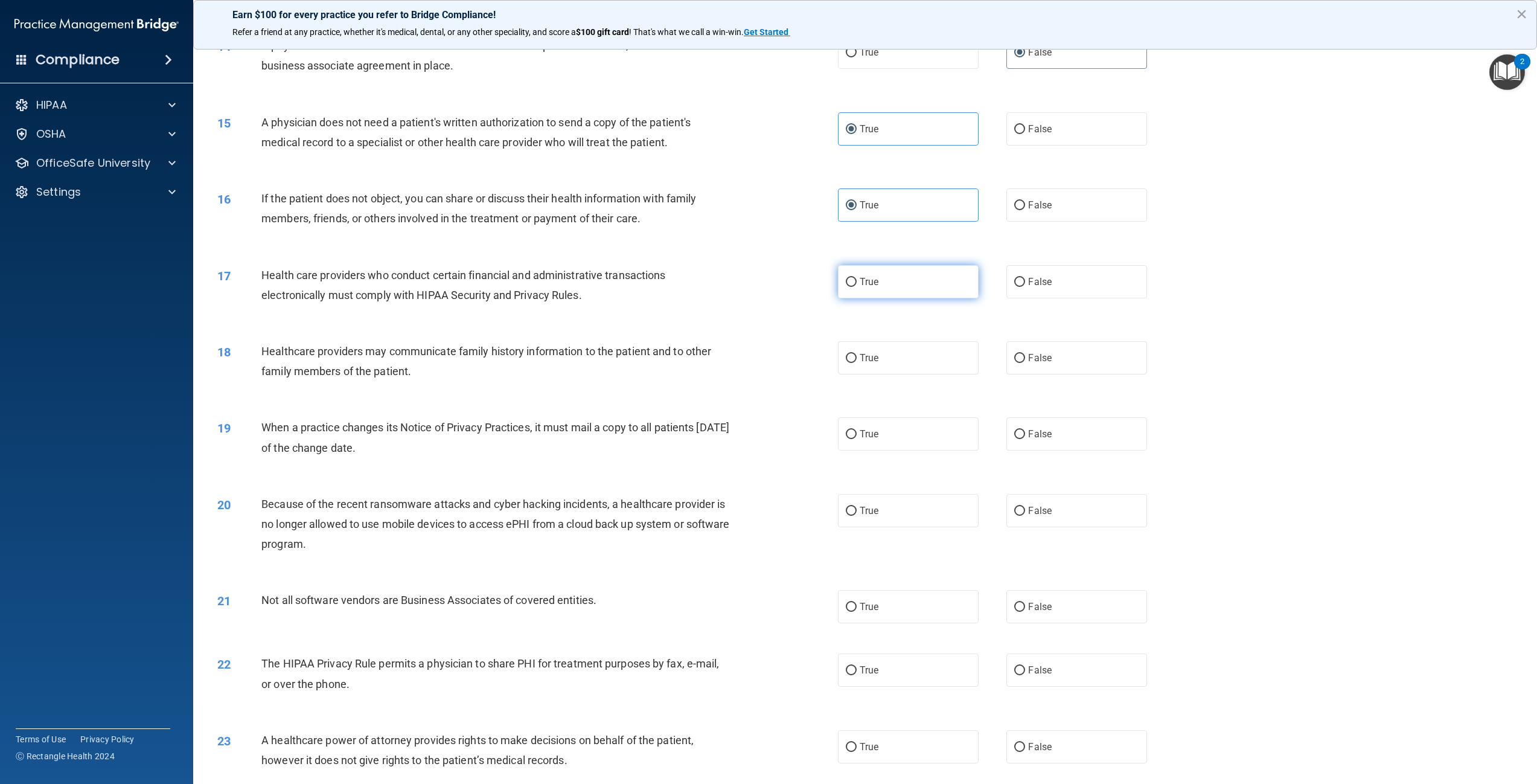
radio input "true"
click at [1044, 363] on span "False" at bounding box center [1040, 357] width 23 height 12
click at [1025, 363] on input "False" at bounding box center [1020, 359] width 11 height 9
radio input "true"
click at [1036, 439] on span "False" at bounding box center [1040, 434] width 23 height 12
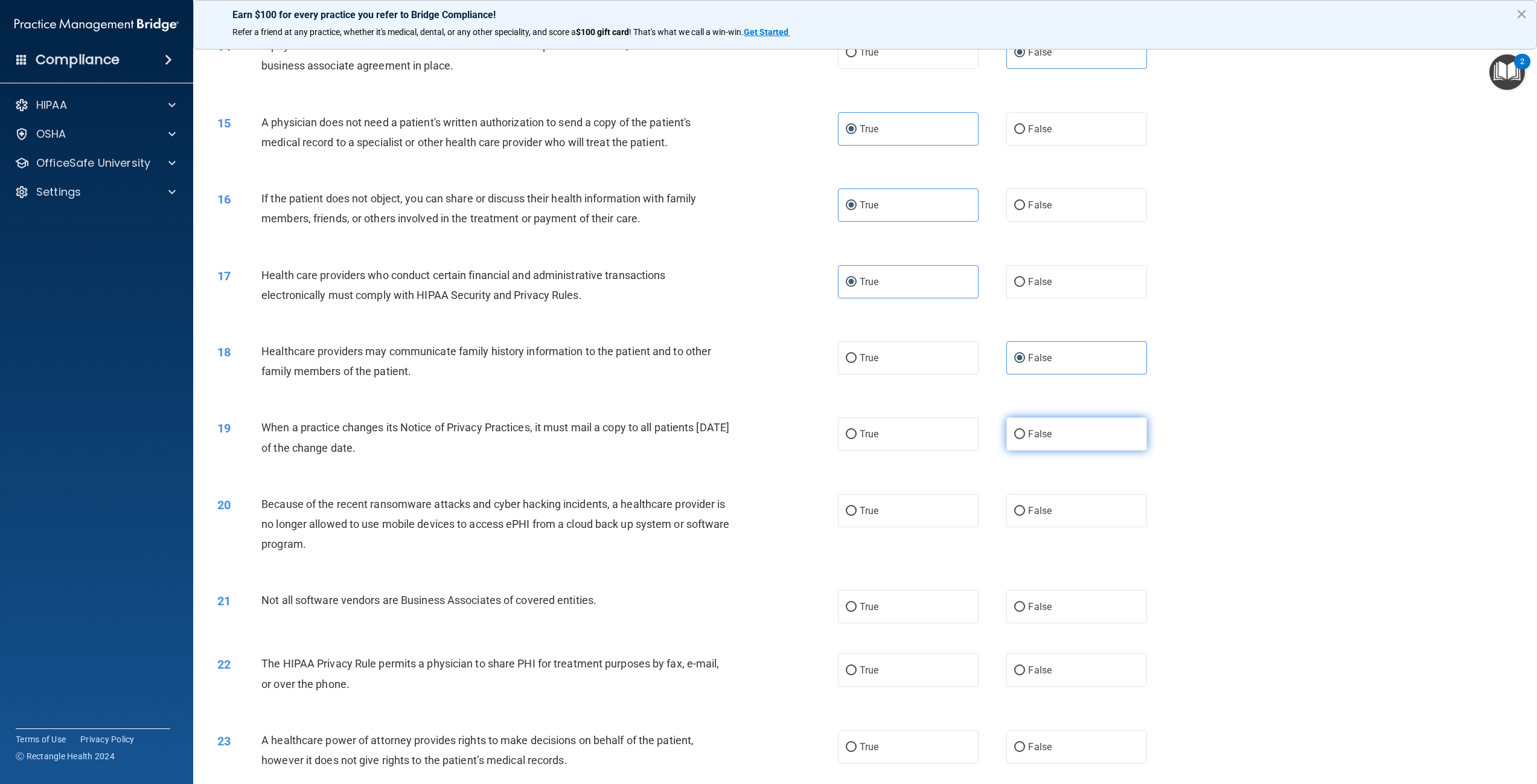
click at [1025, 439] on input "False" at bounding box center [1020, 435] width 11 height 9
radio input "true"
click at [1044, 516] on span "False" at bounding box center [1040, 511] width 23 height 12
click at [1025, 516] on input "False" at bounding box center [1020, 511] width 11 height 9
radio input "true"
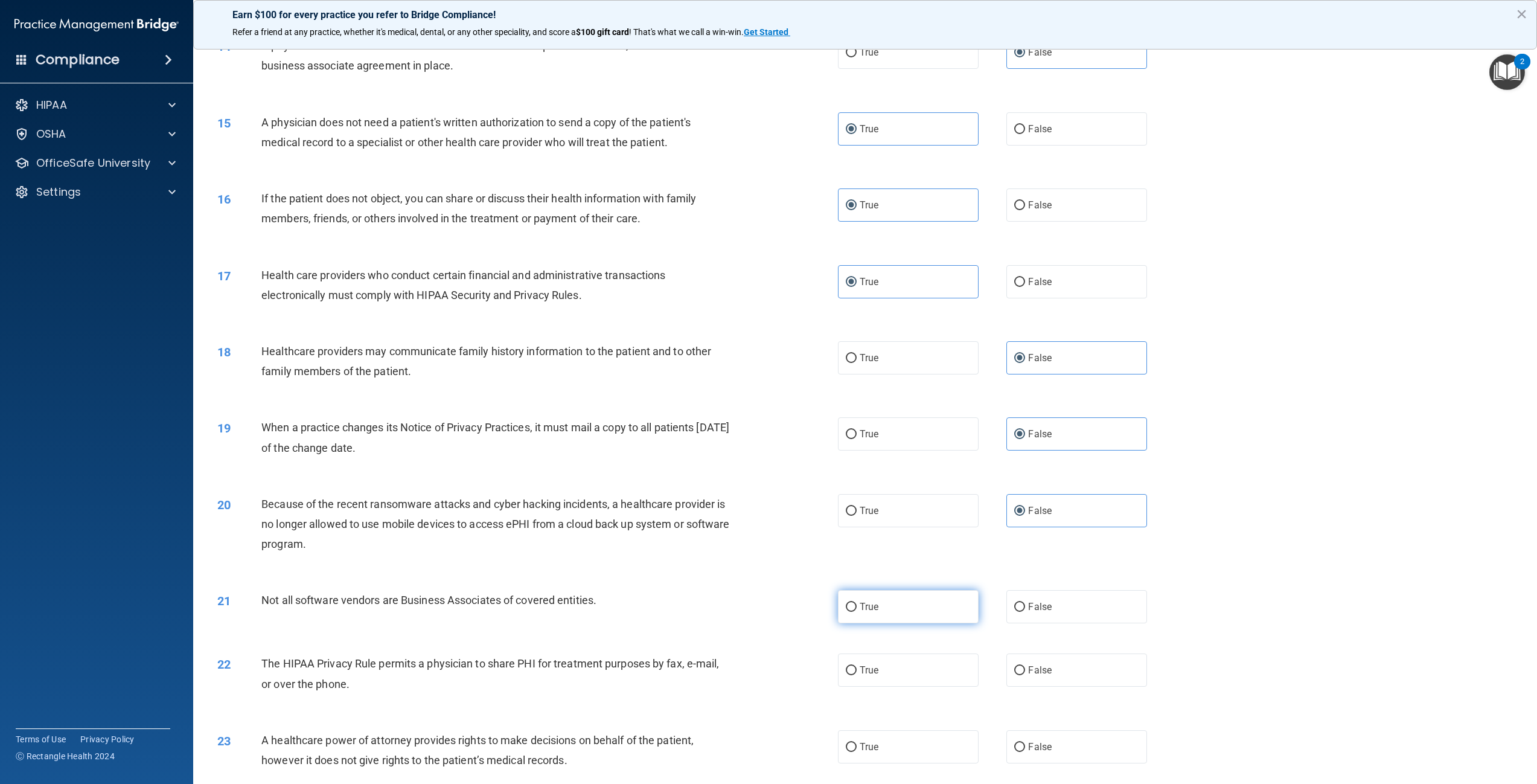
click at [892, 623] on label "True" at bounding box center [909, 606] width 141 height 33
click at [857, 612] on input "True" at bounding box center [851, 607] width 11 height 9
radio input "true"
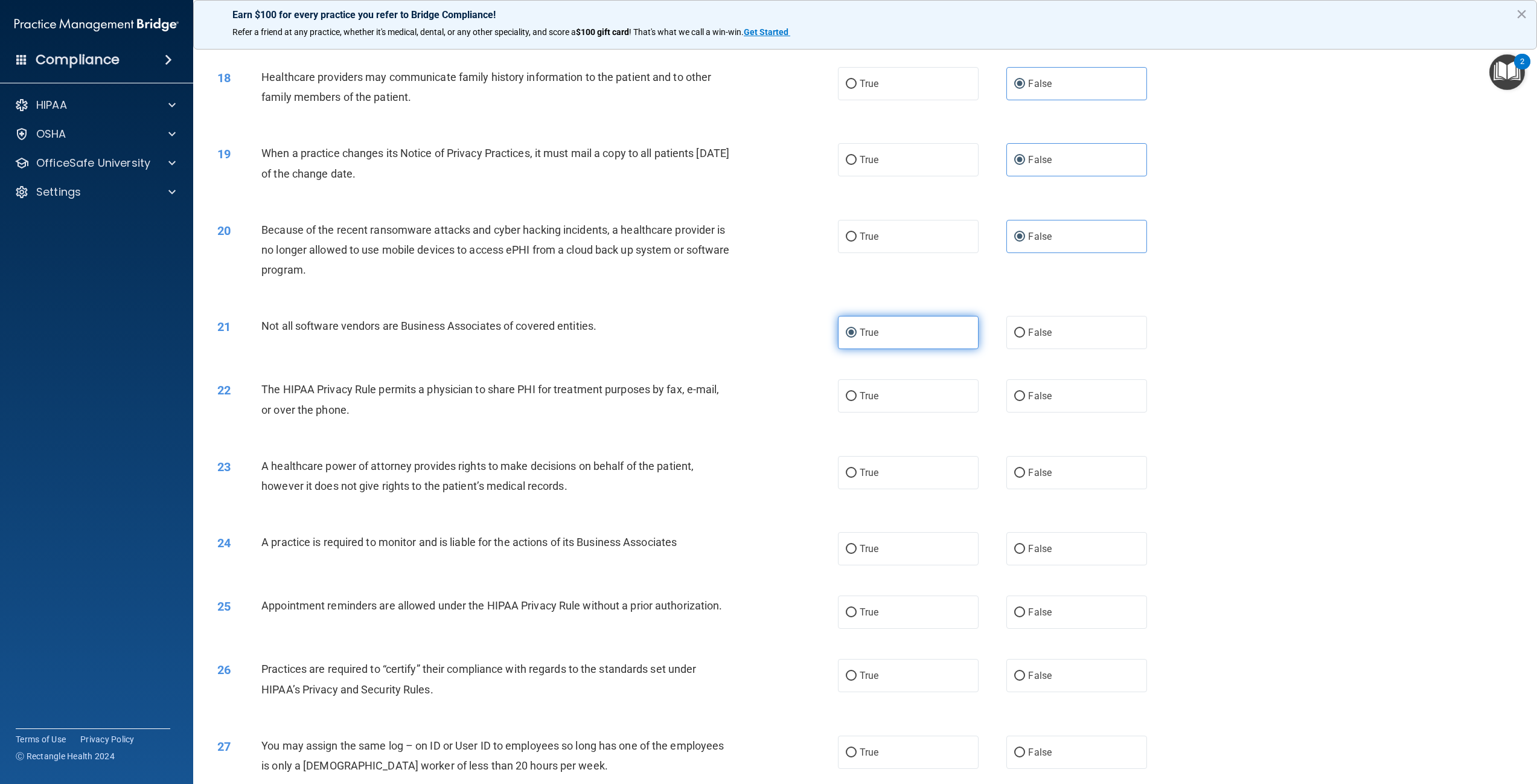
scroll to position [1329, 0]
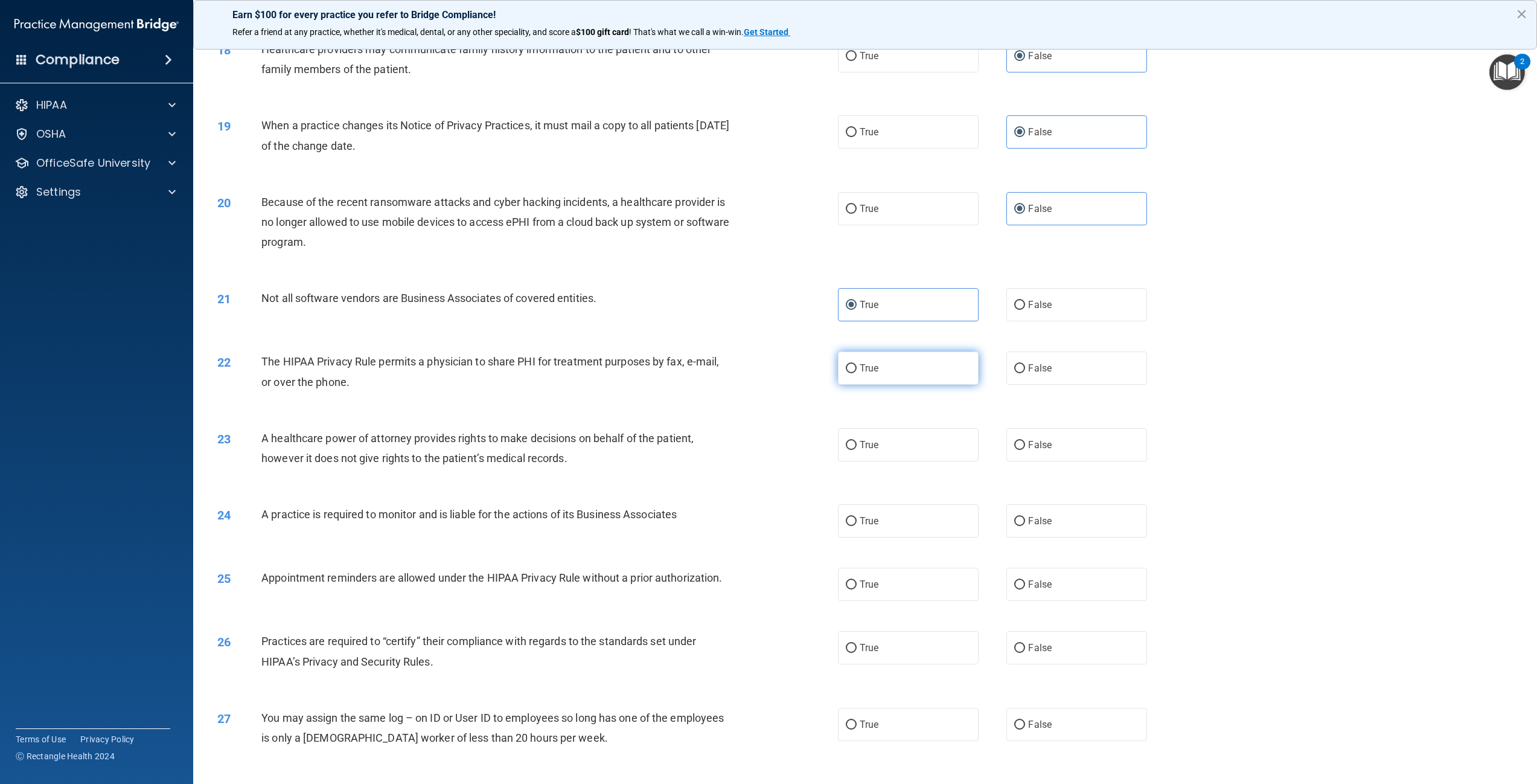
click at [886, 384] on label "True" at bounding box center [909, 368] width 141 height 33
click at [857, 373] on input "True" at bounding box center [851, 369] width 11 height 9
radio input "true"
click at [1047, 461] on label "False" at bounding box center [1077, 445] width 141 height 33
click at [1025, 450] on input "False" at bounding box center [1020, 445] width 11 height 9
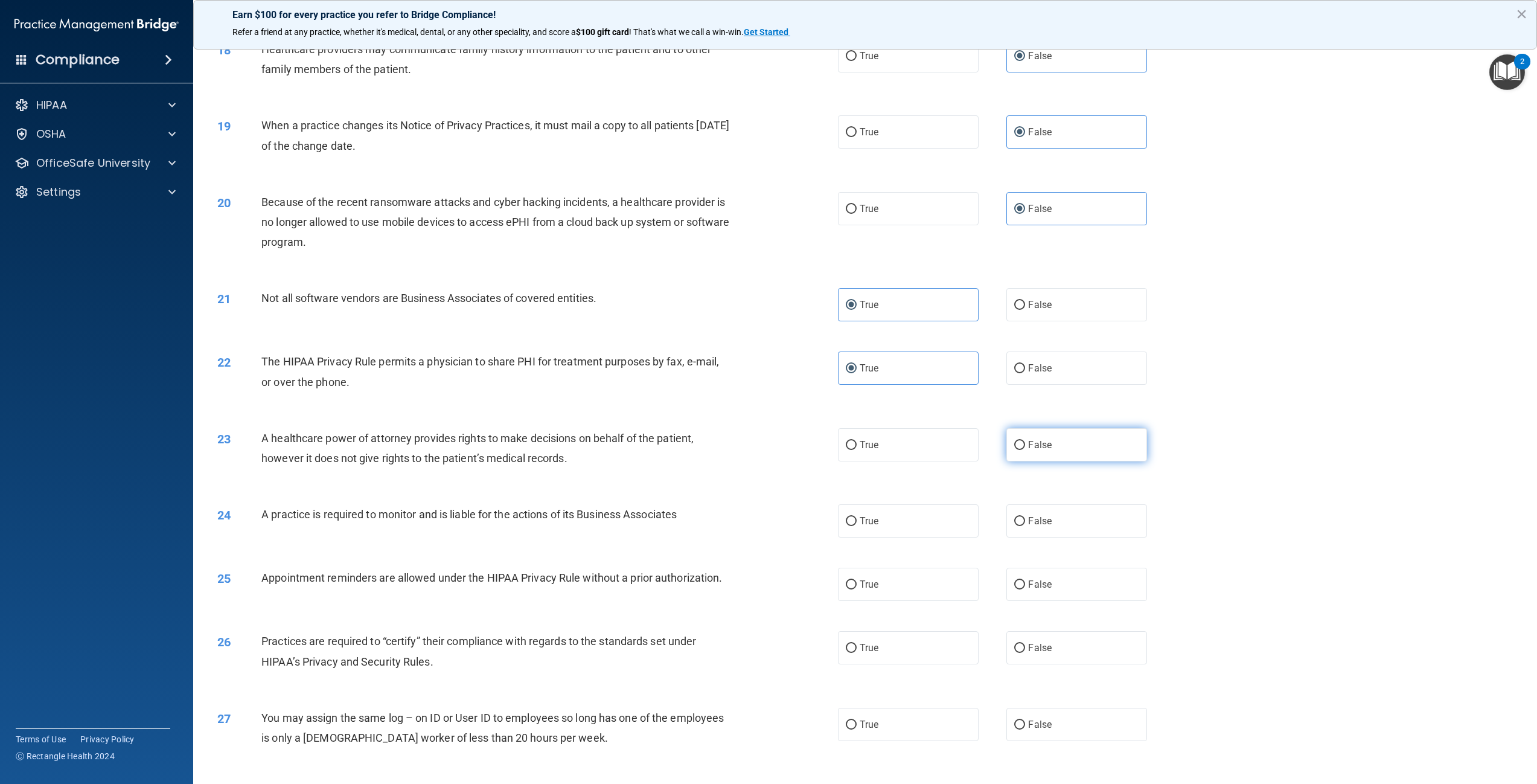
radio input "true"
click at [1048, 538] on label "False" at bounding box center [1077, 521] width 141 height 33
click at [1025, 526] on input "False" at bounding box center [1020, 521] width 11 height 9
radio input "true"
click at [877, 600] on label "True" at bounding box center [909, 584] width 141 height 33
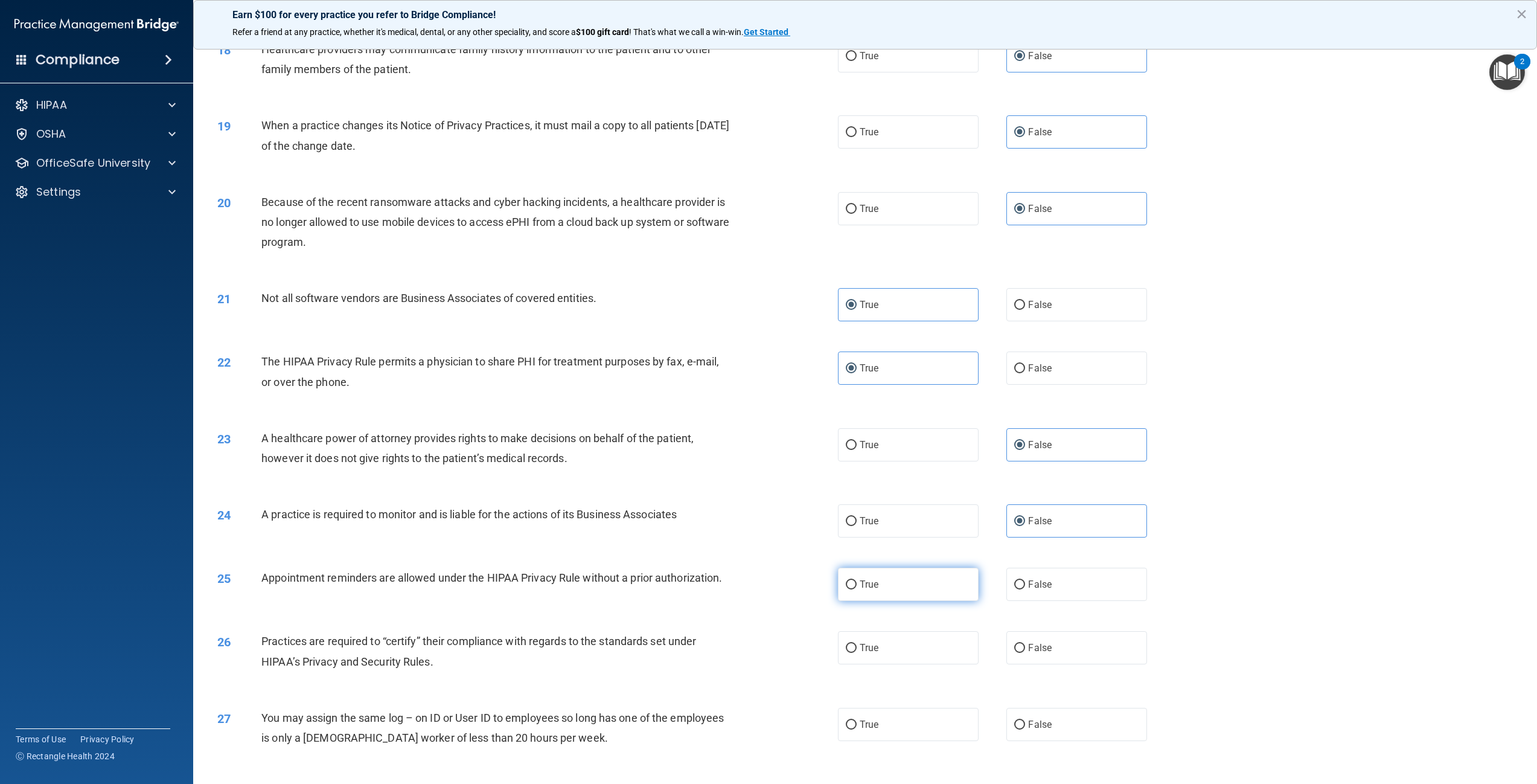
click at [857, 590] on input "True" at bounding box center [851, 585] width 11 height 9
radio input "true"
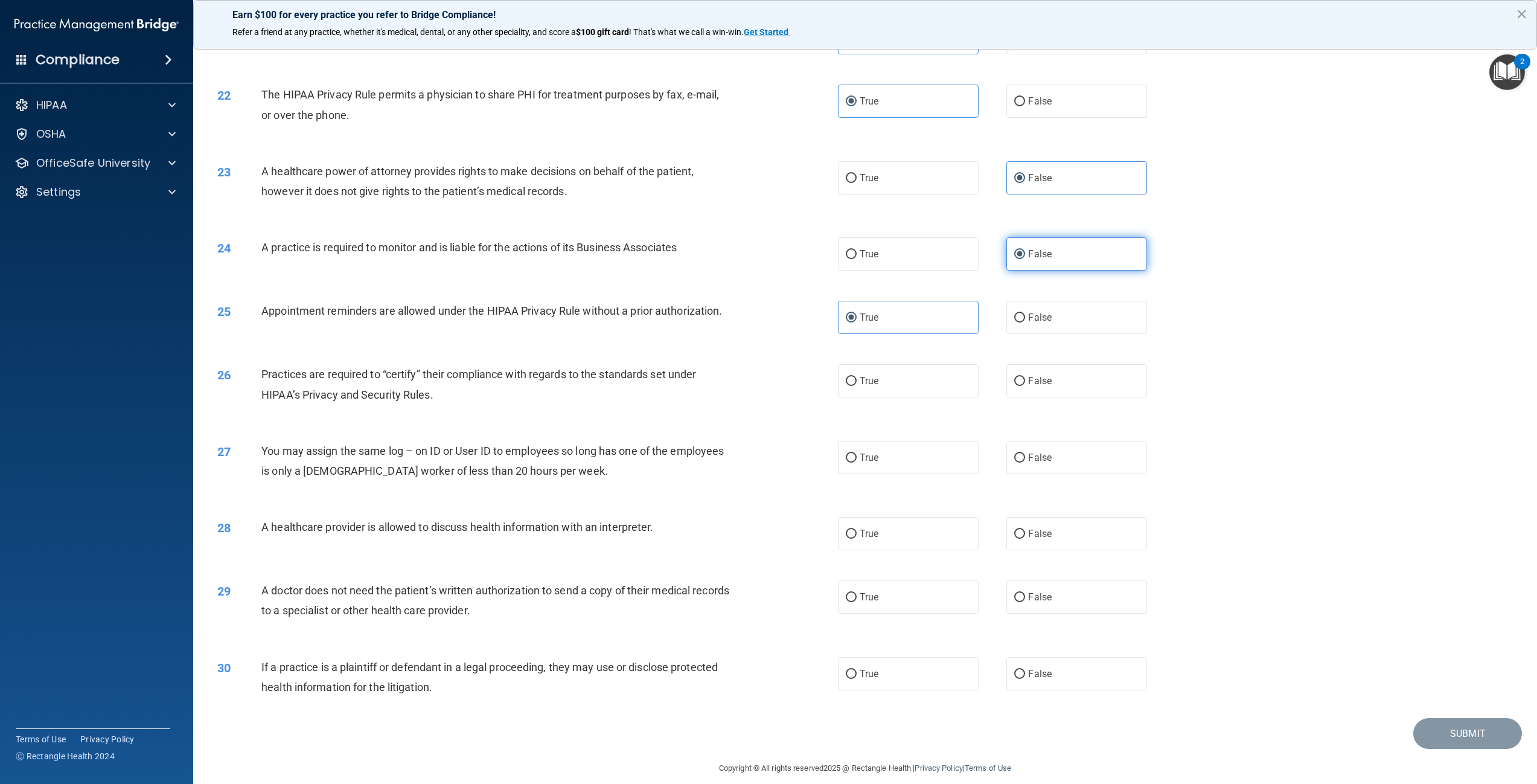
scroll to position [1649, 0]
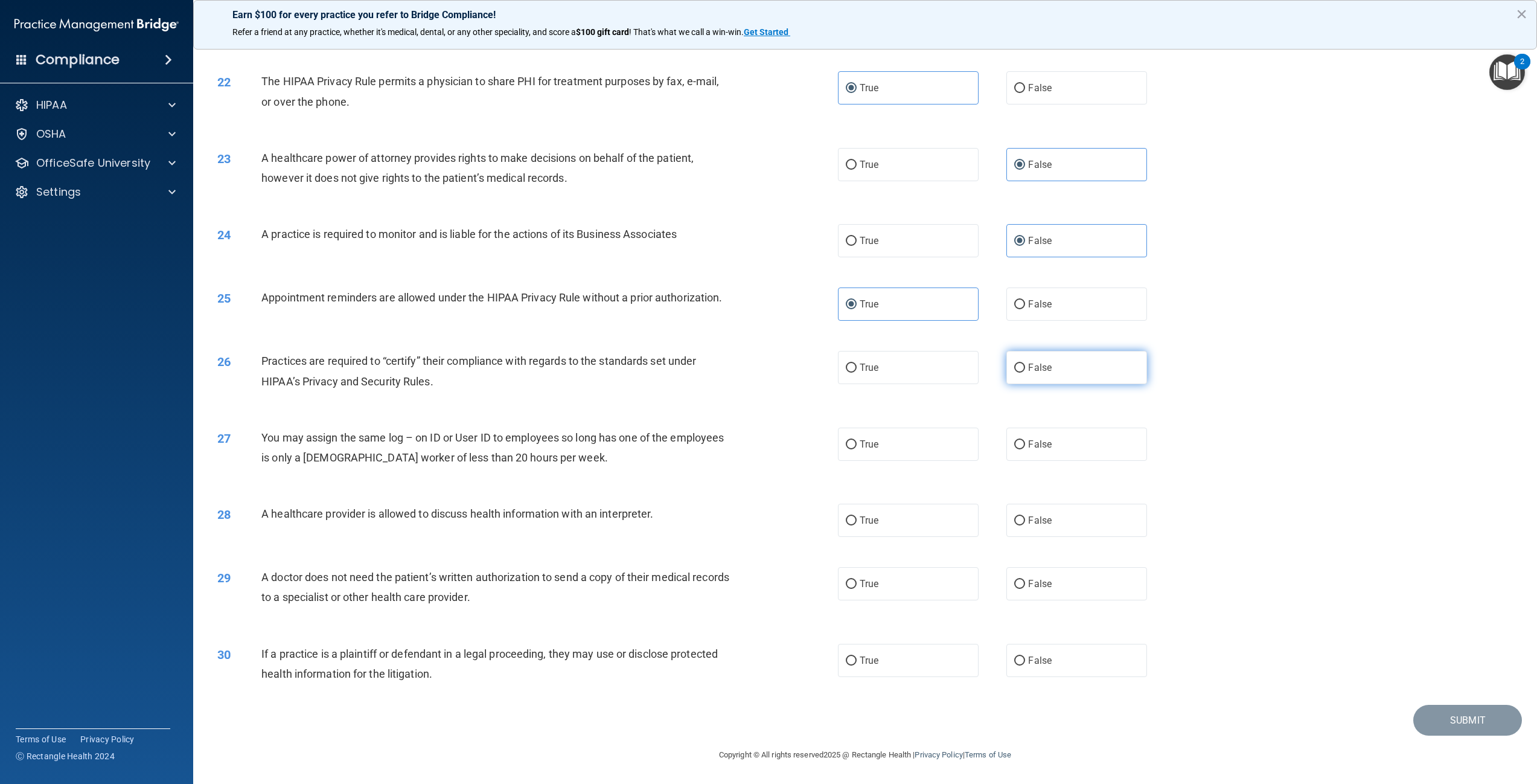
click at [1037, 371] on span "False" at bounding box center [1040, 367] width 23 height 12
click at [1025, 371] on input "False" at bounding box center [1020, 368] width 11 height 9
radio input "true"
click at [1033, 448] on span "False" at bounding box center [1040, 444] width 23 height 12
click at [1025, 448] on input "False" at bounding box center [1020, 445] width 11 height 9
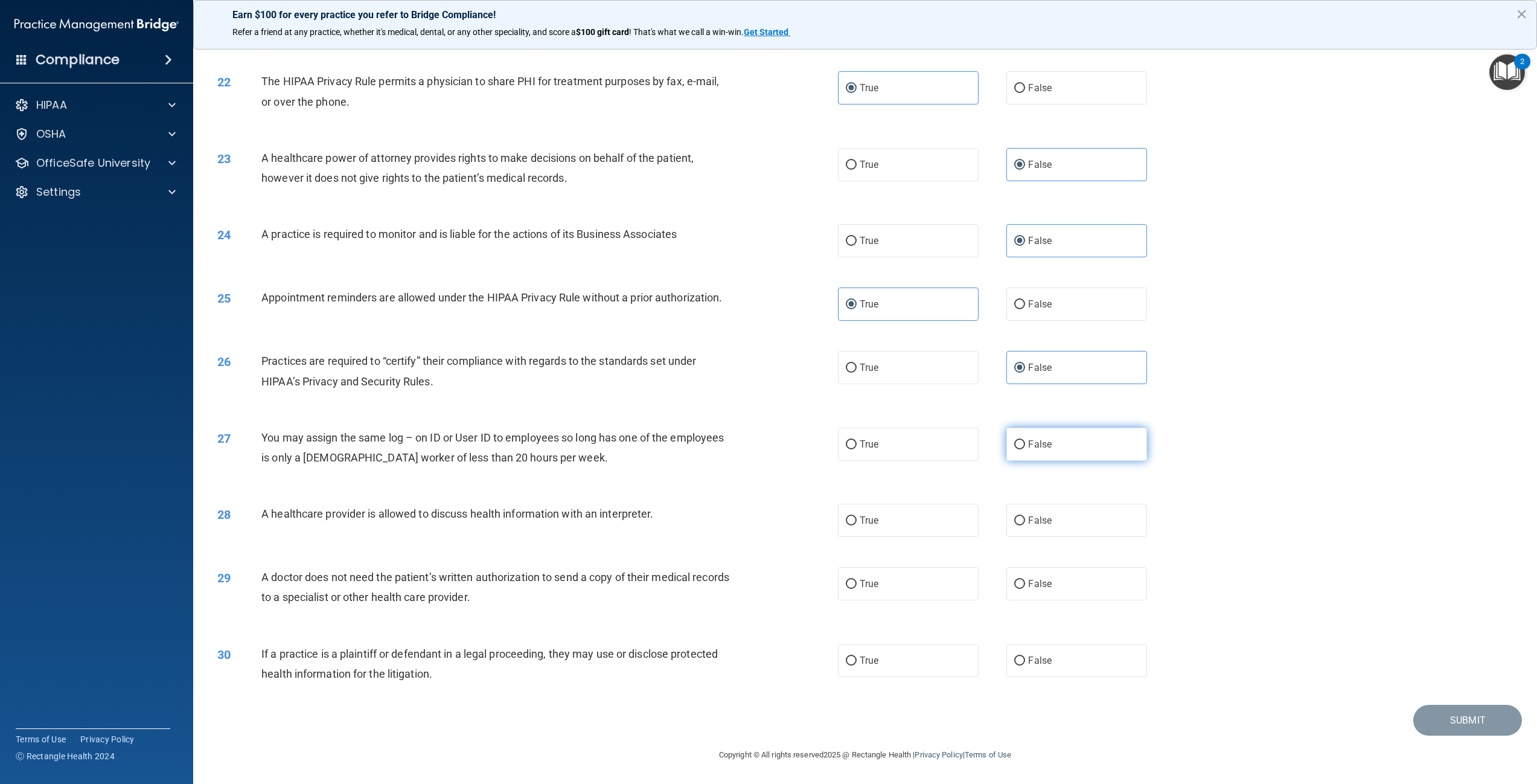
radio input "true"
click at [852, 527] on label "True" at bounding box center [909, 520] width 141 height 33
click at [852, 525] on input "True" at bounding box center [851, 521] width 11 height 9
radio input "true"
click at [861, 586] on span "True" at bounding box center [869, 583] width 19 height 12
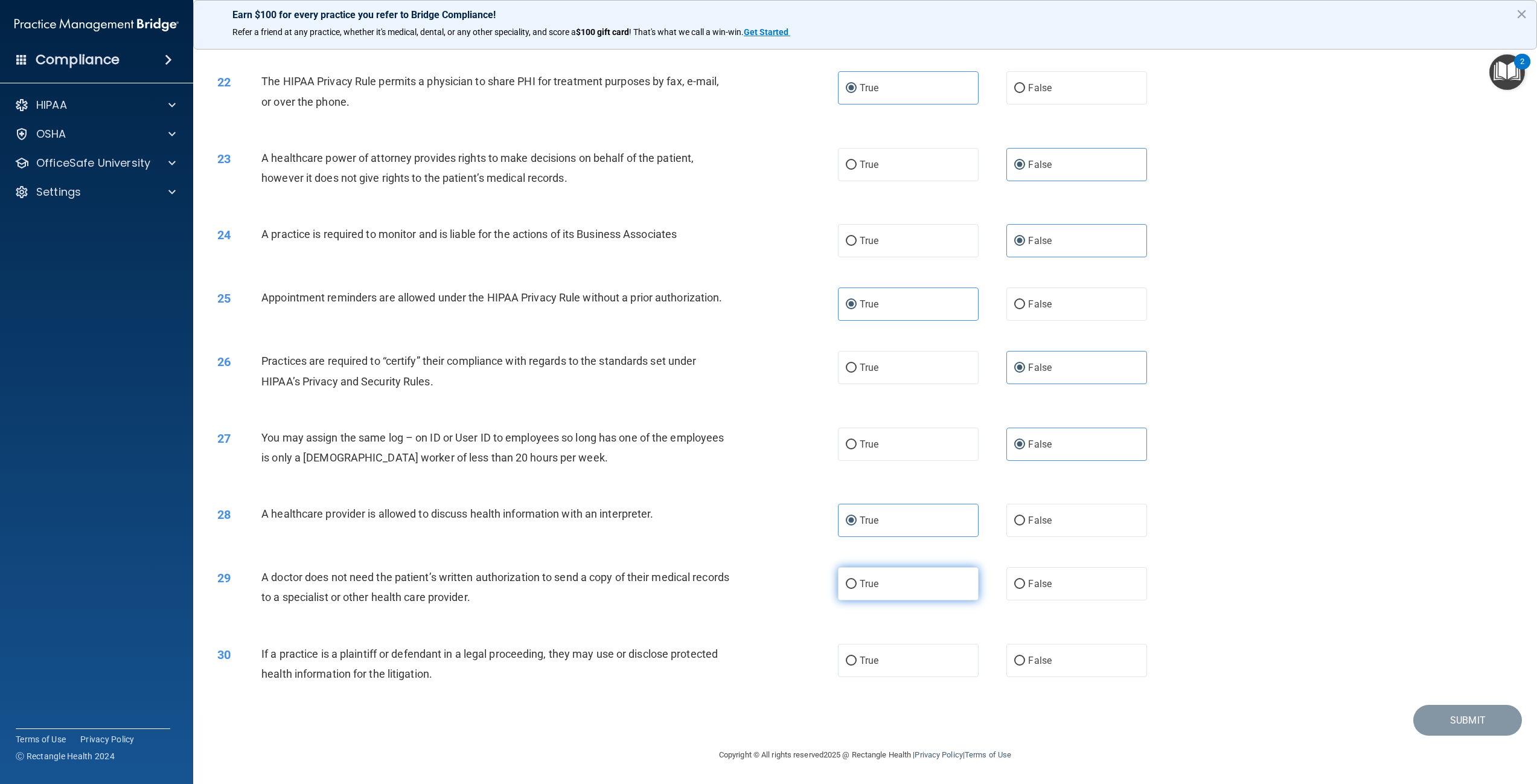
click at [857, 586] on input "True" at bounding box center [851, 584] width 11 height 9
radio input "true"
click at [866, 658] on span "True" at bounding box center [869, 660] width 19 height 12
click at [857, 658] on input "True" at bounding box center [851, 661] width 11 height 9
radio input "true"
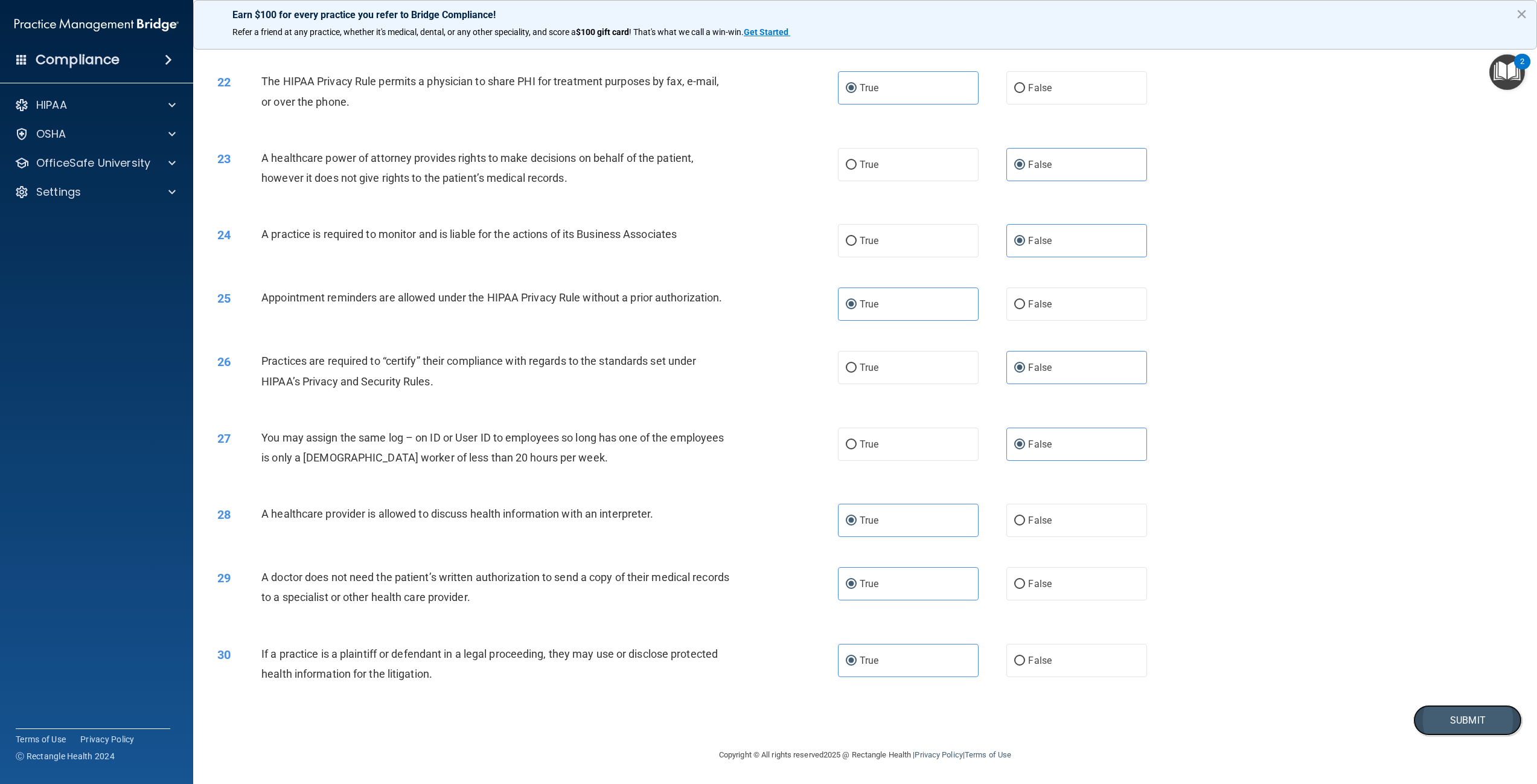
click at [1463, 724] on button "Submit" at bounding box center [1468, 720] width 108 height 31
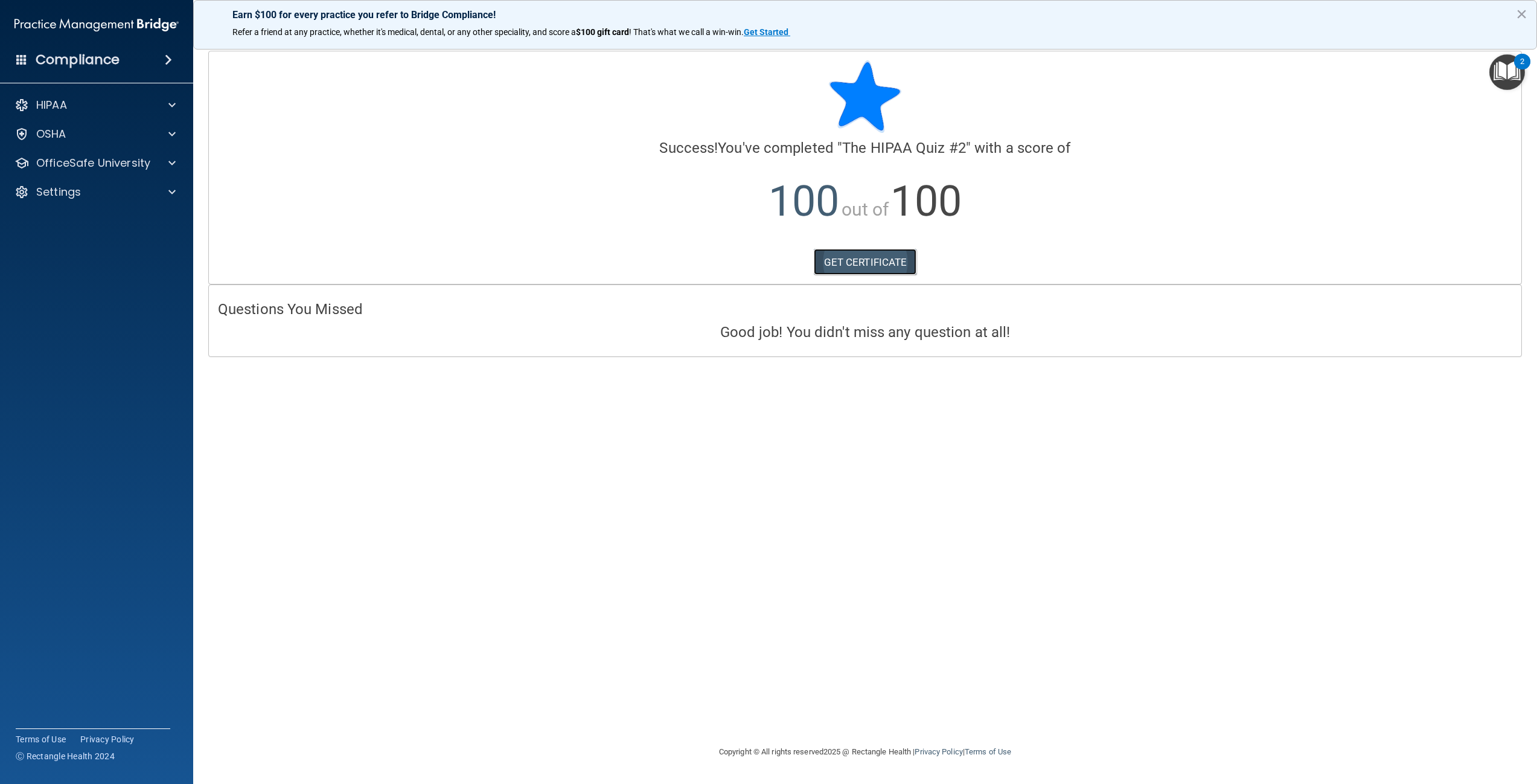
click at [897, 254] on link "GET CERTIFICATE" at bounding box center [865, 262] width 103 height 26
click at [131, 168] on p "OfficeSafe University" at bounding box center [93, 163] width 114 height 15
click at [115, 187] on div "HIPAA Training" at bounding box center [90, 192] width 165 height 12
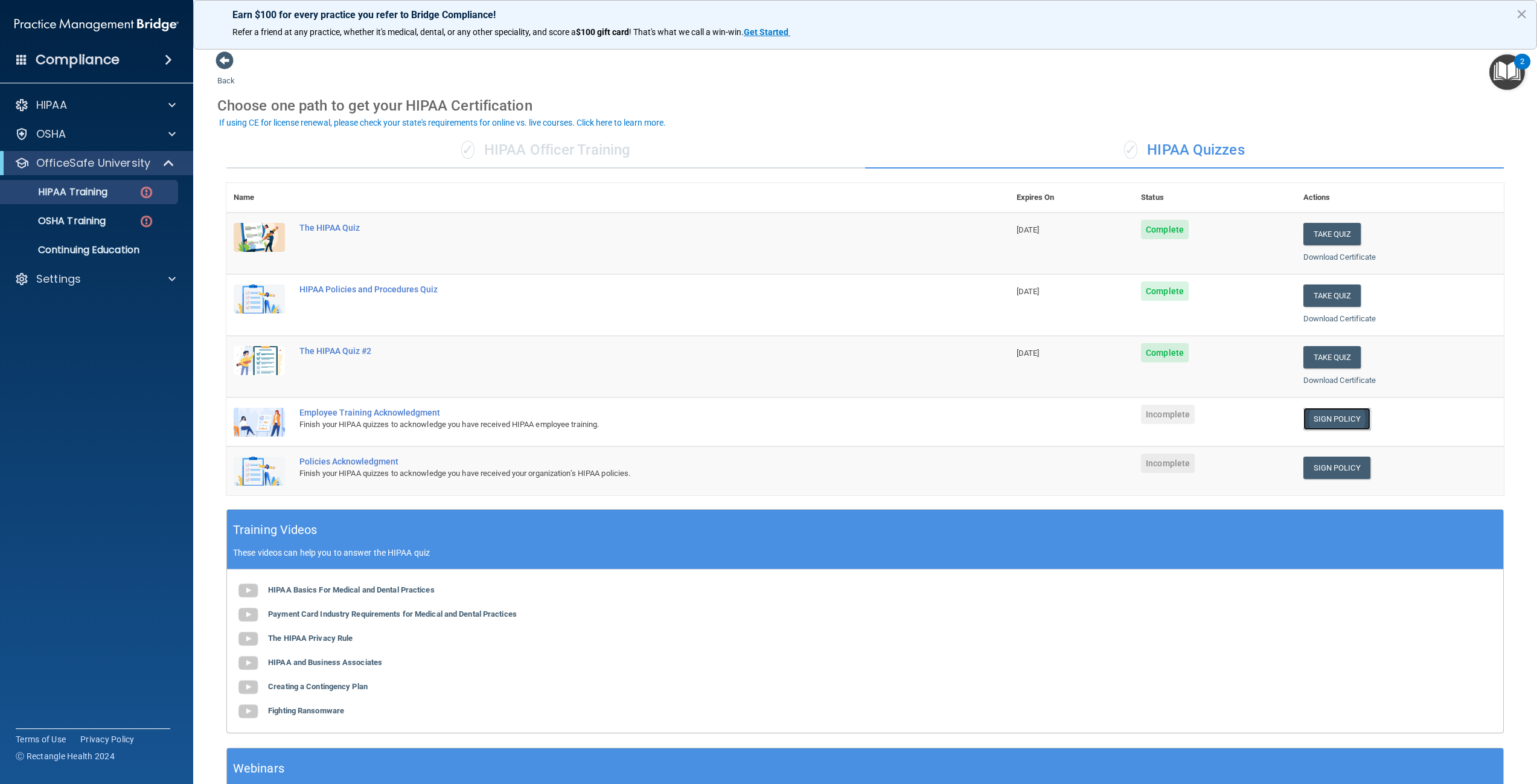
click at [1315, 408] on link "Sign Policy" at bounding box center [1337, 418] width 67 height 22
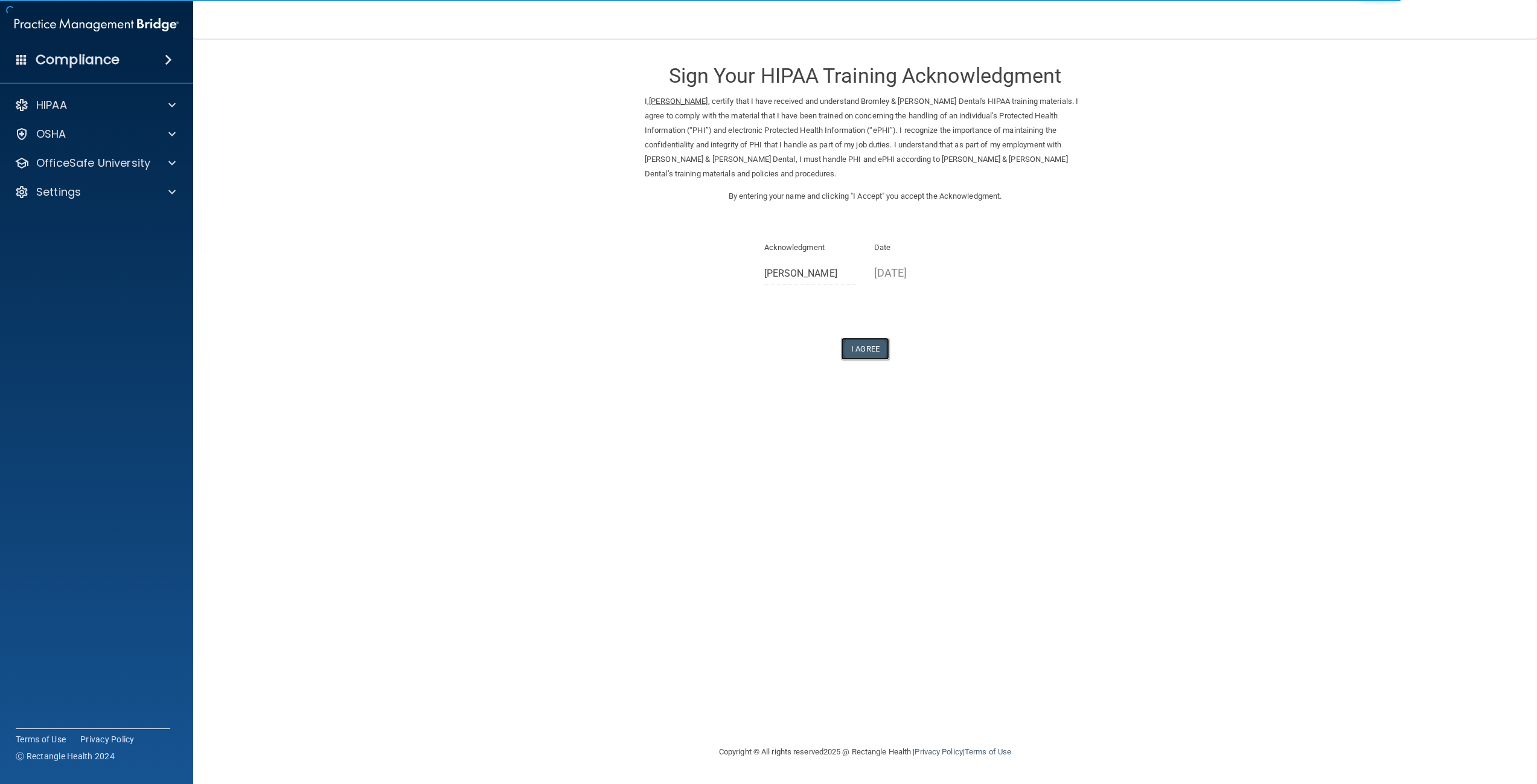
click at [875, 347] on button "I Agree" at bounding box center [865, 349] width 48 height 22
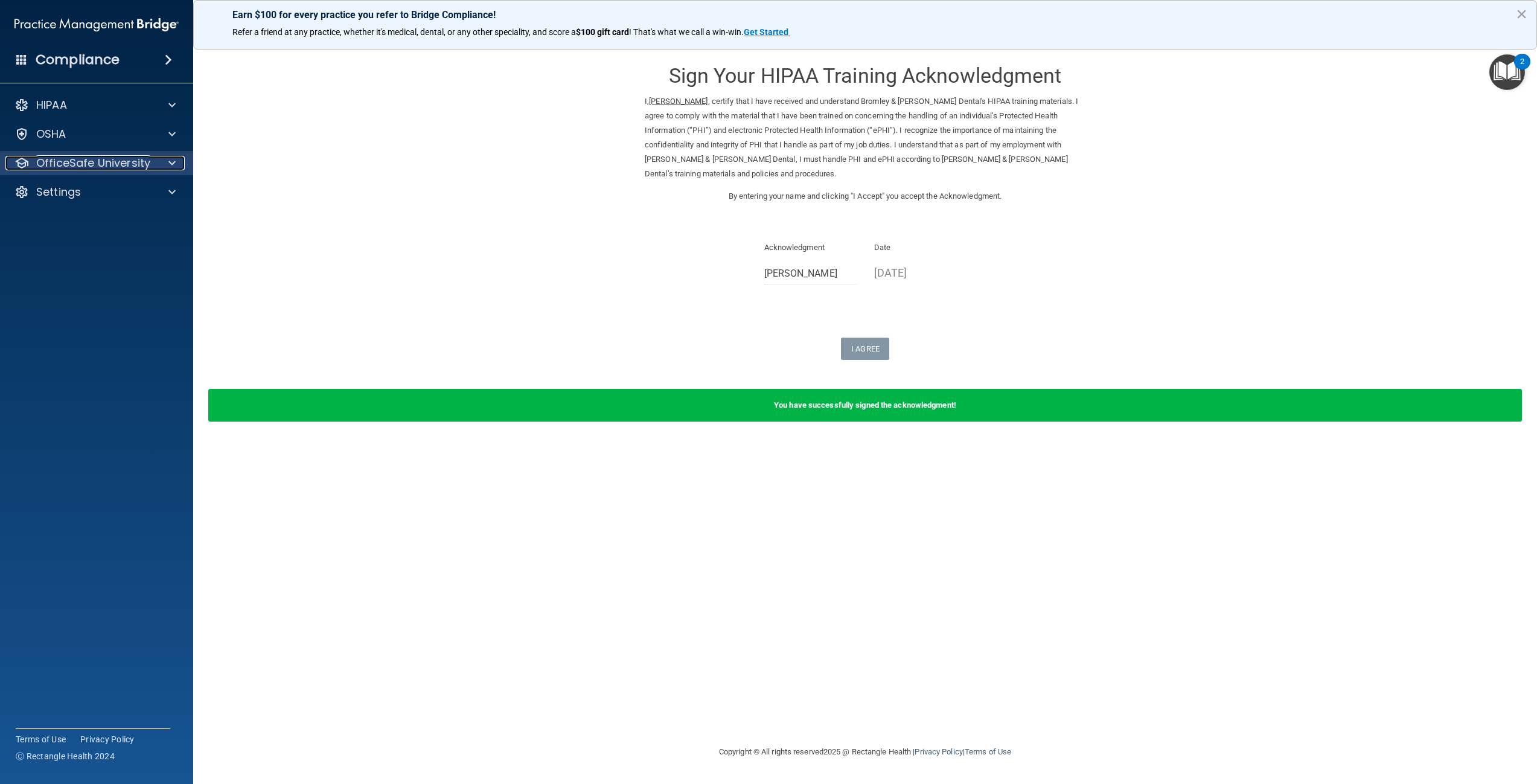
click at [108, 167] on p "OfficeSafe University" at bounding box center [93, 163] width 114 height 15
click at [102, 199] on link "HIPAA Training" at bounding box center [83, 191] width 191 height 24
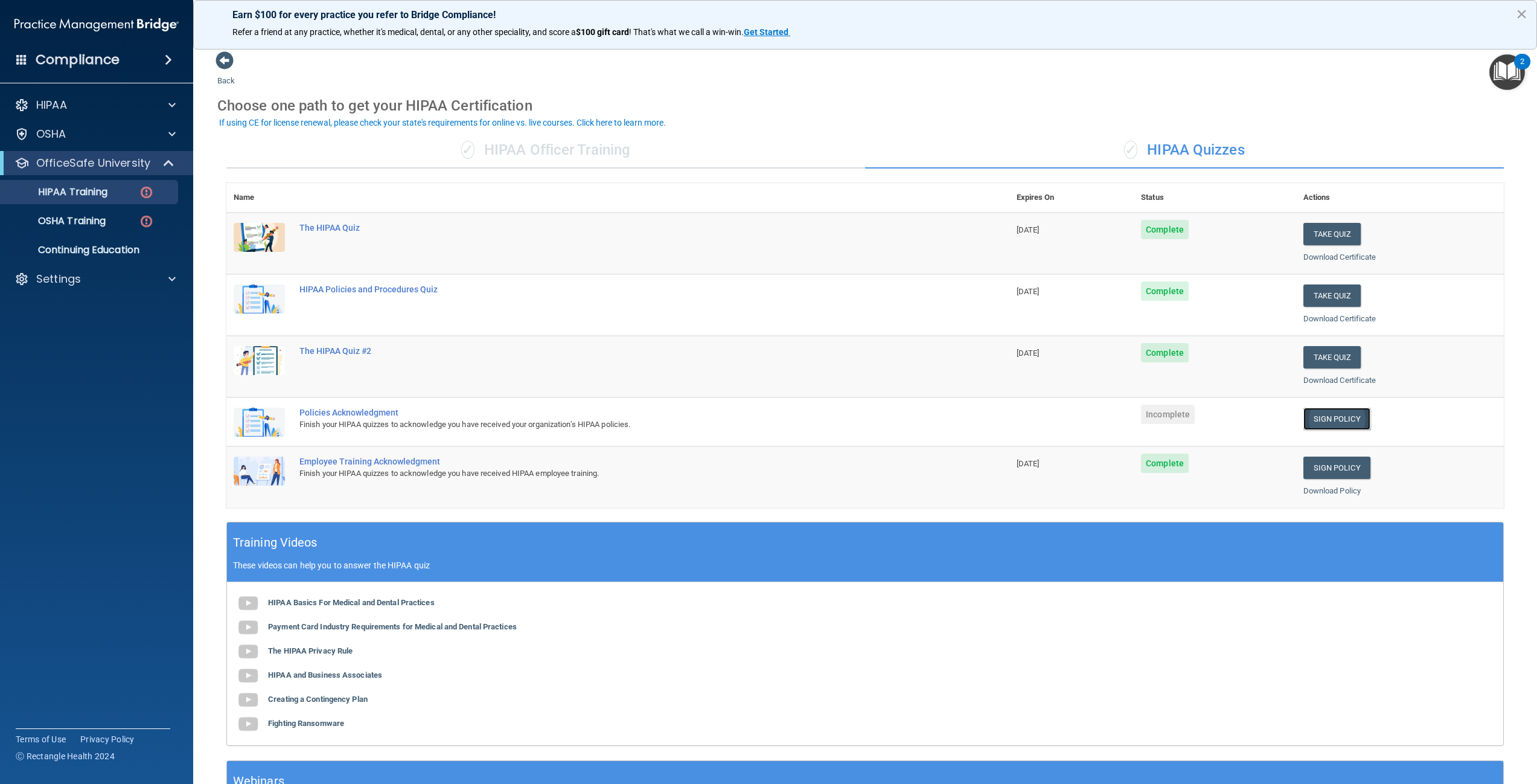
click at [1329, 416] on link "Sign Policy" at bounding box center [1337, 418] width 67 height 22
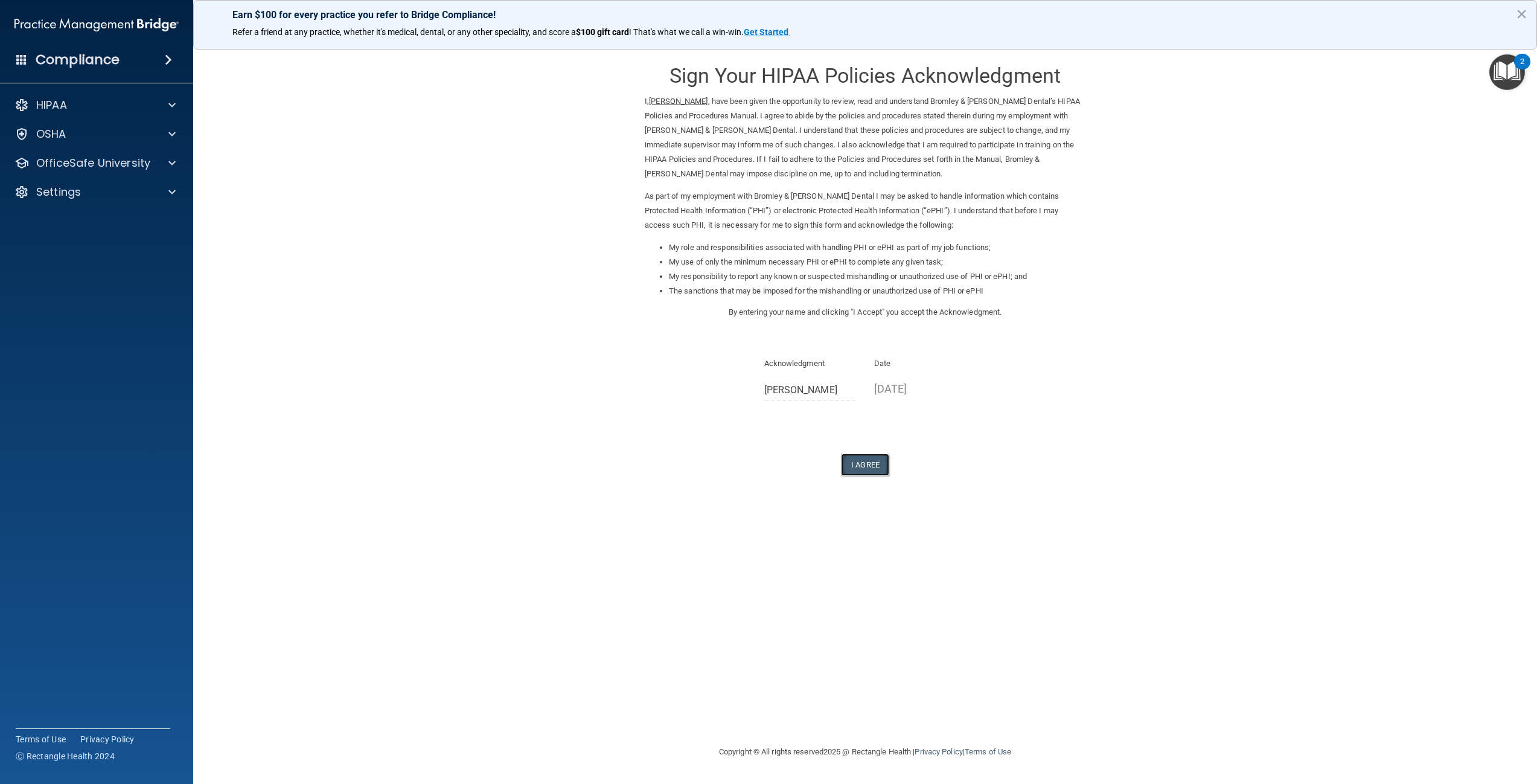
click at [868, 466] on button "I Agree" at bounding box center [865, 464] width 48 height 22
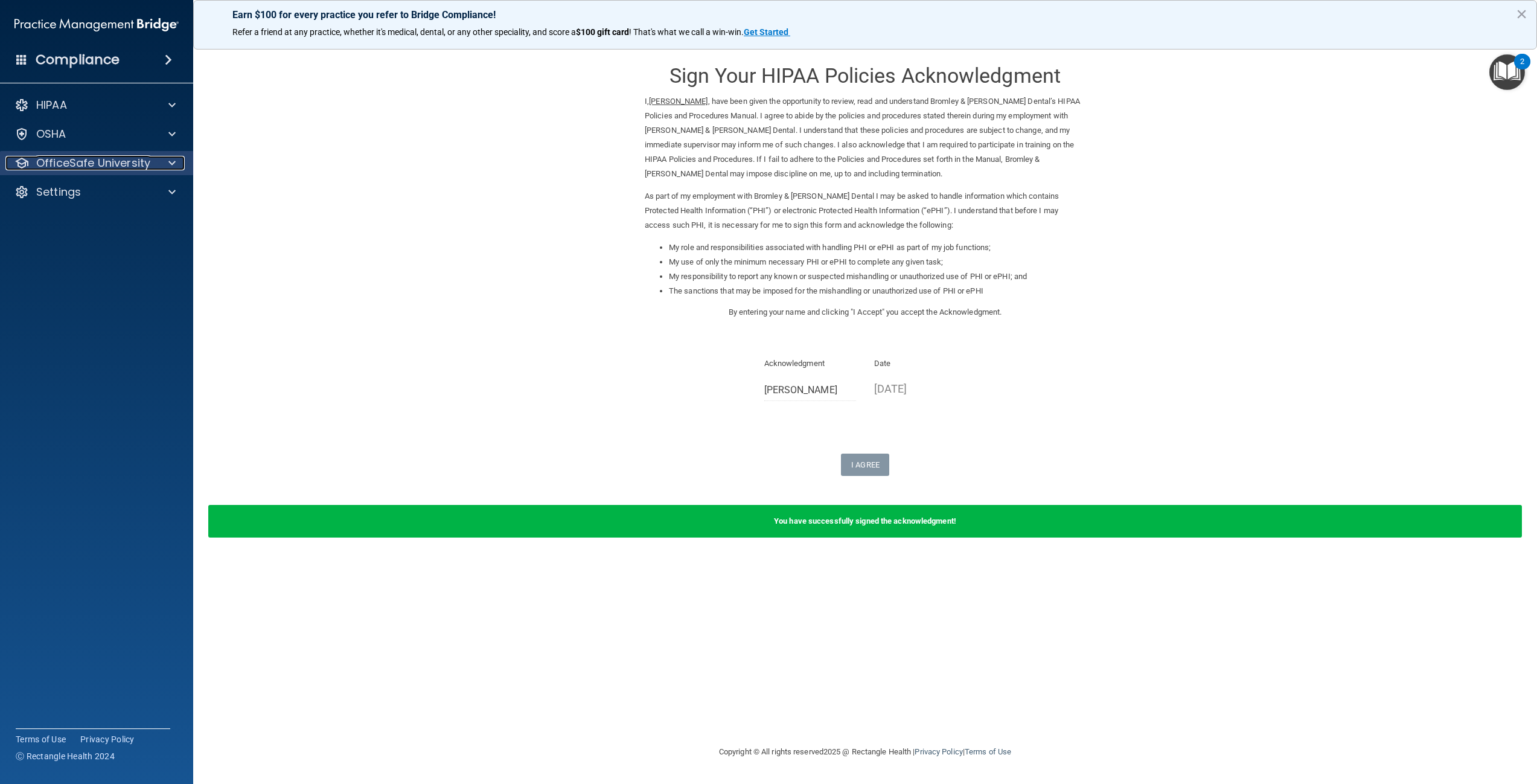
click at [84, 167] on p "OfficeSafe University" at bounding box center [93, 163] width 114 height 15
click at [84, 200] on link "HIPAA Training" at bounding box center [83, 191] width 191 height 24
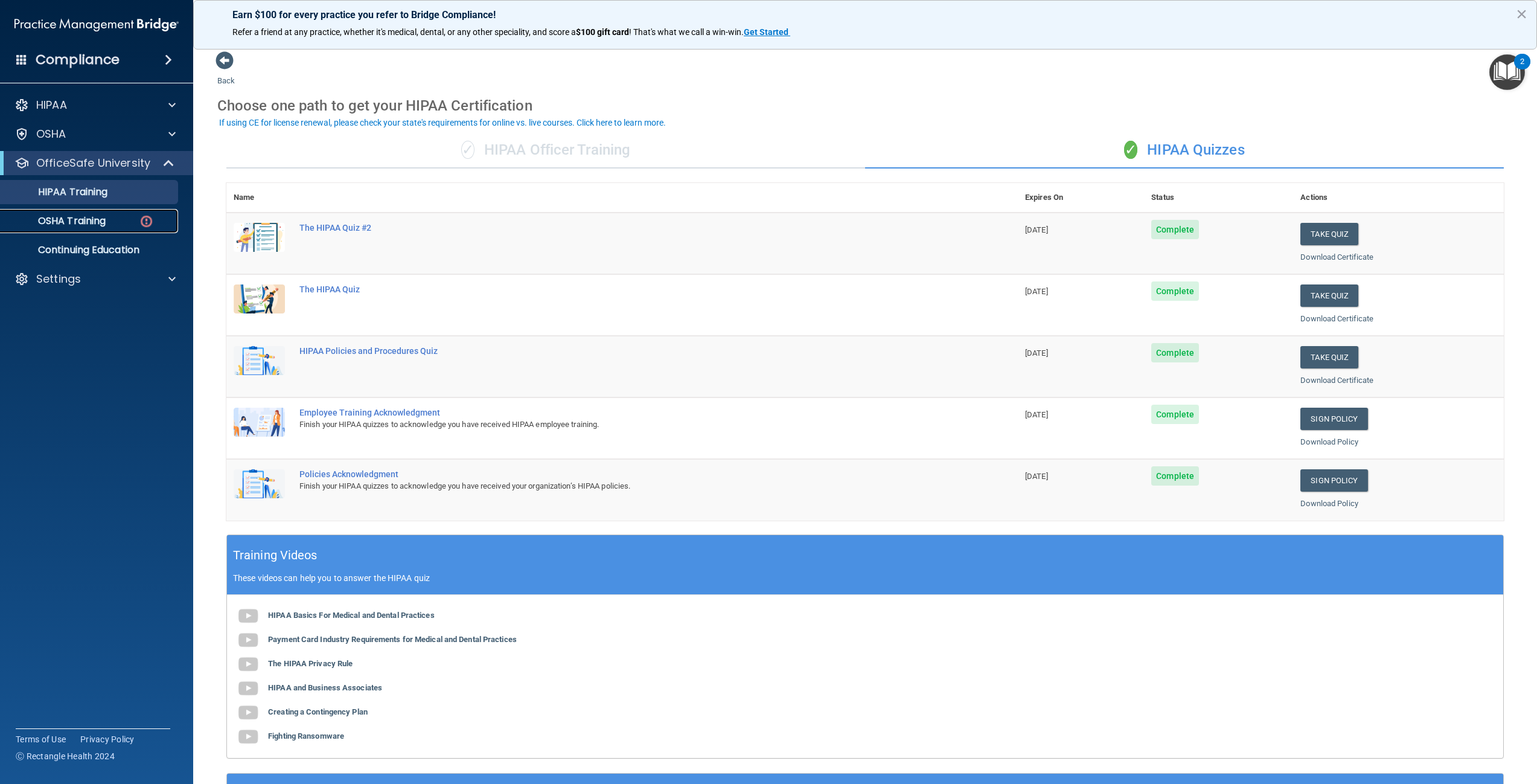
click at [77, 216] on p "OSHA Training" at bounding box center [57, 221] width 98 height 12
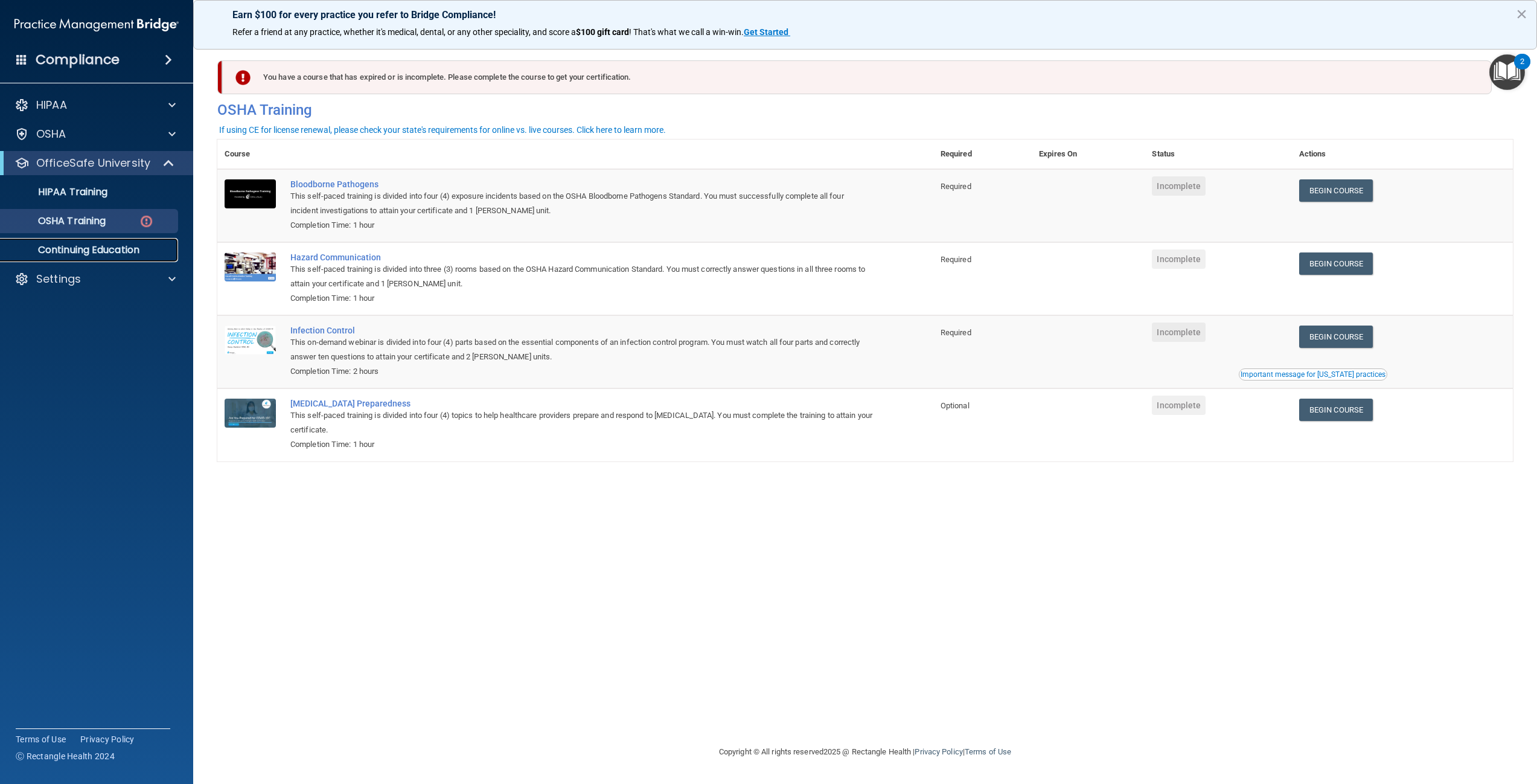
click at [75, 242] on link "Continuing Education" at bounding box center [83, 249] width 191 height 24
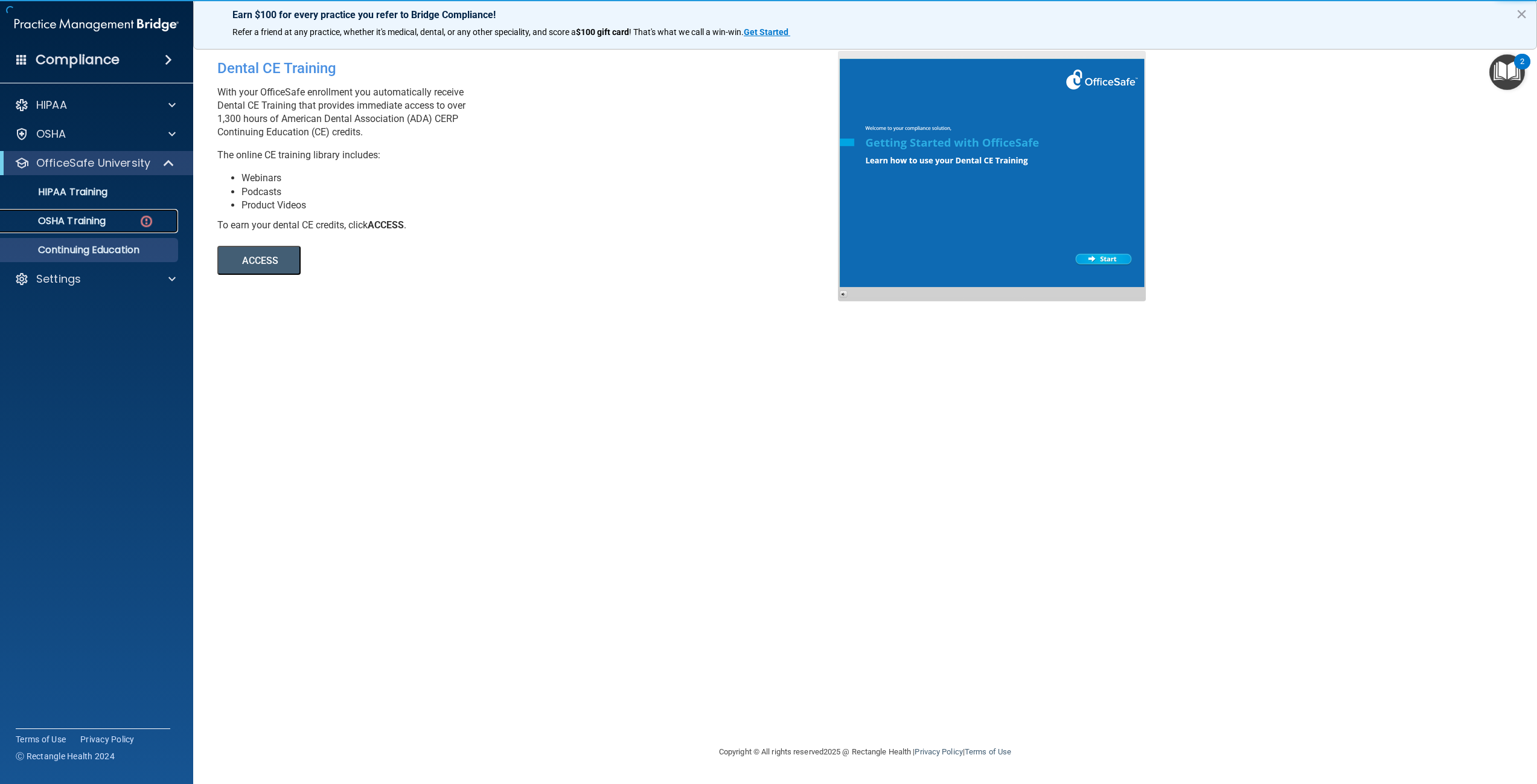
click at [76, 218] on p "OSHA Training" at bounding box center [57, 221] width 98 height 12
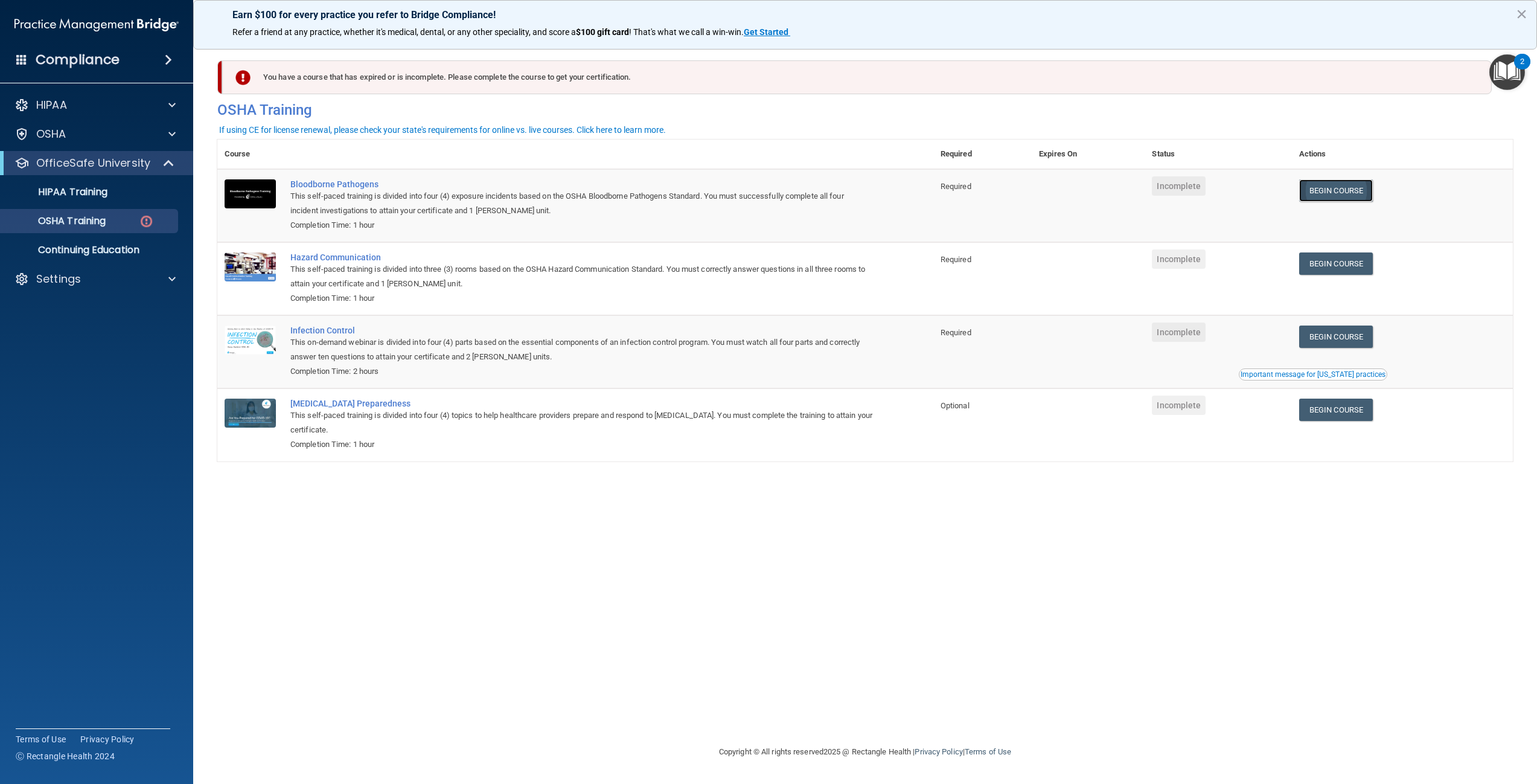
click at [1359, 191] on link "Begin Course" at bounding box center [1336, 190] width 74 height 22
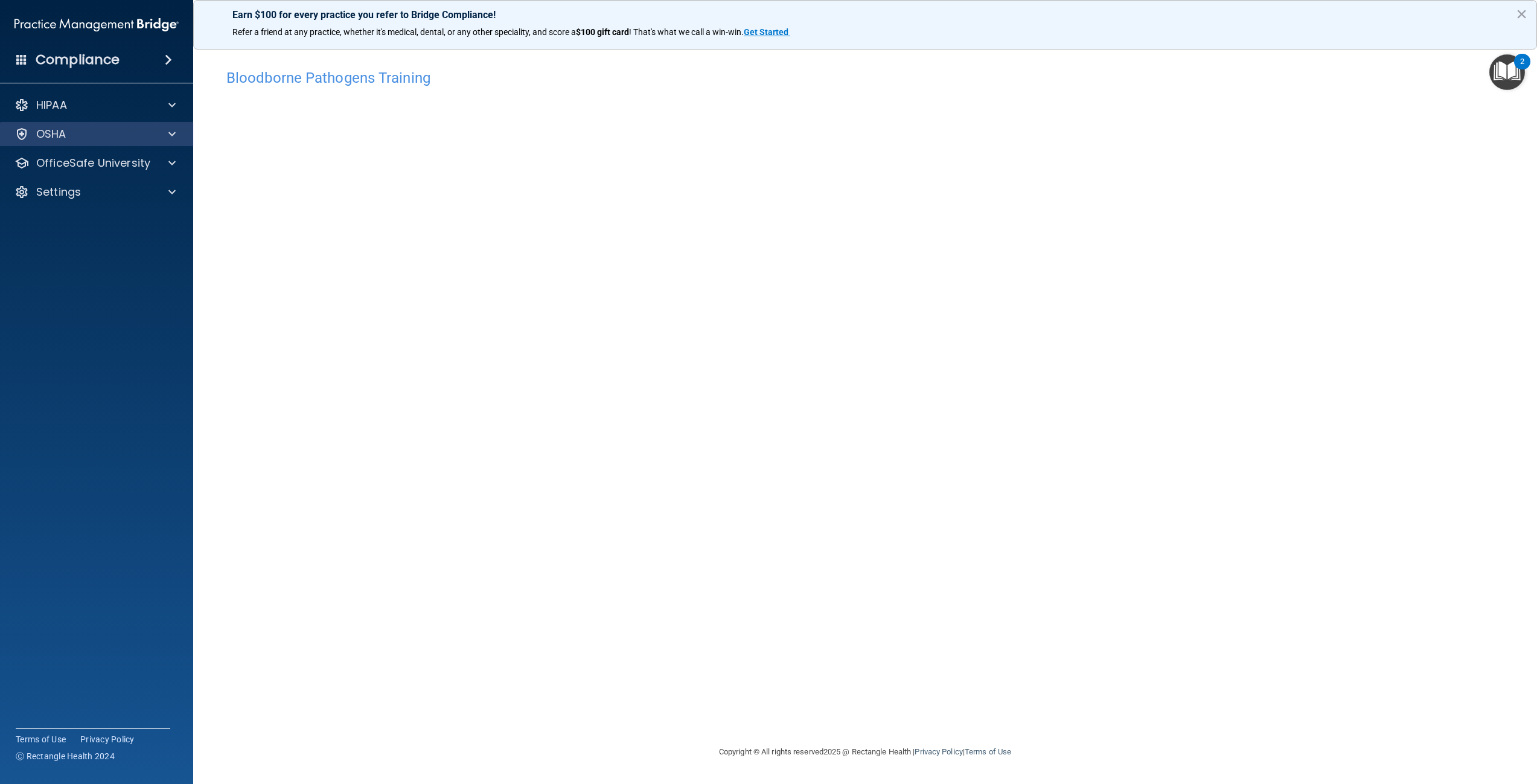
click at [168, 142] on div "OSHA" at bounding box center [97, 133] width 194 height 24
click at [171, 129] on span at bounding box center [171, 134] width 7 height 15
click at [166, 219] on div at bounding box center [170, 221] width 30 height 15
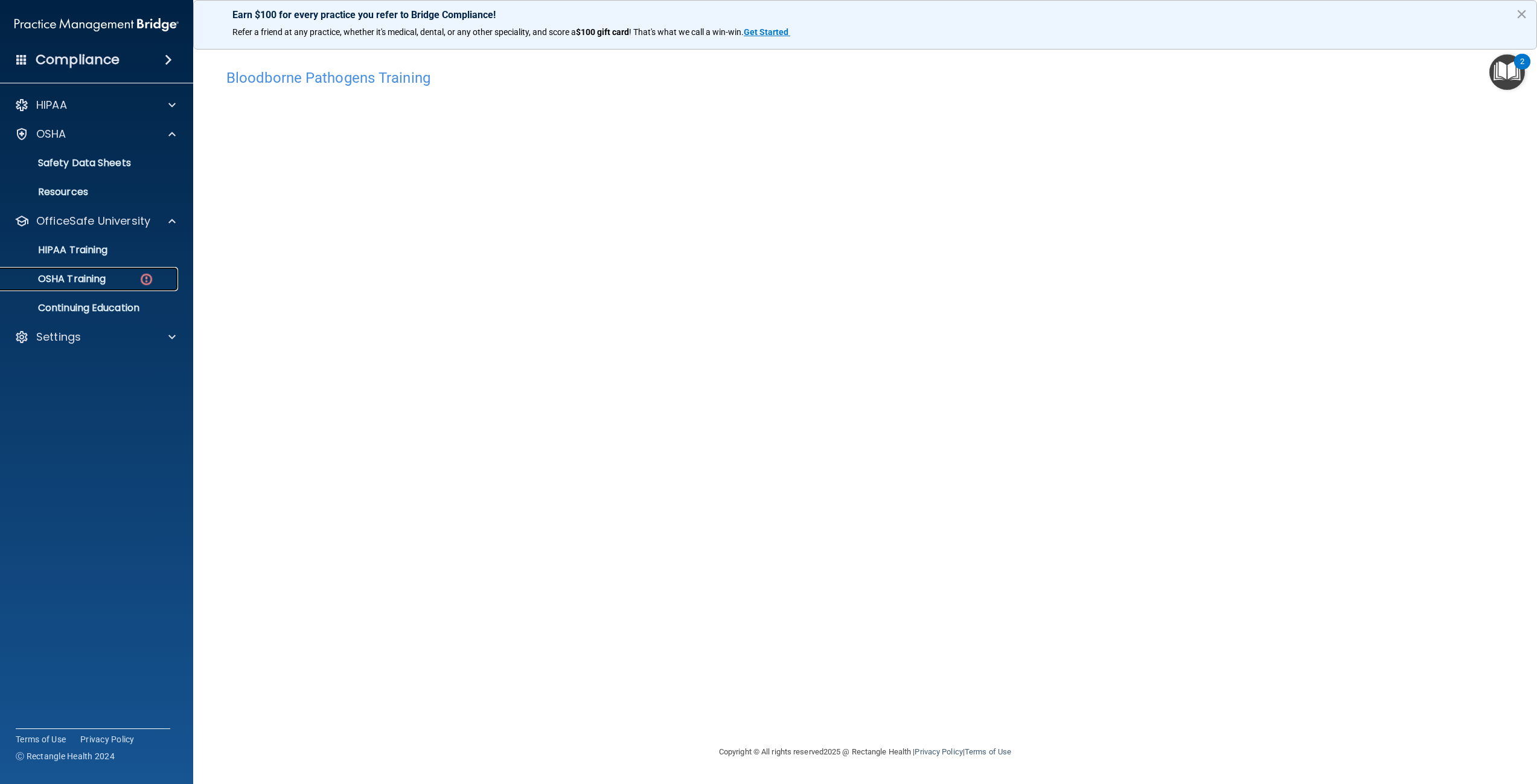
click at [82, 283] on p "OSHA Training" at bounding box center [57, 279] width 98 height 12
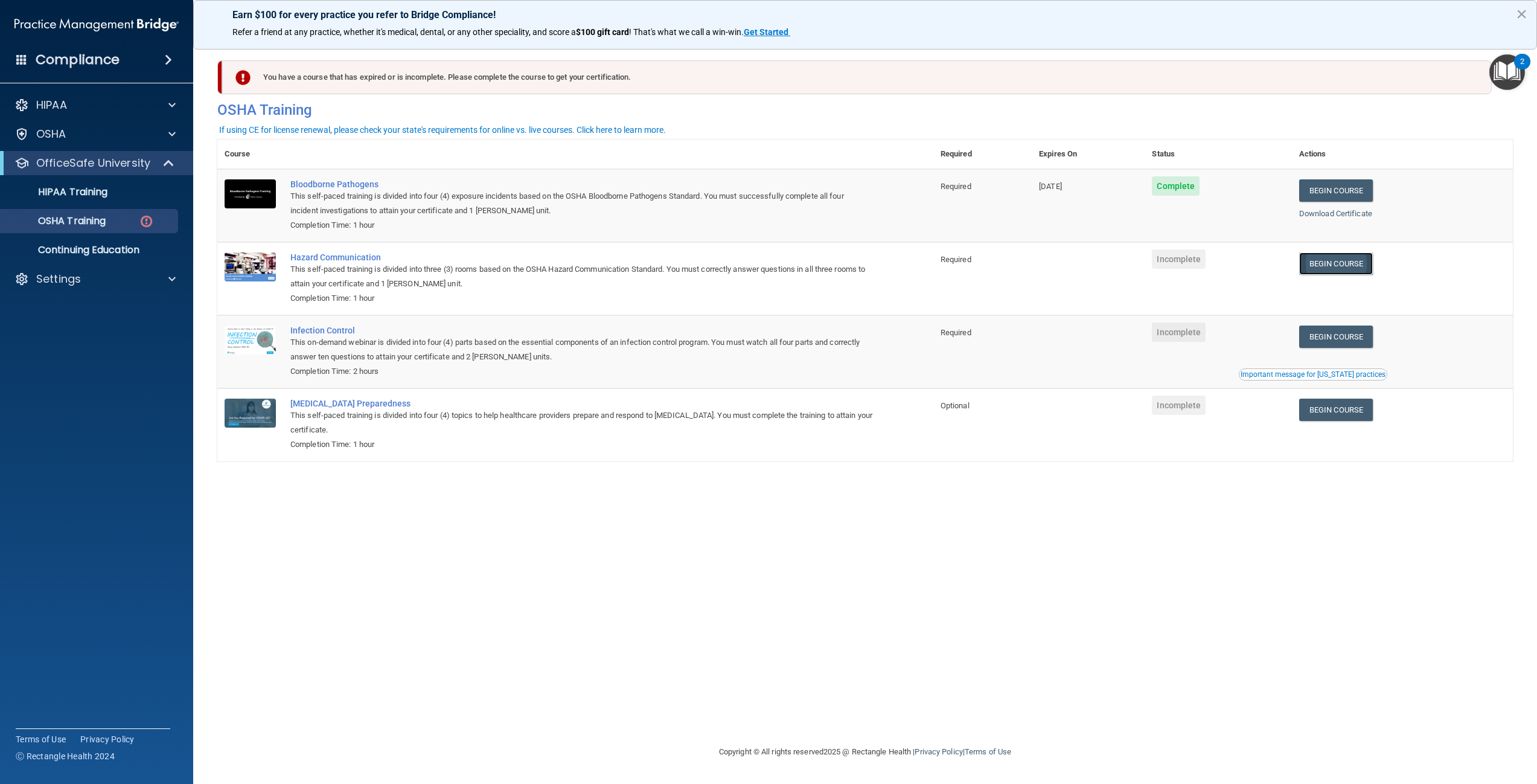
click at [1355, 256] on link "Begin Course" at bounding box center [1336, 263] width 74 height 22
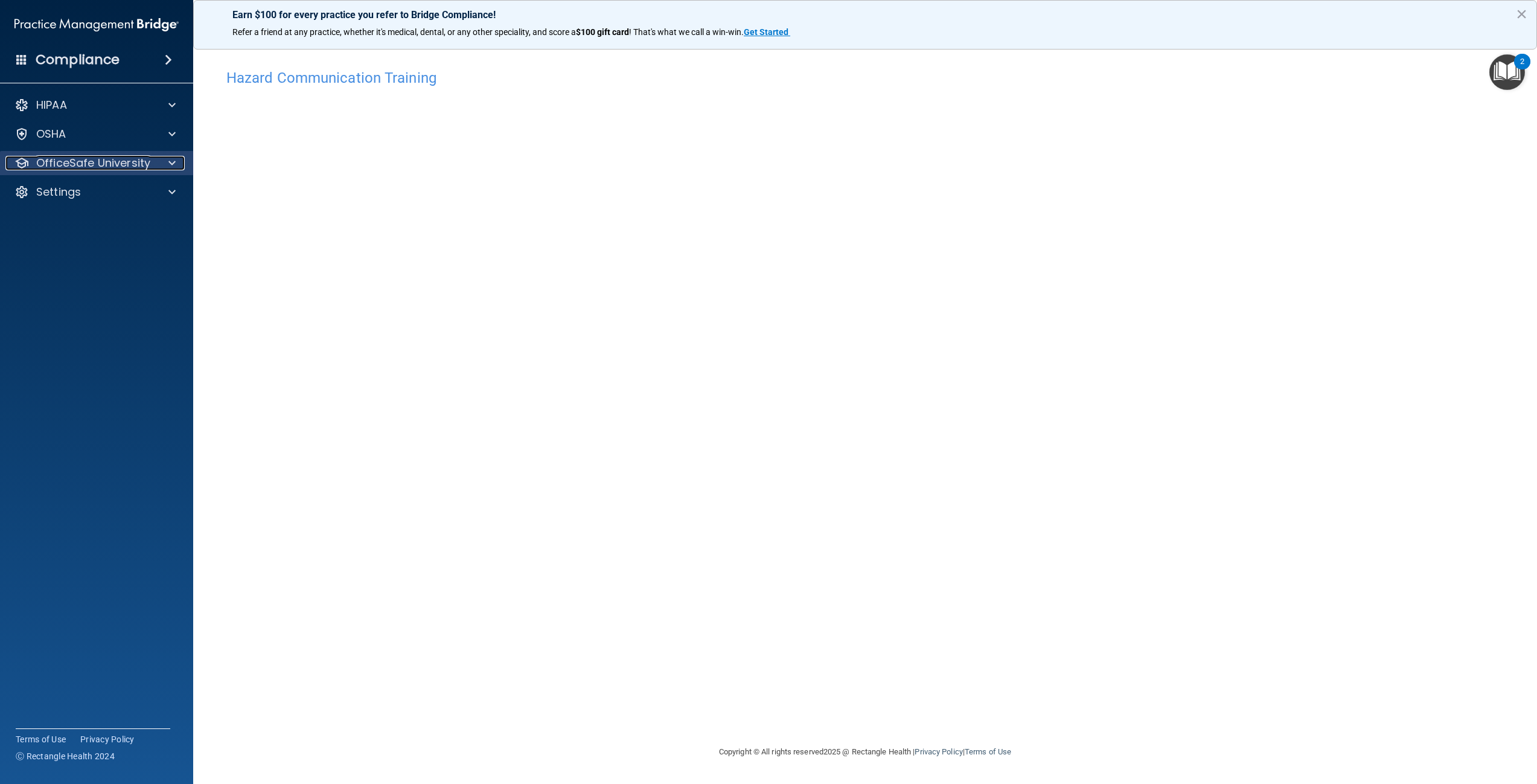
click at [179, 167] on div at bounding box center [170, 163] width 30 height 15
click at [102, 223] on p "OSHA Training" at bounding box center [57, 221] width 98 height 12
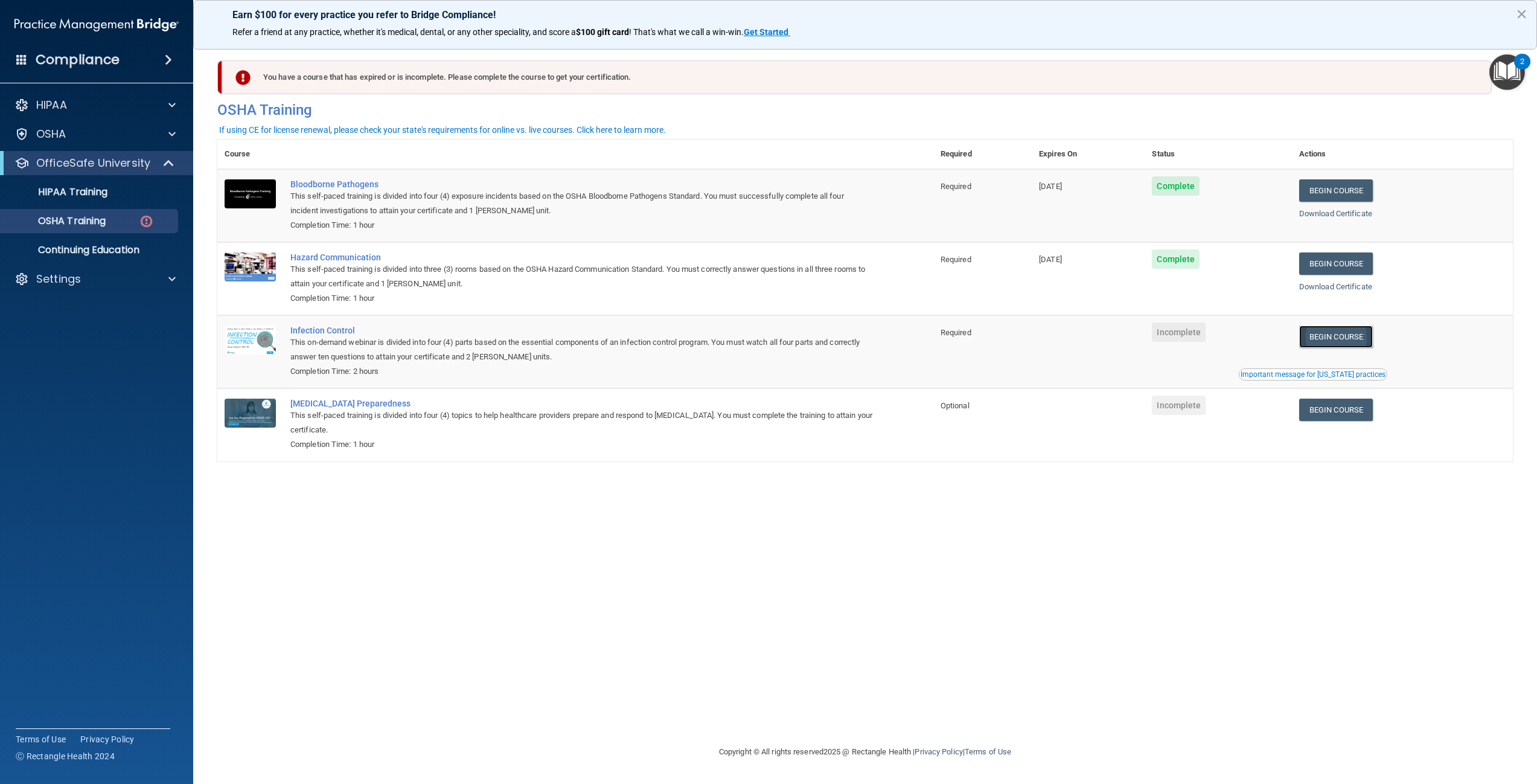
click at [1343, 342] on link "Begin Course" at bounding box center [1336, 336] width 74 height 22
click at [115, 194] on div "HIPAA Training" at bounding box center [90, 192] width 165 height 12
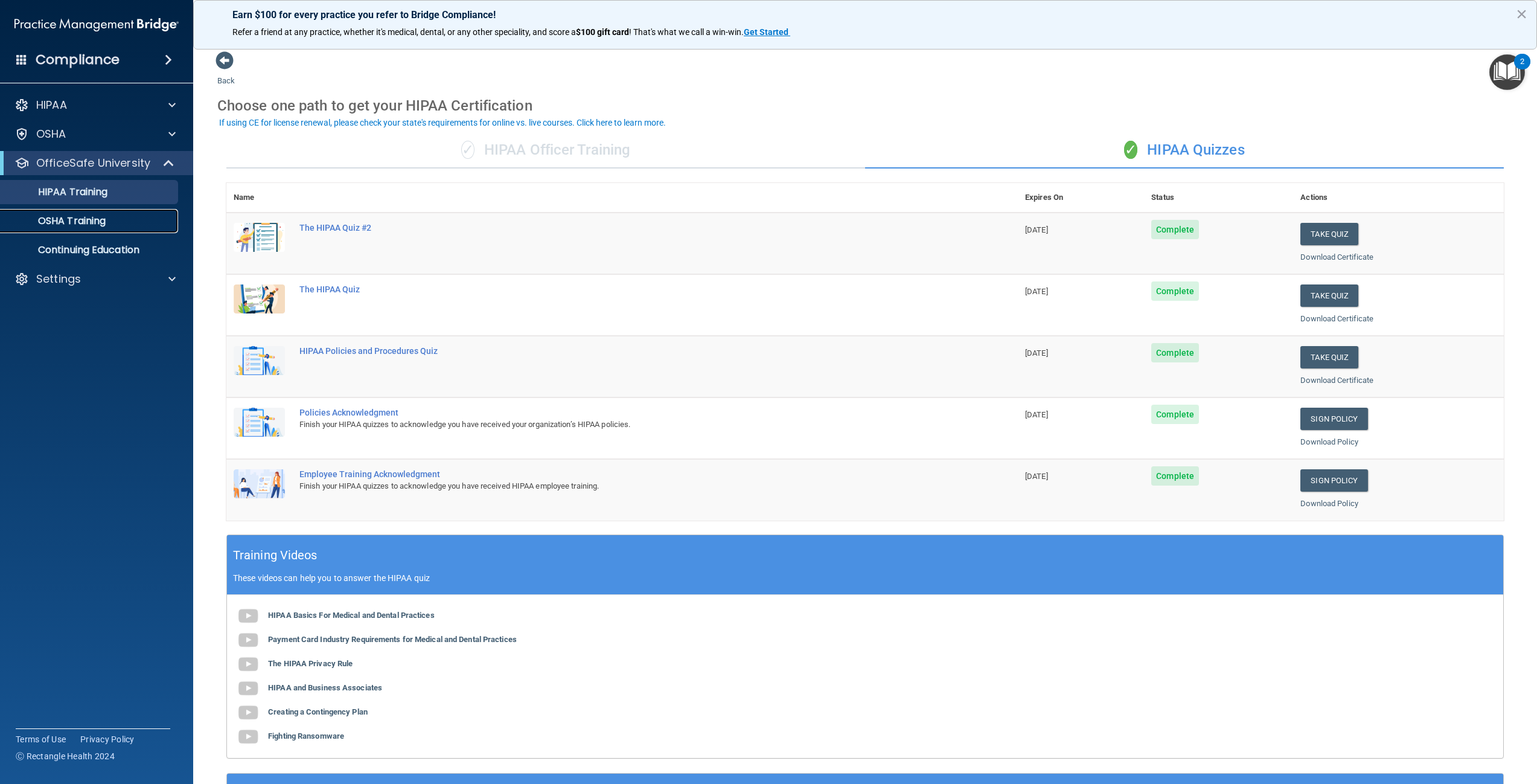
click at [100, 223] on p "OSHA Training" at bounding box center [57, 221] width 98 height 12
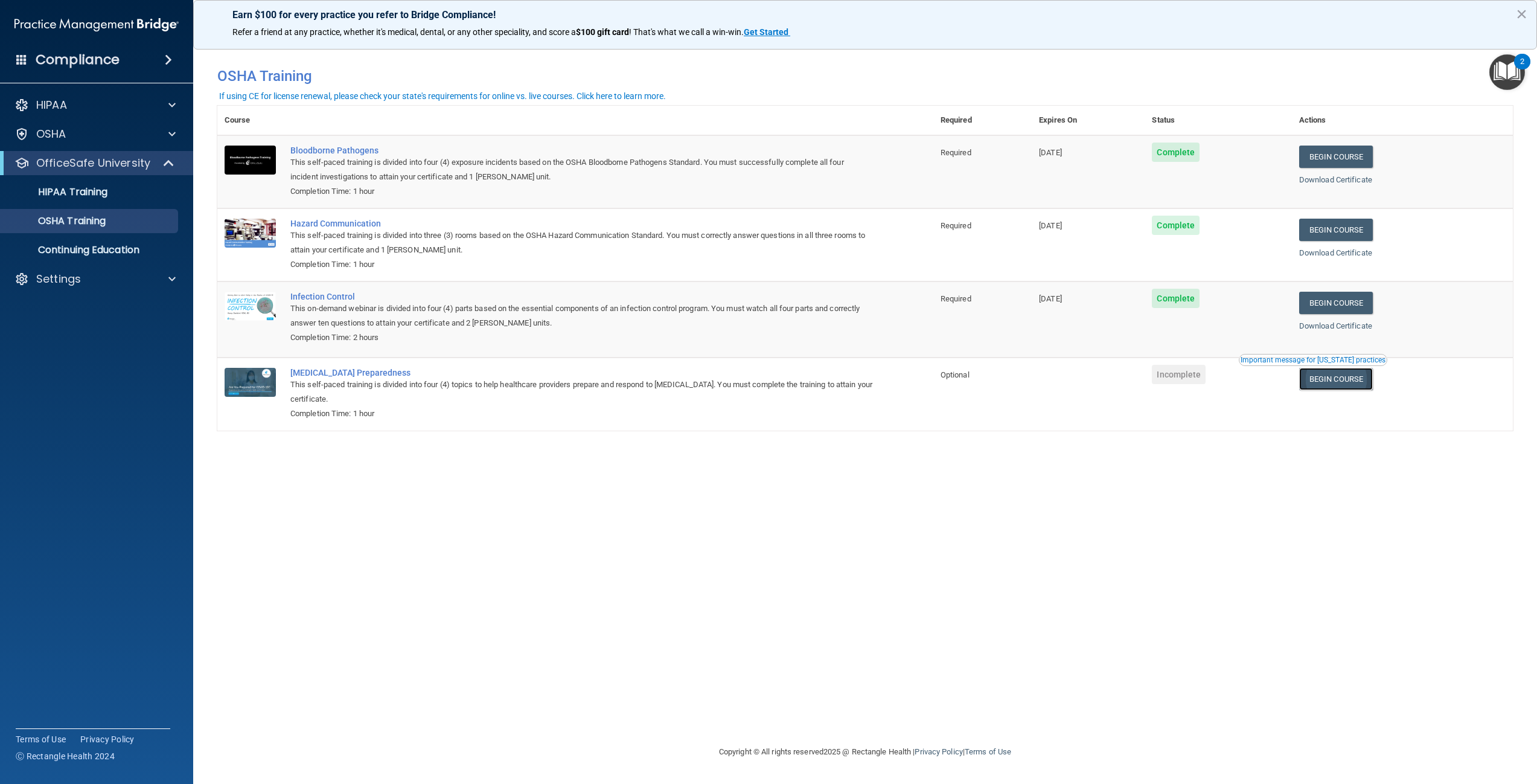
click at [1351, 383] on link "Begin Course" at bounding box center [1336, 379] width 74 height 22
click at [1336, 385] on link "Begin Course" at bounding box center [1336, 379] width 74 height 22
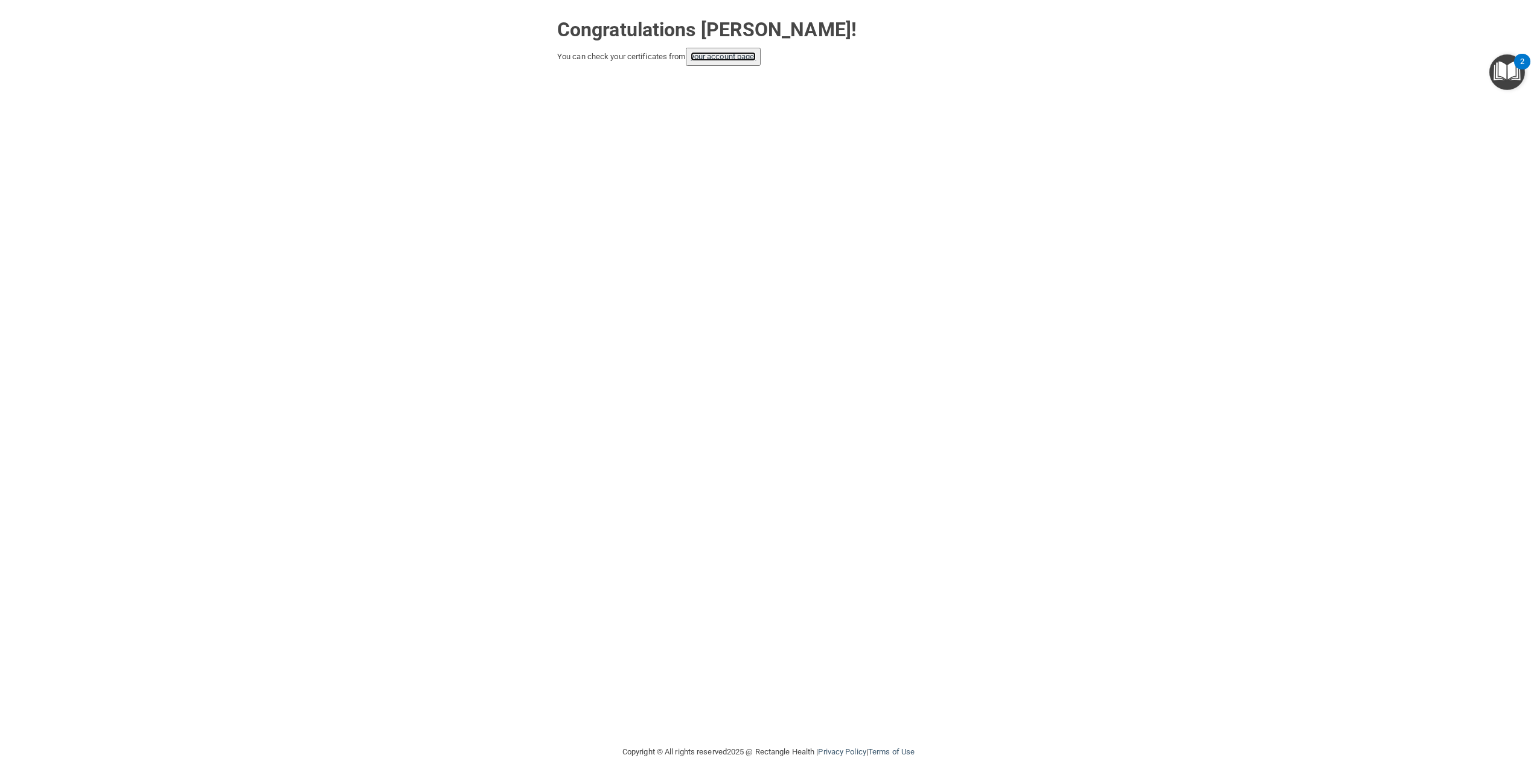
click at [717, 60] on link "your account page!" at bounding box center [724, 57] width 66 height 9
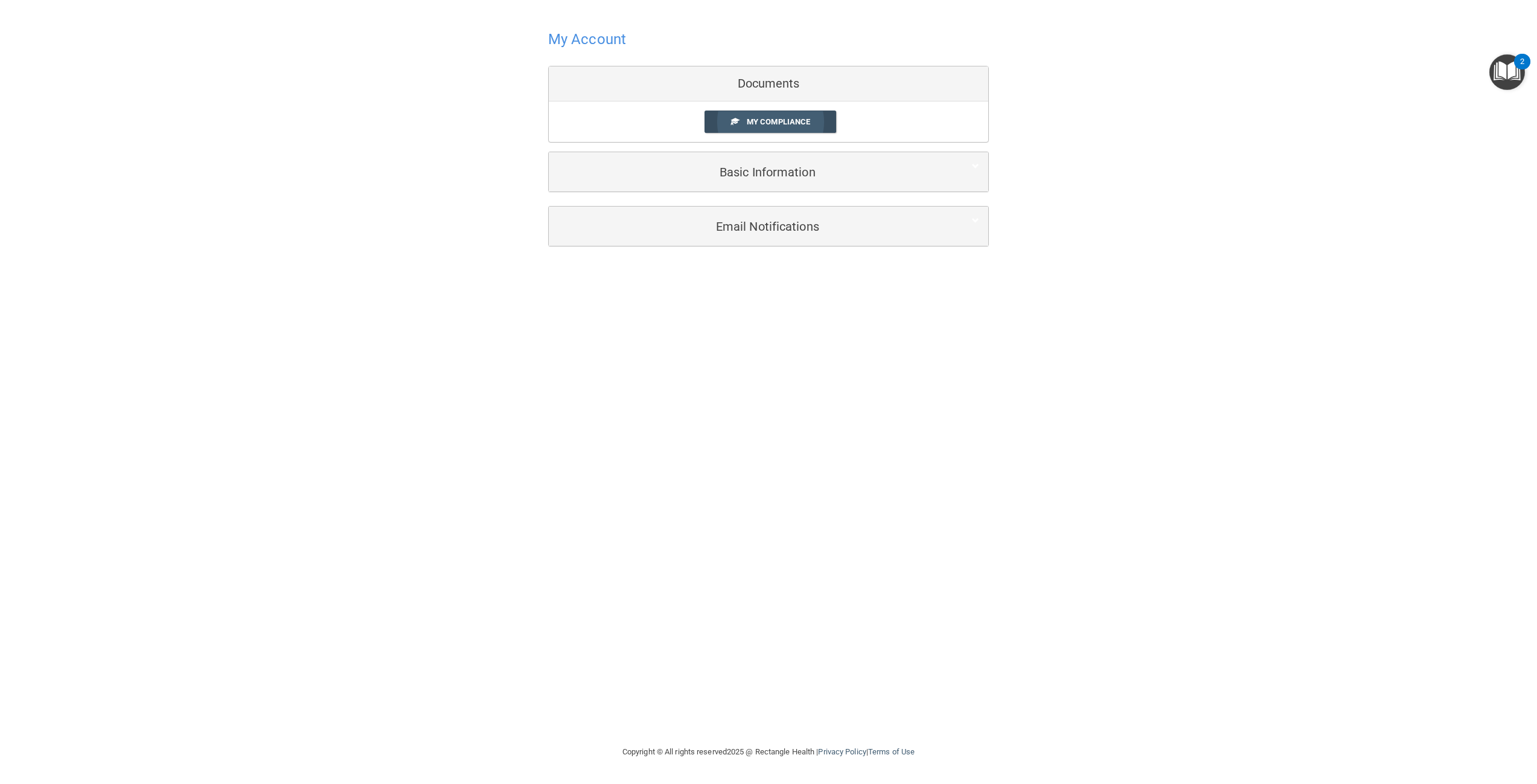
click at [762, 122] on span "My Compliance" at bounding box center [779, 122] width 64 height 9
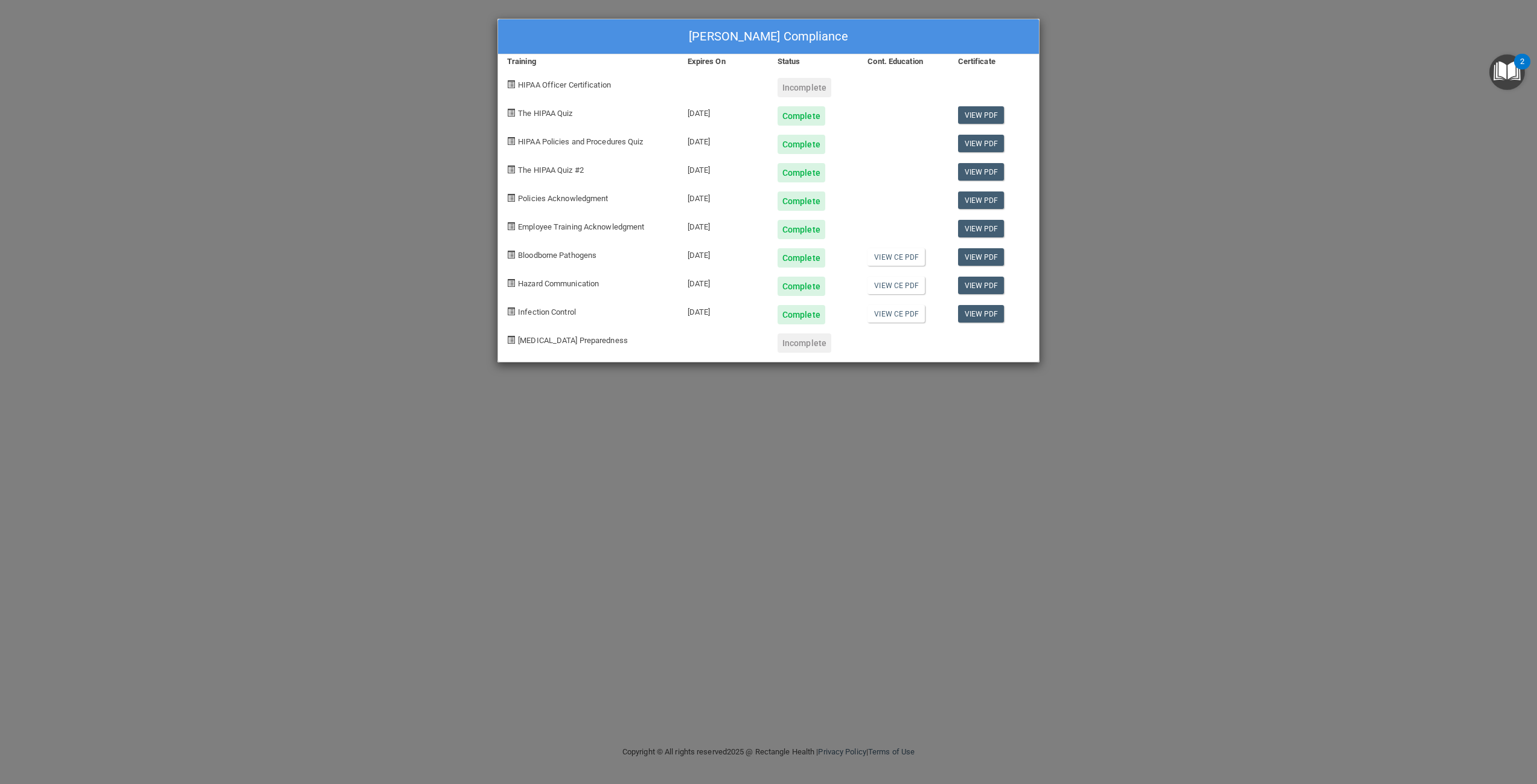
click at [1212, 217] on div "Courtney Goff's Compliance Training Expires On Status Cont. Education Certifica…" at bounding box center [768, 392] width 1537 height 784
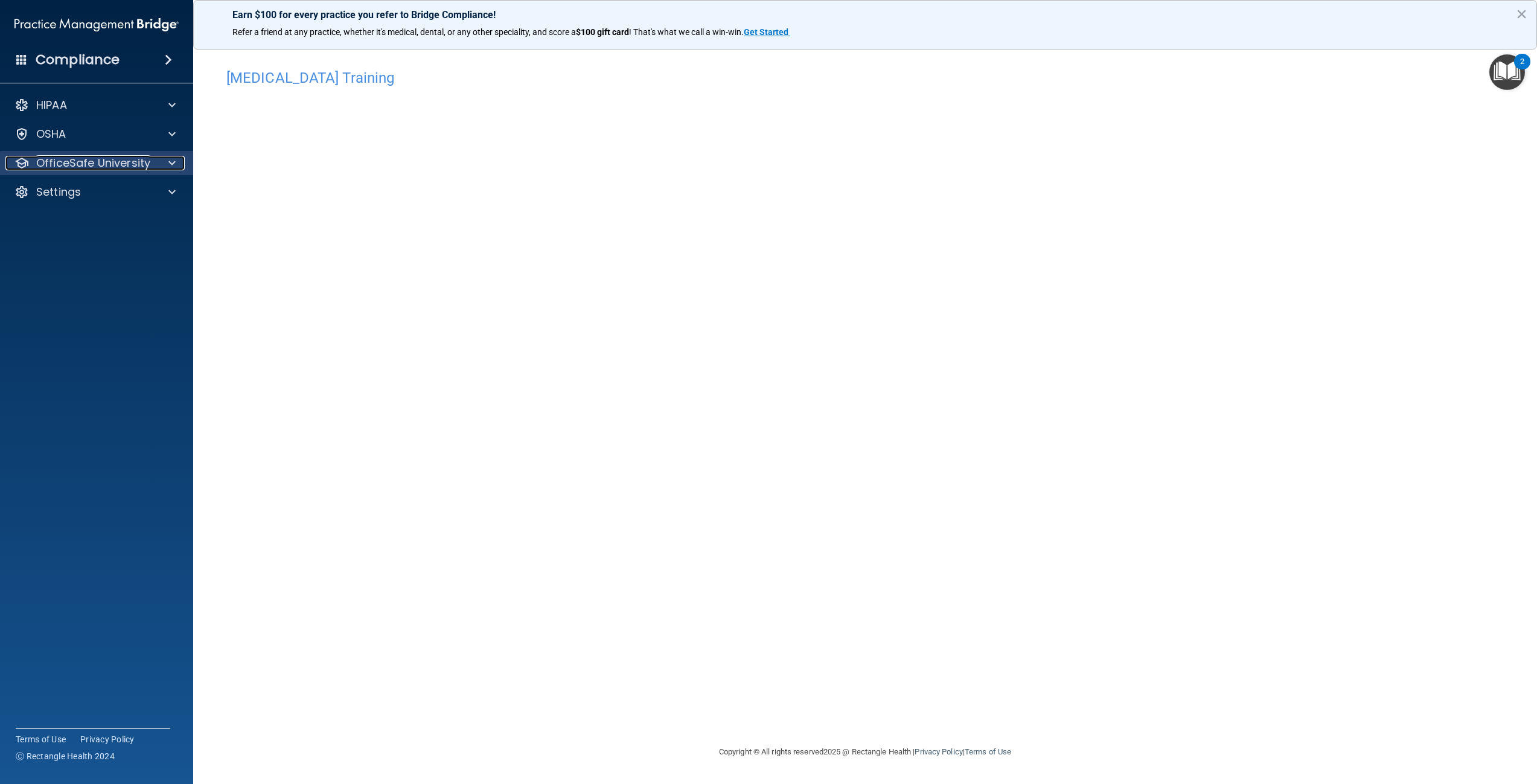
click at [172, 157] on span at bounding box center [171, 163] width 7 height 15
click at [95, 225] on p "OSHA Training" at bounding box center [57, 221] width 98 height 12
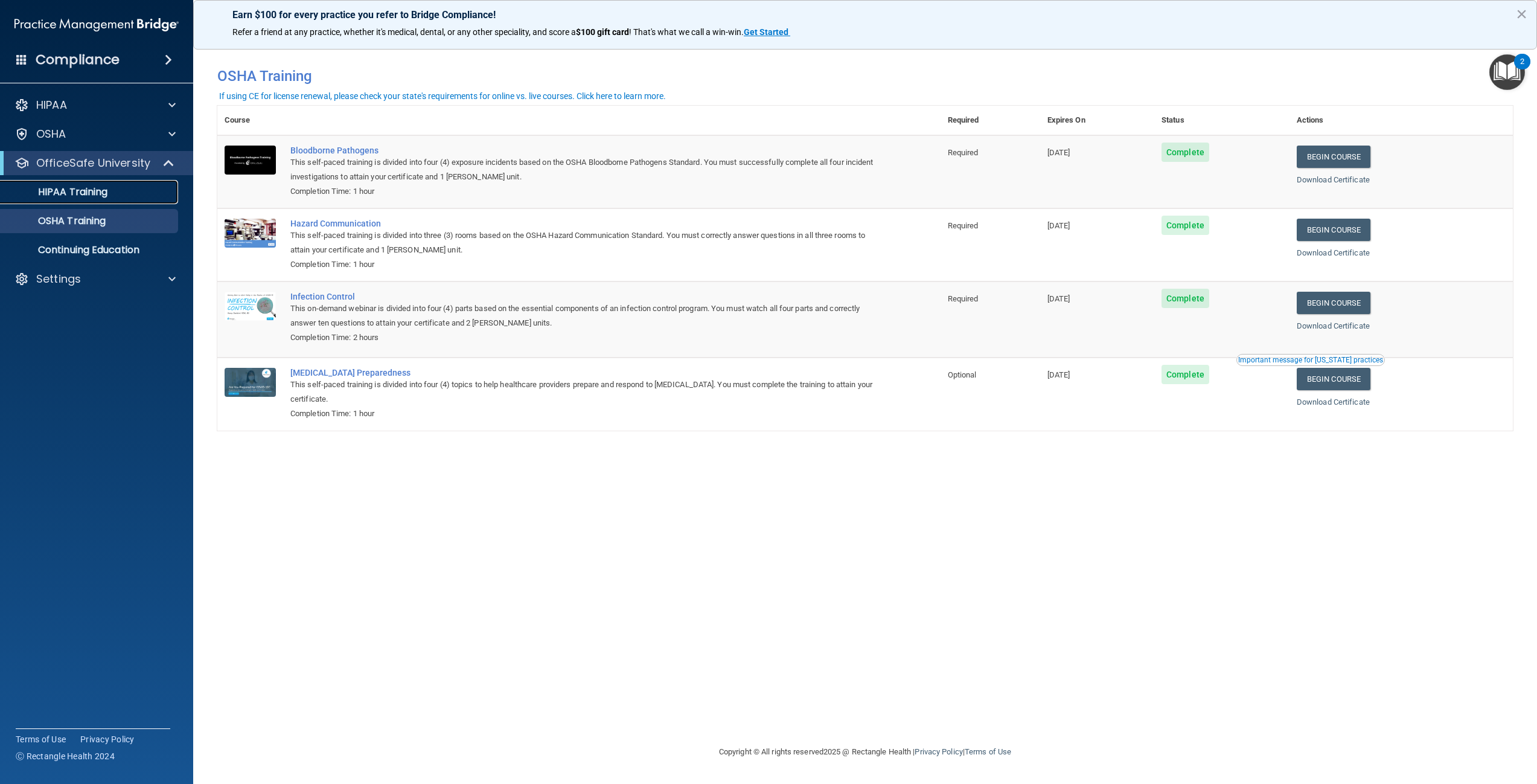
click at [63, 193] on p "HIPAA Training" at bounding box center [57, 192] width 100 height 12
